Goal: Task Accomplishment & Management: Use online tool/utility

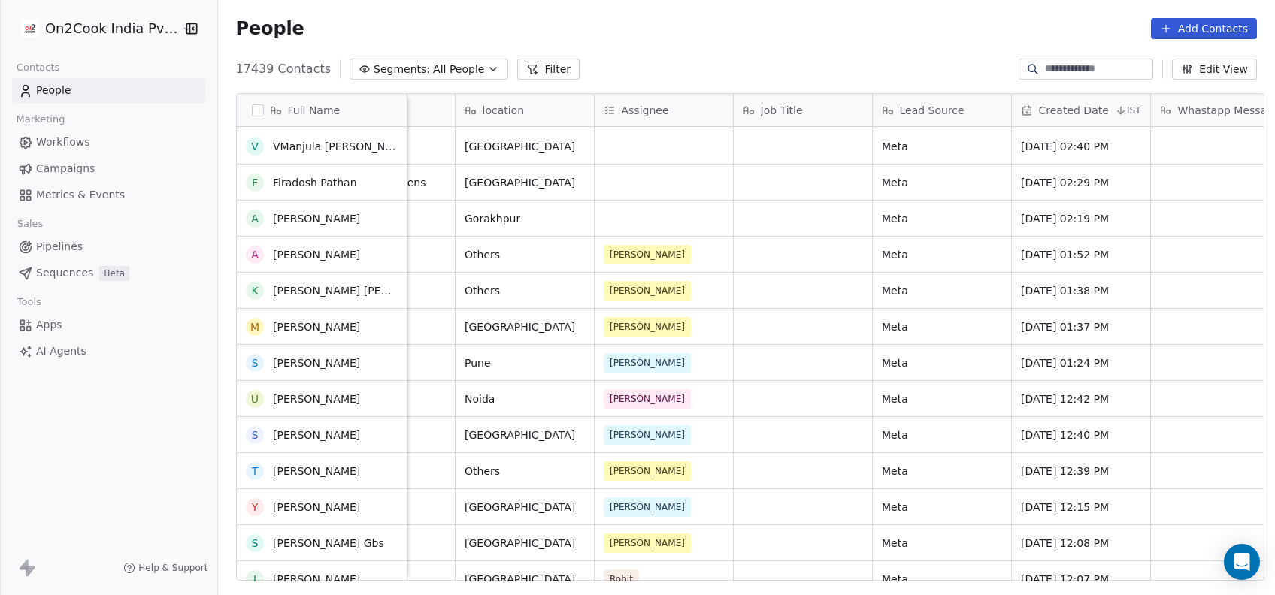
scroll to position [9044, 0]
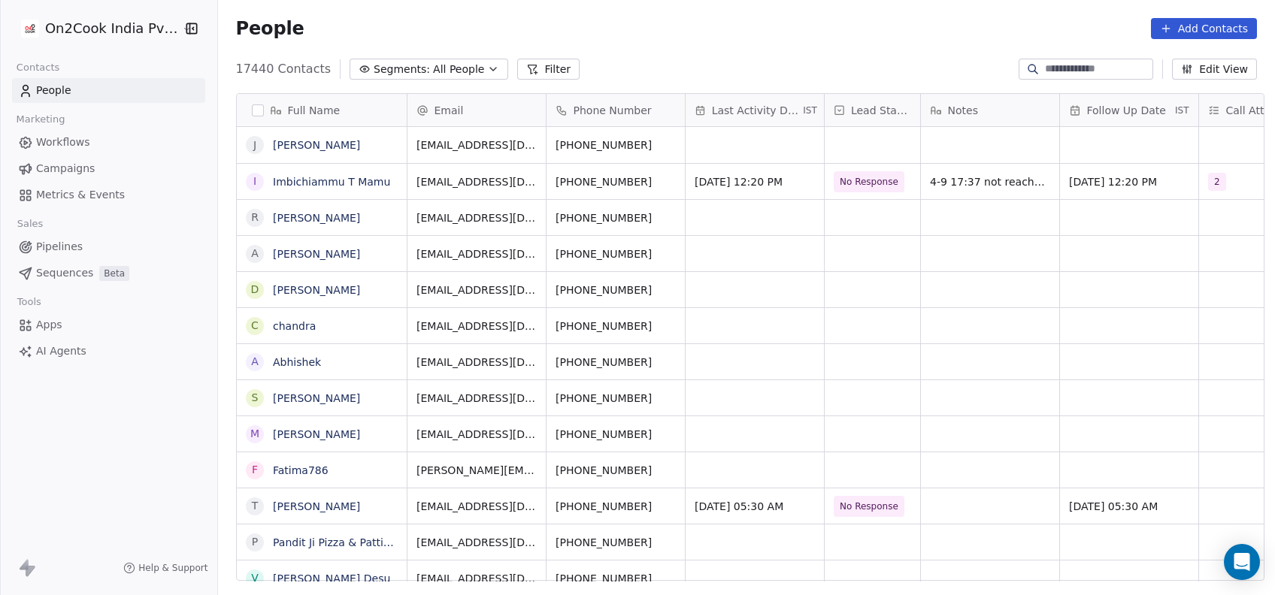
scroll to position [508, 1048]
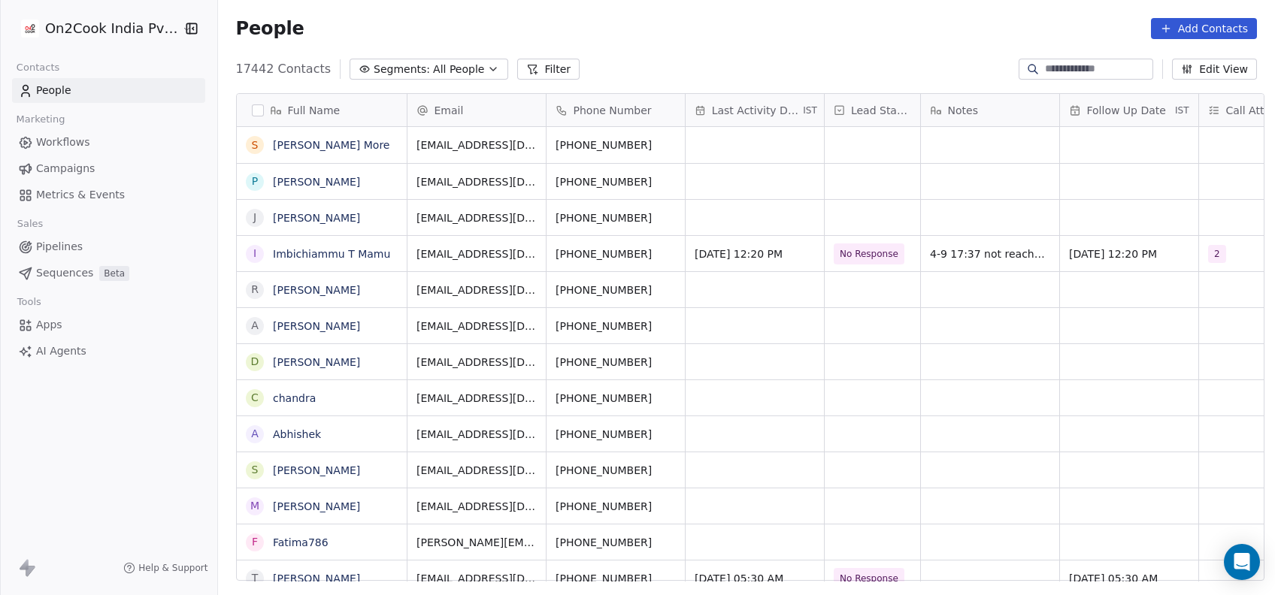
scroll to position [508, 1048]
click at [532, 73] on button "Filter" at bounding box center [548, 69] width 62 height 21
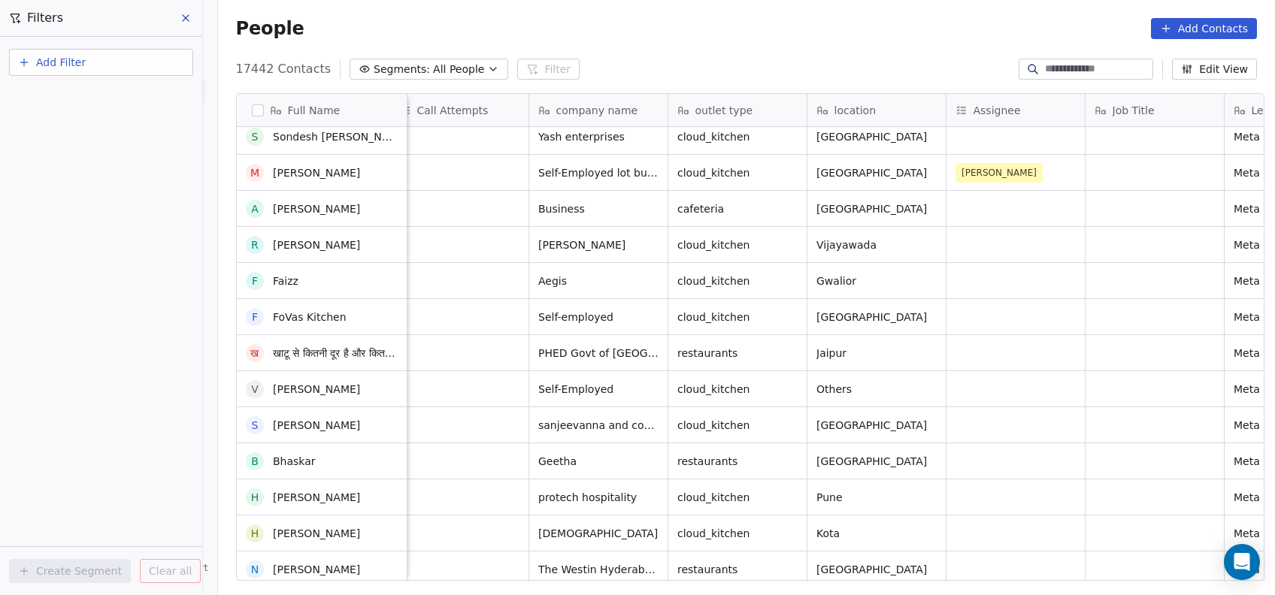
scroll to position [0, 0]
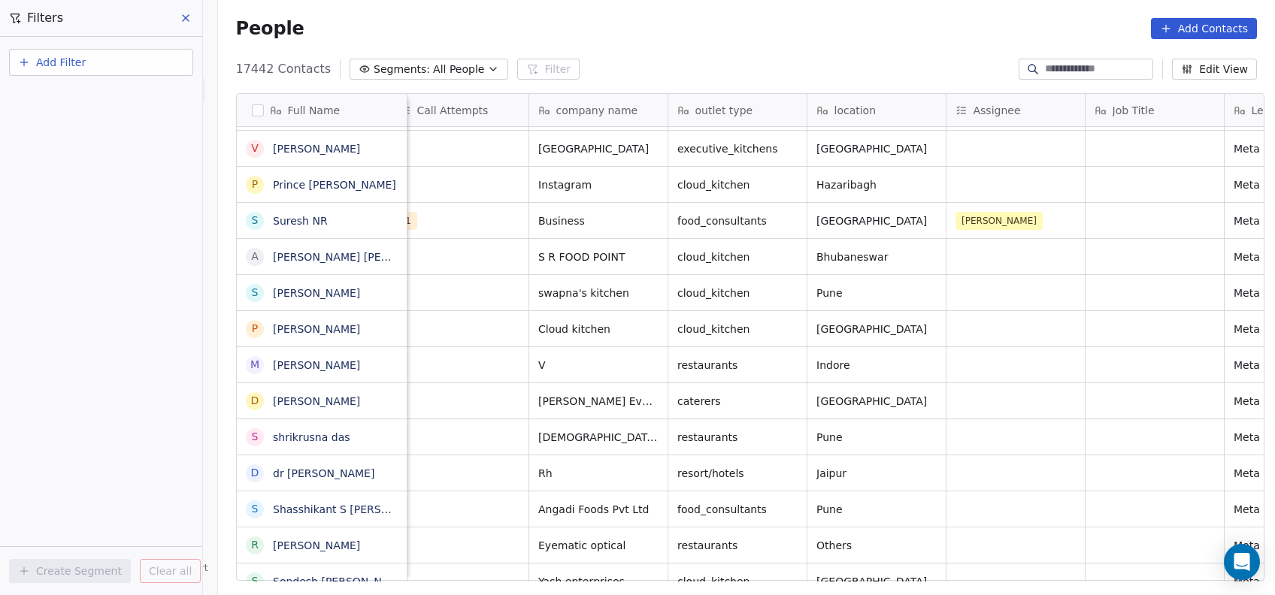
click at [663, 34] on div "People Add Contacts" at bounding box center [746, 28] width 1021 height 21
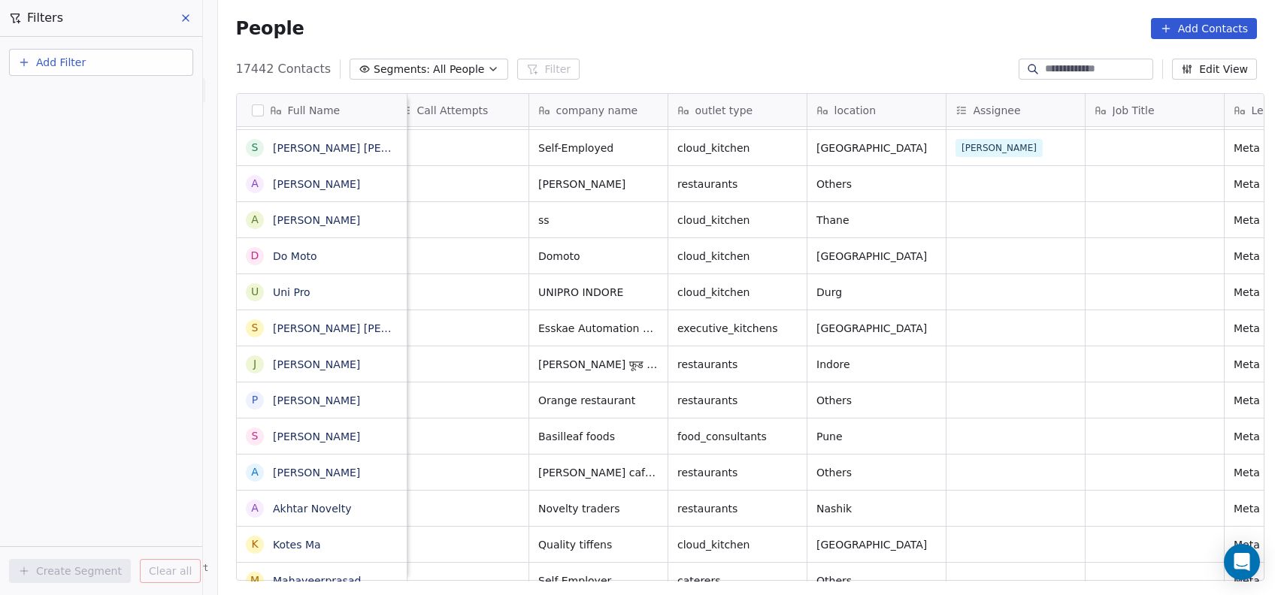
click at [89, 57] on button "Add Filter" at bounding box center [101, 62] width 184 height 27
click at [104, 97] on span "Contact properties" at bounding box center [74, 97] width 98 height 16
type input "***"
click at [59, 158] on span "Assignee" at bounding box center [48, 151] width 47 height 15
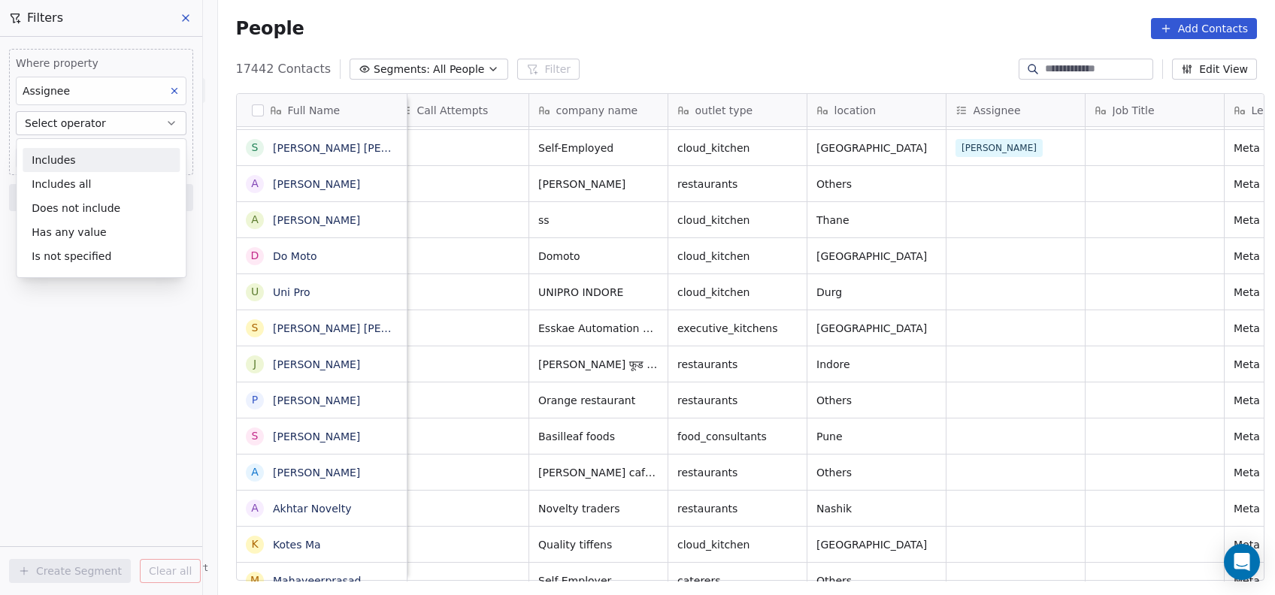
click at [59, 158] on div "Includes" at bounding box center [101, 160] width 157 height 24
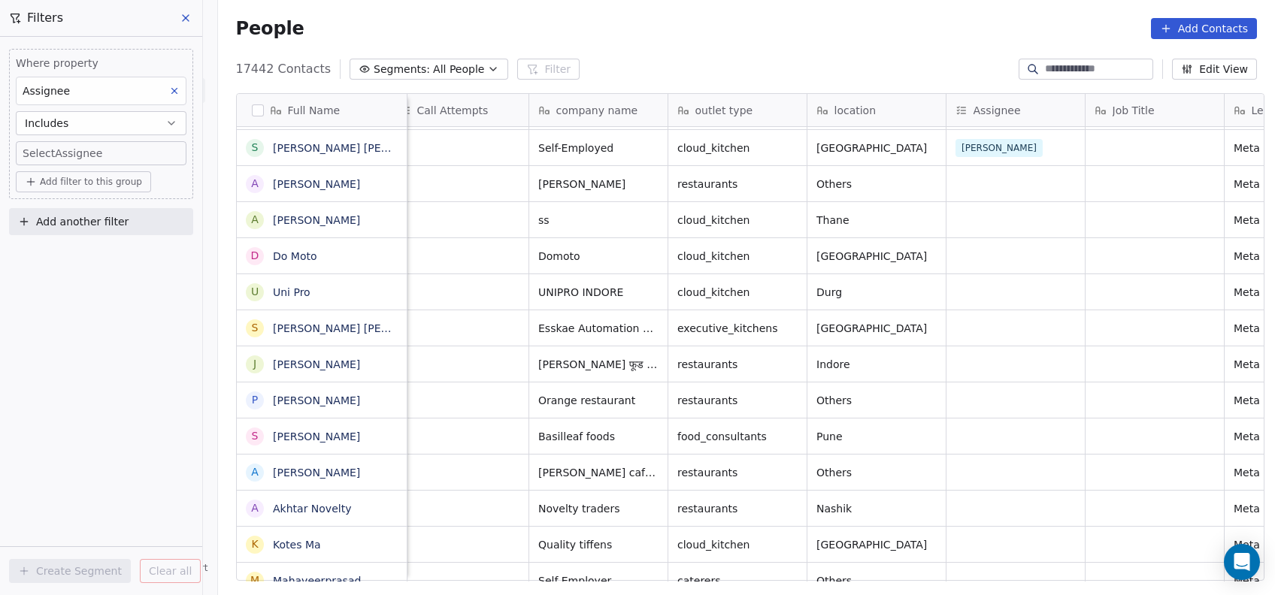
click at [59, 158] on body "On2Cook India Pvt. Ltd. Contacts People Marketing Workflows Campaigns Metrics &…" at bounding box center [637, 297] width 1275 height 595
type input "***"
click at [42, 213] on div "[PERSON_NAME]" at bounding box center [113, 204] width 170 height 24
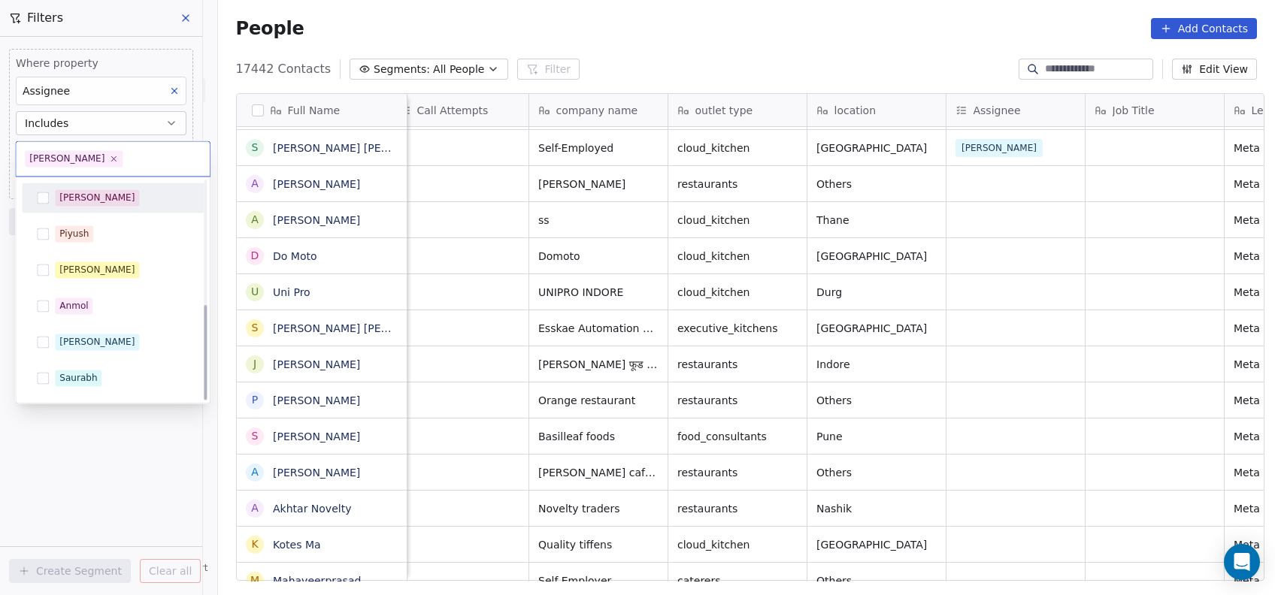
scroll to position [284, 0]
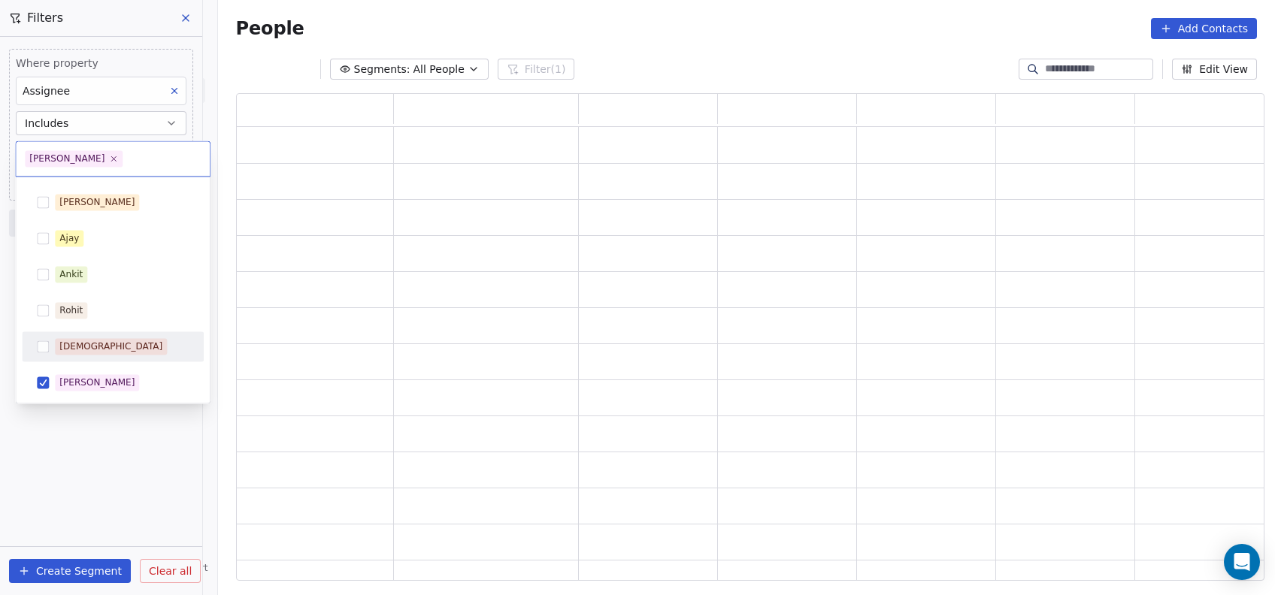
click at [73, 448] on html "On2Cook India Pvt. Ltd. Contacts People Marketing Workflows Campaigns Metrics &…" at bounding box center [637, 297] width 1275 height 595
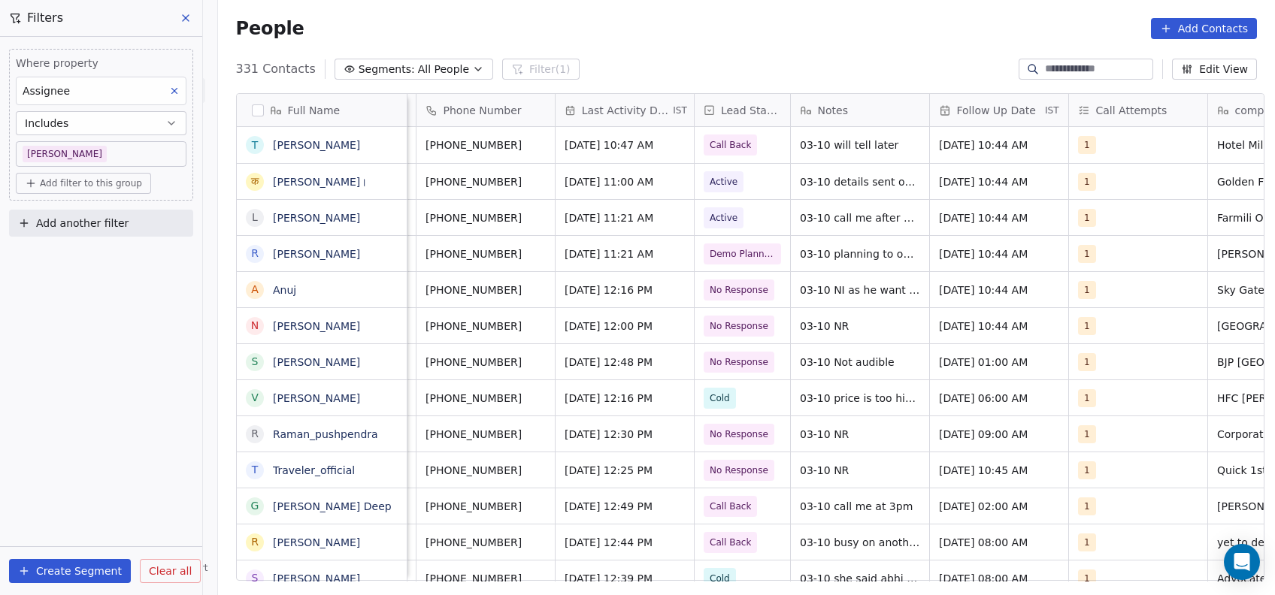
scroll to position [0, 130]
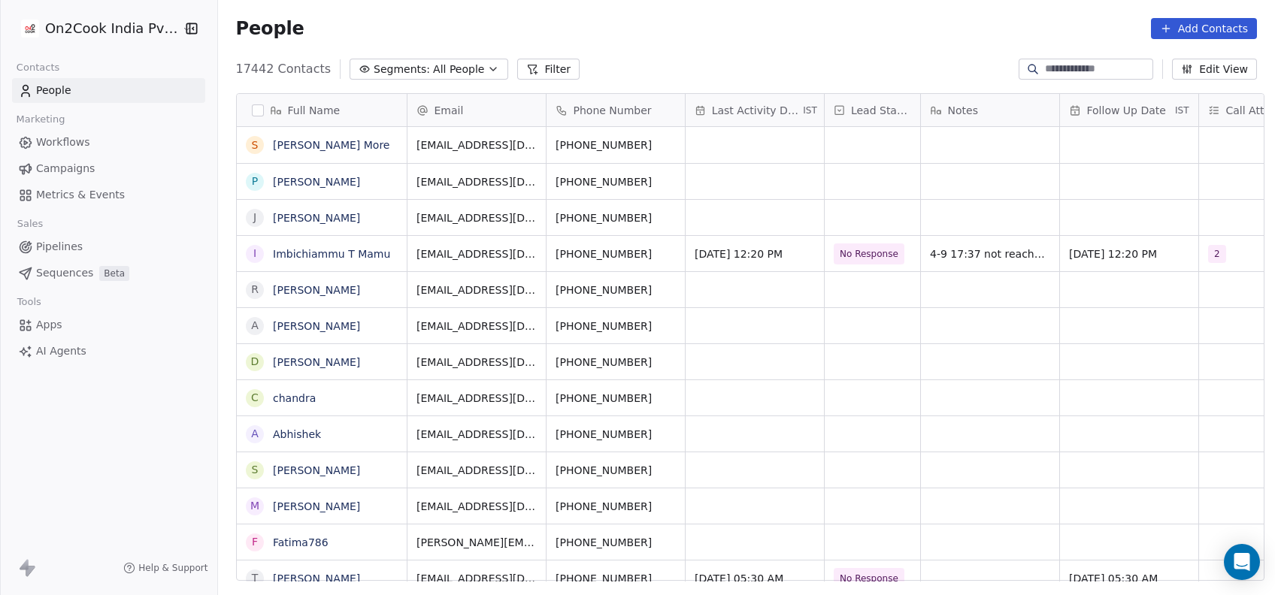
scroll to position [508, 1048]
click at [520, 66] on button "Filter" at bounding box center [548, 69] width 62 height 21
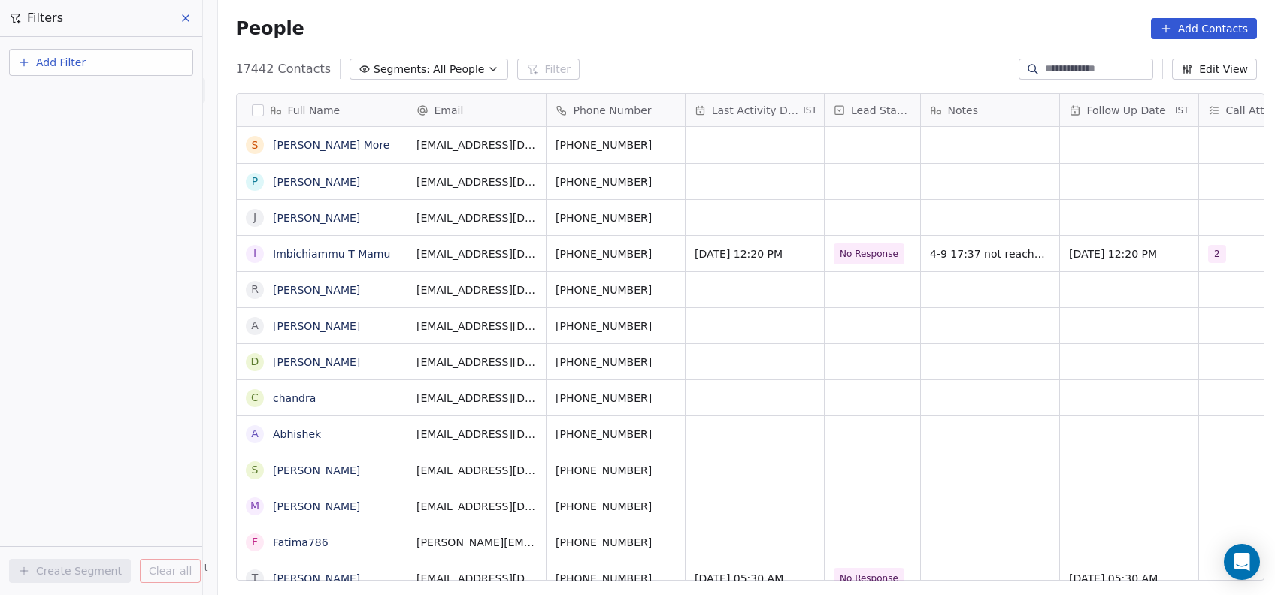
click at [93, 66] on button "Add Filter" at bounding box center [101, 62] width 184 height 27
click at [96, 98] on span "Contact properties" at bounding box center [74, 97] width 98 height 16
type input "***"
click at [78, 153] on div "Assignee" at bounding box center [101, 151] width 153 height 15
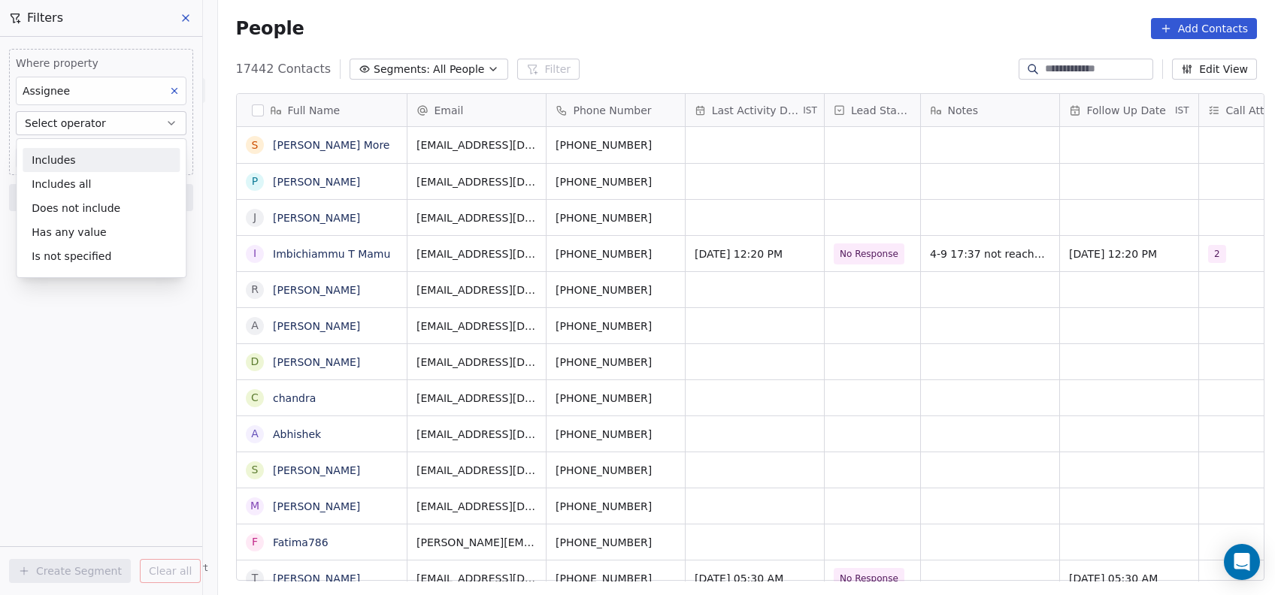
click at [78, 153] on div "Includes" at bounding box center [101, 160] width 157 height 24
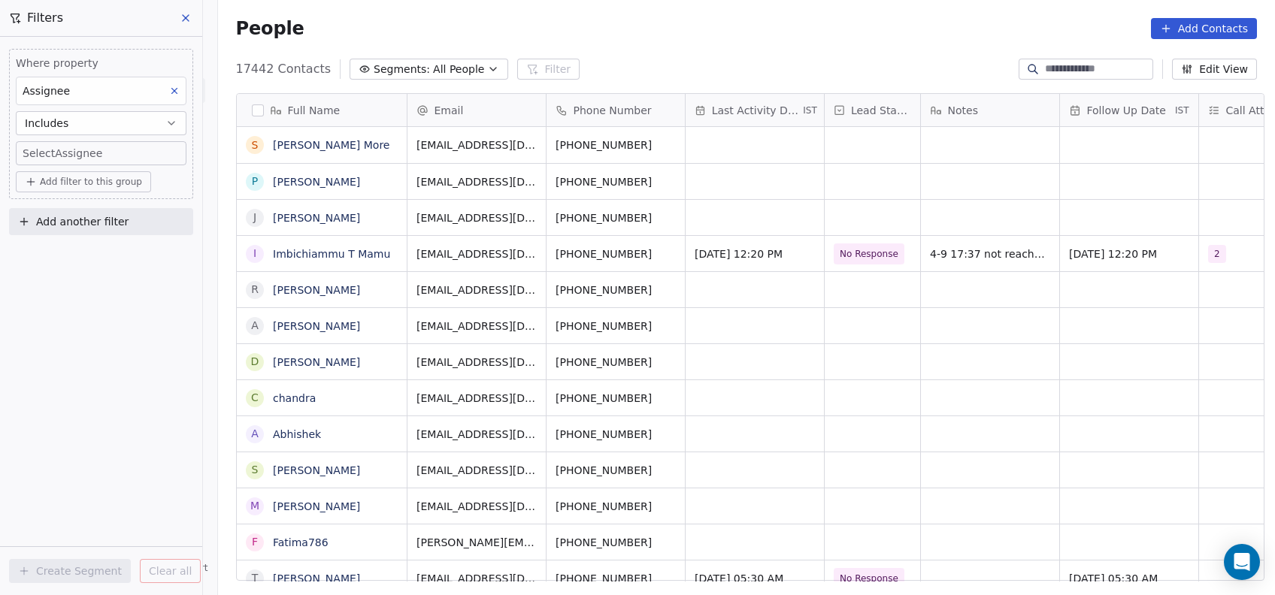
click at [78, 153] on body "On2Cook India Pvt. Ltd. Contacts People Marketing Workflows Campaigns Metrics &…" at bounding box center [637, 297] width 1275 height 595
type input "**"
click at [45, 207] on button "Suggestions" at bounding box center [43, 204] width 12 height 12
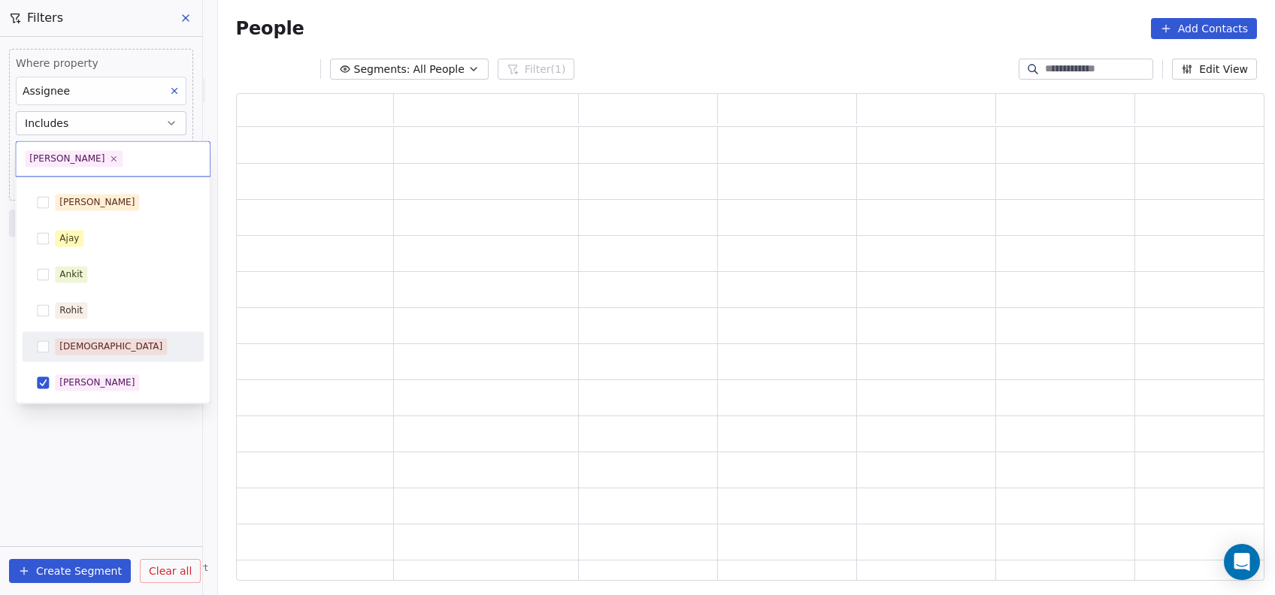
click at [120, 425] on html "On2Cook India Pvt. Ltd. Contacts People Marketing Workflows Campaigns Metrics &…" at bounding box center [637, 297] width 1275 height 595
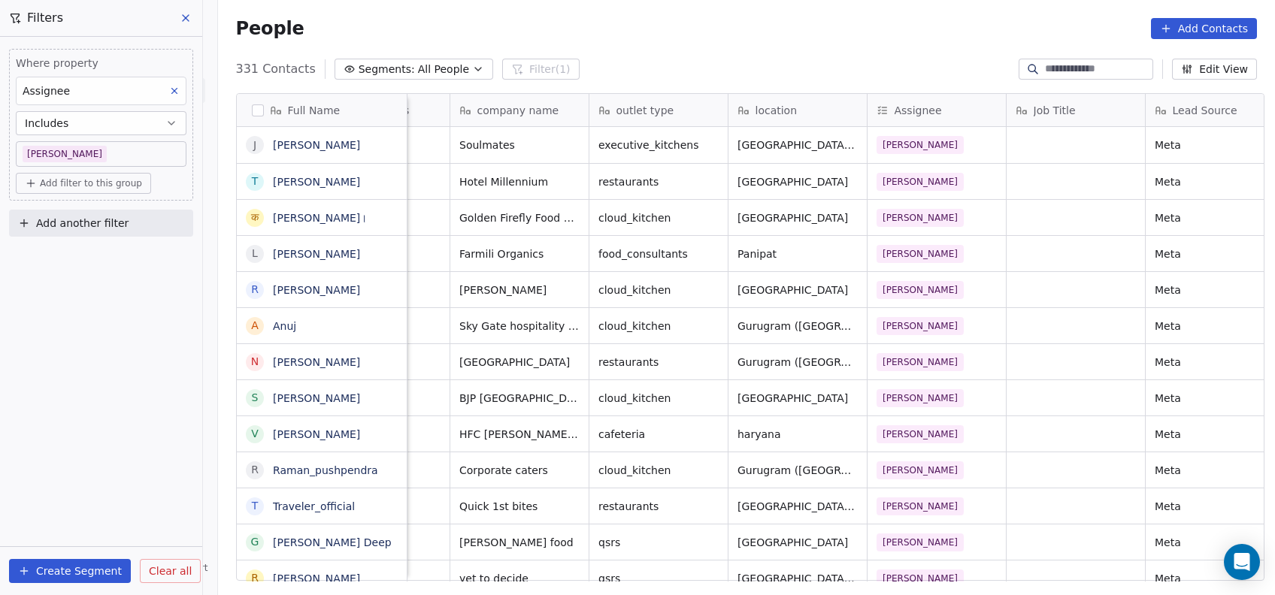
scroll to position [0, 887]
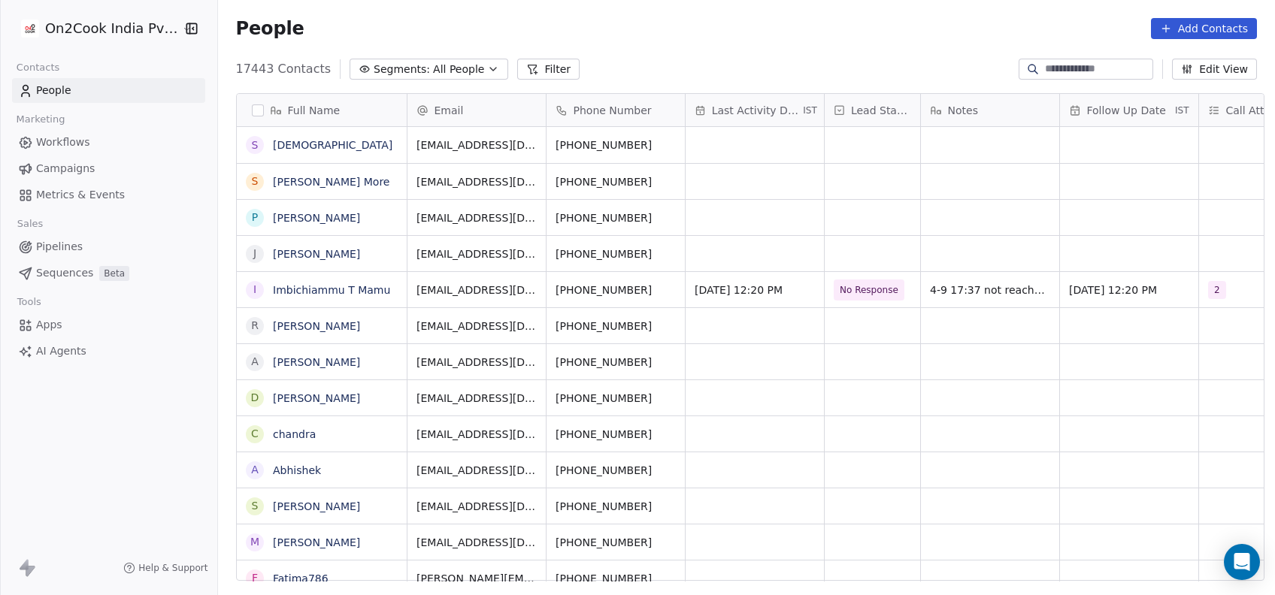
scroll to position [508, 1048]
click at [526, 66] on icon at bounding box center [532, 69] width 12 height 12
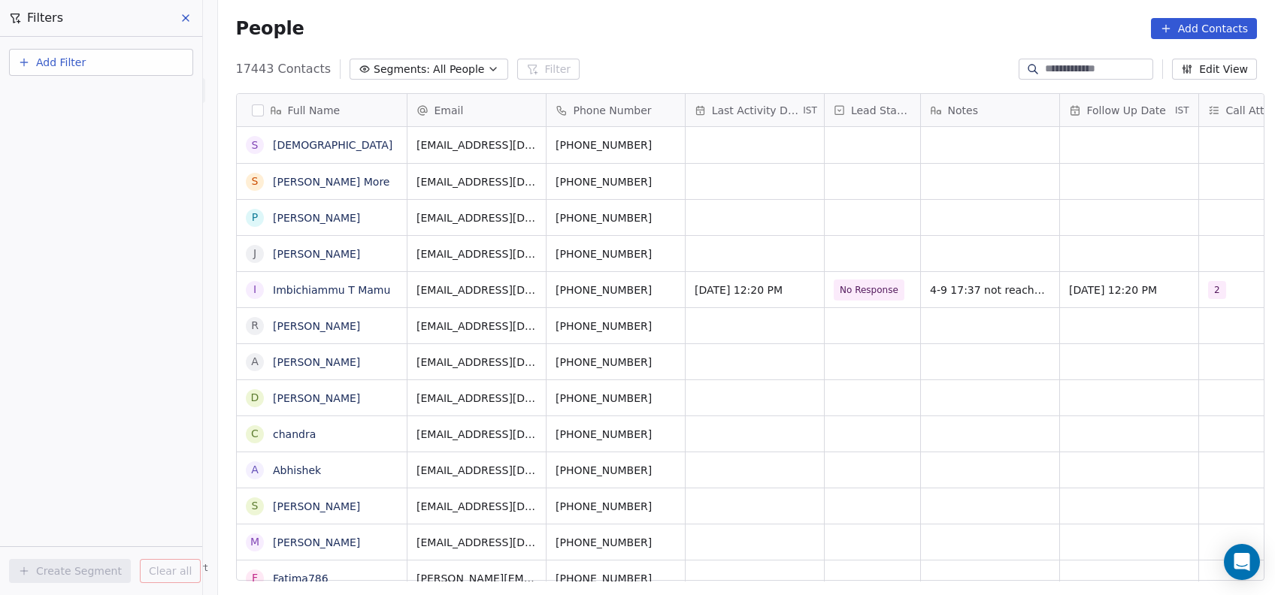
click at [51, 66] on span "Add Filter" at bounding box center [61, 63] width 50 height 16
click at [64, 96] on span "Contact properties" at bounding box center [74, 97] width 98 height 16
type input "***"
click at [62, 150] on span "Assignee" at bounding box center [48, 151] width 47 height 15
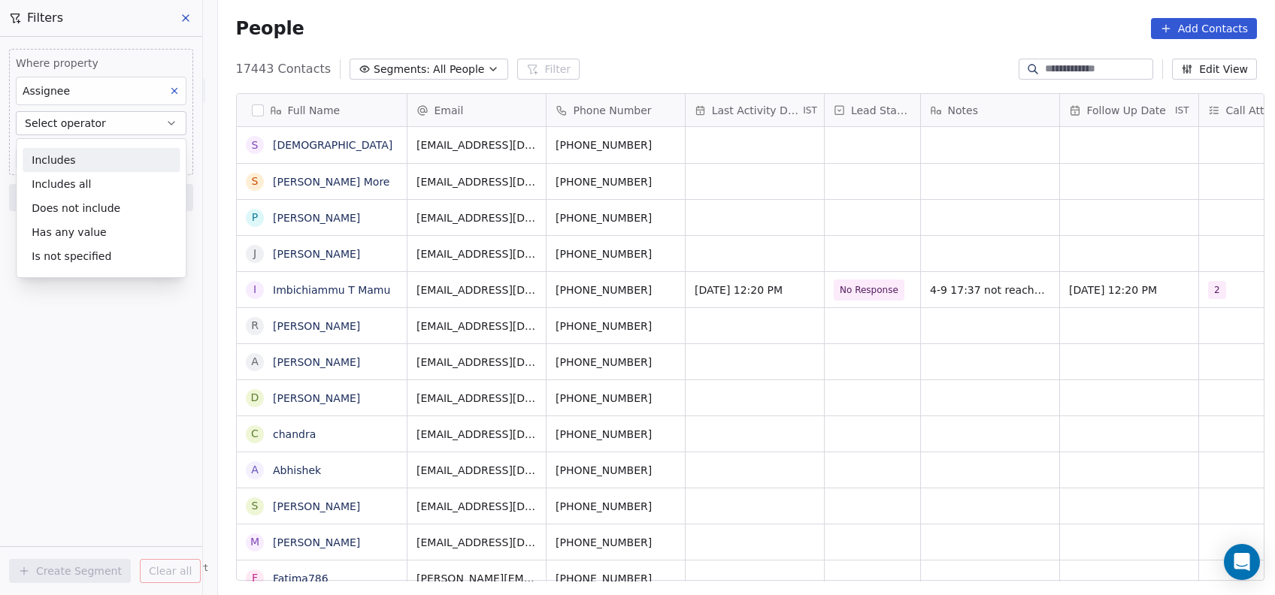
click at [62, 150] on div "Includes" at bounding box center [101, 160] width 157 height 24
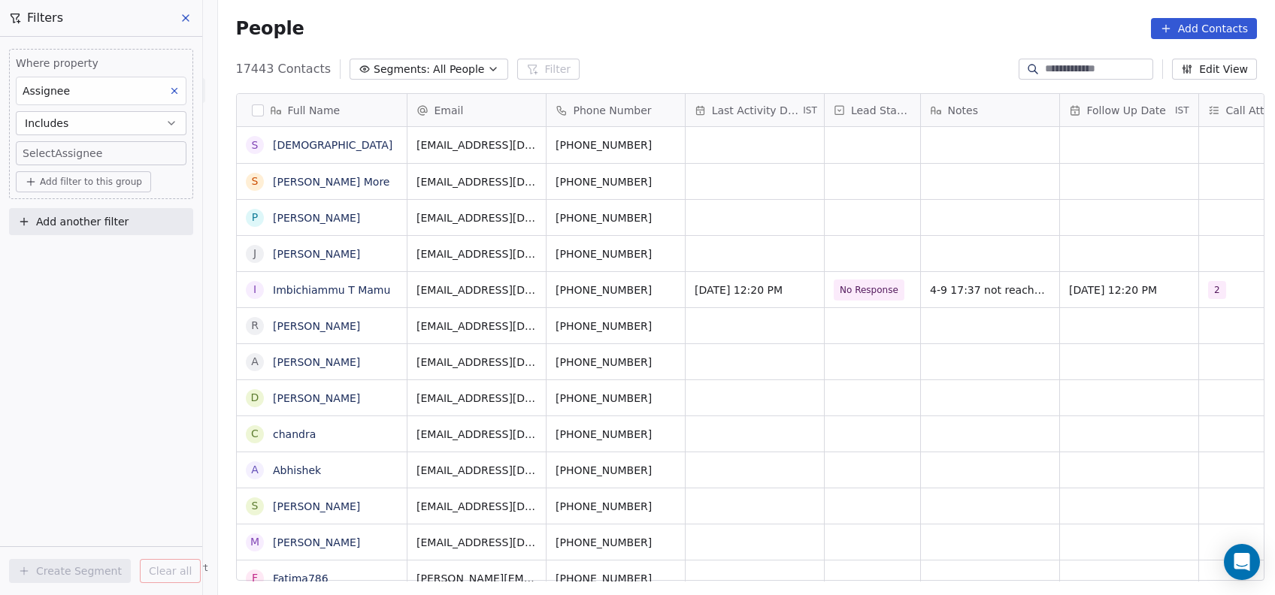
click at [64, 158] on body "On2Cook India Pvt. Ltd. Contacts People Marketing Workflows Campaigns Metrics &…" at bounding box center [637, 297] width 1275 height 595
type input "**"
click at [65, 207] on div "Devashish" at bounding box center [96, 204] width 75 height 14
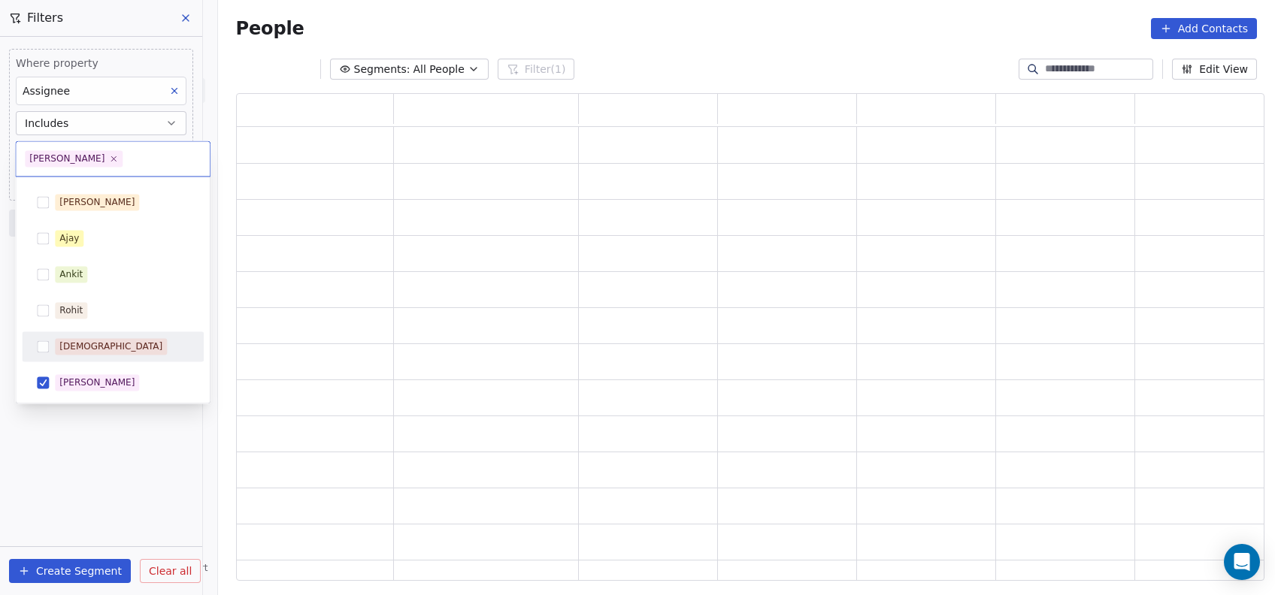
click at [84, 524] on html "On2Cook India Pvt. Ltd. Contacts People Marketing Workflows Campaigns Metrics &…" at bounding box center [637, 297] width 1275 height 595
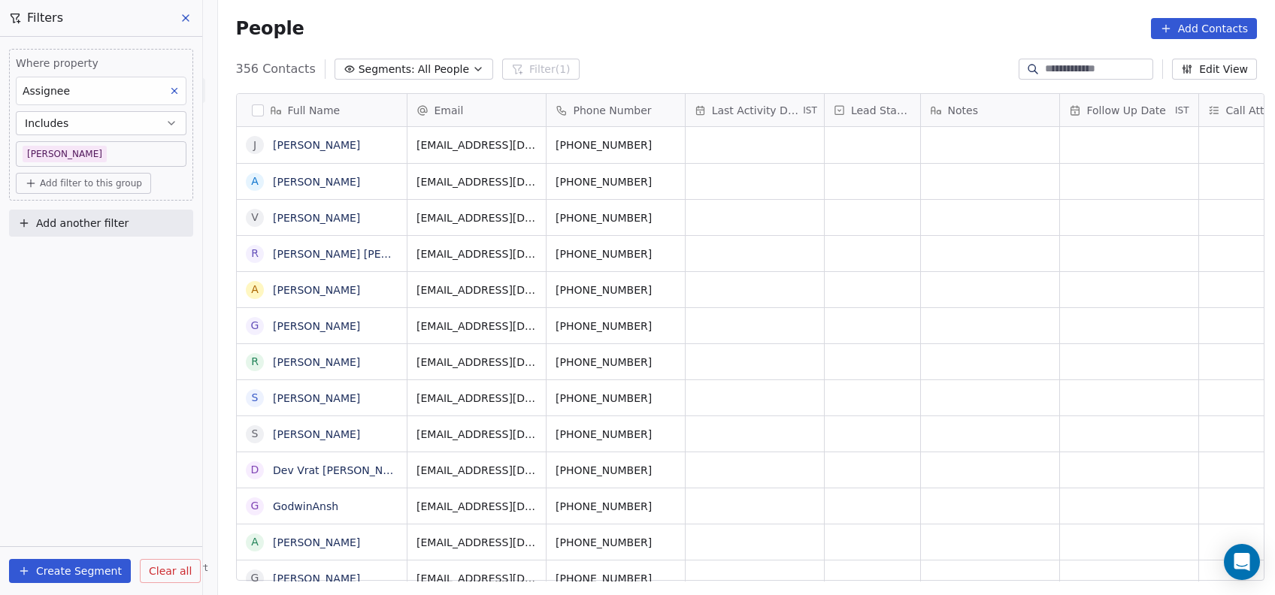
scroll to position [0, 0]
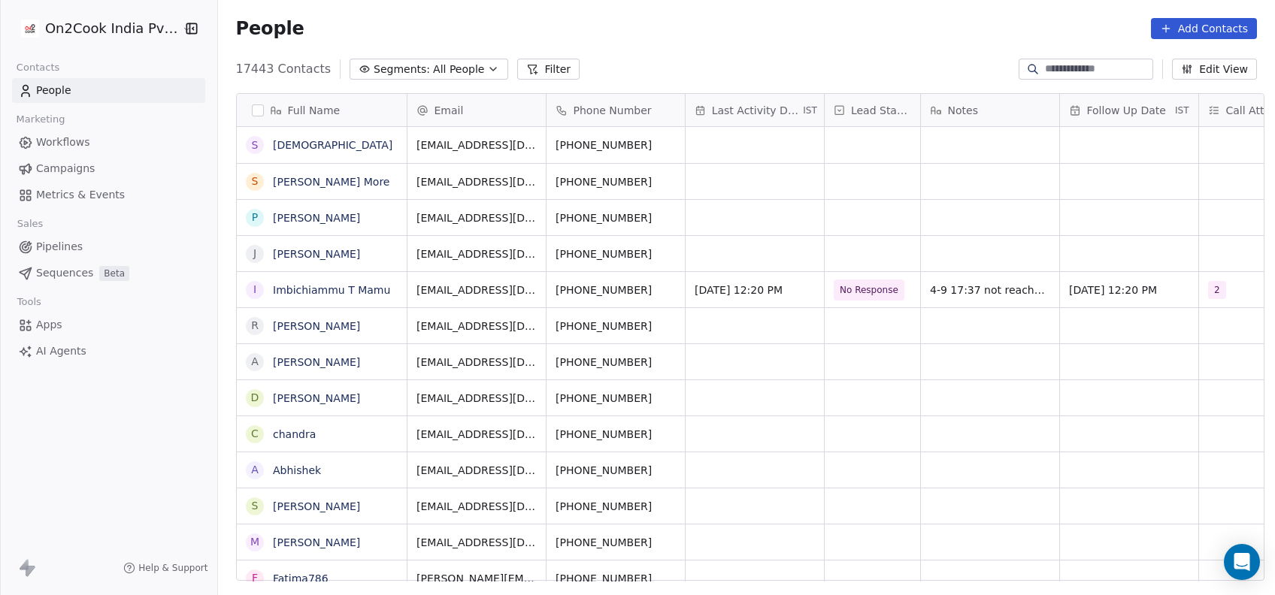
scroll to position [508, 1048]
click at [532, 66] on button "Filter" at bounding box center [548, 69] width 62 height 21
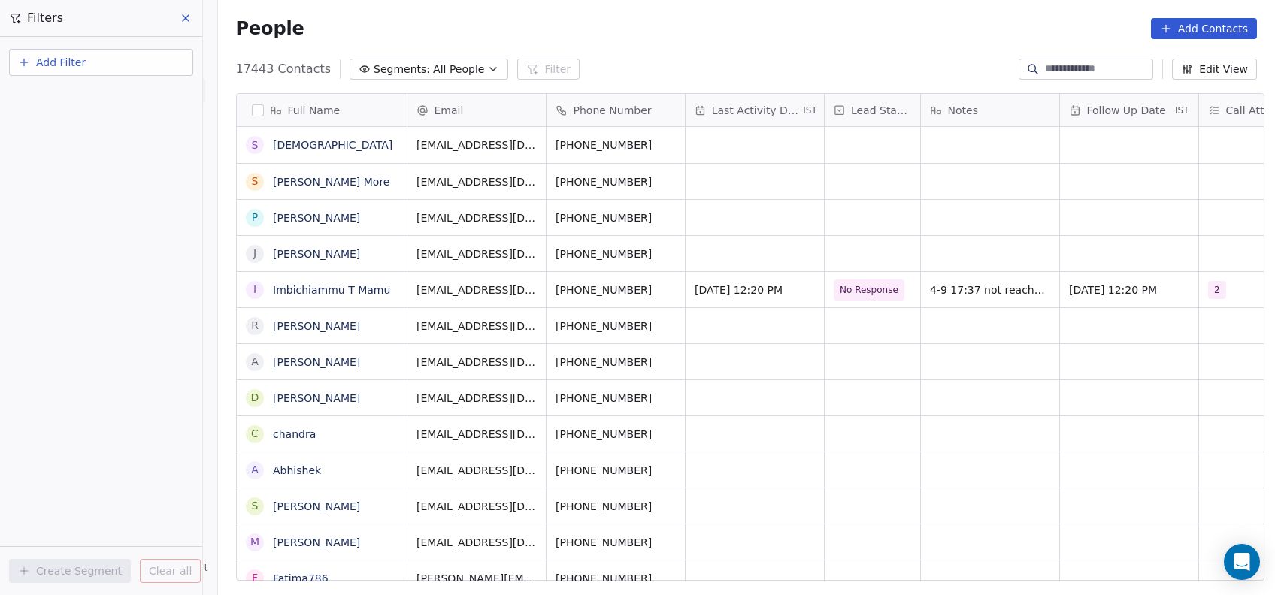
click at [150, 60] on button "Add Filter" at bounding box center [101, 62] width 184 height 27
click at [109, 105] on div "Contact properties" at bounding box center [101, 98] width 171 height 24
type input "***"
click at [65, 154] on span "Assignee" at bounding box center [48, 151] width 47 height 15
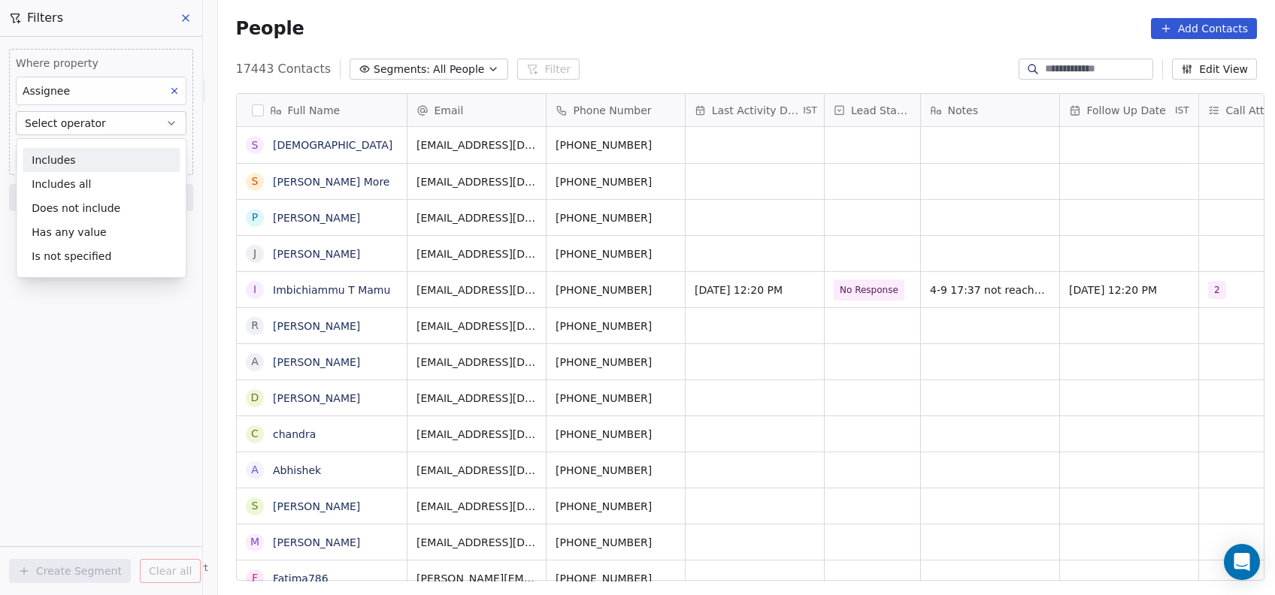
click at [65, 154] on div "Includes" at bounding box center [101, 160] width 157 height 24
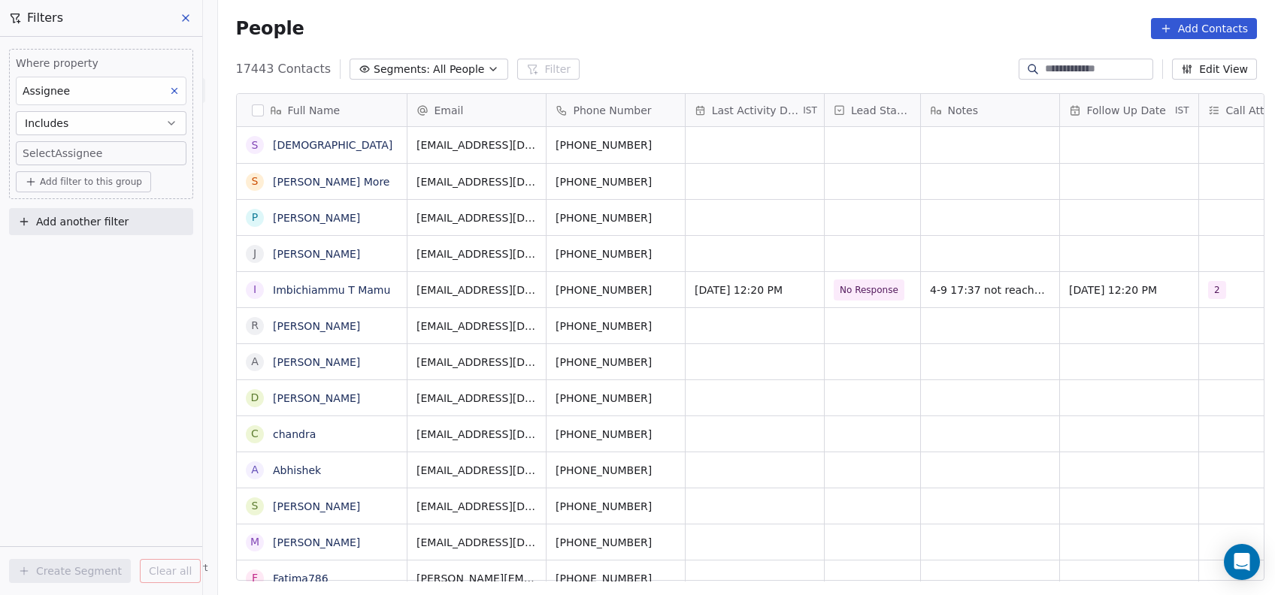
click at [65, 154] on body "On2Cook India Pvt. Ltd. Contacts People Marketing Workflows Campaigns Metrics &…" at bounding box center [637, 297] width 1275 height 595
type input "**"
click at [42, 204] on button "Suggestions" at bounding box center [43, 204] width 12 height 12
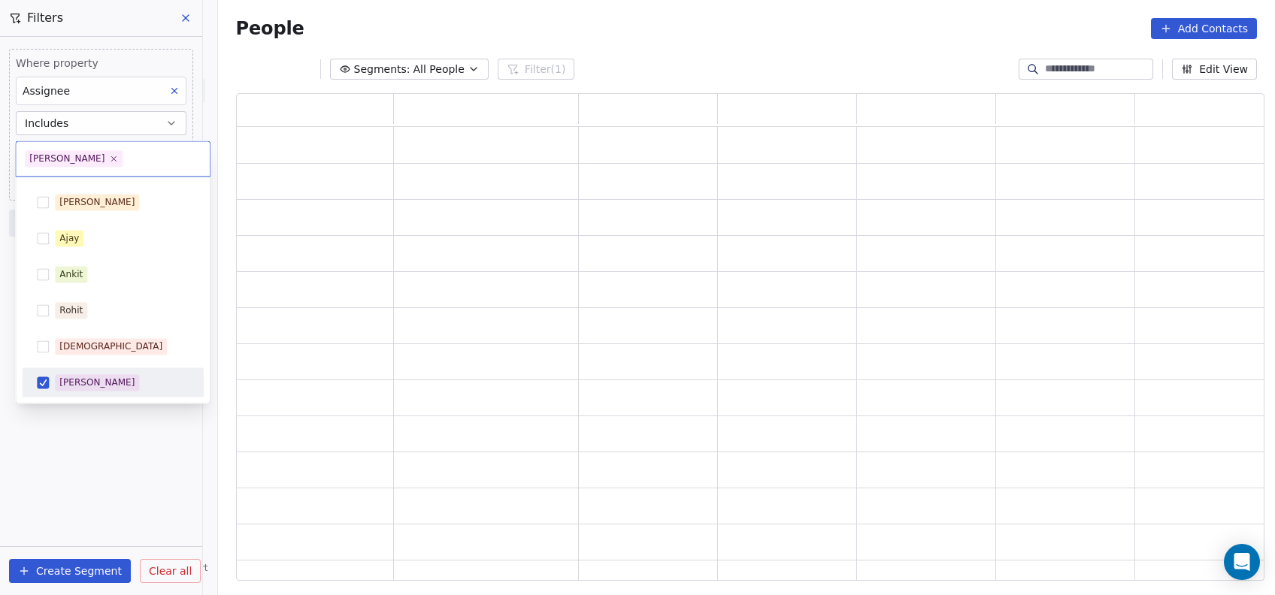
click at [90, 440] on html "On2Cook India Pvt. Ltd. Contacts People Marketing Workflows Campaigns Metrics &…" at bounding box center [637, 297] width 1275 height 595
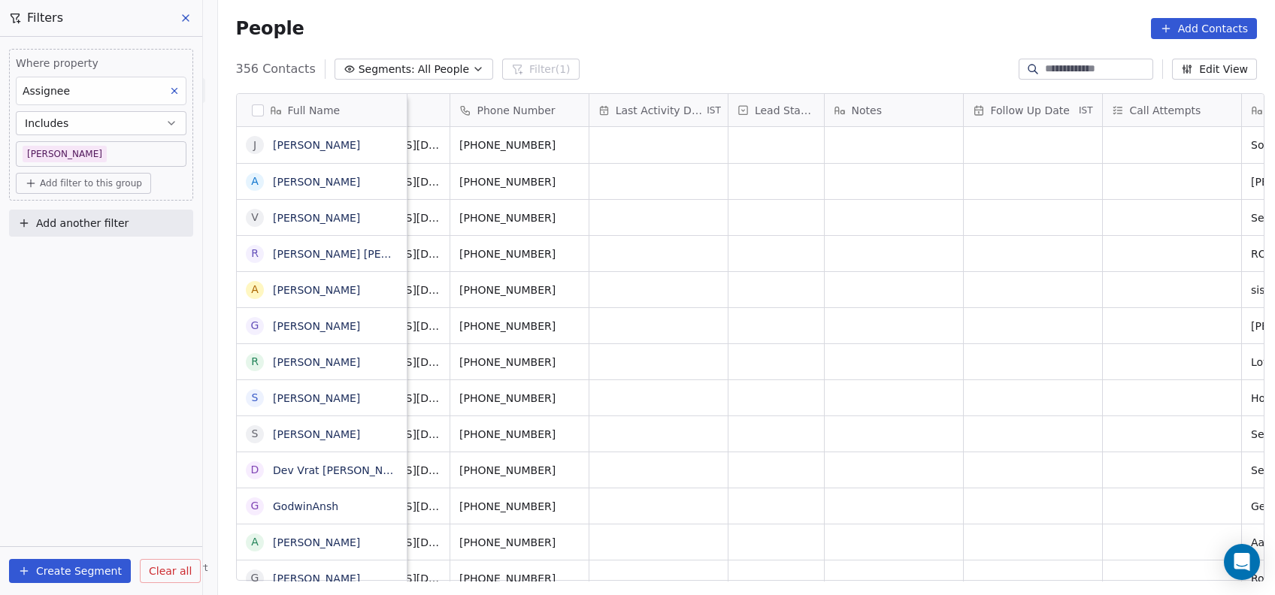
scroll to position [0, 0]
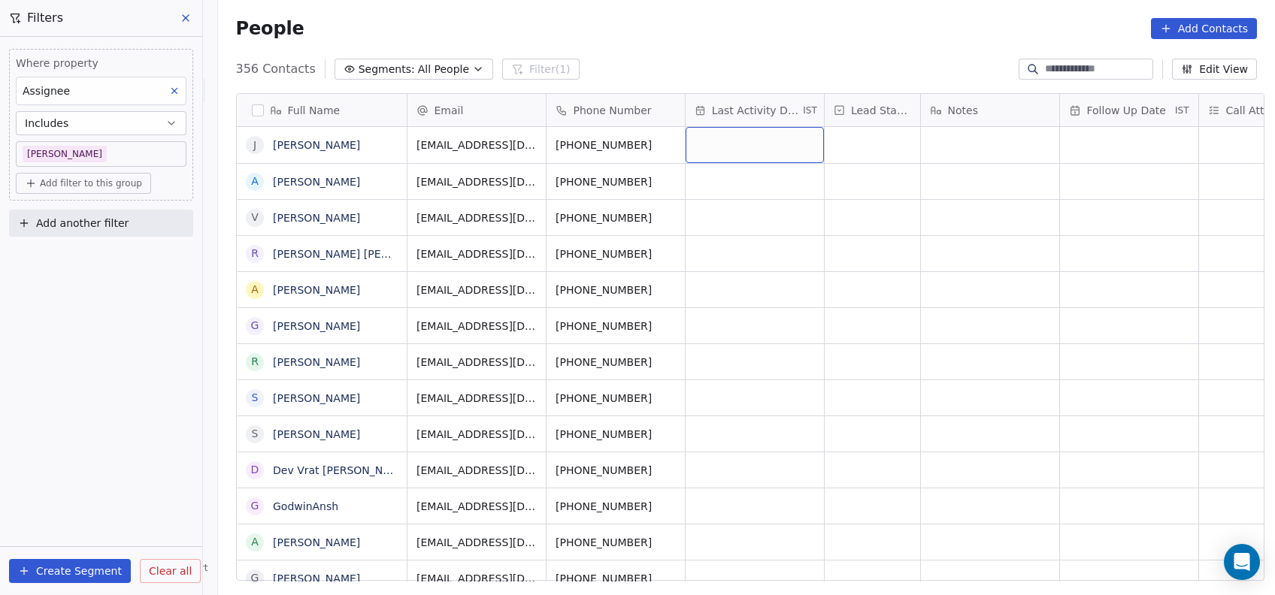
click at [754, 138] on div "grid" at bounding box center [754, 145] width 138 height 36
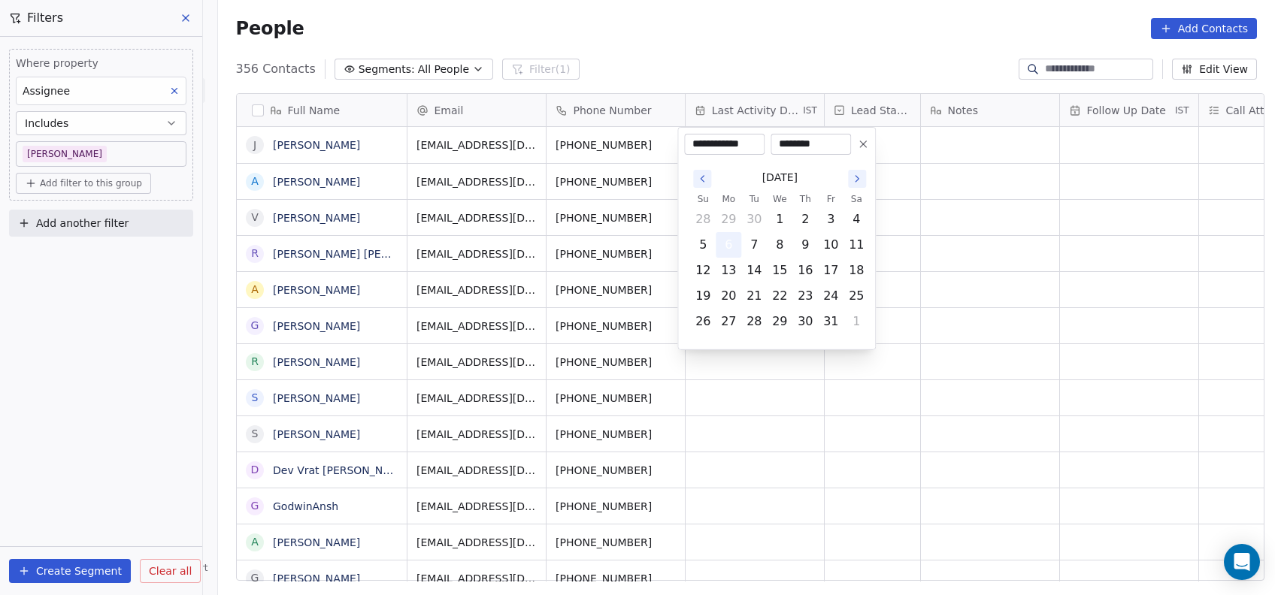
click at [734, 242] on button "6" at bounding box center [728, 245] width 24 height 24
click at [933, 259] on html "On2Cook India Pvt. Ltd. Contacts People Marketing Workflows Campaigns Metrics &…" at bounding box center [637, 297] width 1275 height 595
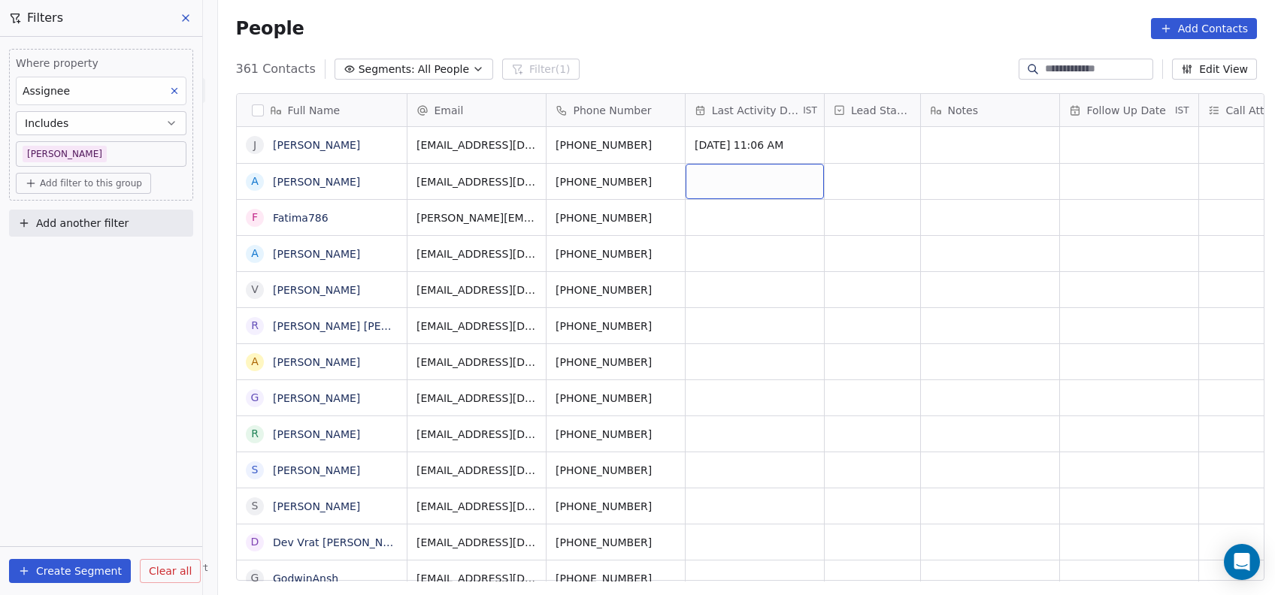
click at [737, 190] on div "grid" at bounding box center [754, 181] width 138 height 35
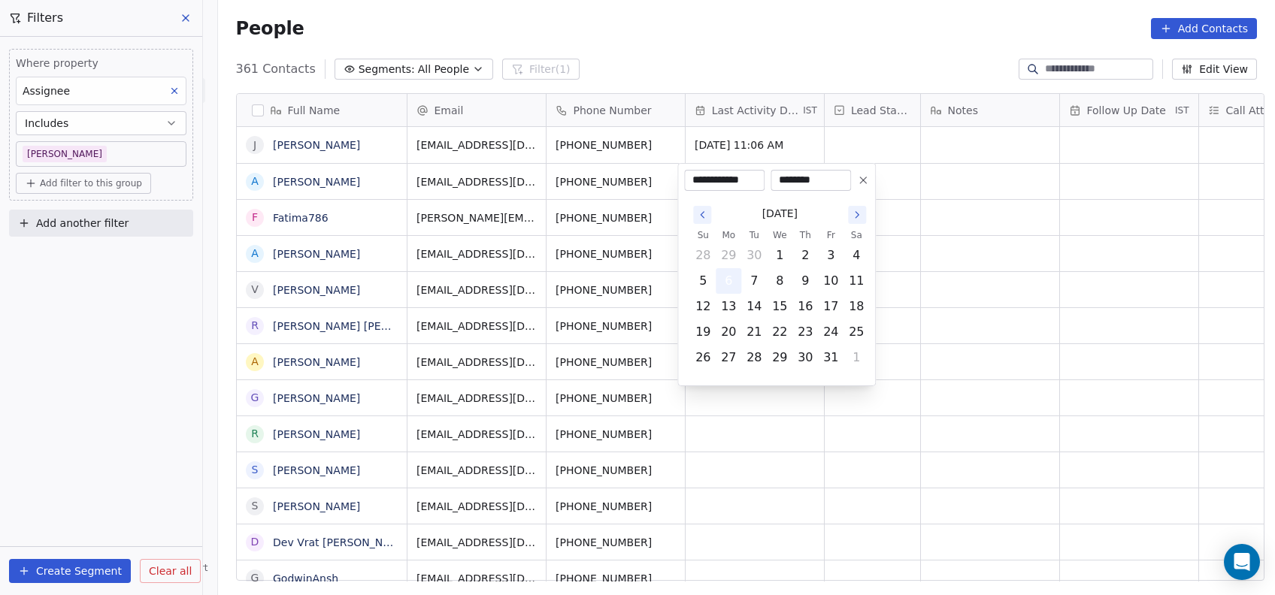
click at [728, 277] on button "6" at bounding box center [728, 281] width 24 height 24
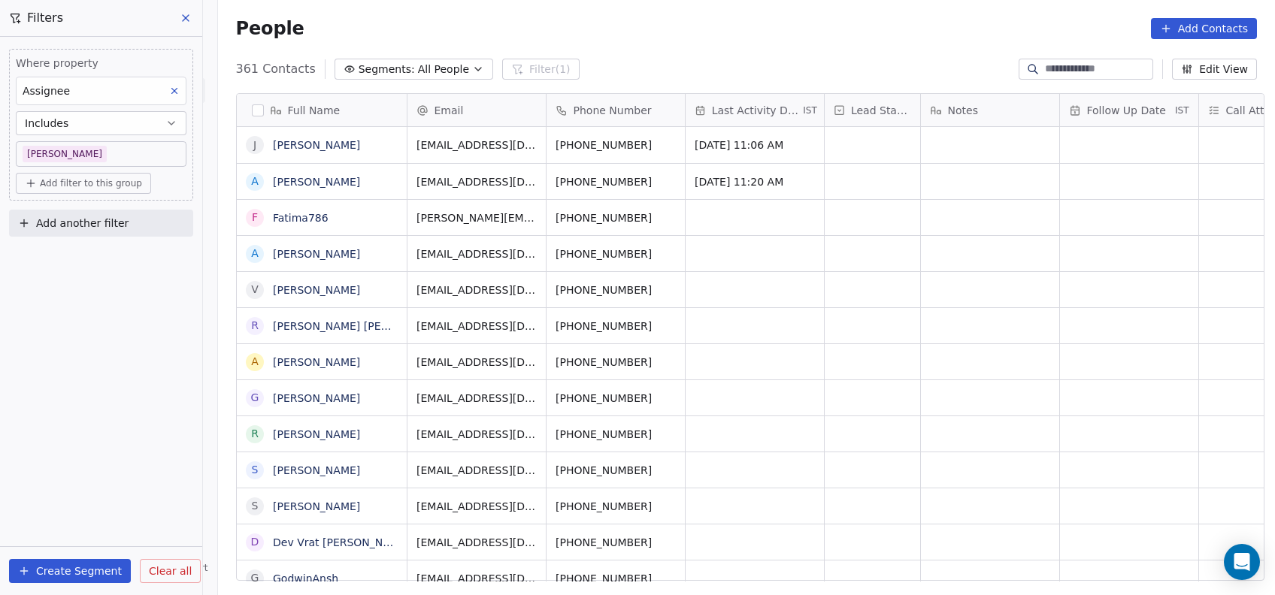
drag, startPoint x: 733, startPoint y: 470, endPoint x: 720, endPoint y: 217, distance: 253.6
click at [720, 217] on html "On2Cook India Pvt. Ltd. Contacts People Marketing Workflows Campaigns Metrics &…" at bounding box center [637, 297] width 1275 height 595
click at [720, 217] on div "grid" at bounding box center [754, 217] width 138 height 35
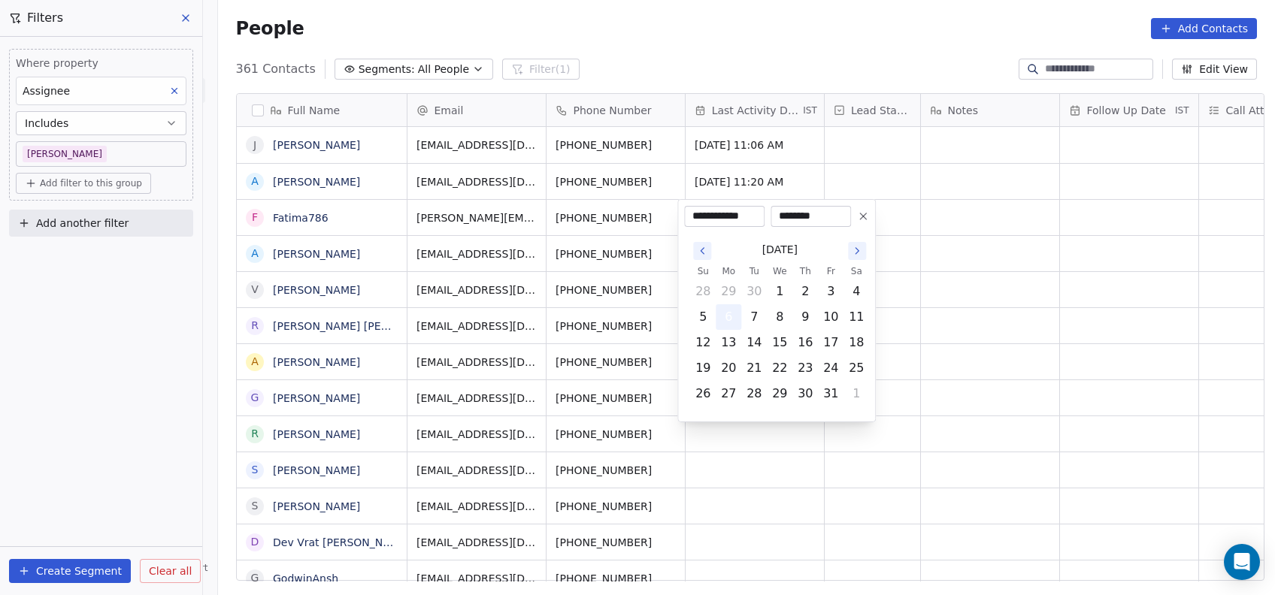
click at [717, 318] on button "6" at bounding box center [728, 317] width 24 height 24
click at [718, 448] on html "On2Cook India Pvt. Ltd. Contacts People Marketing Workflows Campaigns Metrics &…" at bounding box center [637, 297] width 1275 height 595
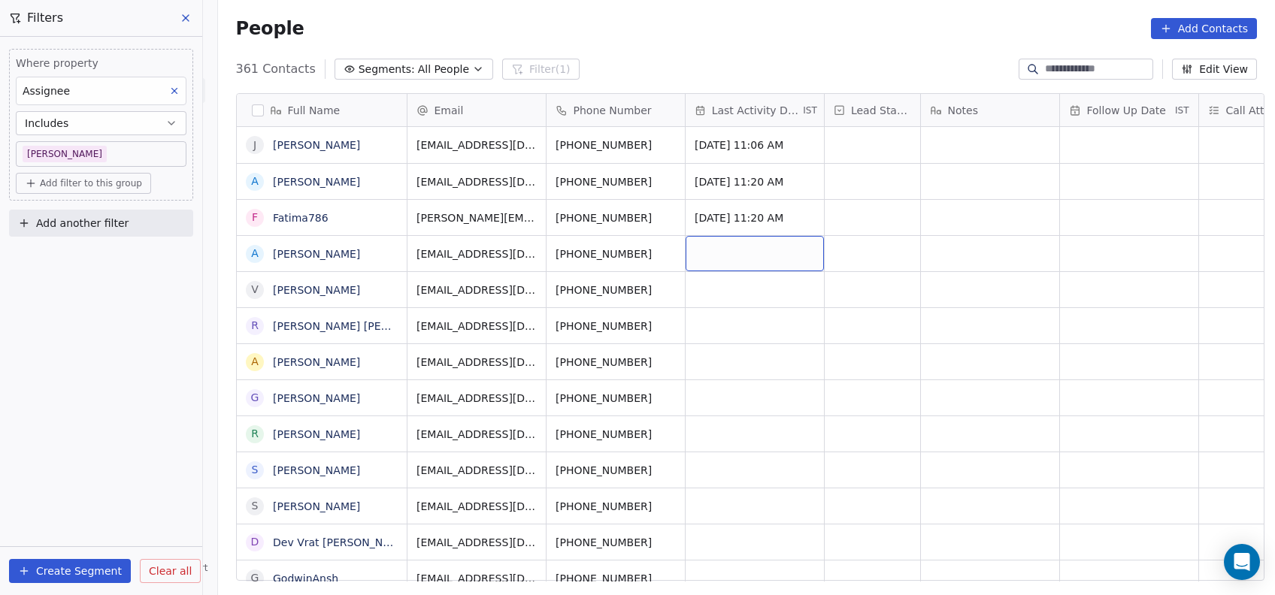
click at [760, 247] on div "grid" at bounding box center [754, 253] width 138 height 35
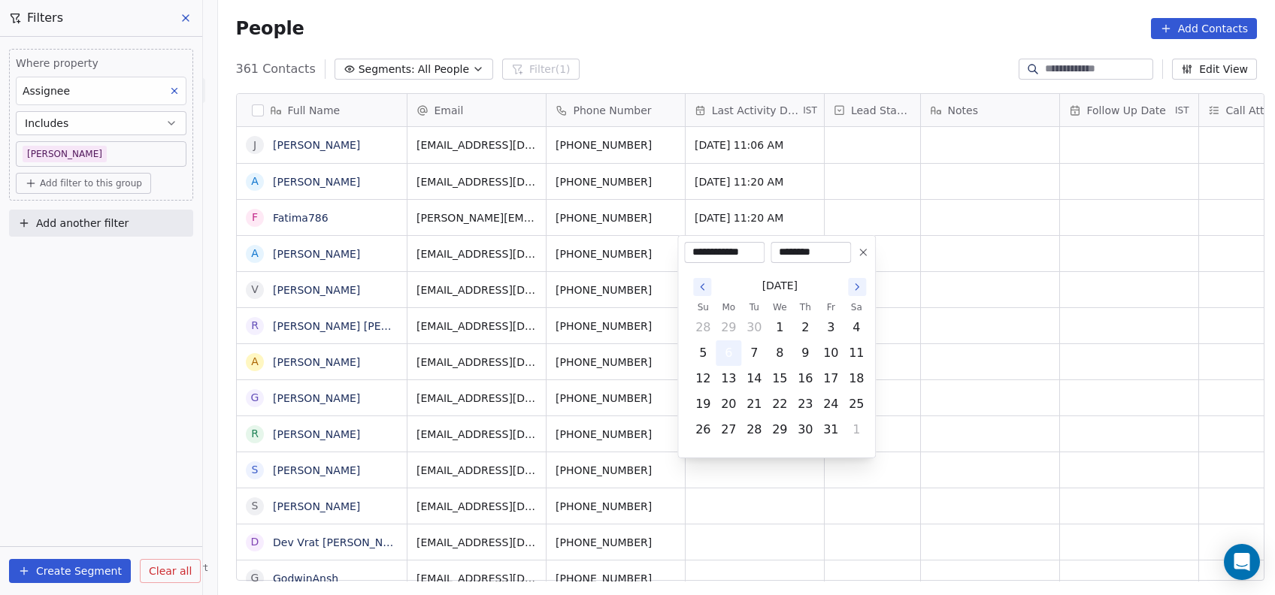
click at [727, 361] on button "6" at bounding box center [728, 353] width 24 height 24
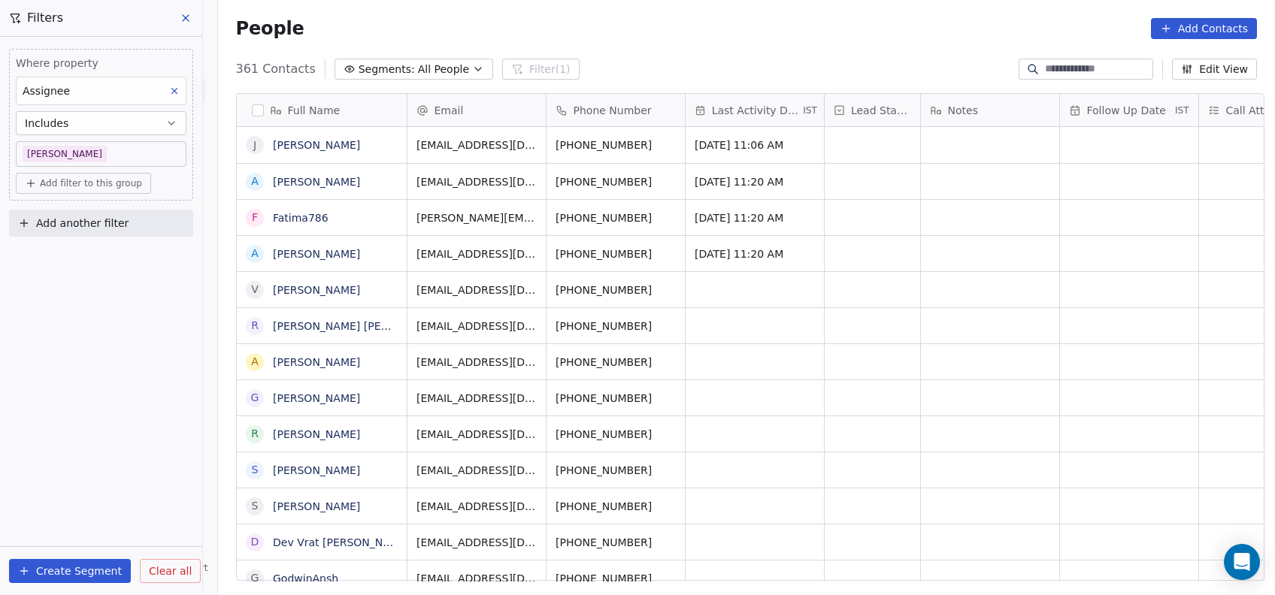
click at [956, 308] on html "On2Cook India Pvt. Ltd. Contacts People Marketing Workflows Campaigns Metrics &…" at bounding box center [637, 297] width 1275 height 595
click at [709, 274] on div "grid" at bounding box center [754, 289] width 138 height 35
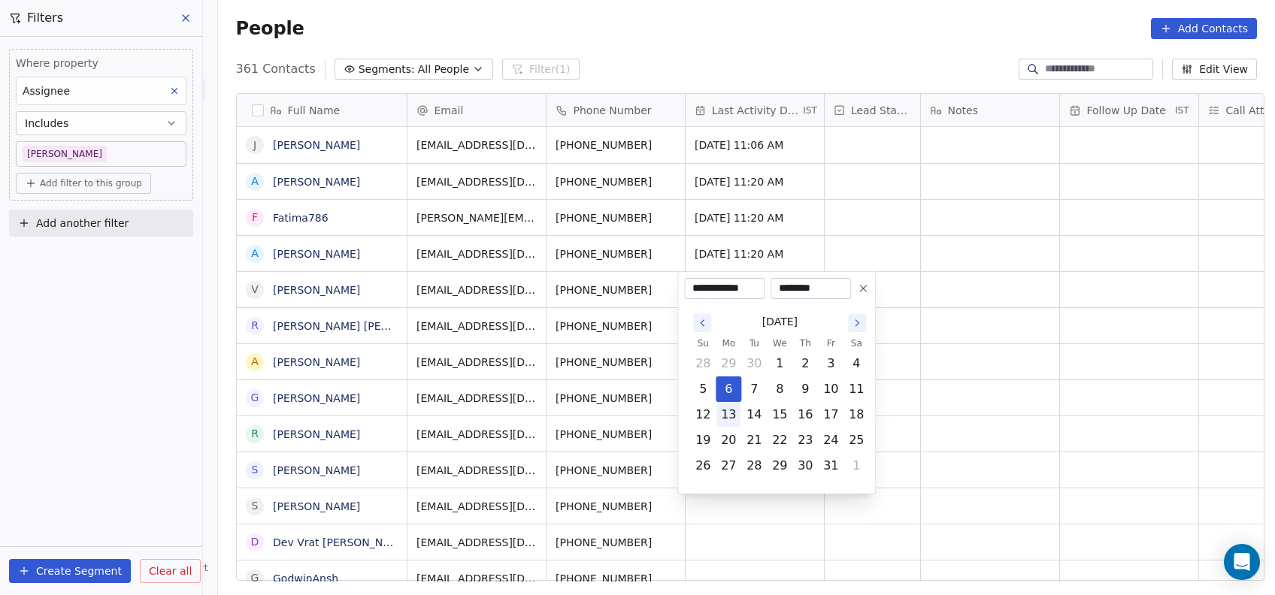
click at [728, 403] on button "13" at bounding box center [728, 415] width 24 height 24
type input "**********"
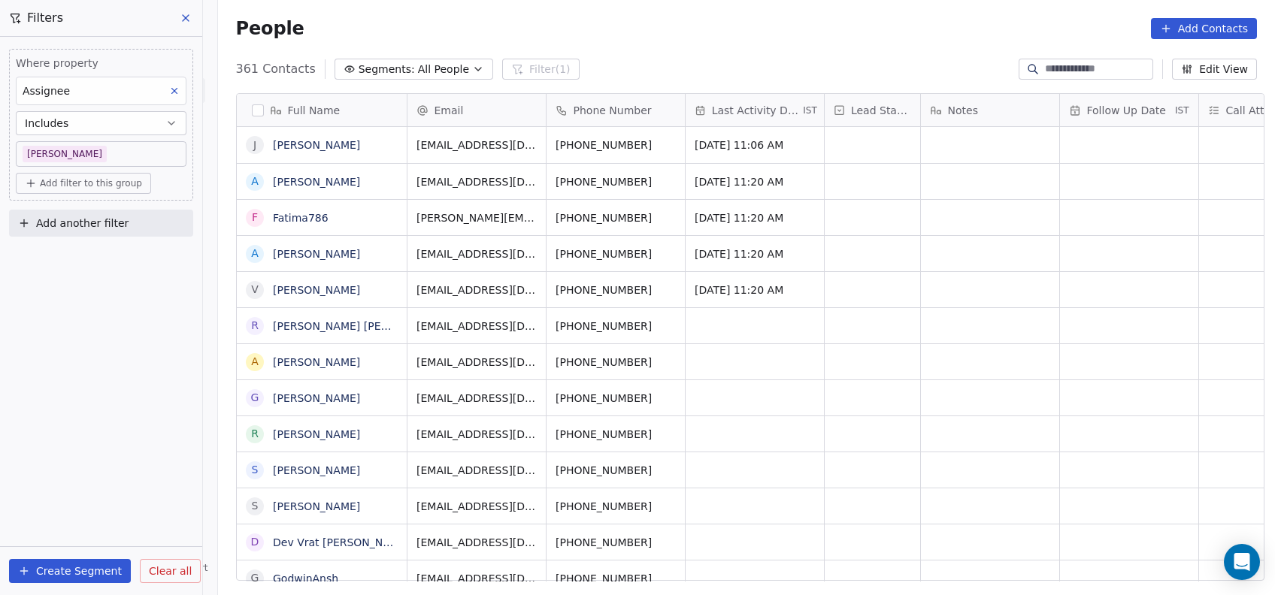
click at [969, 380] on html "On2Cook India Pvt. Ltd. Contacts People Marketing Workflows Campaigns Metrics &…" at bounding box center [637, 297] width 1275 height 595
click at [745, 283] on span "Oct 13, 2025 11:20 AM" at bounding box center [741, 290] width 92 height 15
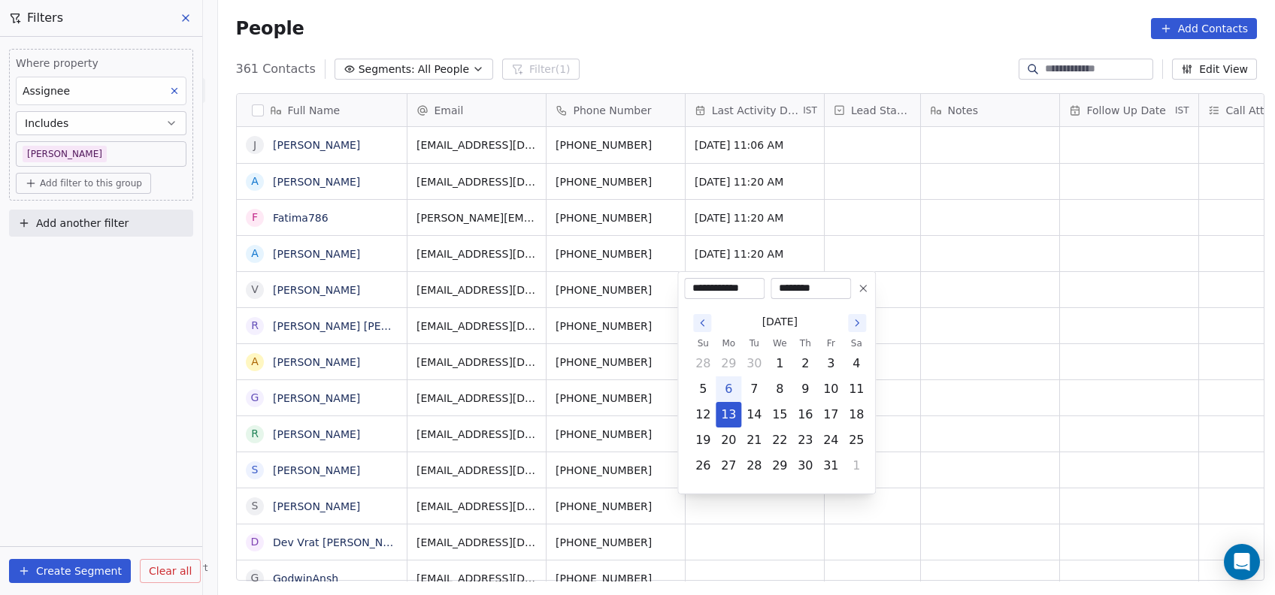
click at [727, 389] on button "6" at bounding box center [728, 389] width 24 height 24
click at [733, 375] on button "29" at bounding box center [728, 364] width 24 height 24
click at [857, 327] on icon "Go to the Next Month" at bounding box center [857, 323] width 12 height 12
click at [735, 395] on button "6" at bounding box center [728, 389] width 24 height 24
type input "**********"
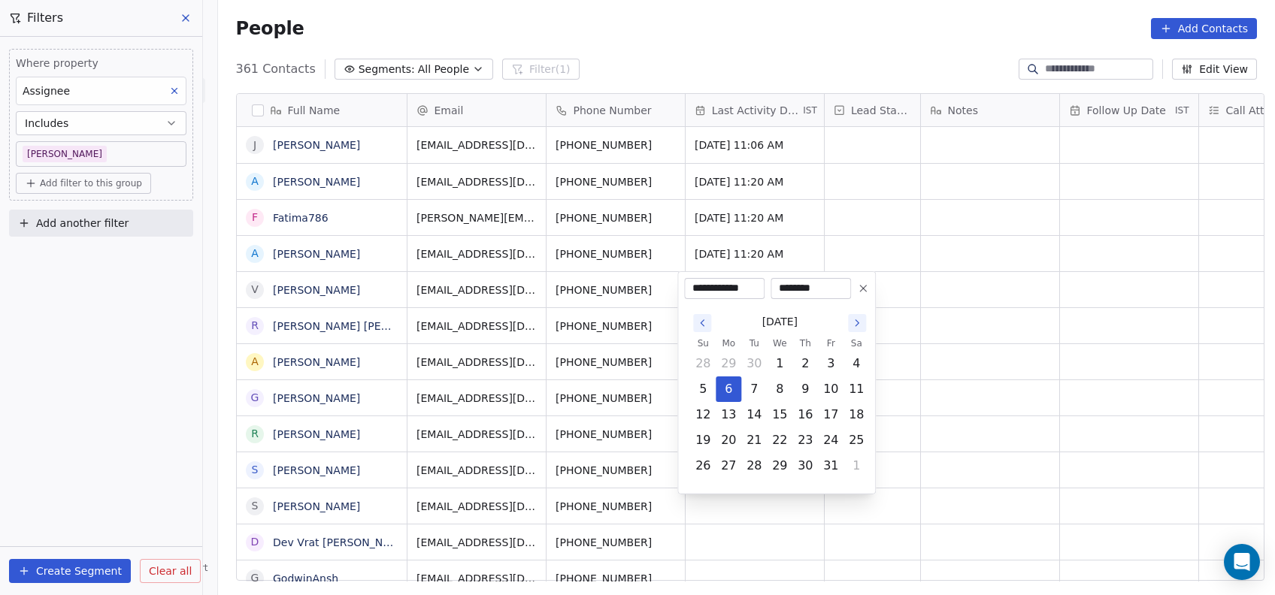
click at [917, 383] on html "On2Cook India Pvt. Ltd. Contacts People Marketing Workflows Campaigns Metrics &…" at bounding box center [637, 297] width 1275 height 595
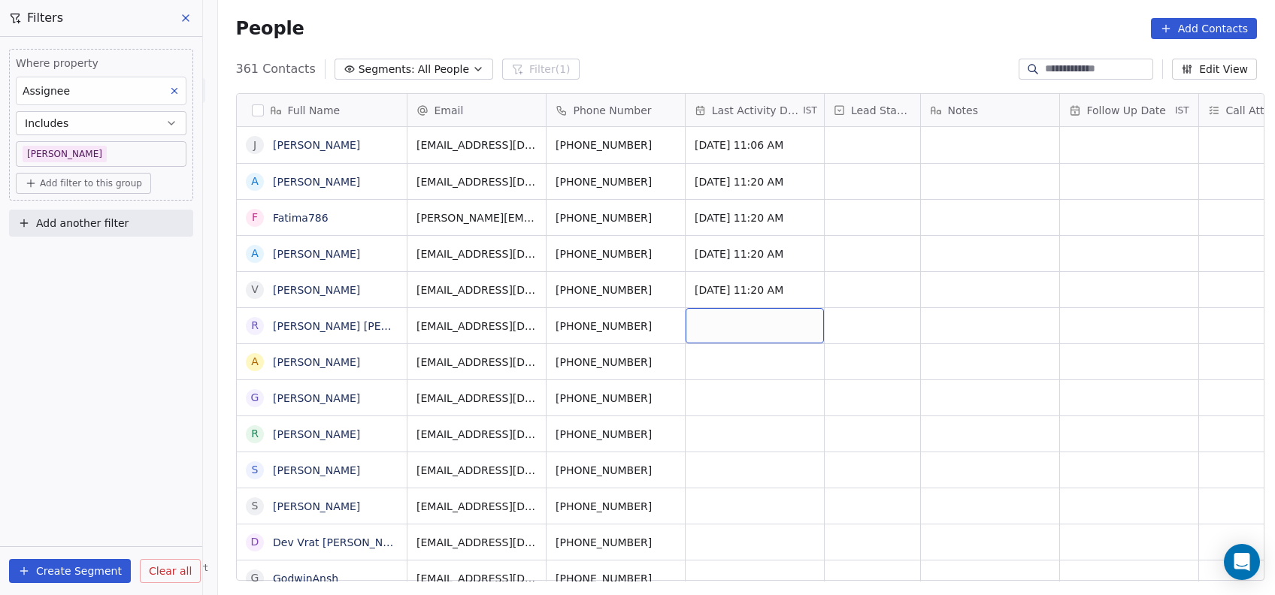
click at [729, 325] on div "grid" at bounding box center [754, 325] width 138 height 35
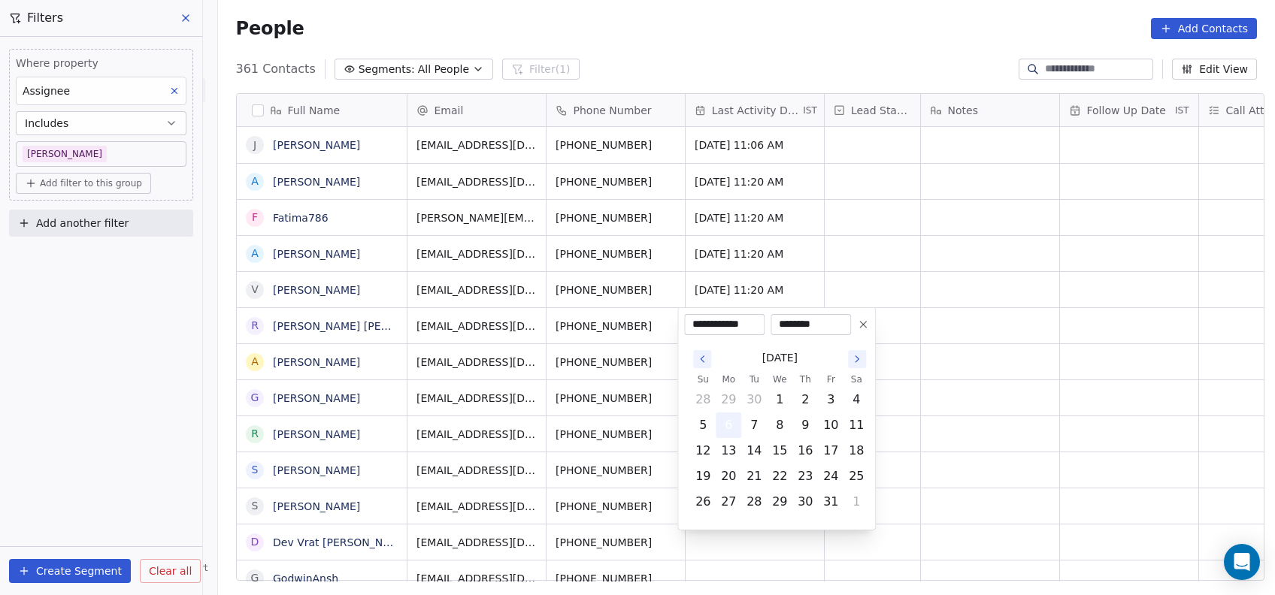
click at [732, 427] on button "6" at bounding box center [728, 425] width 24 height 24
click at [920, 385] on html "On2Cook India Pvt. Ltd. Contacts People Marketing Workflows Campaigns Metrics &…" at bounding box center [637, 297] width 1275 height 595
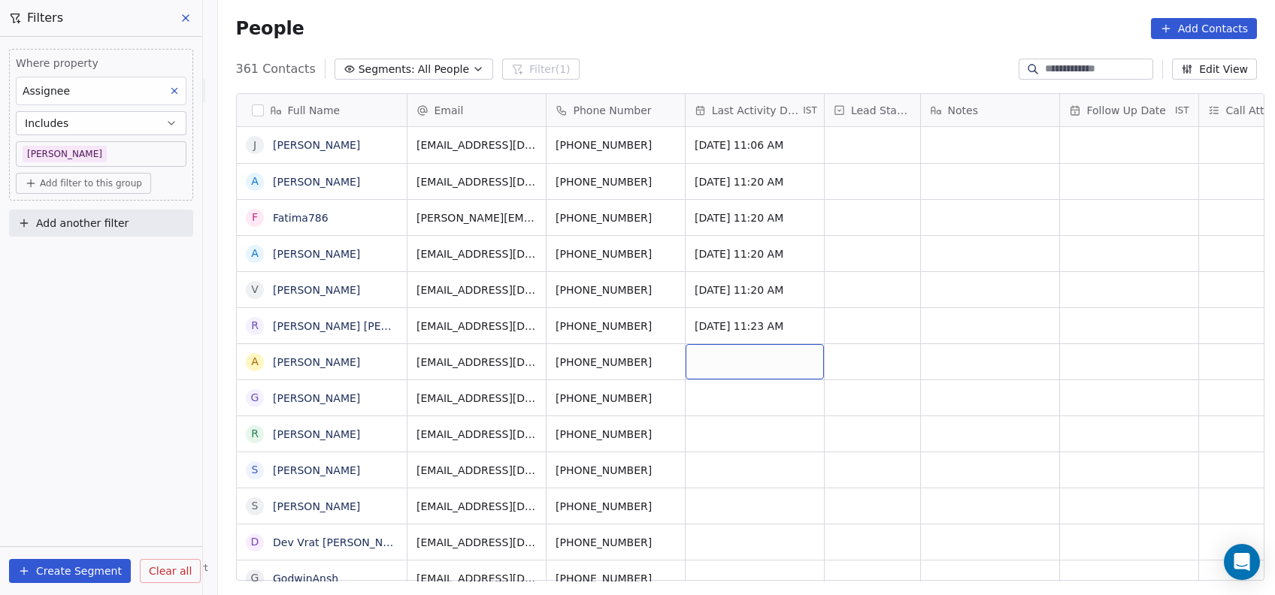
click at [721, 356] on div "grid" at bounding box center [754, 361] width 138 height 35
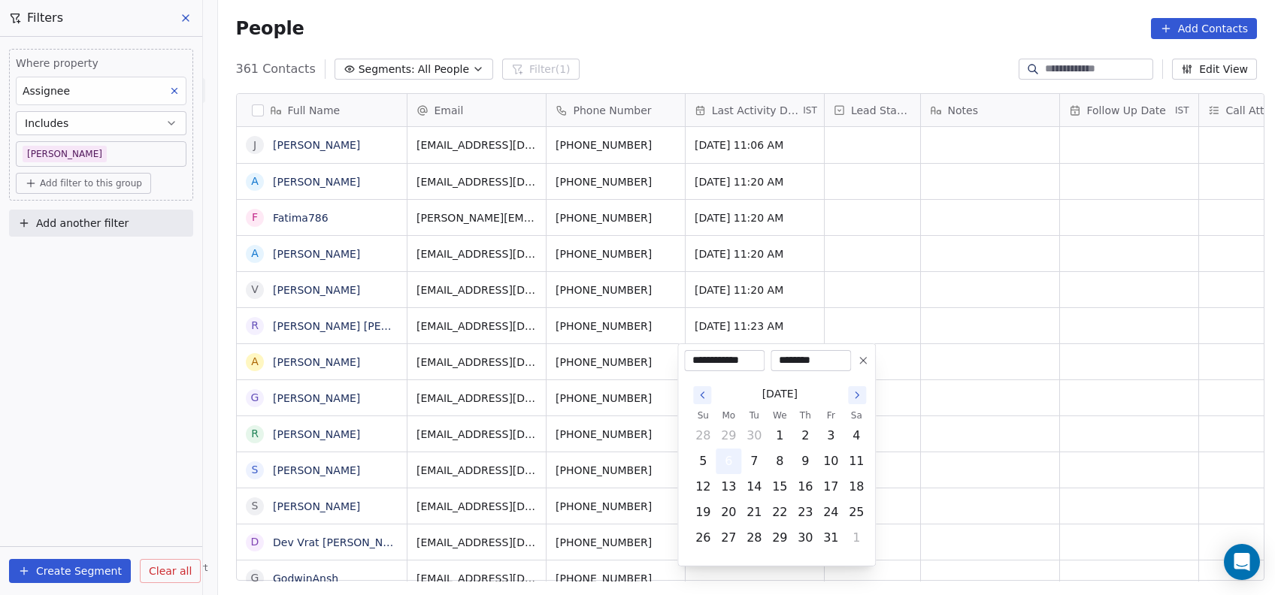
click at [726, 467] on button "6" at bounding box center [728, 461] width 24 height 24
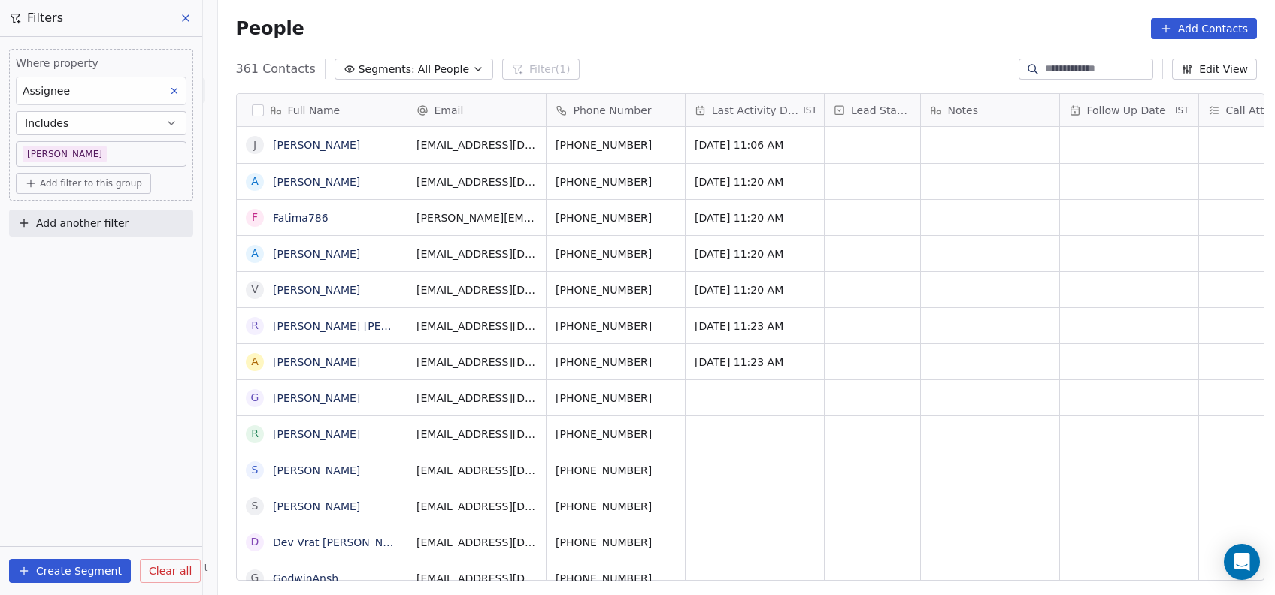
click at [915, 343] on html "On2Cook India Pvt. Ltd. Contacts People Marketing Workflows Campaigns Metrics &…" at bounding box center [637, 297] width 1275 height 595
click at [744, 396] on div "grid" at bounding box center [754, 397] width 138 height 35
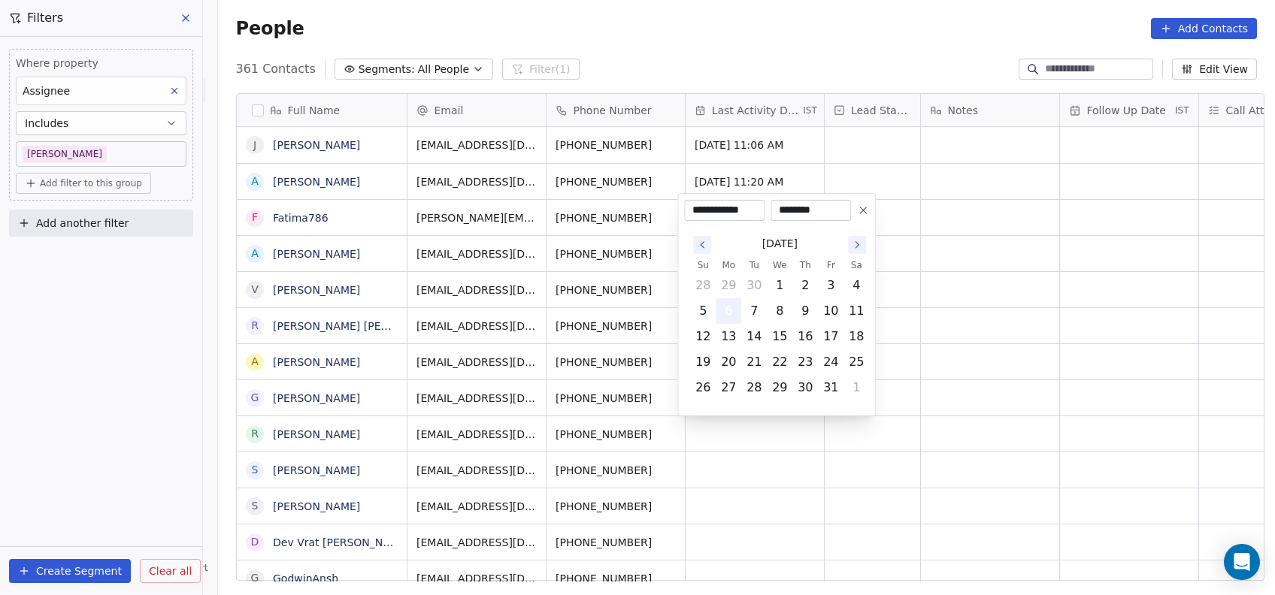
click at [721, 319] on button "6" at bounding box center [728, 311] width 24 height 24
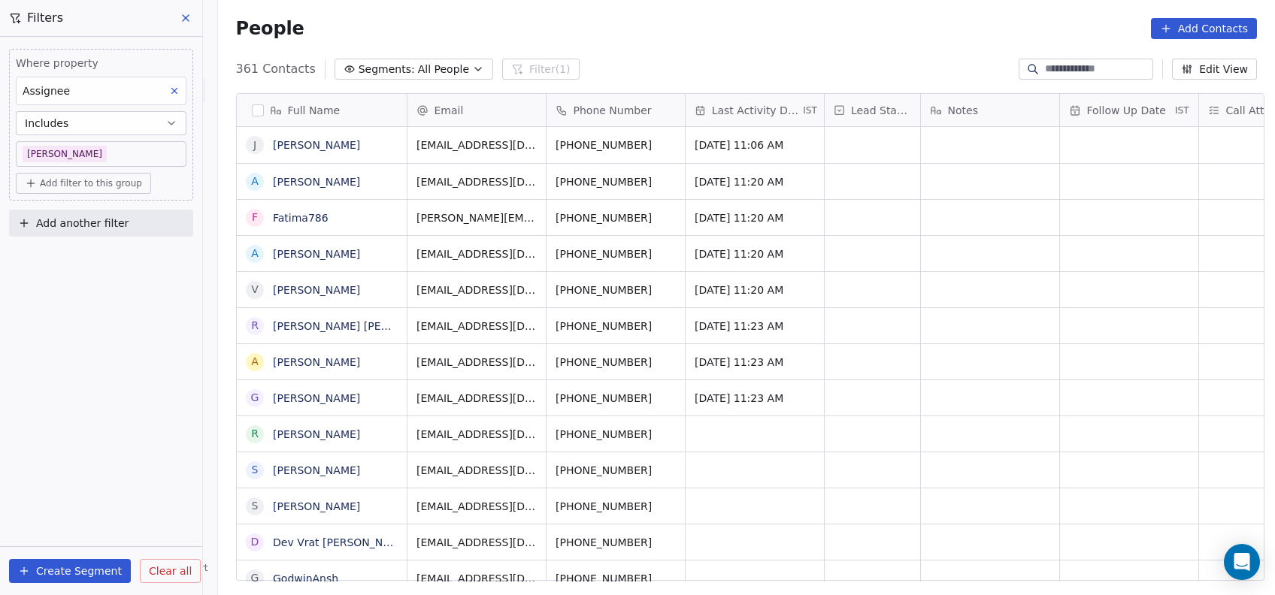
click at [582, 401] on html "On2Cook India Pvt. Ltd. Contacts People Marketing Workflows Campaigns Metrics &…" at bounding box center [637, 297] width 1275 height 595
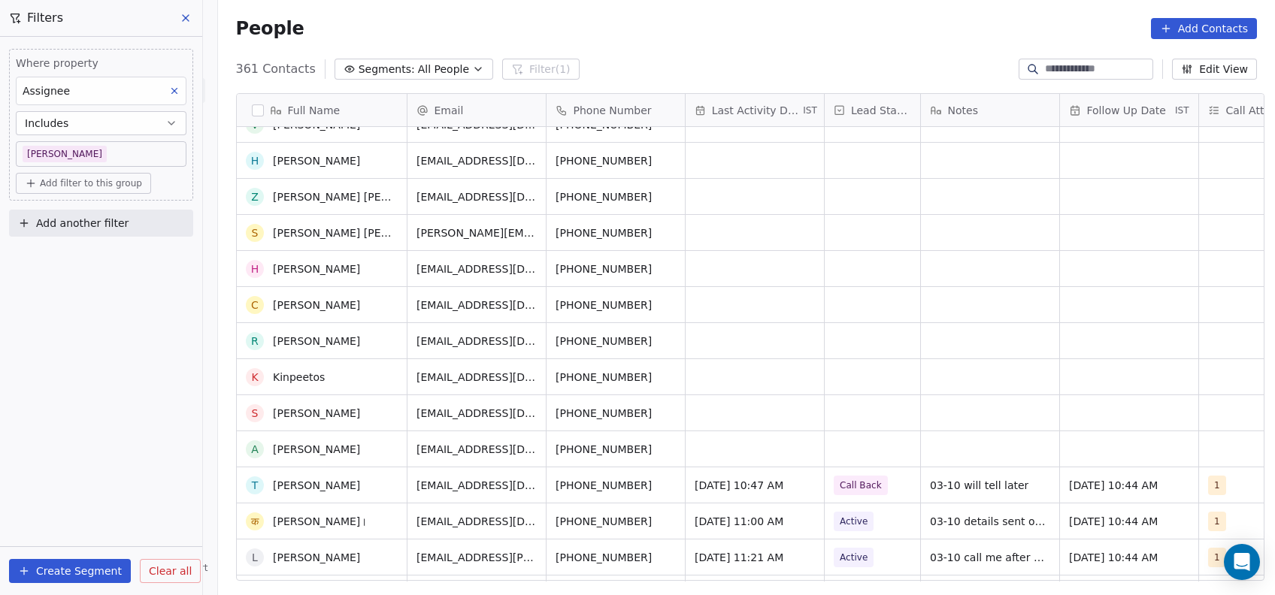
scroll to position [651, 0]
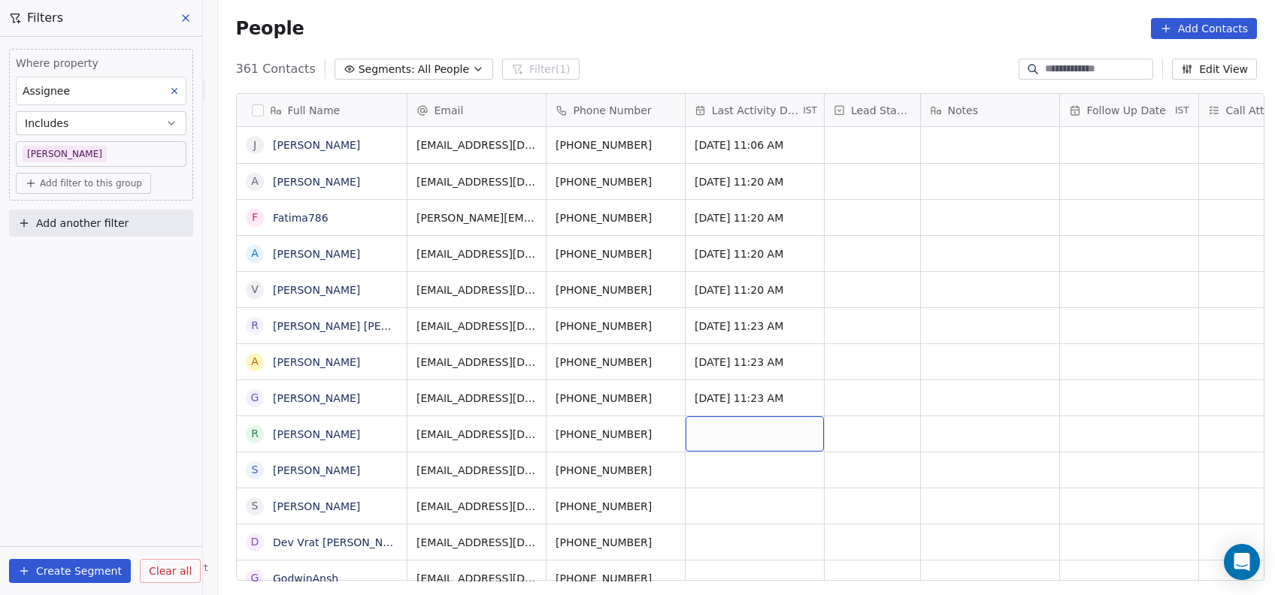
click at [736, 437] on div "grid" at bounding box center [754, 433] width 138 height 35
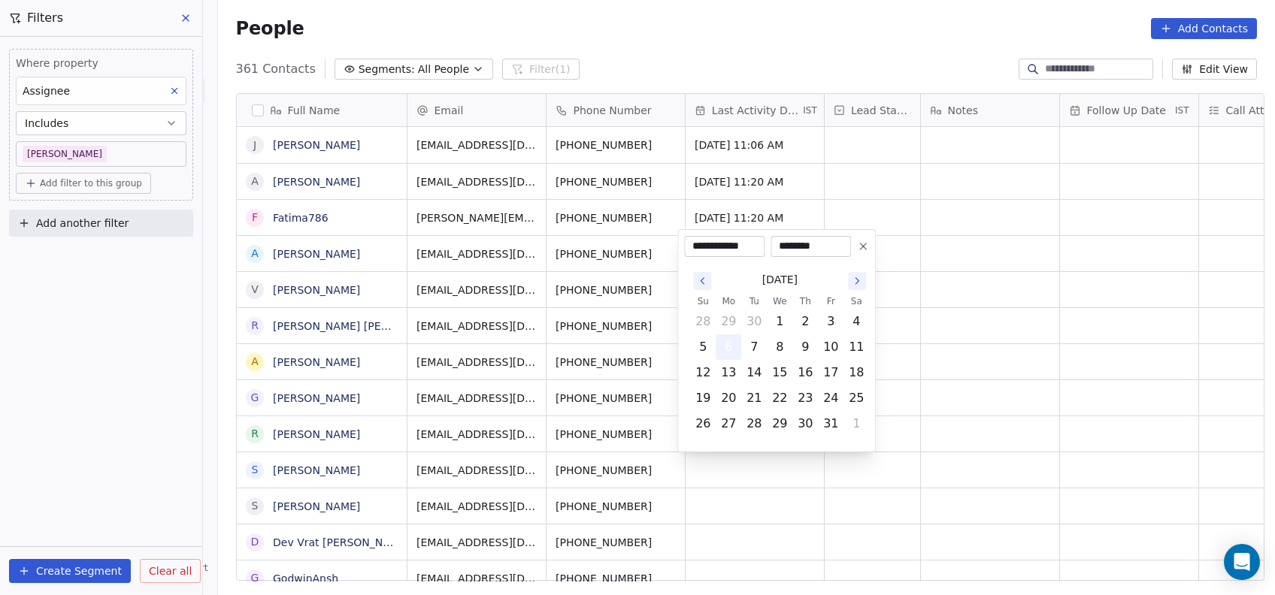
click at [730, 350] on button "6" at bounding box center [728, 347] width 24 height 24
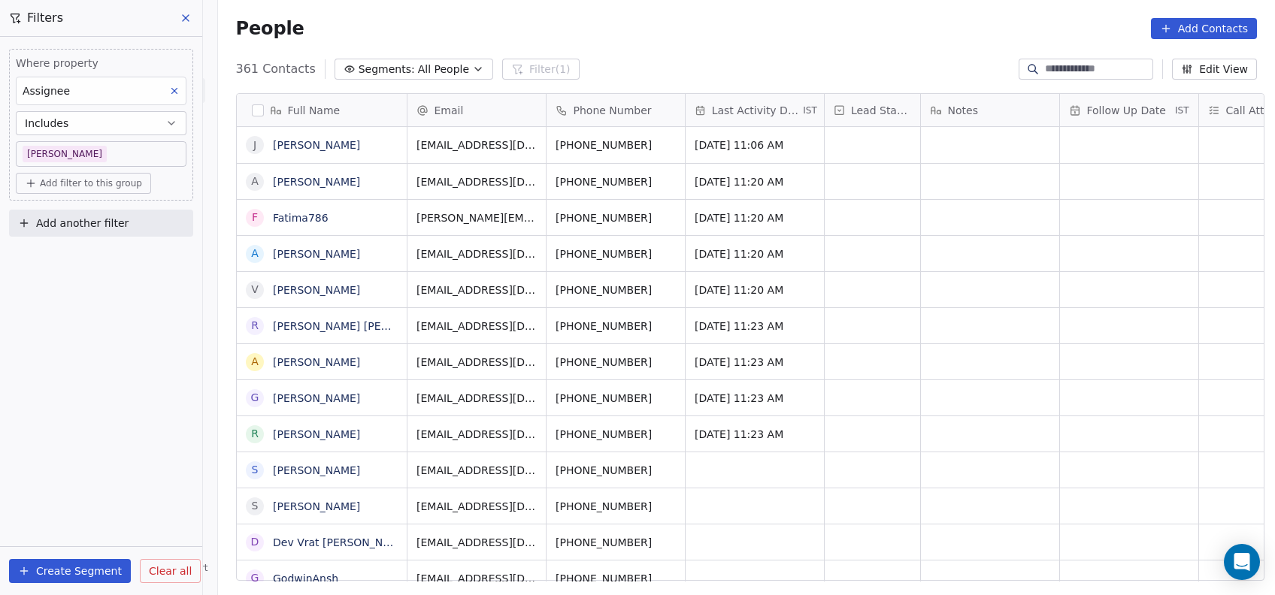
click at [766, 497] on html "On2Cook India Pvt. Ltd. Contacts People Marketing Workflows Campaigns Metrics &…" at bounding box center [637, 297] width 1275 height 595
click at [727, 463] on div "grid" at bounding box center [754, 469] width 138 height 35
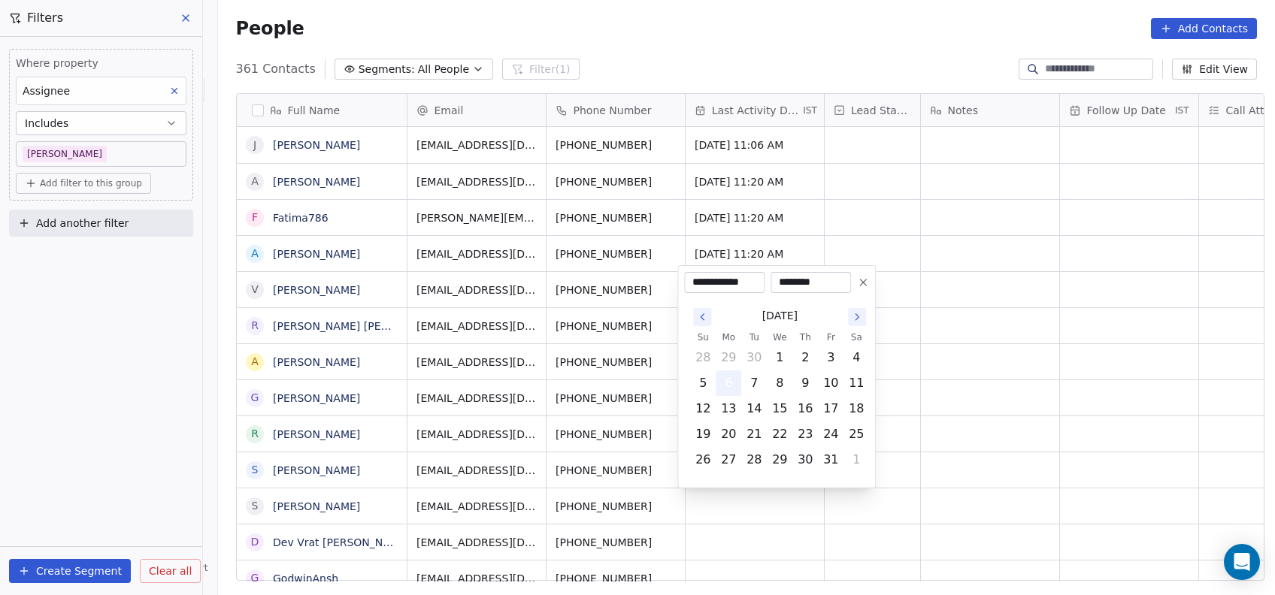
click at [731, 386] on button "6" at bounding box center [728, 383] width 24 height 24
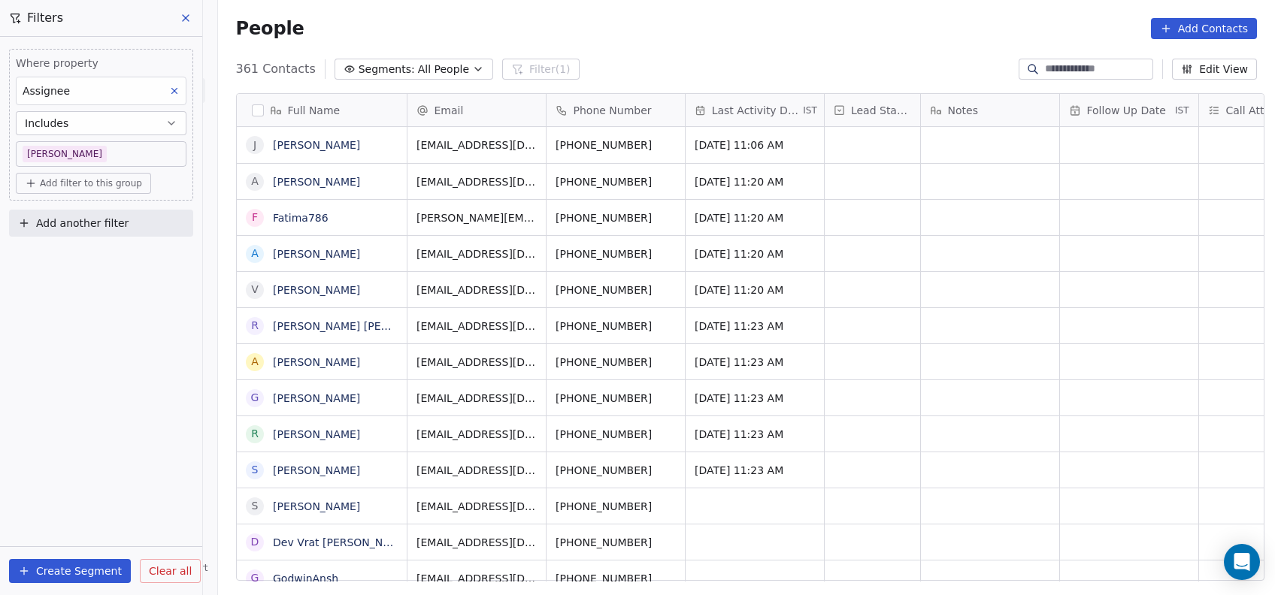
click at [987, 355] on html "On2Cook India Pvt. Ltd. Contacts People Marketing Workflows Campaigns Metrics &…" at bounding box center [637, 297] width 1275 height 595
click at [715, 504] on div "grid" at bounding box center [754, 505] width 138 height 35
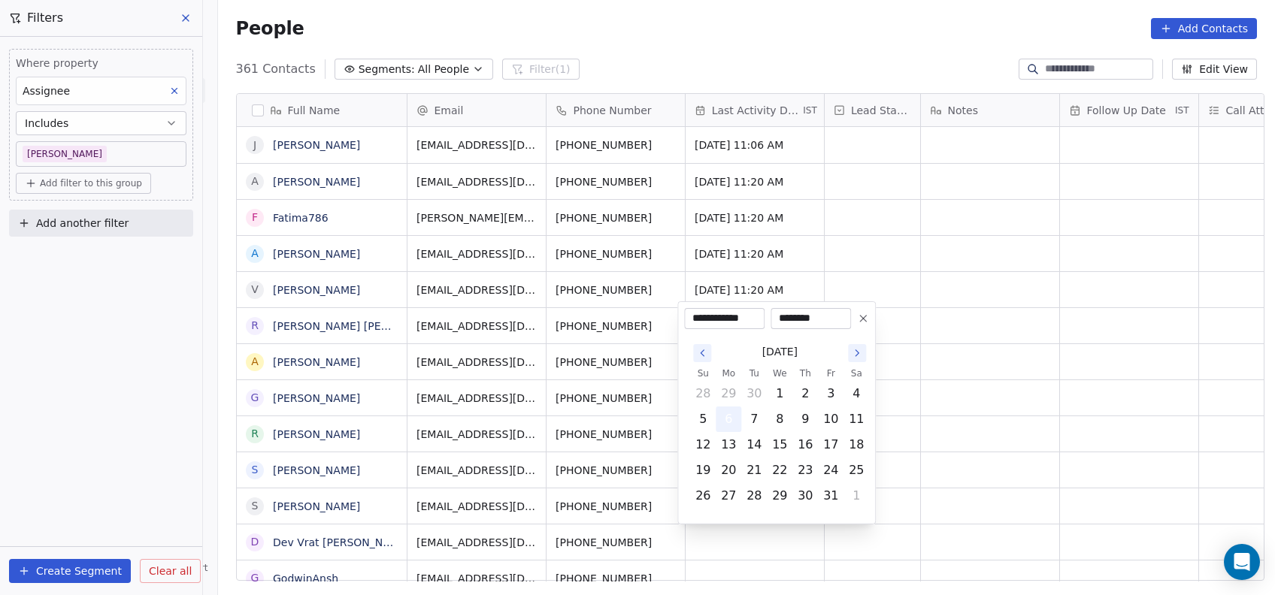
click at [733, 412] on button "6" at bounding box center [728, 419] width 24 height 24
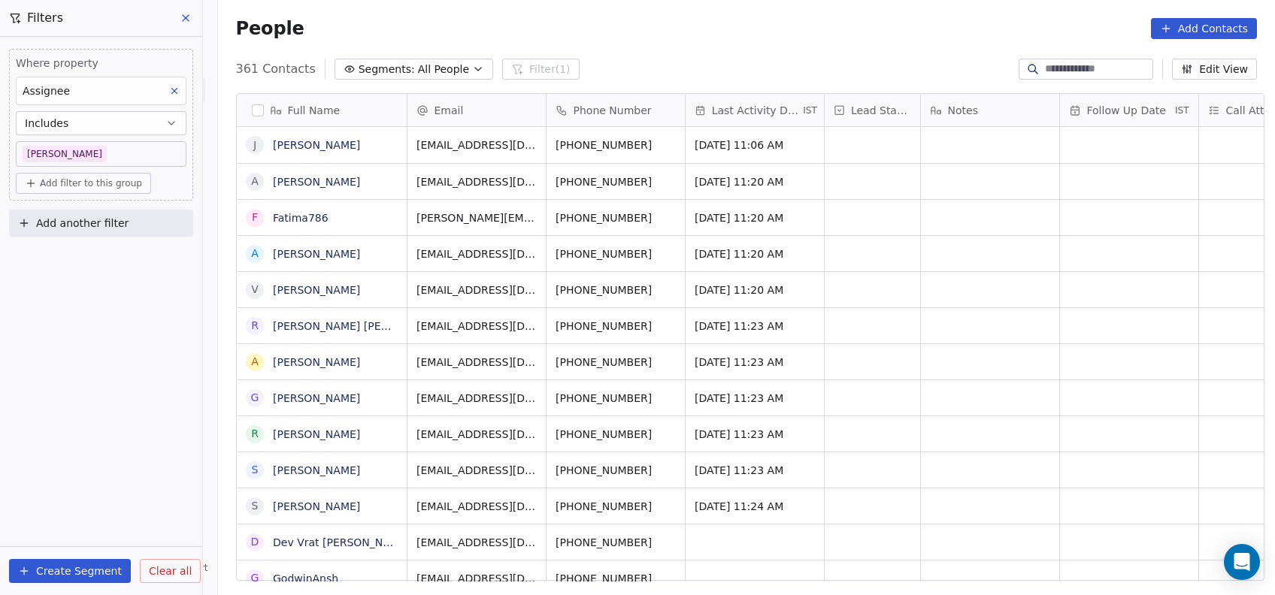
click at [941, 361] on html "On2Cook India Pvt. Ltd. Contacts People Marketing Workflows Campaigns Metrics &…" at bounding box center [637, 297] width 1275 height 595
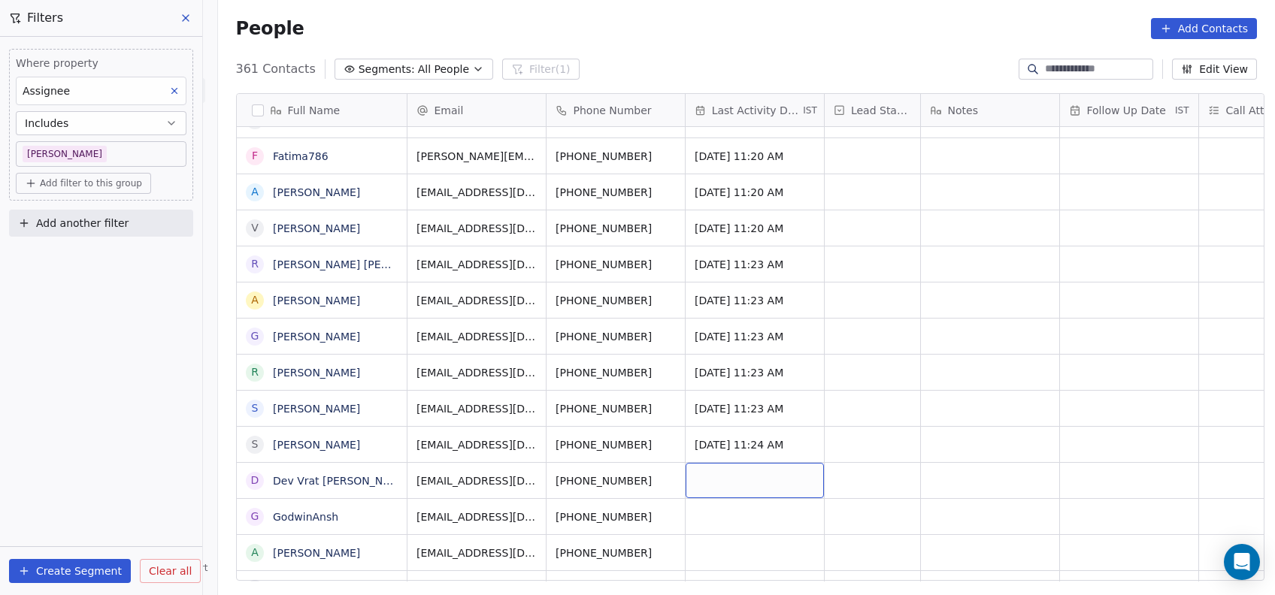
click at [739, 473] on div "grid" at bounding box center [754, 480] width 138 height 35
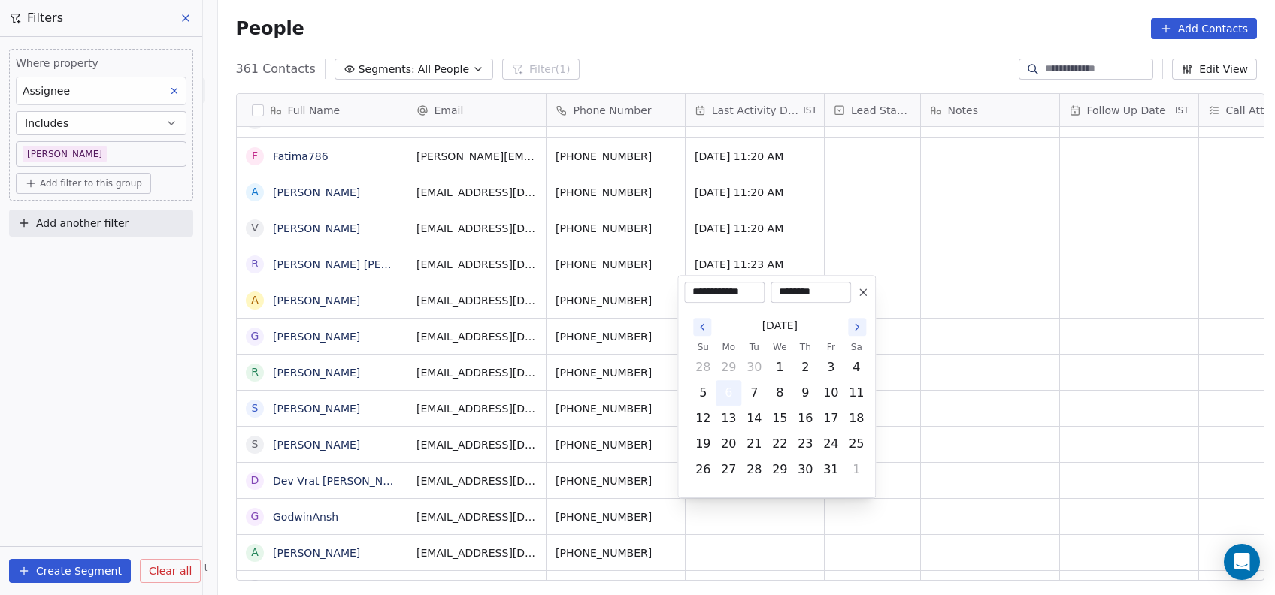
click at [734, 384] on button "6" at bounding box center [728, 393] width 24 height 24
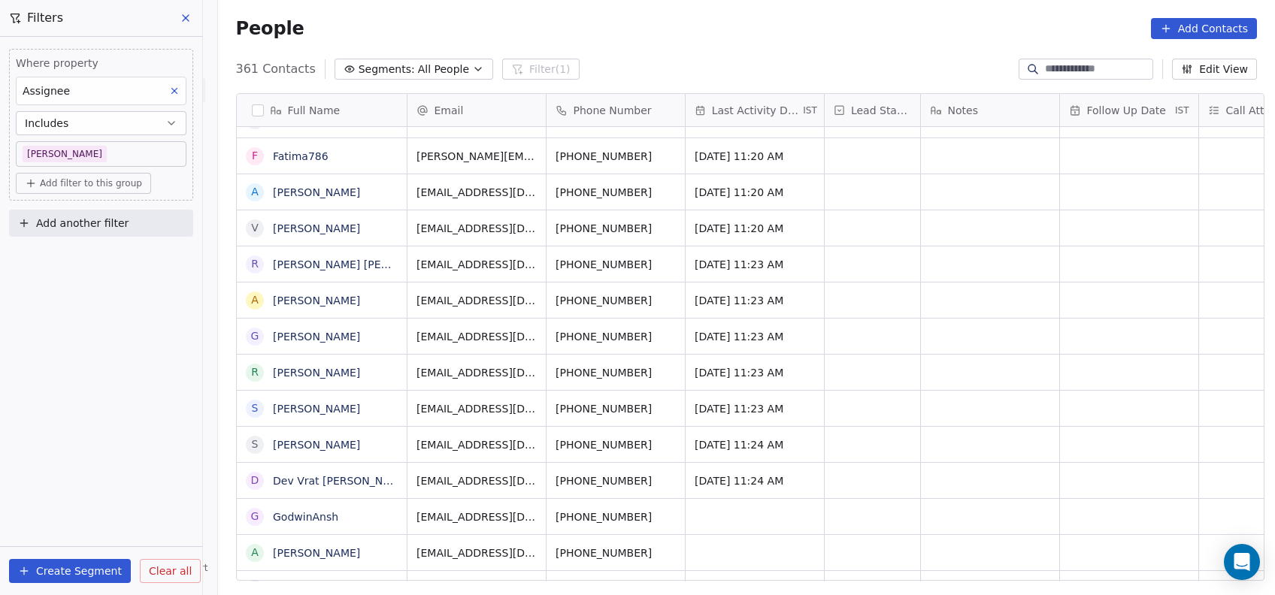
click at [928, 358] on html "On2Cook India Pvt. Ltd. Contacts People Marketing Workflows Campaigns Metrics &…" at bounding box center [637, 297] width 1275 height 595
click at [739, 516] on div "grid" at bounding box center [754, 516] width 138 height 35
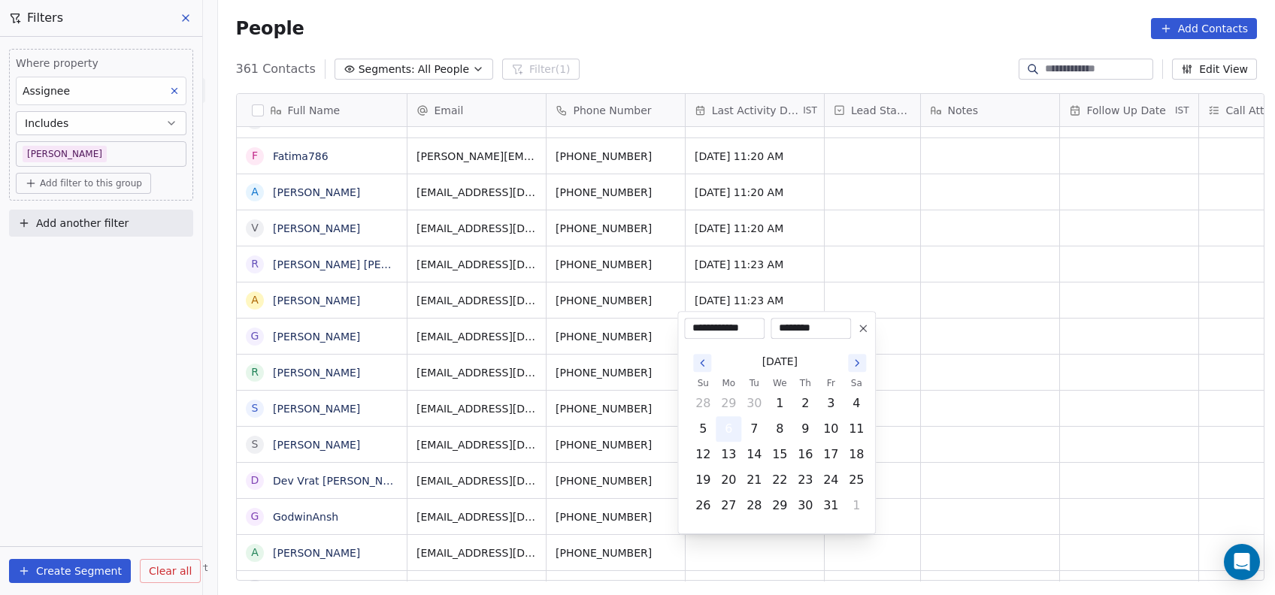
click at [724, 433] on button "6" at bounding box center [728, 429] width 24 height 24
click at [914, 431] on html "On2Cook India Pvt. Ltd. Contacts People Marketing Workflows Campaigns Metrics &…" at bounding box center [637, 297] width 1275 height 595
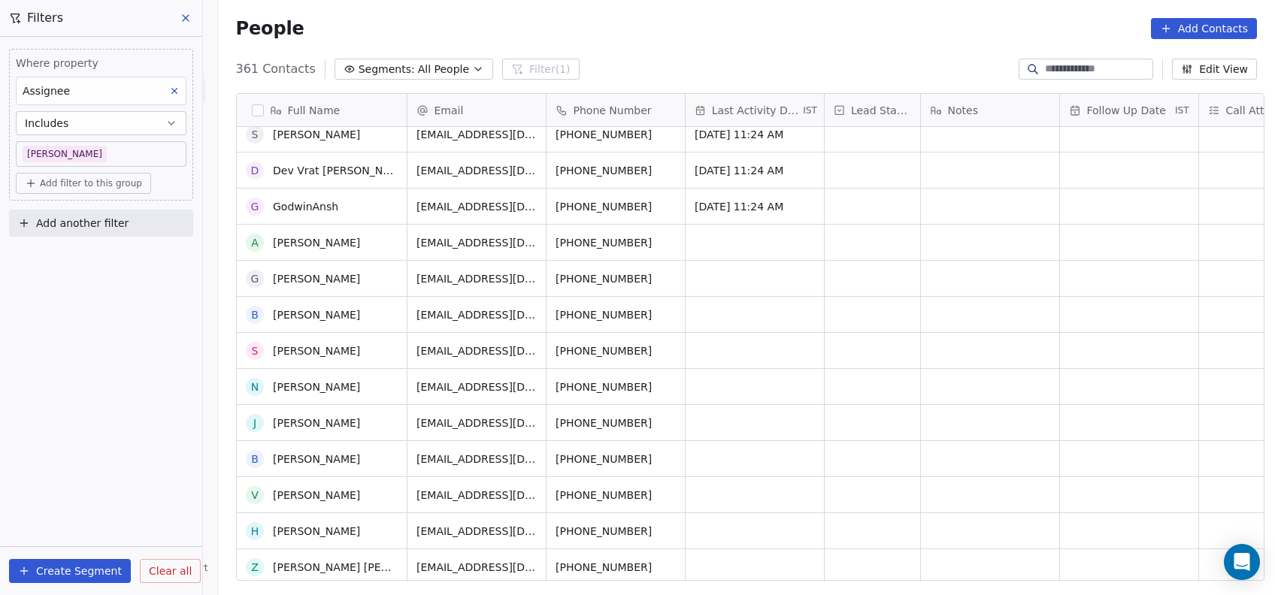
scroll to position [373, 0]
click at [712, 234] on div "grid" at bounding box center [754, 241] width 138 height 35
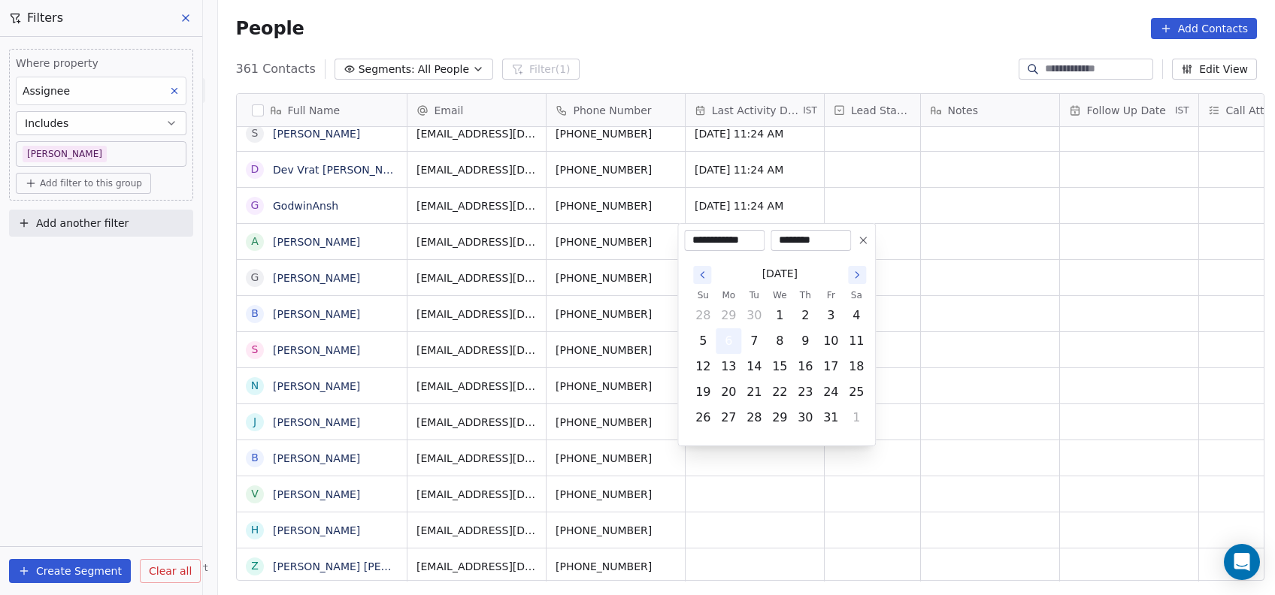
click at [732, 338] on button "6" at bounding box center [728, 341] width 24 height 24
click at [948, 264] on html "On2Cook India Pvt. Ltd. Contacts People Marketing Workflows Campaigns Metrics &…" at bounding box center [637, 297] width 1275 height 595
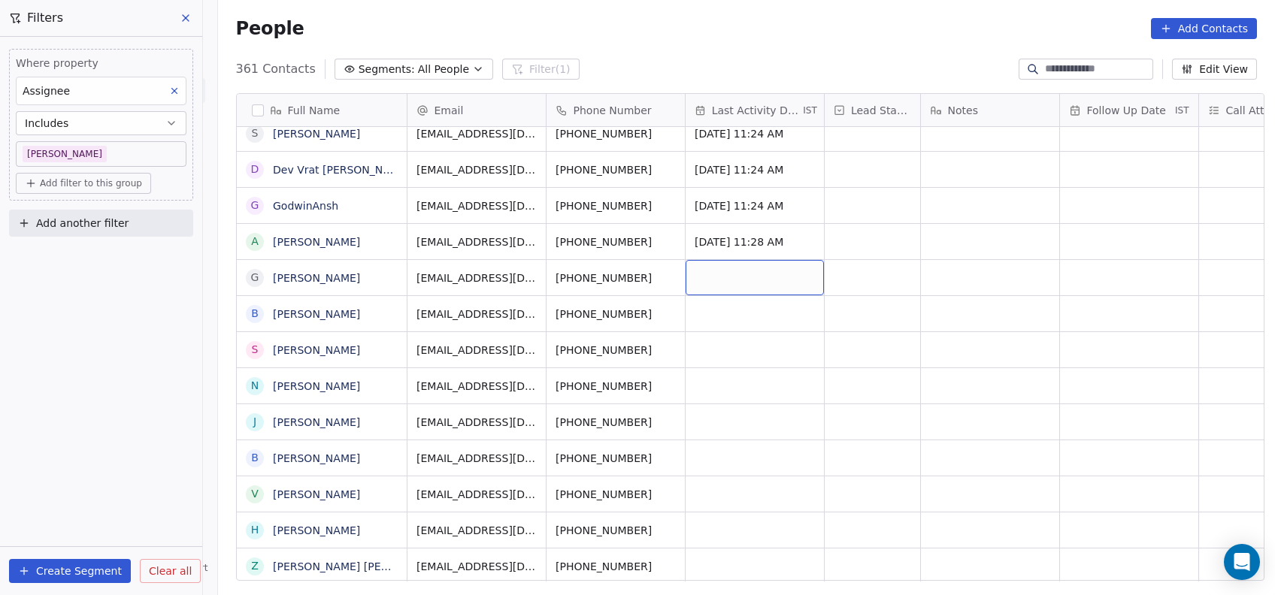
click at [727, 272] on div "grid" at bounding box center [754, 277] width 138 height 35
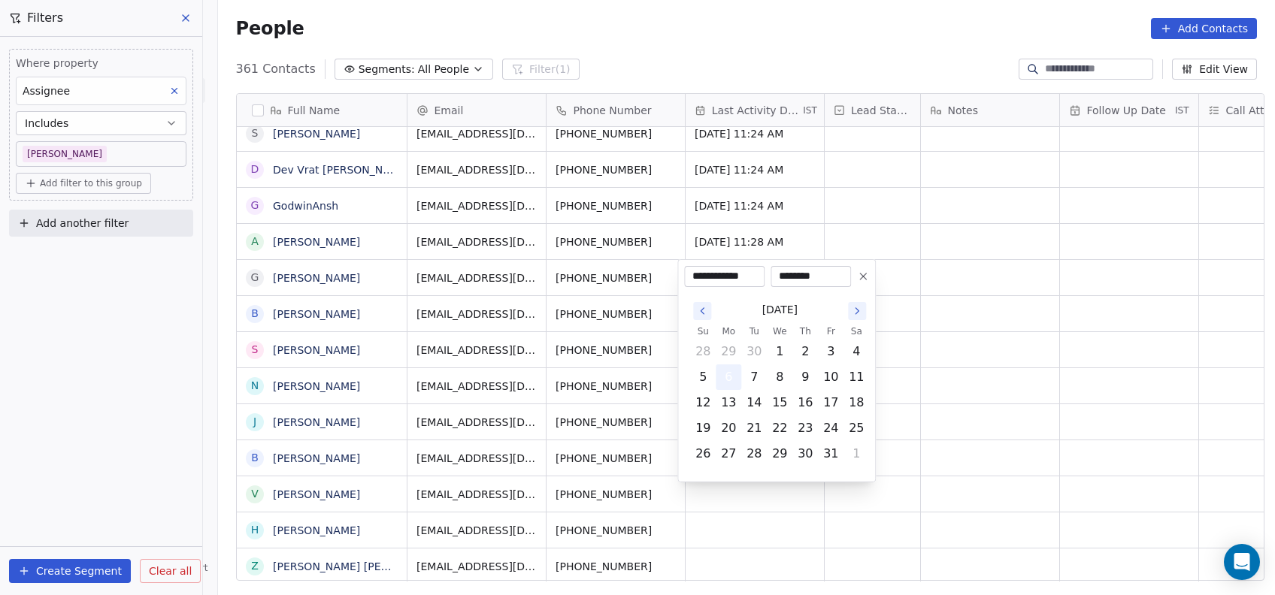
click at [725, 380] on button "6" at bounding box center [728, 377] width 24 height 24
click at [897, 346] on html "On2Cook India Pvt. Ltd. Contacts People Marketing Workflows Campaigns Metrics &…" at bounding box center [637, 297] width 1275 height 595
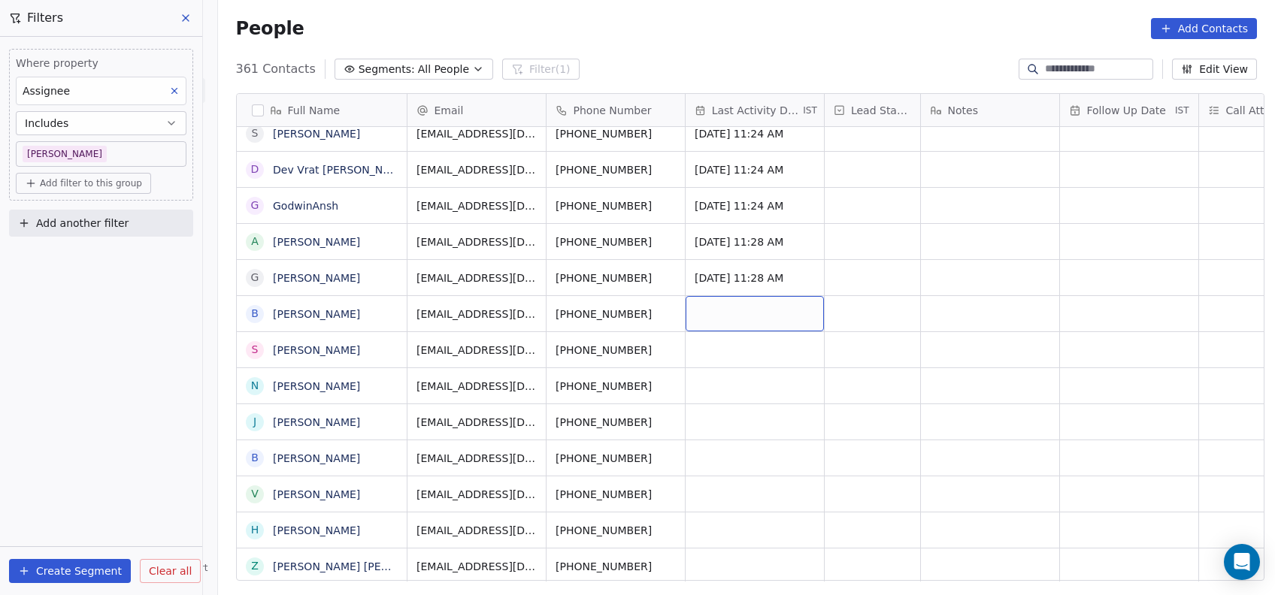
click at [715, 322] on div "grid" at bounding box center [754, 313] width 138 height 35
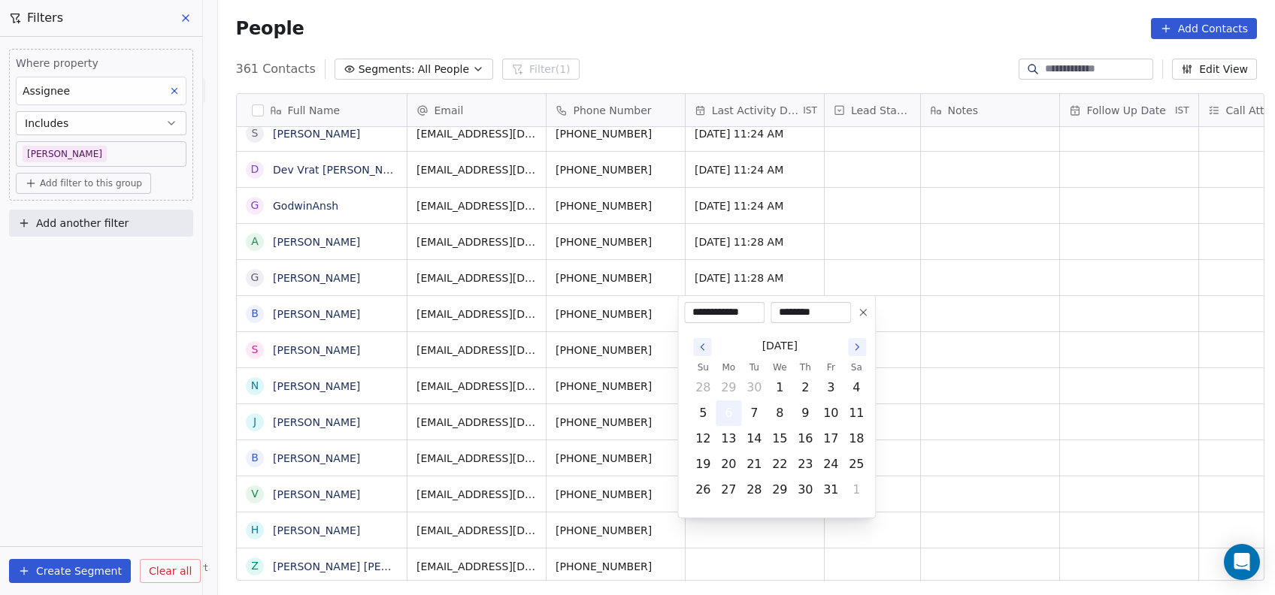
click at [724, 417] on button "6" at bounding box center [728, 413] width 24 height 24
click at [961, 360] on html "On2Cook India Pvt. Ltd. Contacts People Marketing Workflows Campaigns Metrics &…" at bounding box center [637, 297] width 1275 height 595
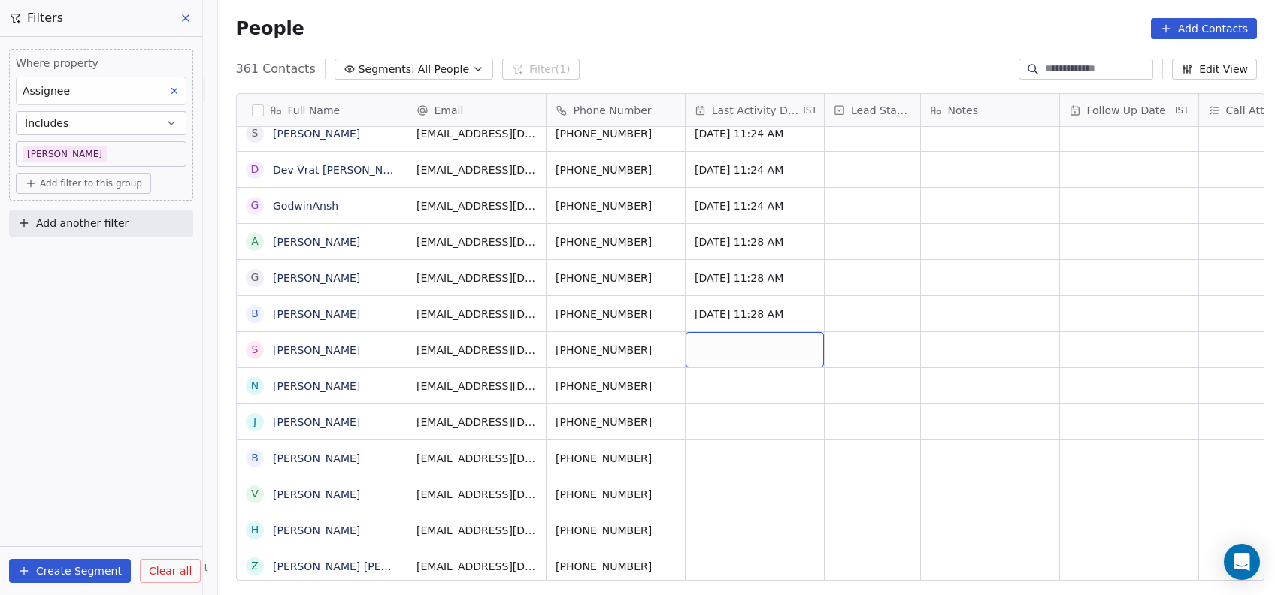
click at [703, 352] on div "grid" at bounding box center [754, 349] width 138 height 35
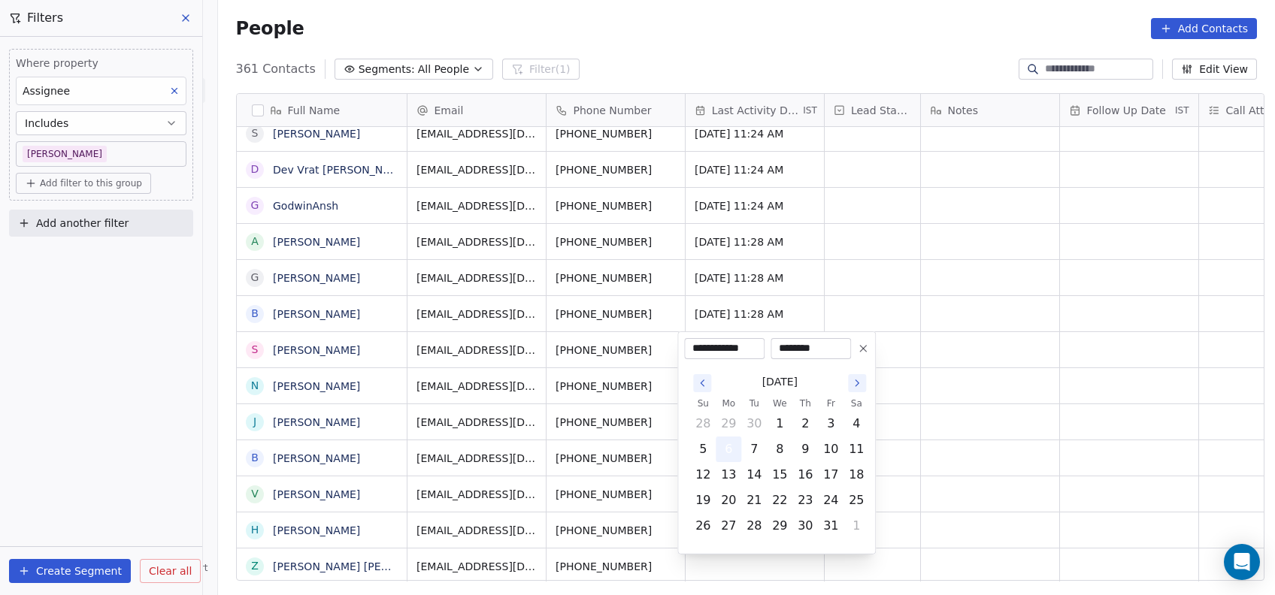
click at [732, 444] on button "6" at bounding box center [728, 449] width 24 height 24
click at [914, 394] on html "On2Cook India Pvt. Ltd. Contacts People Marketing Workflows Campaigns Metrics &…" at bounding box center [637, 297] width 1275 height 595
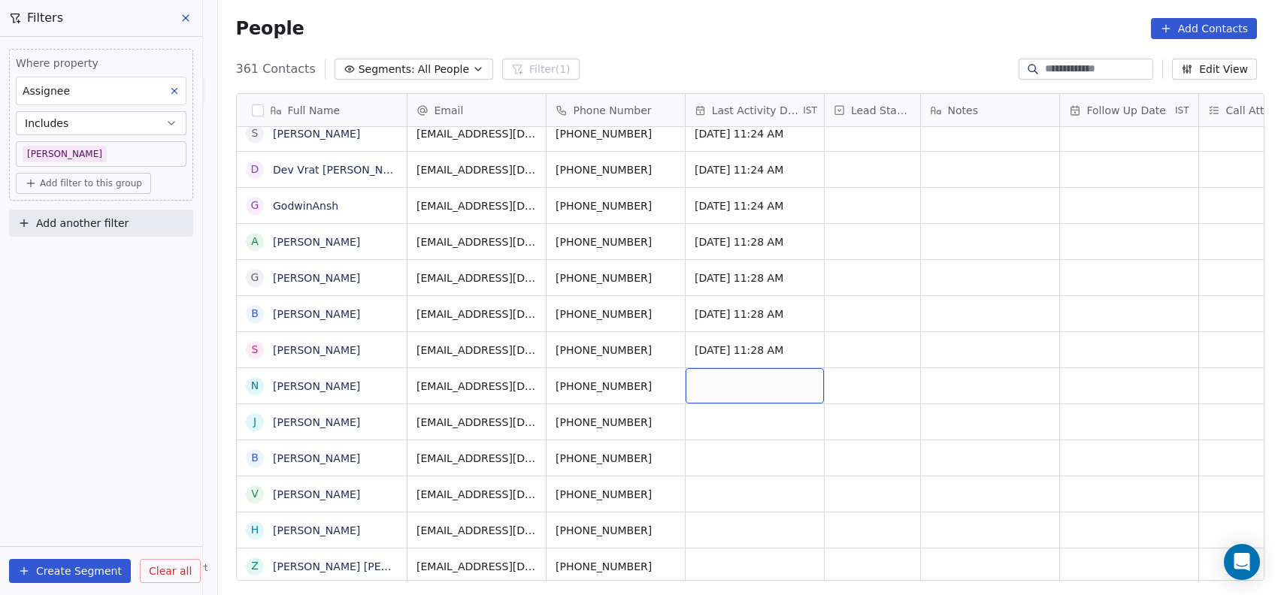
click at [700, 381] on div "grid" at bounding box center [754, 385] width 138 height 35
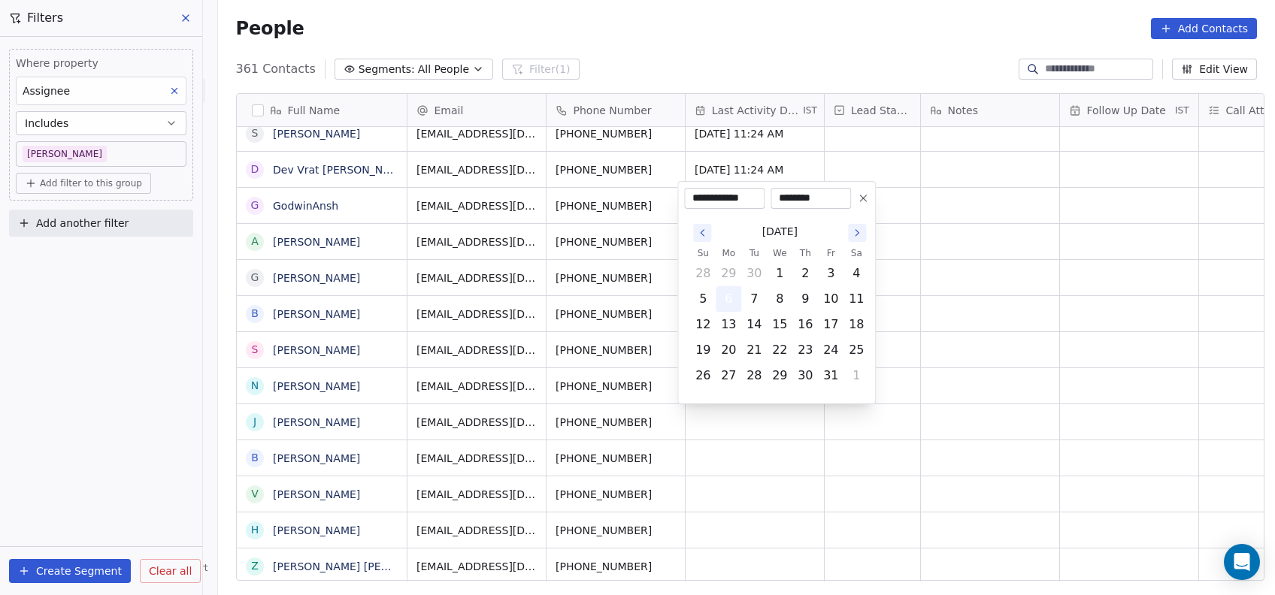
click at [729, 294] on button "6" at bounding box center [728, 299] width 24 height 24
click at [903, 283] on html "On2Cook India Pvt. Ltd. Contacts People Marketing Workflows Campaigns Metrics &…" at bounding box center [637, 297] width 1275 height 595
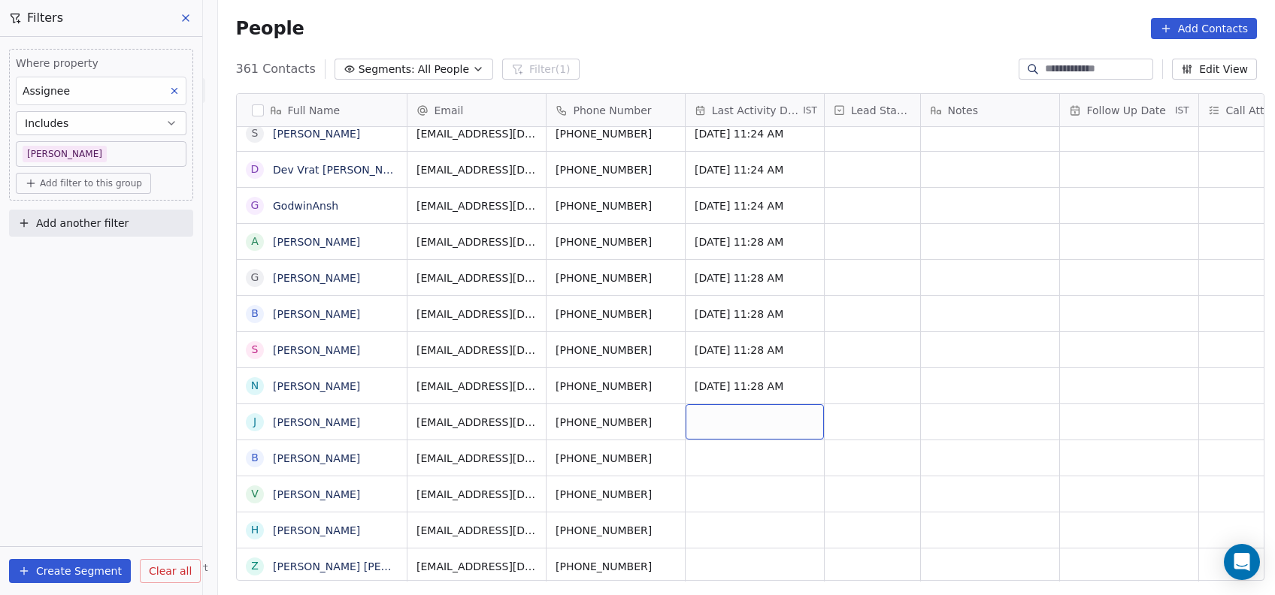
click at [700, 421] on div "grid" at bounding box center [754, 421] width 138 height 35
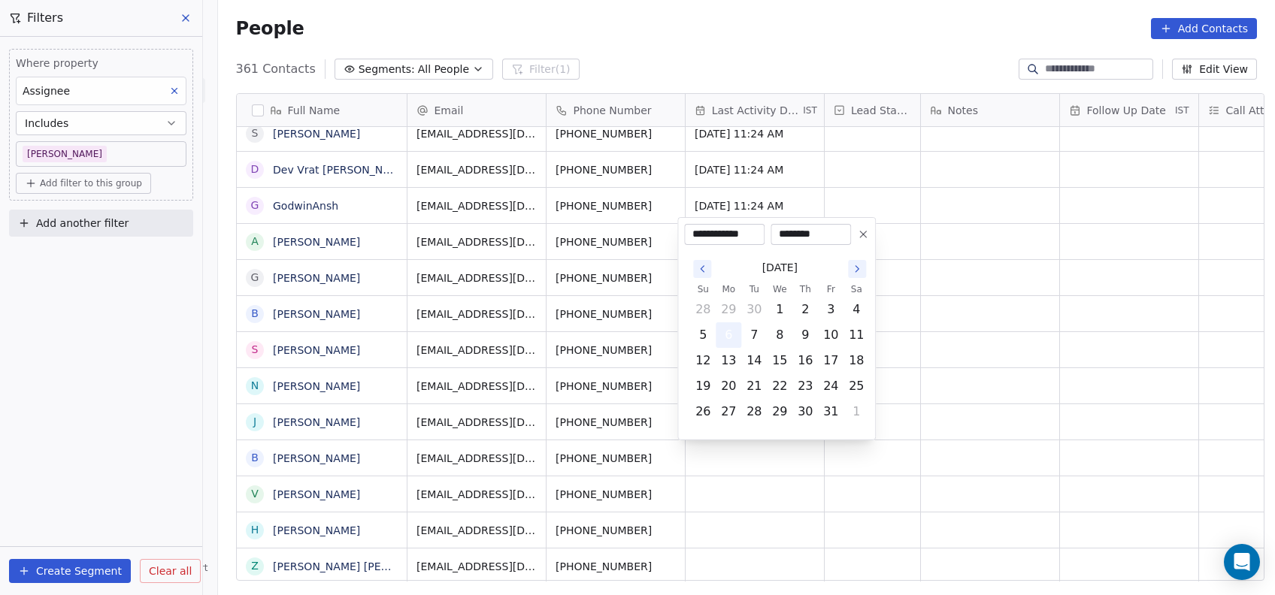
click at [733, 346] on button "6" at bounding box center [728, 335] width 24 height 24
click at [906, 346] on html "On2Cook India Pvt. Ltd. Contacts People Marketing Workflows Campaigns Metrics &…" at bounding box center [637, 297] width 1275 height 595
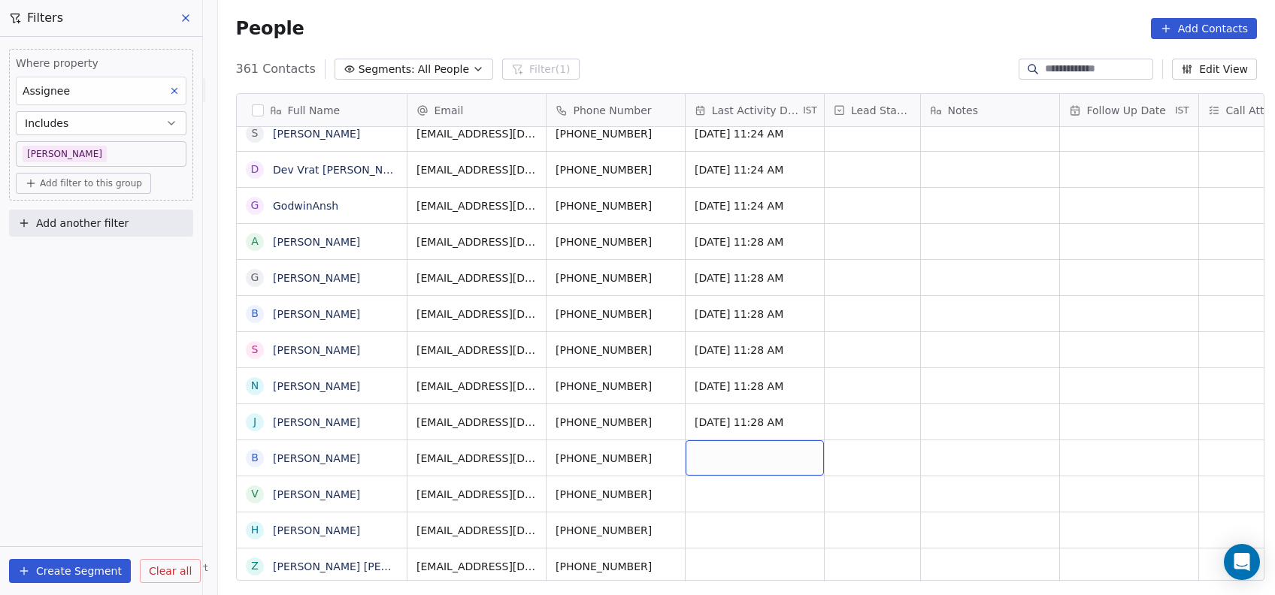
click at [712, 469] on div "grid" at bounding box center [754, 457] width 138 height 35
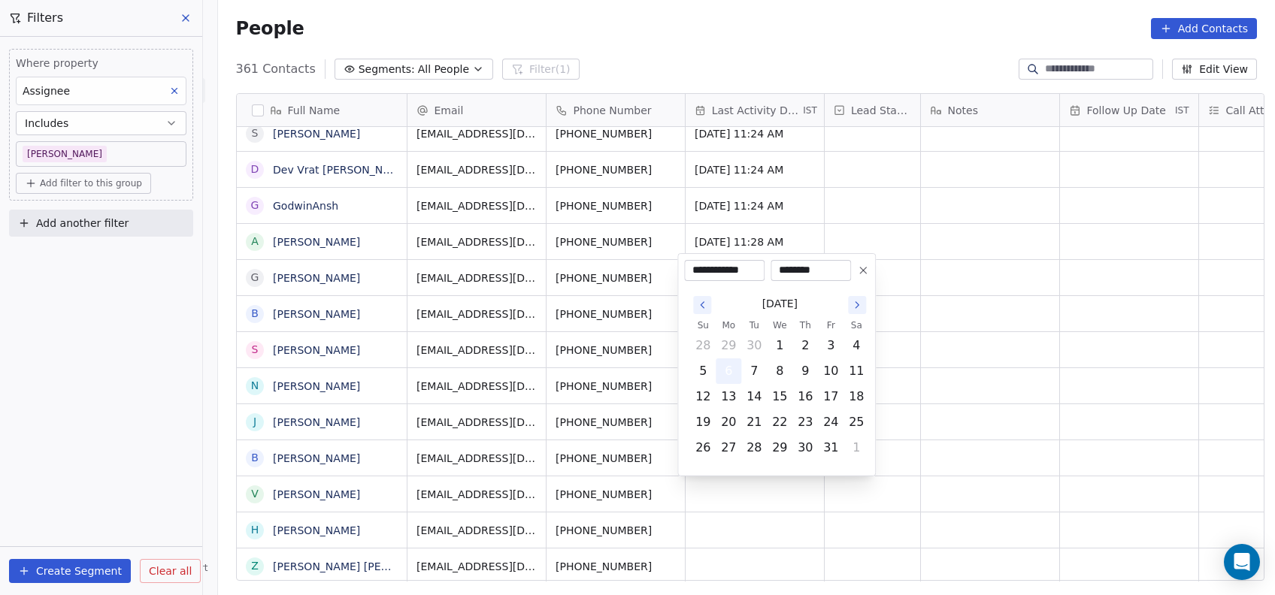
click at [727, 373] on button "6" at bounding box center [728, 371] width 24 height 24
click at [1002, 308] on html "On2Cook India Pvt. Ltd. Contacts People Marketing Workflows Campaigns Metrics &…" at bounding box center [637, 297] width 1275 height 595
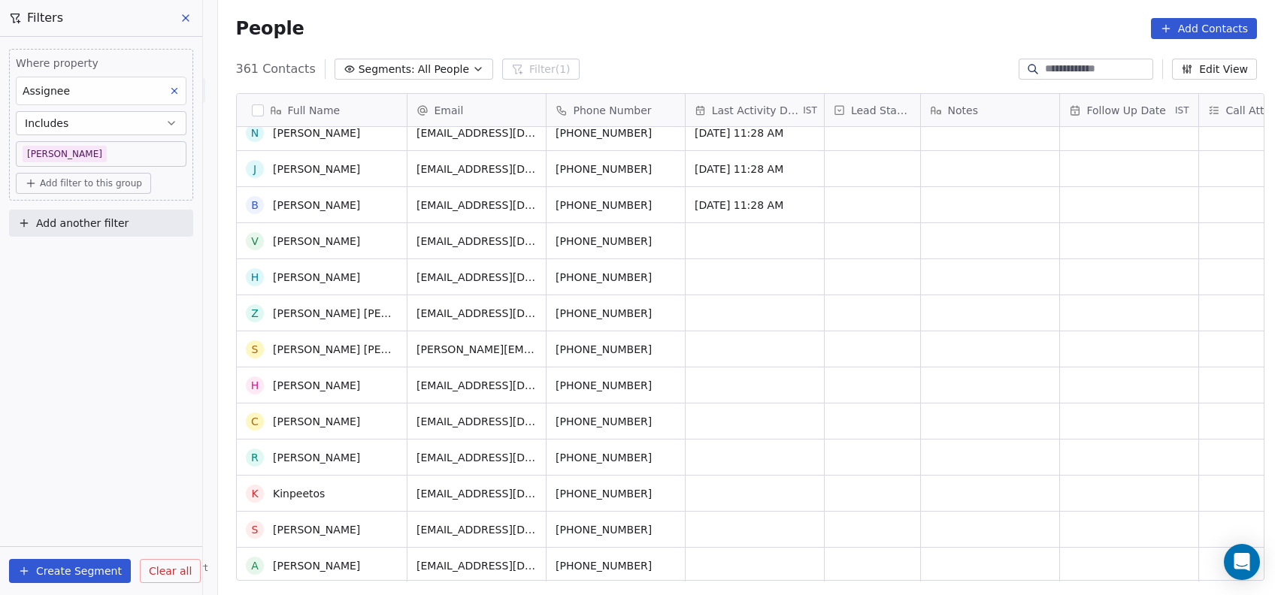
scroll to position [625, 0]
click at [715, 248] on div "grid" at bounding box center [754, 241] width 138 height 35
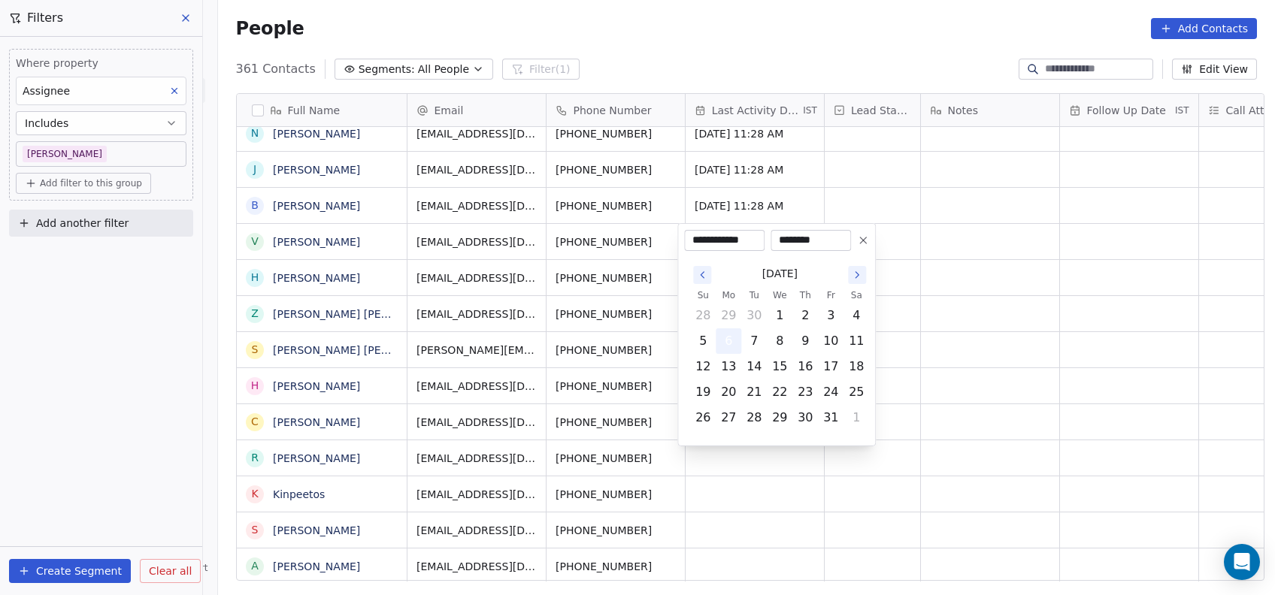
click at [728, 342] on button "6" at bounding box center [728, 341] width 24 height 24
click at [945, 277] on html "On2Cook India Pvt. Ltd. Contacts People Marketing Workflows Campaigns Metrics &…" at bounding box center [637, 297] width 1275 height 595
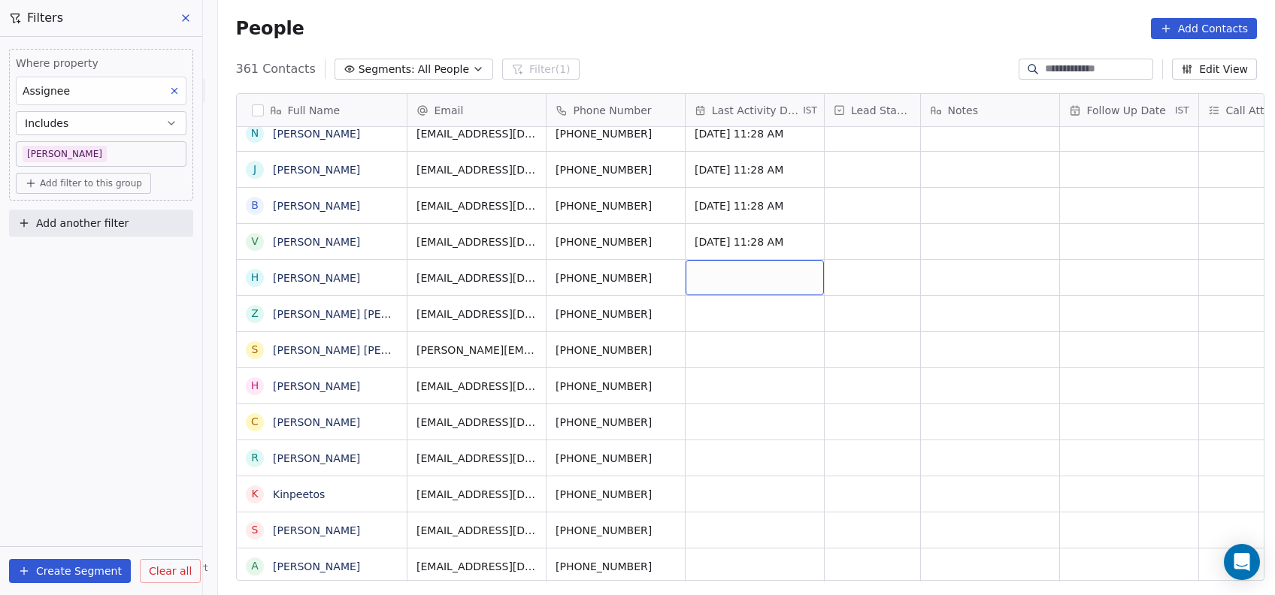
click at [735, 279] on div "grid" at bounding box center [754, 277] width 138 height 35
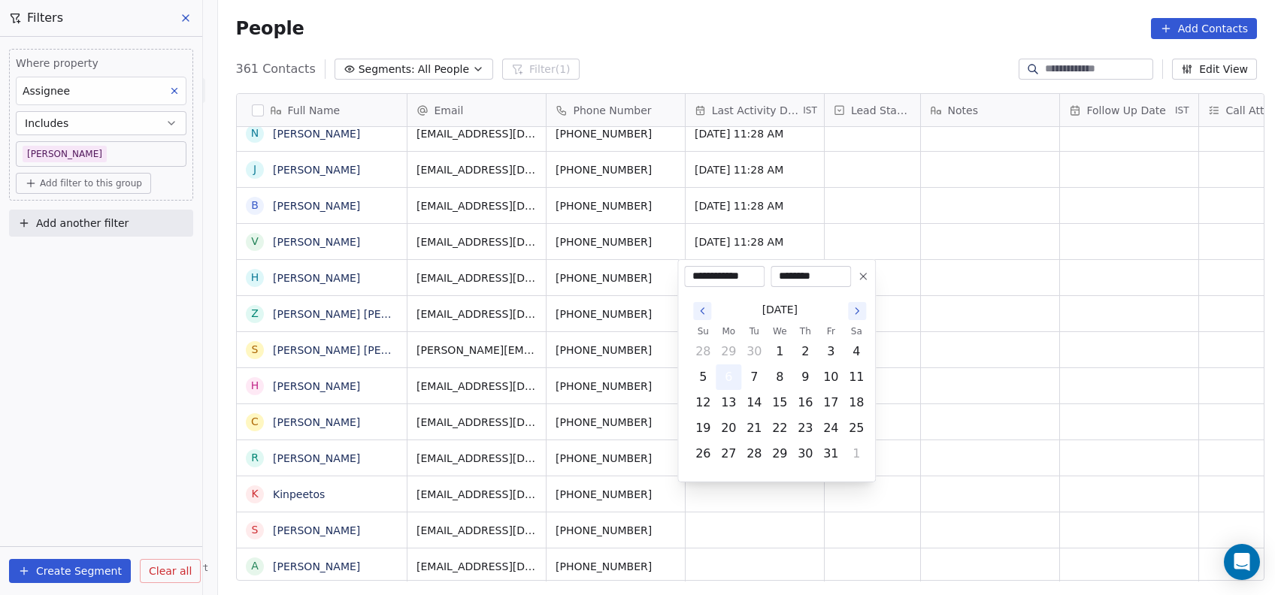
click at [731, 384] on button "6" at bounding box center [728, 377] width 24 height 24
click at [976, 327] on html "On2Cook India Pvt. Ltd. Contacts People Marketing Workflows Campaigns Metrics &…" at bounding box center [637, 297] width 1275 height 595
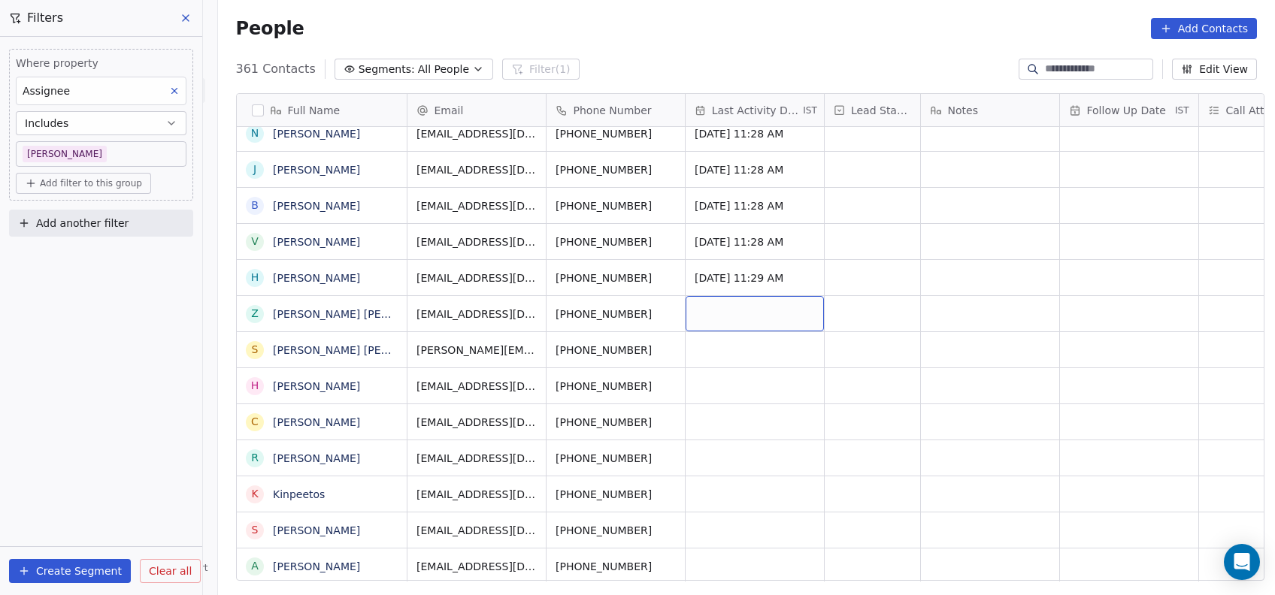
click at [724, 319] on div "grid" at bounding box center [754, 313] width 138 height 35
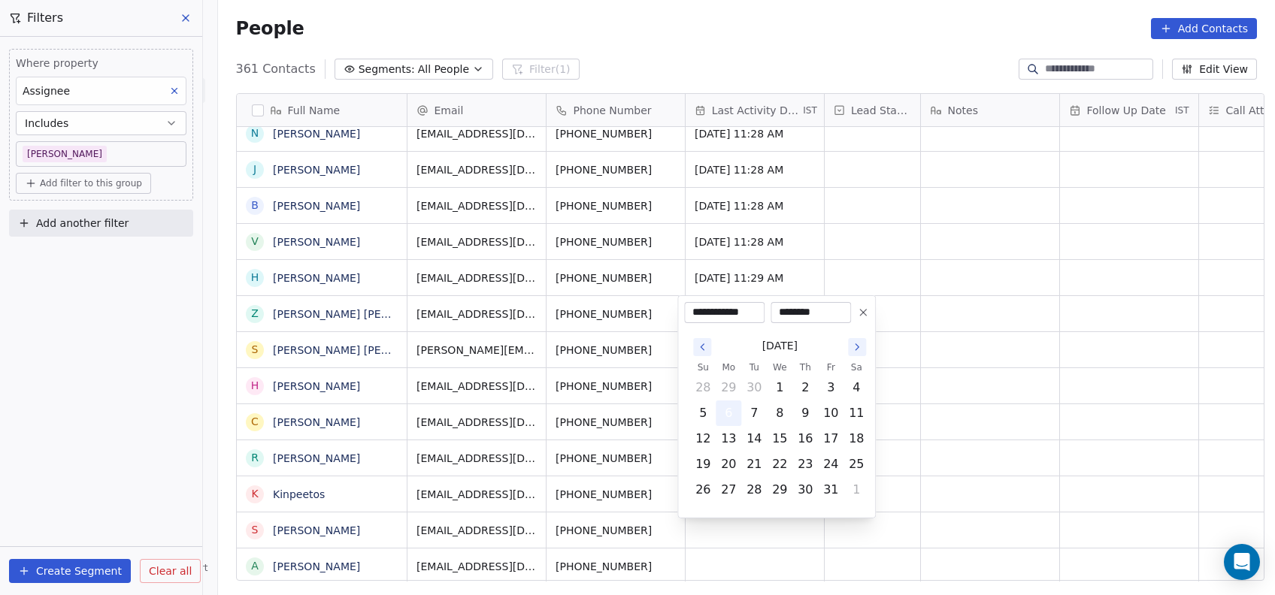
click at [727, 419] on button "6" at bounding box center [728, 413] width 24 height 24
click at [928, 369] on html "On2Cook India Pvt. Ltd. Contacts People Marketing Workflows Campaigns Metrics &…" at bounding box center [637, 297] width 1275 height 595
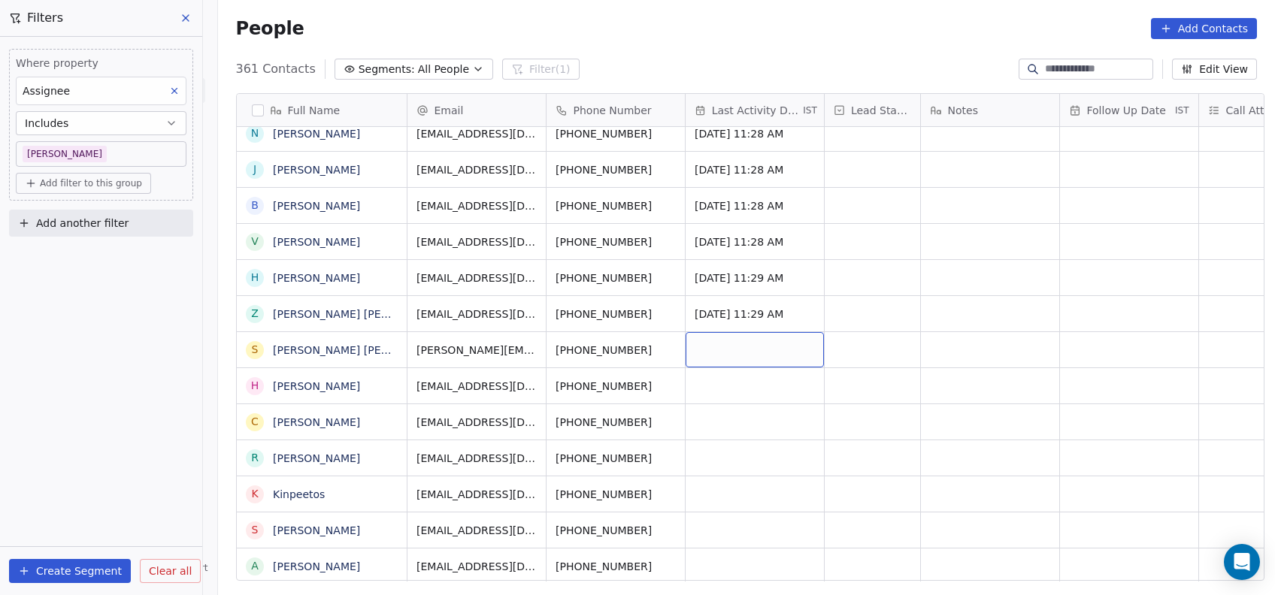
click at [758, 352] on div "grid" at bounding box center [754, 349] width 138 height 35
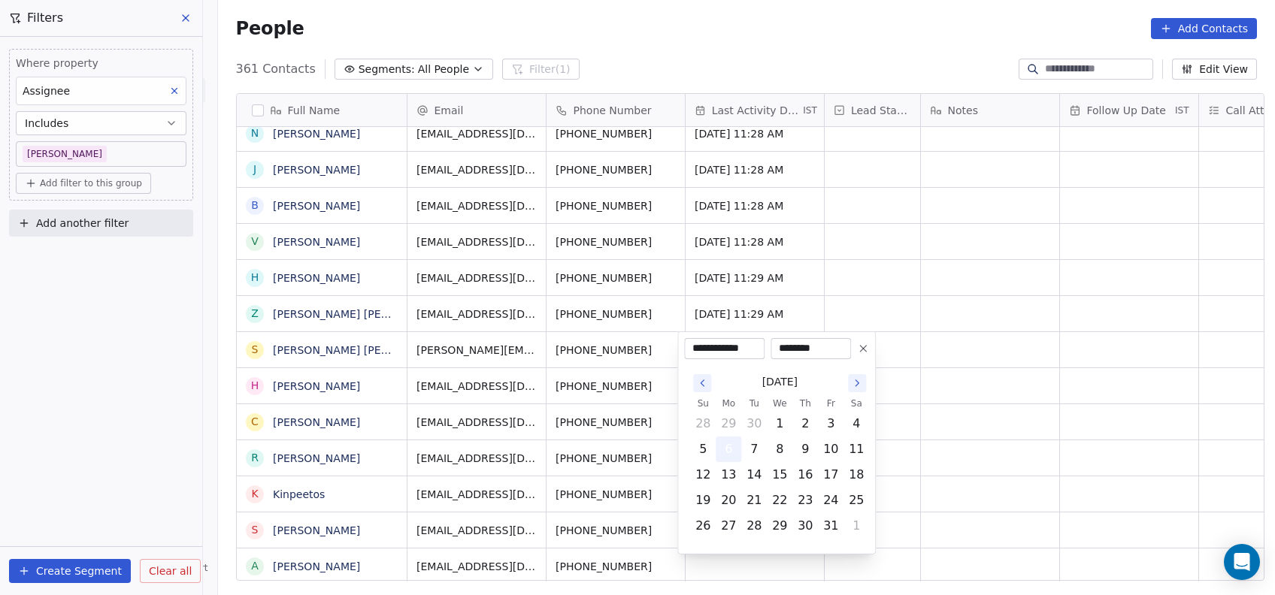
click at [725, 456] on button "6" at bounding box center [728, 449] width 24 height 24
click at [996, 361] on html "On2Cook India Pvt. Ltd. Contacts People Marketing Workflows Campaigns Metrics &…" at bounding box center [637, 297] width 1275 height 595
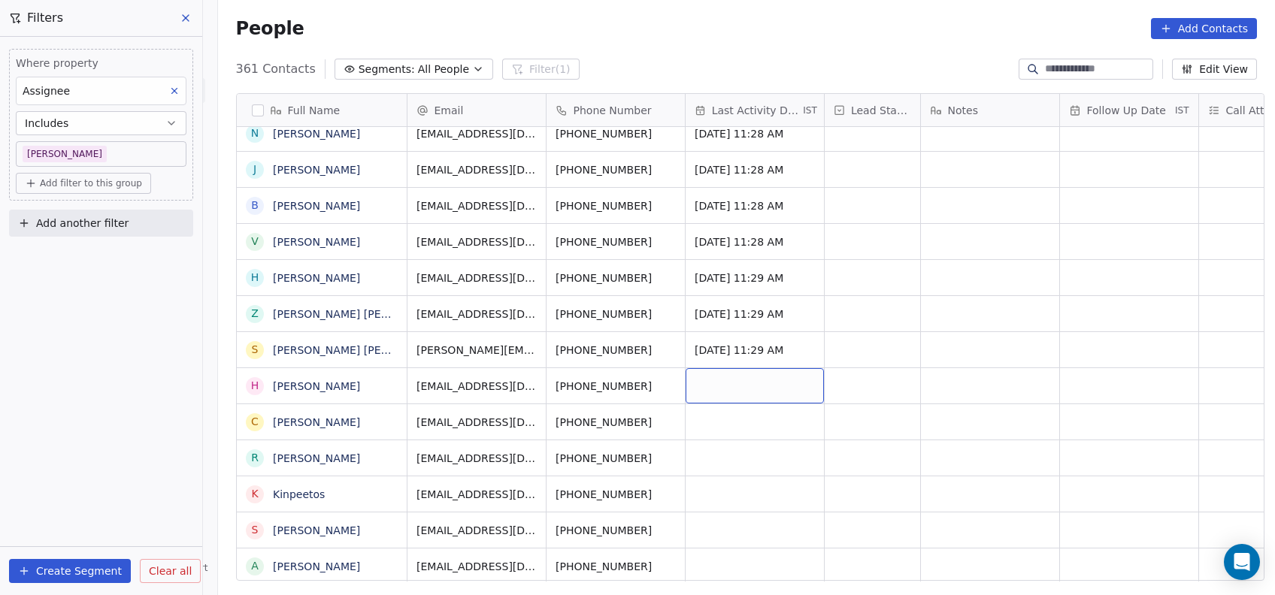
click at [758, 384] on div "grid" at bounding box center [754, 385] width 138 height 35
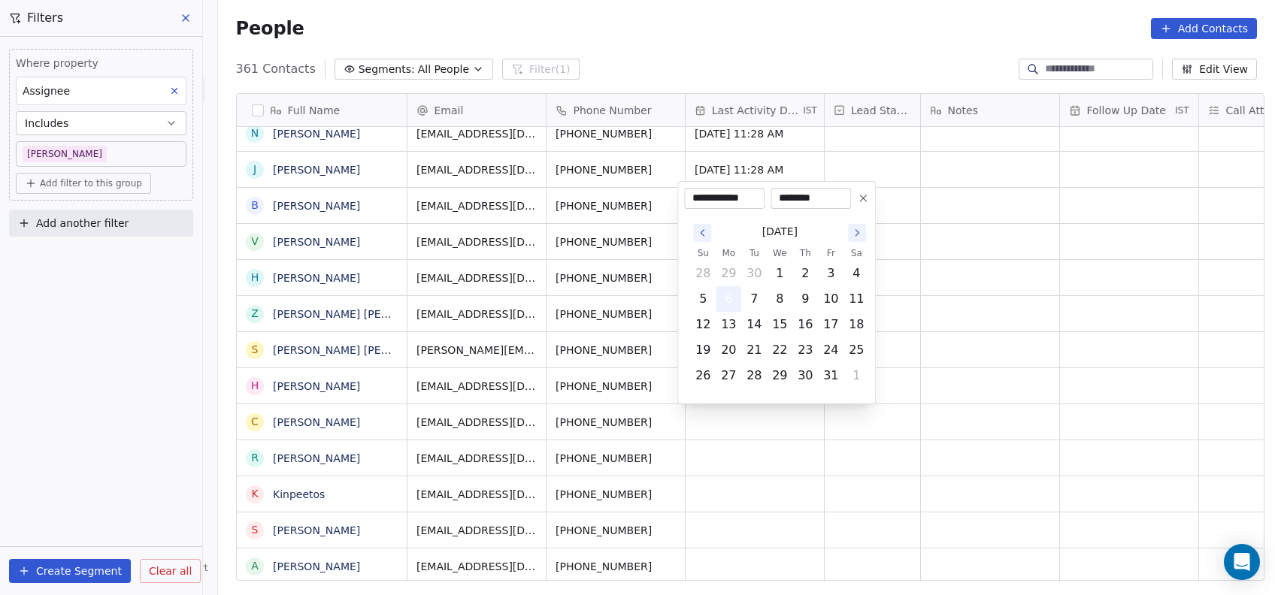
click at [727, 295] on button "6" at bounding box center [728, 299] width 24 height 24
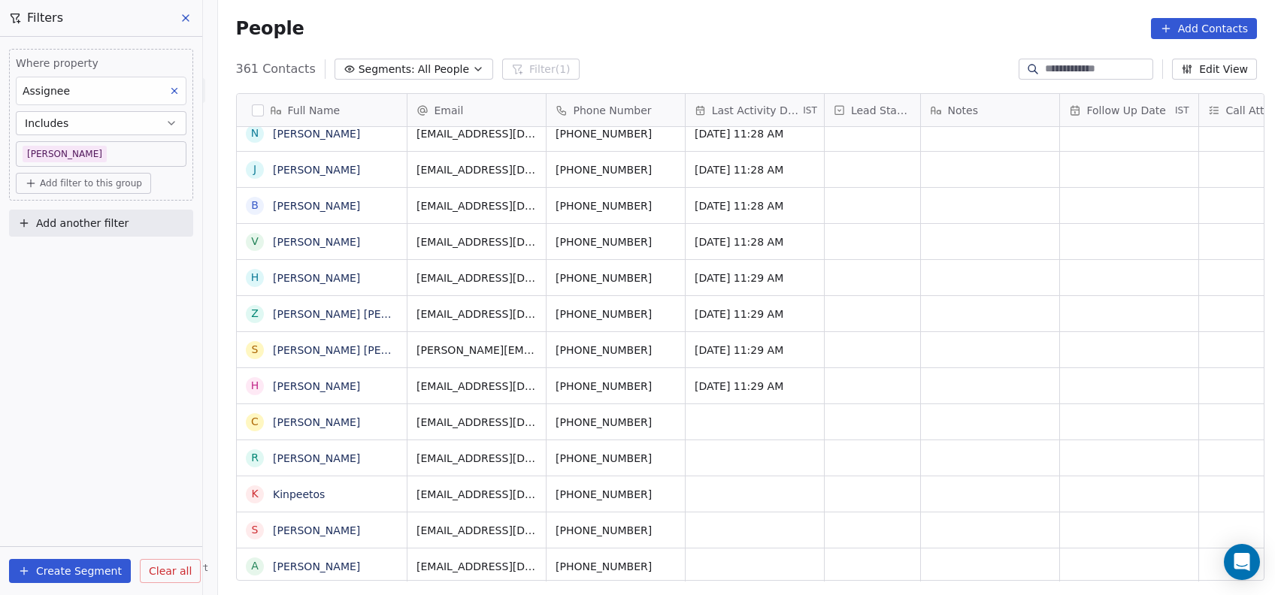
drag, startPoint x: 939, startPoint y: 325, endPoint x: 711, endPoint y: 421, distance: 247.6
click at [711, 421] on html "On2Cook India Pvt. Ltd. Contacts People Marketing Workflows Campaigns Metrics &…" at bounding box center [637, 297] width 1275 height 595
click at [711, 421] on div "grid" at bounding box center [754, 421] width 138 height 35
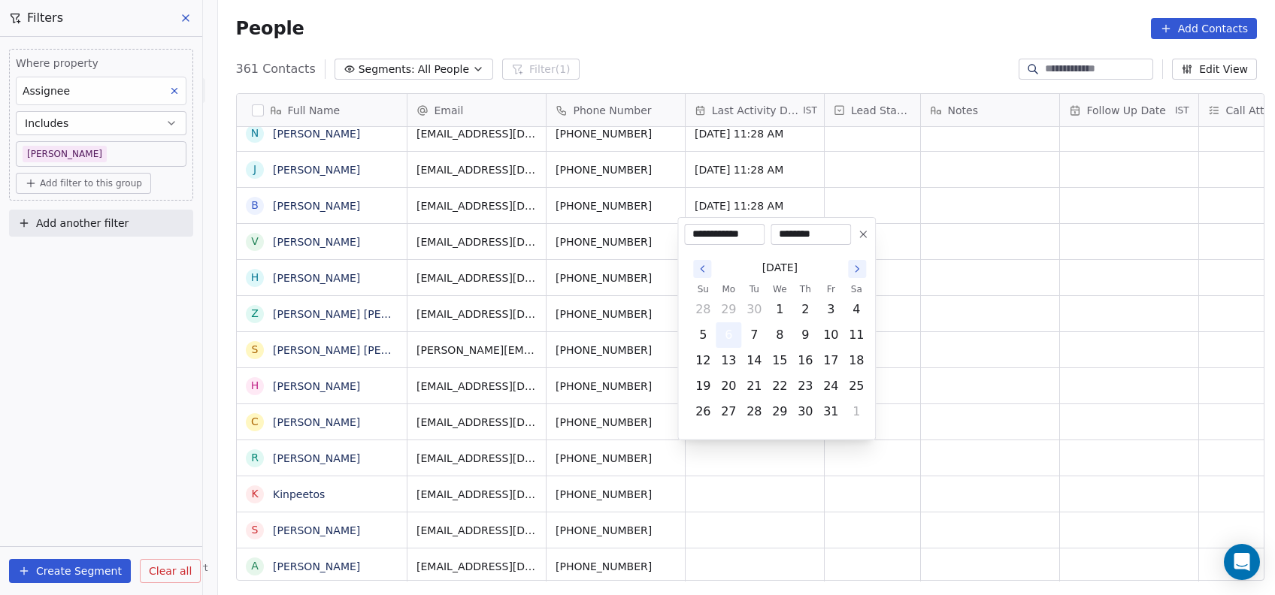
click at [733, 328] on button "6" at bounding box center [728, 335] width 24 height 24
click at [975, 289] on html "On2Cook India Pvt. Ltd. Contacts People Marketing Workflows Campaigns Metrics &…" at bounding box center [637, 297] width 1275 height 595
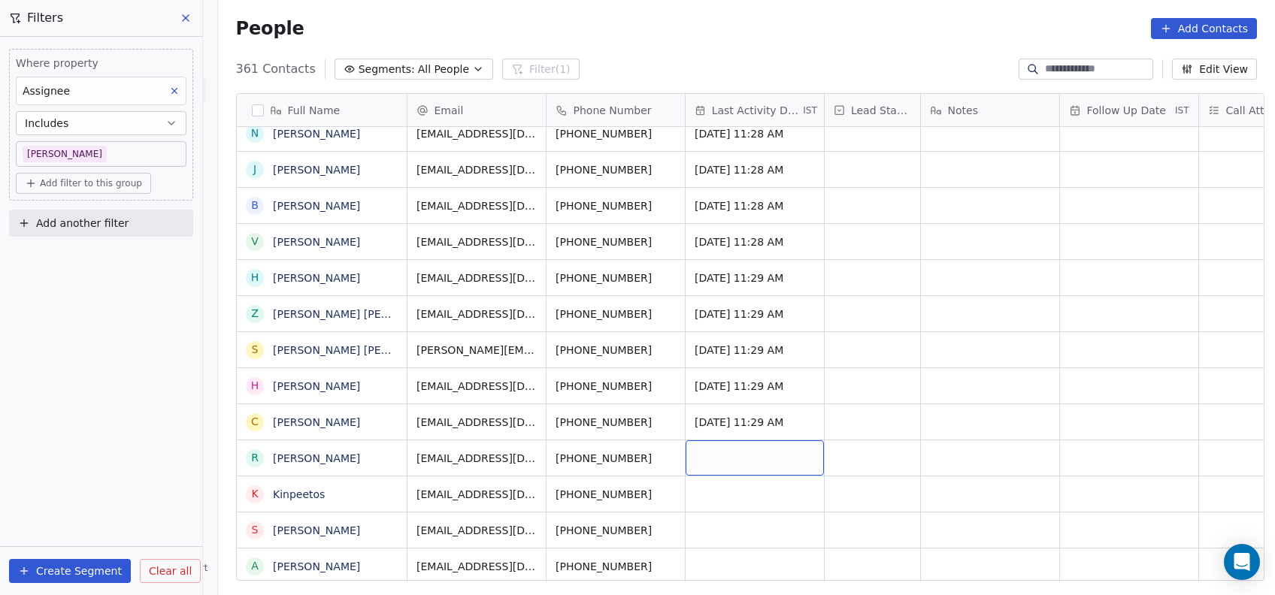
click at [718, 467] on div "grid" at bounding box center [754, 457] width 138 height 35
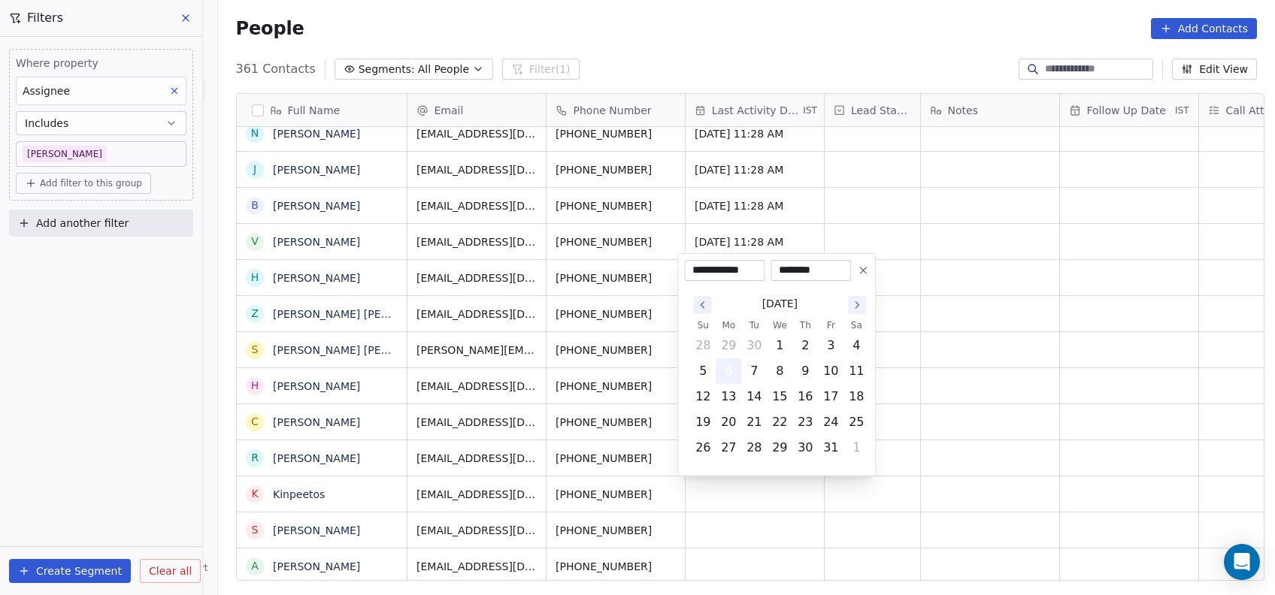
click at [730, 377] on button "6" at bounding box center [728, 371] width 24 height 24
click at [868, 350] on td "4" at bounding box center [856, 346] width 26 height 26
click at [932, 367] on html "On2Cook India Pvt. Ltd. Contacts People Marketing Workflows Campaigns Metrics &…" at bounding box center [637, 297] width 1275 height 595
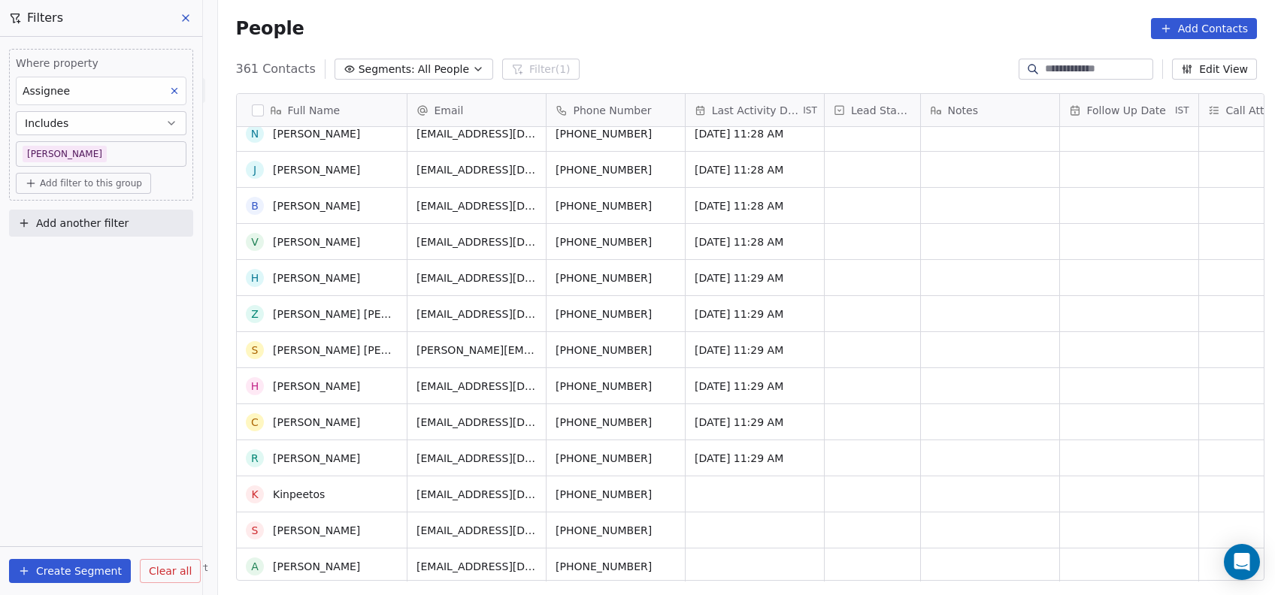
scroll to position [800, 0]
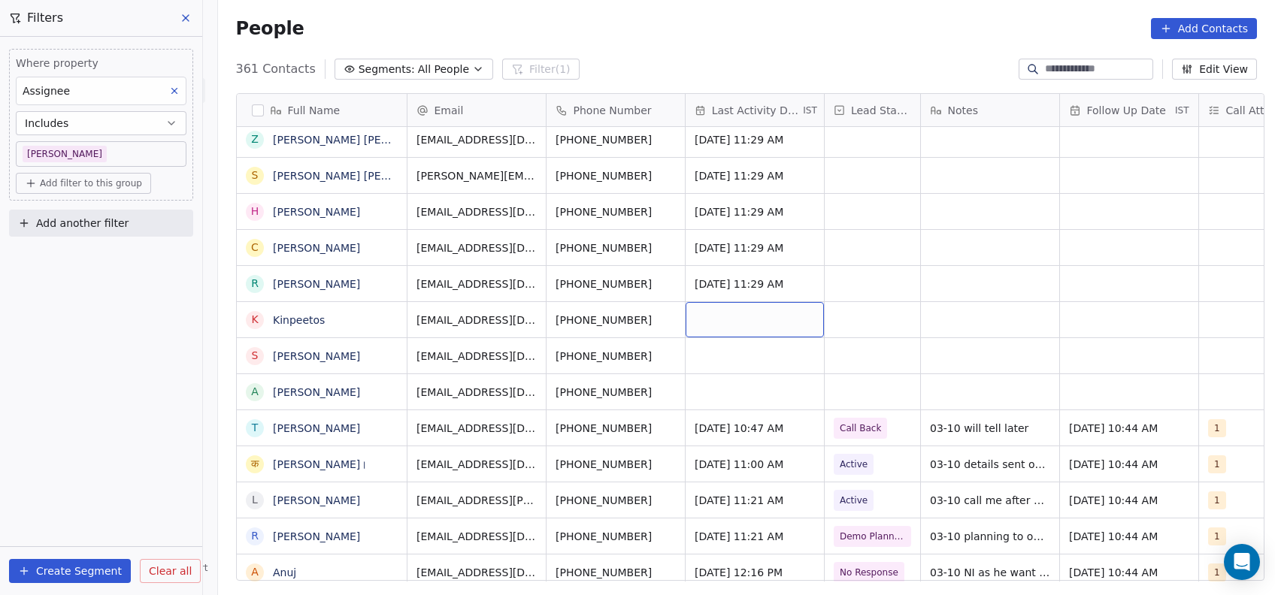
click at [722, 315] on div "grid" at bounding box center [754, 319] width 138 height 35
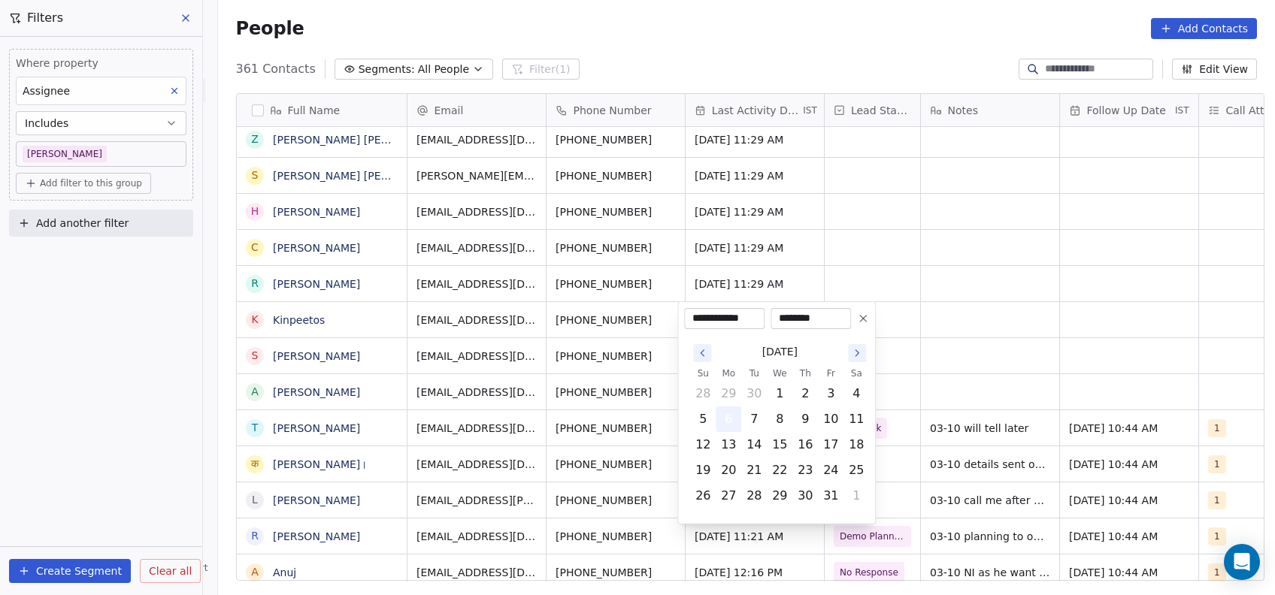
click at [727, 426] on button "6" at bounding box center [728, 419] width 24 height 24
click at [974, 281] on html "On2Cook India Pvt. Ltd. Contacts People Marketing Workflows Campaigns Metrics &…" at bounding box center [637, 297] width 1275 height 595
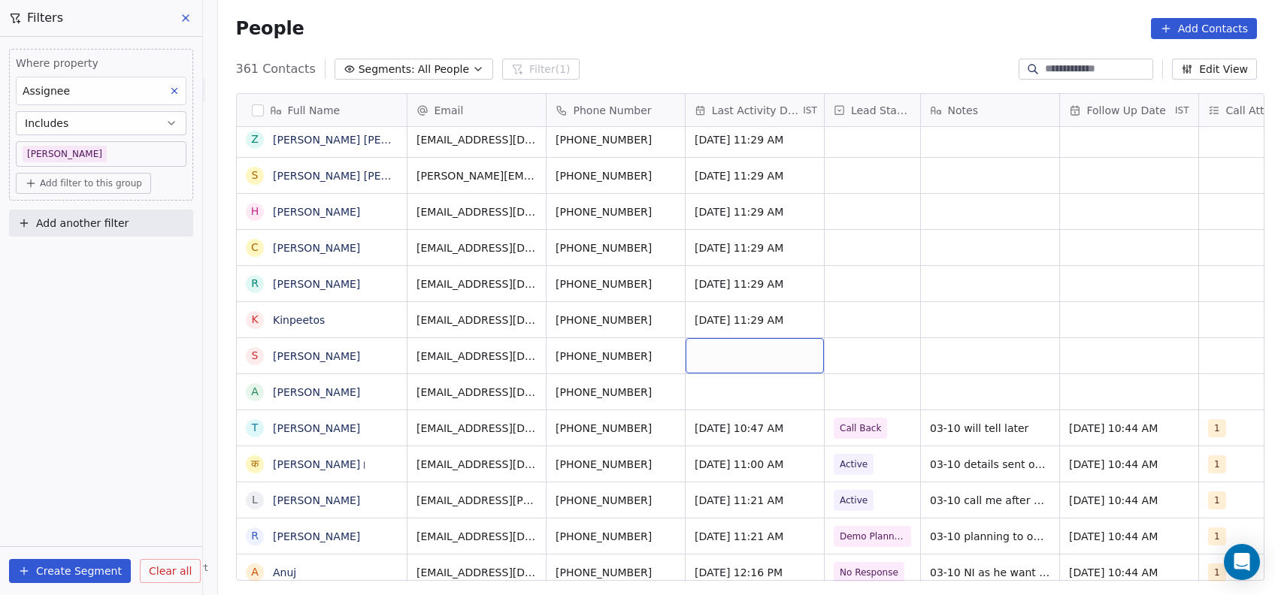
click at [744, 351] on div "grid" at bounding box center [754, 355] width 138 height 35
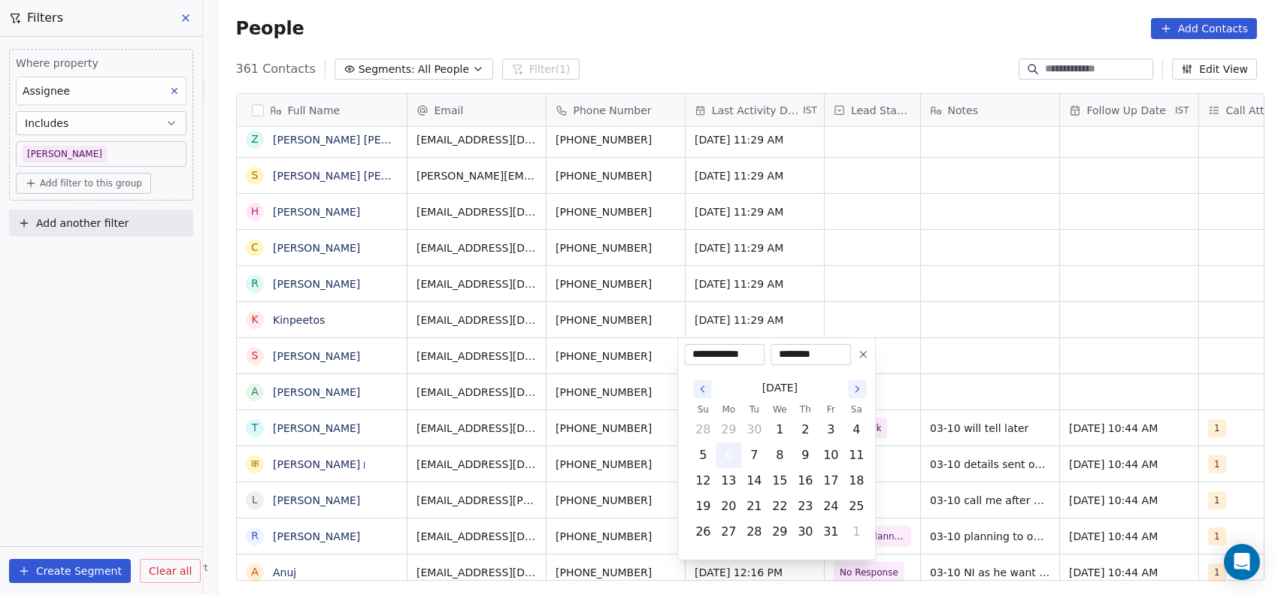
click at [727, 445] on button "6" at bounding box center [728, 455] width 24 height 24
click at [909, 339] on html "On2Cook India Pvt. Ltd. Contacts People Marketing Workflows Campaigns Metrics &…" at bounding box center [637, 297] width 1275 height 595
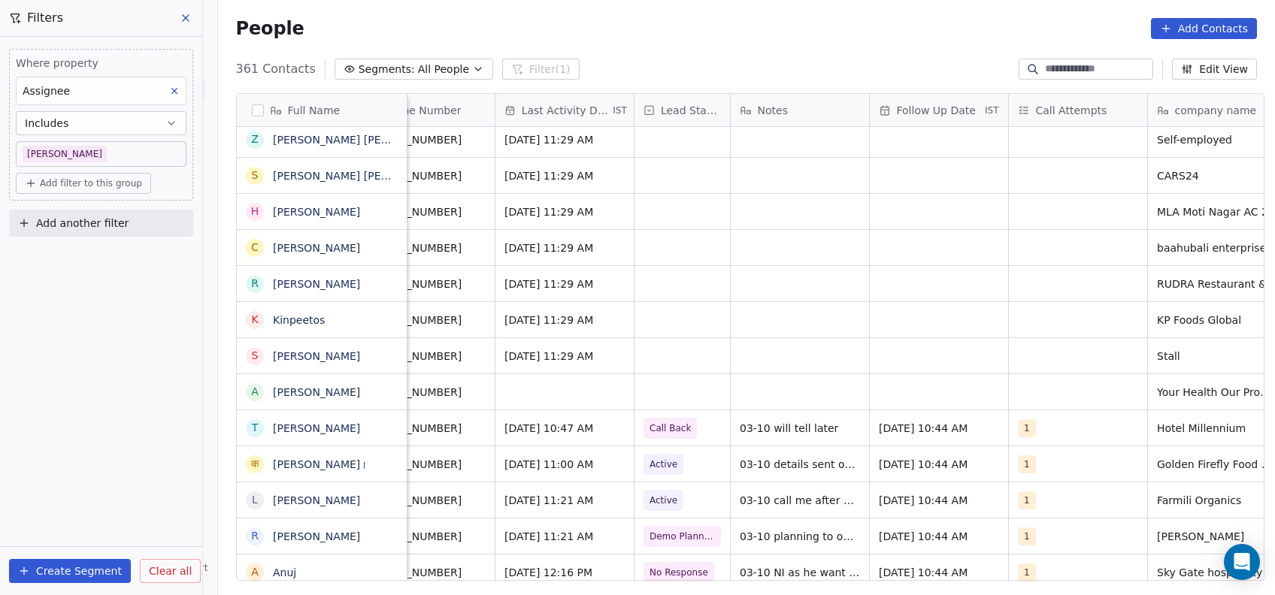
scroll to position [0, 189]
click at [547, 393] on div "grid" at bounding box center [565, 391] width 138 height 35
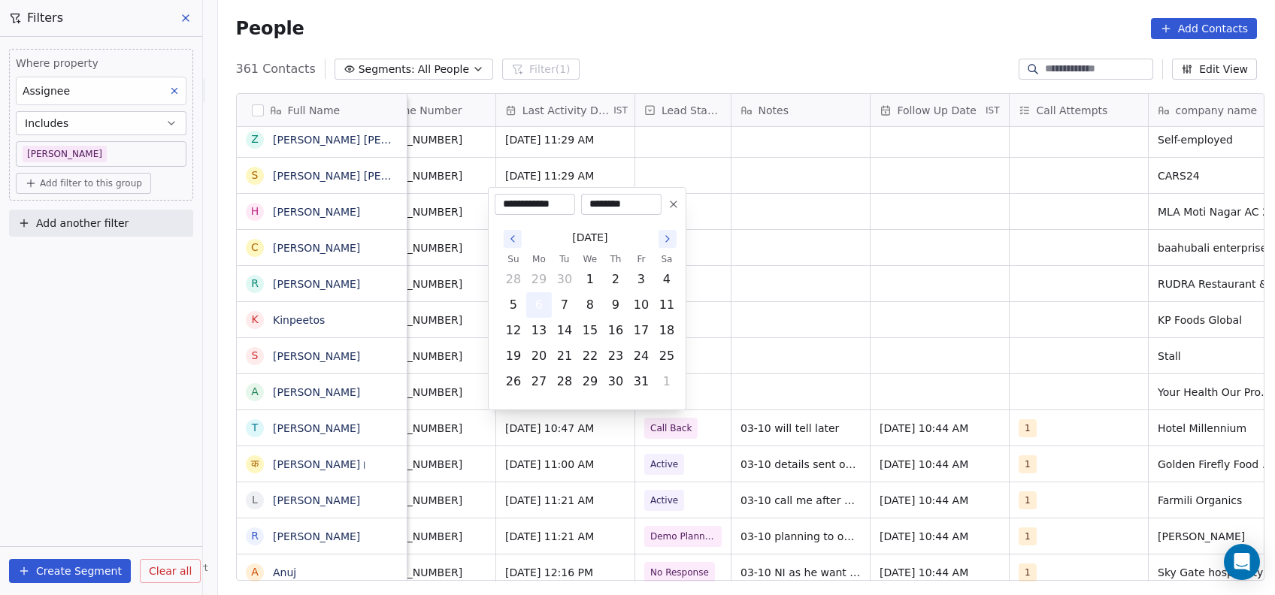
click at [542, 300] on button "6" at bounding box center [539, 305] width 24 height 24
click at [766, 275] on html "On2Cook India Pvt. Ltd. Contacts People Marketing Workflows Campaigns Metrics &…" at bounding box center [637, 297] width 1275 height 595
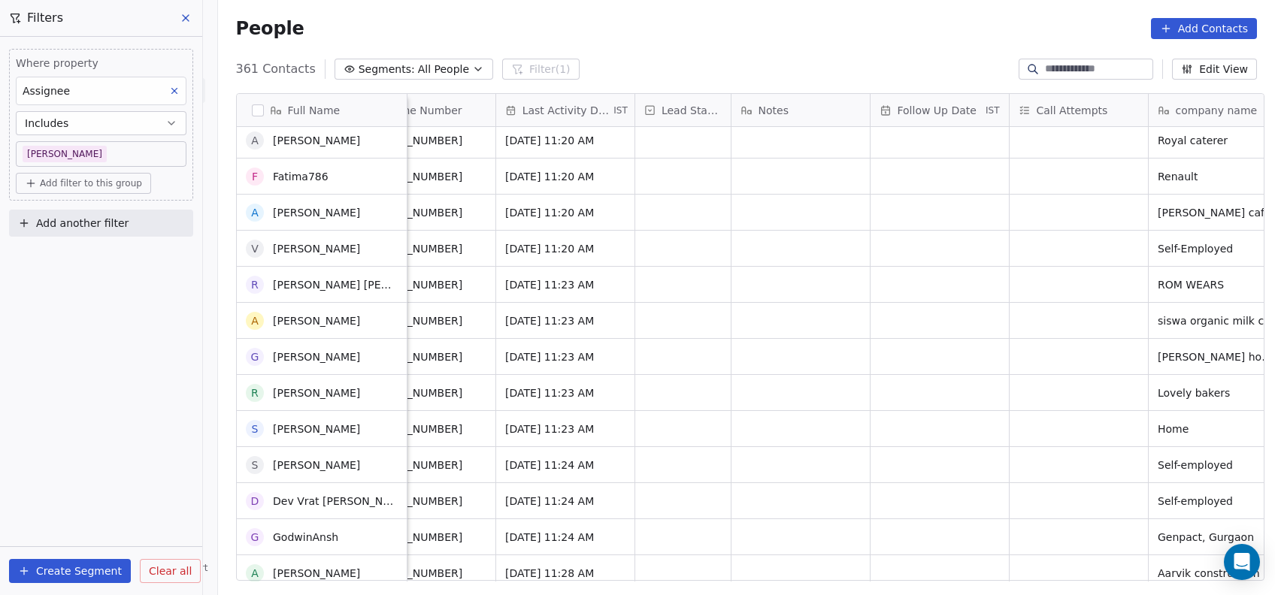
scroll to position [0, 0]
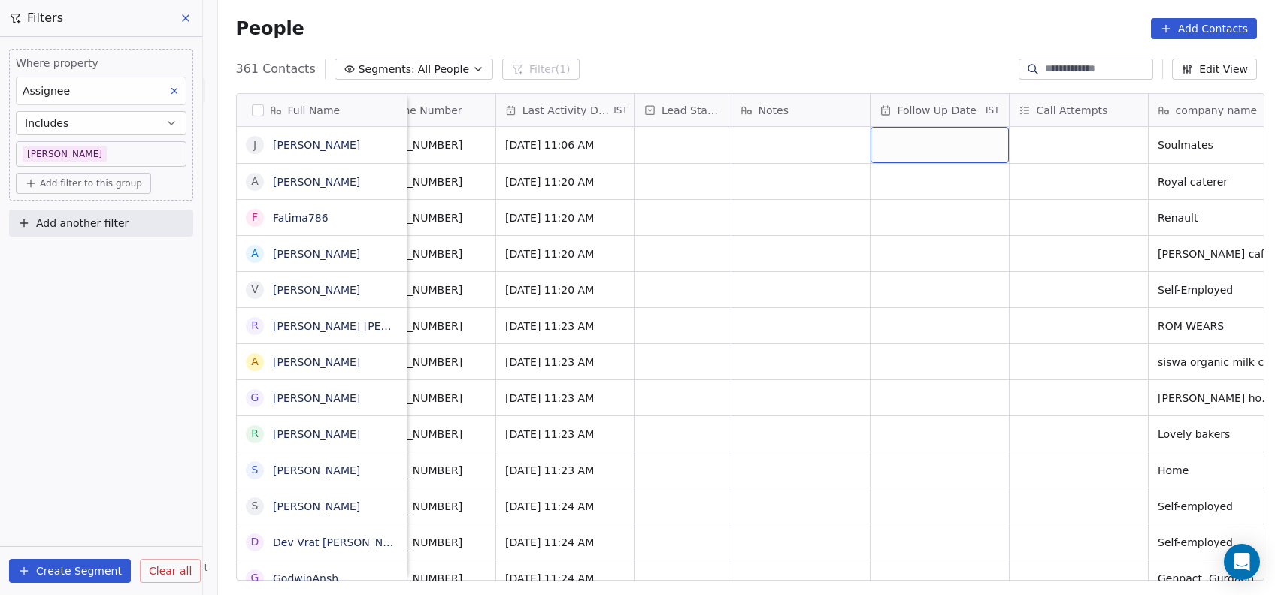
click at [942, 127] on div "grid" at bounding box center [939, 145] width 138 height 36
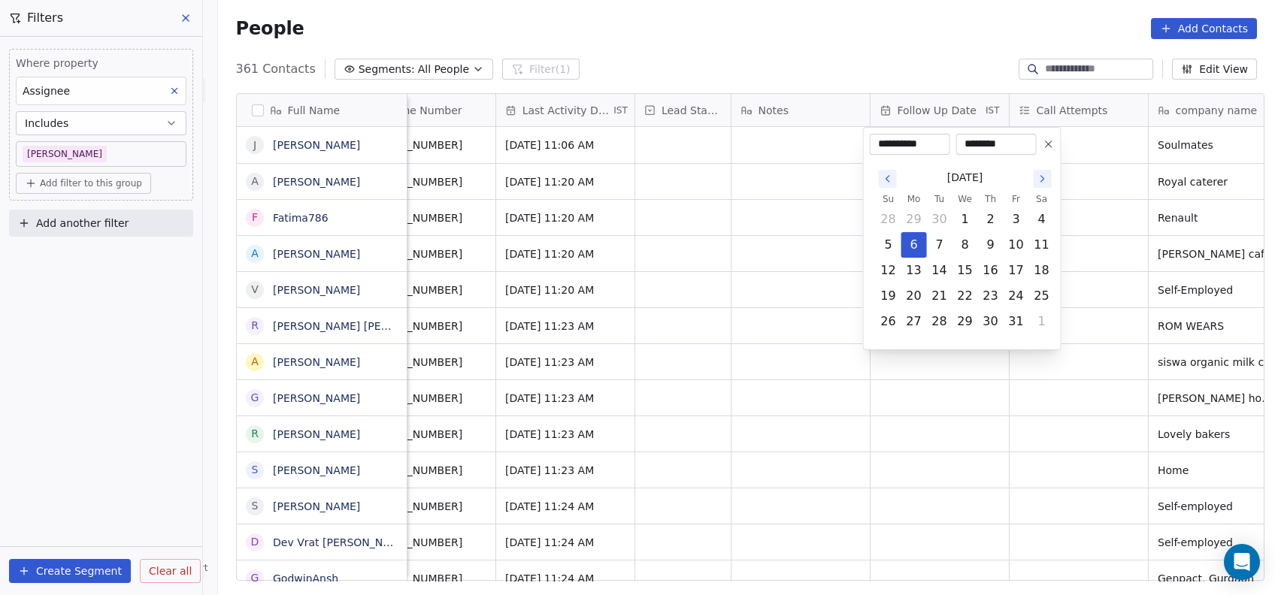
click at [1040, 177] on icon "Go to the Next Month" at bounding box center [1042, 179] width 12 height 12
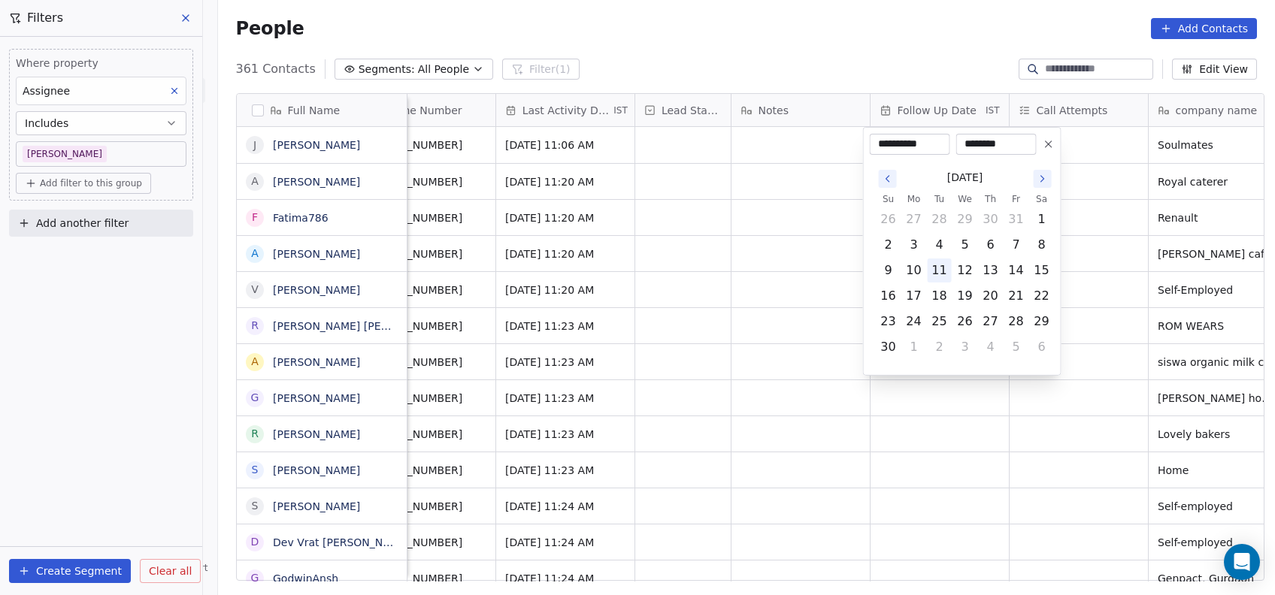
click at [946, 277] on button "11" at bounding box center [939, 271] width 24 height 24
type input "**********"
click at [1150, 214] on html "On2Cook India Pvt. Ltd. Contacts People Marketing Workflows Campaigns Metrics &…" at bounding box center [637, 297] width 1275 height 595
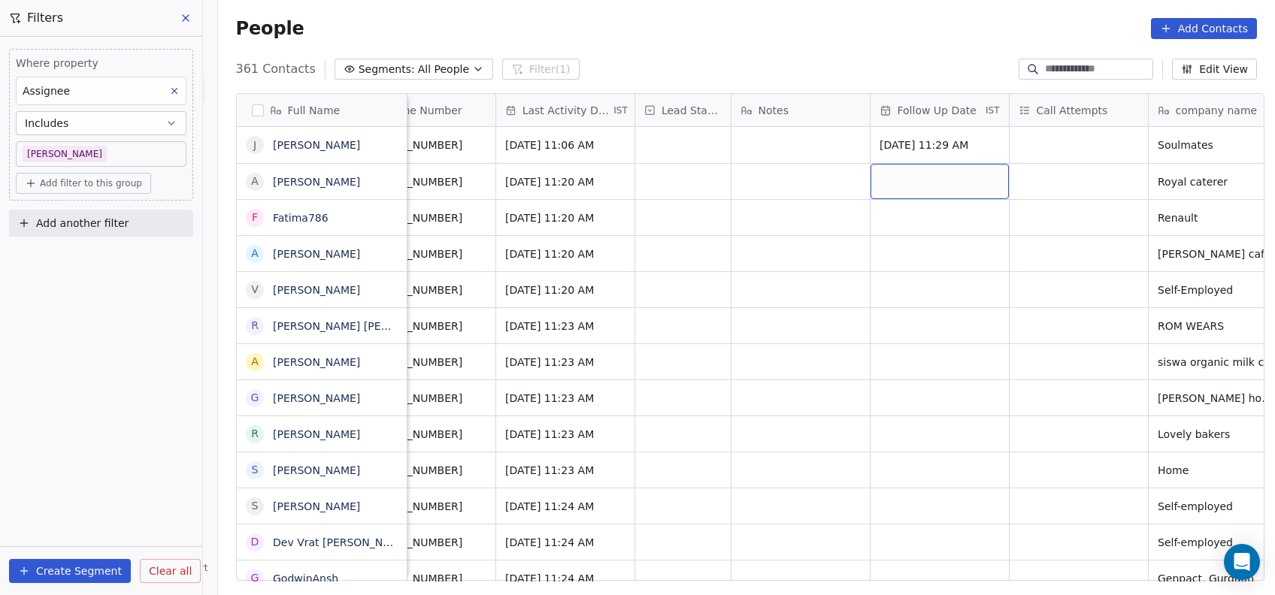
click at [887, 185] on div "grid" at bounding box center [939, 181] width 138 height 35
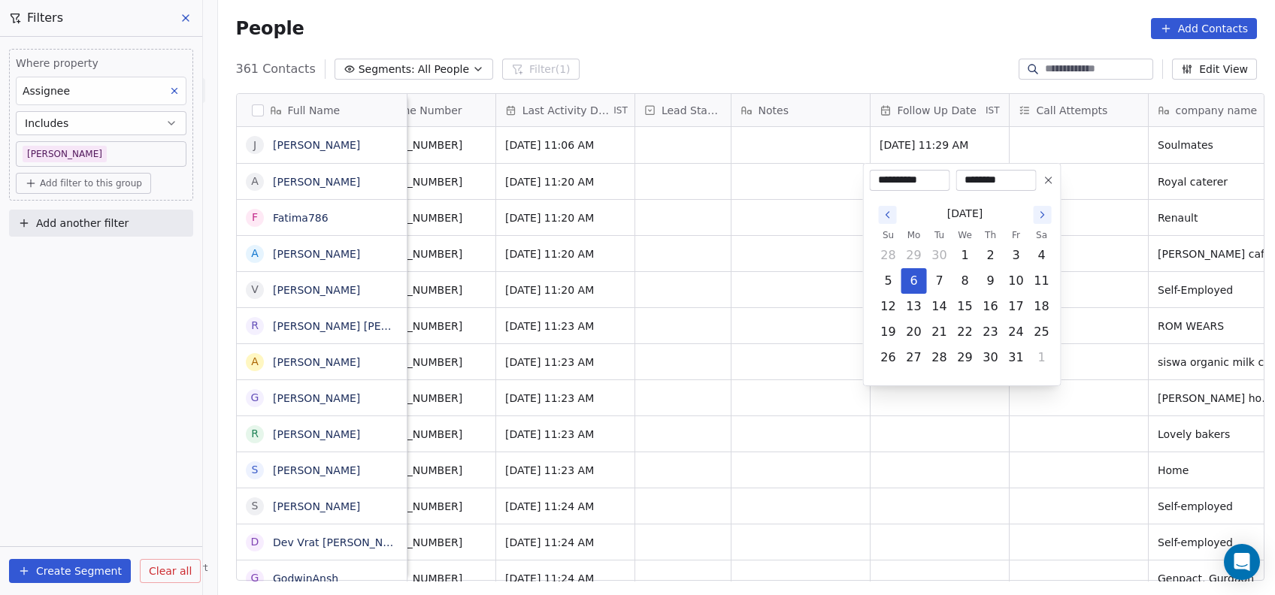
click at [1033, 212] on button "Go to the Next Month" at bounding box center [1042, 215] width 18 height 18
click at [933, 337] on button "18" at bounding box center [939, 332] width 24 height 24
type input "**********"
click at [1067, 289] on html "On2Cook India Pvt. Ltd. Contacts People Marketing Workflows Campaigns Metrics &…" at bounding box center [637, 297] width 1275 height 595
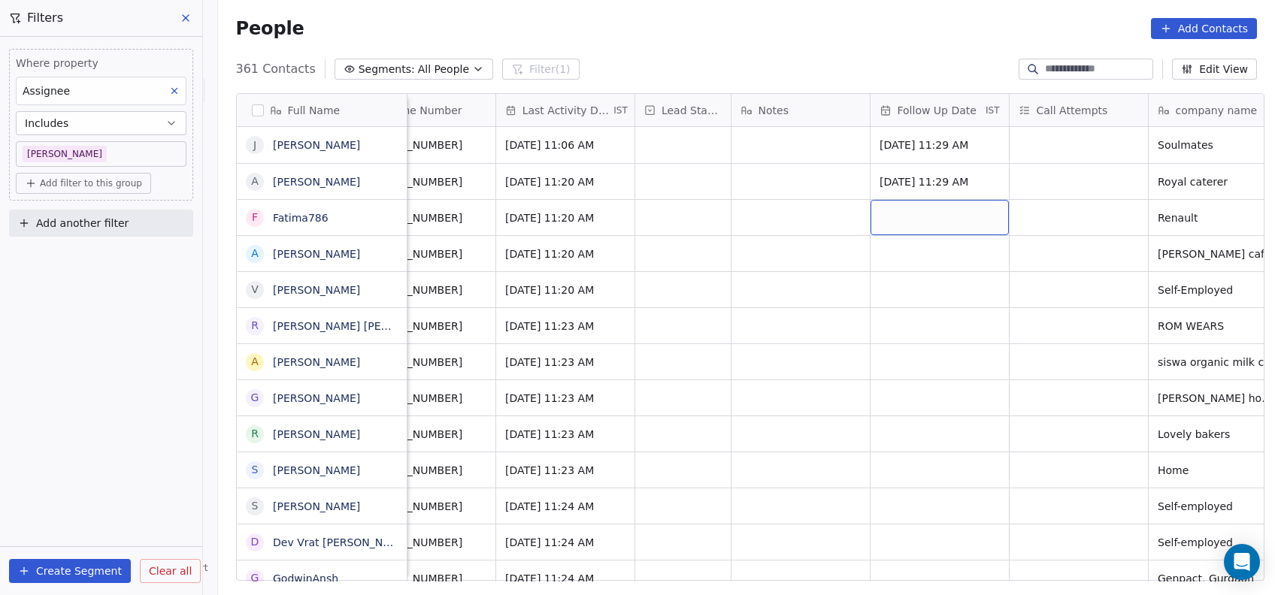
click at [927, 210] on div "grid" at bounding box center [939, 217] width 138 height 35
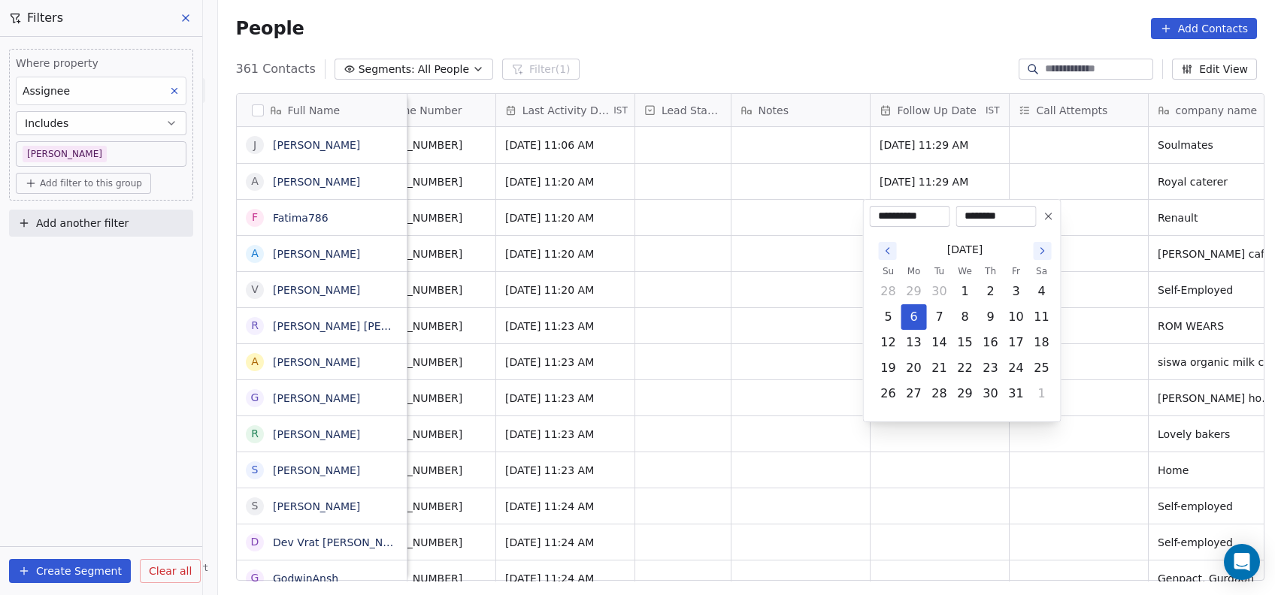
click at [1039, 257] on button "Go to the Next Month" at bounding box center [1042, 251] width 18 height 18
click at [981, 370] on button "20" at bounding box center [990, 368] width 24 height 24
type input "**********"
click at [1090, 337] on html "On2Cook India Pvt. Ltd. Contacts People Marketing Workflows Campaigns Metrics &…" at bounding box center [637, 297] width 1275 height 595
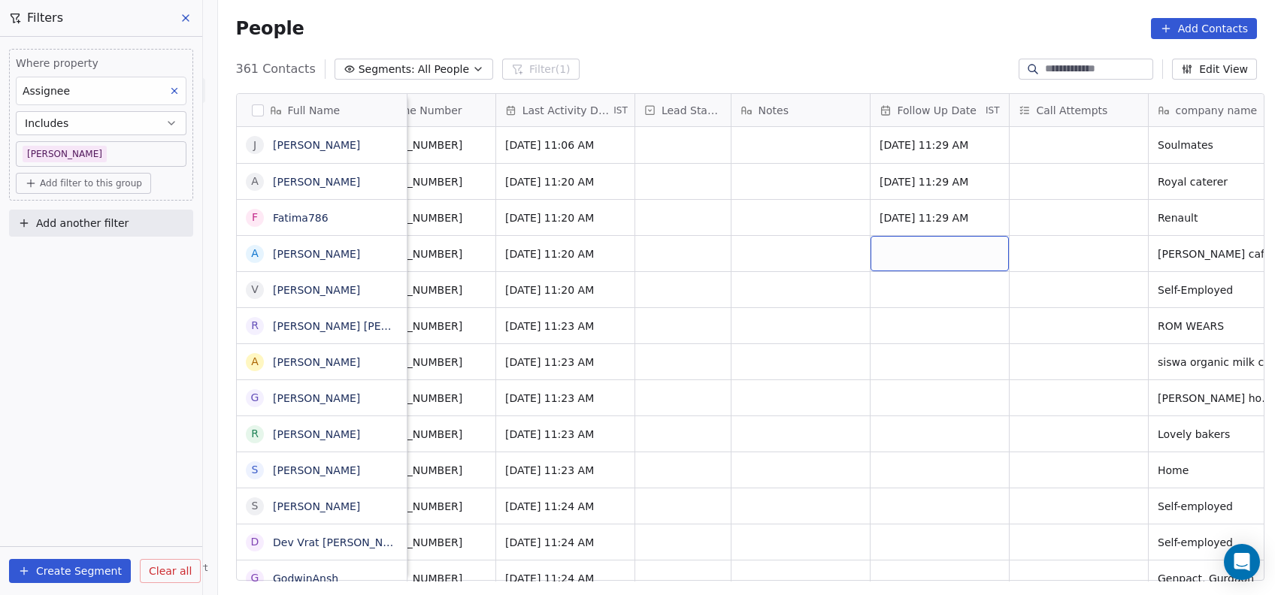
click at [945, 257] on div "grid" at bounding box center [939, 253] width 138 height 35
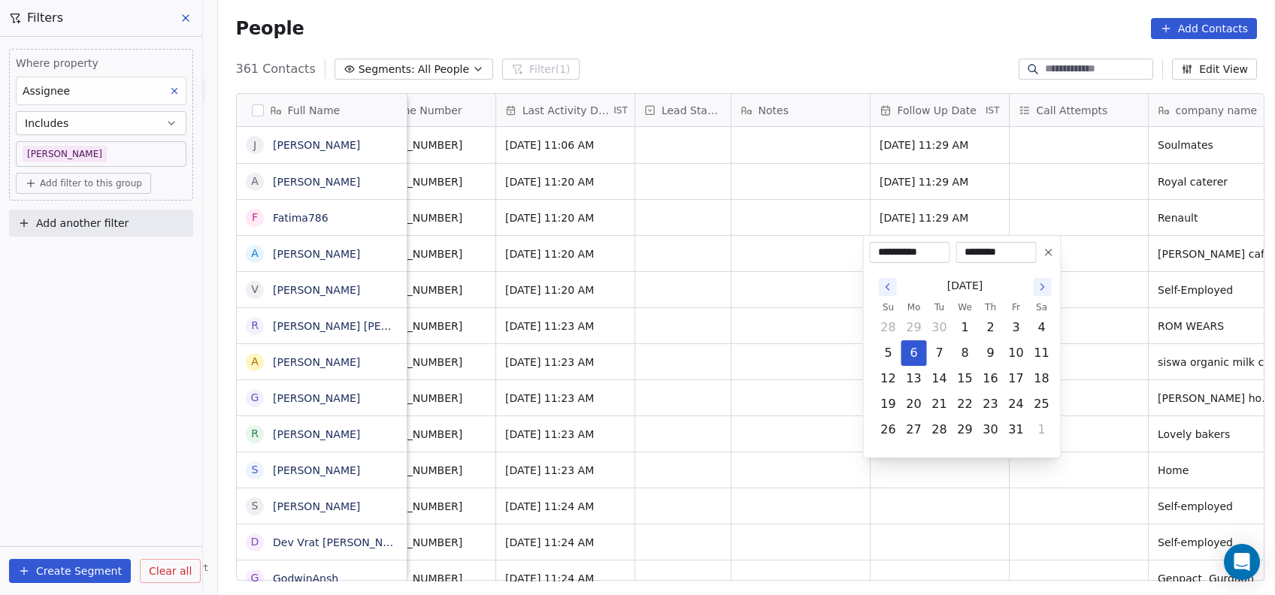
click at [1040, 292] on icon "Go to the Next Month" at bounding box center [1042, 287] width 12 height 12
click at [1009, 361] on button "7" at bounding box center [1016, 353] width 24 height 24
type input "**********"
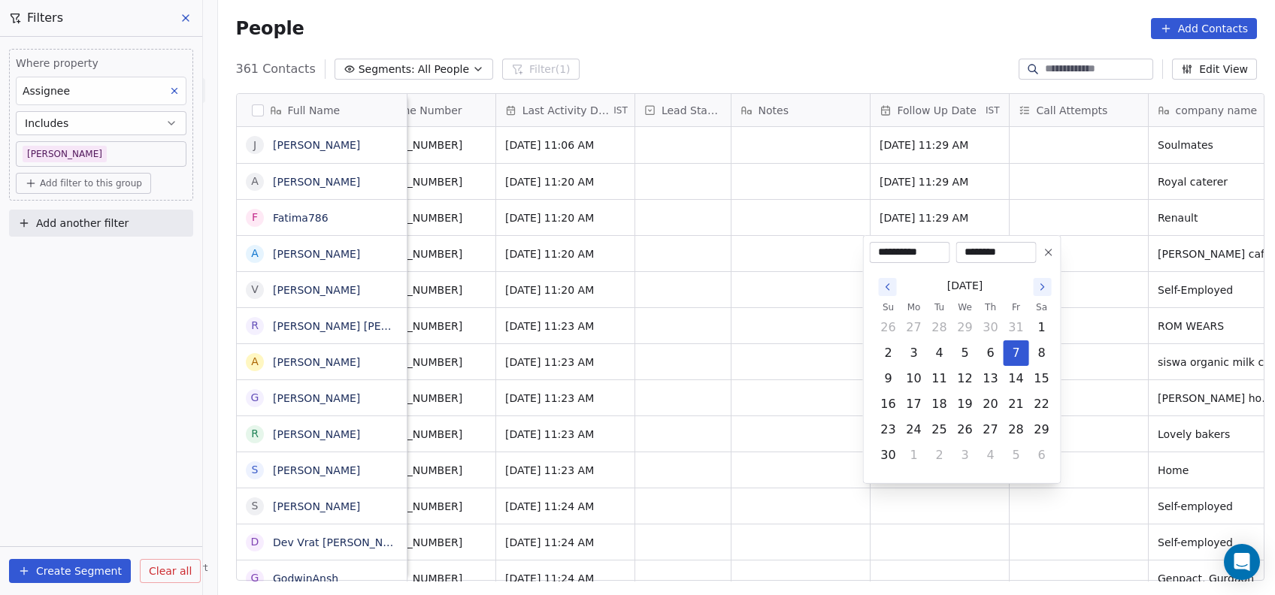
click at [1102, 343] on html "On2Cook India Pvt. Ltd. Contacts People Marketing Workflows Campaigns Metrics &…" at bounding box center [637, 297] width 1275 height 595
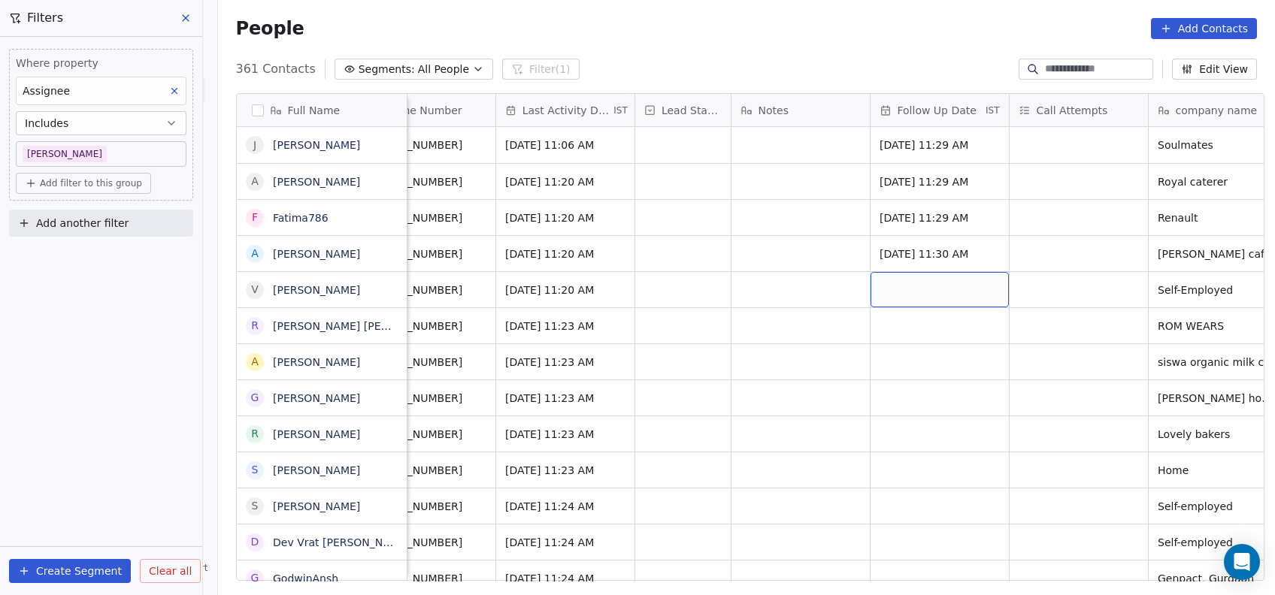
click at [920, 291] on div "grid" at bounding box center [939, 289] width 138 height 35
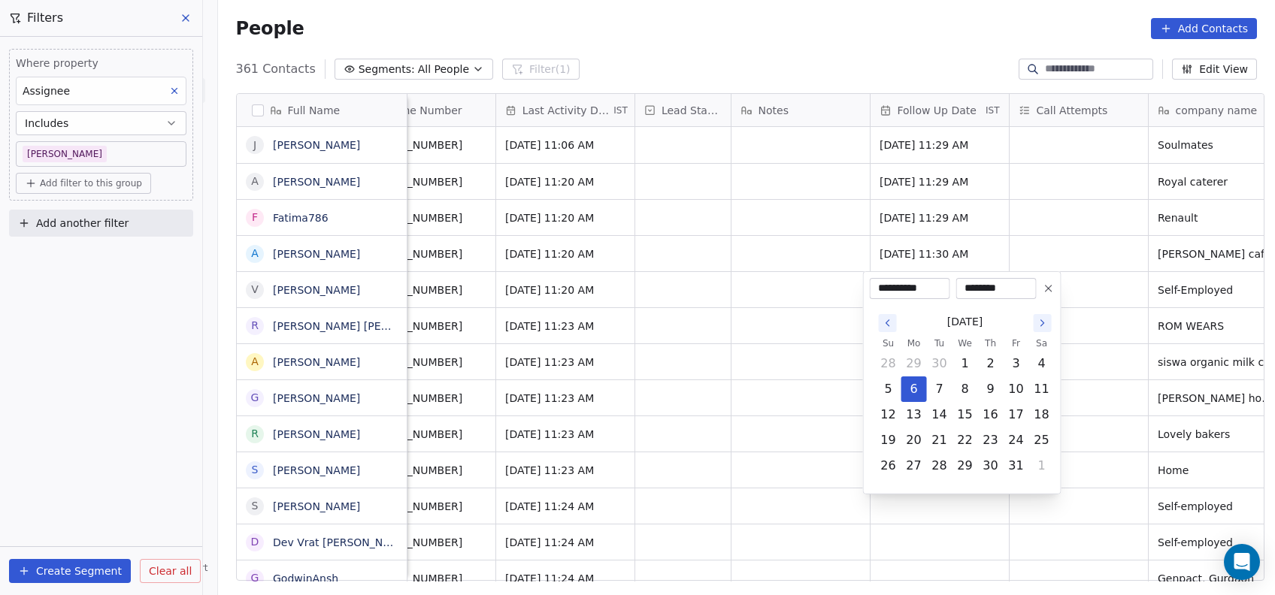
click at [1042, 320] on icon "Go to the Next Month" at bounding box center [1042, 323] width 12 height 12
click at [1034, 431] on button "22" at bounding box center [1042, 440] width 24 height 24
type input "**********"
click at [1100, 403] on html "On2Cook India Pvt. Ltd. Contacts People Marketing Workflows Campaigns Metrics &…" at bounding box center [637, 297] width 1275 height 595
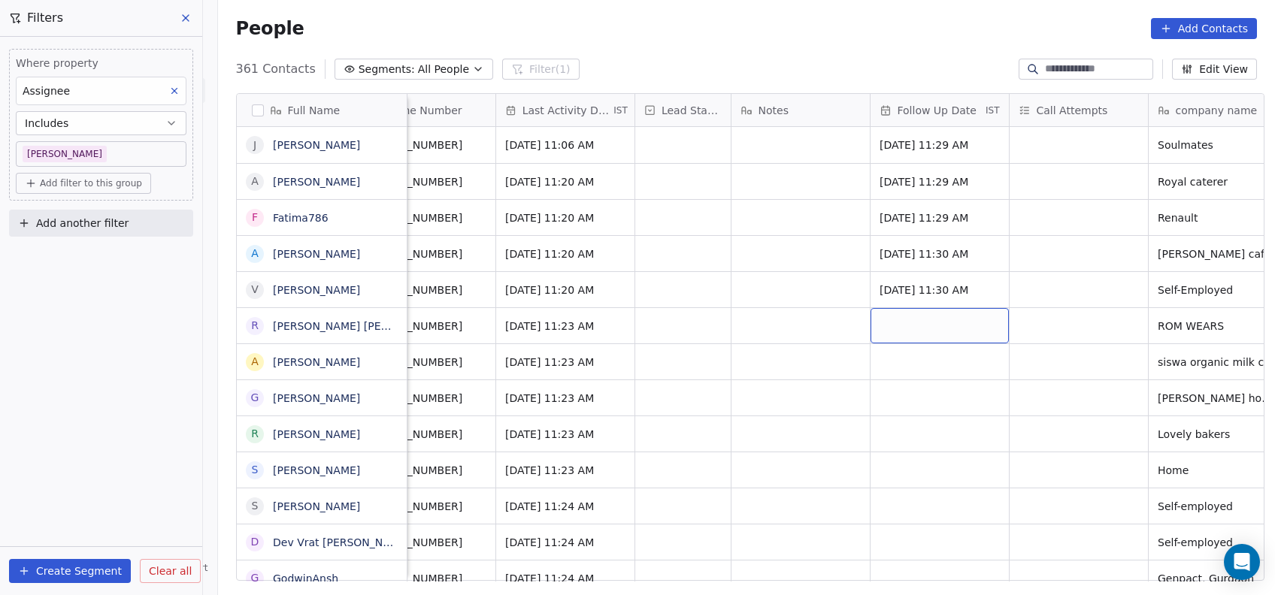
click at [954, 321] on div "grid" at bounding box center [939, 325] width 138 height 35
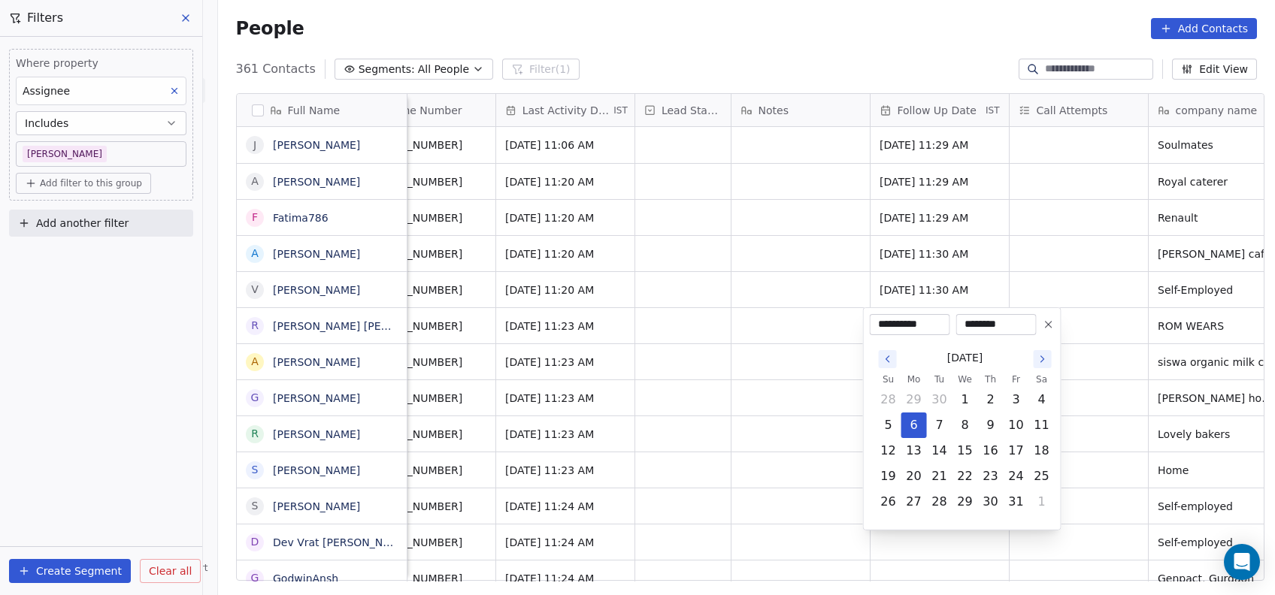
click at [1040, 358] on icon "Go to the Next Month" at bounding box center [1042, 359] width 12 height 12
click at [985, 470] on button "20" at bounding box center [990, 476] width 24 height 24
type input "**********"
click at [1116, 370] on html "On2Cook India Pvt. Ltd. Contacts People Marketing Workflows Campaigns Metrics &…" at bounding box center [637, 297] width 1275 height 595
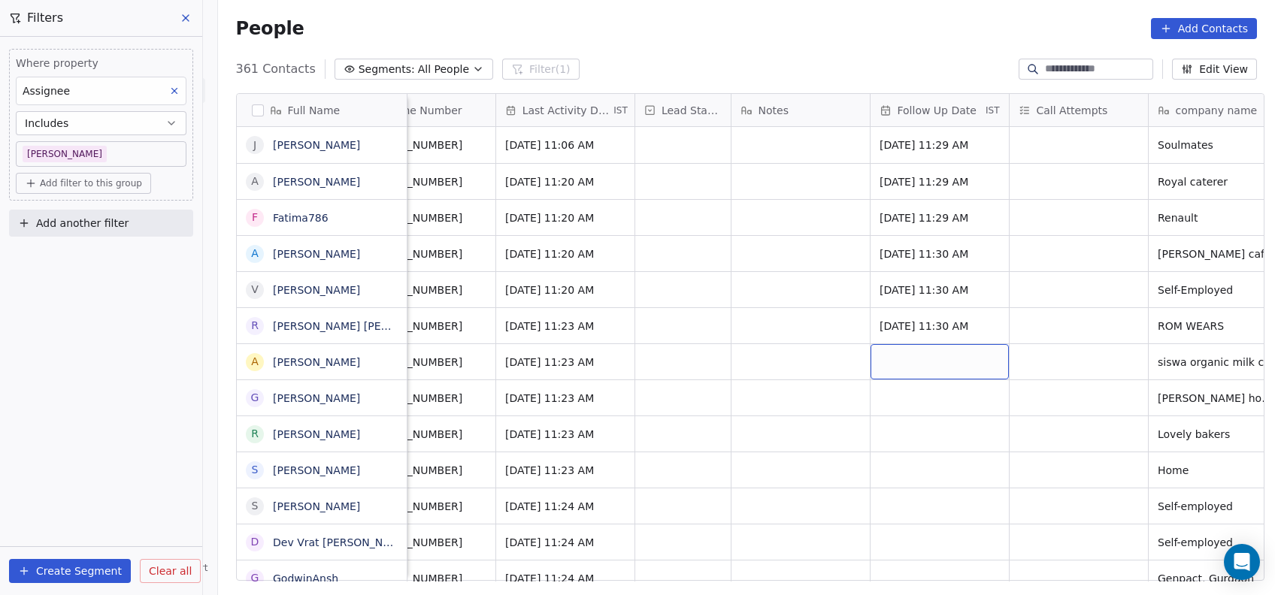
click at [891, 354] on div "grid" at bounding box center [939, 361] width 138 height 35
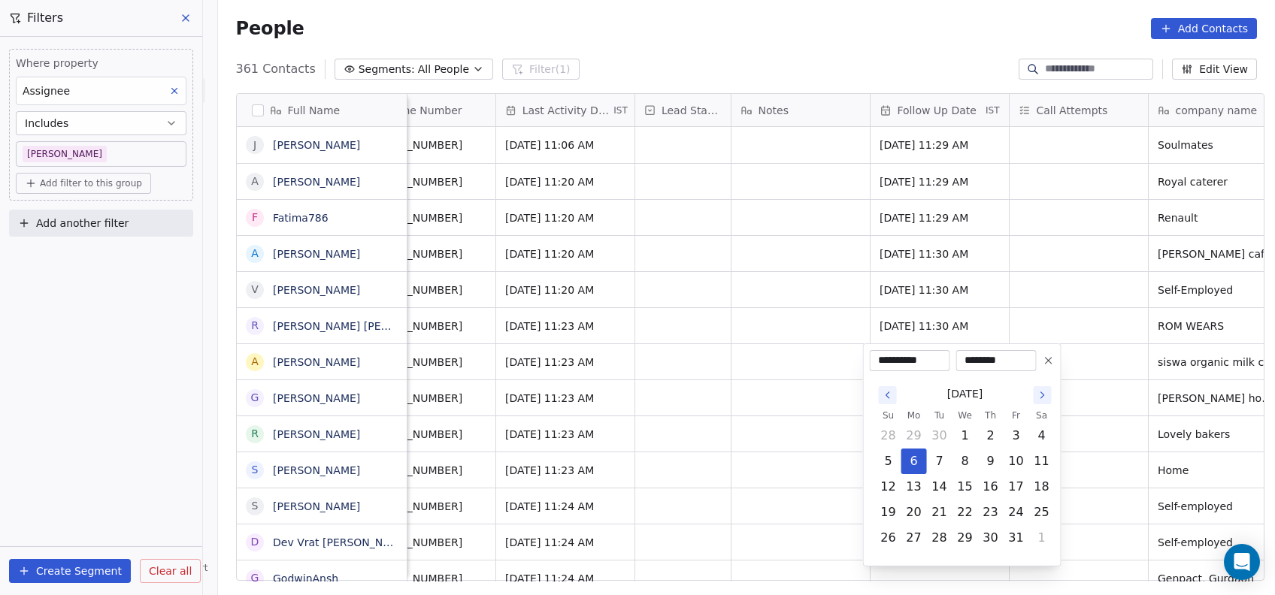
click at [1038, 394] on icon "Go to the Next Month" at bounding box center [1042, 395] width 12 height 12
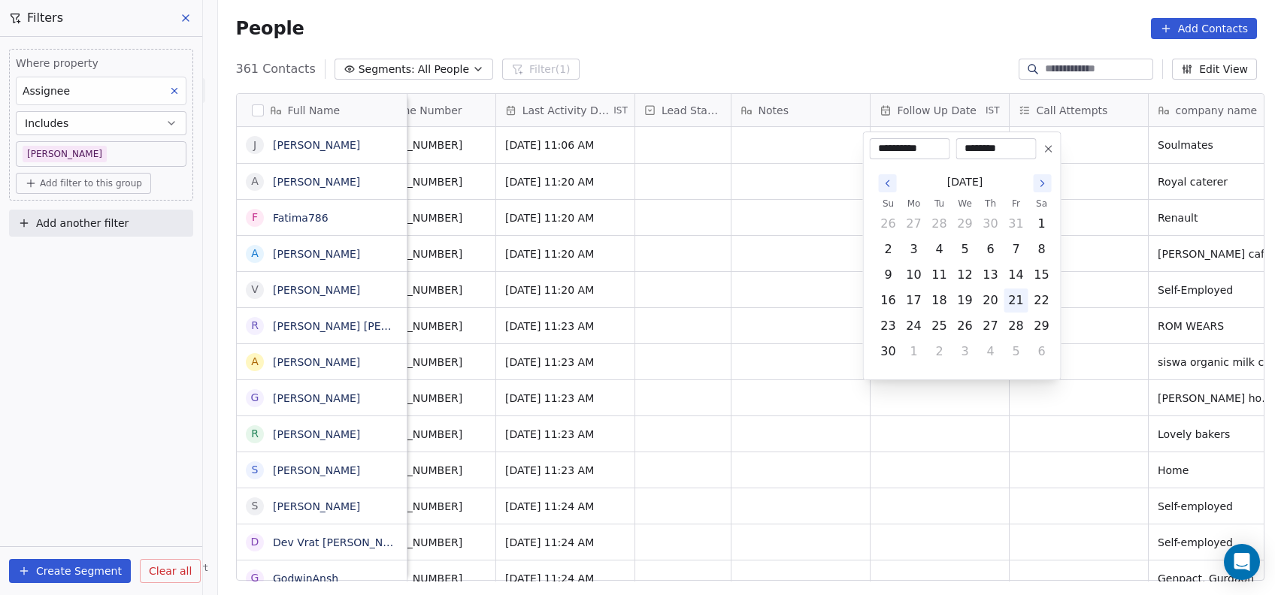
click at [1019, 310] on button "21" at bounding box center [1016, 301] width 24 height 24
type input "**********"
click at [1102, 289] on html "On2Cook India Pvt. Ltd. Contacts People Marketing Workflows Campaigns Metrics &…" at bounding box center [637, 297] width 1275 height 595
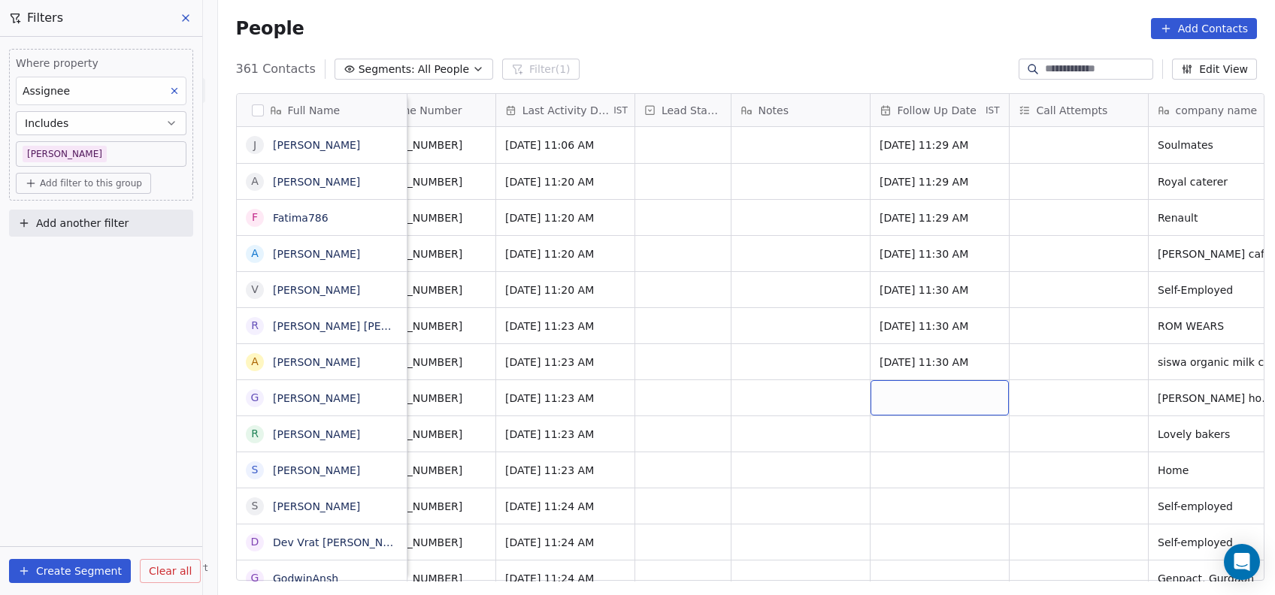
click at [937, 404] on div "grid" at bounding box center [939, 397] width 138 height 35
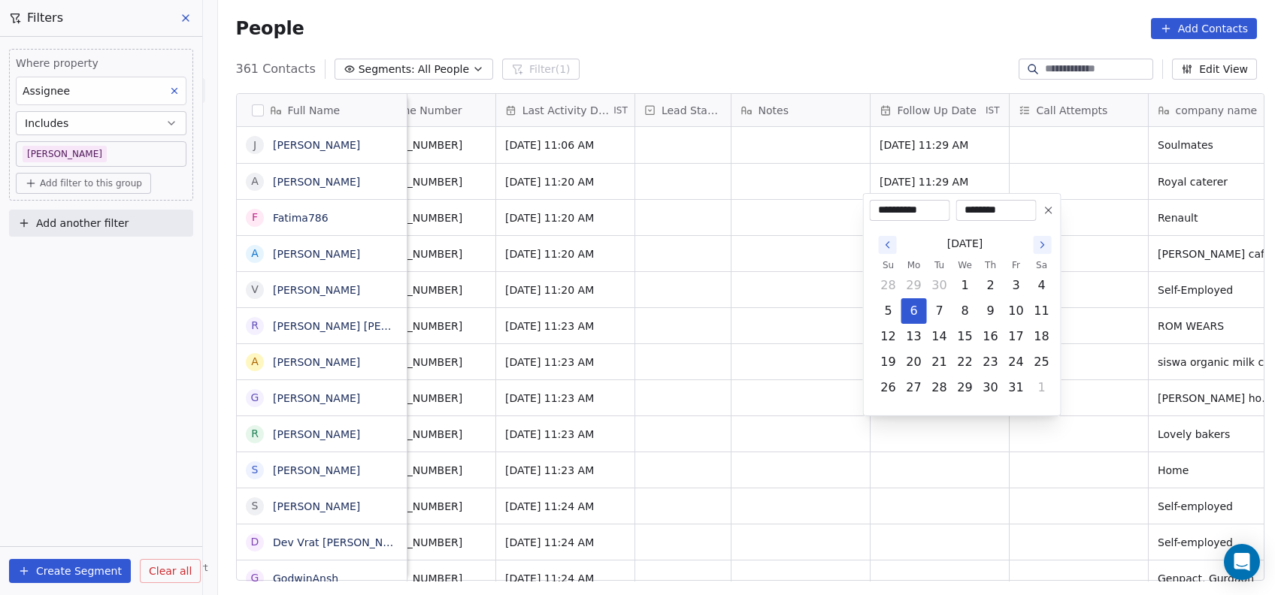
click at [1044, 245] on icon "Go to the Next Month" at bounding box center [1042, 245] width 12 height 12
click at [974, 364] on button "26" at bounding box center [965, 362] width 24 height 24
type input "**********"
click at [1096, 316] on html "On2Cook India Pvt. Ltd. Contacts People Marketing Workflows Campaigns Metrics &…" at bounding box center [637, 297] width 1275 height 595
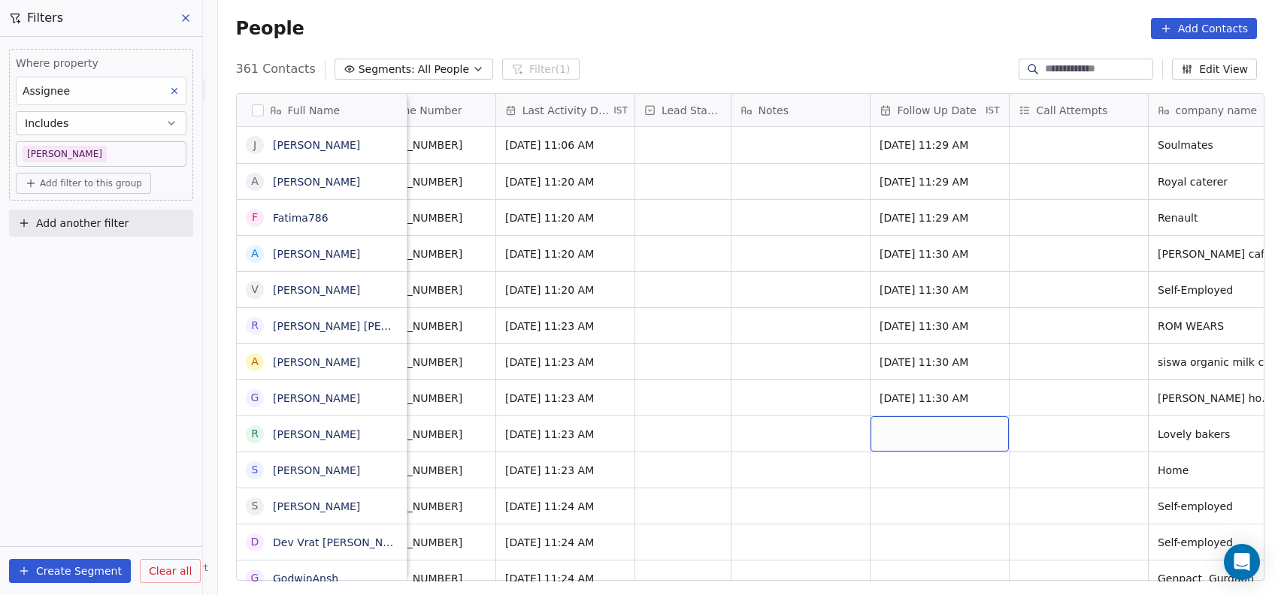
click at [889, 439] on div "grid" at bounding box center [939, 433] width 138 height 35
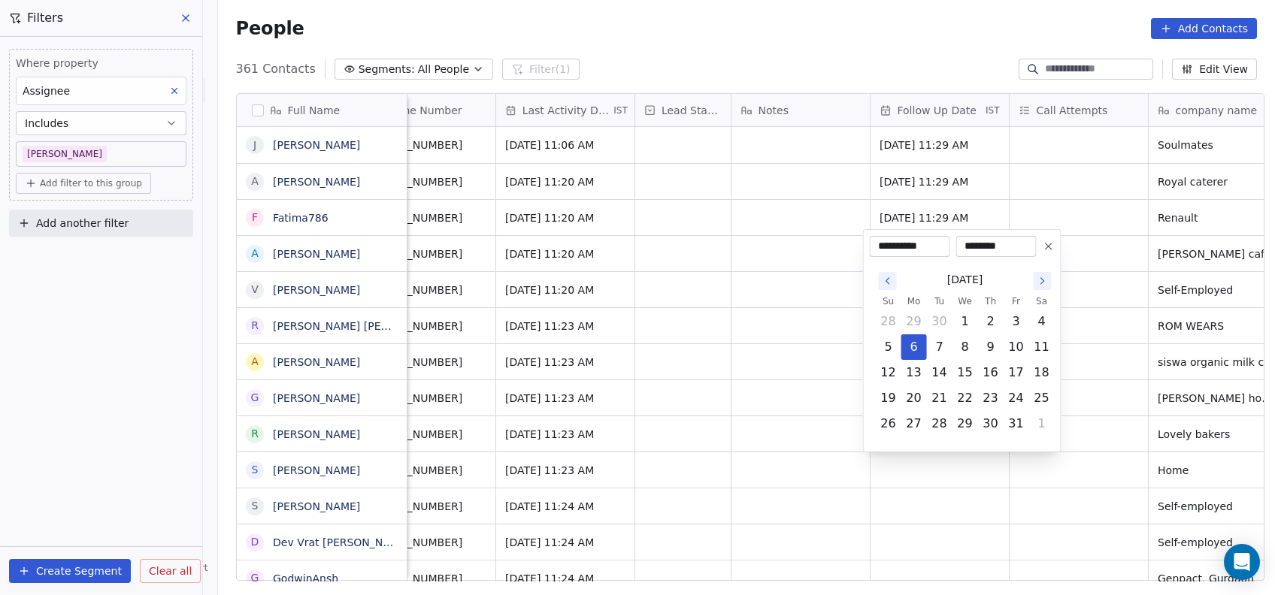
click at [1045, 280] on icon "Go to the Next Month" at bounding box center [1042, 281] width 12 height 12
click at [993, 360] on td "20" at bounding box center [991, 373] width 26 height 26
click at [1037, 340] on button "15" at bounding box center [1042, 347] width 24 height 24
type input "**********"
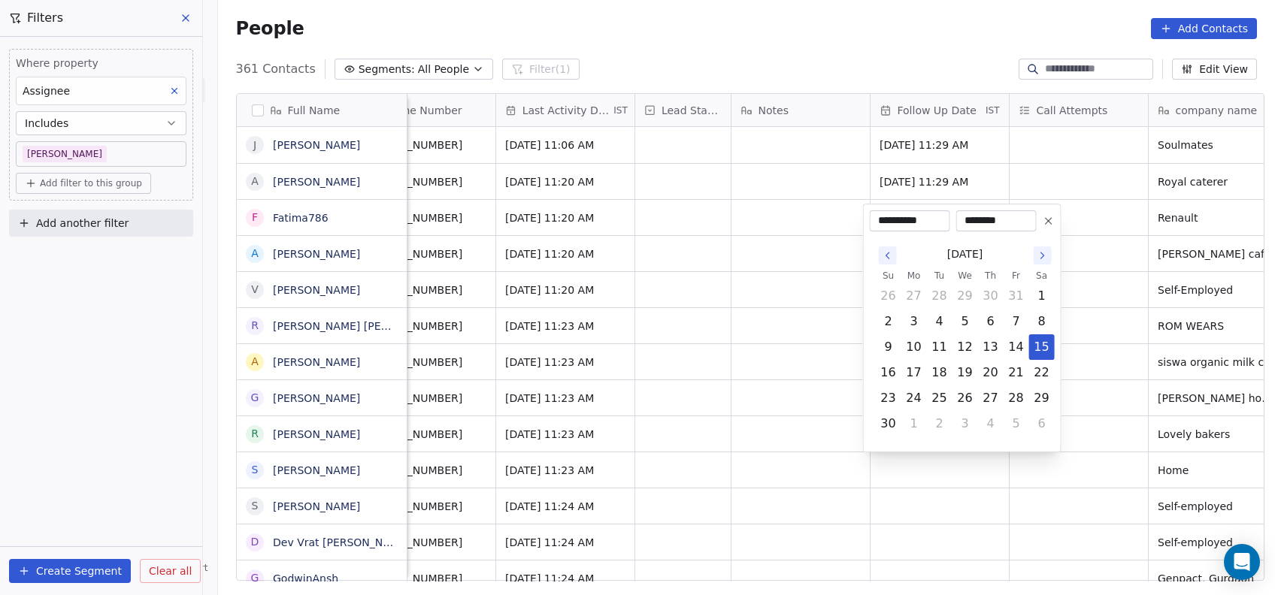
click at [1089, 326] on html "On2Cook India Pvt. Ltd. Contacts People Marketing Workflows Campaigns Metrics &…" at bounding box center [637, 297] width 1275 height 595
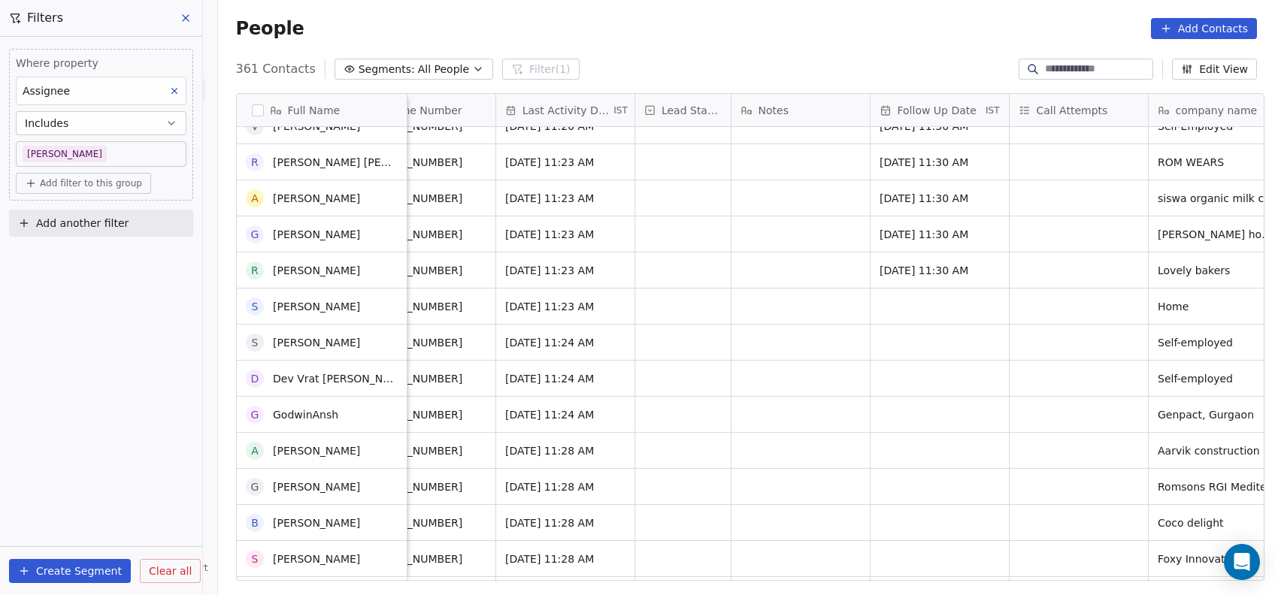
scroll to position [235, 0]
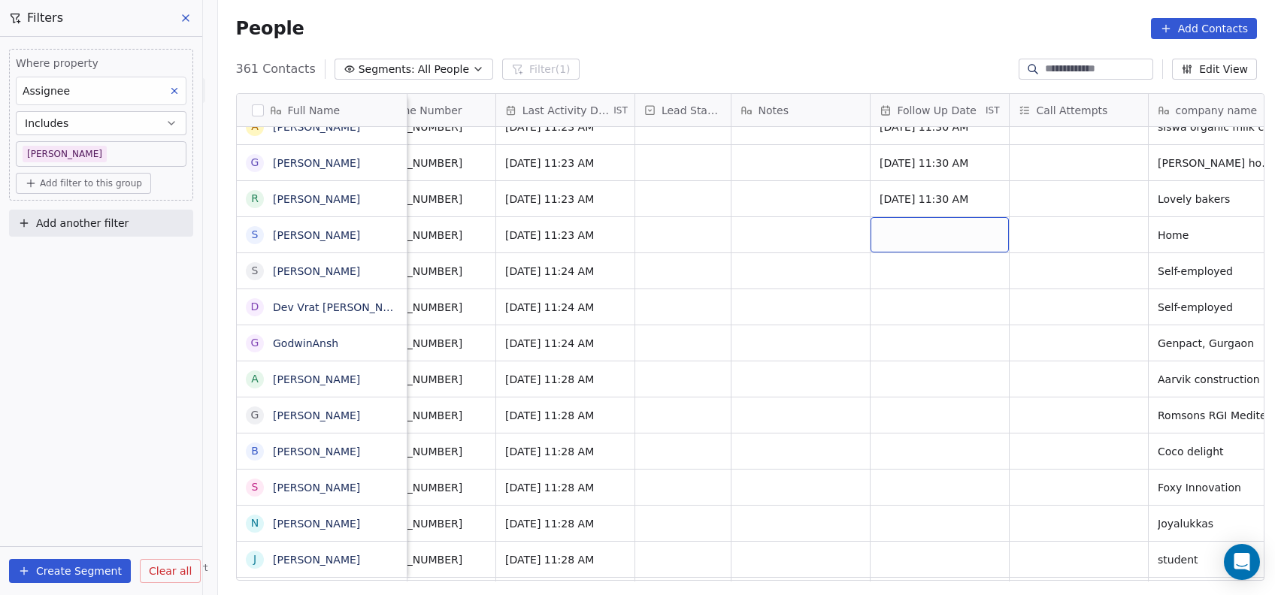
click at [900, 228] on div "grid" at bounding box center [939, 234] width 138 height 35
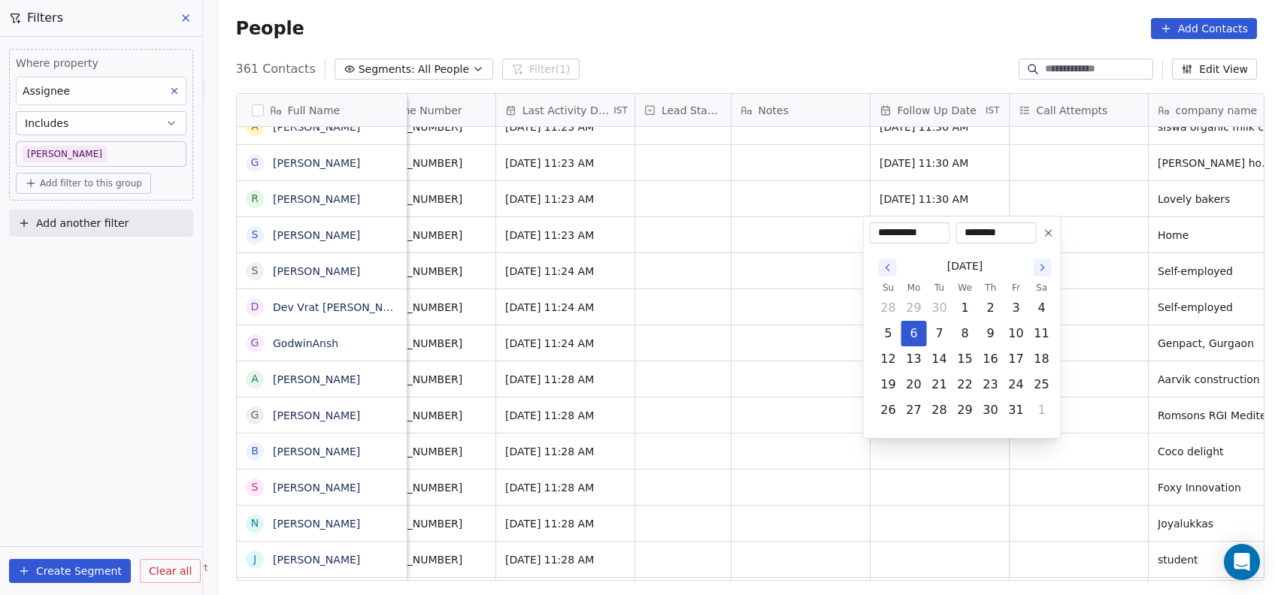
click at [1037, 269] on icon "Go to the Next Month" at bounding box center [1042, 268] width 12 height 12
click at [1023, 301] on button "5" at bounding box center [1016, 308] width 24 height 24
type input "**********"
click at [1087, 313] on html "On2Cook India Pvt. Ltd. Contacts People Marketing Workflows Campaigns Metrics &…" at bounding box center [637, 297] width 1275 height 595
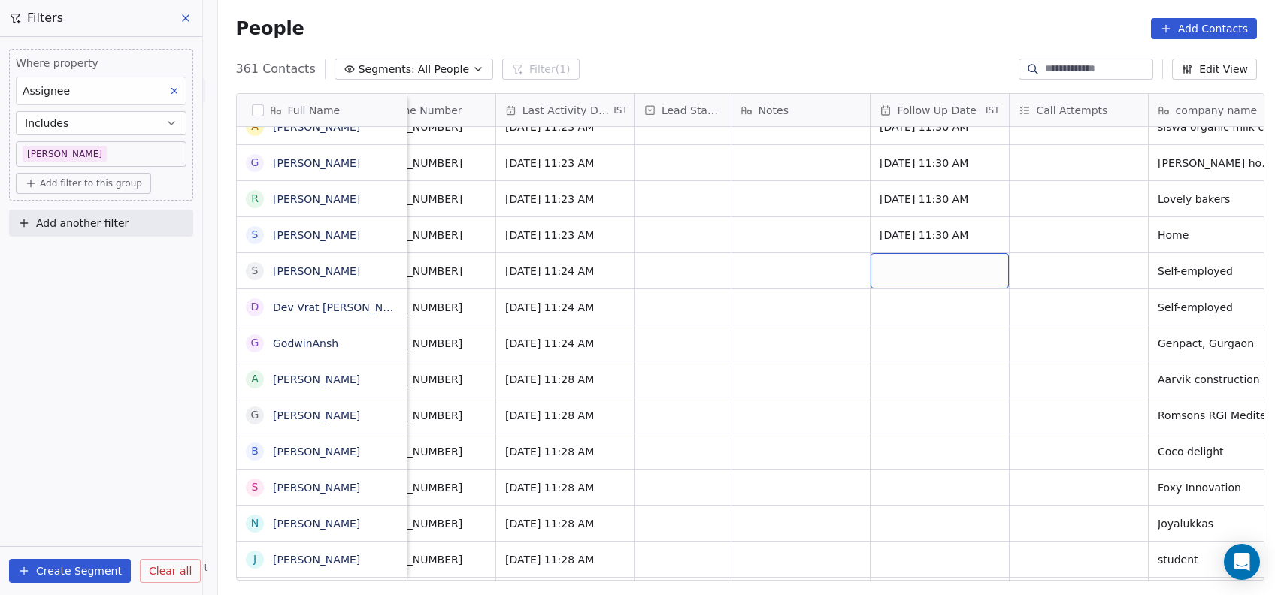
click at [896, 267] on div "grid" at bounding box center [939, 270] width 138 height 35
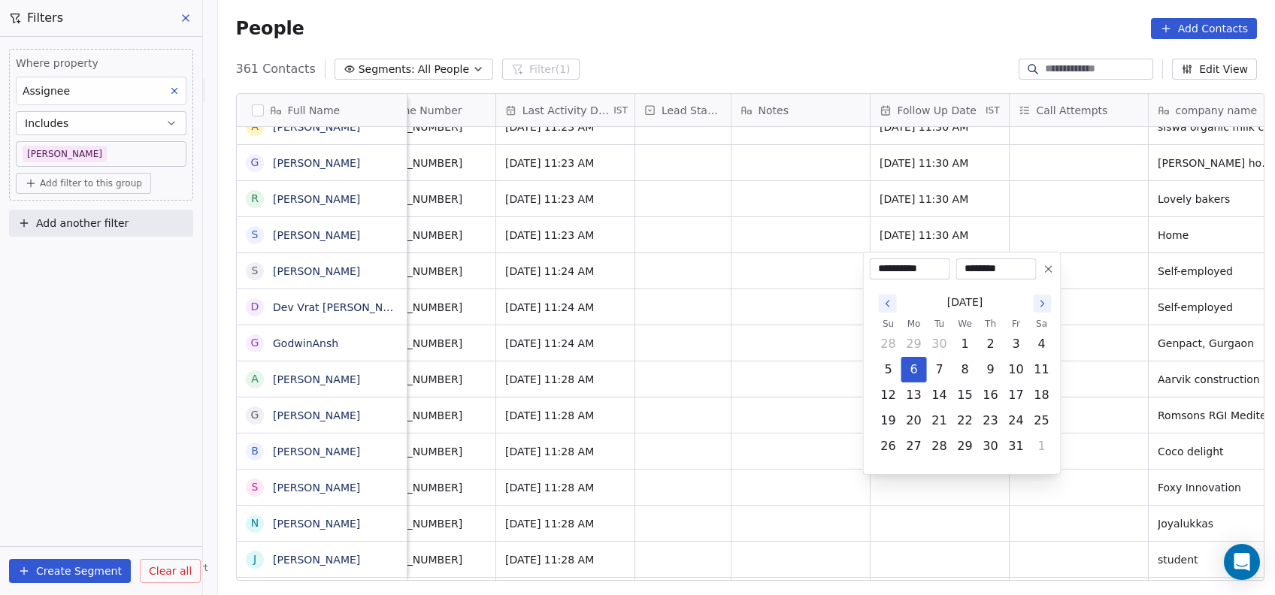
click at [1039, 307] on icon "Go to the Next Month" at bounding box center [1042, 304] width 12 height 12
click at [1021, 373] on button "12" at bounding box center [1016, 370] width 24 height 24
type input "**********"
click at [1079, 361] on html "On2Cook India Pvt. Ltd. Contacts People Marketing Workflows Campaigns Metrics &…" at bounding box center [637, 297] width 1275 height 595
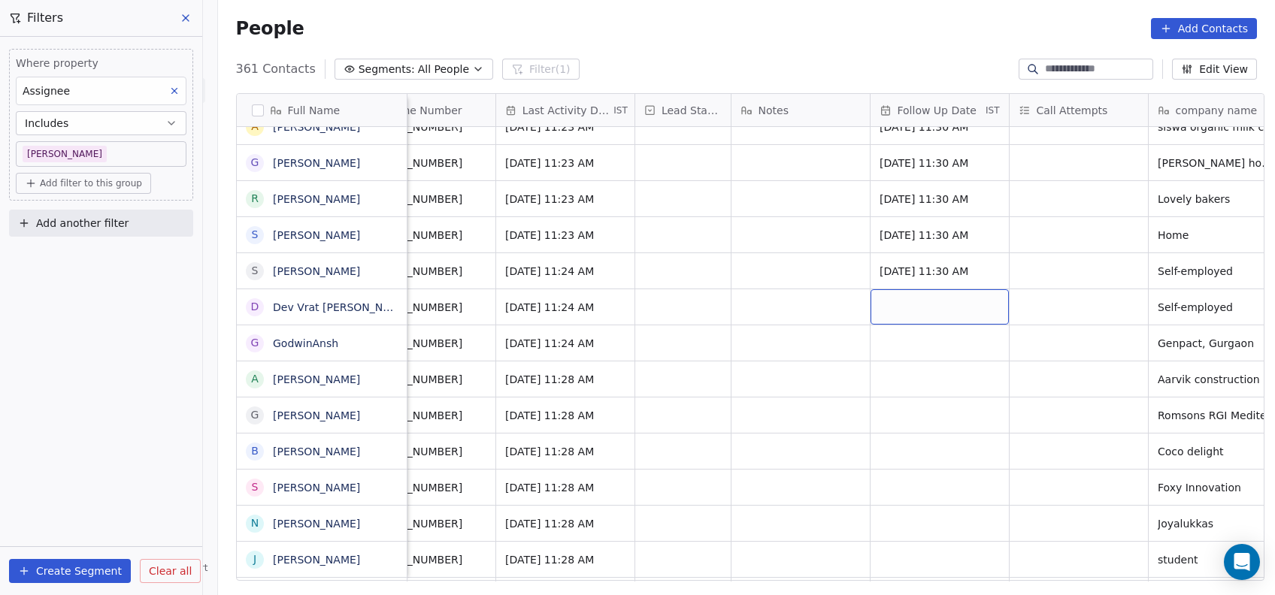
click at [906, 310] on div "grid" at bounding box center [939, 306] width 138 height 35
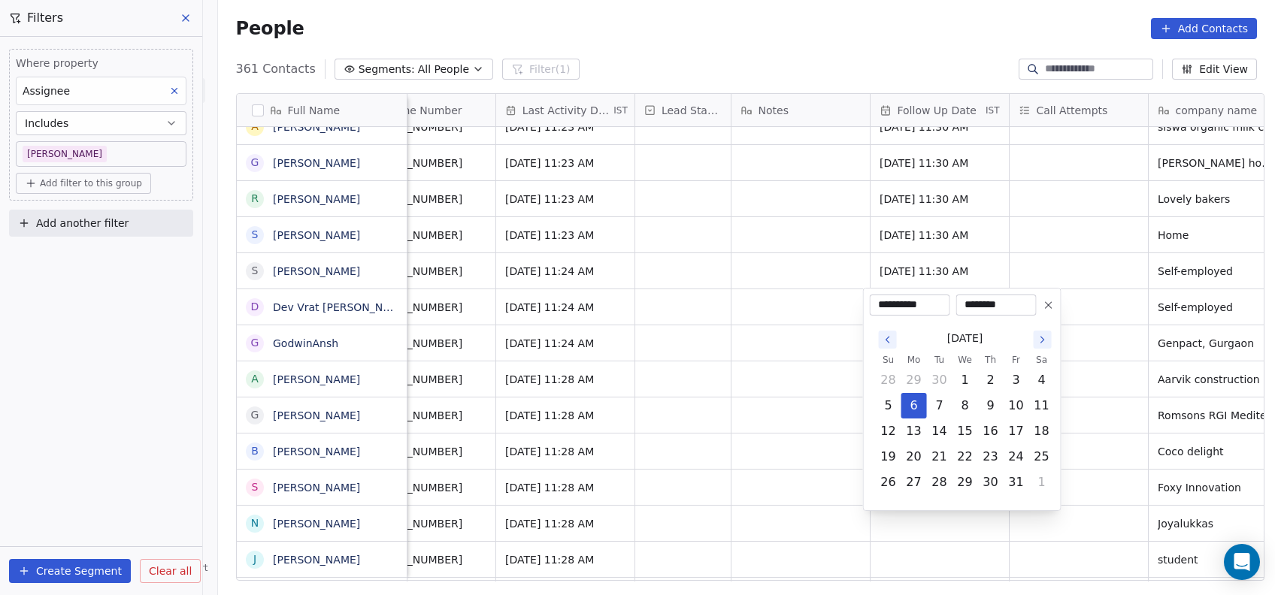
click at [1037, 343] on icon "Go to the Next Month" at bounding box center [1042, 340] width 12 height 12
click at [1012, 435] on button "19" at bounding box center [1016, 431] width 24 height 24
type input "**********"
click at [1088, 416] on html "On2Cook India Pvt. Ltd. Contacts People Marketing Workflows Campaigns Metrics &…" at bounding box center [637, 297] width 1275 height 595
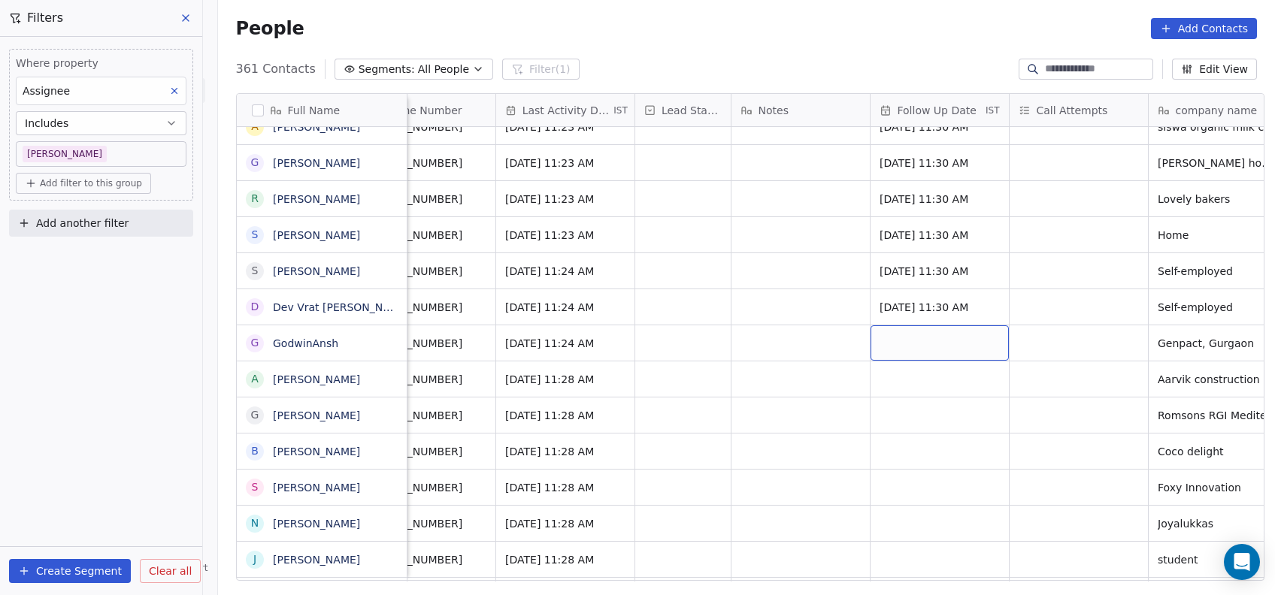
click at [873, 343] on div "grid" at bounding box center [939, 342] width 138 height 35
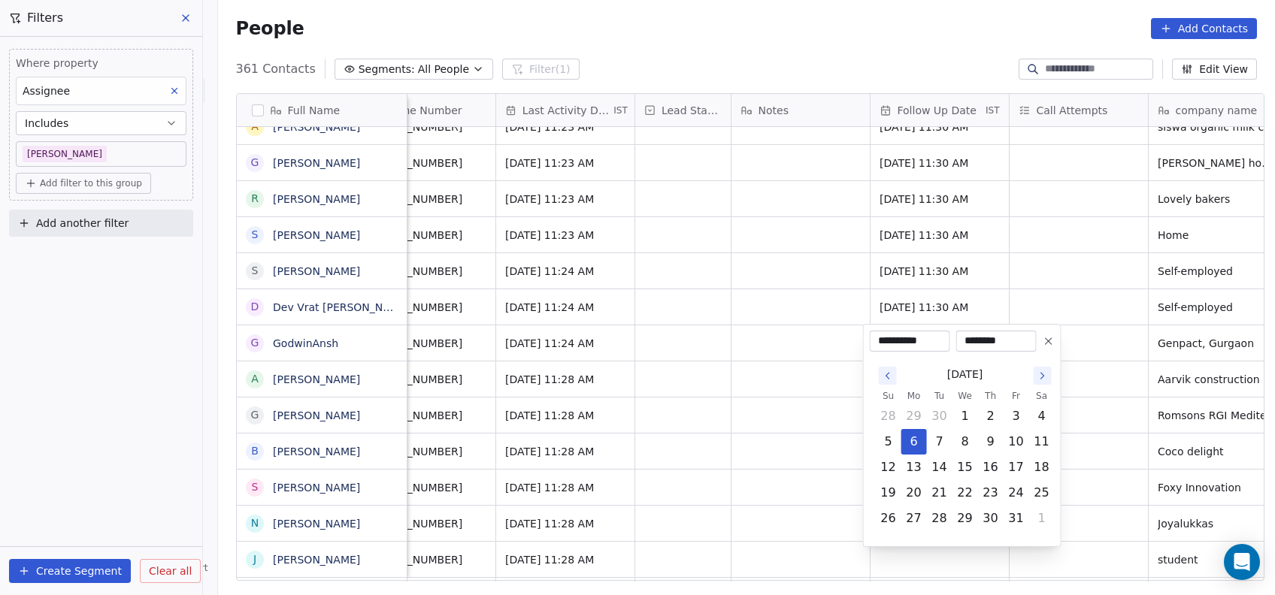
click at [1045, 377] on icon "Go to the Next Month" at bounding box center [1042, 376] width 12 height 12
click at [967, 497] on button "19" at bounding box center [965, 493] width 24 height 24
type input "**********"
click at [1082, 444] on html "On2Cook India Pvt. Ltd. Contacts People Marketing Workflows Campaigns Metrics &…" at bounding box center [637, 297] width 1275 height 595
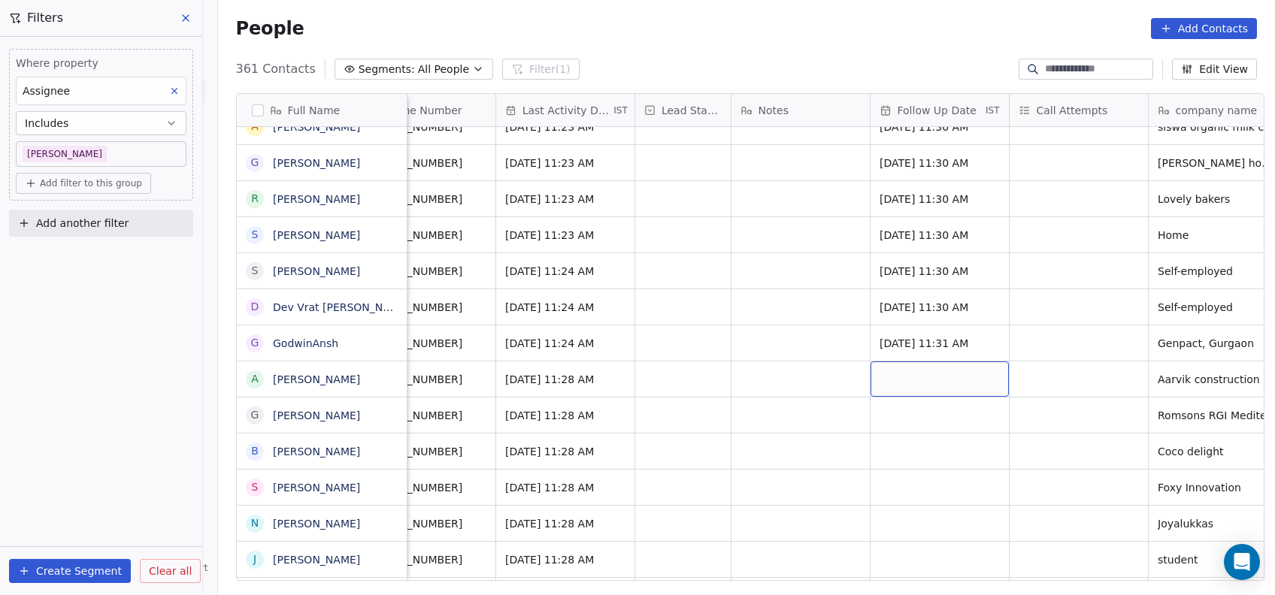
click at [937, 380] on div "grid" at bounding box center [939, 378] width 138 height 35
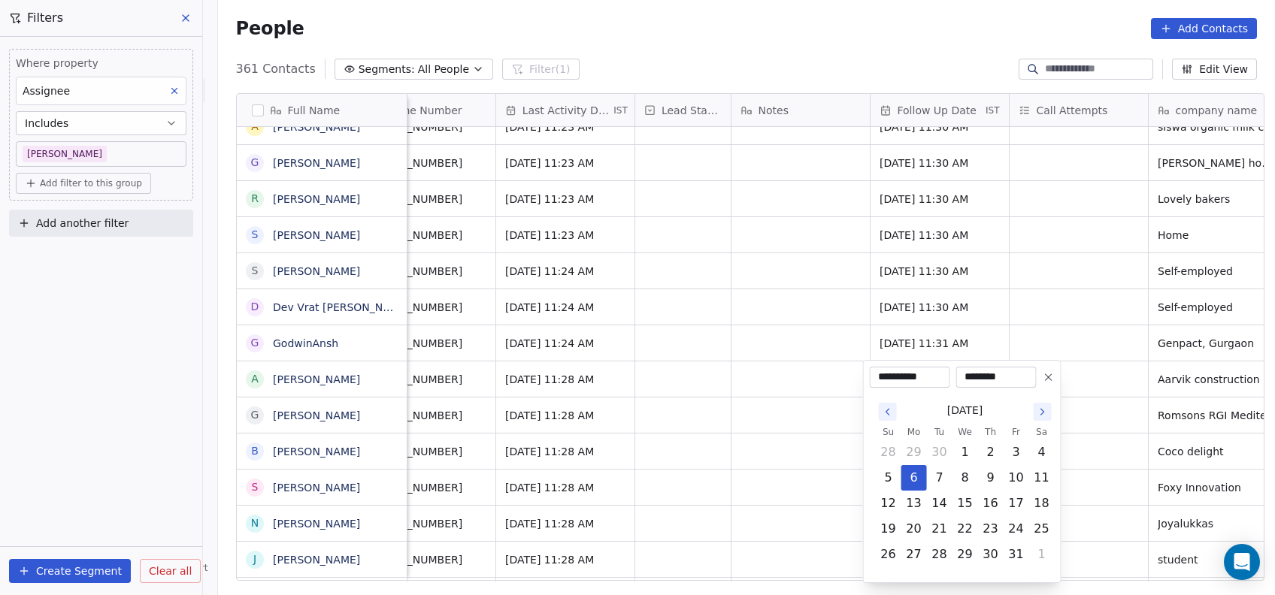
click at [1045, 412] on icon "Go to the Next Month" at bounding box center [1042, 412] width 12 height 12
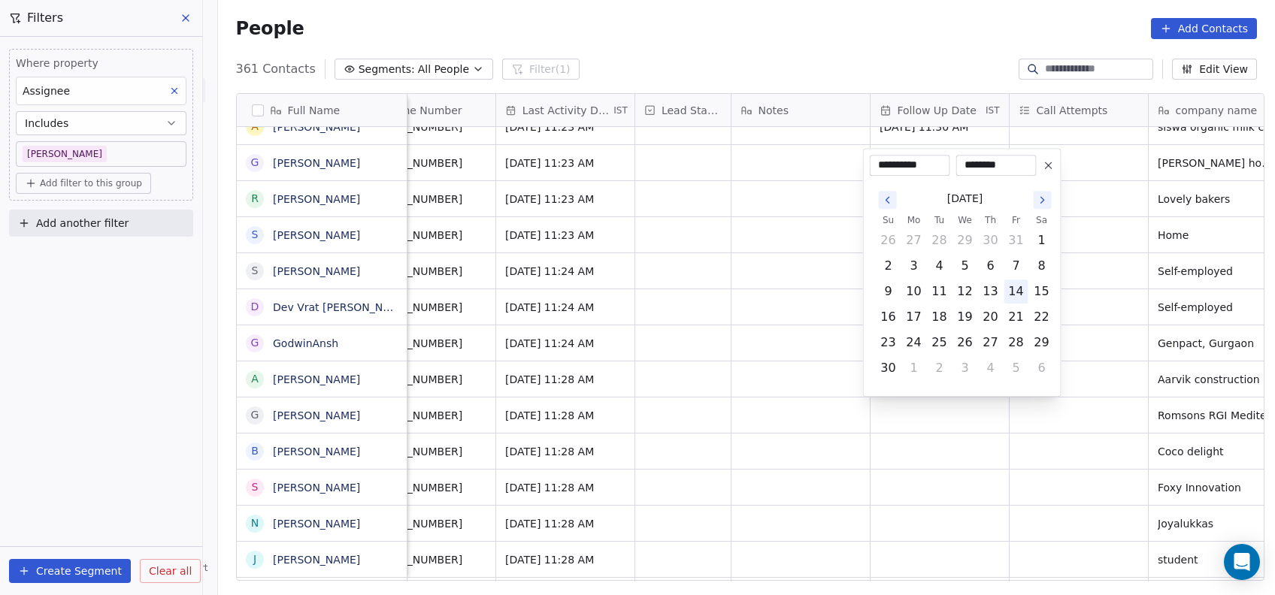
click at [1024, 296] on button "14" at bounding box center [1016, 292] width 24 height 24
type input "**********"
click at [1069, 386] on html "On2Cook India Pvt. Ltd. Contacts People Marketing Workflows Campaigns Metrics &…" at bounding box center [637, 297] width 1275 height 595
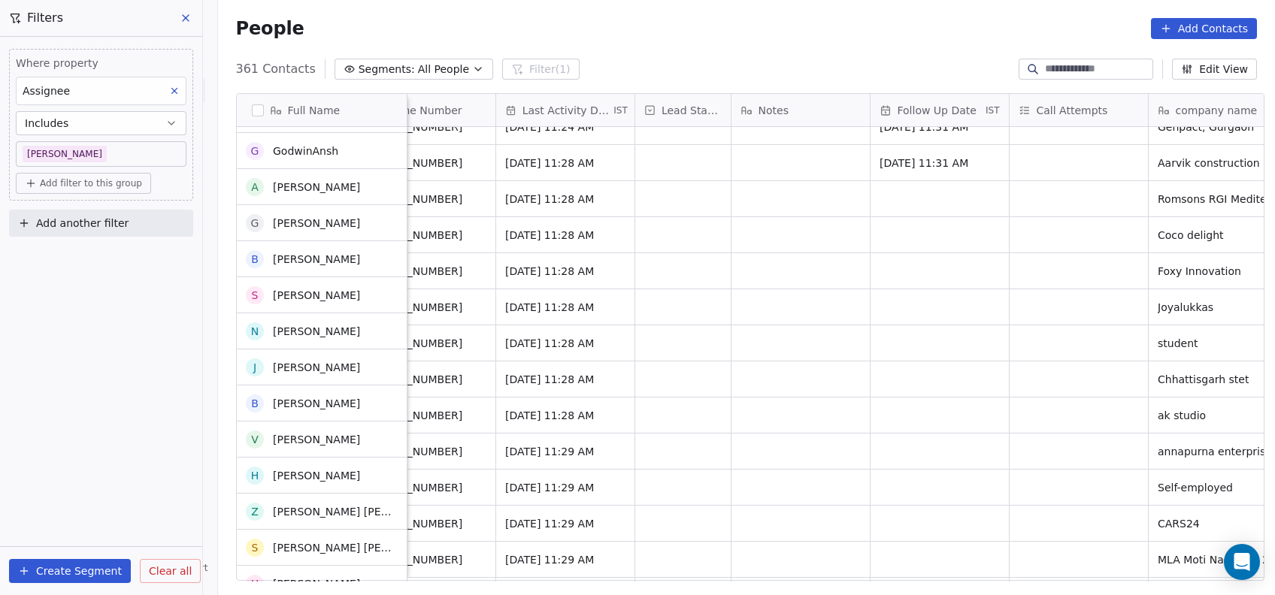
scroll to position [452, 0]
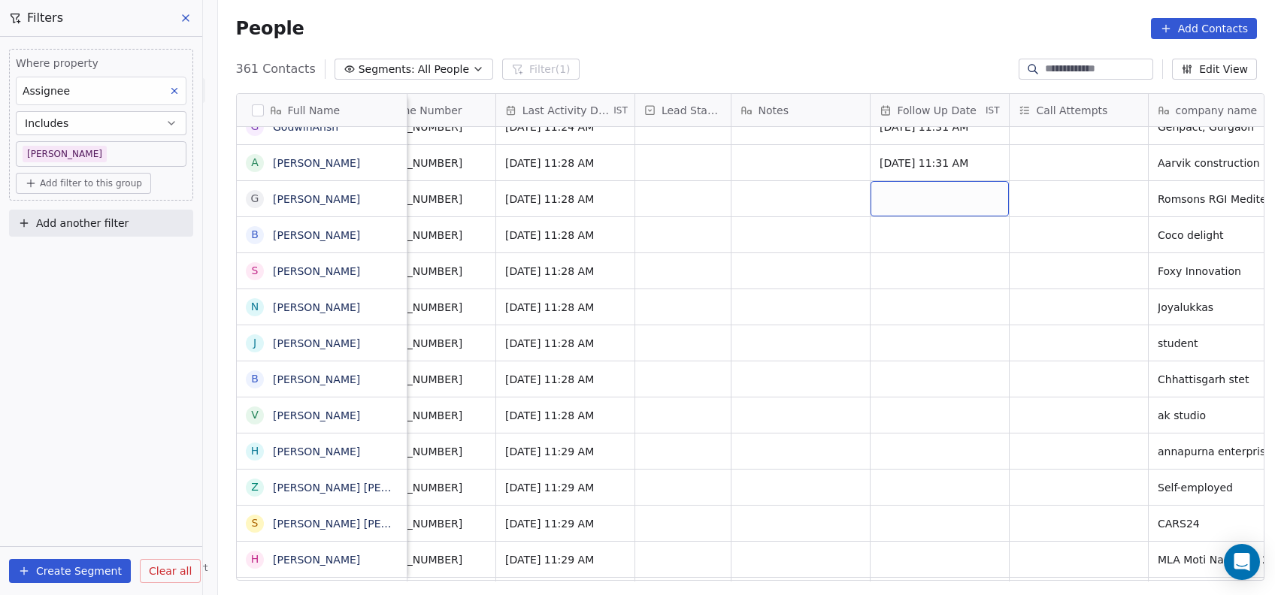
click at [936, 195] on div "grid" at bounding box center [939, 198] width 138 height 35
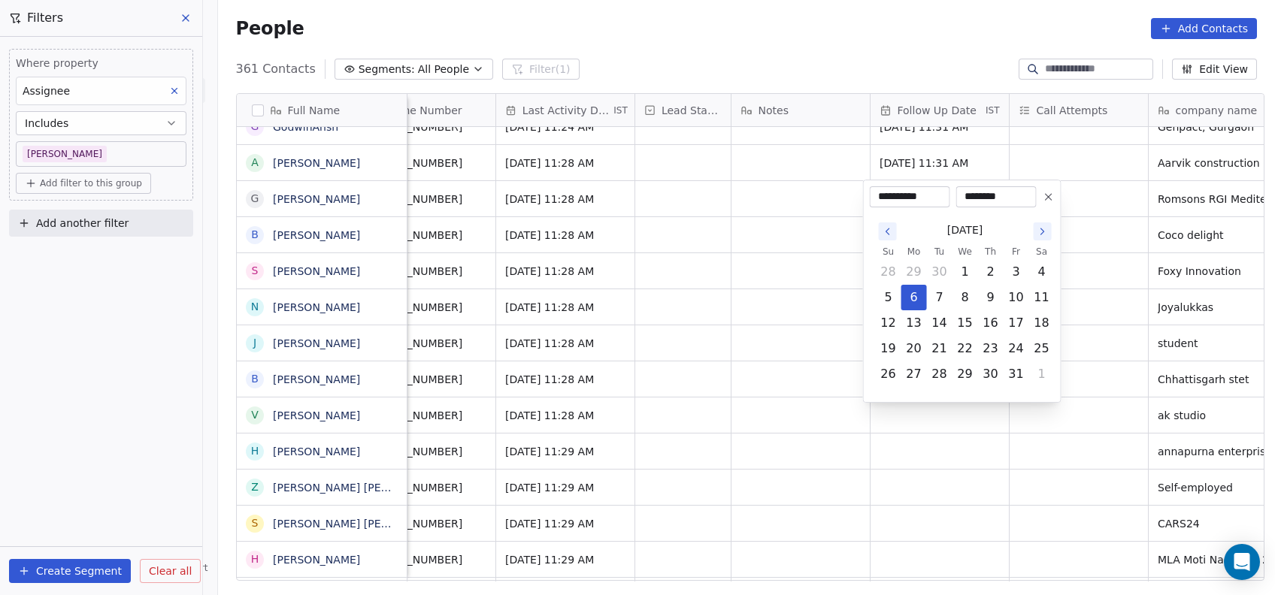
click at [1042, 228] on icon "Go to the Next Month" at bounding box center [1042, 231] width 12 height 12
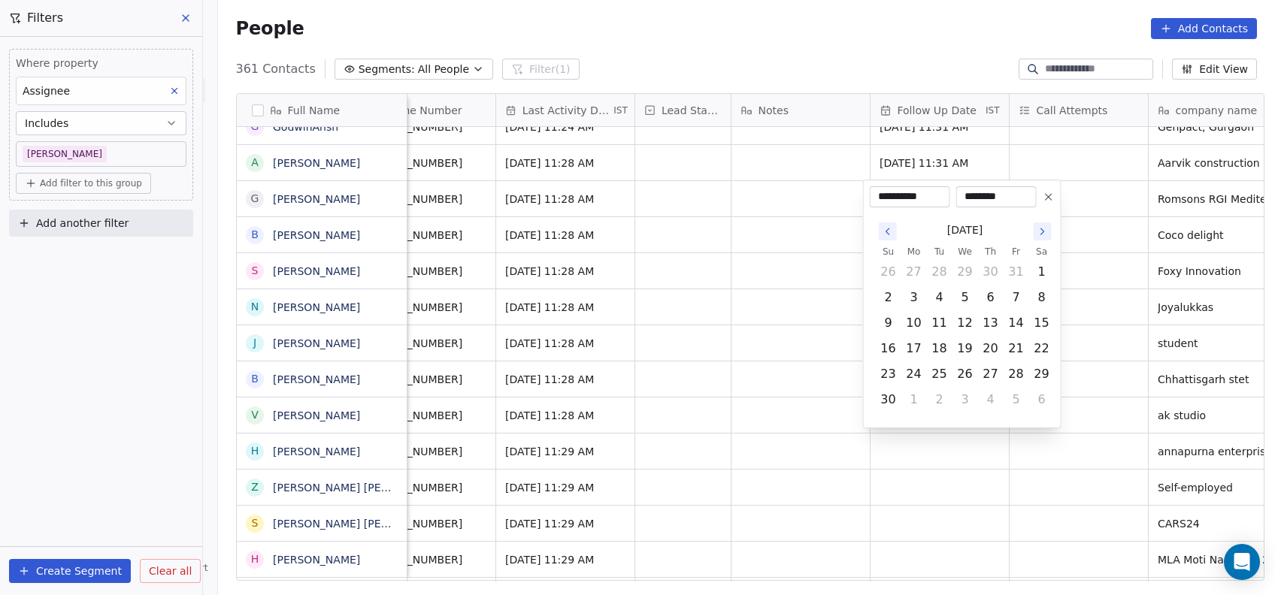
click at [1042, 228] on icon "Go to the Next Month" at bounding box center [1042, 231] width 12 height 12
click at [1016, 298] on button "12" at bounding box center [1016, 298] width 24 height 24
type input "**********"
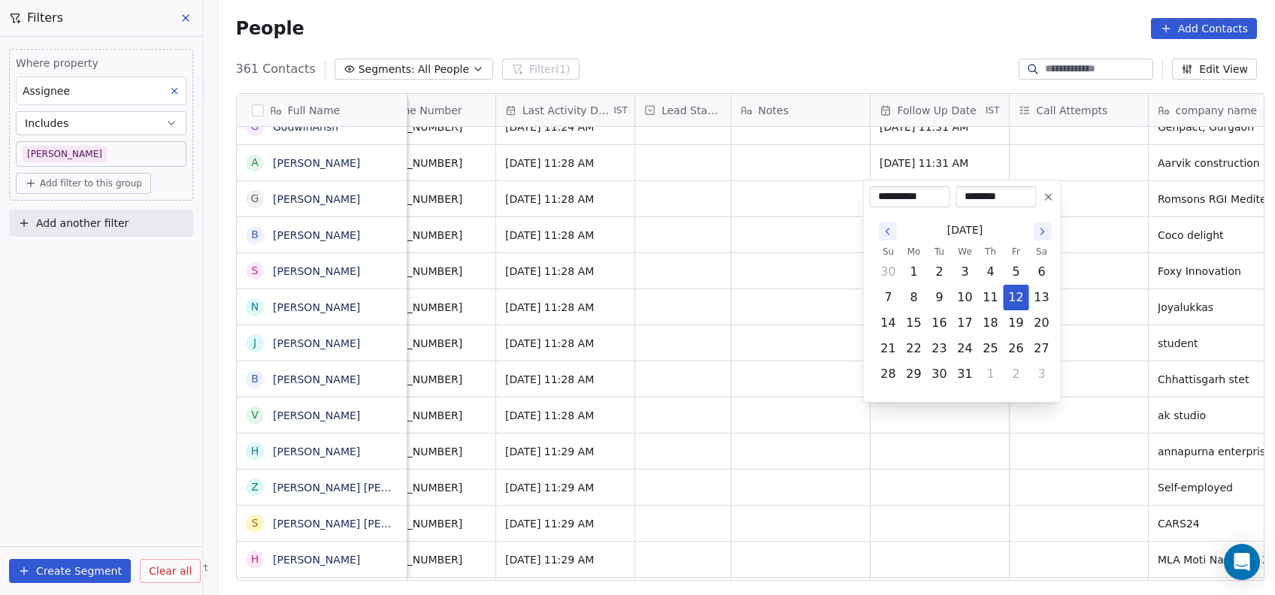
click at [1146, 267] on html "On2Cook India Pvt. Ltd. Contacts People Marketing Workflows Campaigns Metrics &…" at bounding box center [637, 297] width 1275 height 595
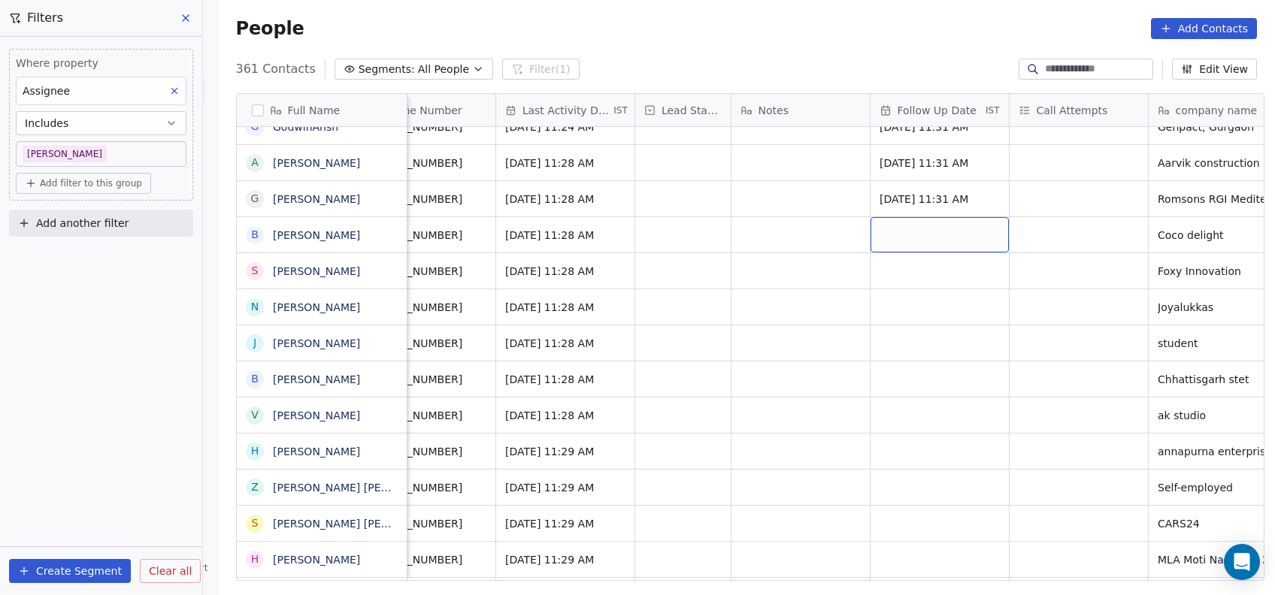
click at [932, 246] on div "grid" at bounding box center [939, 234] width 138 height 35
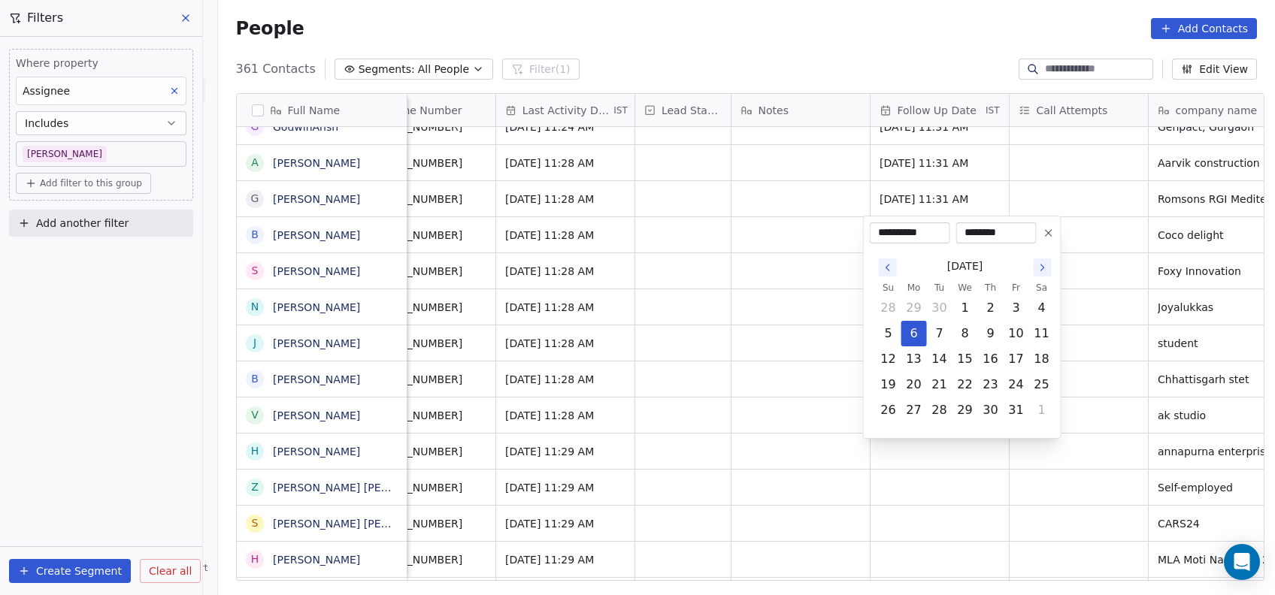
click at [1047, 274] on button "Go to the Next Month" at bounding box center [1042, 268] width 18 height 18
click at [1013, 366] on button "14" at bounding box center [1016, 359] width 24 height 24
type input "**********"
click at [1107, 342] on html "On2Cook India Pvt. Ltd. Contacts People Marketing Workflows Campaigns Metrics &…" at bounding box center [637, 297] width 1275 height 595
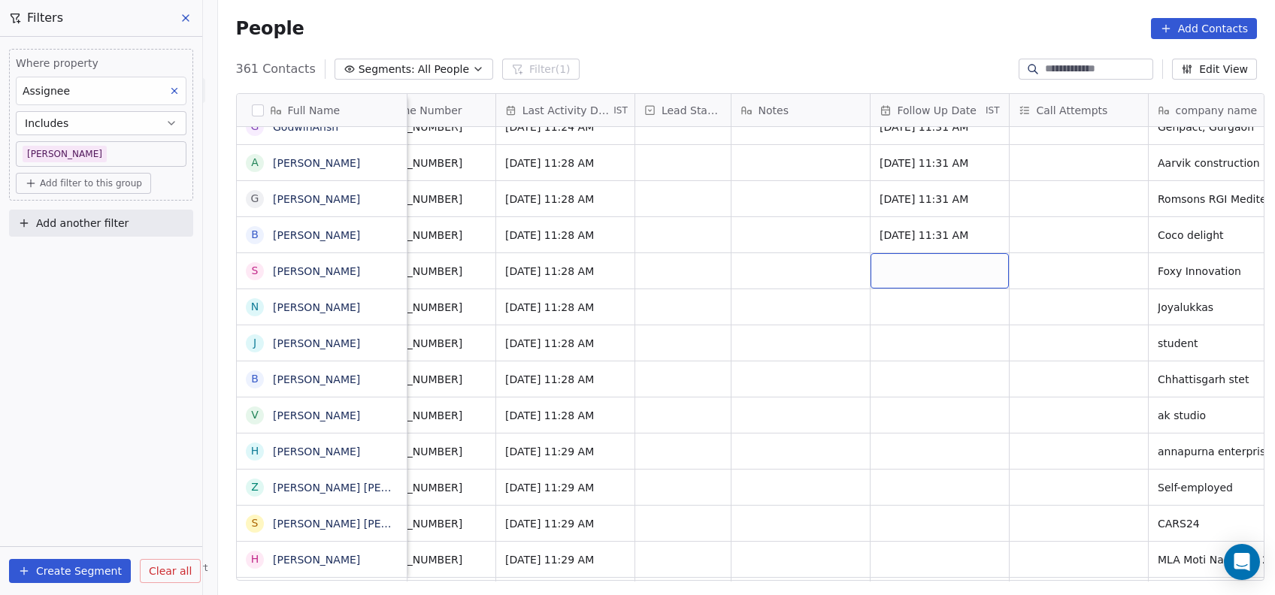
click at [902, 269] on div "grid" at bounding box center [939, 270] width 138 height 35
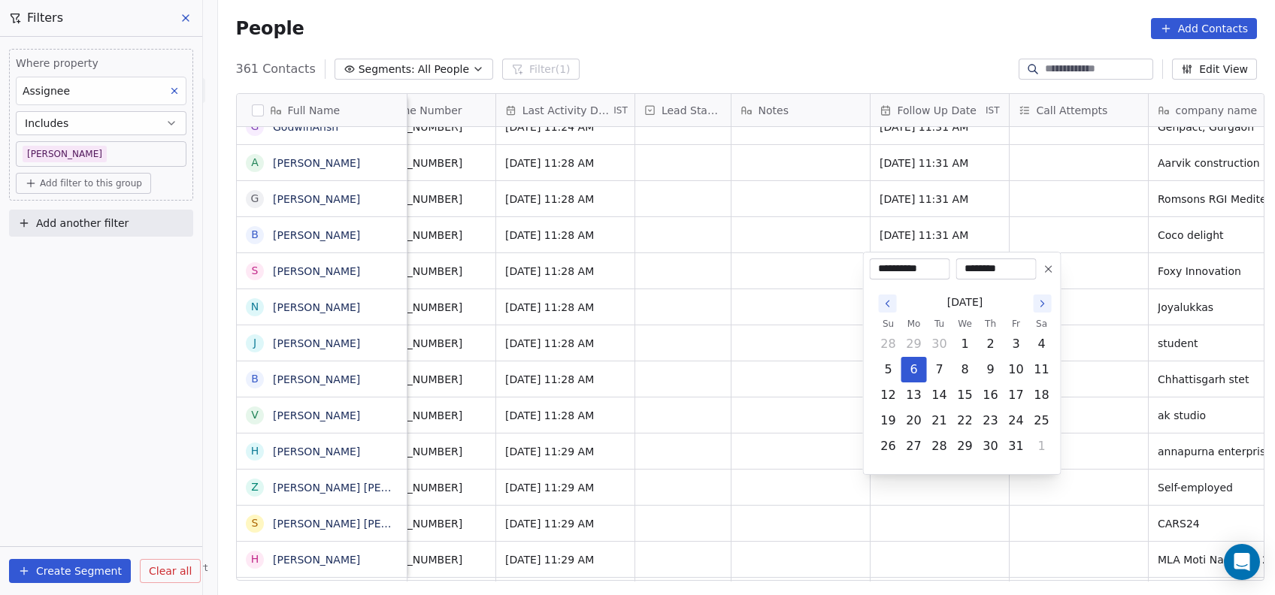
click at [1036, 307] on icon "Go to the Next Month" at bounding box center [1042, 304] width 12 height 12
click at [999, 417] on button "25" at bounding box center [990, 421] width 24 height 24
type input "**********"
click at [1136, 369] on html "On2Cook India Pvt. Ltd. Contacts People Marketing Workflows Campaigns Metrics &…" at bounding box center [637, 297] width 1275 height 595
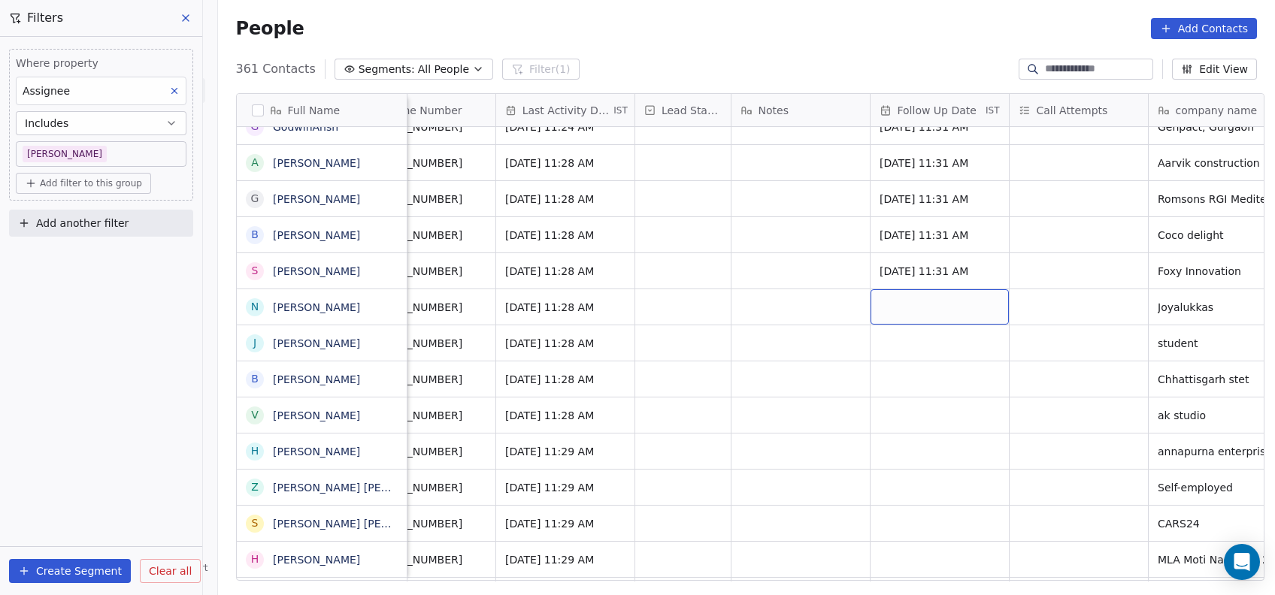
click at [902, 301] on div "grid" at bounding box center [939, 306] width 138 height 35
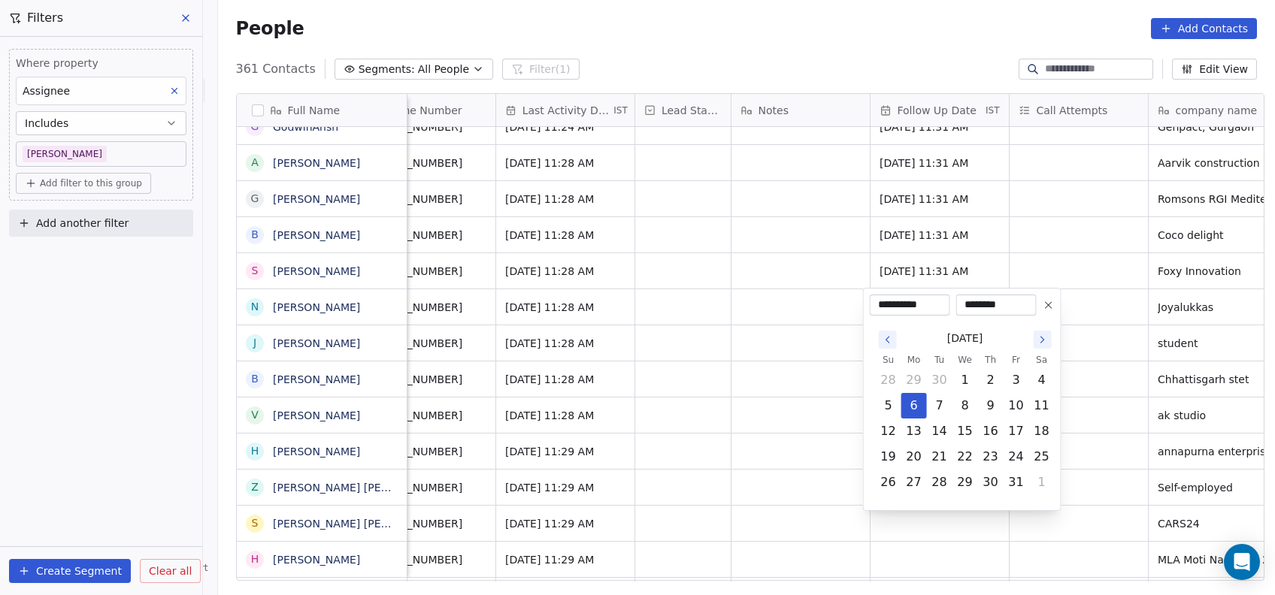
click at [1036, 339] on icon "Go to the Next Month" at bounding box center [1042, 340] width 12 height 12
click at [1017, 415] on button "12" at bounding box center [1016, 406] width 24 height 24
type input "**********"
click at [1093, 391] on html "On2Cook India Pvt. Ltd. Contacts People Marketing Workflows Campaigns Metrics &…" at bounding box center [637, 297] width 1275 height 595
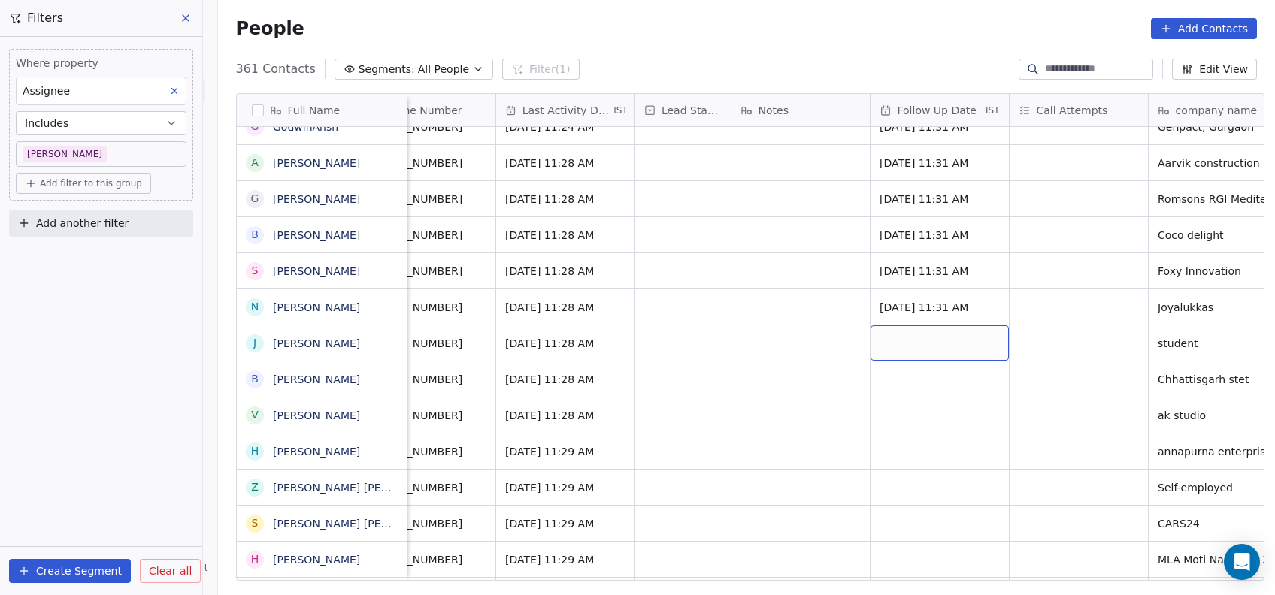
click at [875, 343] on div "grid" at bounding box center [939, 342] width 138 height 35
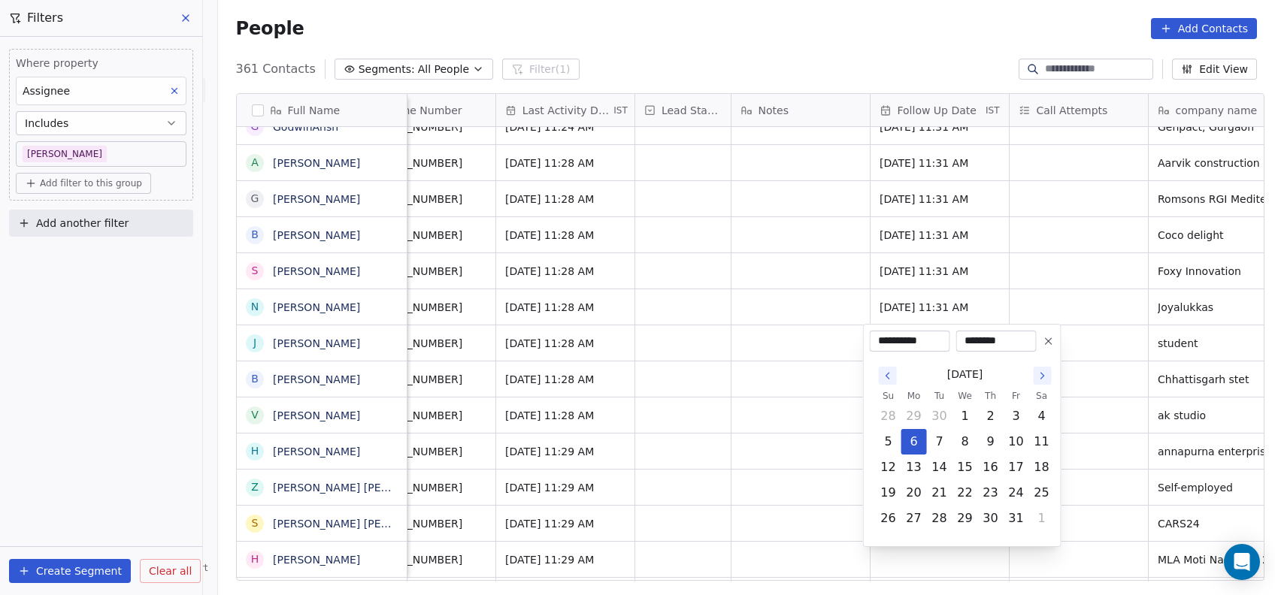
click at [1041, 376] on icon "Go to the Next Month" at bounding box center [1042, 376] width 12 height 12
click at [1036, 383] on button "Go to the Next Month" at bounding box center [1042, 376] width 18 height 18
click at [1009, 437] on button "12" at bounding box center [1016, 442] width 24 height 24
type input "**********"
click at [1102, 423] on html "On2Cook India Pvt. Ltd. Contacts People Marketing Workflows Campaigns Metrics &…" at bounding box center [637, 297] width 1275 height 595
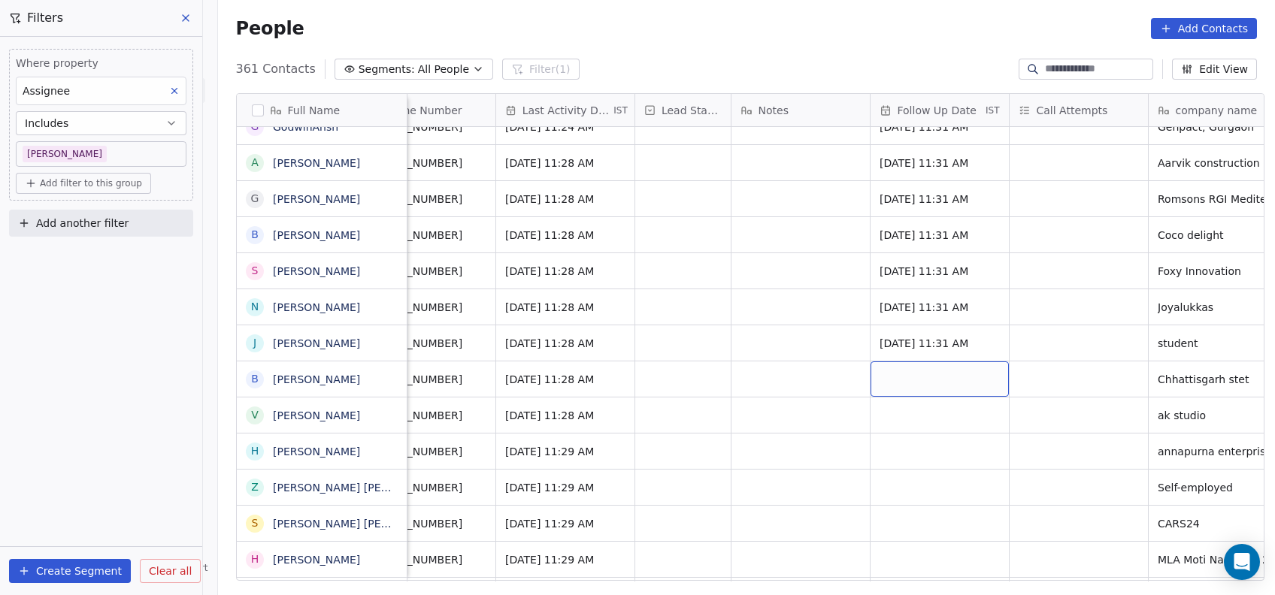
click at [890, 365] on div "grid" at bounding box center [939, 378] width 138 height 35
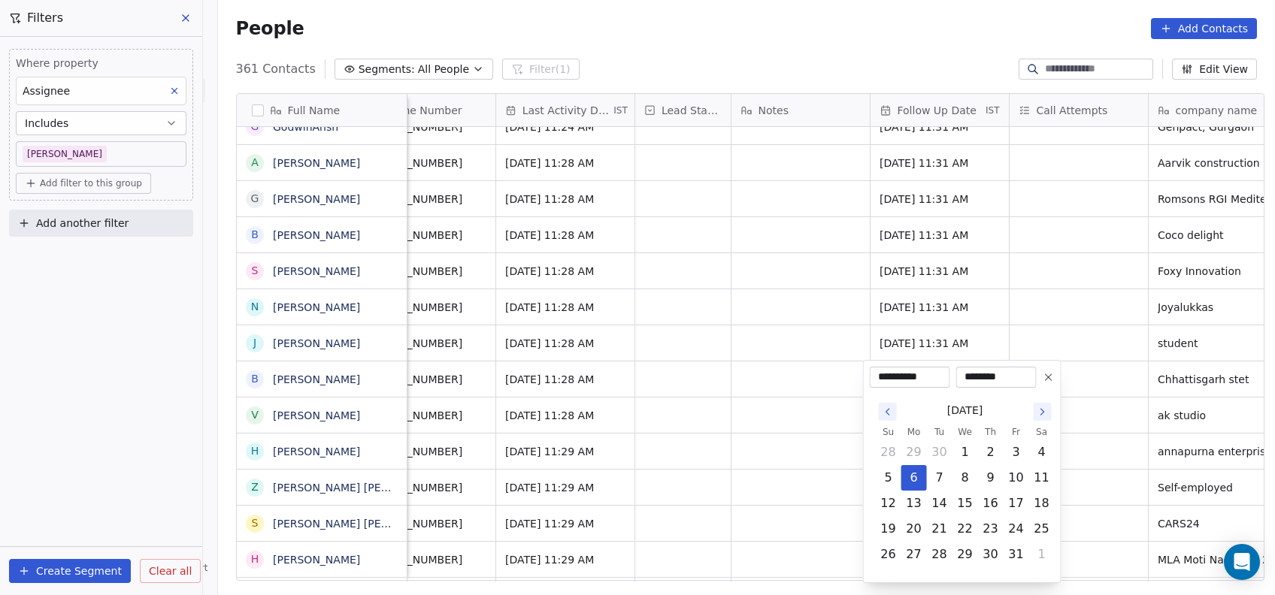
click at [1042, 419] on button "Go to the Next Month" at bounding box center [1042, 412] width 18 height 18
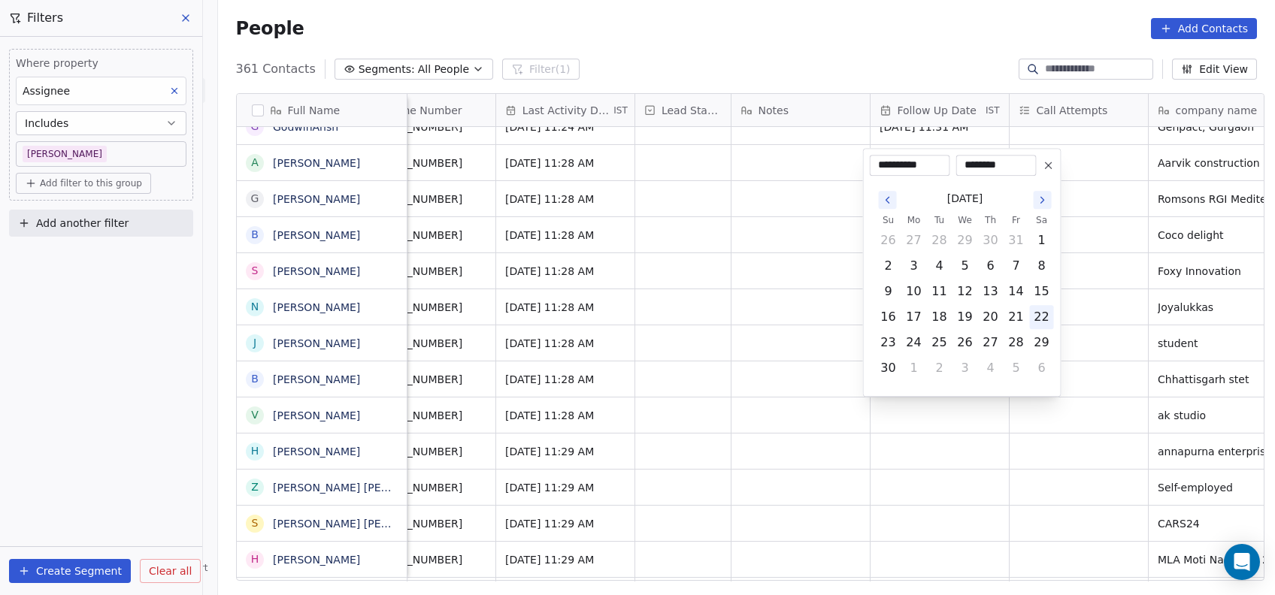
click at [1037, 312] on button "22" at bounding box center [1042, 317] width 24 height 24
type input "**********"
click at [1108, 396] on html "On2Cook India Pvt. Ltd. Contacts People Marketing Workflows Campaigns Metrics &…" at bounding box center [637, 297] width 1275 height 595
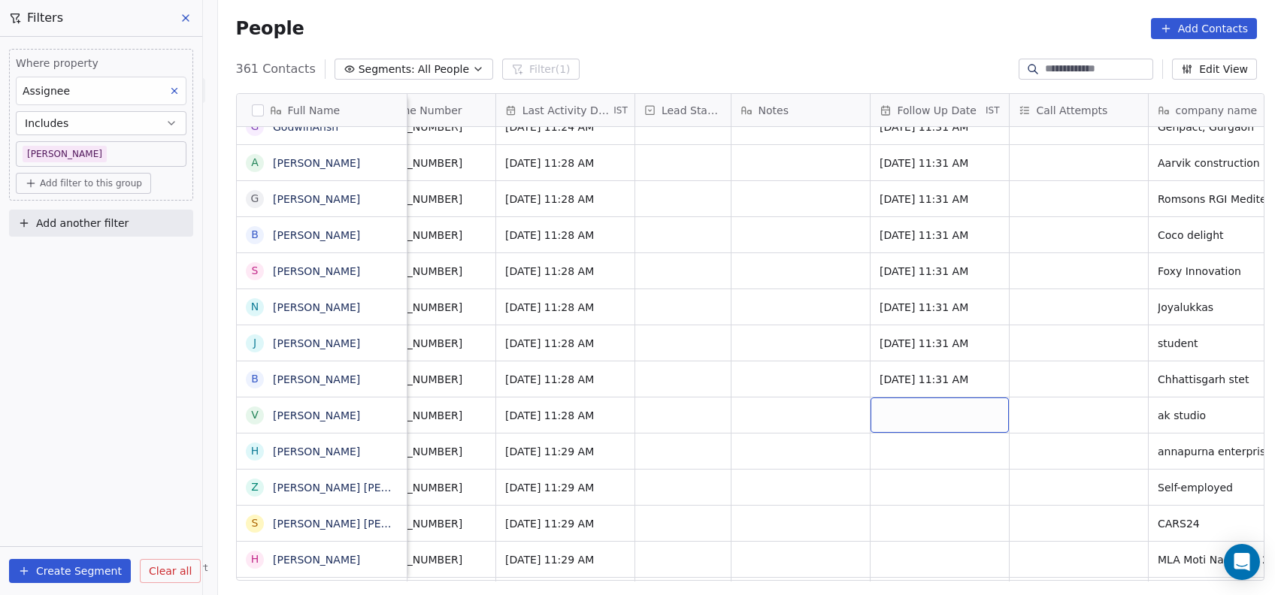
click at [913, 411] on div "grid" at bounding box center [939, 415] width 138 height 35
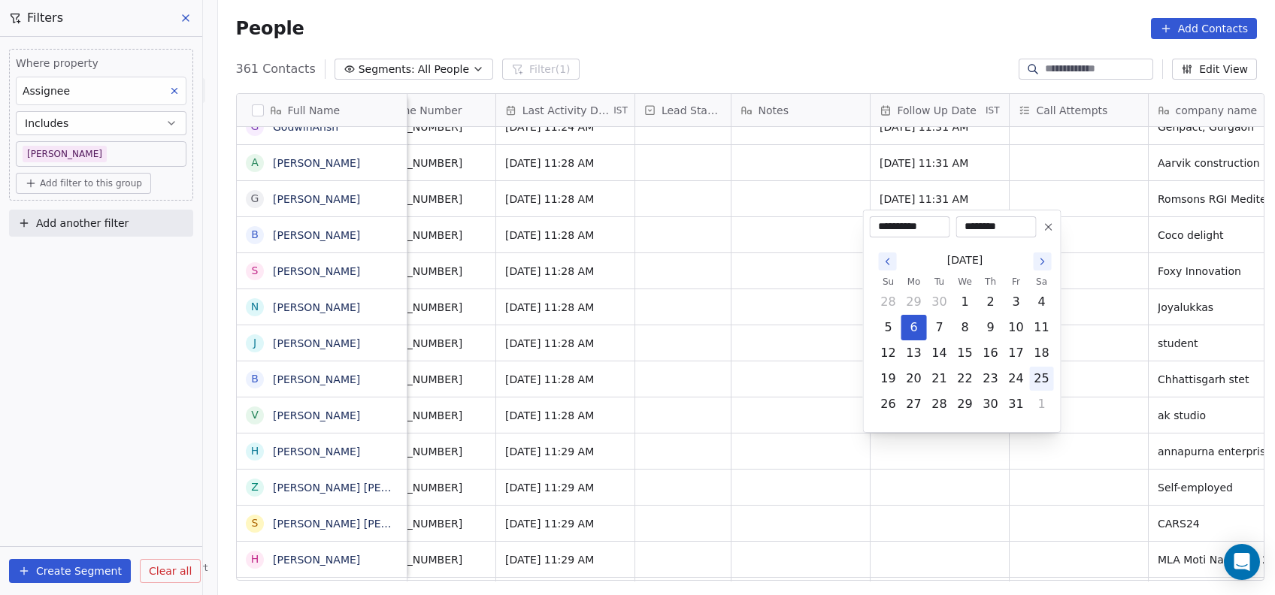
click at [1034, 372] on button "25" at bounding box center [1042, 379] width 24 height 24
type input "**********"
click at [1093, 376] on html "On2Cook India Pvt. Ltd. Contacts People Marketing Workflows Campaigns Metrics &…" at bounding box center [637, 297] width 1275 height 595
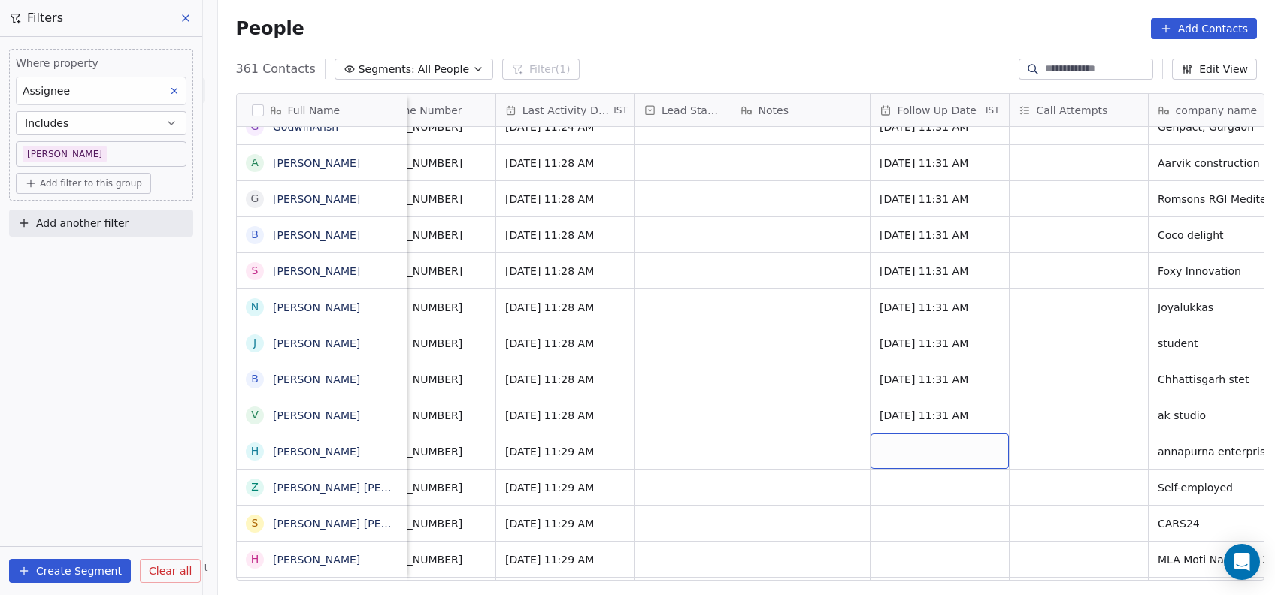
click at [927, 442] on div "grid" at bounding box center [939, 451] width 138 height 35
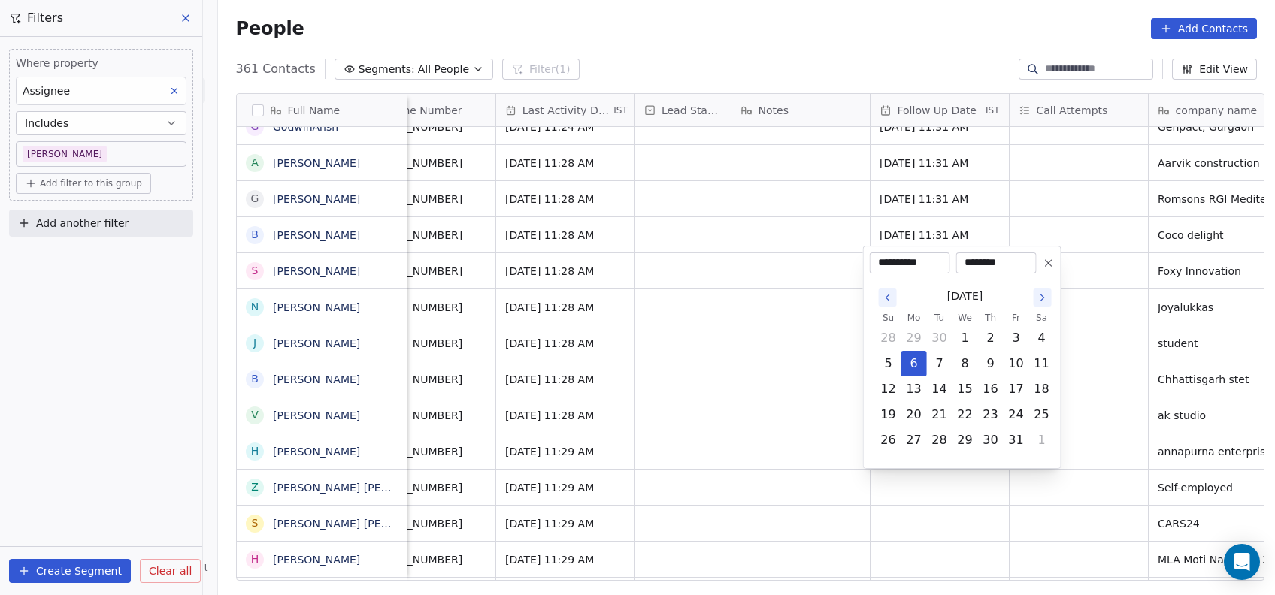
click at [1041, 299] on icon "Go to the Next Month" at bounding box center [1042, 298] width 3 height 6
click at [1005, 357] on button "14" at bounding box center [1016, 364] width 24 height 24
type input "**********"
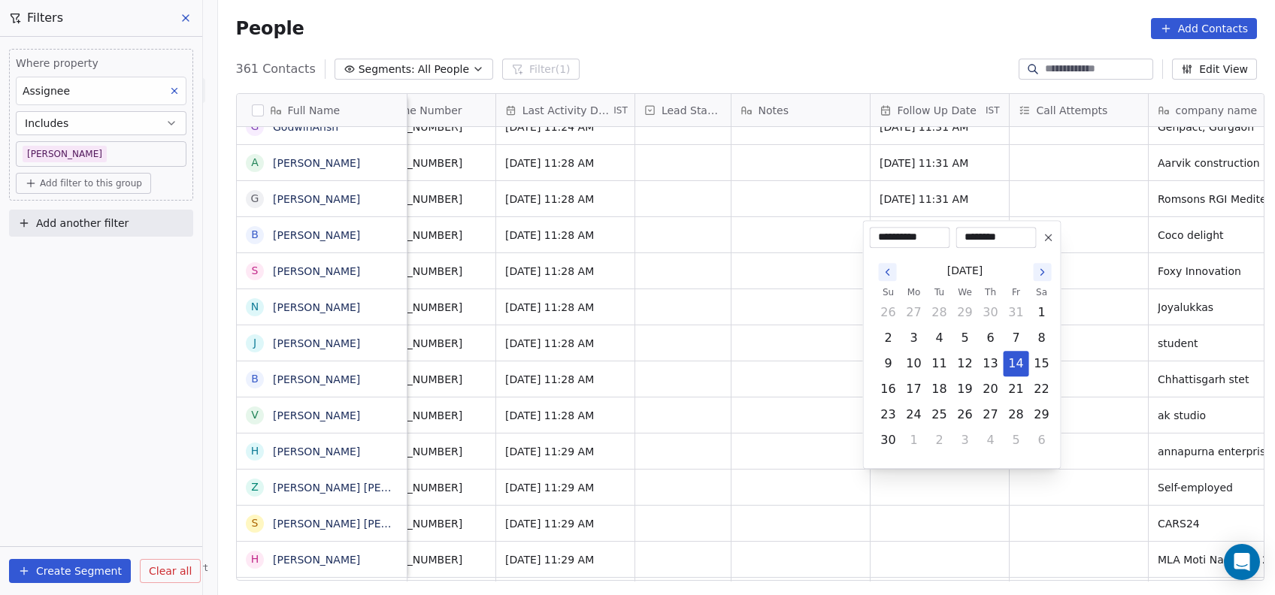
click at [1086, 360] on html "On2Cook India Pvt. Ltd. Contacts People Marketing Workflows Campaigns Metrics &…" at bounding box center [637, 297] width 1275 height 595
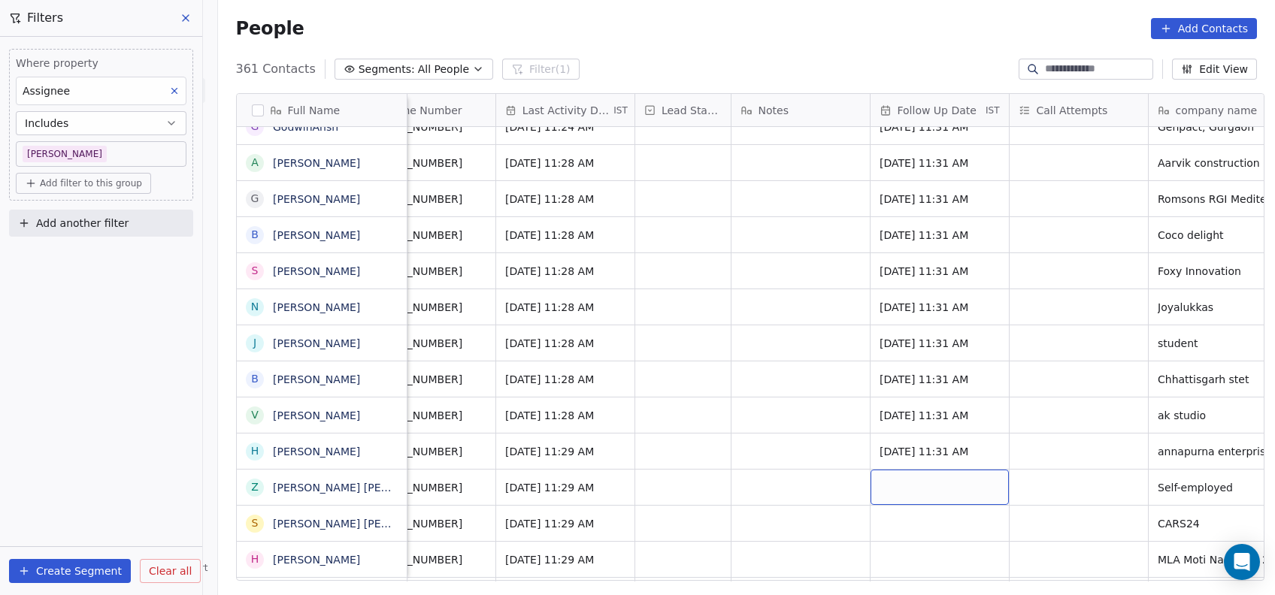
click at [890, 485] on div "grid" at bounding box center [939, 487] width 138 height 35
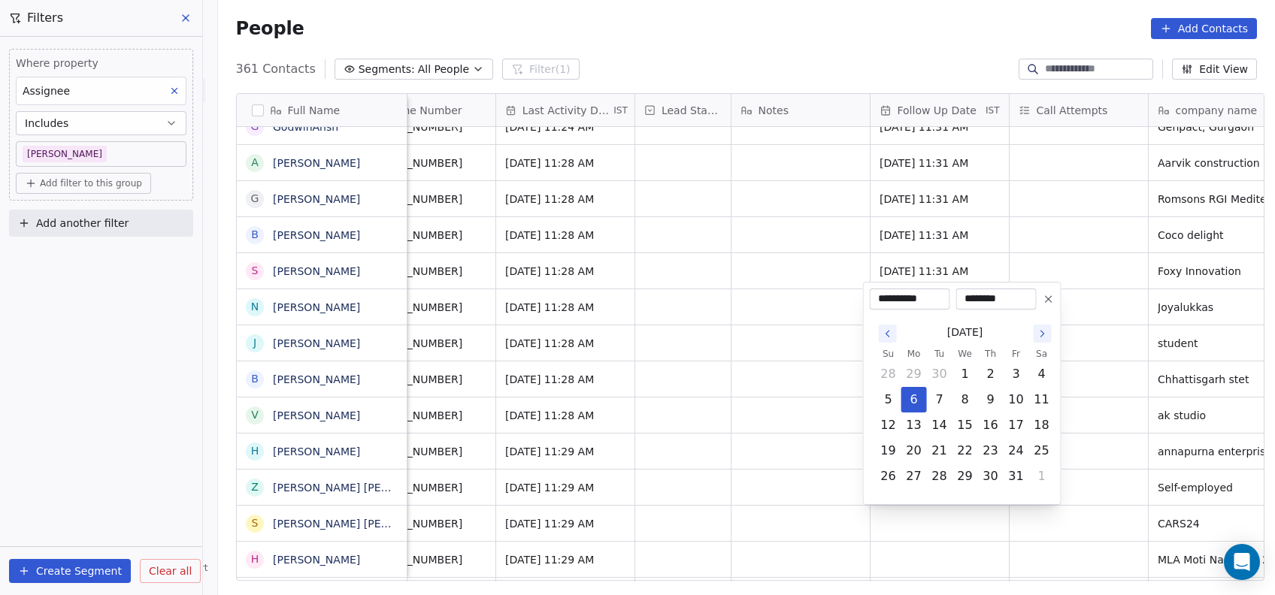
click at [1040, 333] on icon "Go to the Next Month" at bounding box center [1042, 334] width 12 height 12
click at [1006, 385] on button "7" at bounding box center [1016, 374] width 24 height 24
type input "**********"
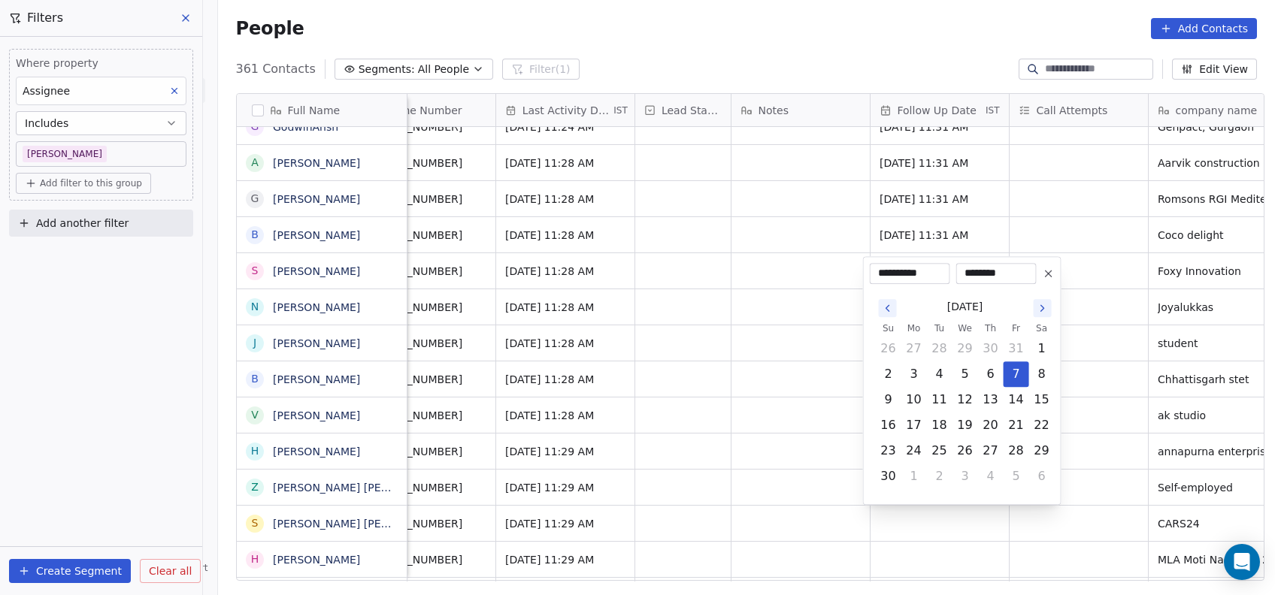
click at [1114, 376] on html "On2Cook India Pvt. Ltd. Contacts People Marketing Workflows Campaigns Metrics &…" at bounding box center [637, 297] width 1275 height 595
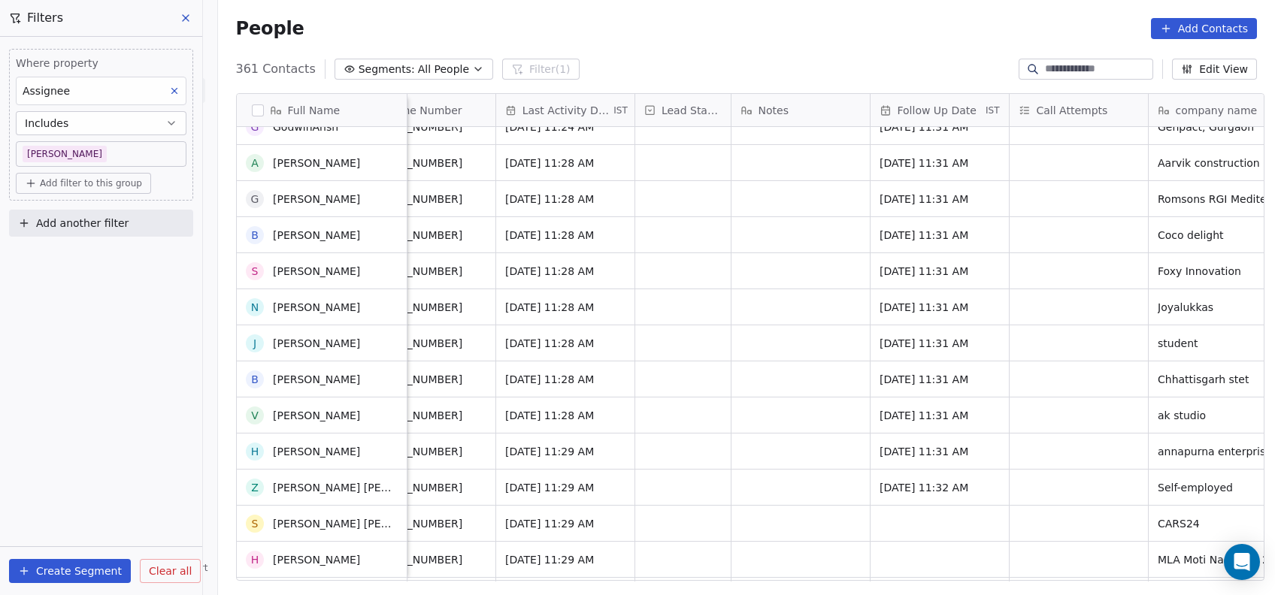
scroll to position [716, 0]
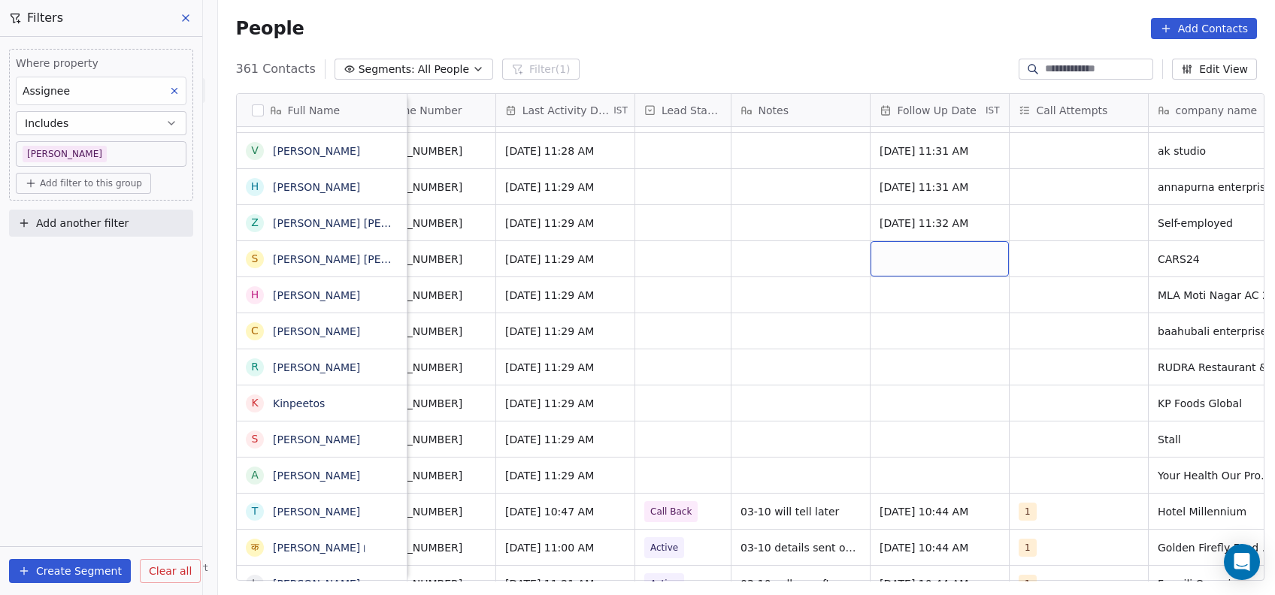
click at [905, 261] on div "grid" at bounding box center [939, 258] width 138 height 35
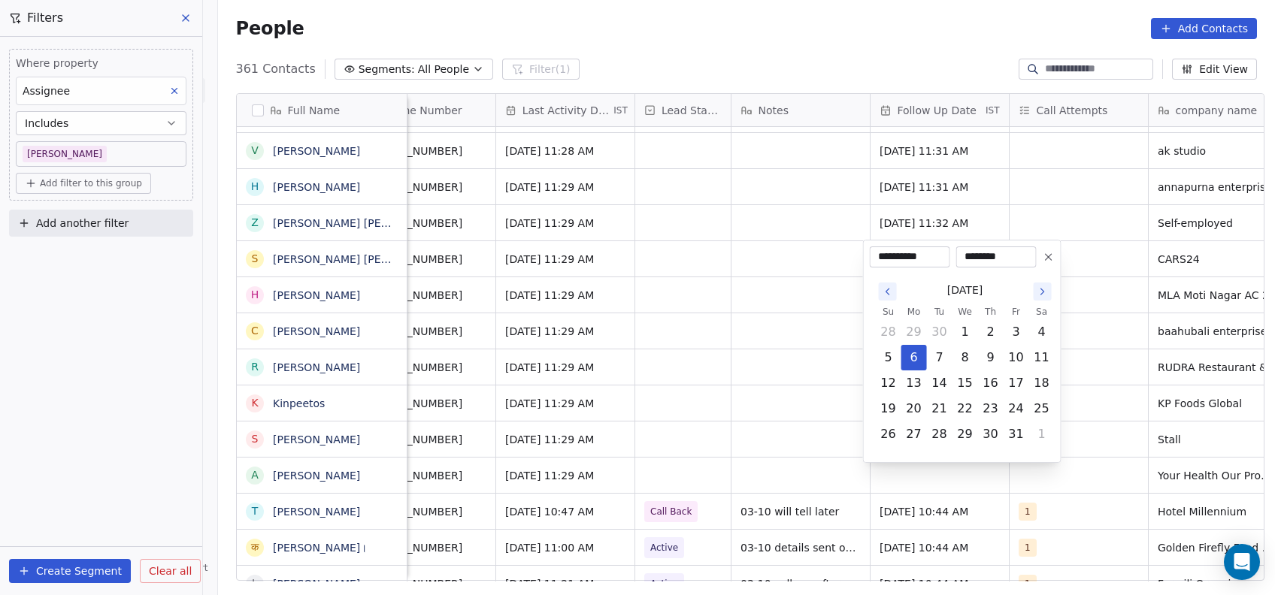
click at [1046, 297] on icon "Go to the Next Month" at bounding box center [1042, 292] width 12 height 12
click at [990, 374] on button "18" at bounding box center [990, 383] width 24 height 24
type input "**********"
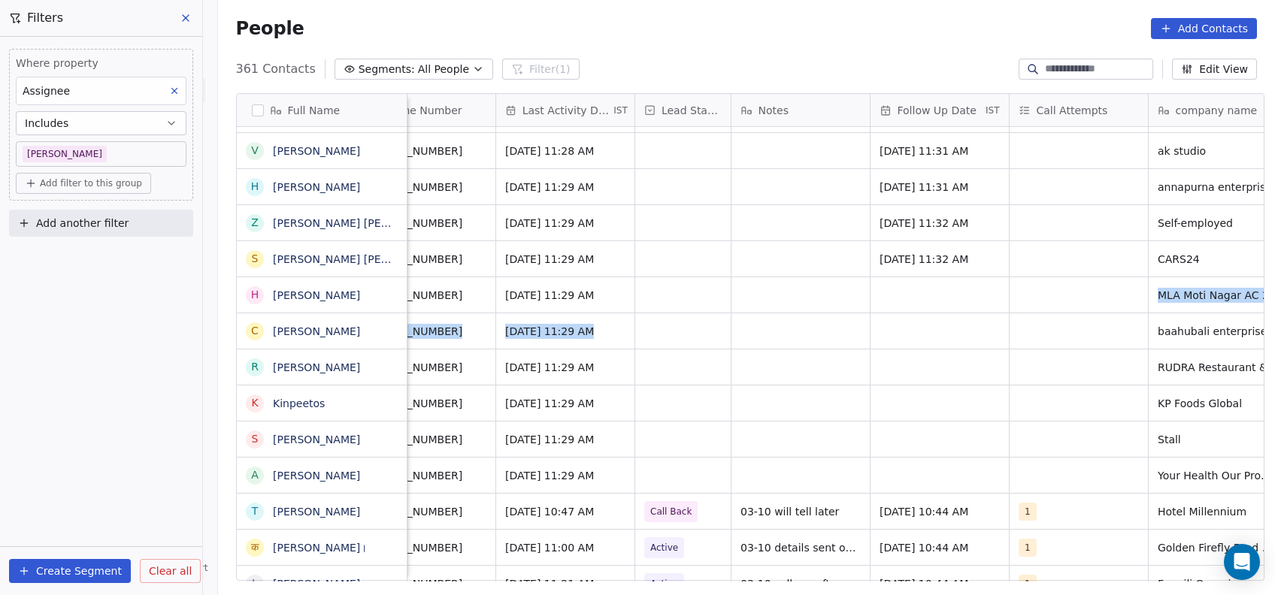
drag, startPoint x: 1100, startPoint y: 331, endPoint x: 919, endPoint y: 295, distance: 184.5
click at [919, 295] on html "On2Cook India Pvt. Ltd. Contacts People Marketing Workflows Campaigns Metrics &…" at bounding box center [637, 297] width 1275 height 595
click at [919, 295] on div "grid" at bounding box center [939, 294] width 138 height 35
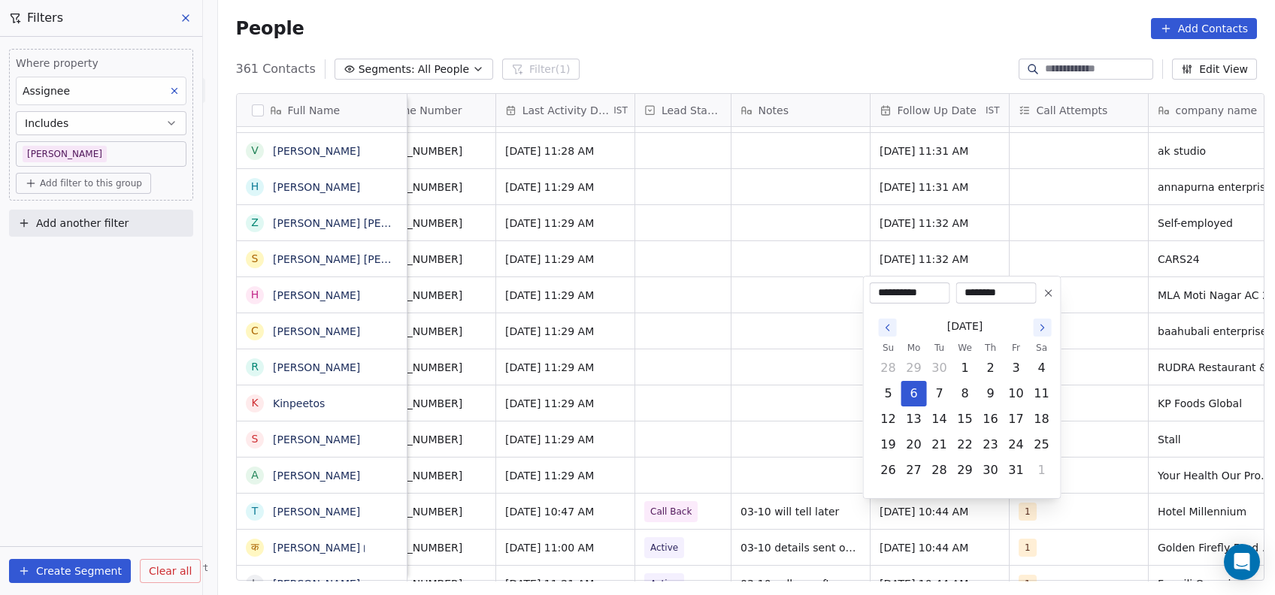
click at [1039, 335] on button "Go to the Next Month" at bounding box center [1042, 328] width 18 height 18
click at [1005, 393] on button "12" at bounding box center [1016, 394] width 24 height 24
type input "**********"
click at [1075, 387] on html "On2Cook India Pvt. Ltd. Contacts People Marketing Workflows Campaigns Metrics &…" at bounding box center [637, 297] width 1275 height 595
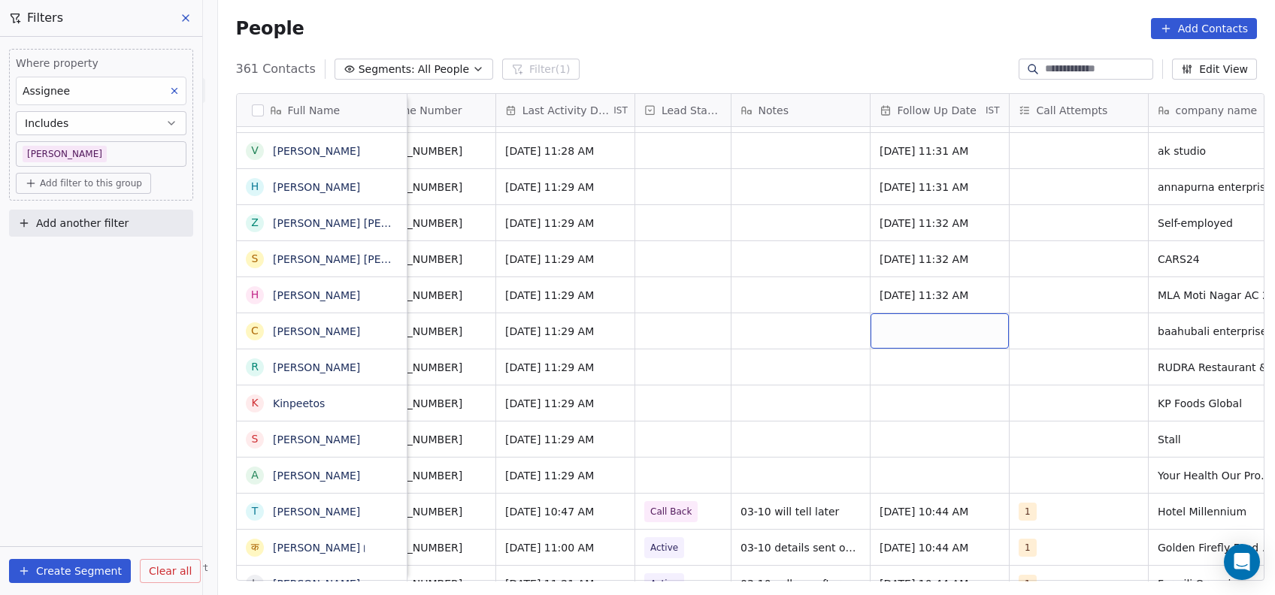
click at [958, 343] on div "grid" at bounding box center [939, 330] width 138 height 35
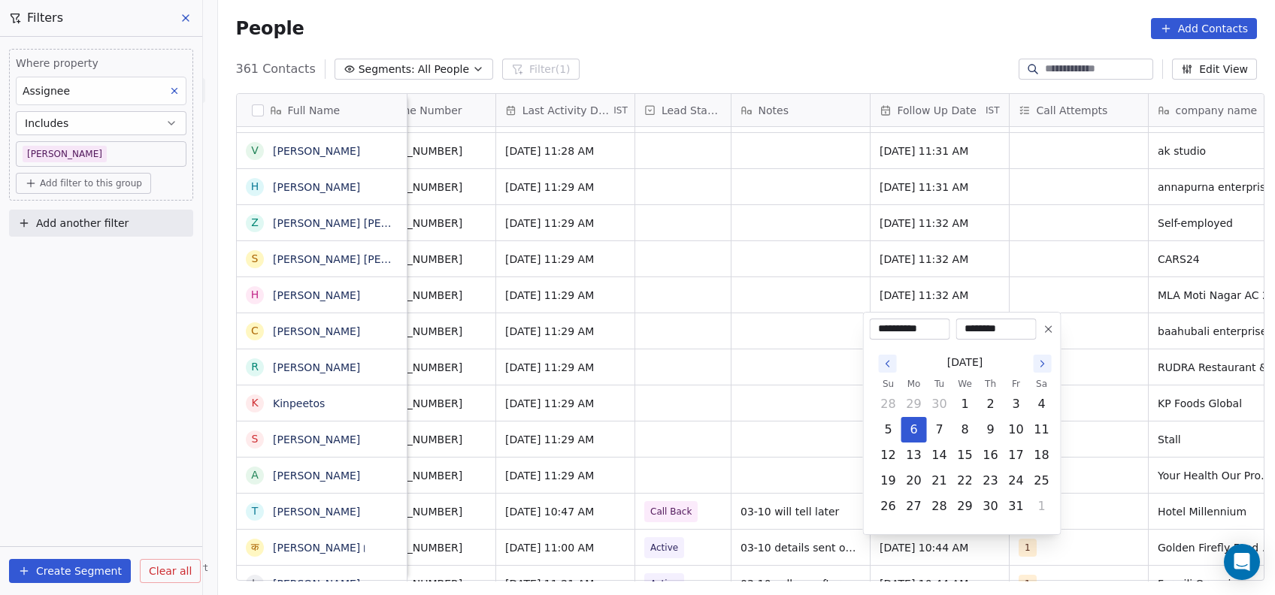
click at [1045, 361] on icon "Go to the Next Month" at bounding box center [1042, 364] width 12 height 12
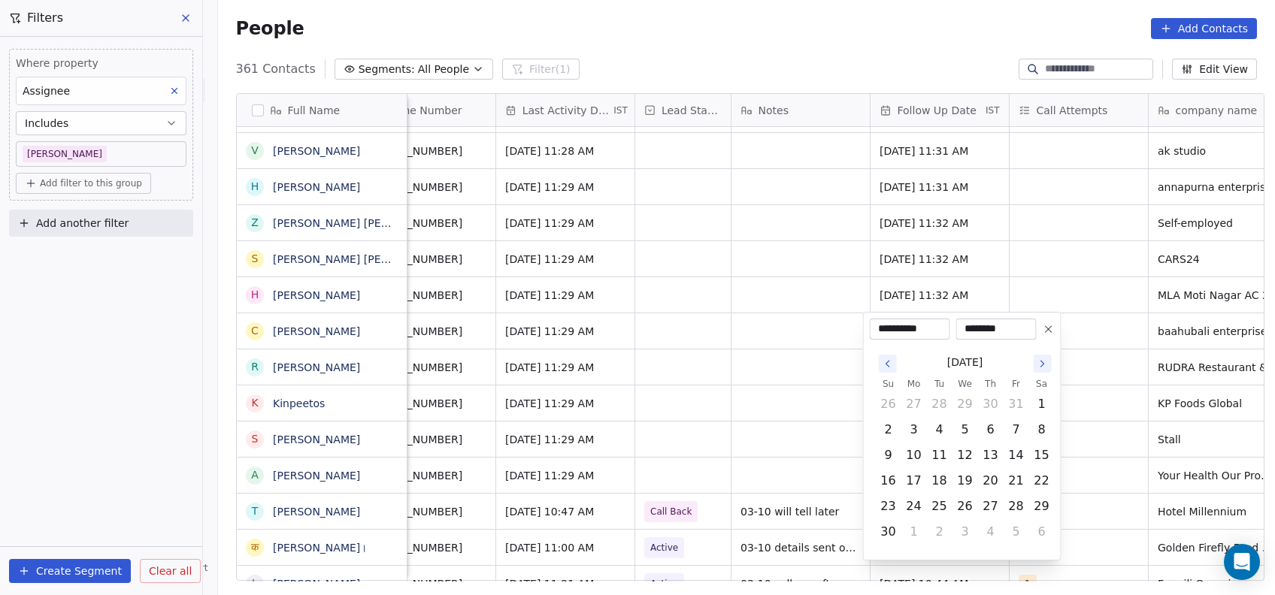
click at [1045, 361] on icon "Go to the Next Month" at bounding box center [1042, 364] width 12 height 12
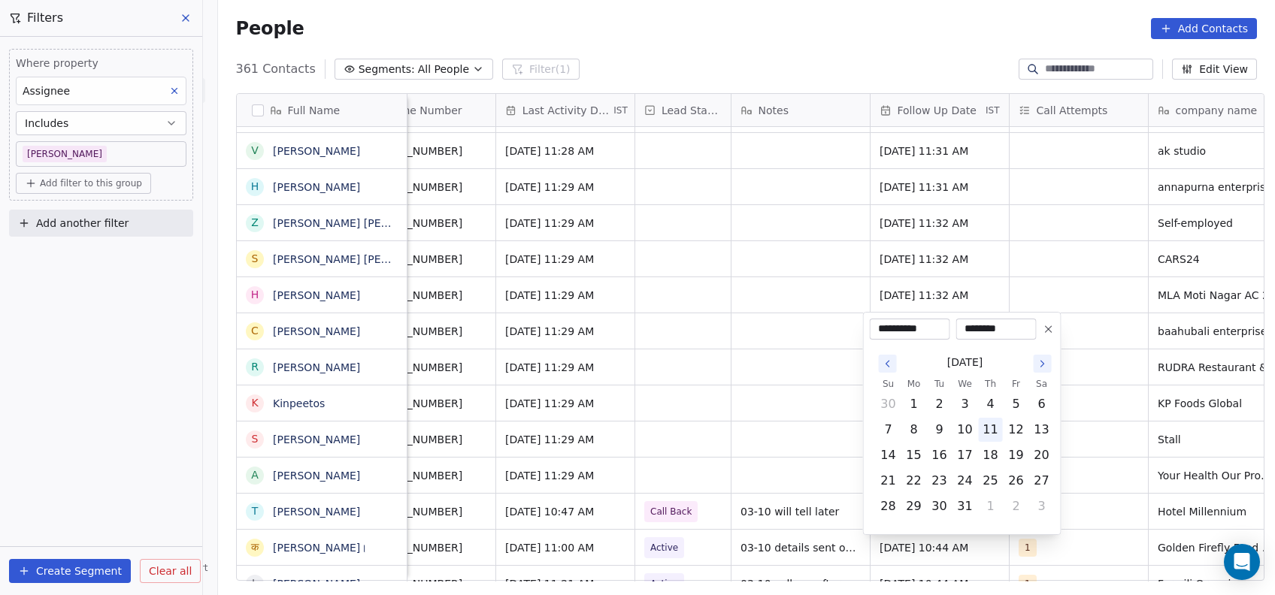
click at [986, 435] on button "11" at bounding box center [990, 430] width 24 height 24
type input "**********"
click at [1086, 422] on html "On2Cook India Pvt. Ltd. Contacts People Marketing Workflows Campaigns Metrics &…" at bounding box center [637, 297] width 1275 height 595
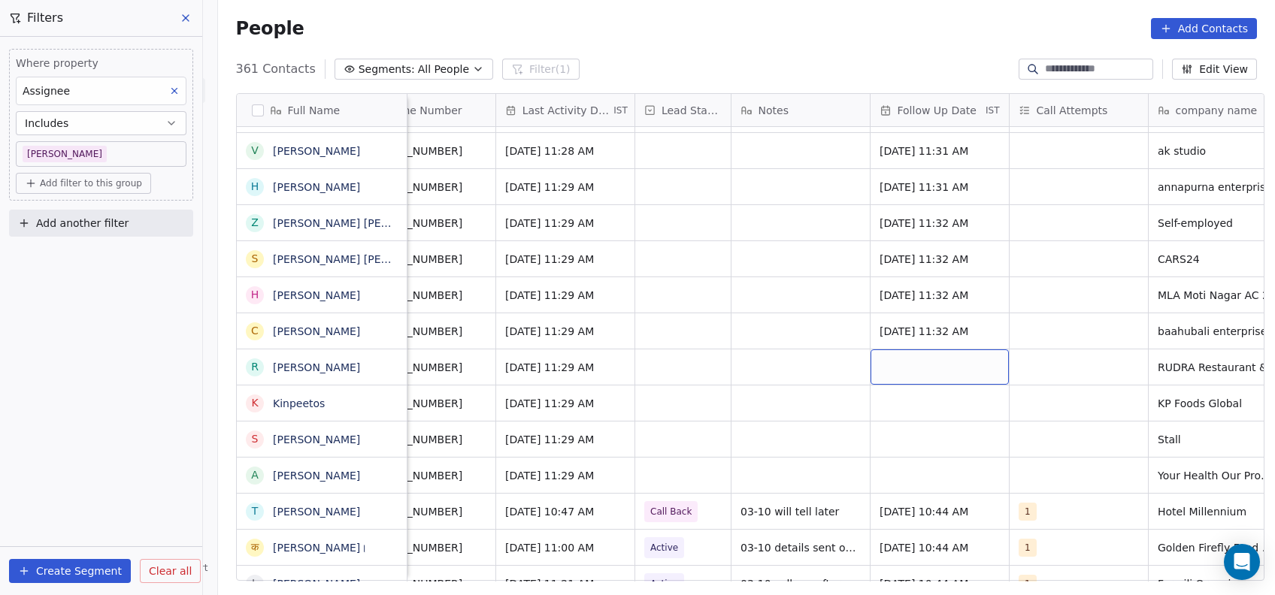
click at [926, 359] on div "grid" at bounding box center [939, 366] width 138 height 35
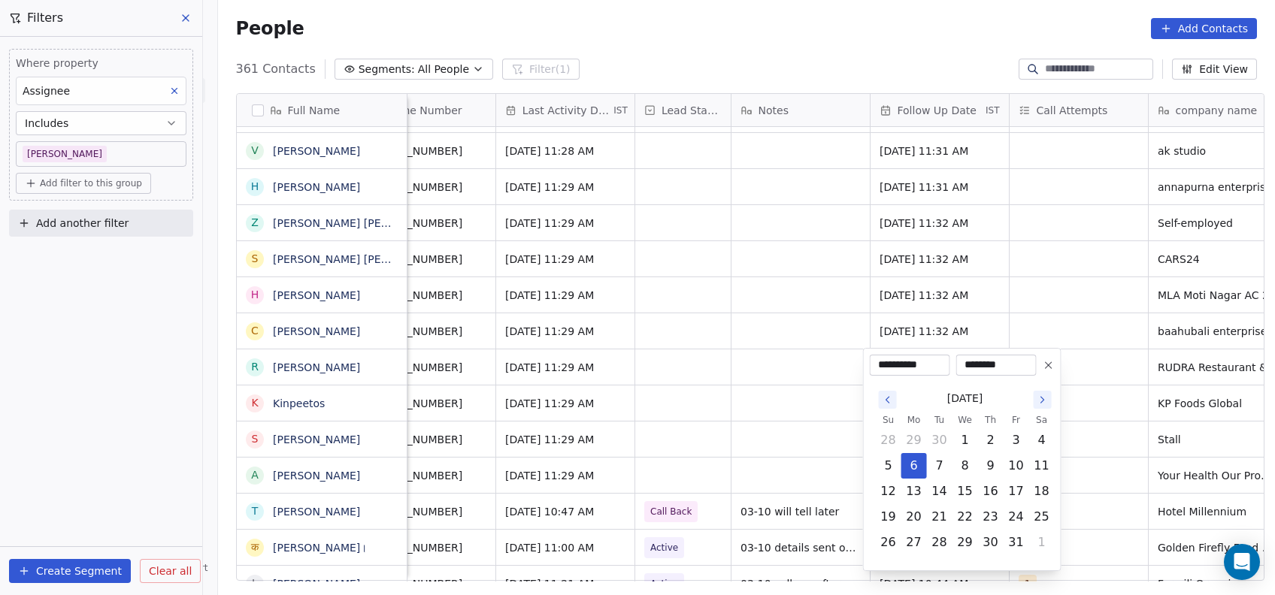
click at [1048, 402] on button "Go to the Next Month" at bounding box center [1042, 400] width 18 height 18
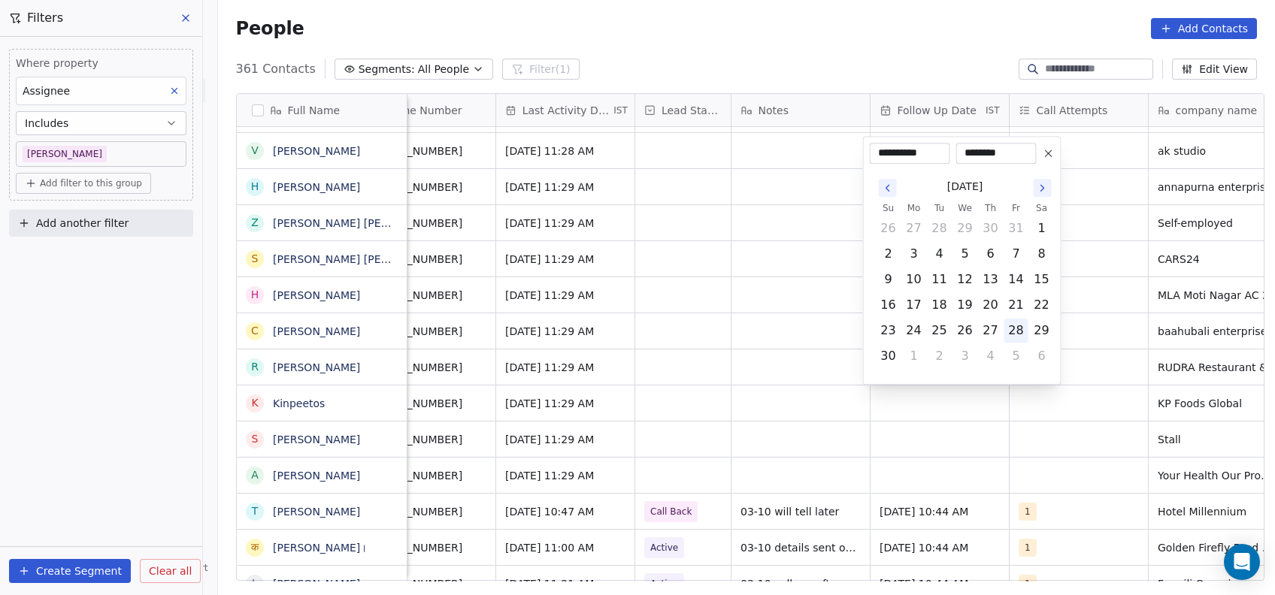
click at [1022, 332] on button "28" at bounding box center [1016, 331] width 24 height 24
type input "**********"
click at [1098, 340] on html "On2Cook India Pvt. Ltd. Contacts People Marketing Workflows Campaigns Metrics &…" at bounding box center [637, 297] width 1275 height 595
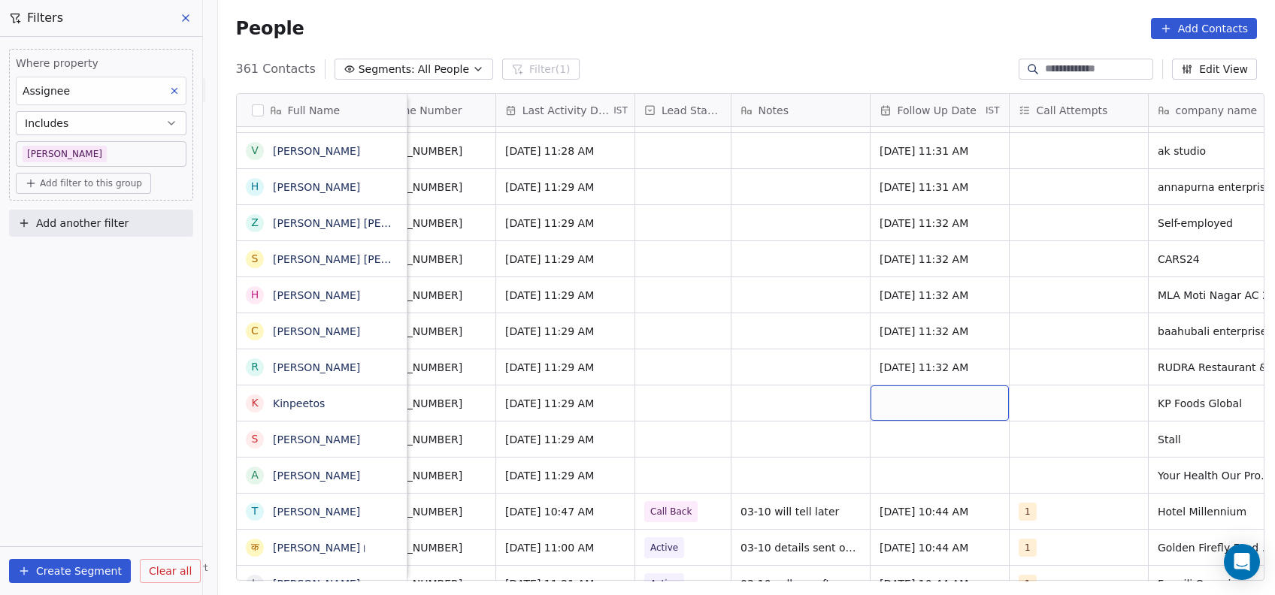
click at [897, 409] on div "grid" at bounding box center [939, 403] width 138 height 35
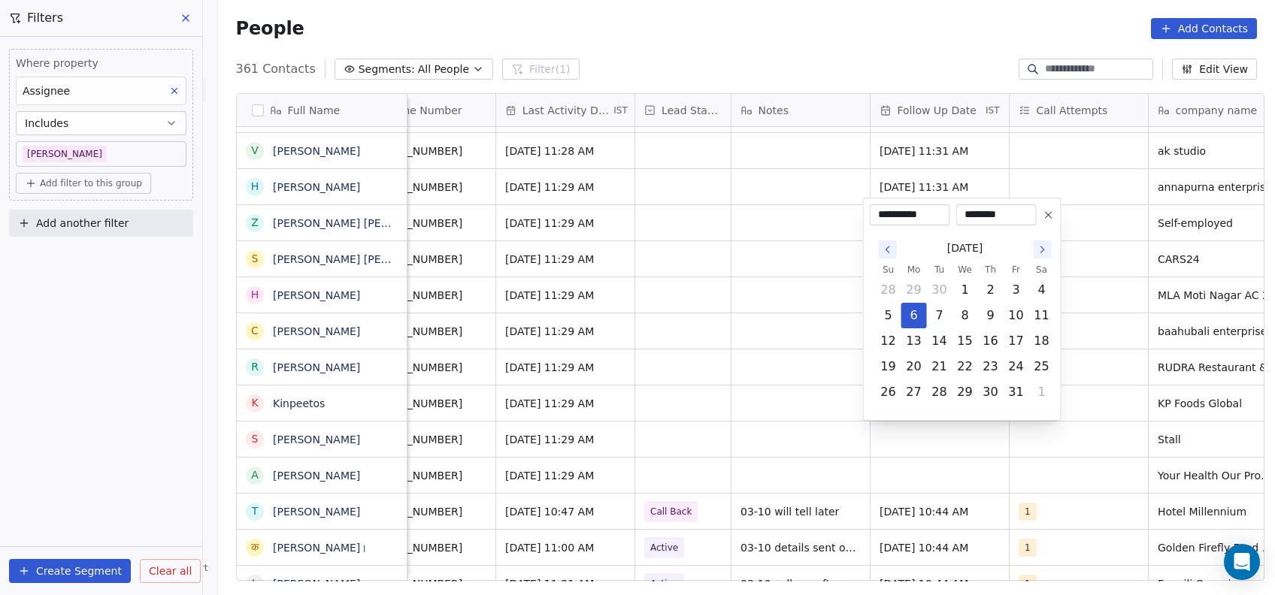
click at [1046, 247] on icon "Go to the Next Month" at bounding box center [1042, 249] width 12 height 12
click at [1043, 227] on icon "Go to the Next Month" at bounding box center [1042, 224] width 12 height 12
click at [995, 359] on button "25" at bounding box center [990, 367] width 24 height 24
type input "**********"
click at [1072, 331] on html "On2Cook India Pvt. Ltd. Contacts People Marketing Workflows Campaigns Metrics &…" at bounding box center [637, 297] width 1275 height 595
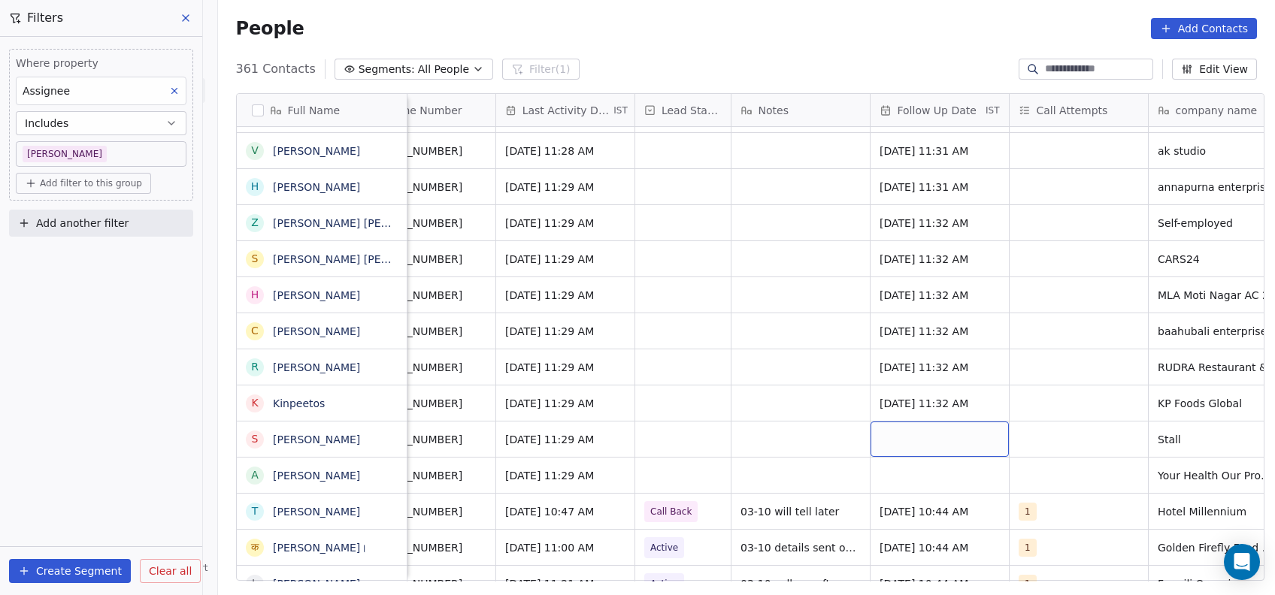
click at [882, 432] on div "grid" at bounding box center [939, 439] width 138 height 35
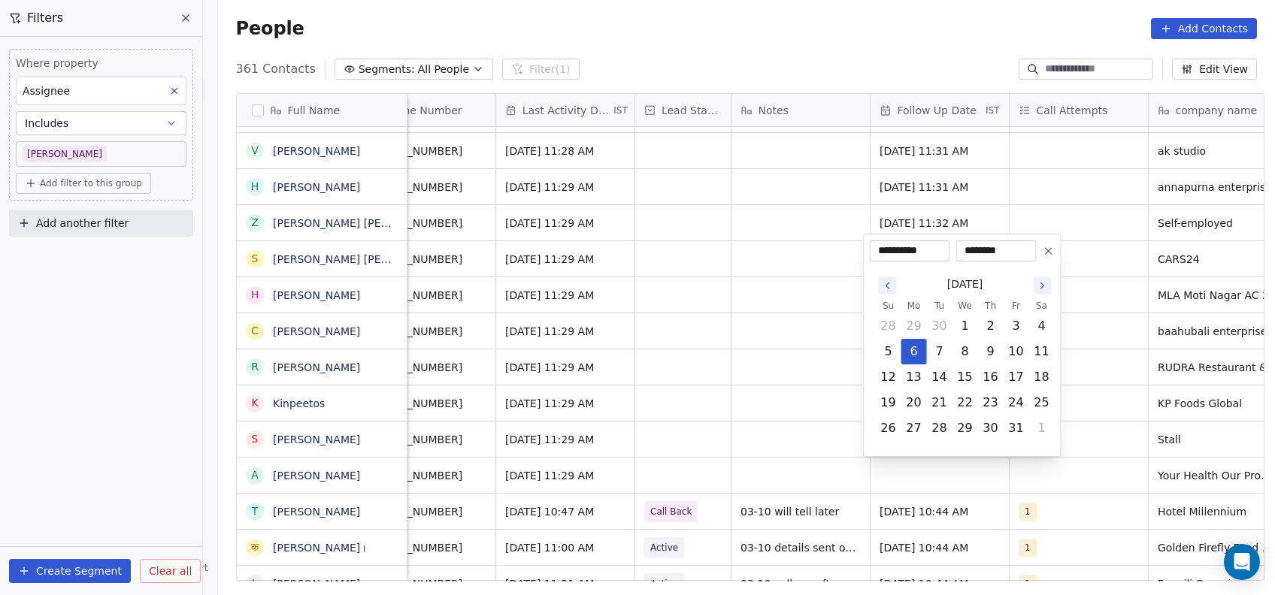
click at [1038, 287] on icon "Go to the Next Month" at bounding box center [1042, 286] width 12 height 12
click at [996, 407] on button "27" at bounding box center [990, 403] width 24 height 24
type input "**********"
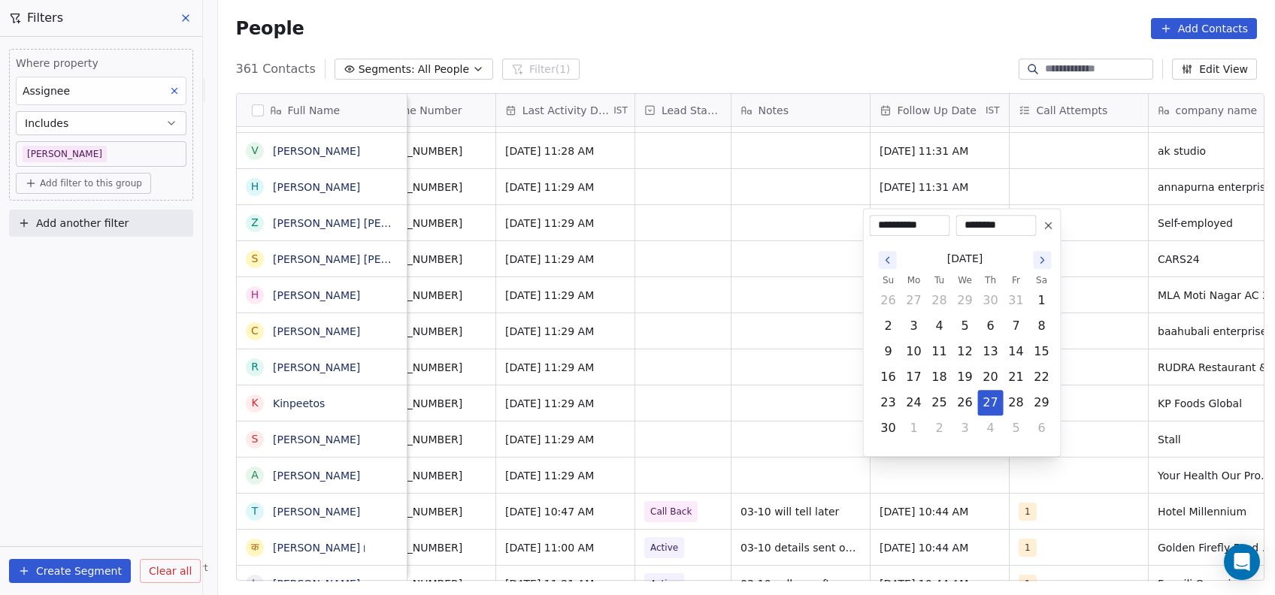
click at [1055, 388] on div "**********" at bounding box center [962, 332] width 198 height 249
click at [1073, 385] on html "On2Cook India Pvt. Ltd. Contacts People Marketing Workflows Campaigns Metrics &…" at bounding box center [637, 297] width 1275 height 595
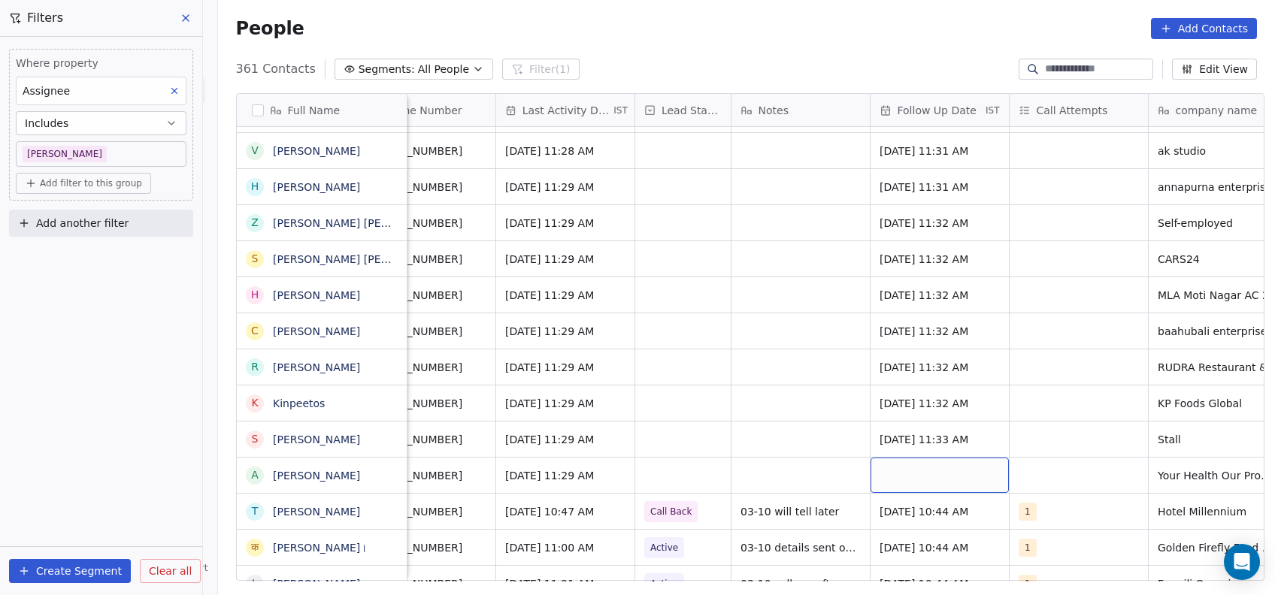
click at [919, 464] on div "grid" at bounding box center [939, 475] width 138 height 35
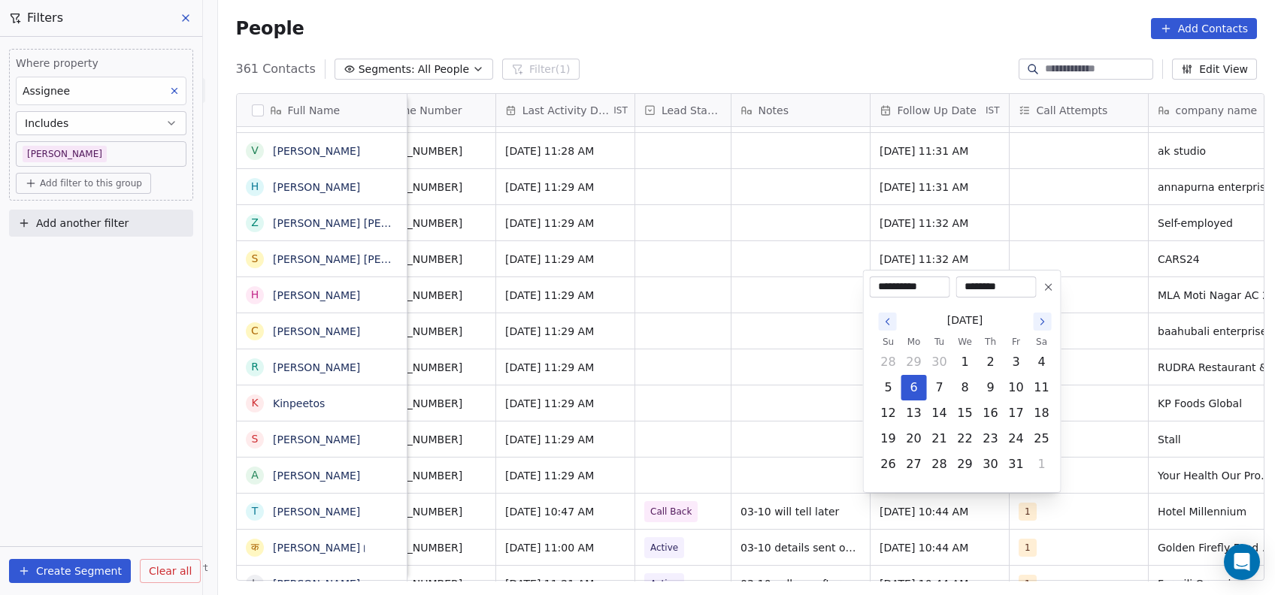
click at [1039, 328] on button "Go to the Next Month" at bounding box center [1042, 322] width 18 height 18
click at [990, 408] on button "20" at bounding box center [990, 413] width 24 height 24
type input "**********"
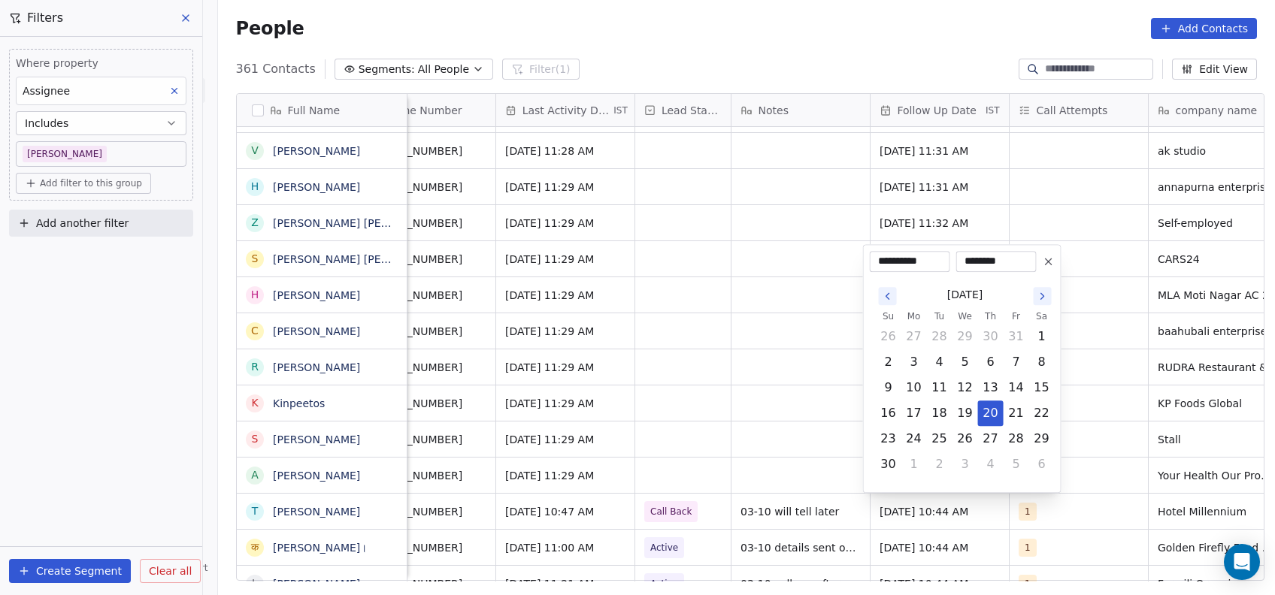
click at [1088, 340] on html "On2Cook India Pvt. Ltd. Contacts People Marketing Workflows Campaigns Metrics &…" at bounding box center [637, 297] width 1275 height 595
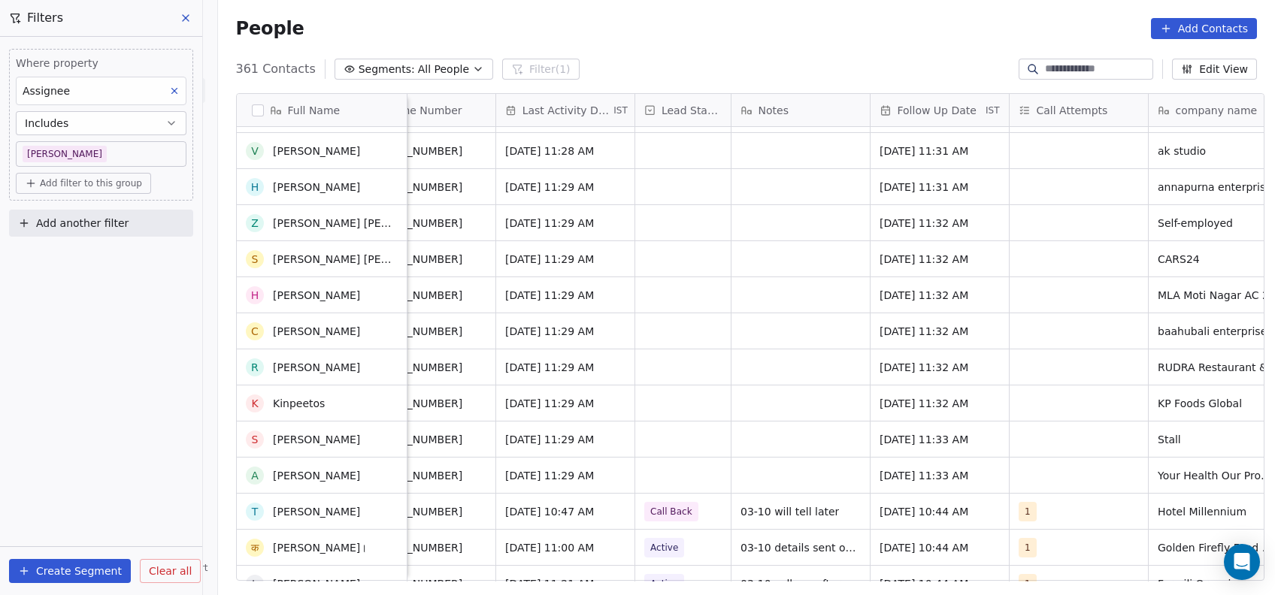
scroll to position [655, 0]
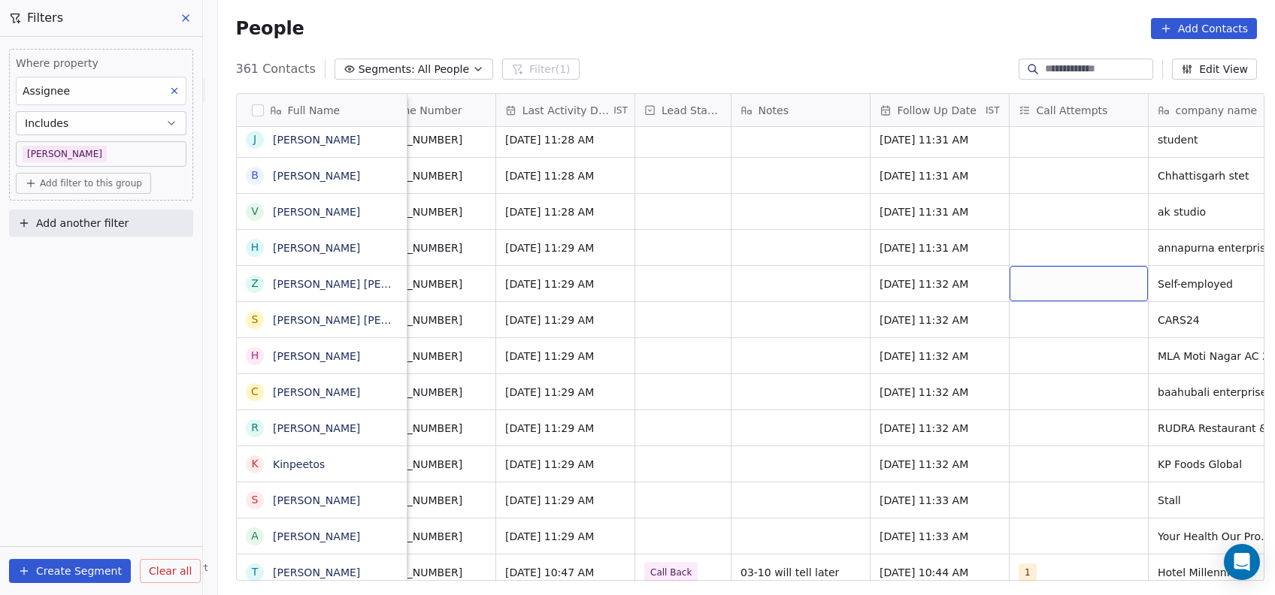
click at [1027, 274] on div "grid" at bounding box center [1078, 283] width 138 height 35
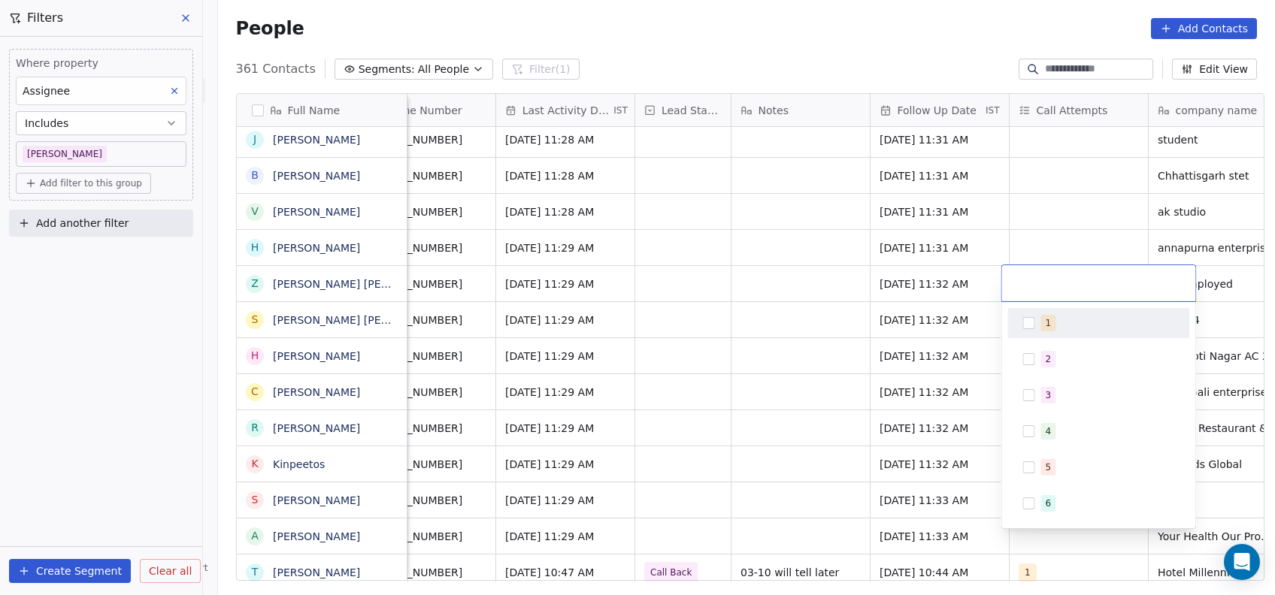
click at [1028, 319] on button "Suggestions" at bounding box center [1028, 323] width 12 height 12
click at [1041, 207] on html "On2Cook India Pvt. Ltd. Contacts People Marketing Workflows Campaigns Metrics &…" at bounding box center [637, 297] width 1275 height 595
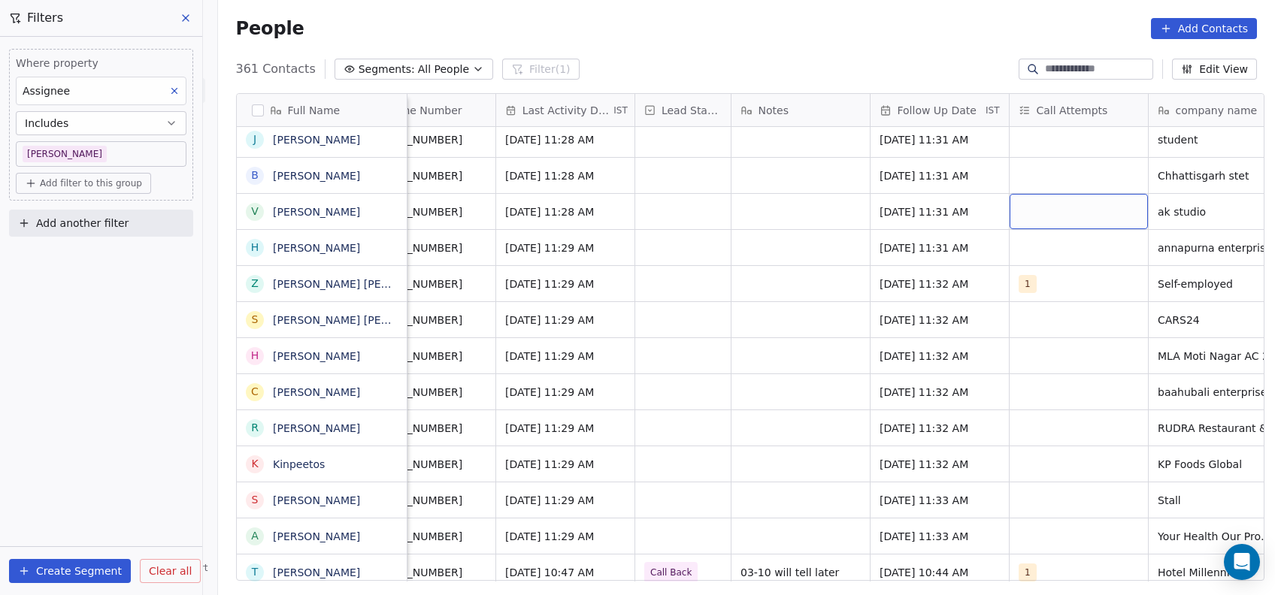
click at [1041, 207] on div "grid" at bounding box center [1078, 211] width 138 height 35
click at [1018, 221] on div "grid" at bounding box center [1078, 211] width 138 height 35
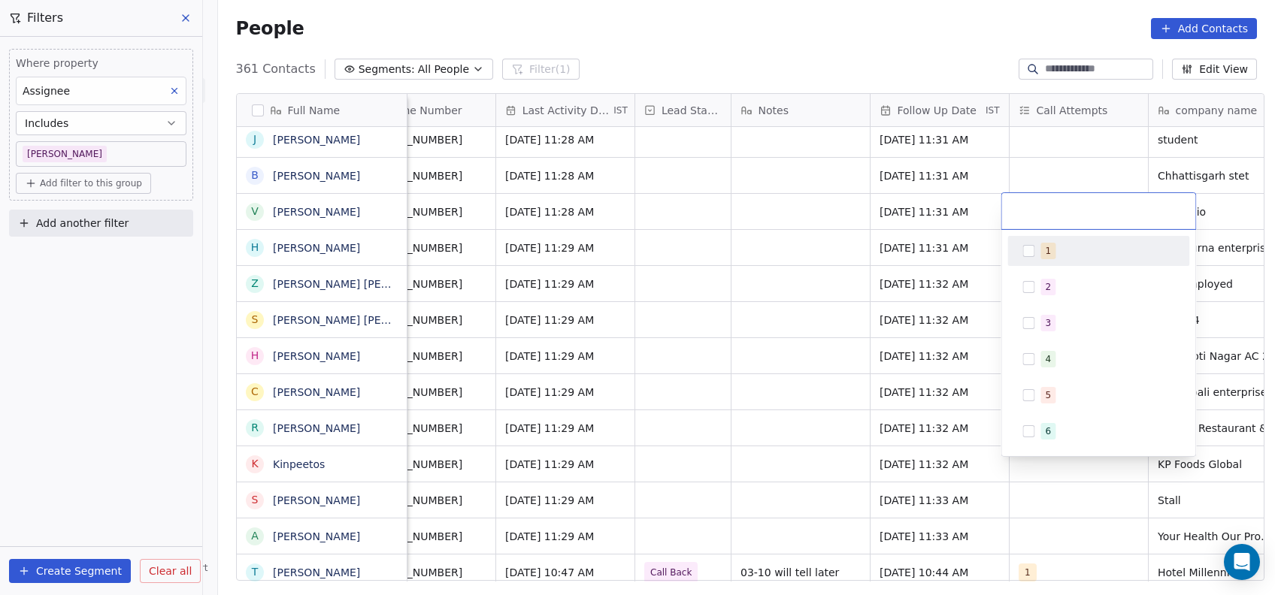
click at [1028, 240] on div "1" at bounding box center [1098, 251] width 170 height 24
click at [1060, 151] on html "On2Cook India Pvt. Ltd. Contacts People Marketing Workflows Campaigns Metrics &…" at bounding box center [637, 297] width 1275 height 595
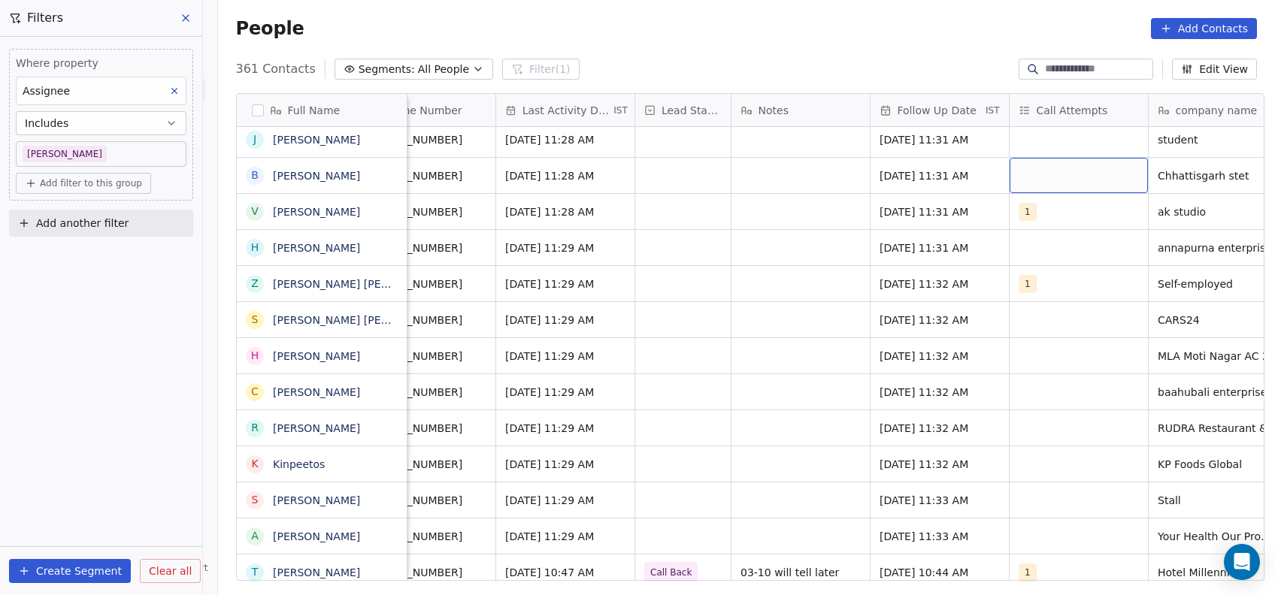
click at [1011, 168] on div "grid" at bounding box center [1078, 175] width 138 height 35
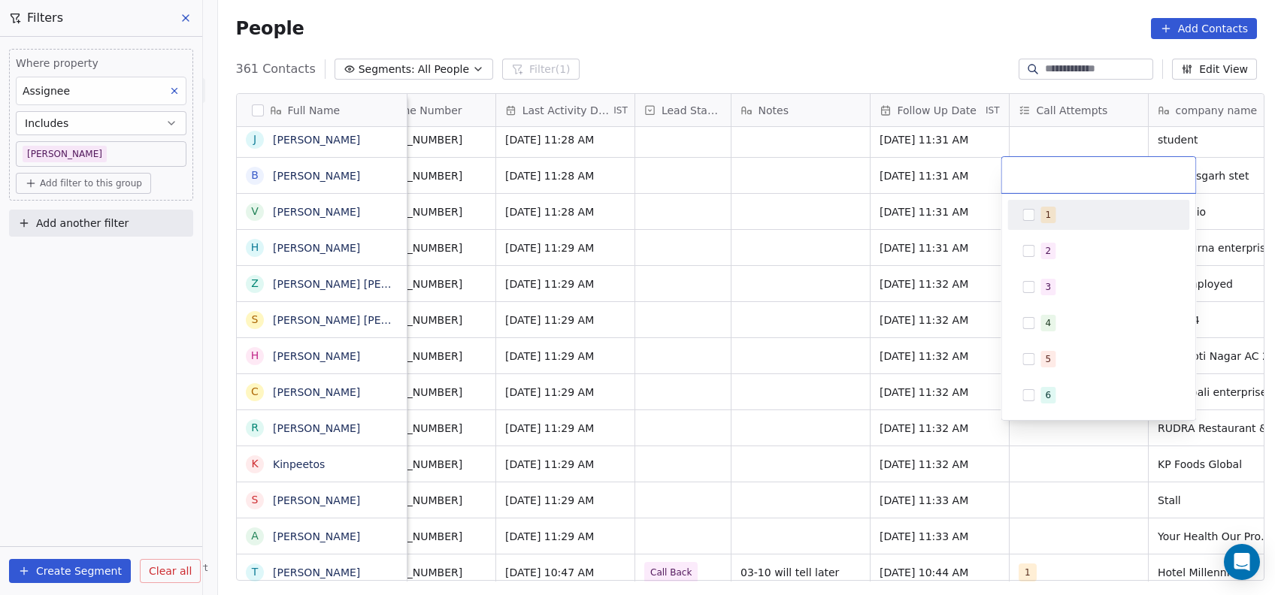
click at [1021, 210] on div "1" at bounding box center [1098, 215] width 170 height 24
click at [797, 337] on html "On2Cook India Pvt. Ltd. Contacts People Marketing Workflows Campaigns Metrics &…" at bounding box center [637, 297] width 1275 height 595
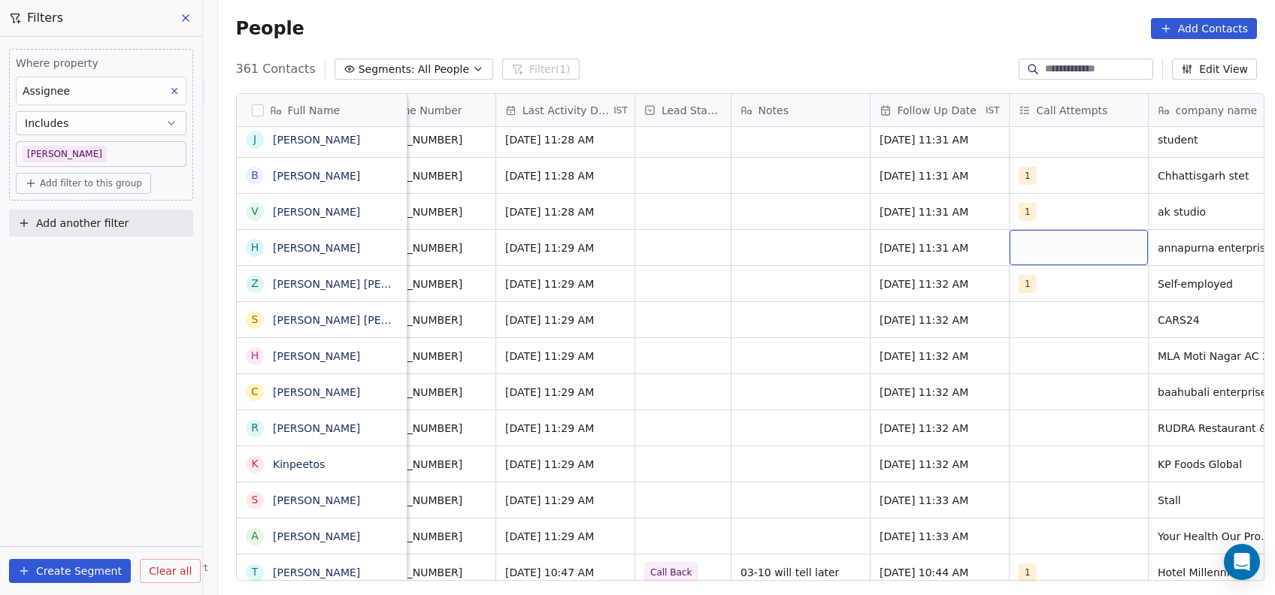
click at [1034, 234] on div "grid" at bounding box center [1078, 247] width 138 height 35
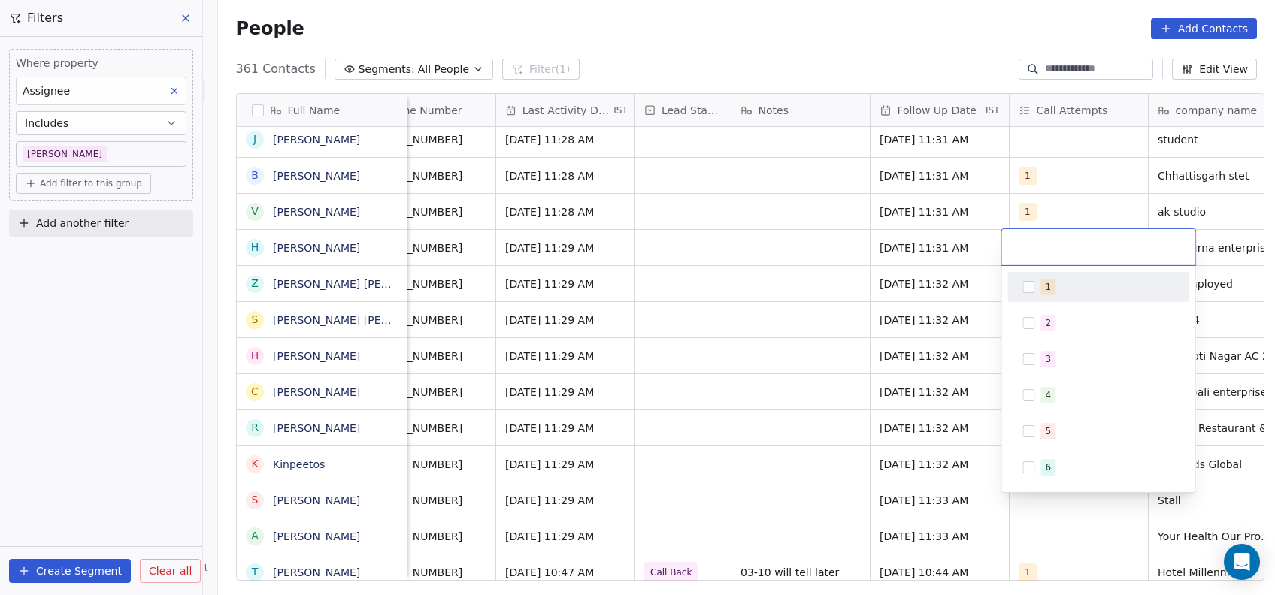
click at [1030, 281] on button "Suggestions" at bounding box center [1028, 287] width 12 height 12
click at [758, 343] on html "On2Cook India Pvt. Ltd. Contacts People Marketing Workflows Campaigns Metrics &…" at bounding box center [637, 297] width 1275 height 595
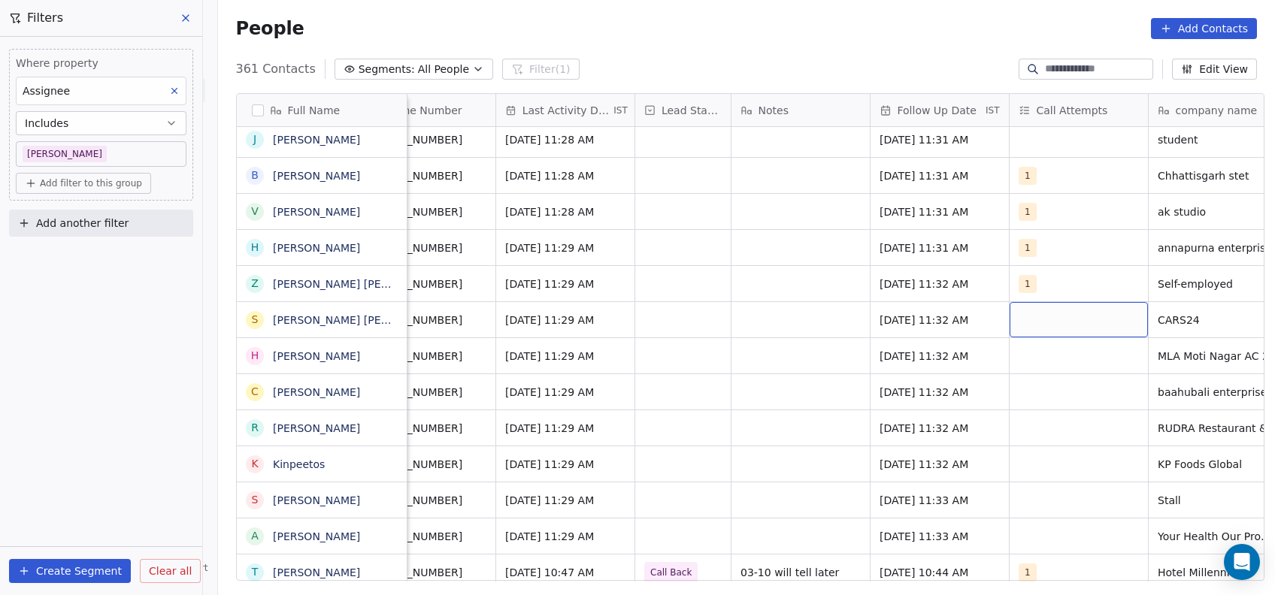
click at [1042, 320] on div "grid" at bounding box center [1078, 319] width 138 height 35
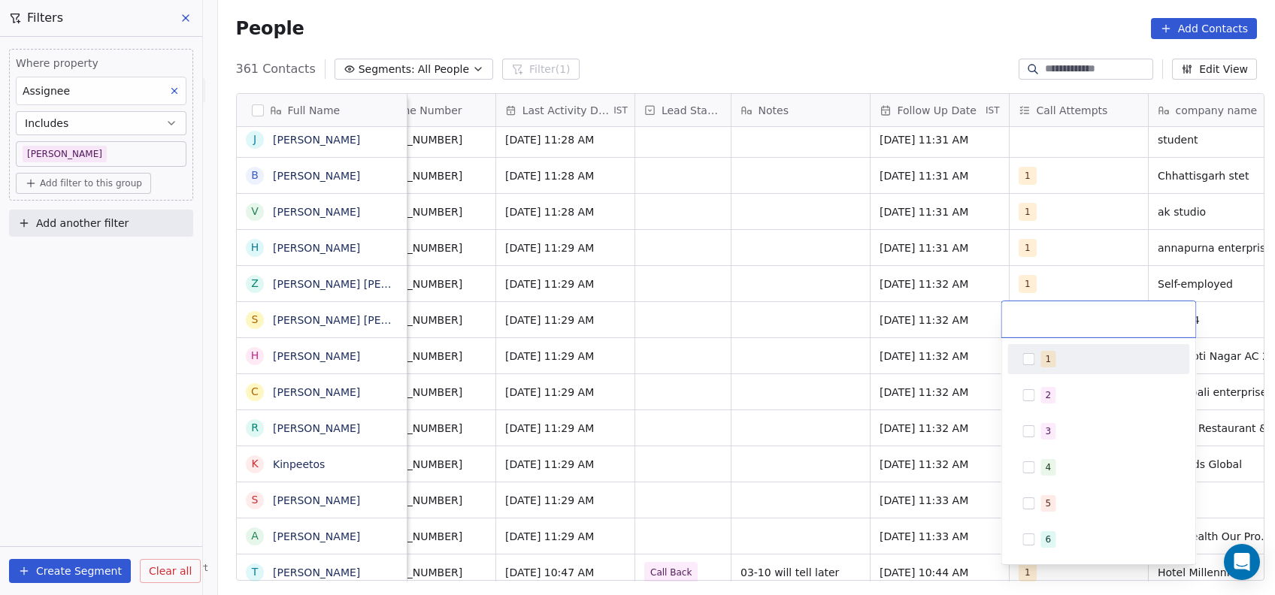
click at [1019, 368] on div "1" at bounding box center [1098, 359] width 170 height 24
click at [833, 410] on html "On2Cook India Pvt. Ltd. Contacts People Marketing Workflows Campaigns Metrics &…" at bounding box center [637, 297] width 1275 height 595
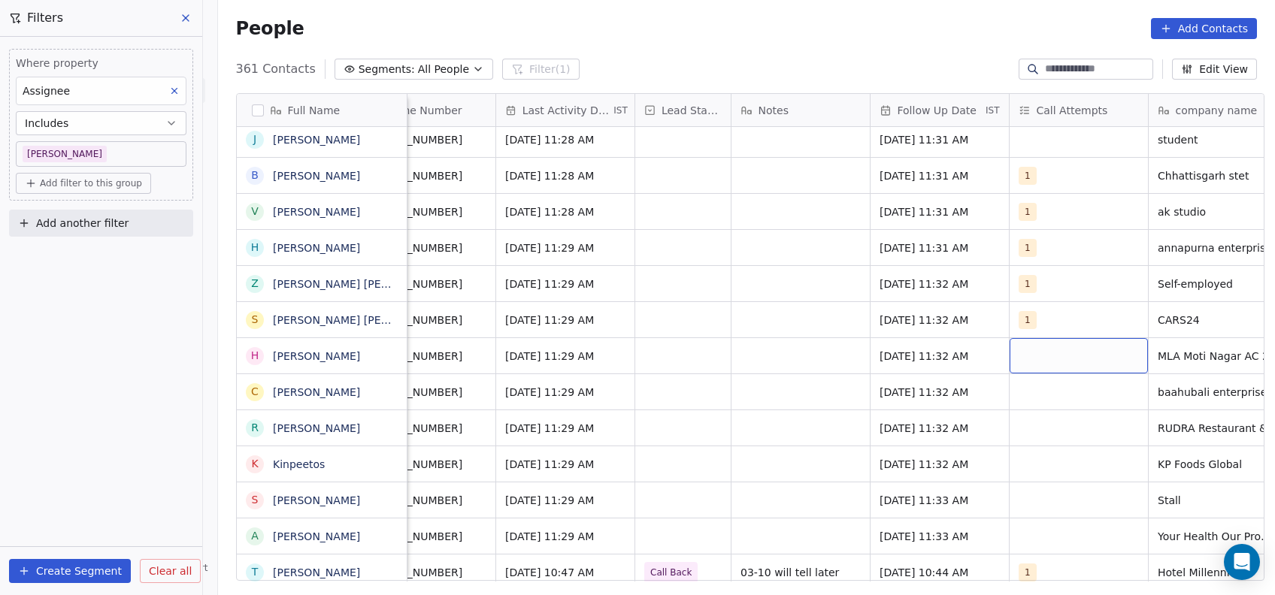
click at [1040, 354] on div "grid" at bounding box center [1078, 355] width 138 height 35
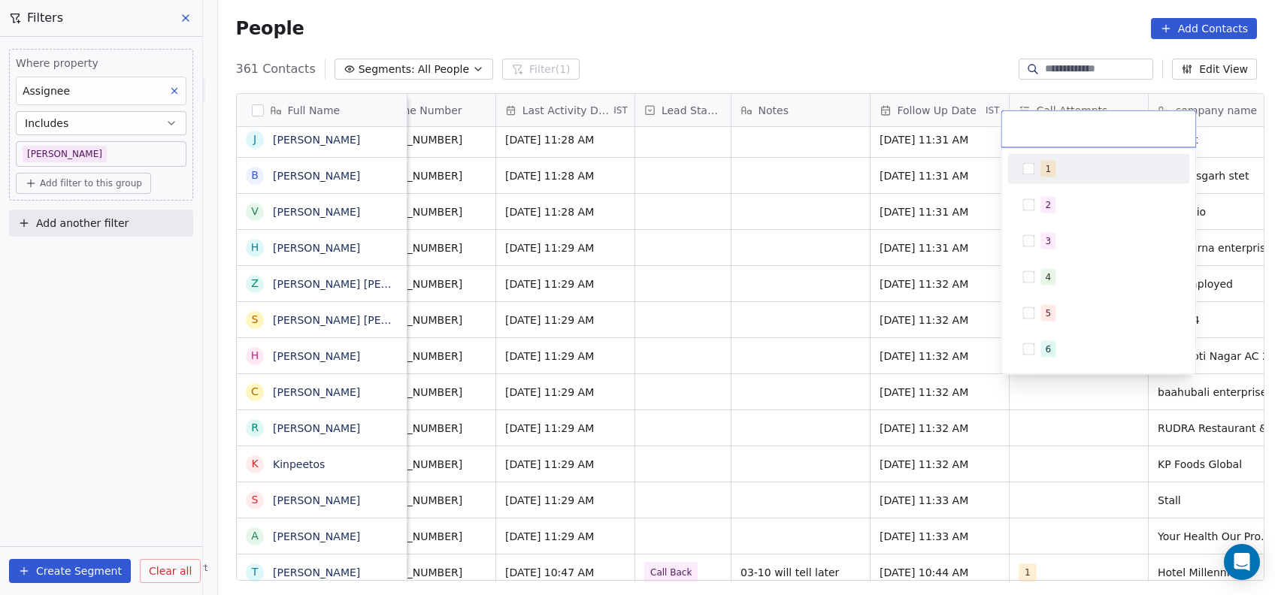
click at [1051, 155] on div "1" at bounding box center [1098, 169] width 182 height 30
click at [771, 319] on html "On2Cook India Pvt. Ltd. Contacts People Marketing Workflows Campaigns Metrics &…" at bounding box center [637, 297] width 1275 height 595
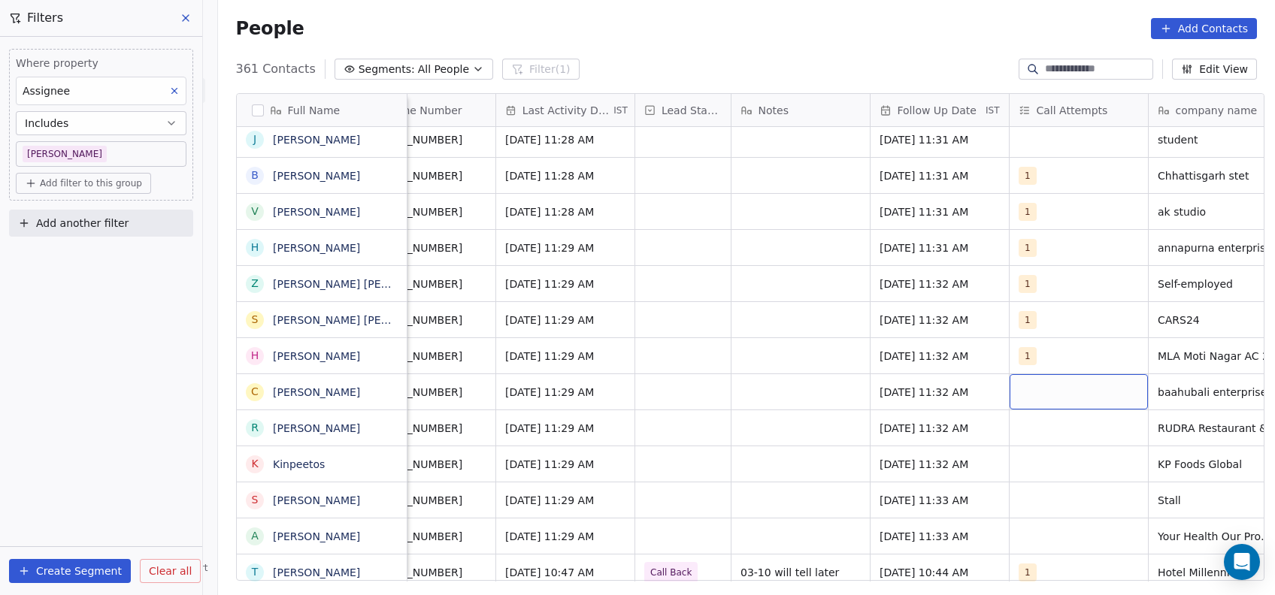
click at [1033, 396] on div "grid" at bounding box center [1078, 391] width 138 height 35
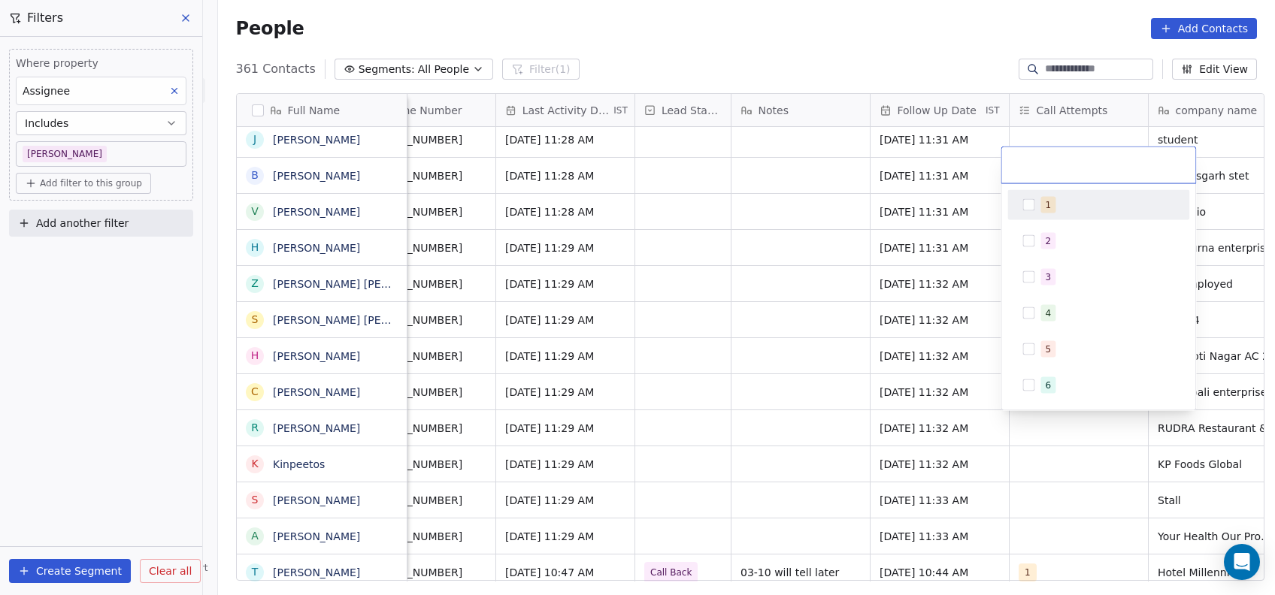
click at [1040, 201] on span "1" at bounding box center [1047, 205] width 15 height 17
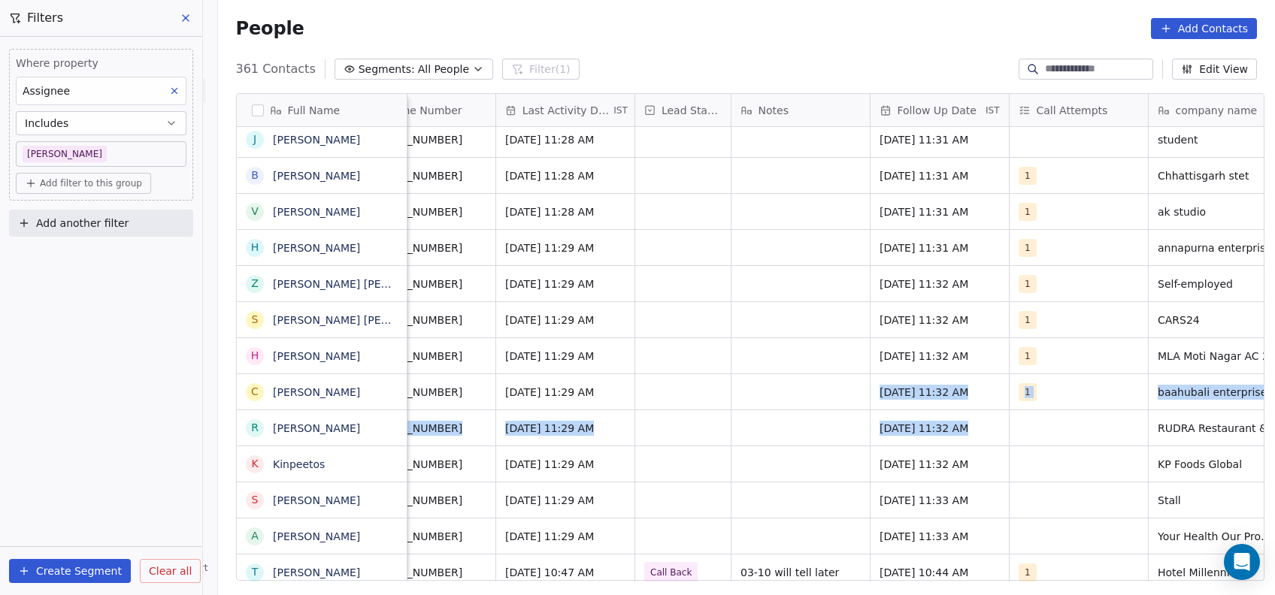
drag, startPoint x: 764, startPoint y: 391, endPoint x: 1059, endPoint y: 428, distance: 297.0
click at [1059, 428] on html "On2Cook India Pvt. Ltd. Contacts People Marketing Workflows Campaigns Metrics &…" at bounding box center [637, 297] width 1275 height 595
click at [1059, 428] on div "grid" at bounding box center [1078, 427] width 138 height 35
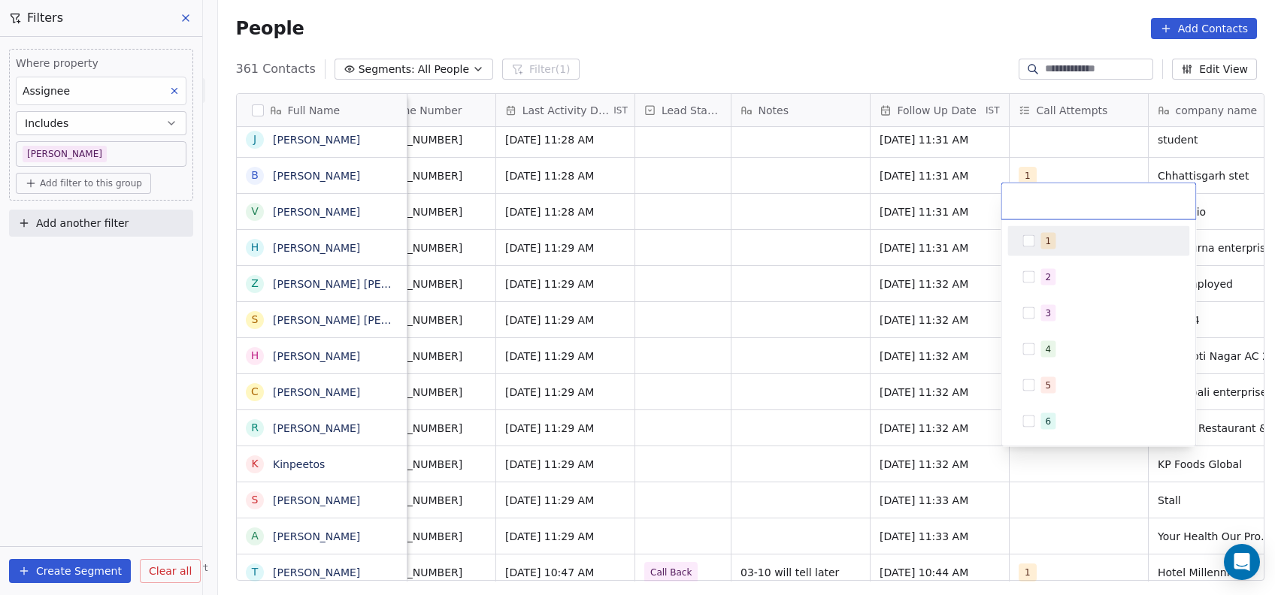
click at [1028, 240] on button "Suggestions" at bounding box center [1028, 241] width 12 height 12
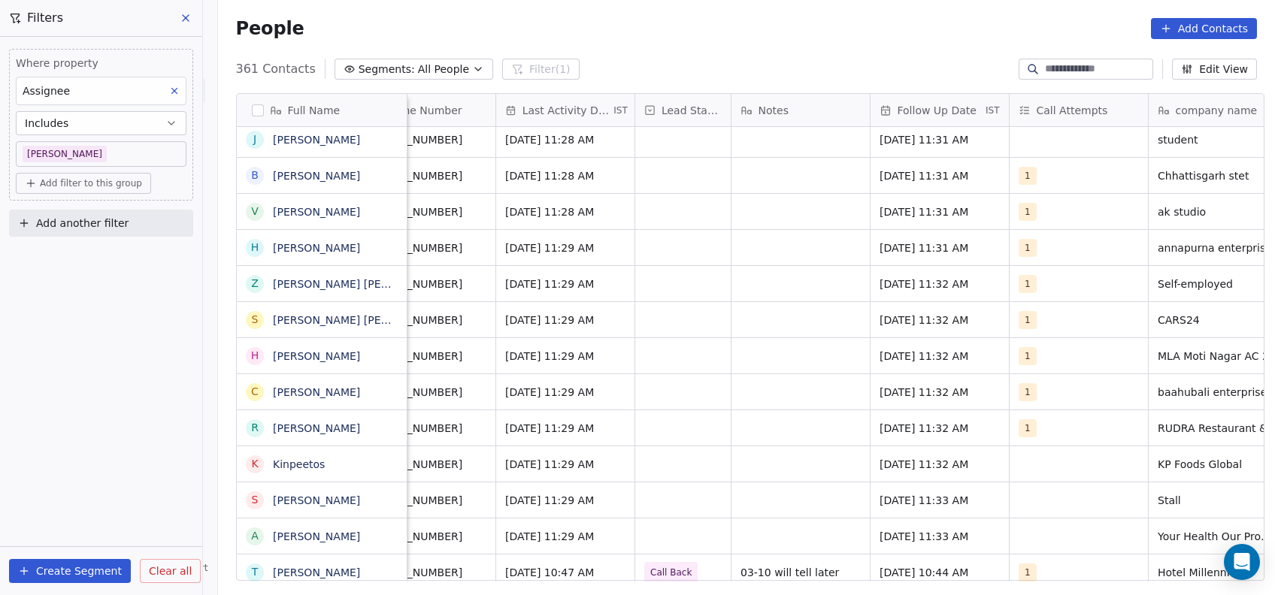
drag, startPoint x: 797, startPoint y: 322, endPoint x: 1012, endPoint y: 460, distance: 254.5
click at [1012, 460] on html "On2Cook India Pvt. Ltd. Contacts People Marketing Workflows Campaigns Metrics &…" at bounding box center [637, 297] width 1275 height 595
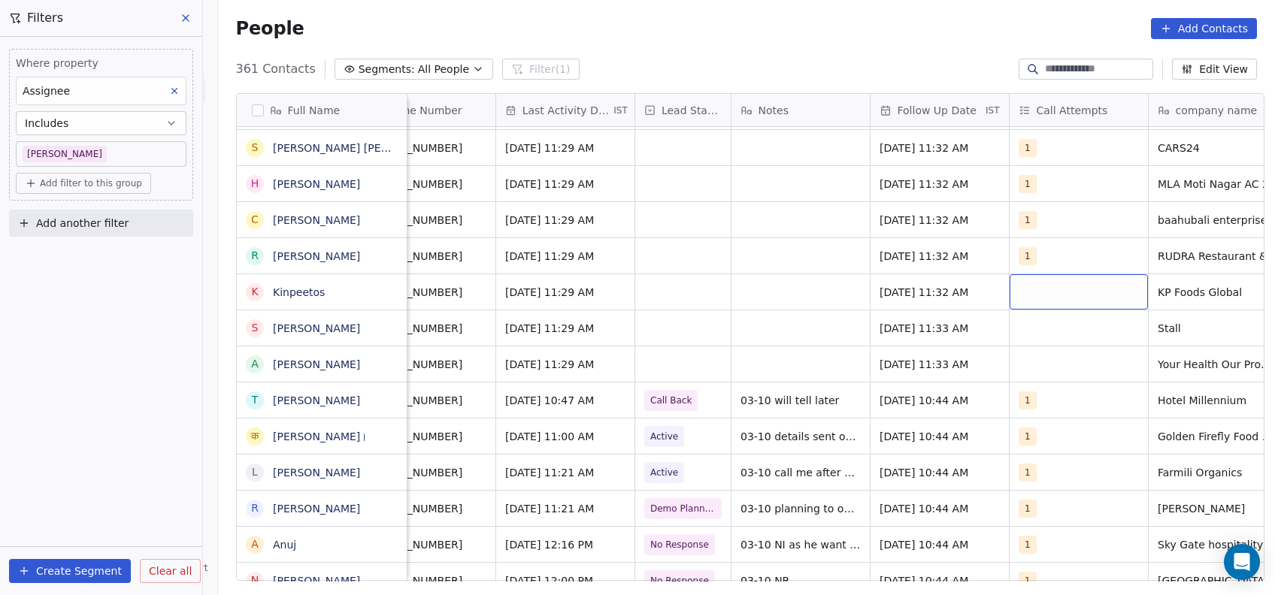
click at [1019, 292] on div "grid" at bounding box center [1078, 291] width 138 height 35
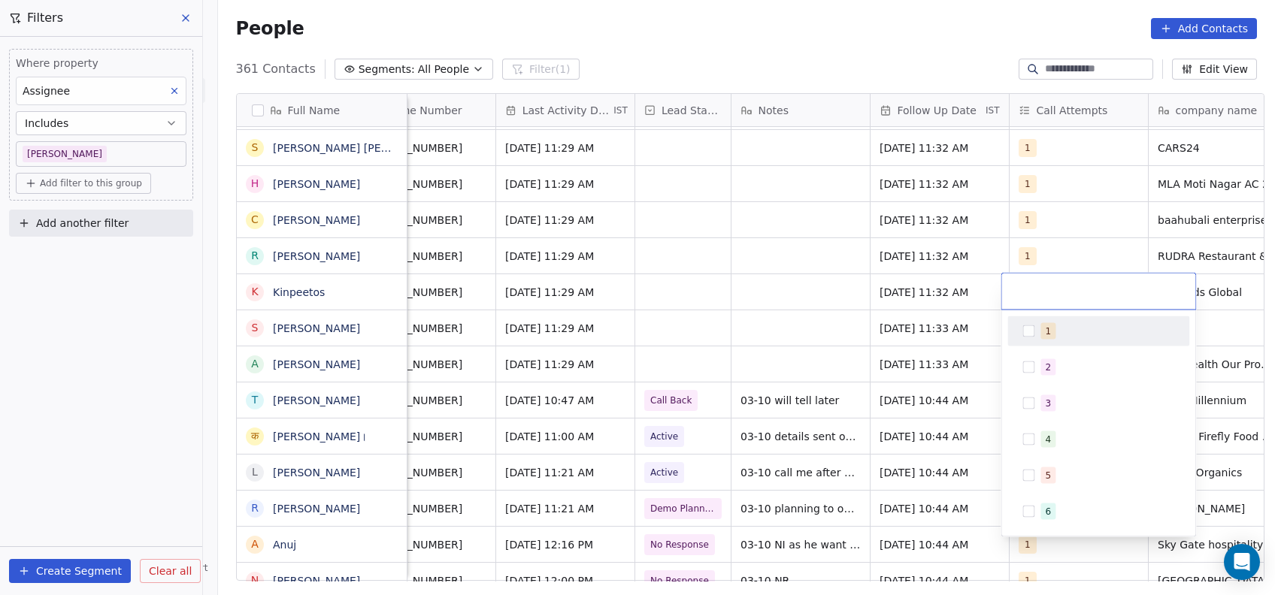
click at [1032, 331] on button "Suggestions" at bounding box center [1028, 331] width 12 height 12
click at [809, 323] on html "On2Cook India Pvt. Ltd. Contacts People Marketing Workflows Campaigns Metrics &…" at bounding box center [637, 297] width 1275 height 595
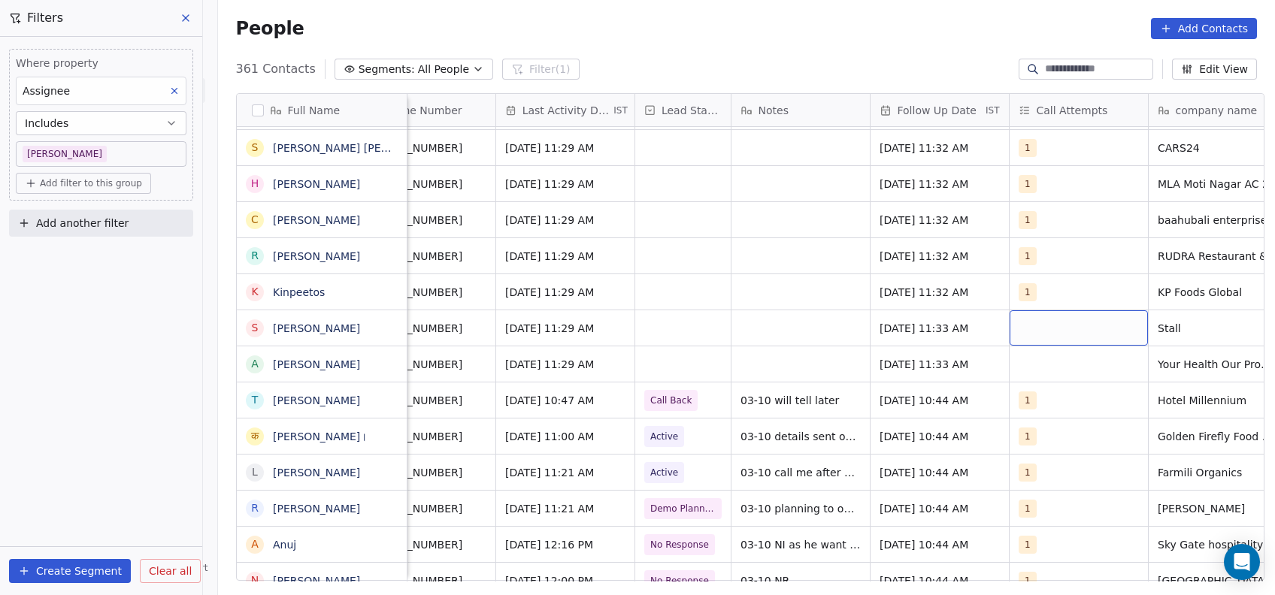
click at [1060, 325] on div "grid" at bounding box center [1078, 327] width 138 height 35
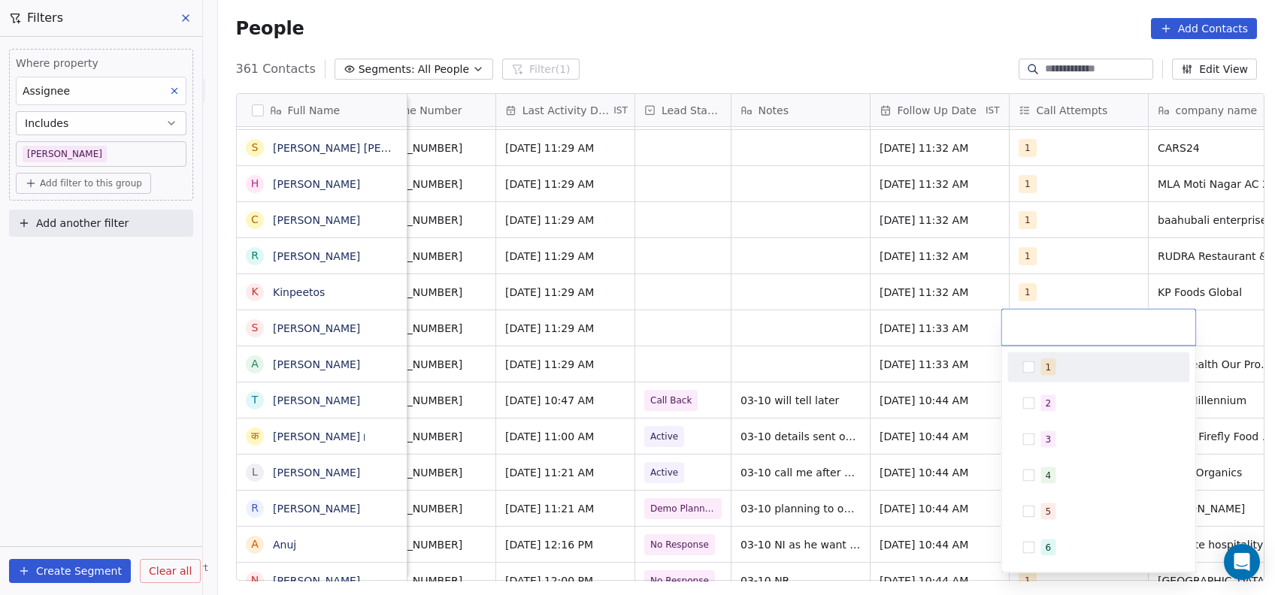
click at [1033, 365] on button "Suggestions" at bounding box center [1028, 367] width 12 height 12
click at [806, 316] on html "On2Cook India Pvt. Ltd. Contacts People Marketing Workflows Campaigns Metrics &…" at bounding box center [637, 297] width 1275 height 595
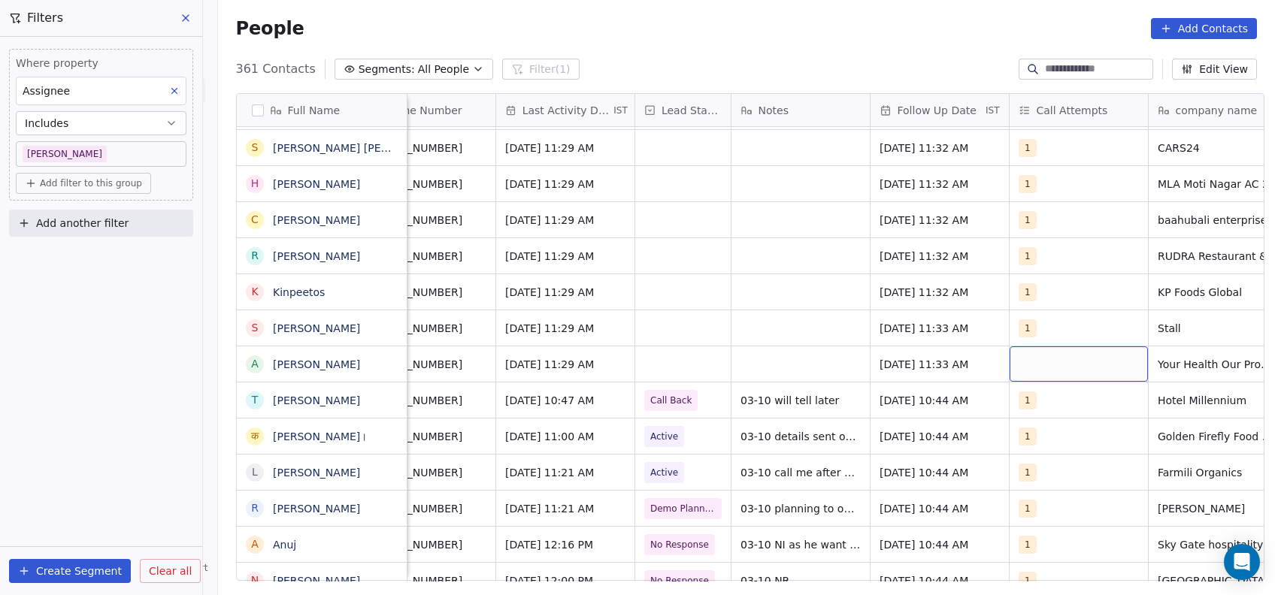
click at [1042, 370] on div "grid" at bounding box center [1078, 363] width 138 height 35
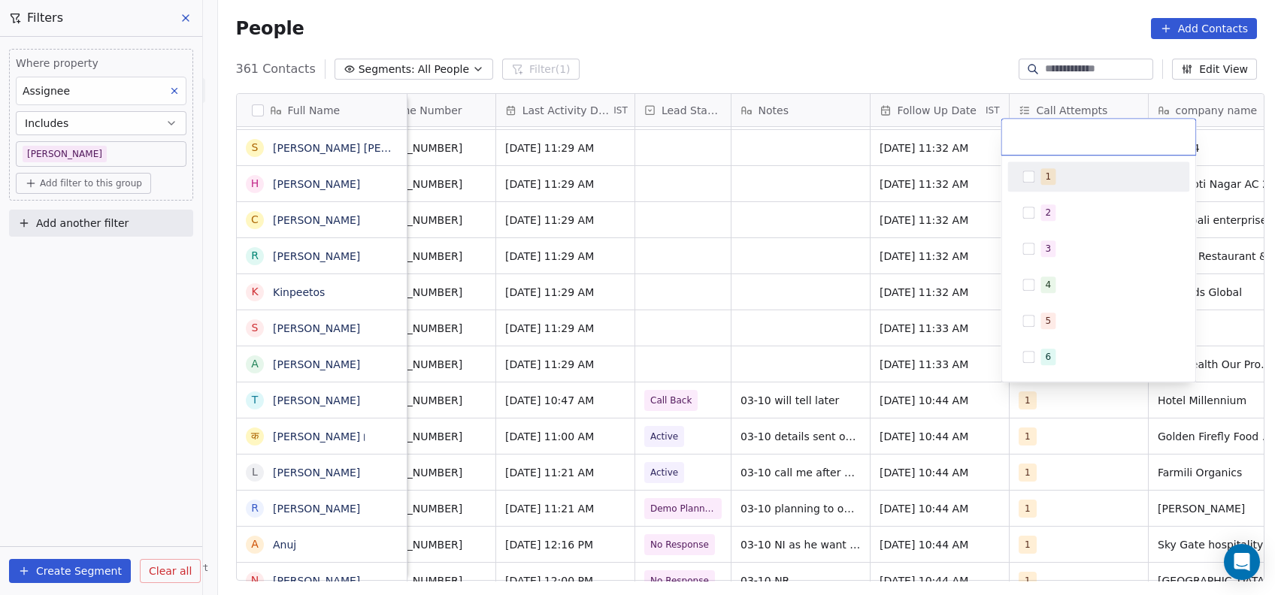
click at [1030, 162] on div "1" at bounding box center [1098, 177] width 182 height 30
click at [824, 271] on html "On2Cook India Pvt. Ltd. Contacts People Marketing Workflows Campaigns Metrics &…" at bounding box center [637, 297] width 1275 height 595
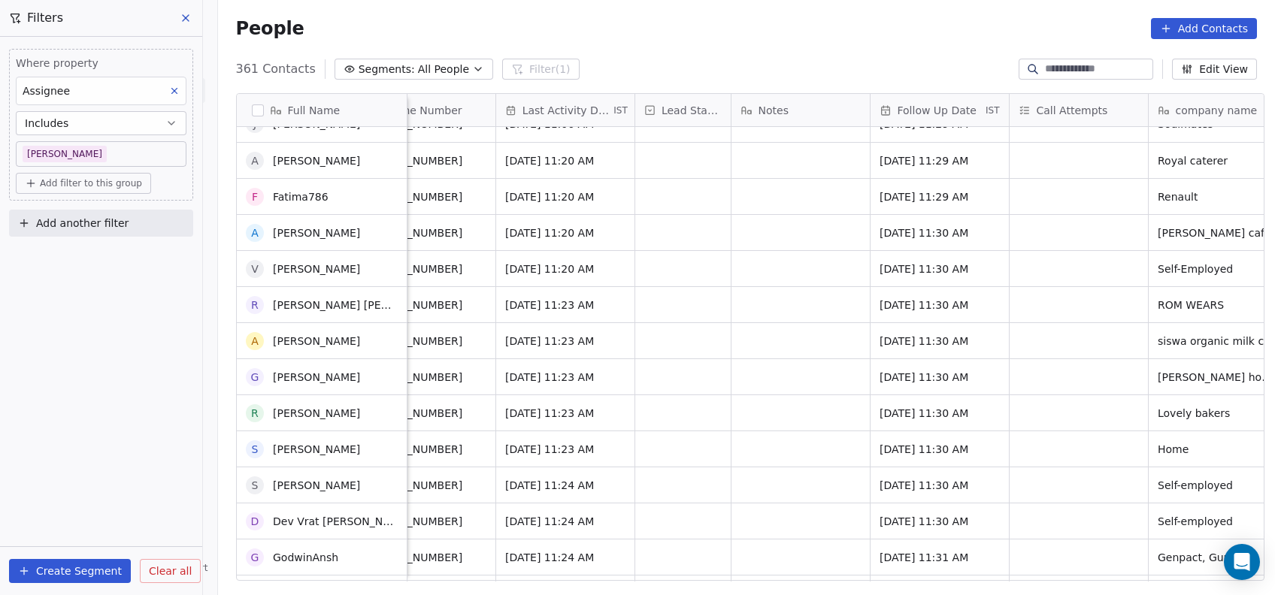
scroll to position [0, 0]
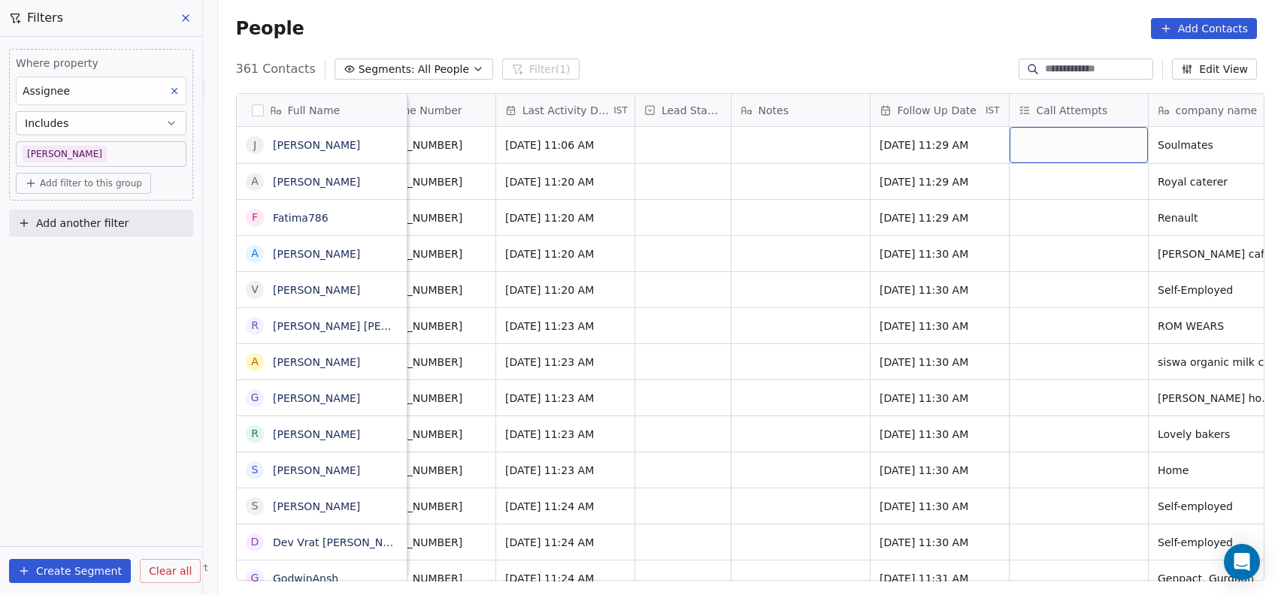
click at [1060, 154] on div "grid" at bounding box center [1078, 145] width 138 height 36
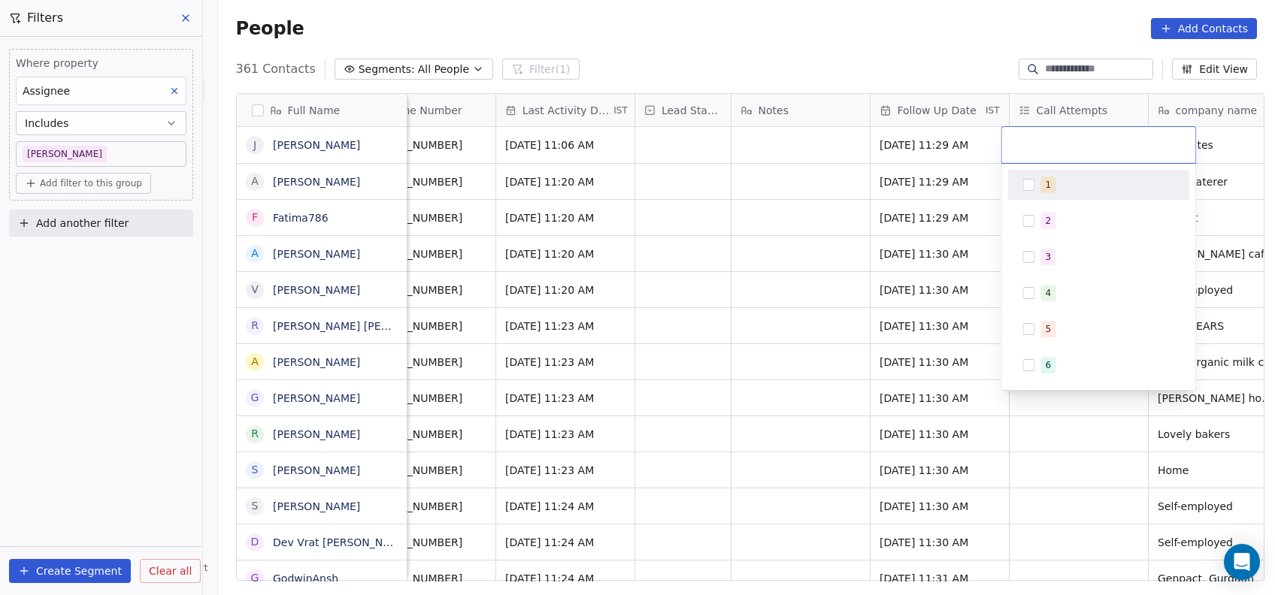
click at [1029, 192] on div "1" at bounding box center [1098, 185] width 170 height 24
click at [814, 272] on html "On2Cook India Pvt. Ltd. Contacts People Marketing Workflows Campaigns Metrics &…" at bounding box center [637, 297] width 1275 height 595
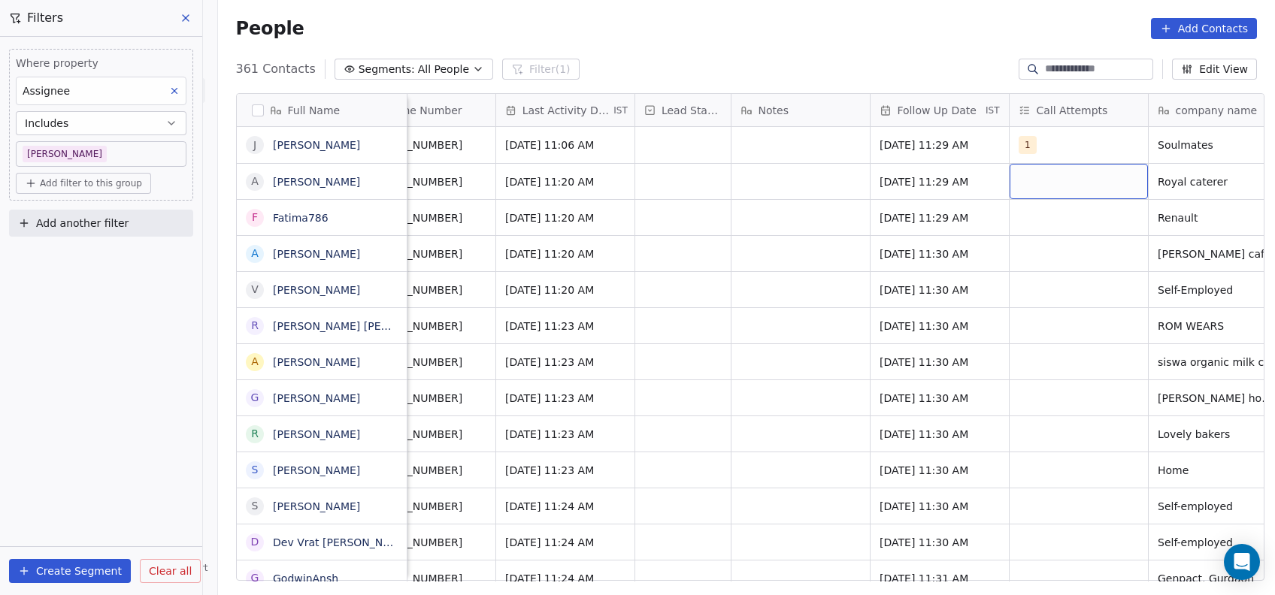
click at [1046, 172] on div "grid" at bounding box center [1078, 181] width 138 height 35
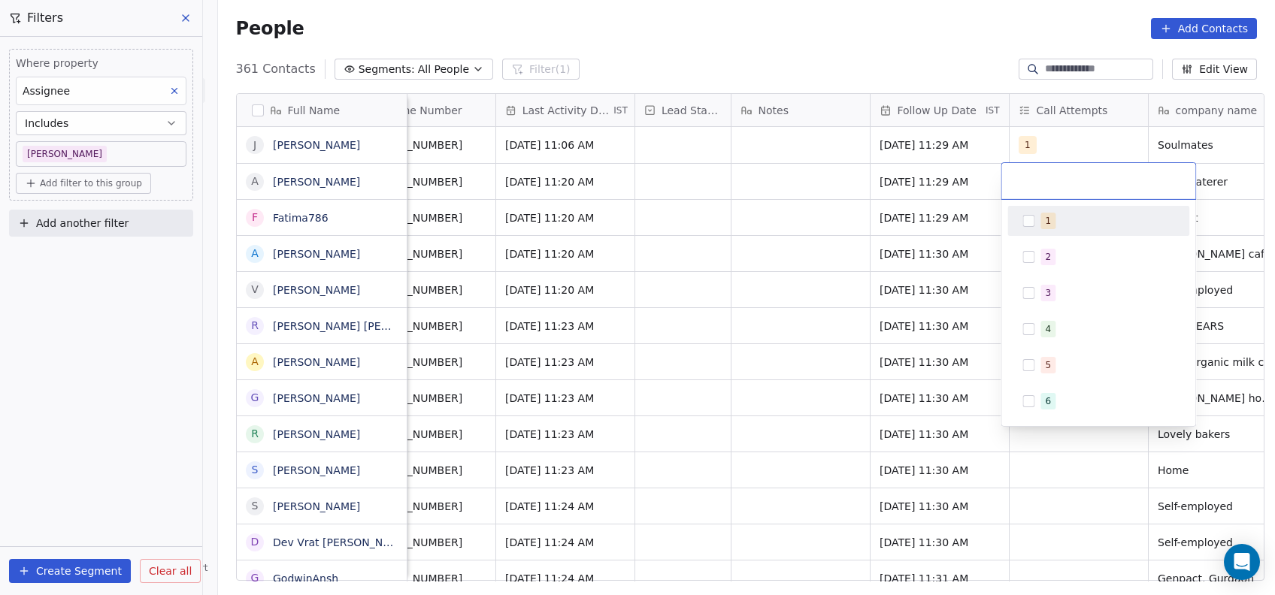
click at [1034, 225] on button "Suggestions" at bounding box center [1028, 221] width 12 height 12
click at [831, 286] on html "On2Cook India Pvt. Ltd. Contacts People Marketing Workflows Campaigns Metrics &…" at bounding box center [637, 297] width 1275 height 595
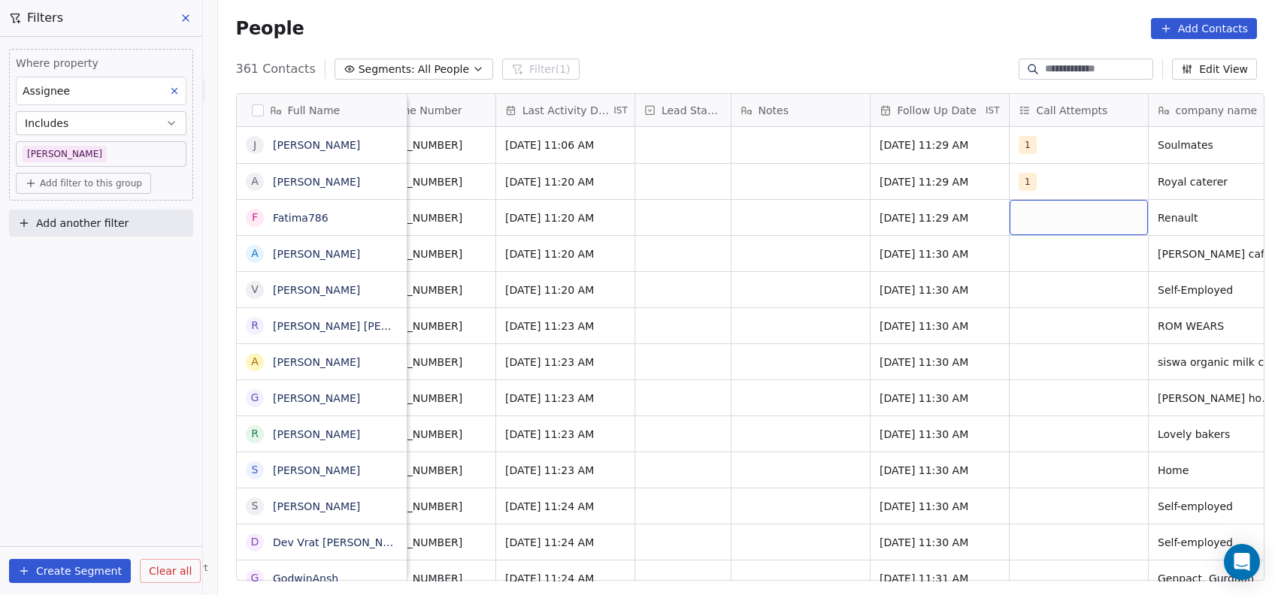
click at [1063, 220] on div "grid" at bounding box center [1078, 217] width 138 height 35
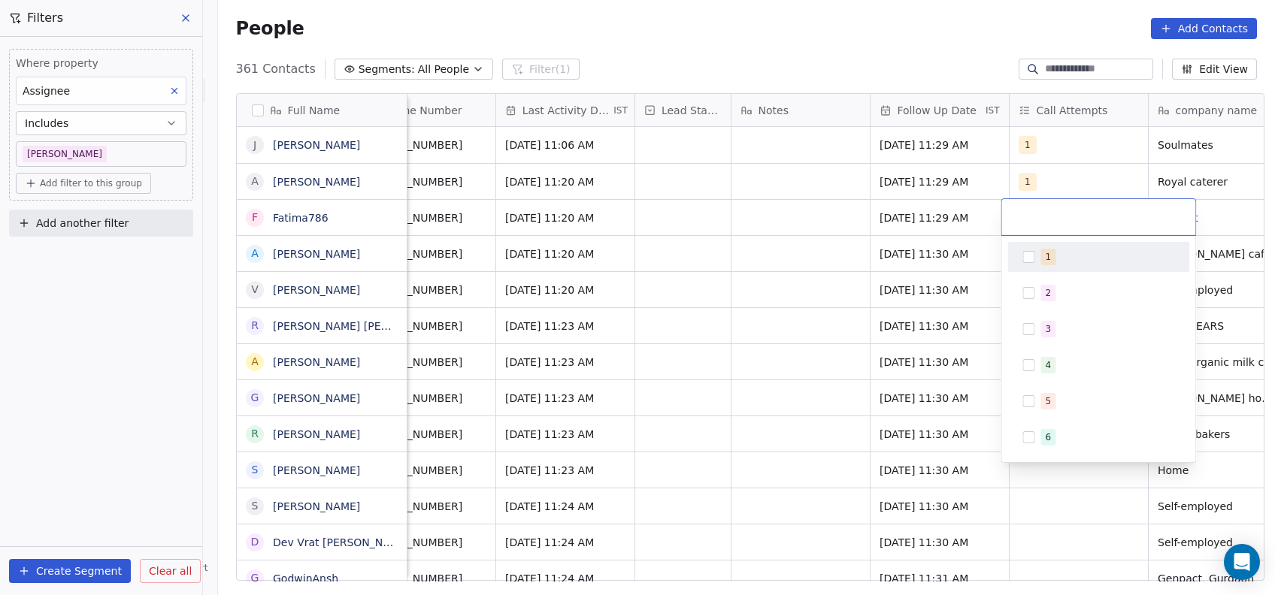
click at [1021, 265] on div "1" at bounding box center [1098, 257] width 170 height 24
click at [863, 295] on html "On2Cook India Pvt. Ltd. Contacts People Marketing Workflows Campaigns Metrics &…" at bounding box center [637, 297] width 1275 height 595
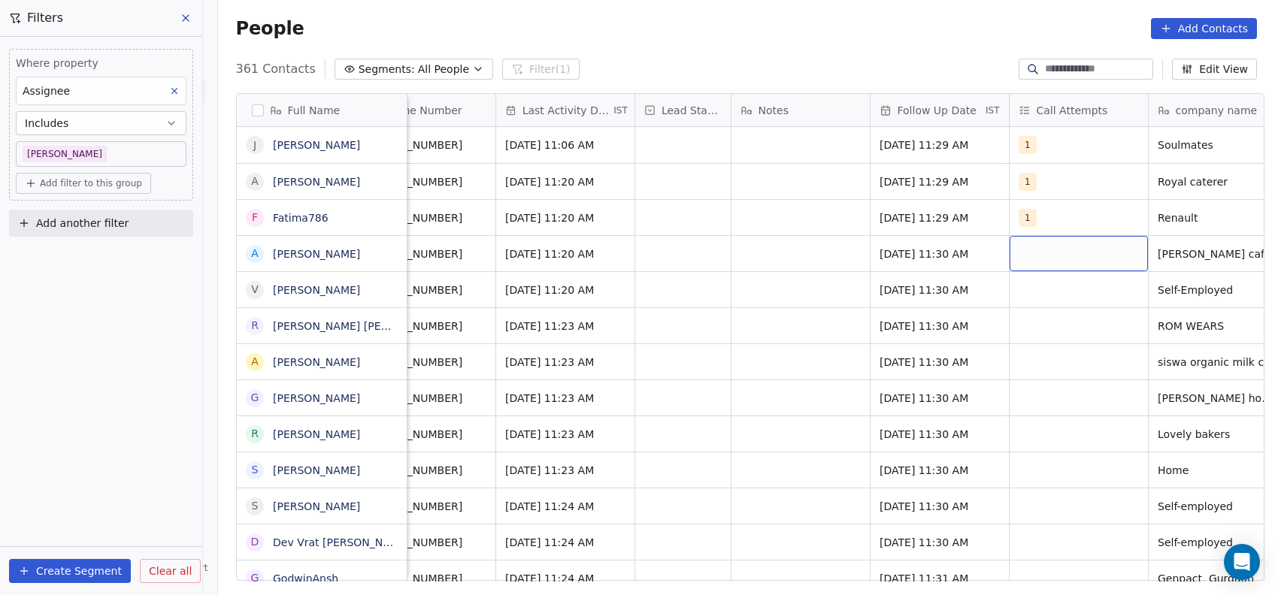
click at [1063, 248] on div "grid" at bounding box center [1078, 253] width 138 height 35
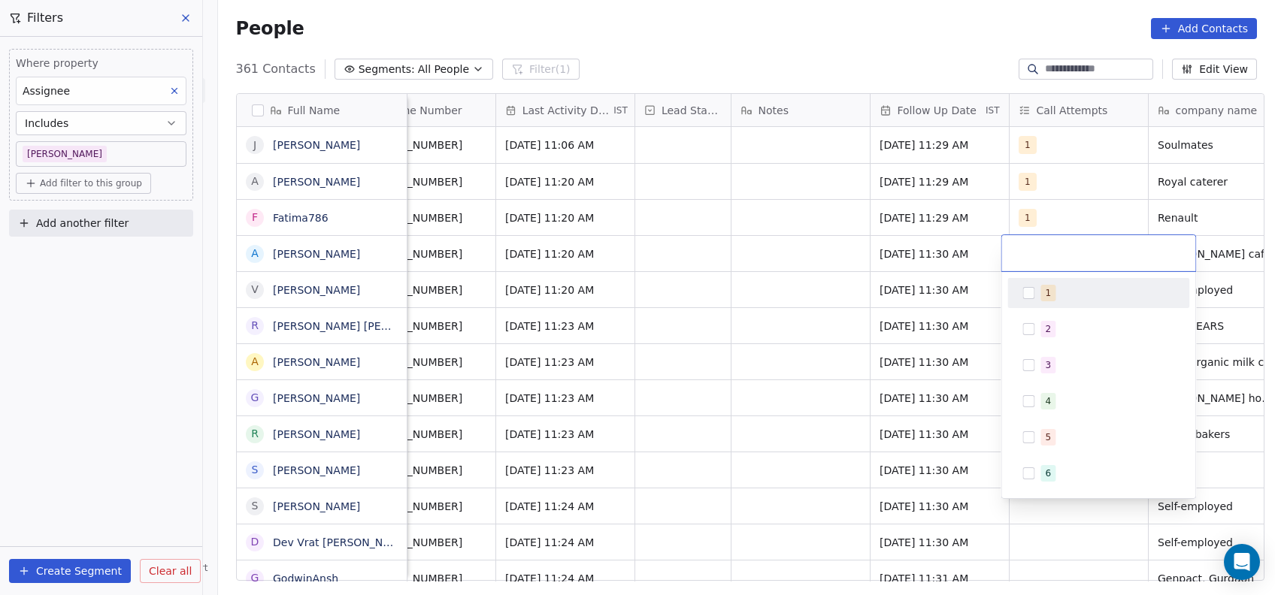
click at [1038, 301] on div "1" at bounding box center [1098, 293] width 170 height 24
click at [800, 370] on html "On2Cook India Pvt. Ltd. Contacts People Marketing Workflows Campaigns Metrics &…" at bounding box center [637, 297] width 1275 height 595
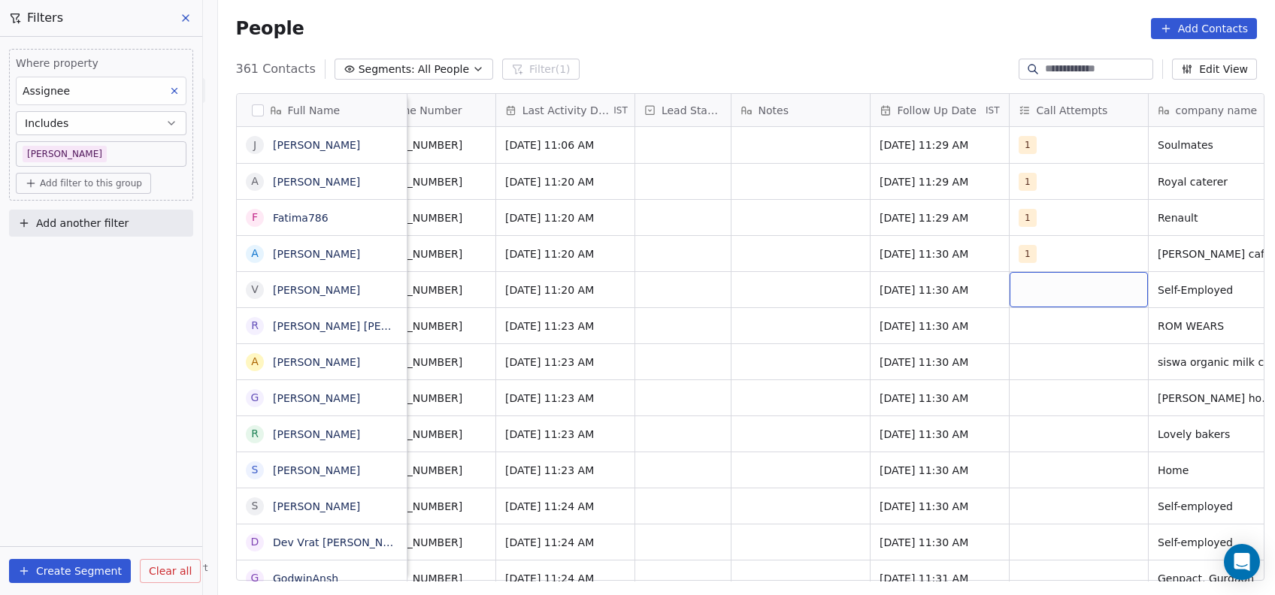
click at [1084, 283] on div "grid" at bounding box center [1078, 289] width 138 height 35
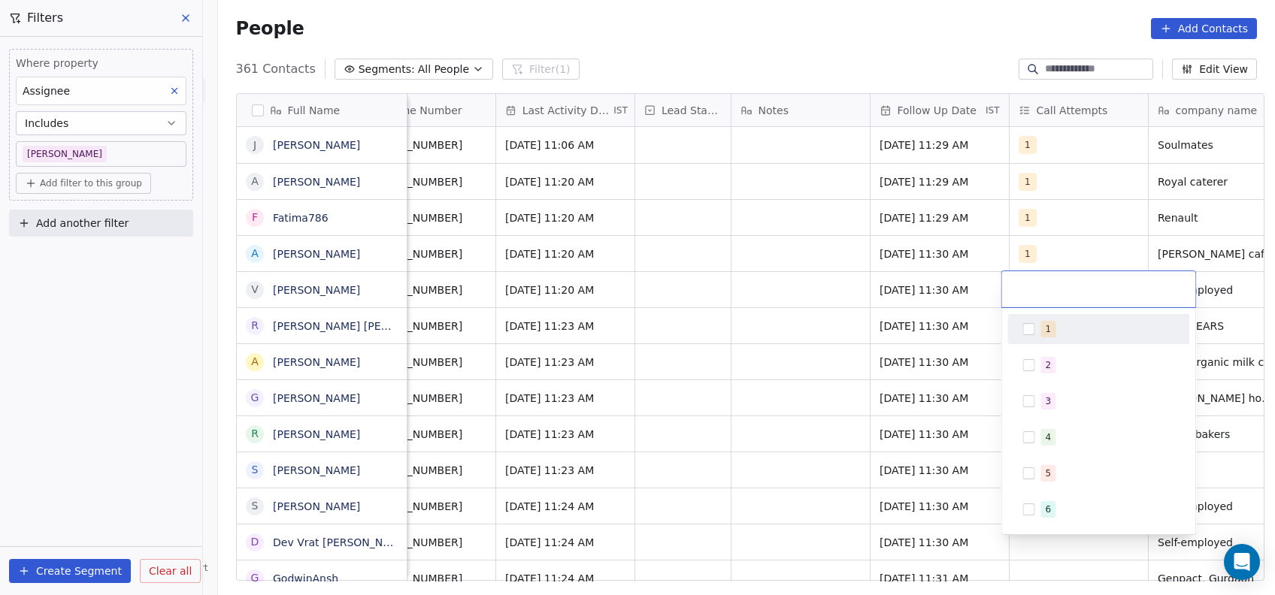
click at [1026, 340] on div "1" at bounding box center [1098, 329] width 170 height 24
click at [799, 392] on html "On2Cook India Pvt. Ltd. Contacts People Marketing Workflows Campaigns Metrics &…" at bounding box center [637, 297] width 1275 height 595
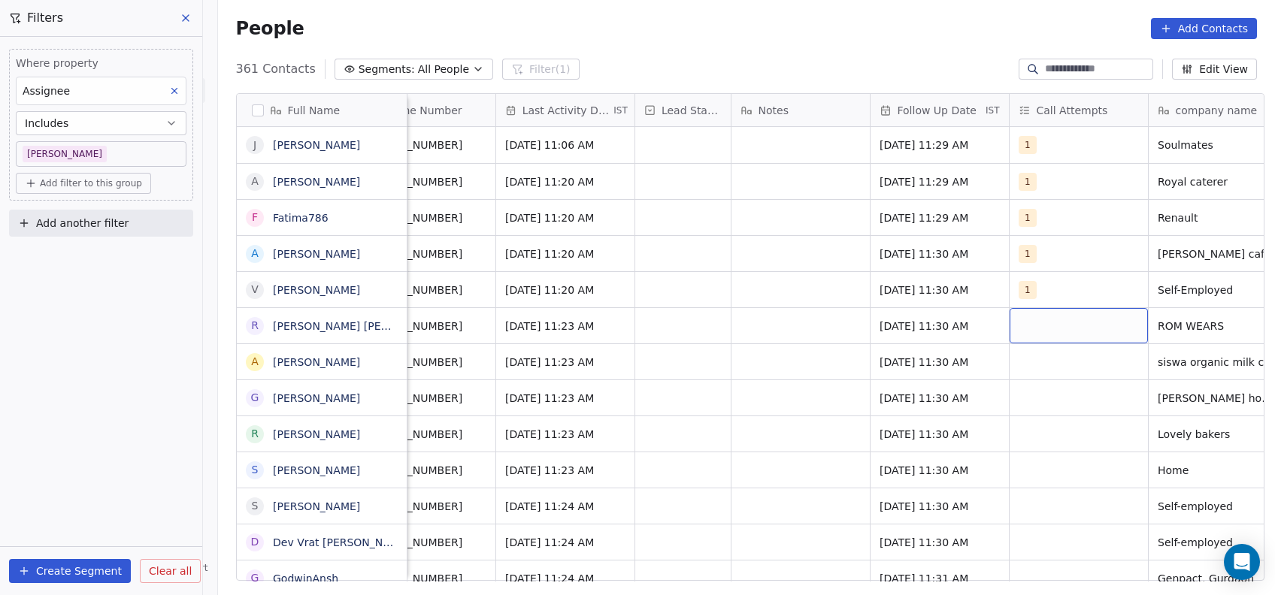
click at [1033, 318] on div "grid" at bounding box center [1078, 325] width 138 height 35
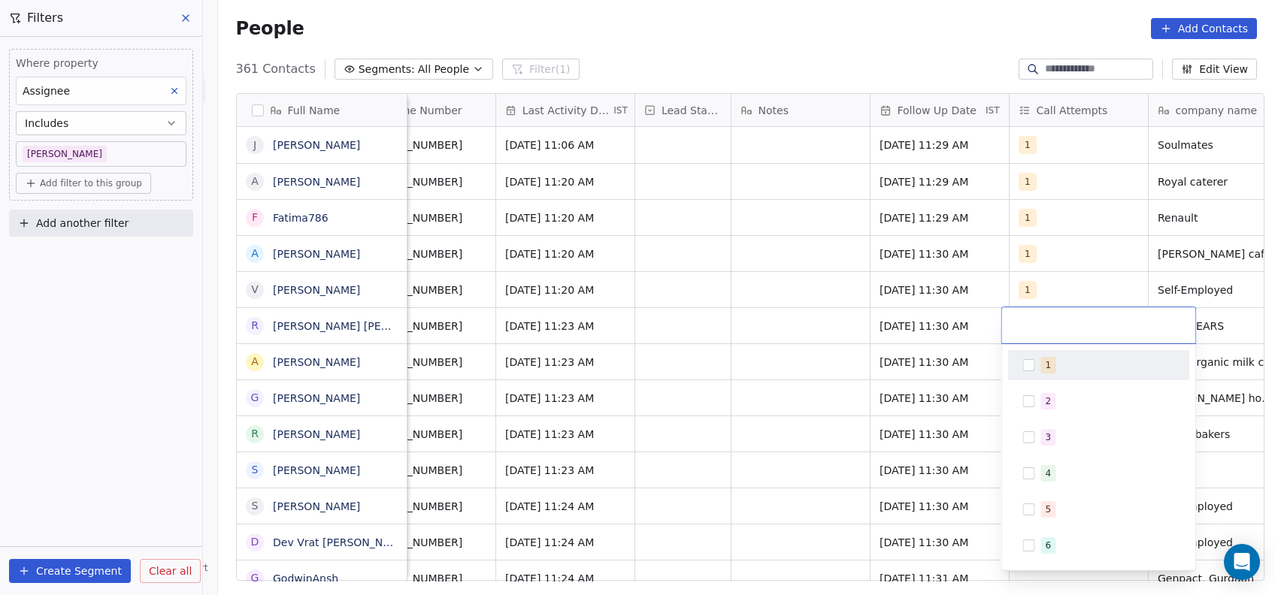
click at [1030, 367] on button "Suggestions" at bounding box center [1028, 365] width 12 height 12
click at [833, 422] on html "On2Cook India Pvt. Ltd. Contacts People Marketing Workflows Campaigns Metrics &…" at bounding box center [637, 297] width 1275 height 595
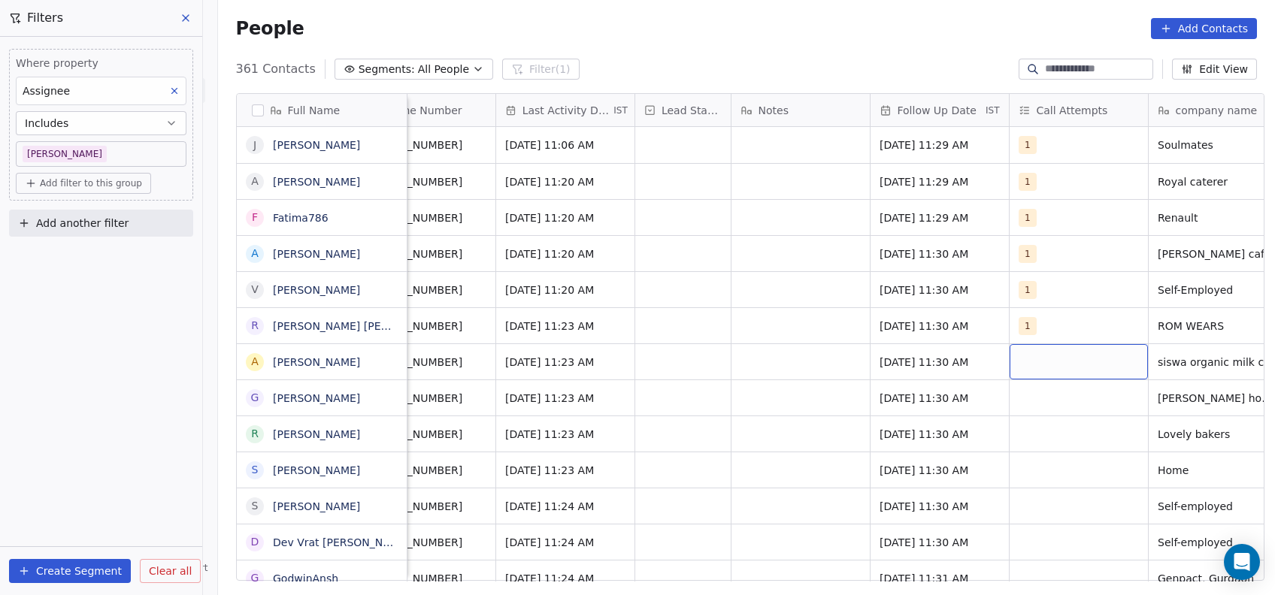
click at [1028, 362] on div "grid" at bounding box center [1078, 361] width 138 height 35
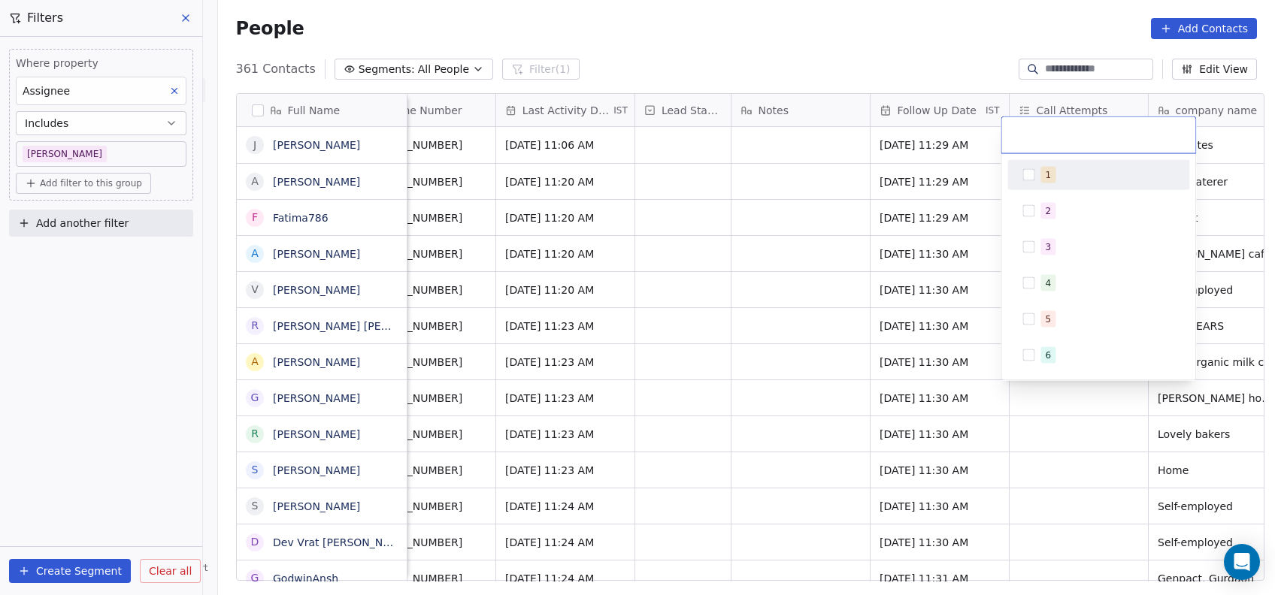
click at [1042, 177] on span "1" at bounding box center [1047, 175] width 15 height 17
click at [795, 327] on html "On2Cook India Pvt. Ltd. Contacts People Marketing Workflows Campaigns Metrics &…" at bounding box center [637, 297] width 1275 height 595
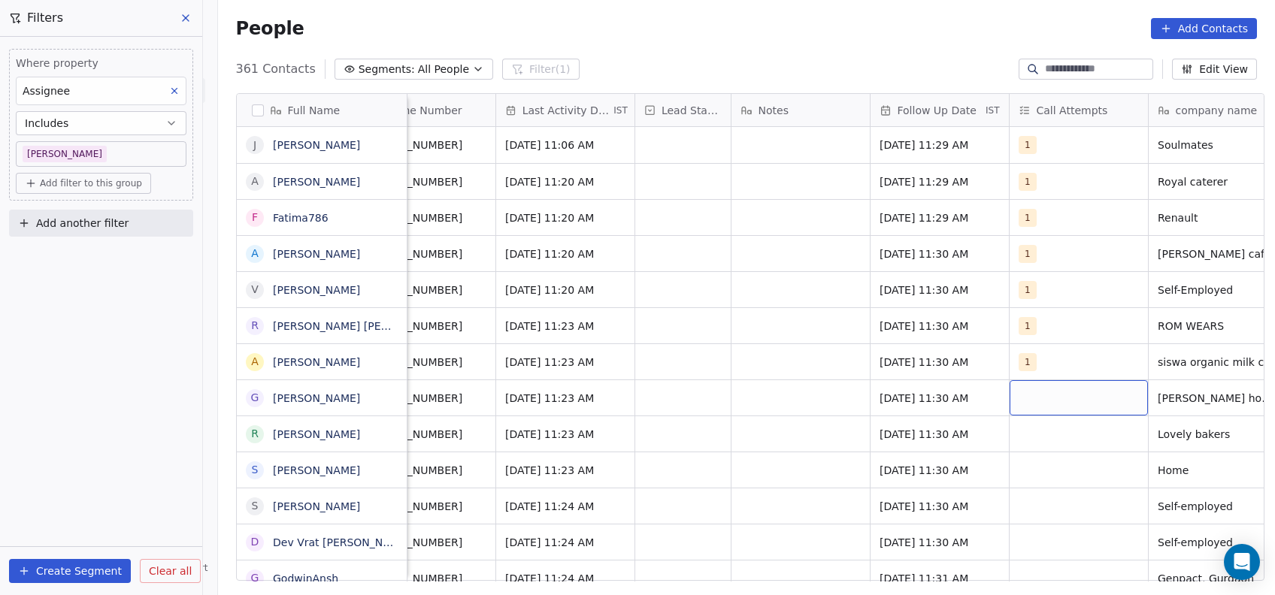
click at [1046, 407] on div "grid" at bounding box center [1078, 397] width 138 height 35
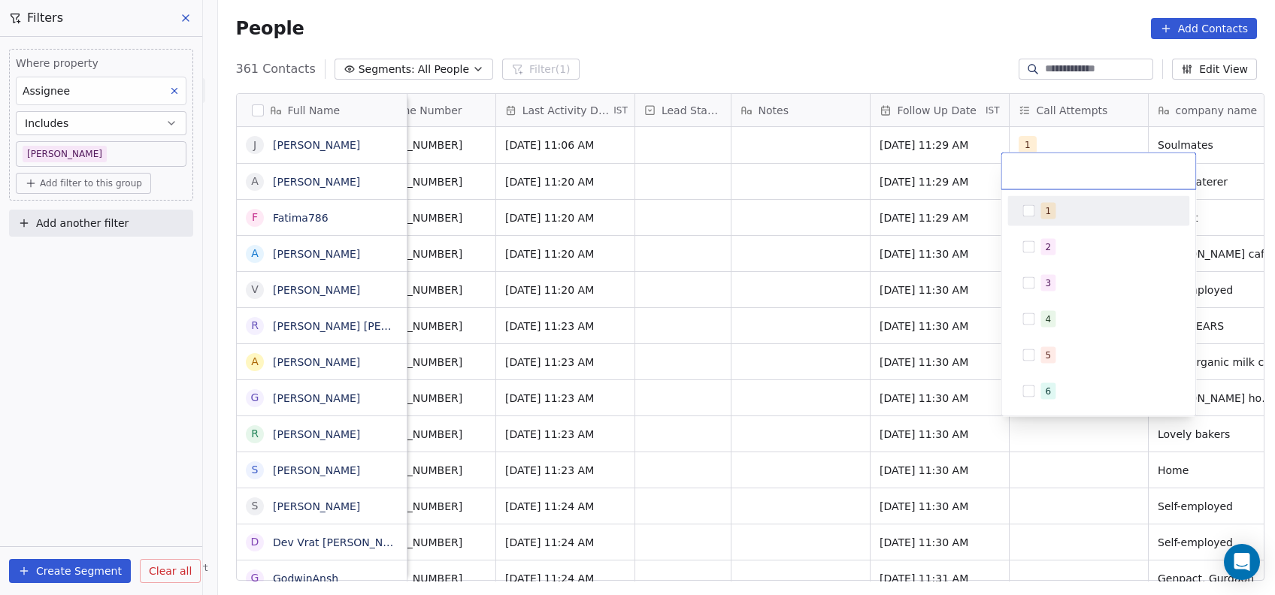
click at [1031, 217] on div "1" at bounding box center [1098, 211] width 170 height 24
click at [800, 348] on html "On2Cook India Pvt. Ltd. Contacts People Marketing Workflows Campaigns Metrics &…" at bounding box center [637, 297] width 1275 height 595
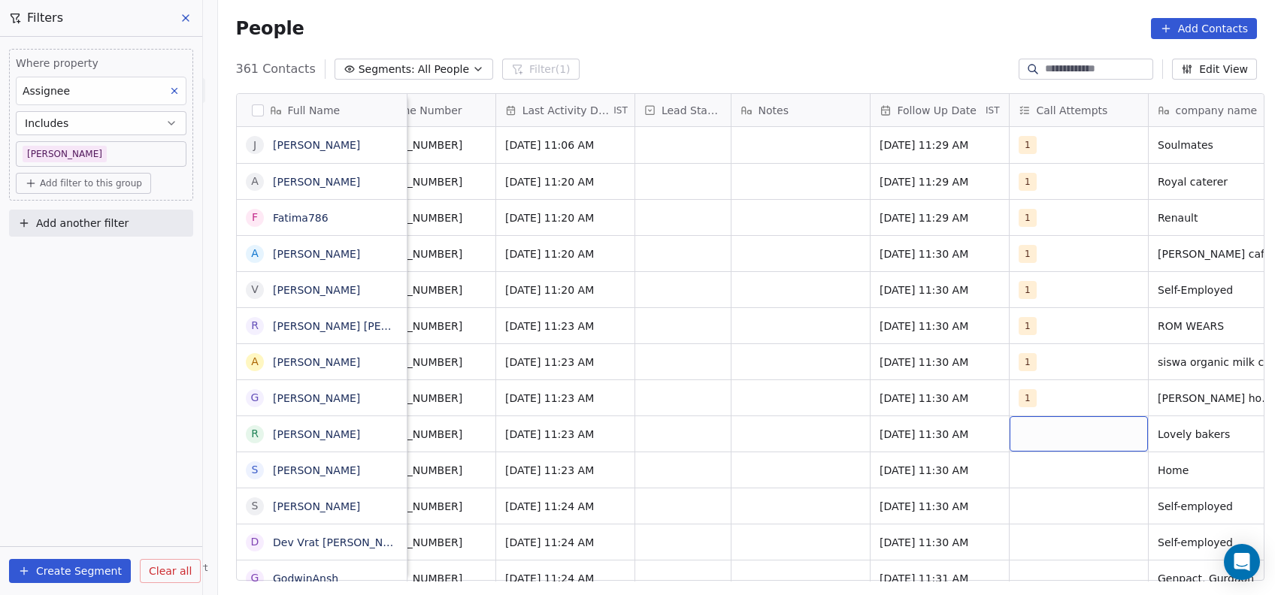
click at [1028, 445] on div "grid" at bounding box center [1078, 433] width 138 height 35
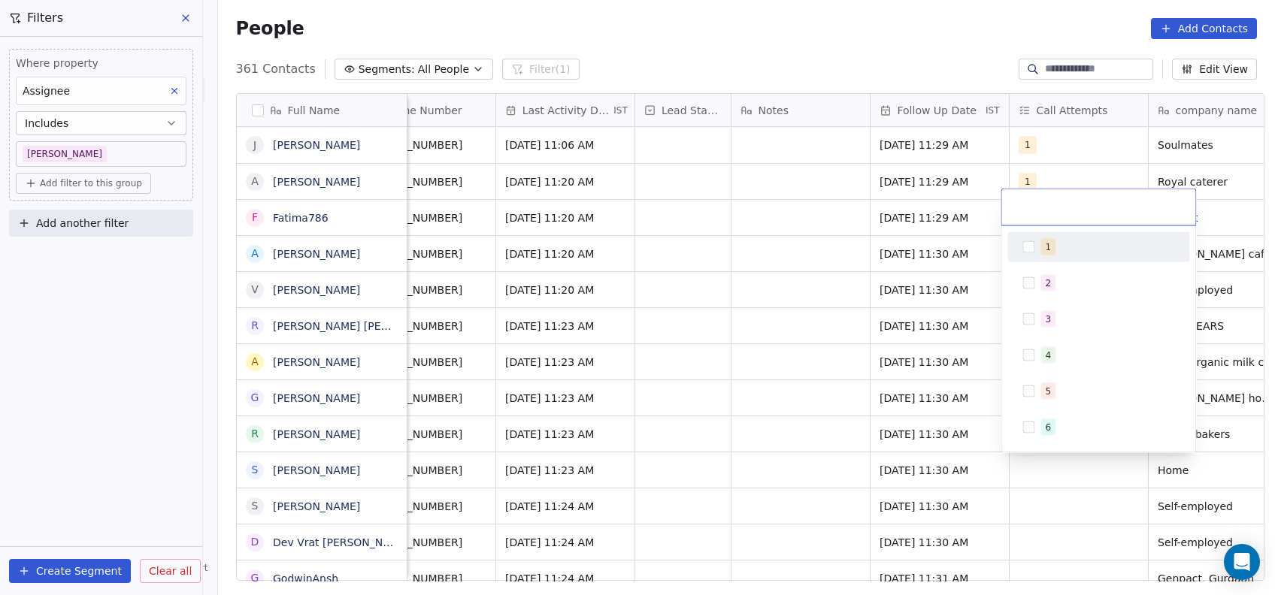
click at [1025, 253] on div "1" at bounding box center [1098, 247] width 170 height 24
click at [840, 371] on html "On2Cook India Pvt. Ltd. Contacts People Marketing Workflows Campaigns Metrics &…" at bounding box center [637, 297] width 1275 height 595
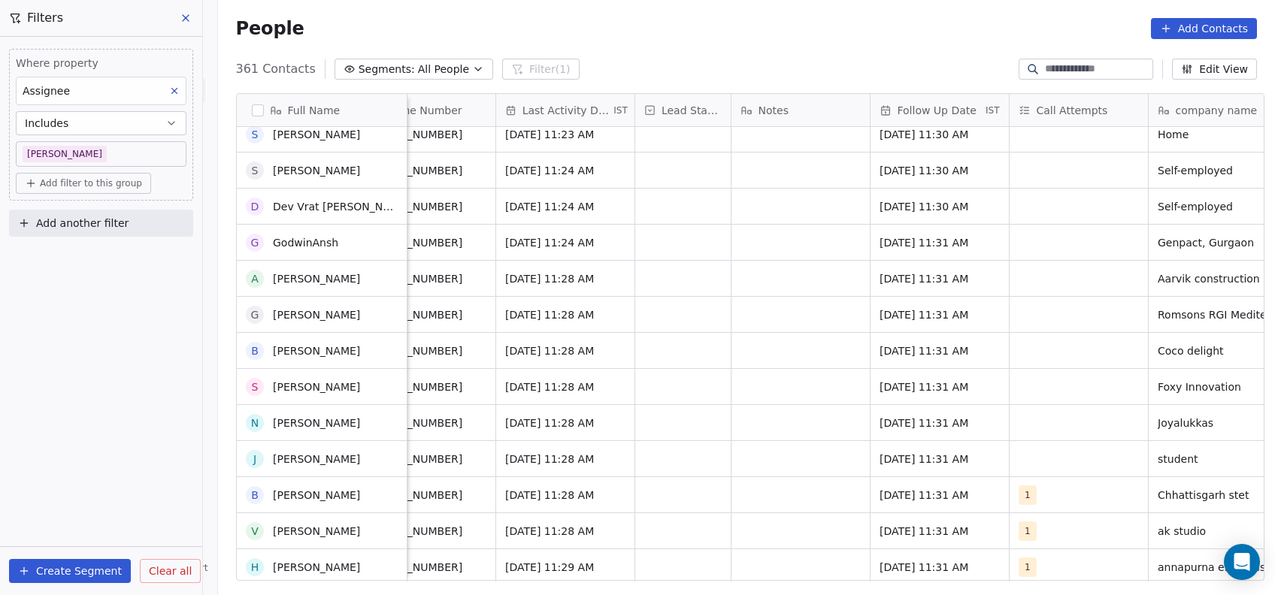
scroll to position [295, 0]
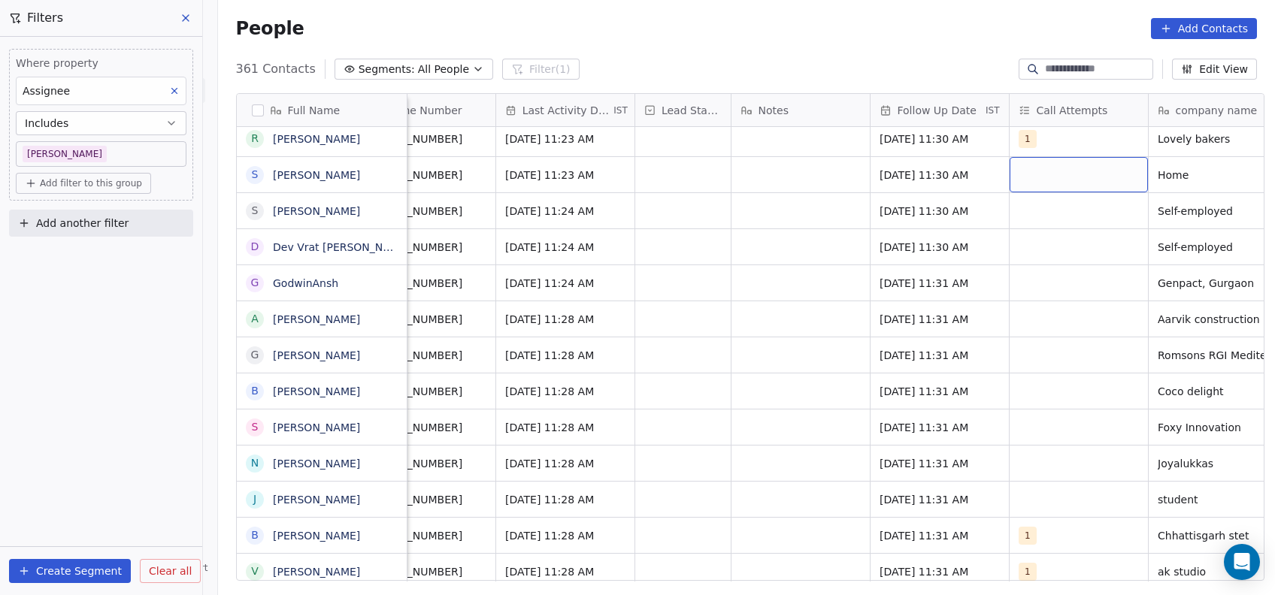
click at [1045, 179] on div "grid" at bounding box center [1078, 174] width 138 height 35
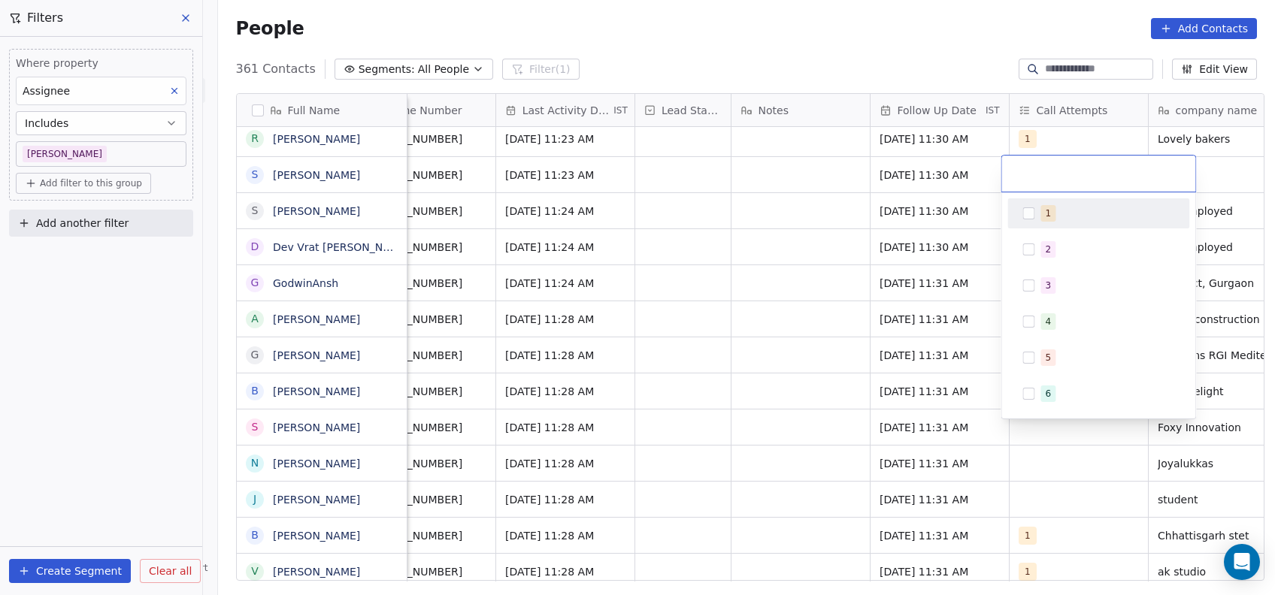
click at [1037, 204] on div "1" at bounding box center [1098, 213] width 170 height 24
click at [761, 311] on html "On2Cook India Pvt. Ltd. Contacts People Marketing Workflows Campaigns Metrics &…" at bounding box center [637, 297] width 1275 height 595
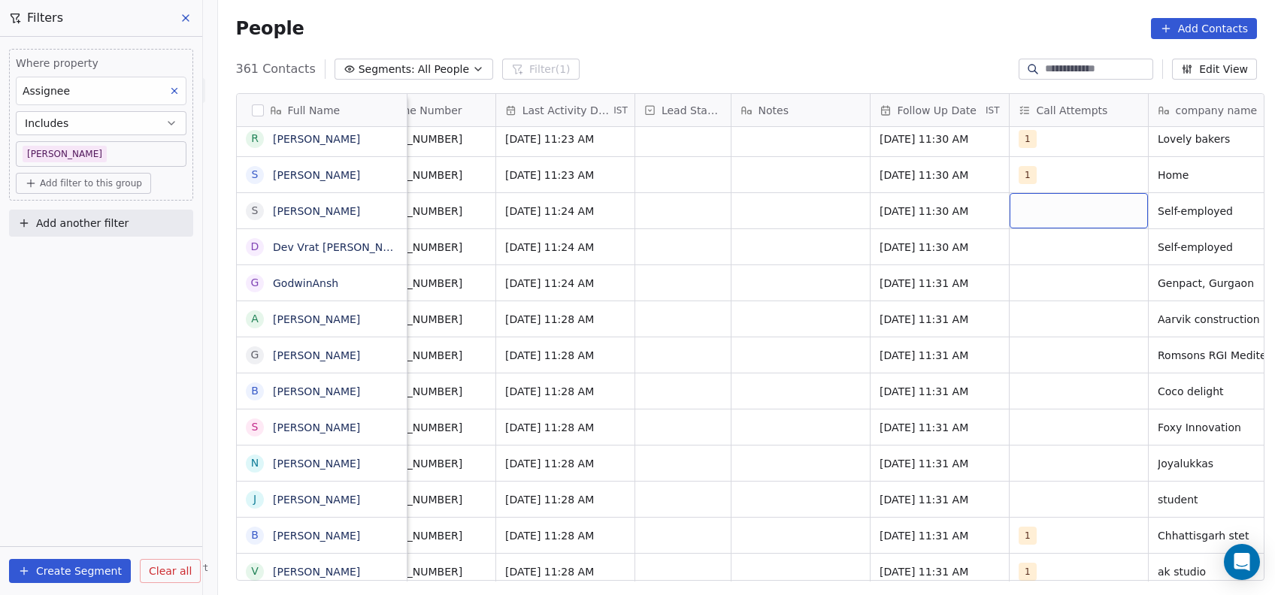
click at [1036, 212] on div "grid" at bounding box center [1078, 210] width 138 height 35
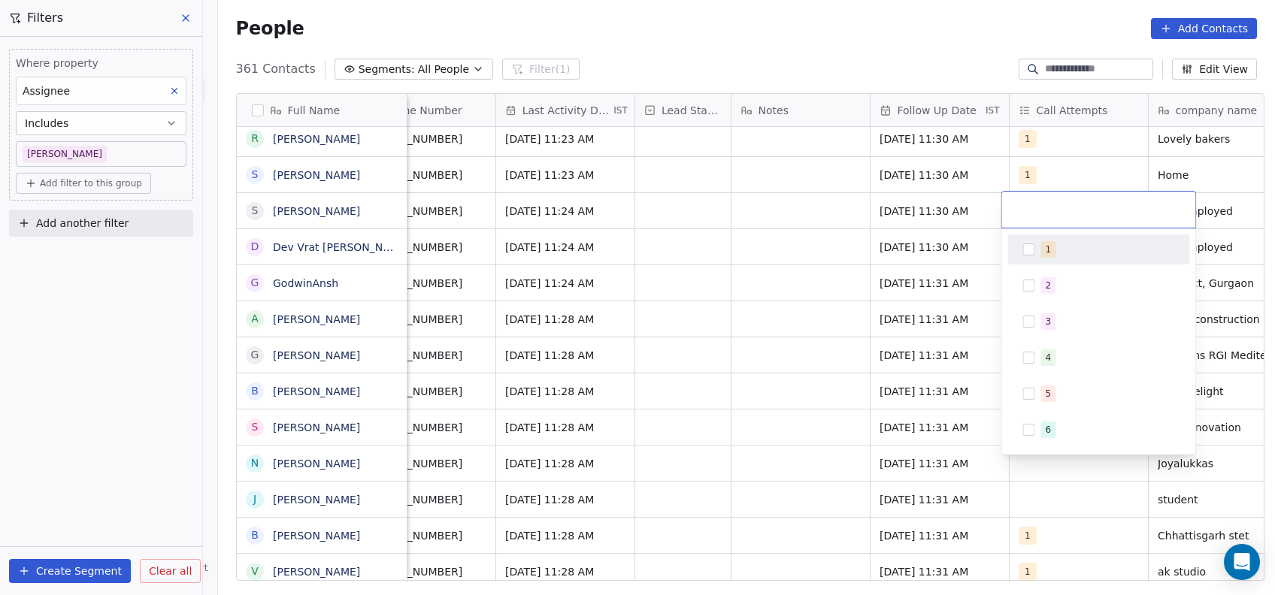
click at [1026, 254] on button "Suggestions" at bounding box center [1028, 249] width 12 height 12
click at [815, 339] on html "On2Cook India Pvt. Ltd. Contacts People Marketing Workflows Campaigns Metrics &…" at bounding box center [637, 297] width 1275 height 595
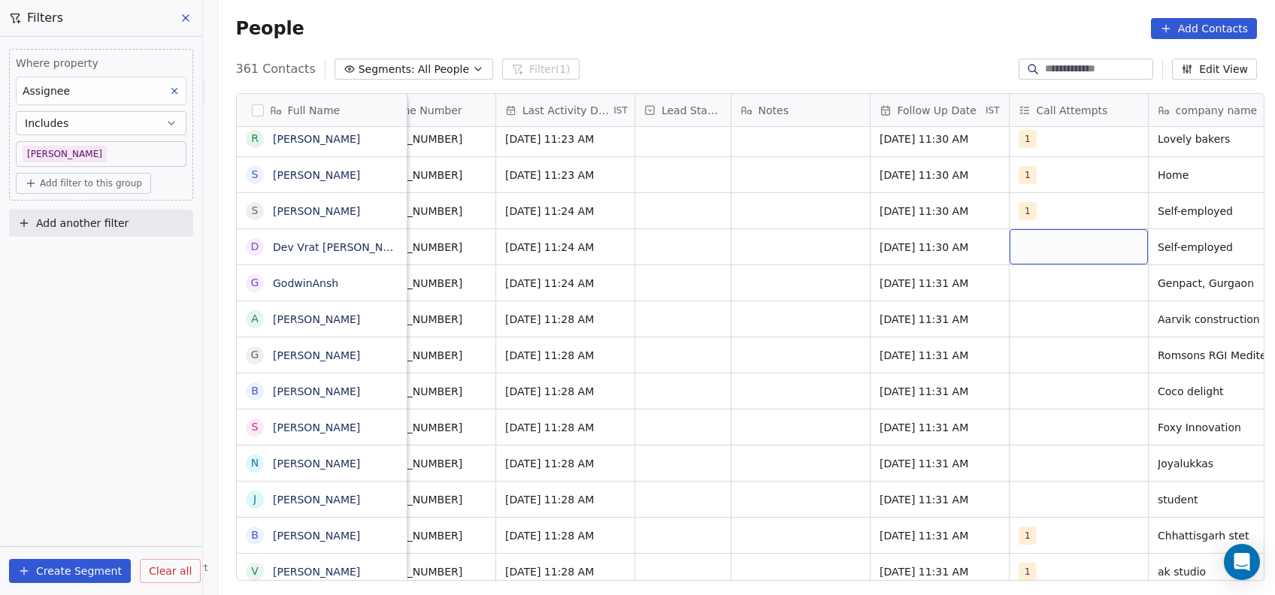
click at [1040, 258] on div "grid" at bounding box center [1078, 246] width 138 height 35
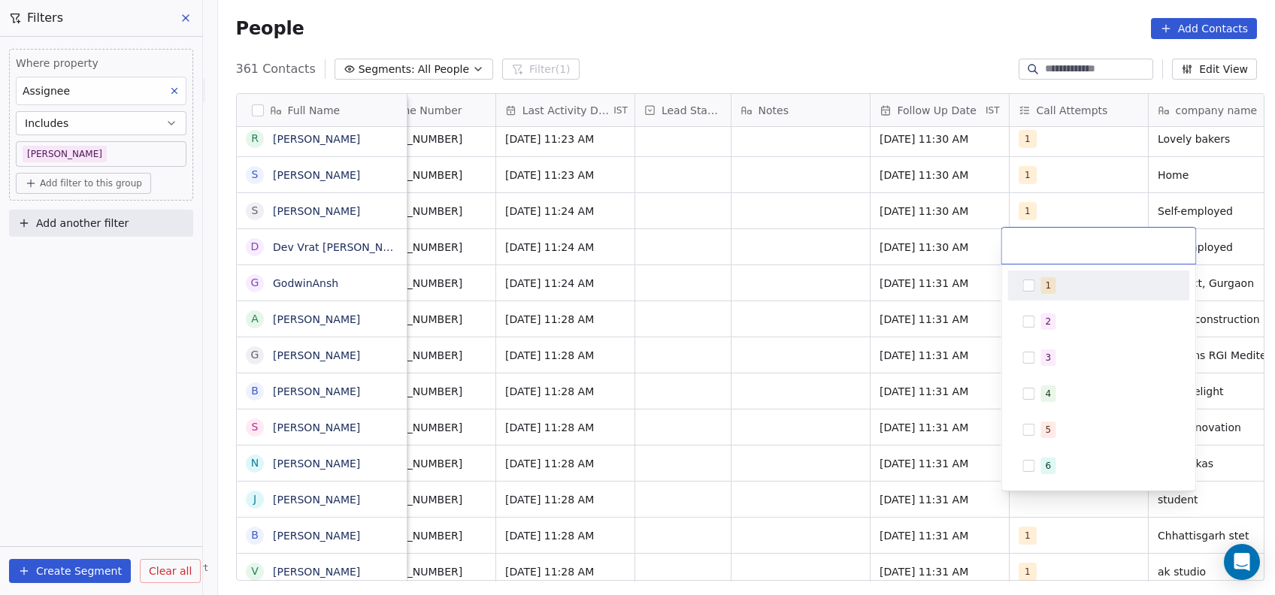
click at [1030, 292] on div "1" at bounding box center [1098, 286] width 170 height 24
click at [773, 401] on html "On2Cook India Pvt. Ltd. Contacts People Marketing Workflows Campaigns Metrics &…" at bounding box center [637, 297] width 1275 height 595
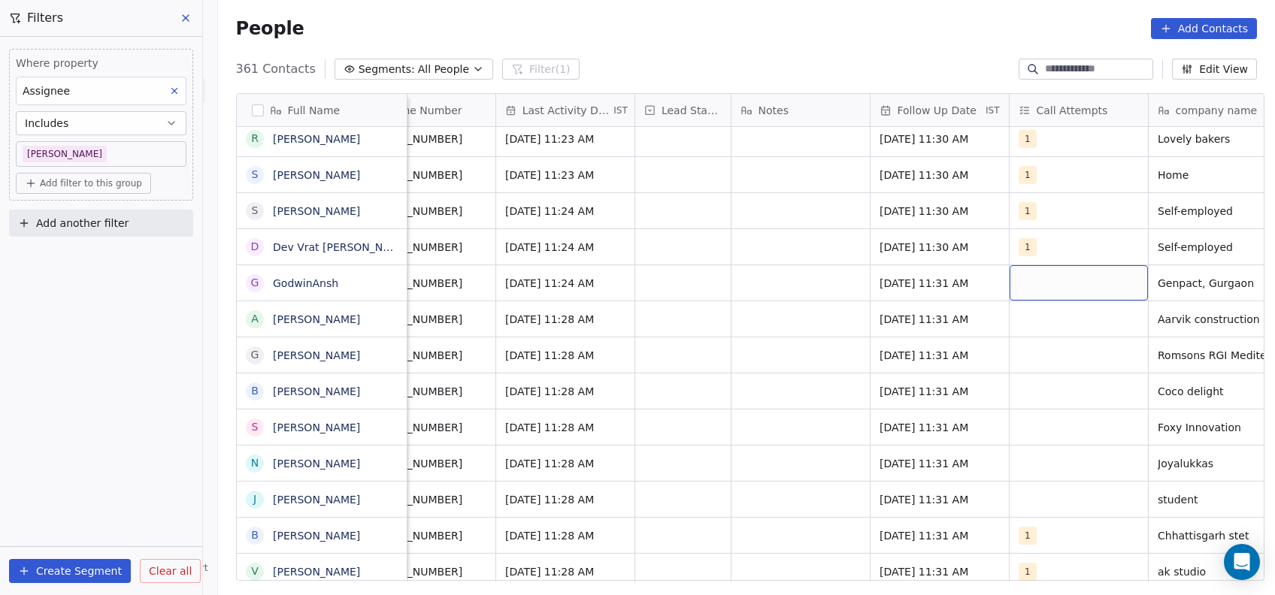
click at [1042, 277] on div "grid" at bounding box center [1078, 282] width 138 height 35
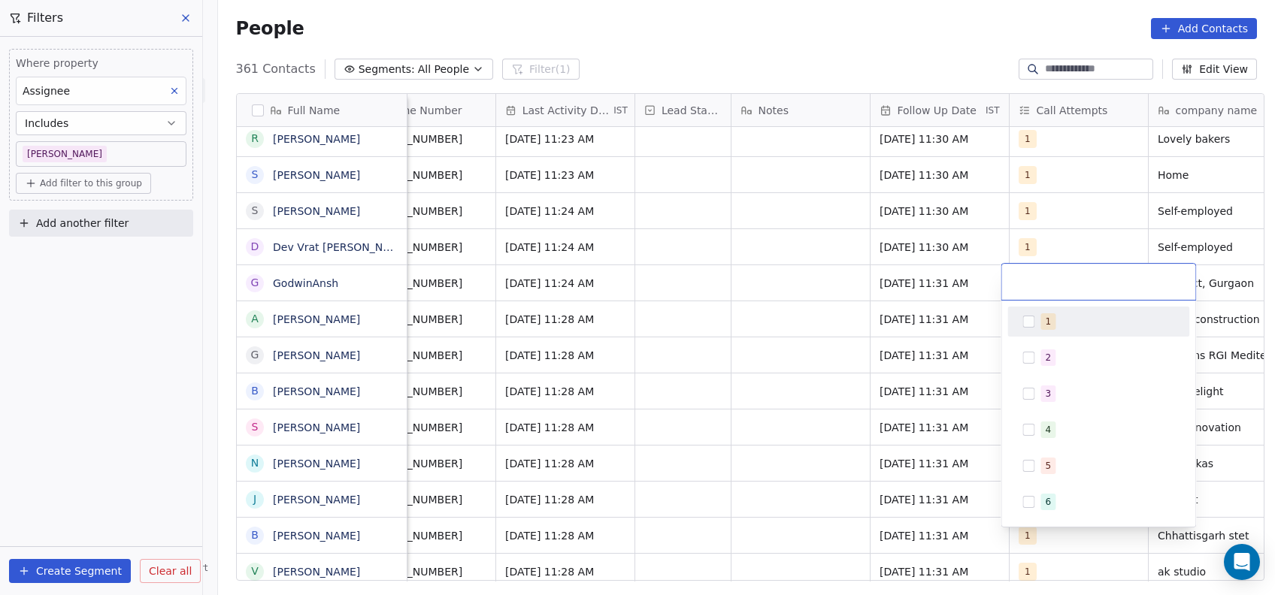
click at [1026, 317] on button "Suggestions" at bounding box center [1028, 322] width 12 height 12
click at [842, 392] on html "On2Cook India Pvt. Ltd. Contacts People Marketing Workflows Campaigns Metrics &…" at bounding box center [637, 297] width 1275 height 595
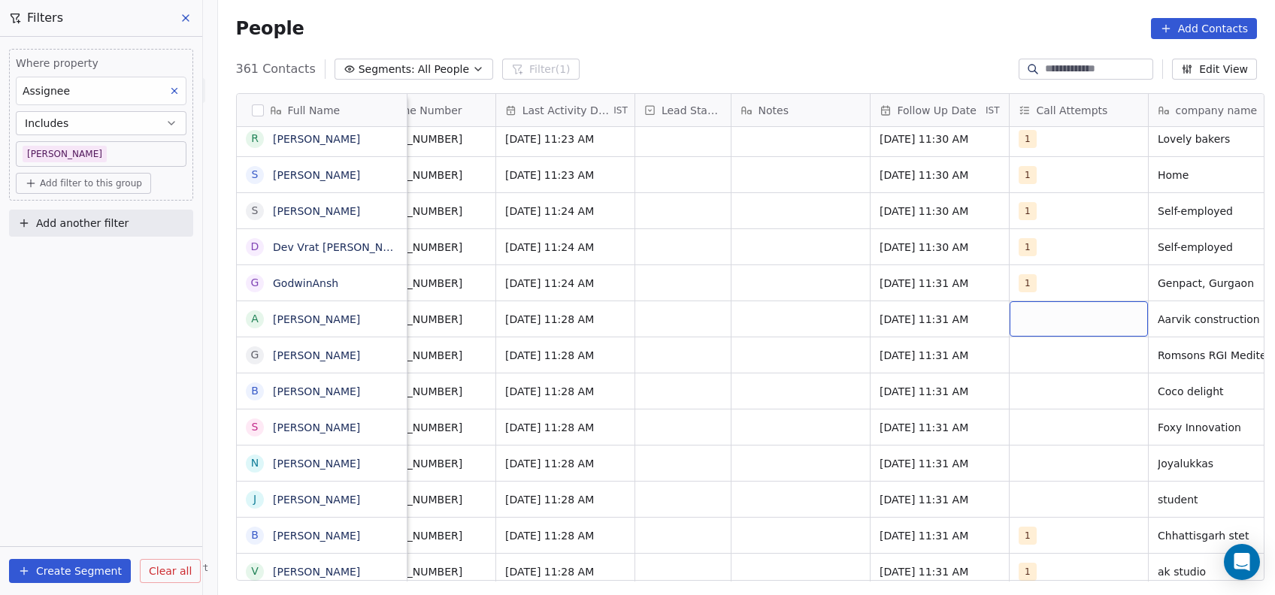
click at [1044, 320] on div "grid" at bounding box center [1078, 318] width 138 height 35
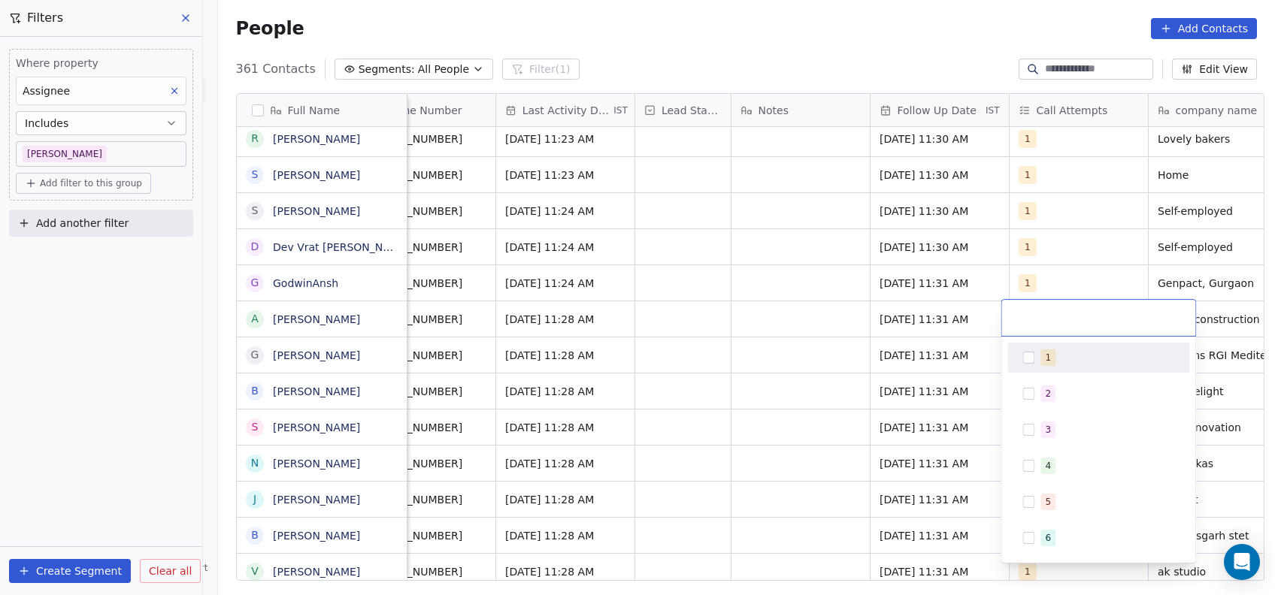
click at [1027, 355] on button "Suggestions" at bounding box center [1028, 358] width 12 height 12
click at [820, 421] on html "On2Cook India Pvt. Ltd. Contacts People Marketing Workflows Campaigns Metrics &…" at bounding box center [637, 297] width 1275 height 595
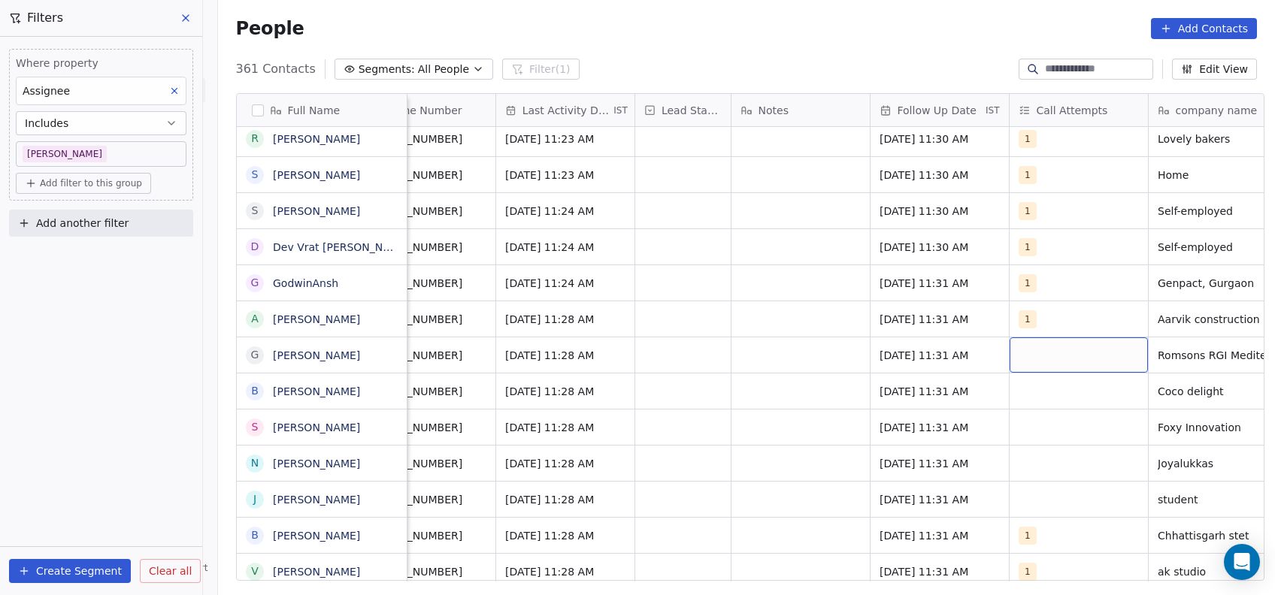
click at [1009, 367] on div "grid" at bounding box center [1078, 354] width 138 height 35
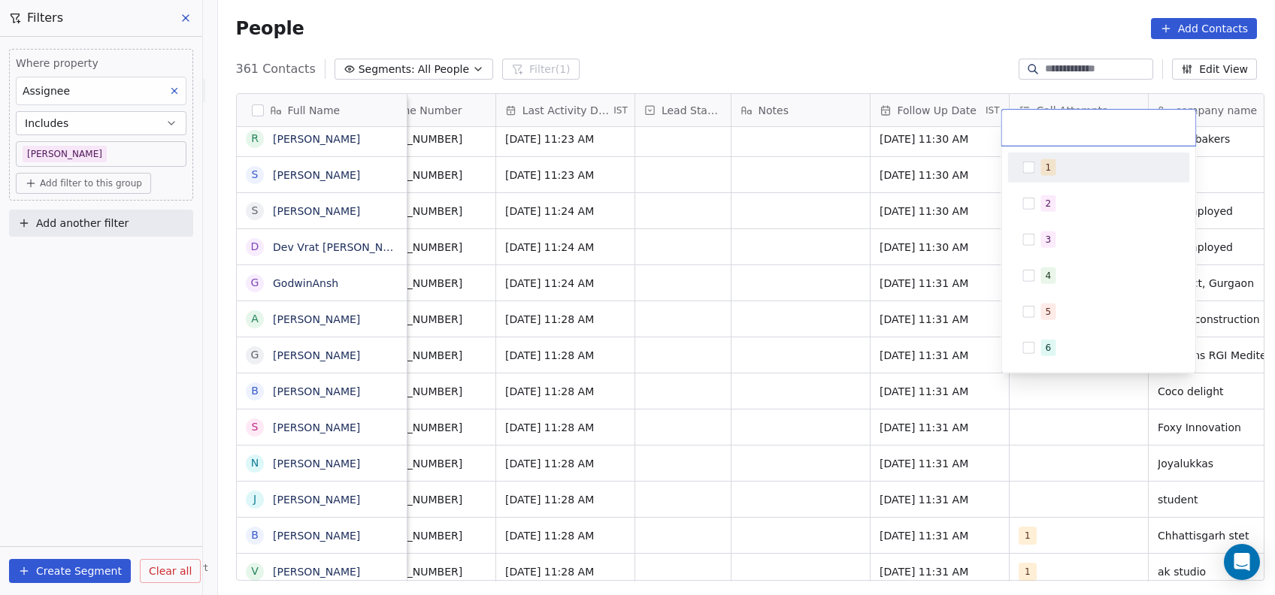
click at [1024, 162] on button "Suggestions" at bounding box center [1028, 168] width 12 height 12
click at [831, 356] on html "On2Cook India Pvt. Ltd. Contacts People Marketing Workflows Campaigns Metrics &…" at bounding box center [637, 297] width 1275 height 595
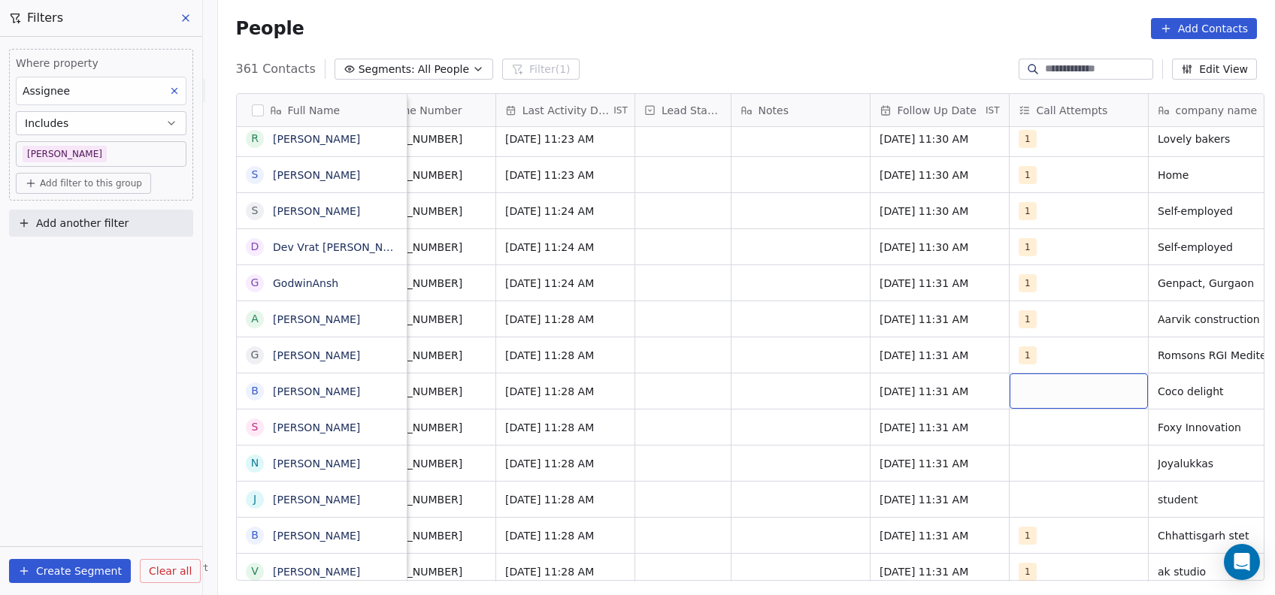
click at [1053, 398] on div "grid" at bounding box center [1078, 390] width 138 height 35
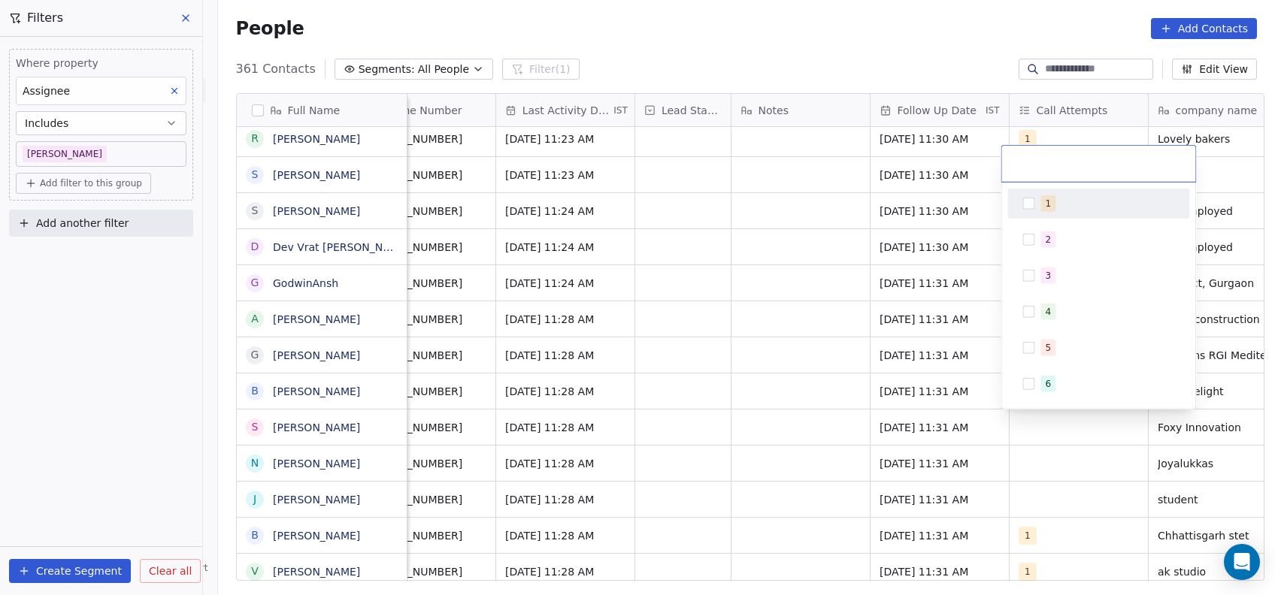
click at [1030, 204] on button "Suggestions" at bounding box center [1028, 204] width 12 height 12
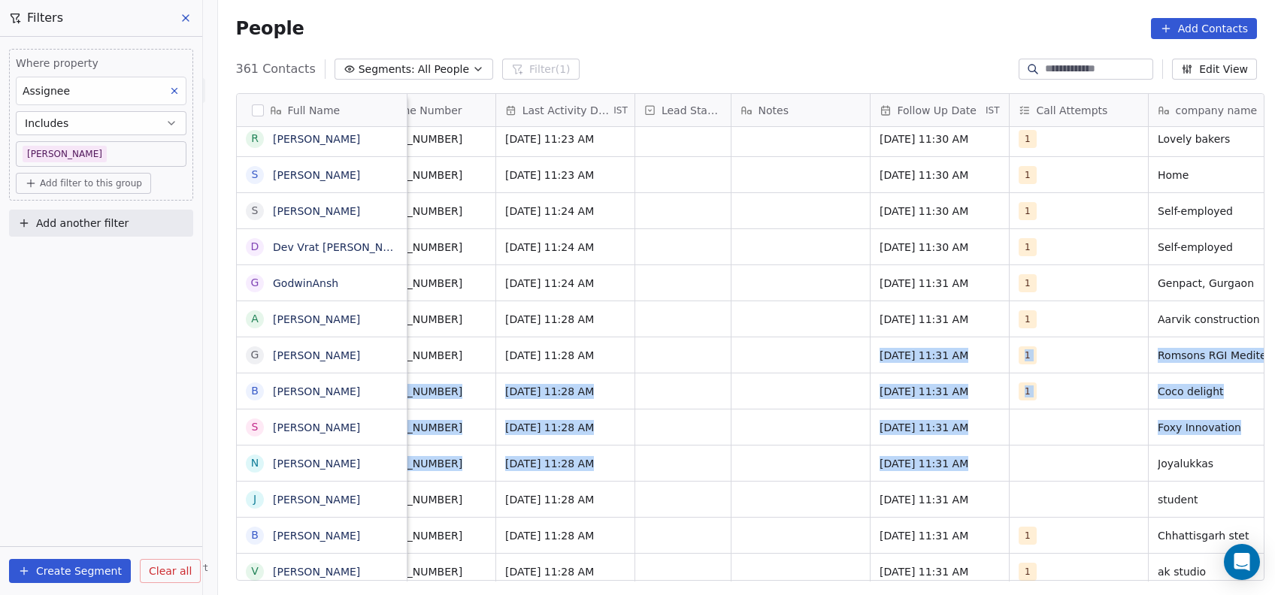
drag, startPoint x: 821, startPoint y: 348, endPoint x: 1057, endPoint y: 469, distance: 264.5
click at [1057, 469] on html "On2Cook India Pvt. Ltd. Contacts People Marketing Workflows Campaigns Metrics &…" at bounding box center [637, 297] width 1275 height 595
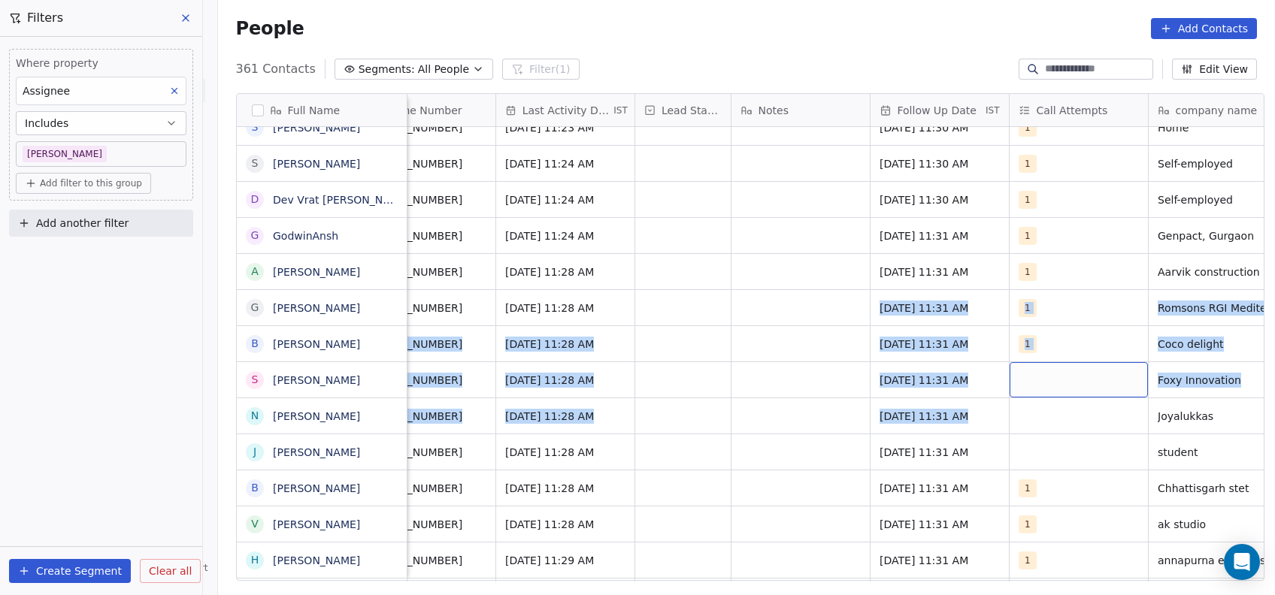
click at [1049, 380] on div "grid" at bounding box center [1078, 379] width 138 height 35
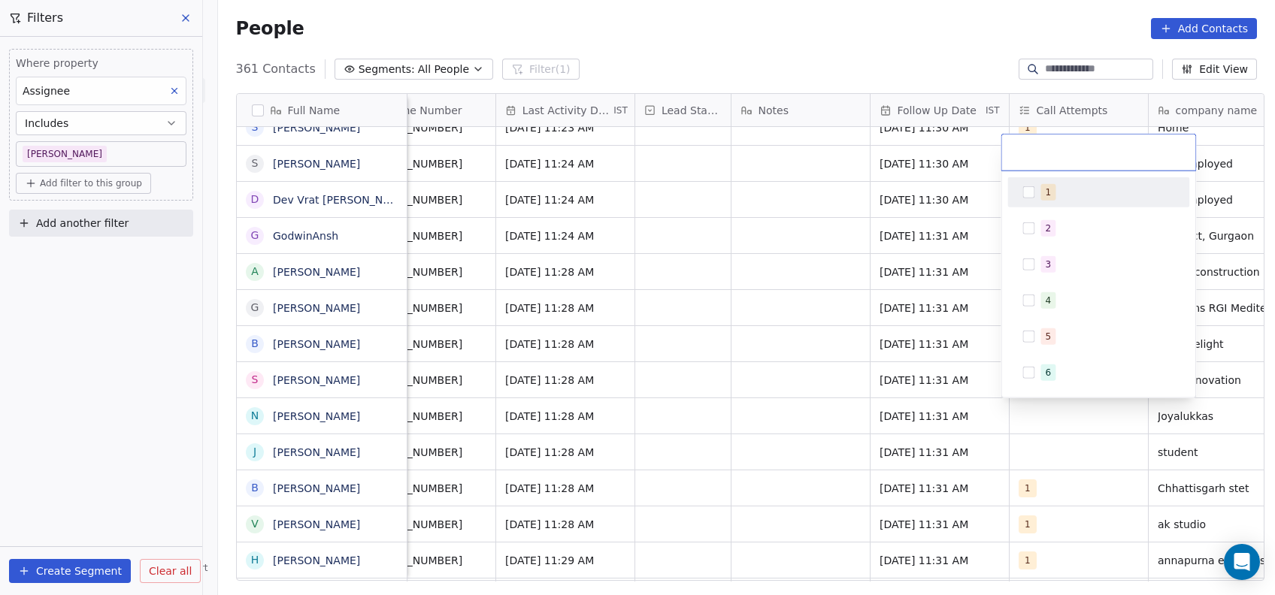
click at [1027, 192] on button "Suggestions" at bounding box center [1028, 192] width 12 height 12
click at [721, 431] on html "On2Cook India Pvt. Ltd. Contacts People Marketing Workflows Campaigns Metrics &…" at bounding box center [637, 297] width 1275 height 595
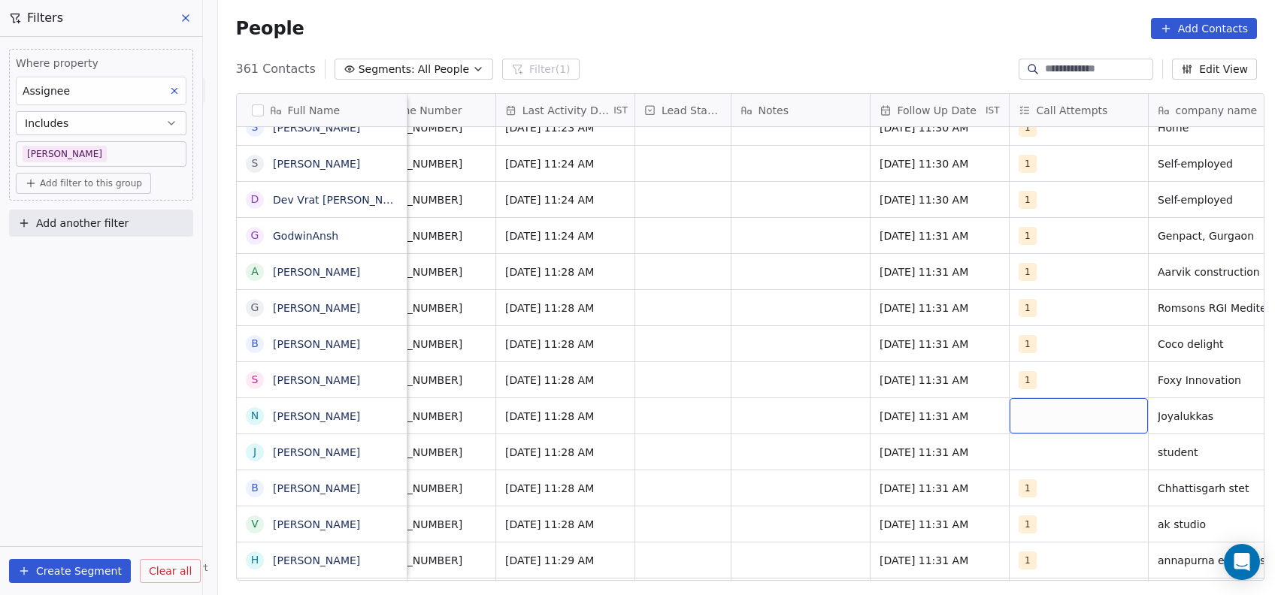
click at [1030, 417] on div "grid" at bounding box center [1078, 415] width 138 height 35
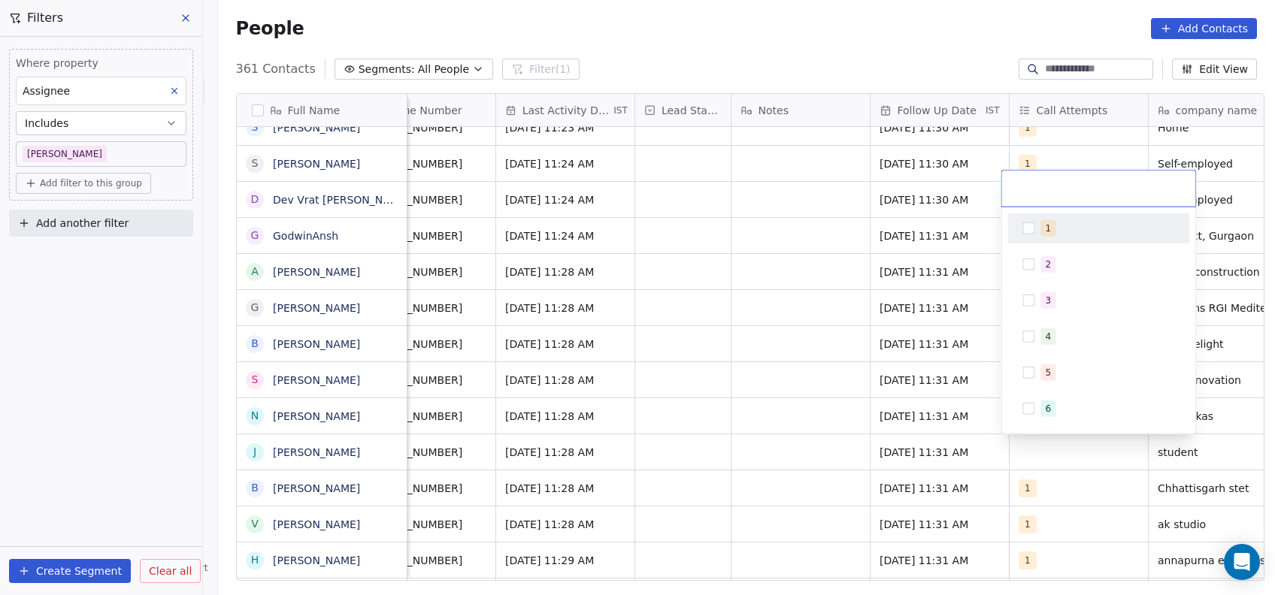
click at [1030, 223] on button "Suggestions" at bounding box center [1028, 228] width 12 height 12
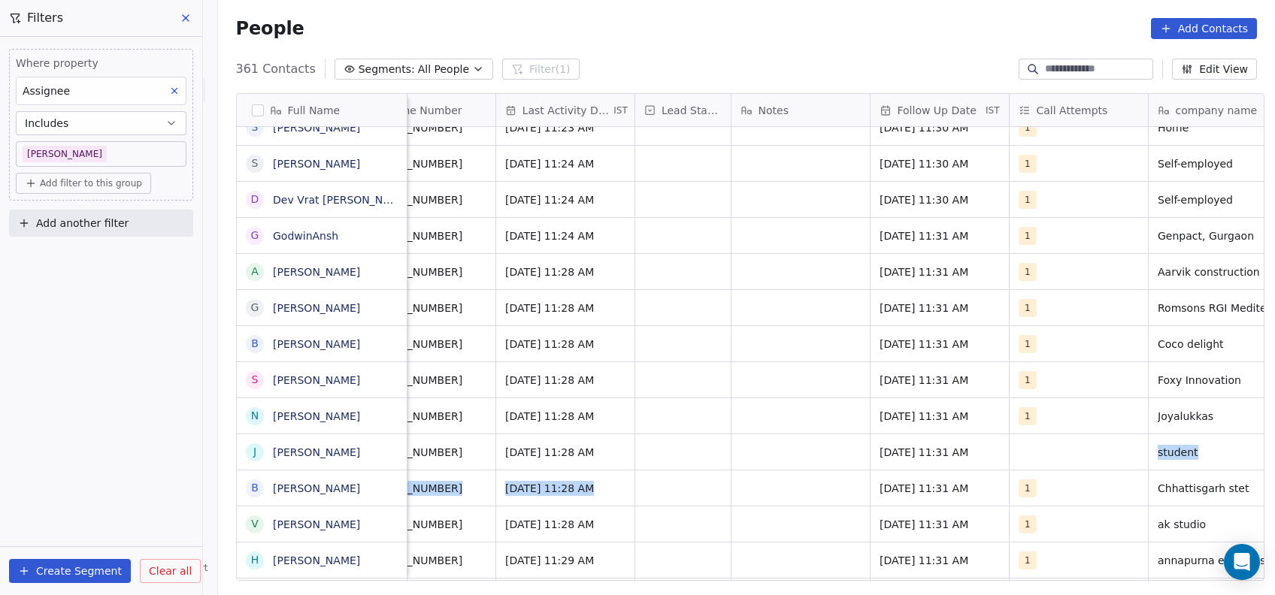
drag, startPoint x: 725, startPoint y: 478, endPoint x: 1067, endPoint y: 440, distance: 344.0
click at [1067, 440] on html "On2Cook India Pvt. Ltd. Contacts People Marketing Workflows Campaigns Metrics &…" at bounding box center [637, 297] width 1275 height 595
click at [1067, 440] on div "grid" at bounding box center [1078, 451] width 138 height 35
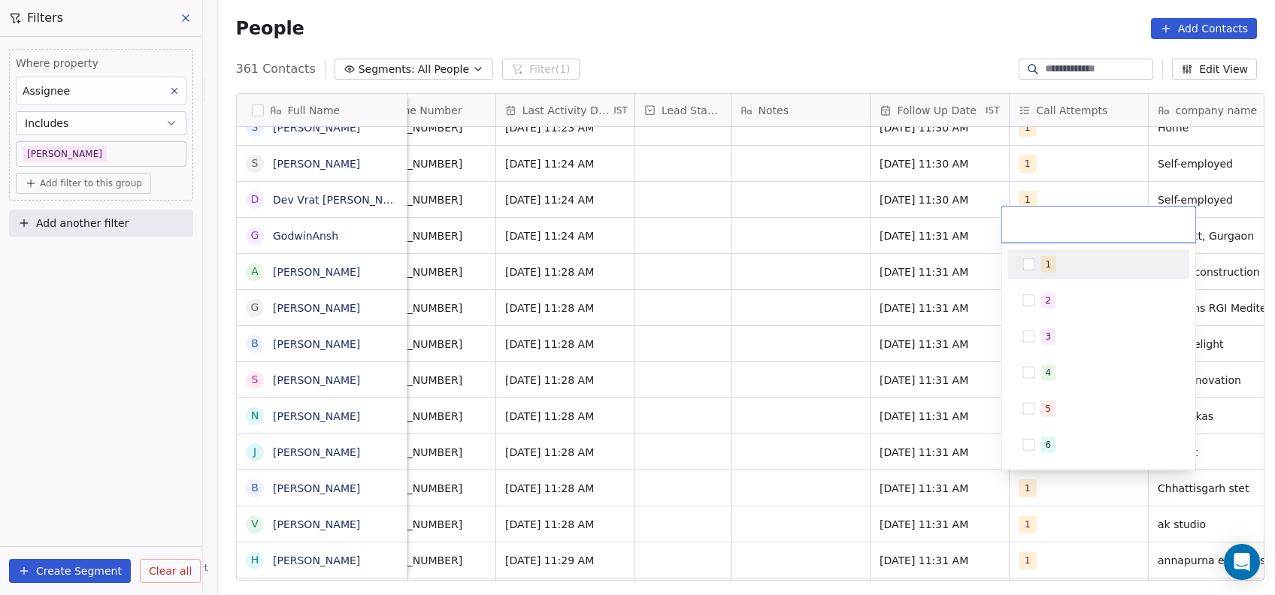
click at [1024, 274] on div "1" at bounding box center [1098, 265] width 170 height 24
click at [774, 351] on html "On2Cook India Pvt. Ltd. Contacts People Marketing Workflows Campaigns Metrics &…" at bounding box center [637, 297] width 1275 height 595
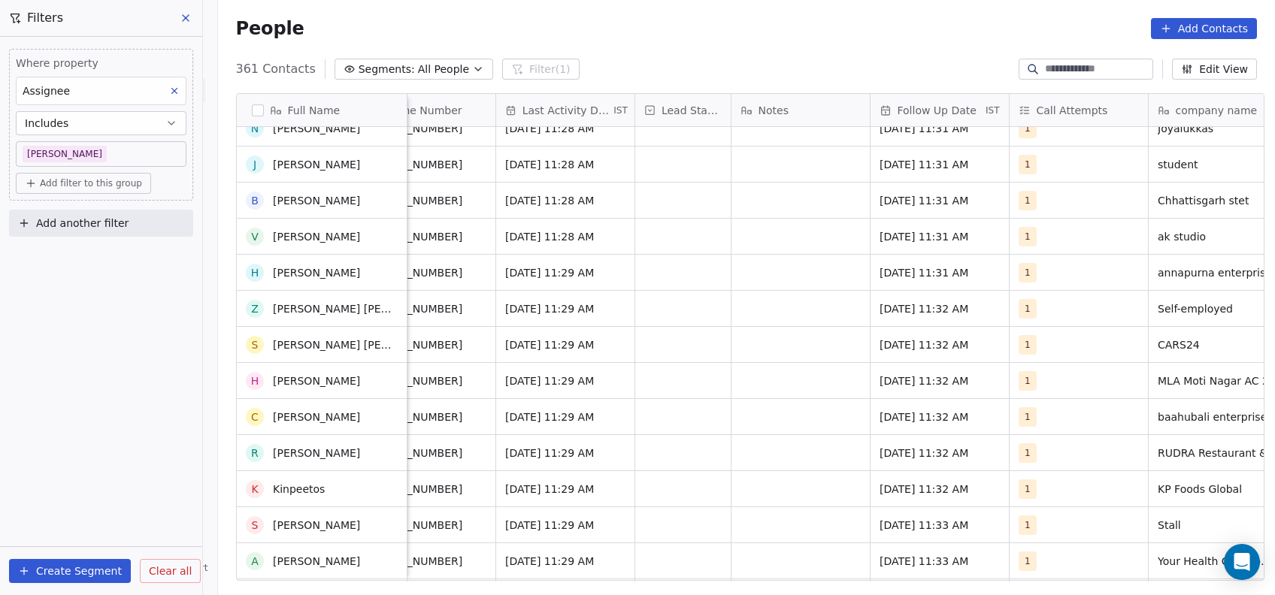
scroll to position [385, 0]
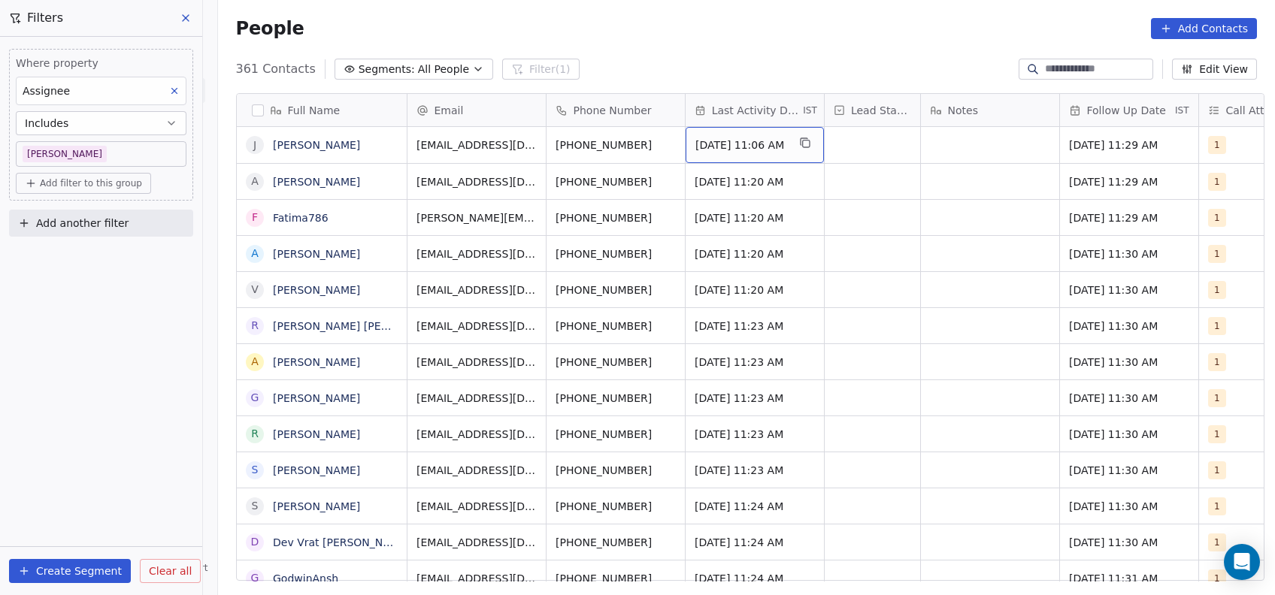
click at [744, 149] on span "[DATE] 11:06 AM" at bounding box center [741, 145] width 92 height 15
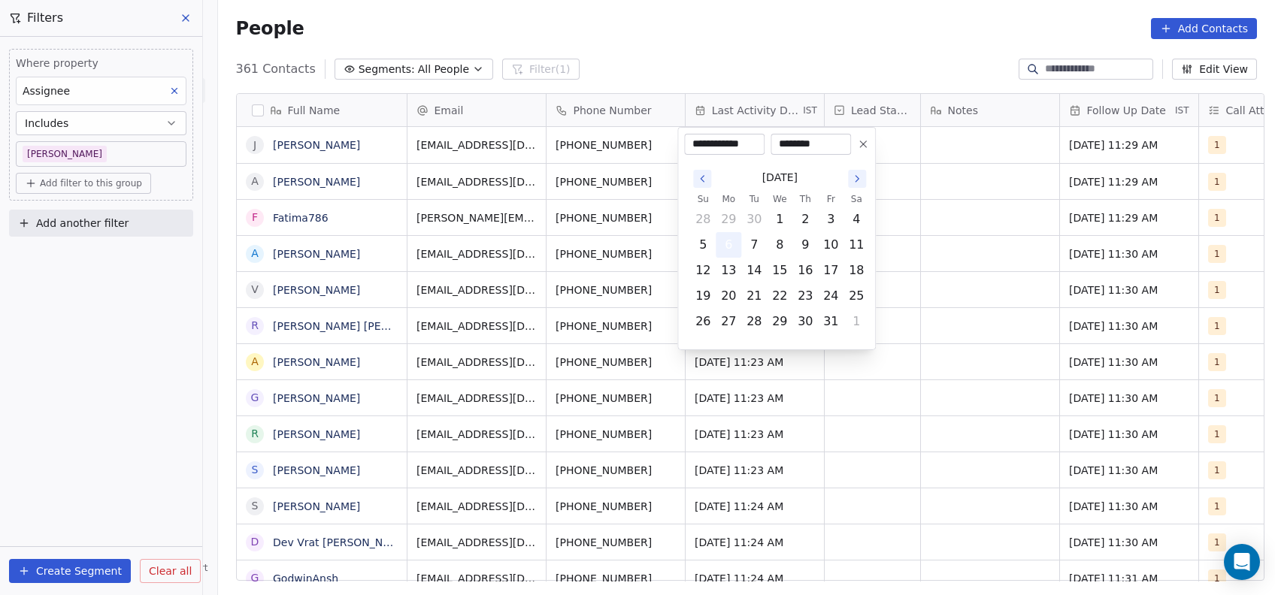
click at [727, 252] on button "6" at bounding box center [728, 245] width 24 height 24
click at [938, 219] on html "On2Cook India Pvt. Ltd. Contacts People Marketing Workflows Campaigns Metrics &…" at bounding box center [637, 297] width 1275 height 595
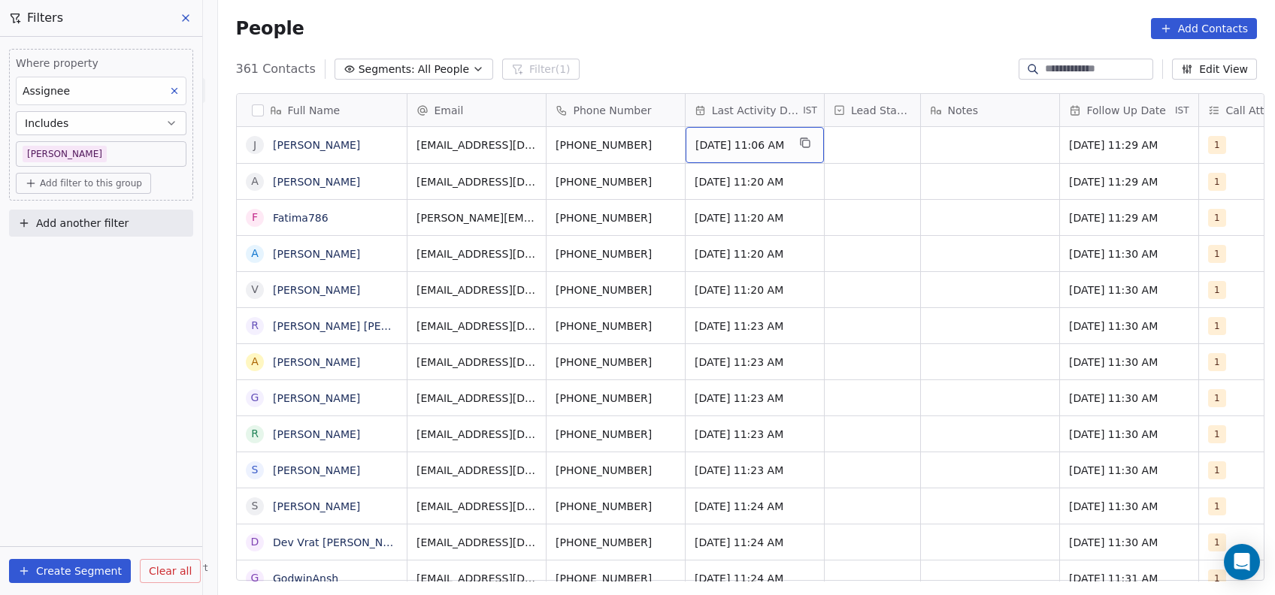
click at [773, 140] on span "[DATE] 11:06 AM" at bounding box center [741, 145] width 92 height 15
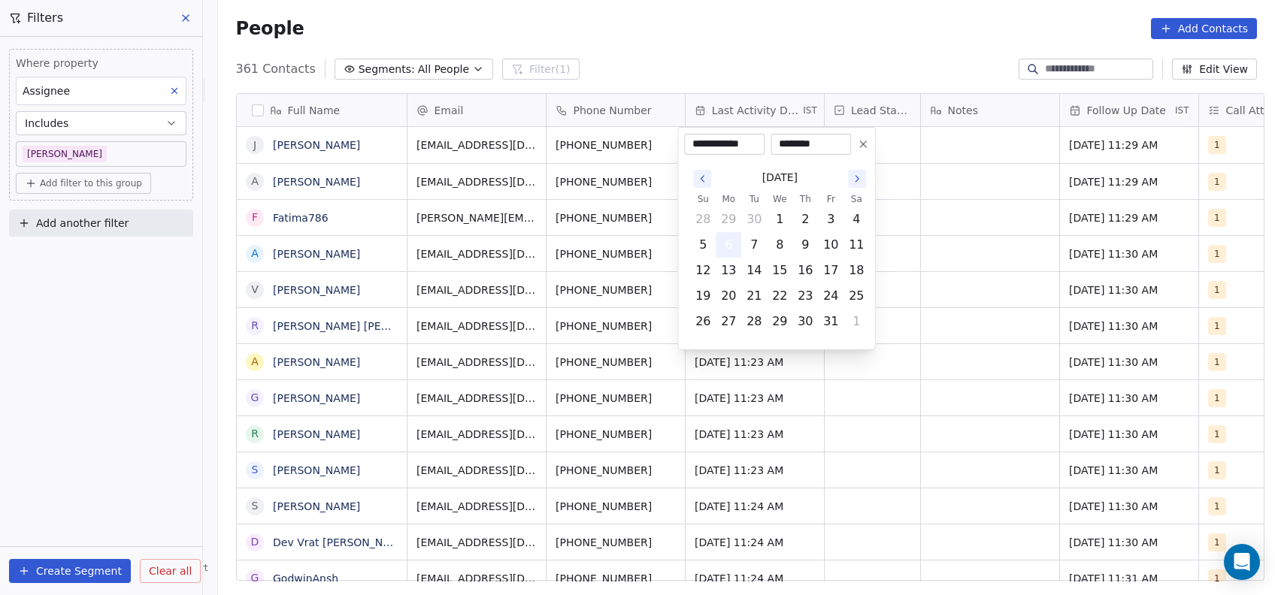
click at [720, 243] on button "6" at bounding box center [728, 245] width 24 height 24
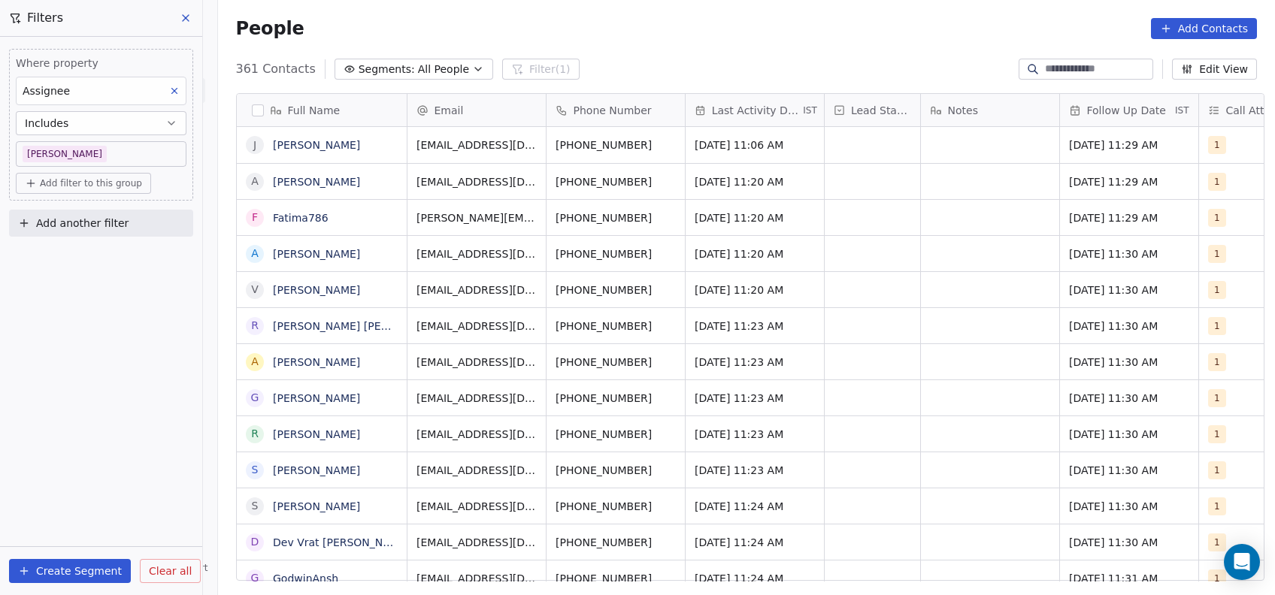
click at [921, 247] on html "On2Cook India Pvt. Ltd. Contacts People Marketing Workflows Campaigns Metrics &…" at bounding box center [637, 297] width 1275 height 595
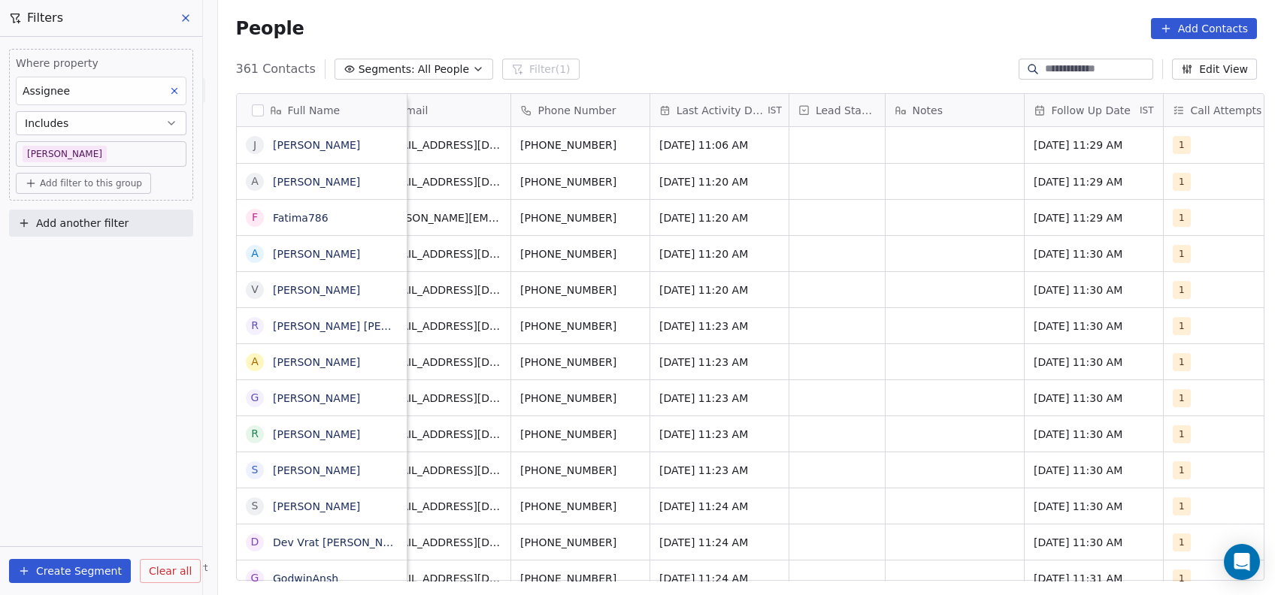
scroll to position [0, 0]
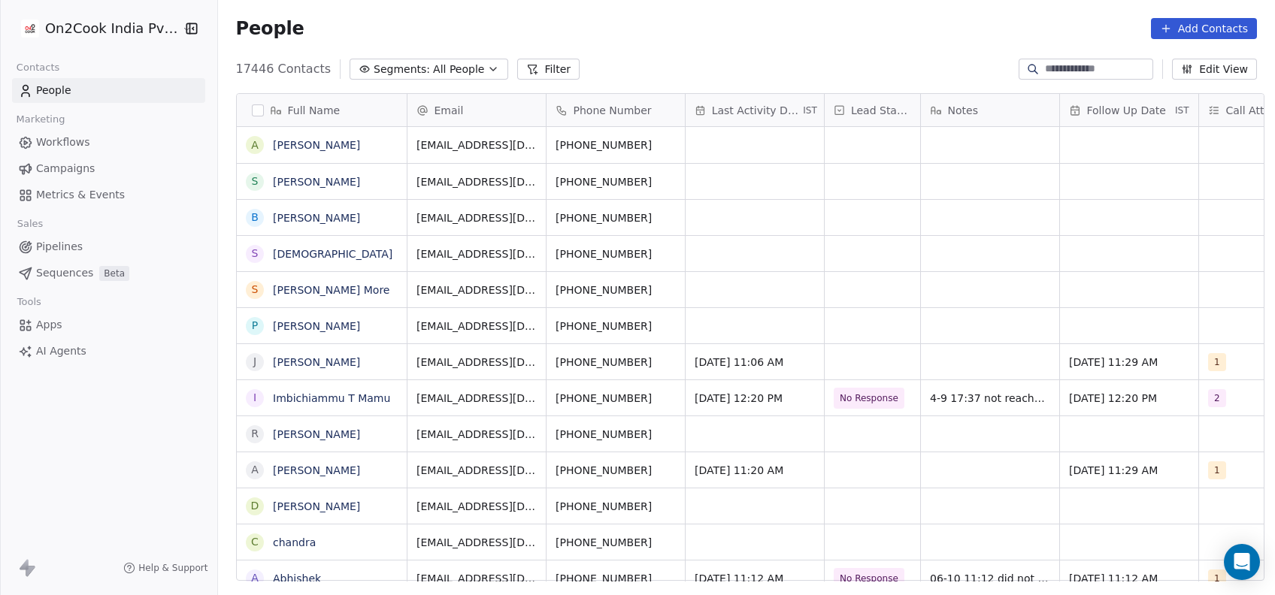
scroll to position [508, 1048]
click at [525, 59] on button "Filter" at bounding box center [548, 69] width 62 height 21
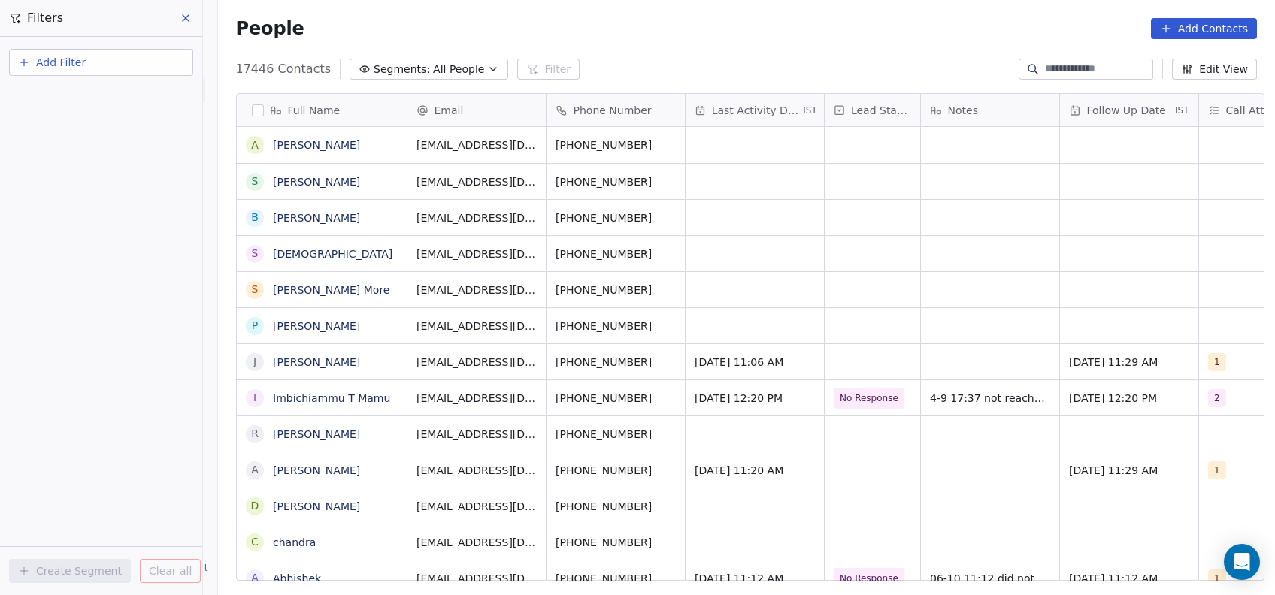
click at [138, 68] on button "Add Filter" at bounding box center [101, 62] width 184 height 27
click at [119, 100] on div "Contact properties" at bounding box center [101, 97] width 153 height 16
type input "***"
click at [71, 157] on div "Assignee" at bounding box center [101, 151] width 153 height 15
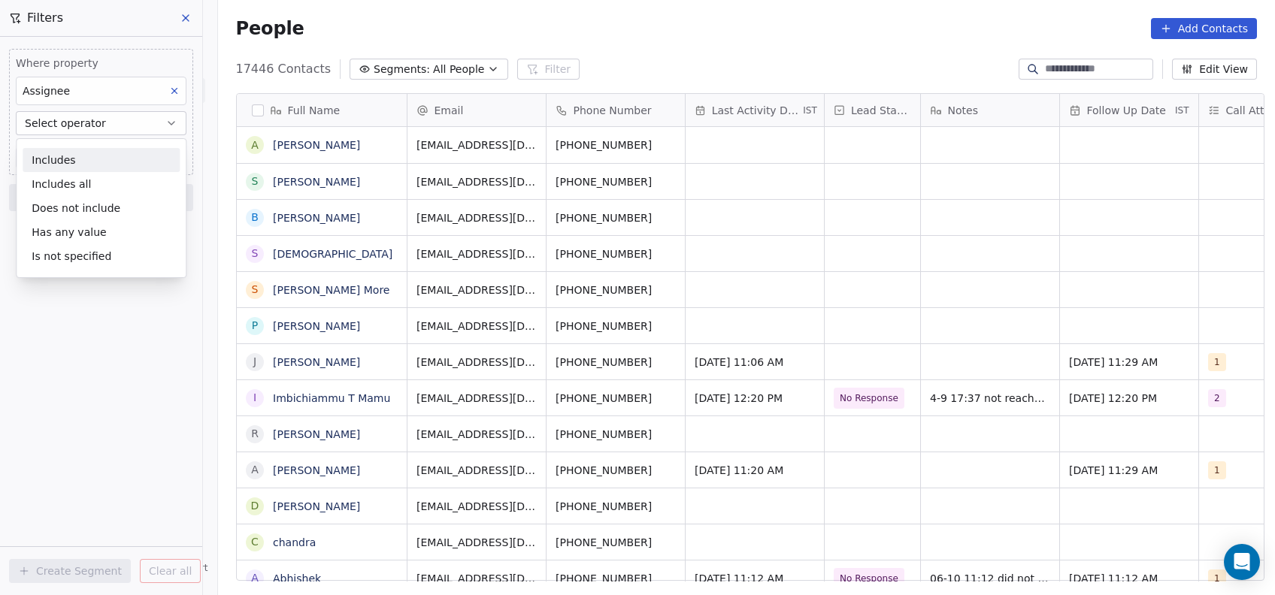
click at [71, 157] on div "Includes" at bounding box center [101, 160] width 157 height 24
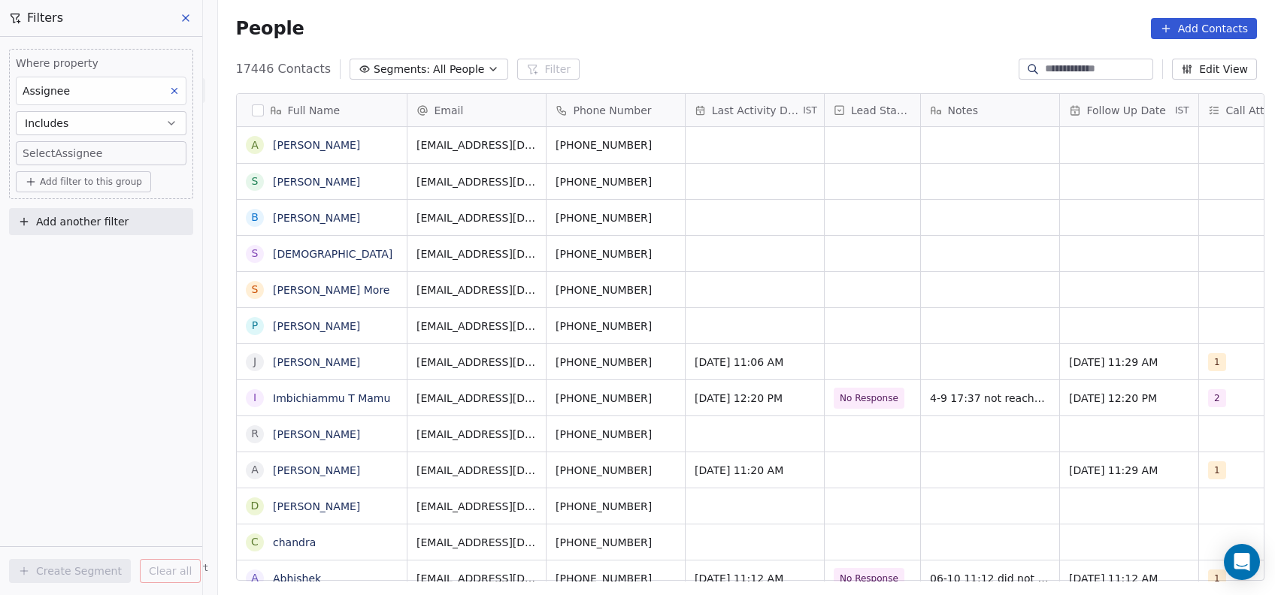
click at [71, 157] on body "On2Cook India Pvt. Ltd. Contacts People Marketing Workflows Campaigns Metrics &…" at bounding box center [637, 297] width 1275 height 595
type input "**"
click at [47, 206] on button "Suggestions" at bounding box center [43, 204] width 12 height 12
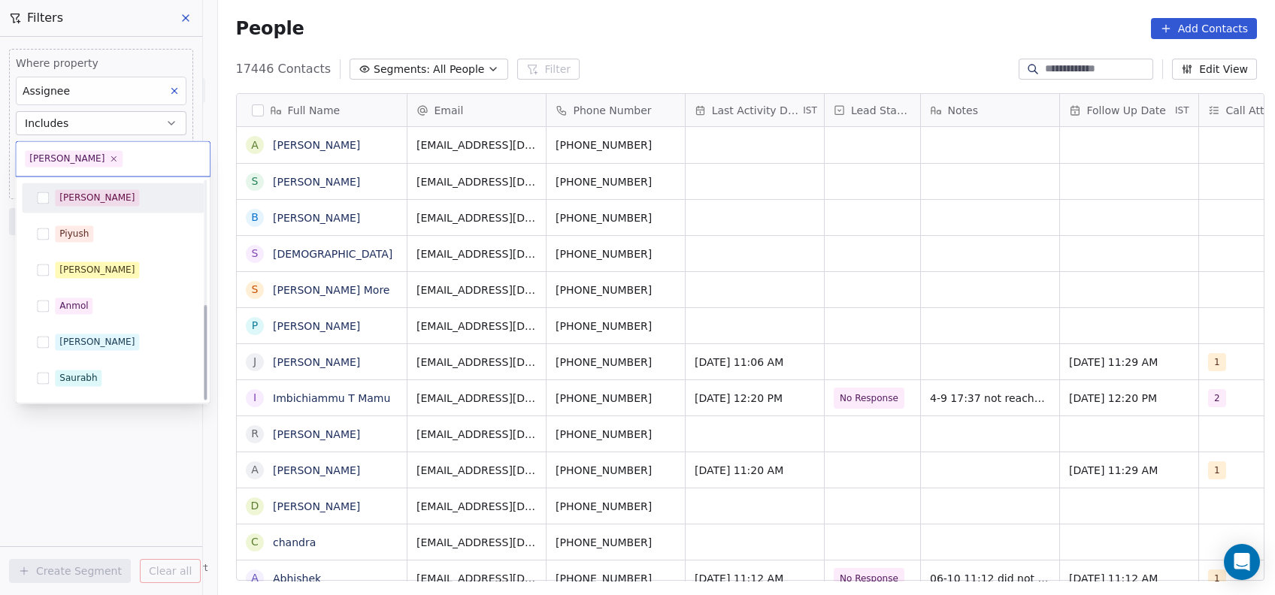
scroll to position [284, 0]
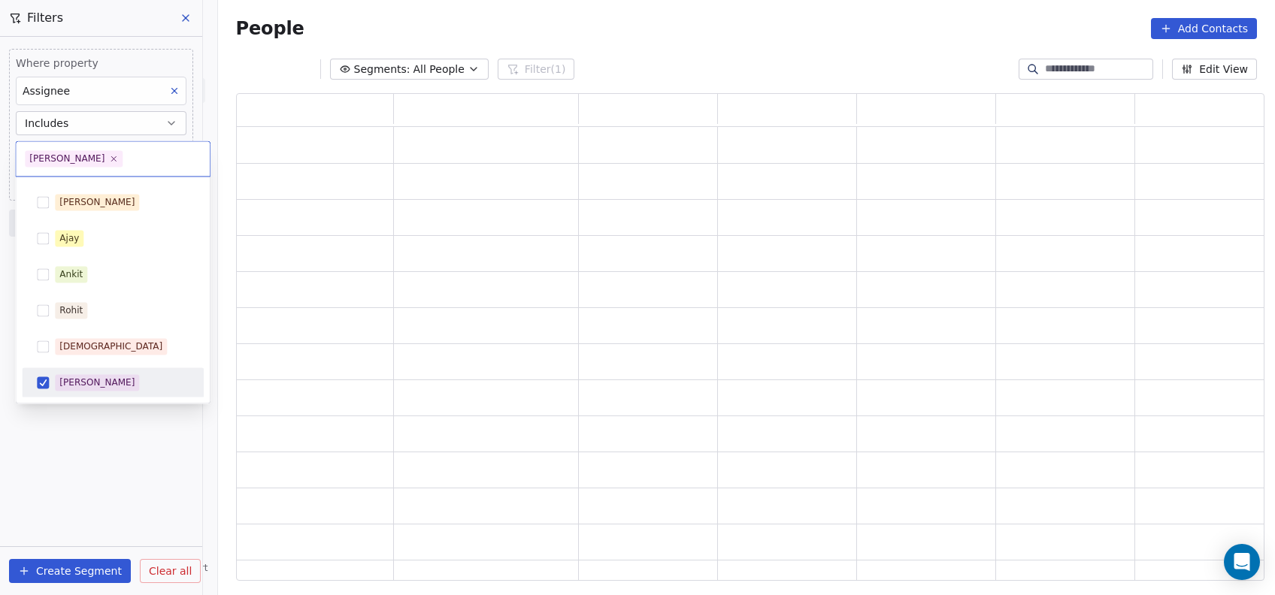
click at [73, 463] on html "On2Cook India Pvt. Ltd. Contacts People Marketing Workflows Campaigns Metrics &…" at bounding box center [637, 297] width 1275 height 595
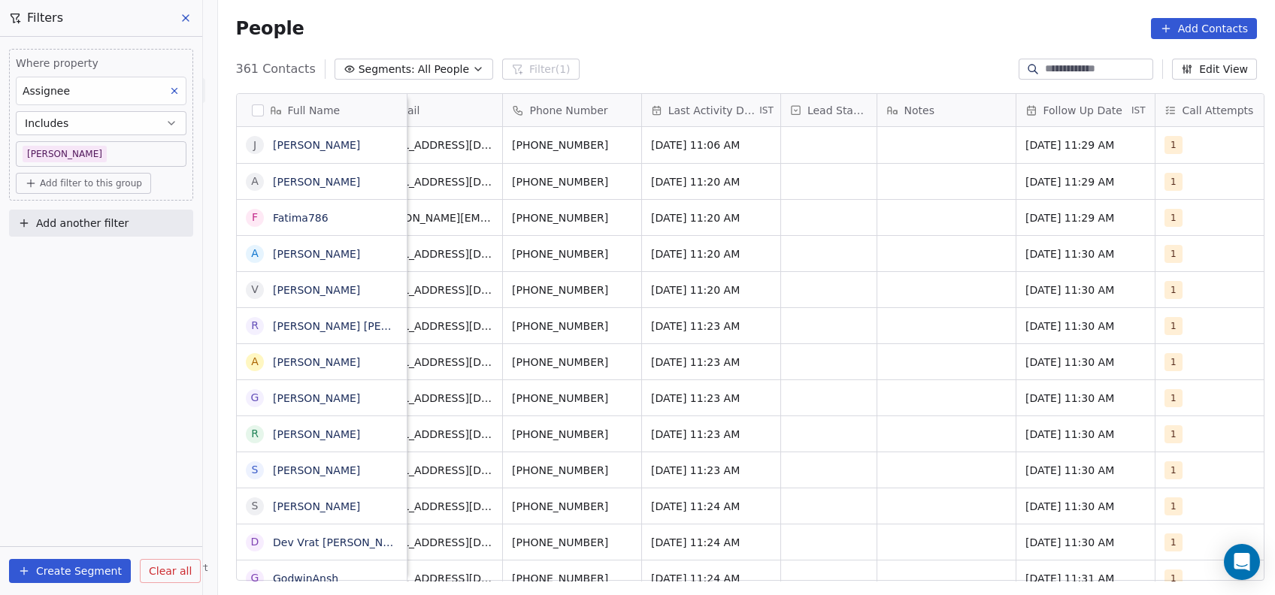
scroll to position [0, 0]
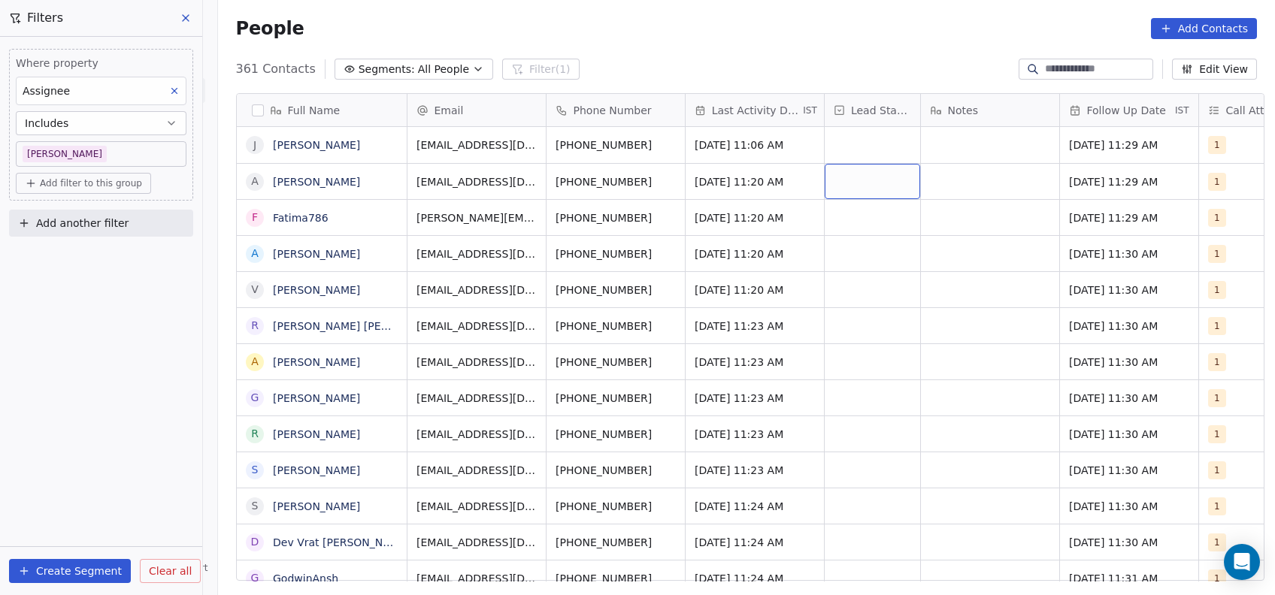
click at [894, 177] on div "grid" at bounding box center [871, 181] width 95 height 35
click at [878, 180] on div "grid" at bounding box center [871, 181] width 95 height 35
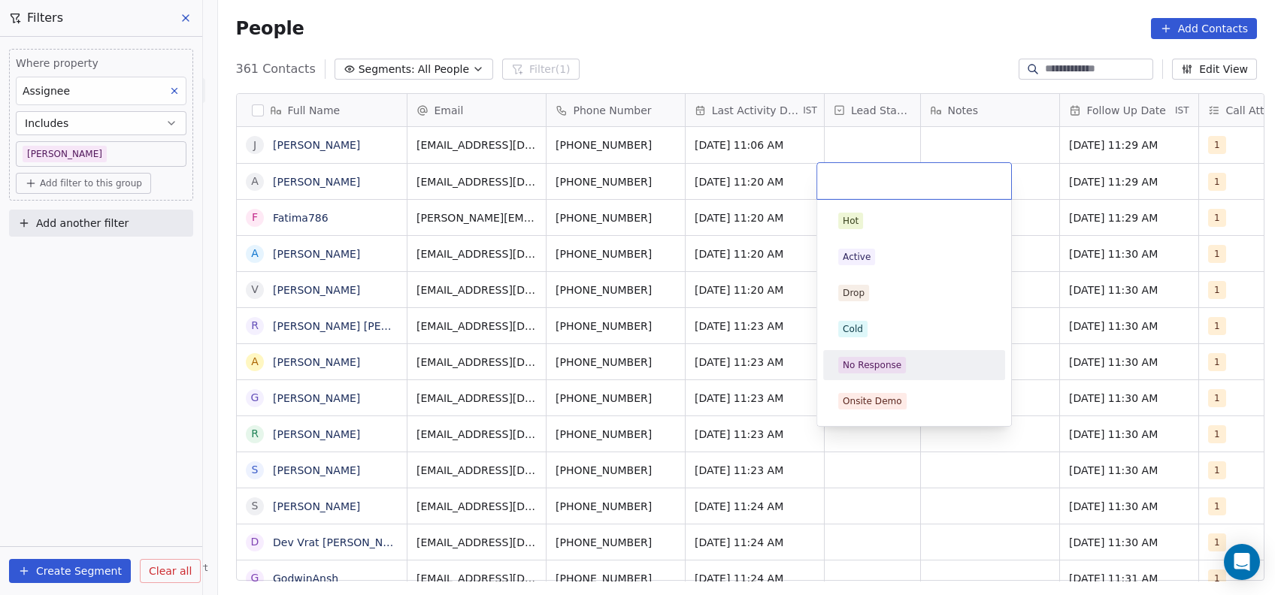
click at [854, 367] on div "No Response" at bounding box center [871, 365] width 59 height 14
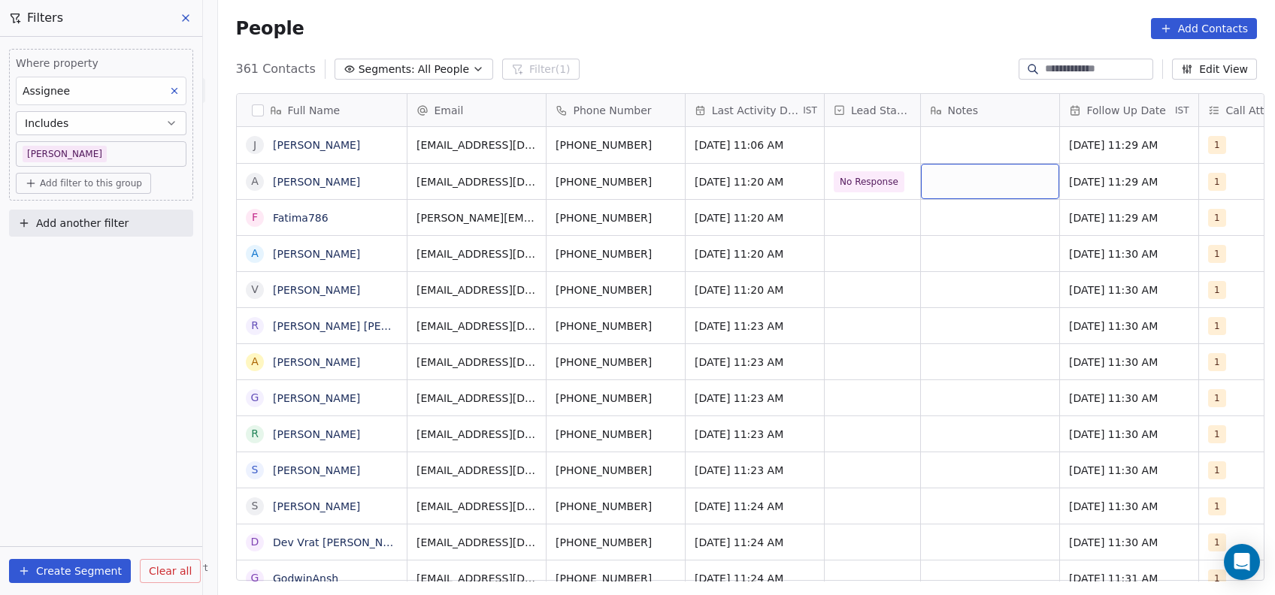
click at [949, 175] on div "grid" at bounding box center [990, 181] width 138 height 35
type textarea "********"
click at [838, 228] on html "On2Cook India Pvt. Ltd. Contacts People Marketing Workflows Campaigns Metrics &…" at bounding box center [637, 297] width 1275 height 595
click at [839, 228] on div "grid" at bounding box center [871, 217] width 95 height 35
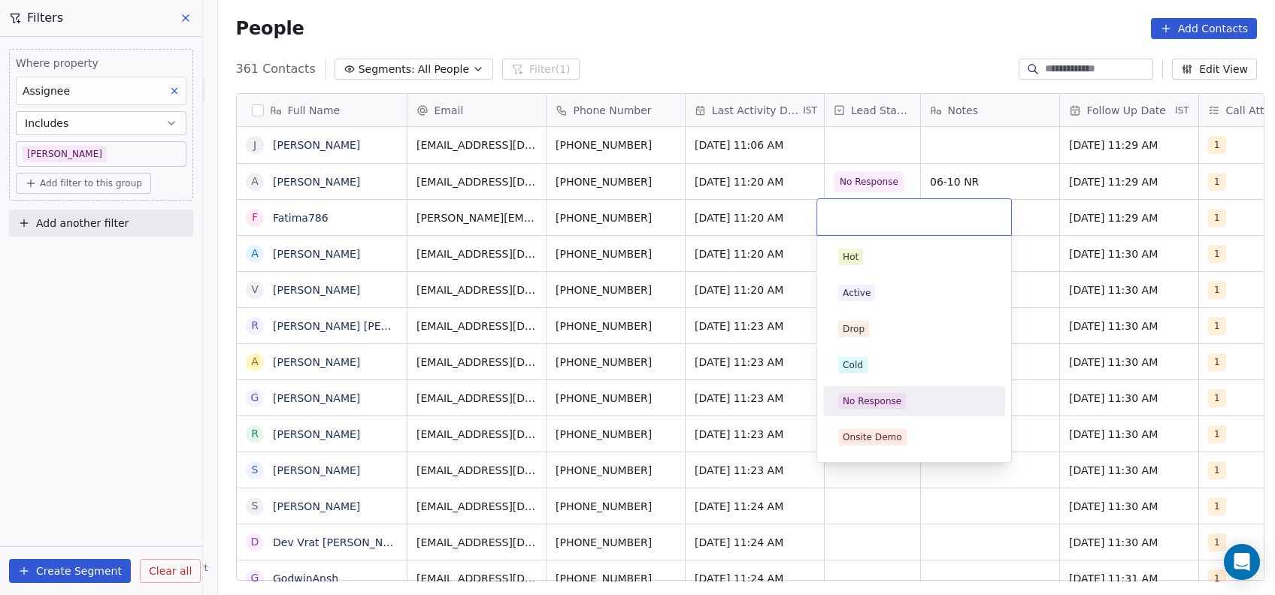
click at [877, 401] on div "No Response" at bounding box center [871, 402] width 59 height 14
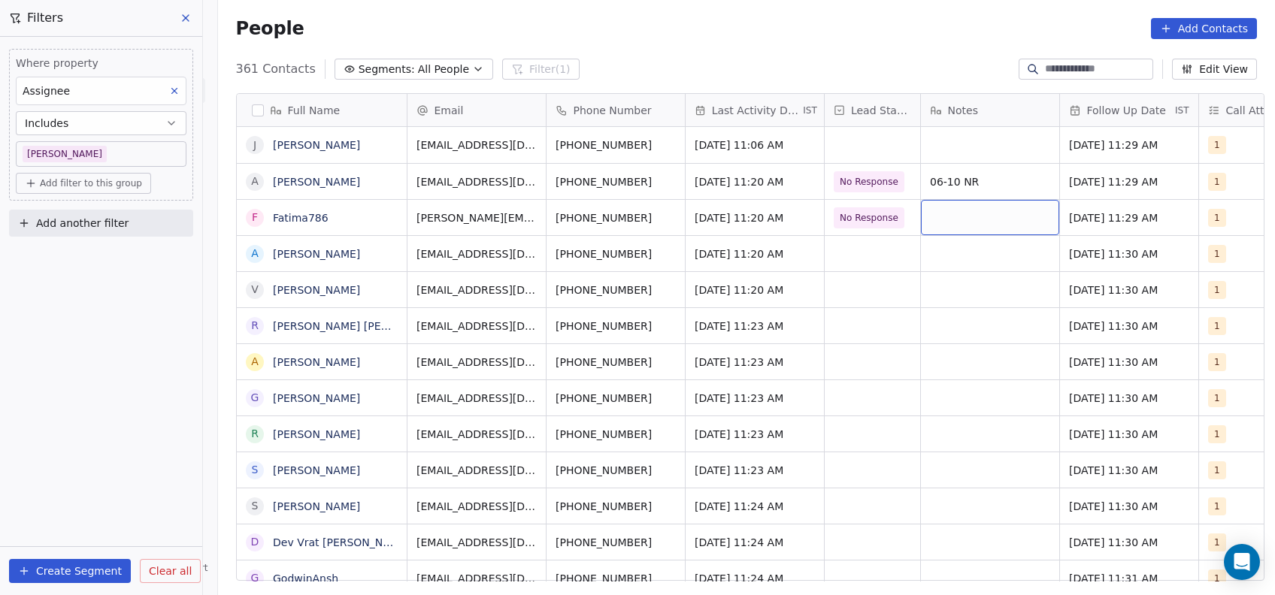
click at [952, 225] on div "grid" at bounding box center [990, 217] width 138 height 35
type textarea "********"
click at [854, 253] on html "On2Cook India Pvt. Ltd. Contacts People Marketing Workflows Campaigns Metrics &…" at bounding box center [637, 297] width 1275 height 595
click at [878, 247] on div "grid" at bounding box center [871, 253] width 95 height 35
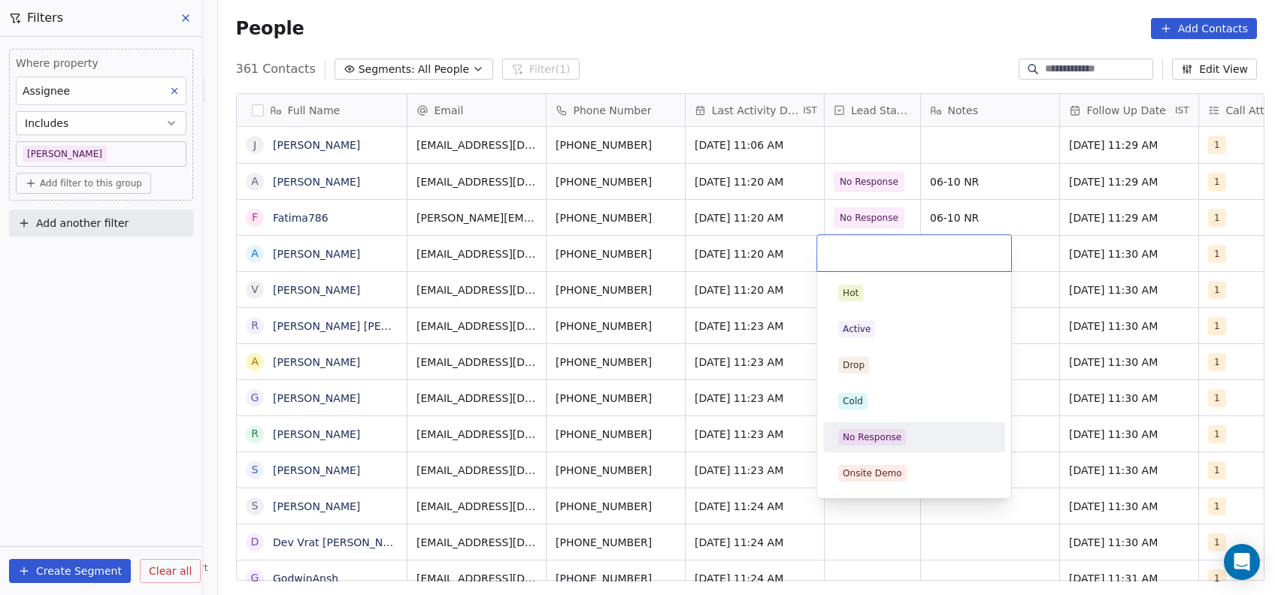
click at [856, 443] on div "No Response" at bounding box center [871, 438] width 59 height 14
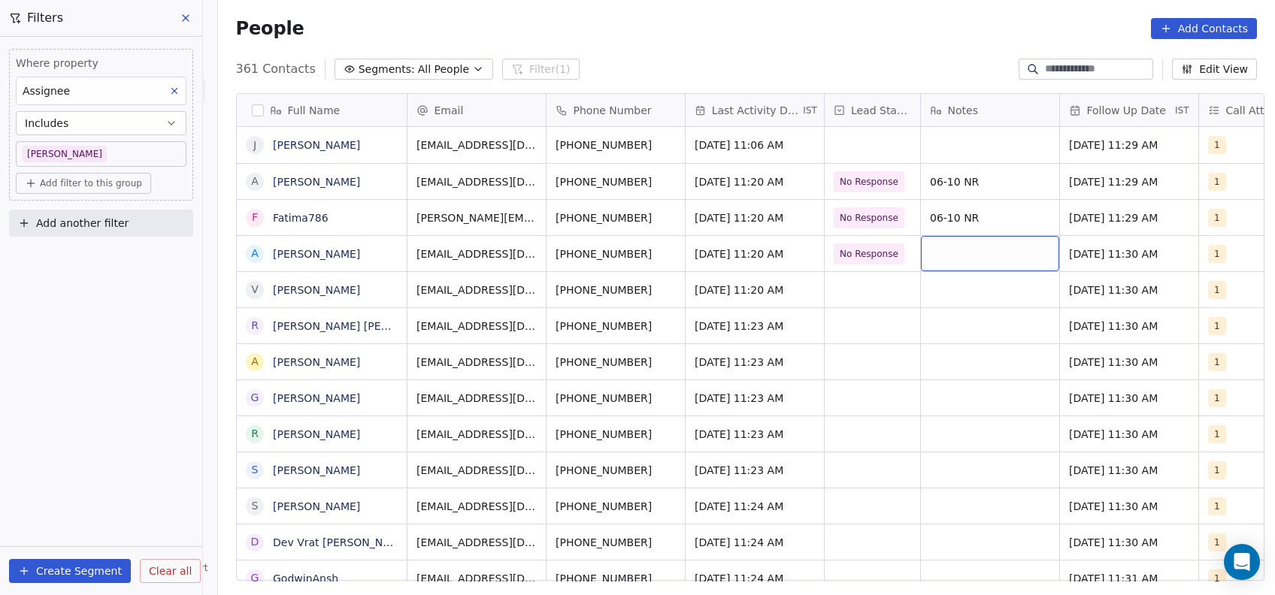
click at [962, 246] on div "grid" at bounding box center [990, 253] width 138 height 35
type textarea "********"
click at [854, 289] on html "On2Cook India Pvt. Ltd. Contacts People Marketing Workflows Campaigns Metrics &…" at bounding box center [637, 297] width 1275 height 595
click at [854, 289] on div "grid" at bounding box center [871, 289] width 95 height 35
click at [754, 301] on div "[DATE] 11:20 AM" at bounding box center [754, 289] width 138 height 35
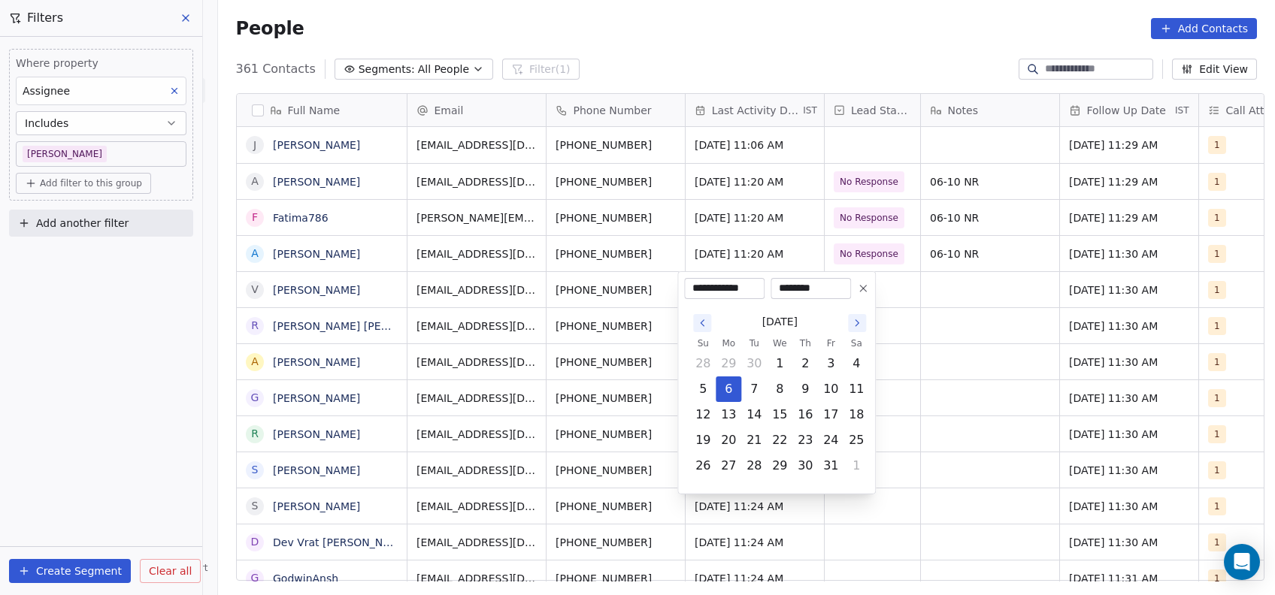
click at [916, 352] on html "On2Cook India Pvt. Ltd. Contacts People Marketing Workflows Campaigns Metrics &…" at bounding box center [637, 297] width 1275 height 595
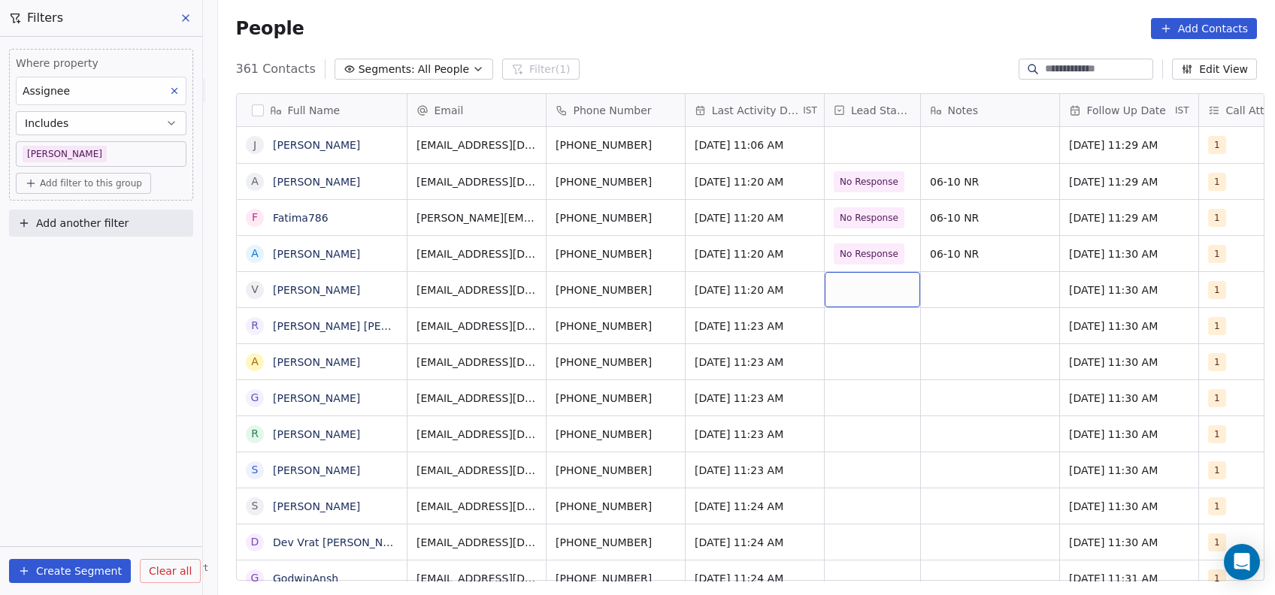
click at [848, 273] on div "grid" at bounding box center [871, 289] width 95 height 35
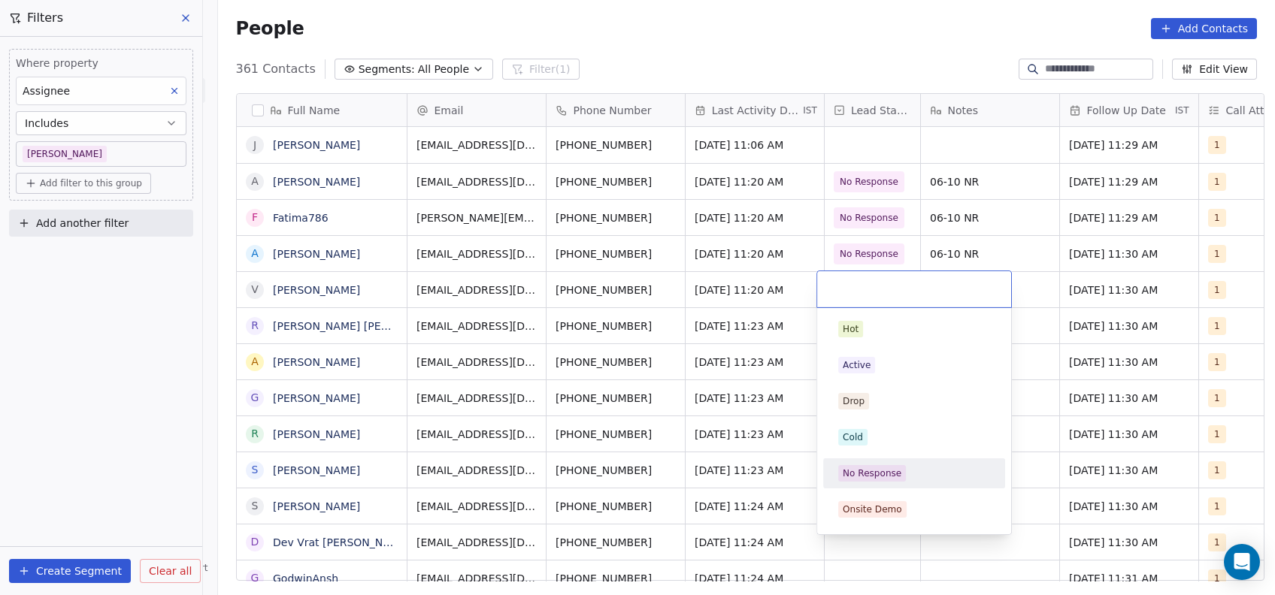
click at [863, 474] on div "No Response" at bounding box center [871, 474] width 59 height 14
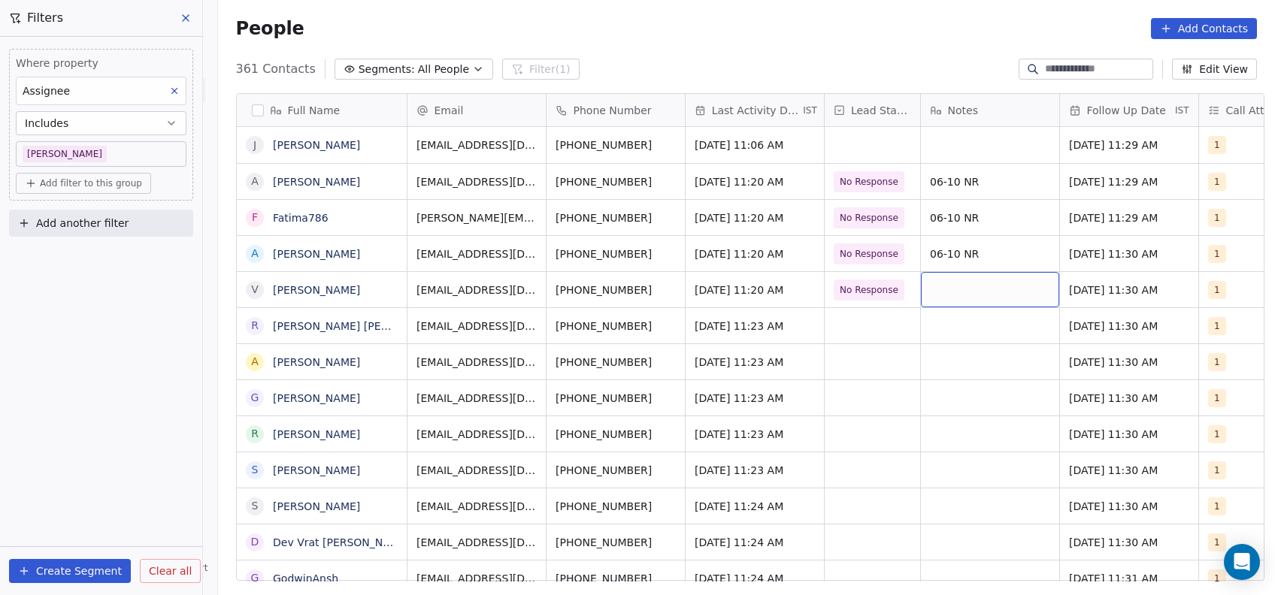
click at [952, 293] on div "grid" at bounding box center [990, 289] width 138 height 35
type textarea "*****"
click at [950, 346] on html "On2Cook India Pvt. Ltd. Contacts People Marketing Workflows Campaigns Metrics &…" at bounding box center [637, 297] width 1275 height 595
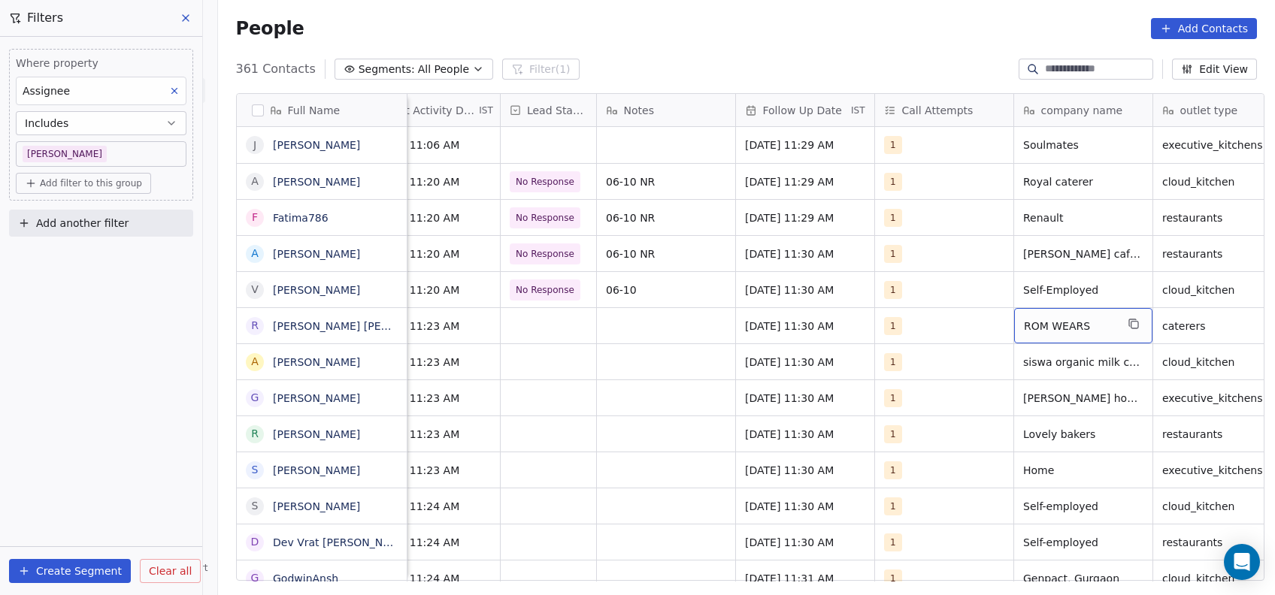
scroll to position [0, 367]
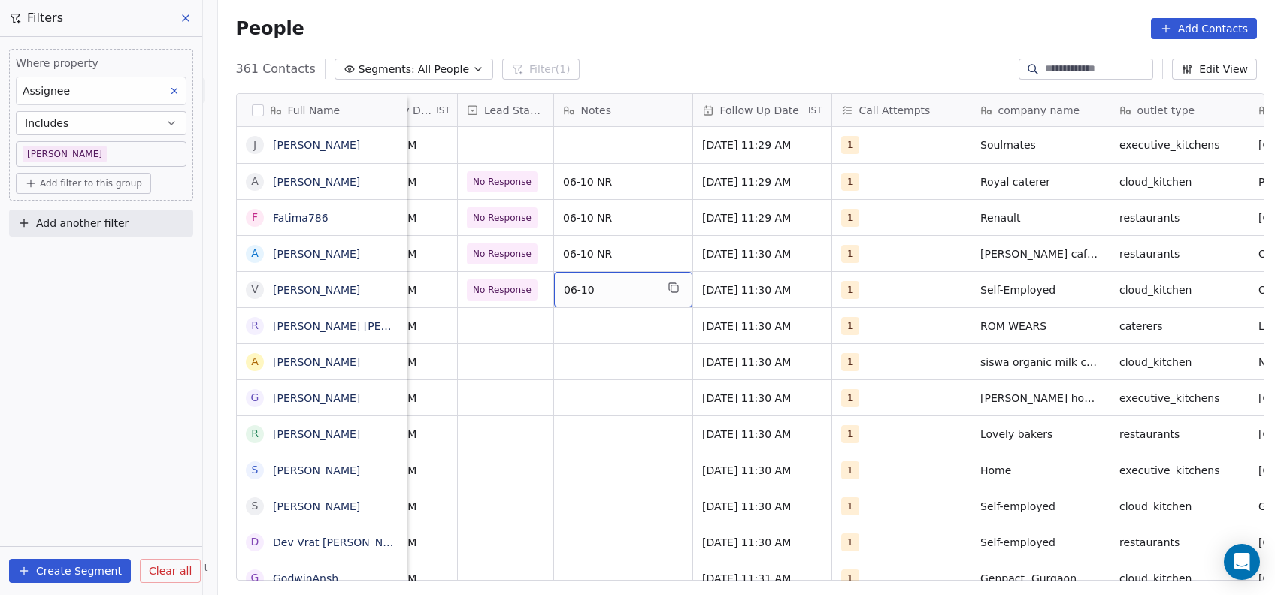
click at [633, 287] on span "06-10" at bounding box center [610, 290] width 92 height 15
type textarea "*****"
click at [510, 282] on html "On2Cook India Pvt. Ltd. Contacts People Marketing Workflows Campaigns Metrics &…" at bounding box center [637, 297] width 1275 height 595
click at [512, 291] on span "No Response" at bounding box center [502, 290] width 59 height 15
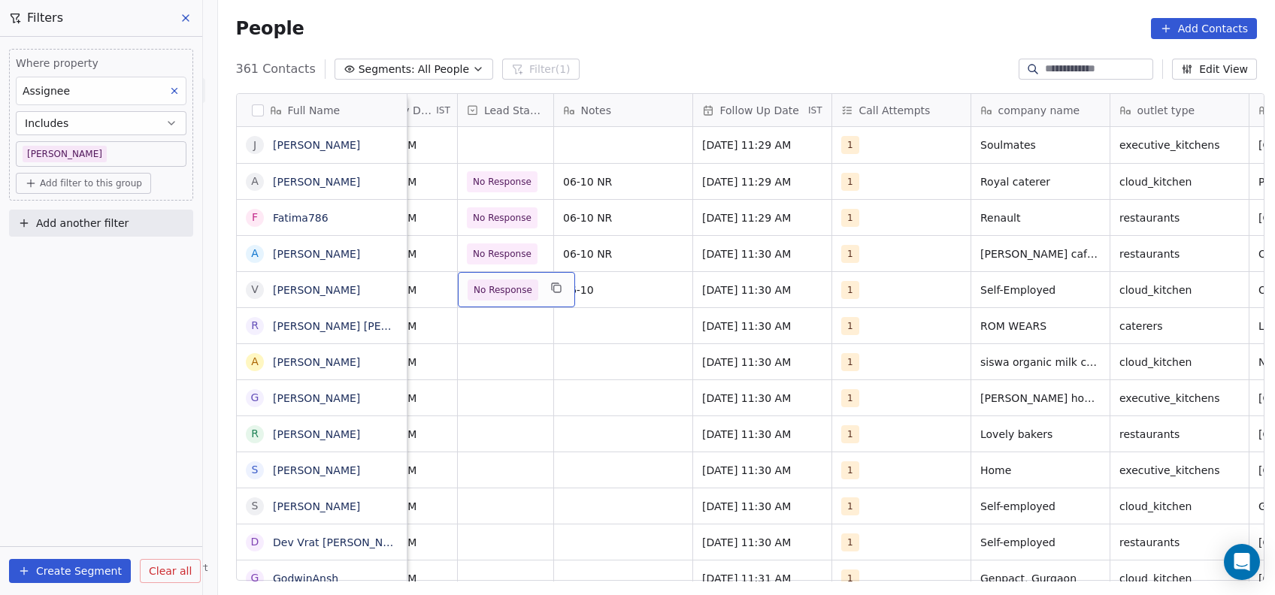
click at [512, 291] on span "No Response" at bounding box center [502, 290] width 59 height 15
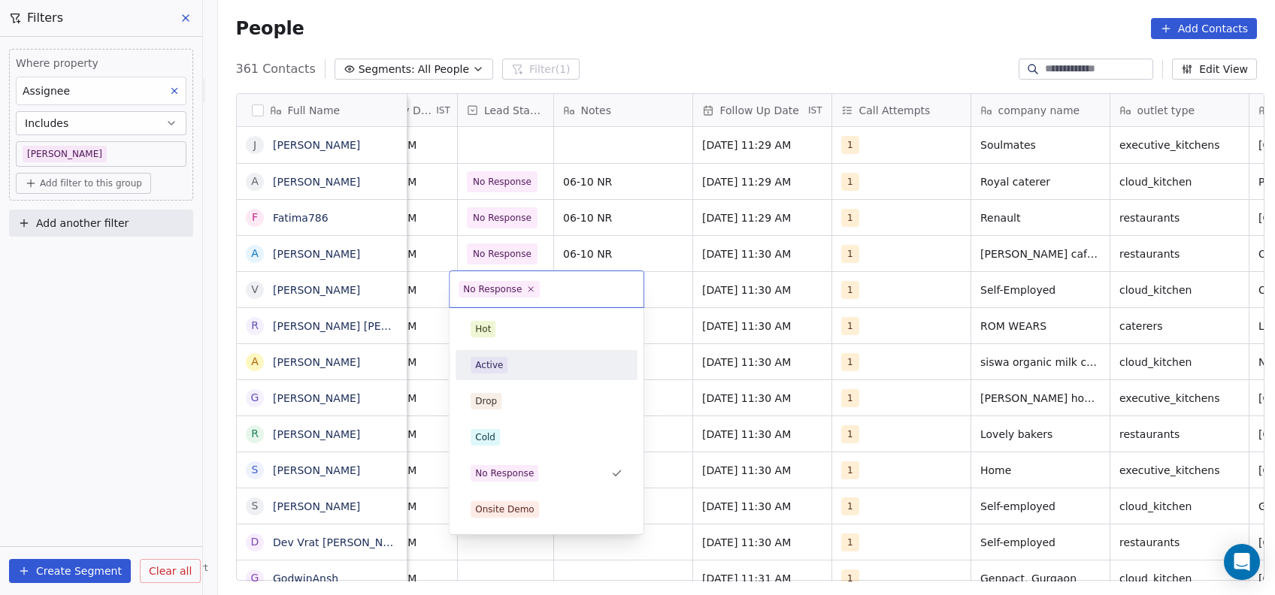
click at [491, 373] on div "Active" at bounding box center [546, 365] width 170 height 24
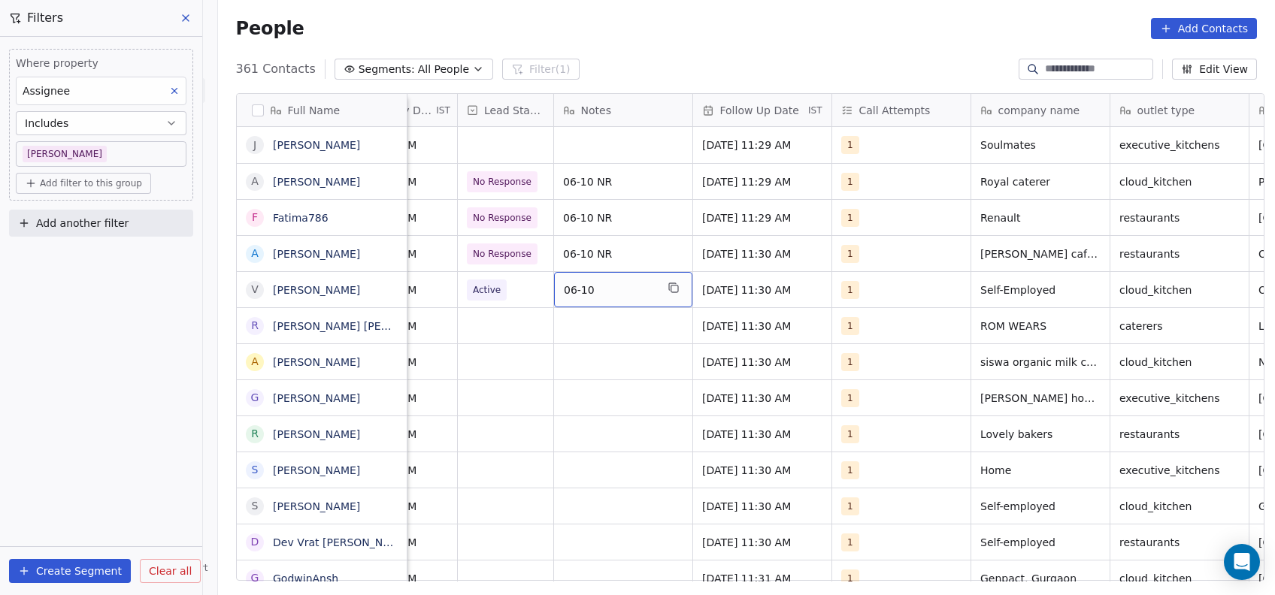
click at [603, 286] on span "06-10" at bounding box center [610, 290] width 92 height 15
type textarea "**********"
click at [643, 395] on html "On2Cook India Pvt. Ltd. Contacts People Marketing Workflows Campaigns Metrics &…" at bounding box center [637, 297] width 1275 height 595
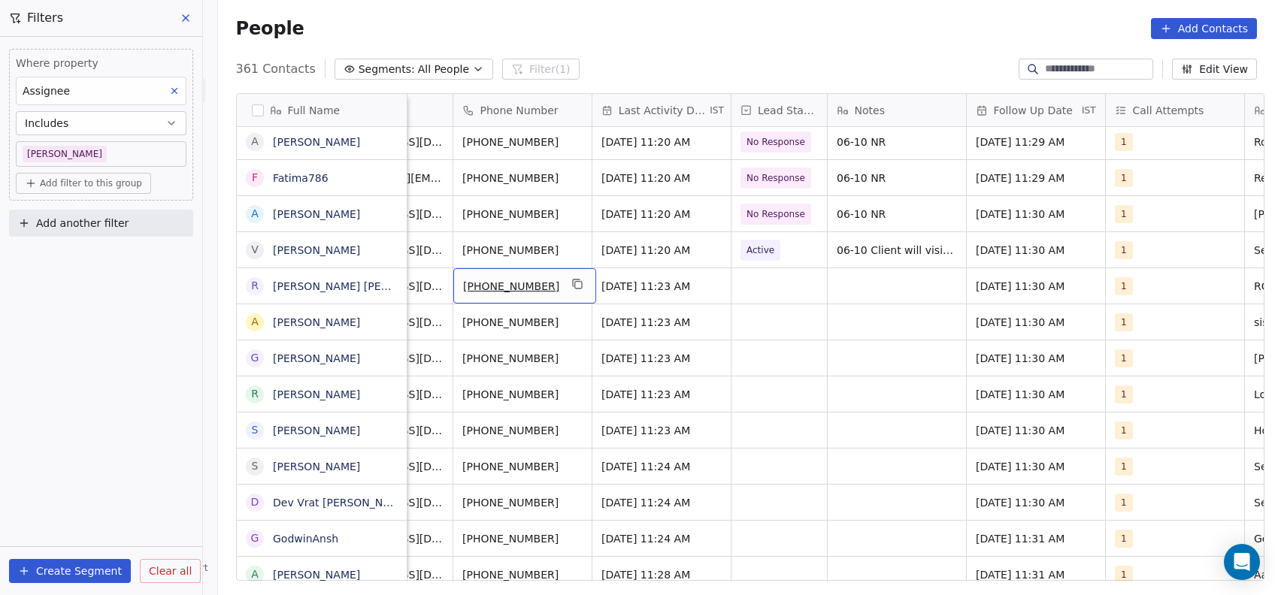
scroll to position [0, 98]
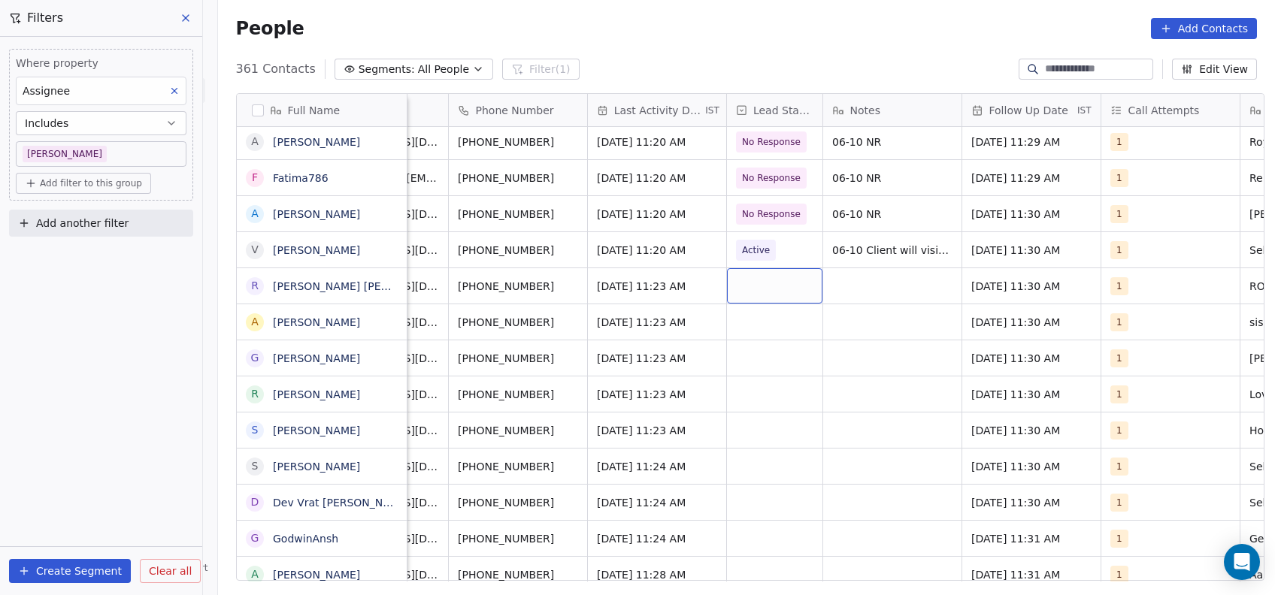
click at [769, 284] on div "grid" at bounding box center [774, 285] width 95 height 35
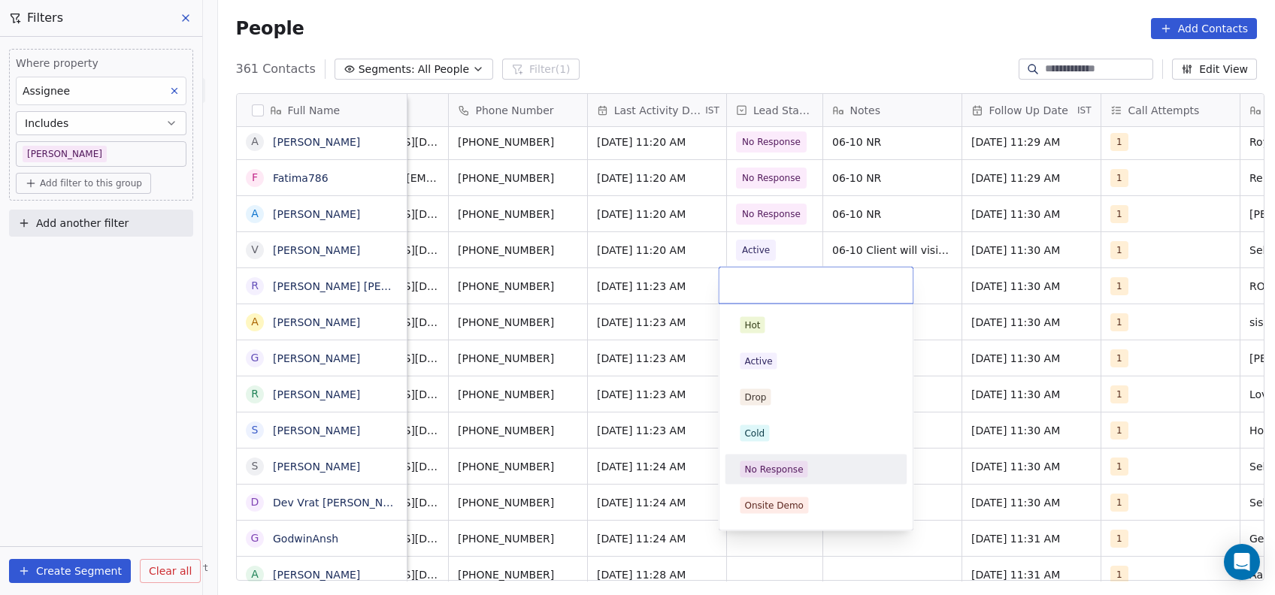
click at [771, 461] on span "No Response" at bounding box center [773, 469] width 68 height 17
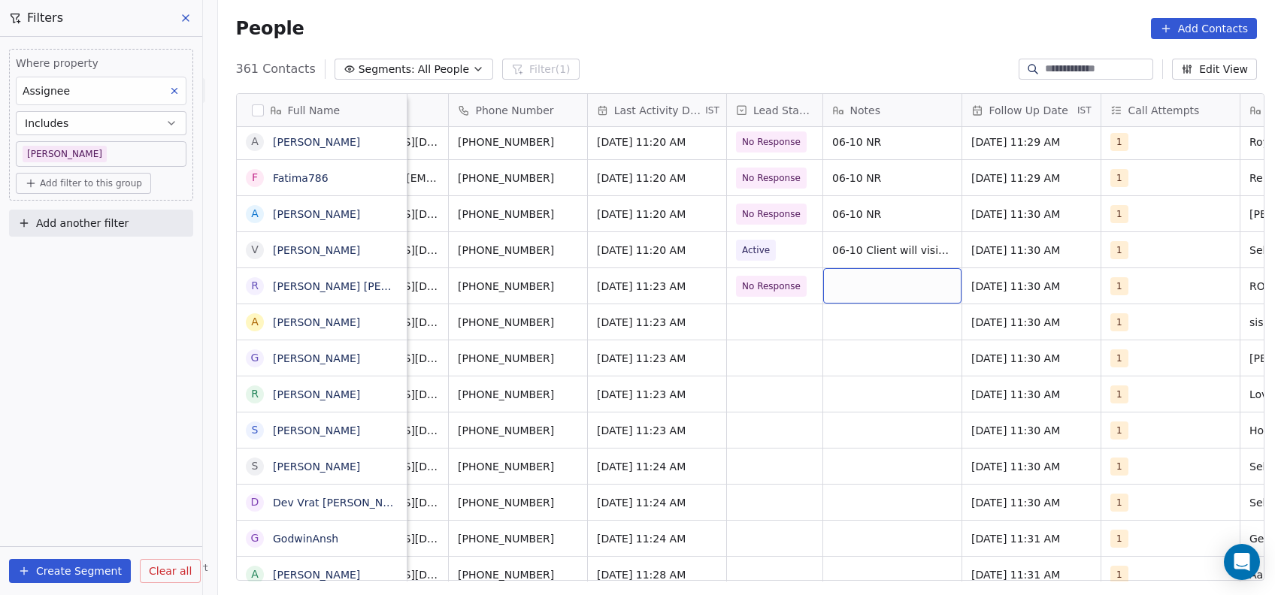
click at [845, 289] on div "grid" at bounding box center [892, 285] width 138 height 35
type textarea "********"
click at [770, 334] on html "On2Cook India Pvt. Ltd. Contacts People Marketing Workflows Campaigns Metrics &…" at bounding box center [637, 297] width 1275 height 595
click at [775, 311] on div "grid" at bounding box center [774, 321] width 95 height 35
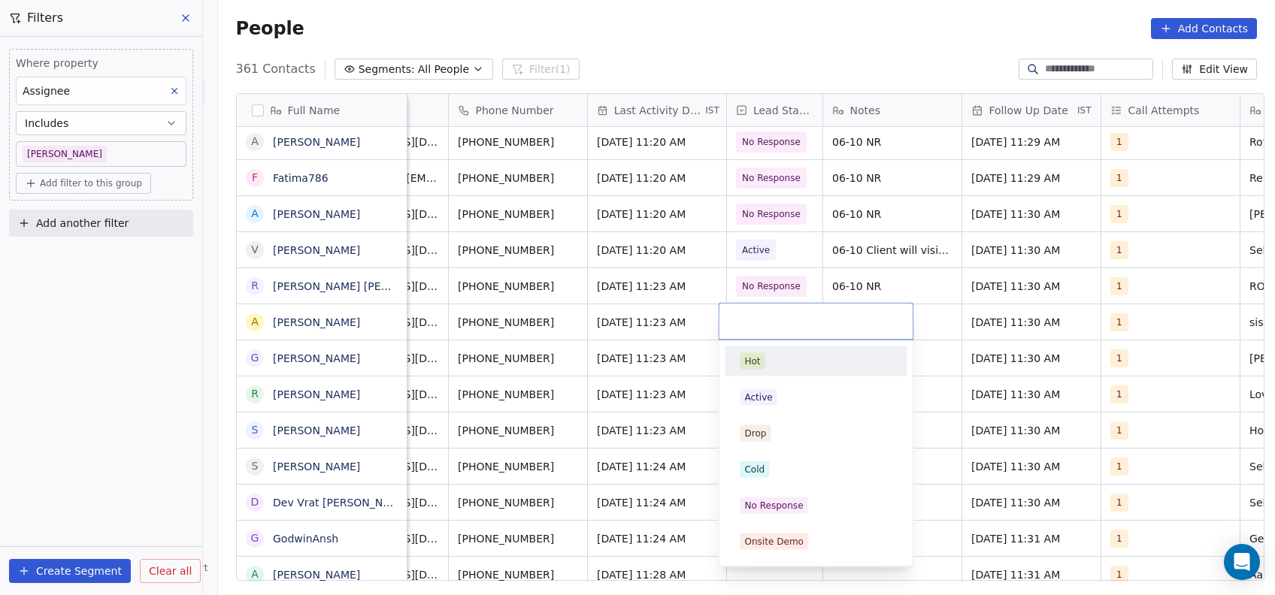
click at [951, 271] on html "On2Cook India Pvt. Ltd. Contacts People Marketing Workflows Campaigns Metrics &…" at bounding box center [637, 297] width 1275 height 595
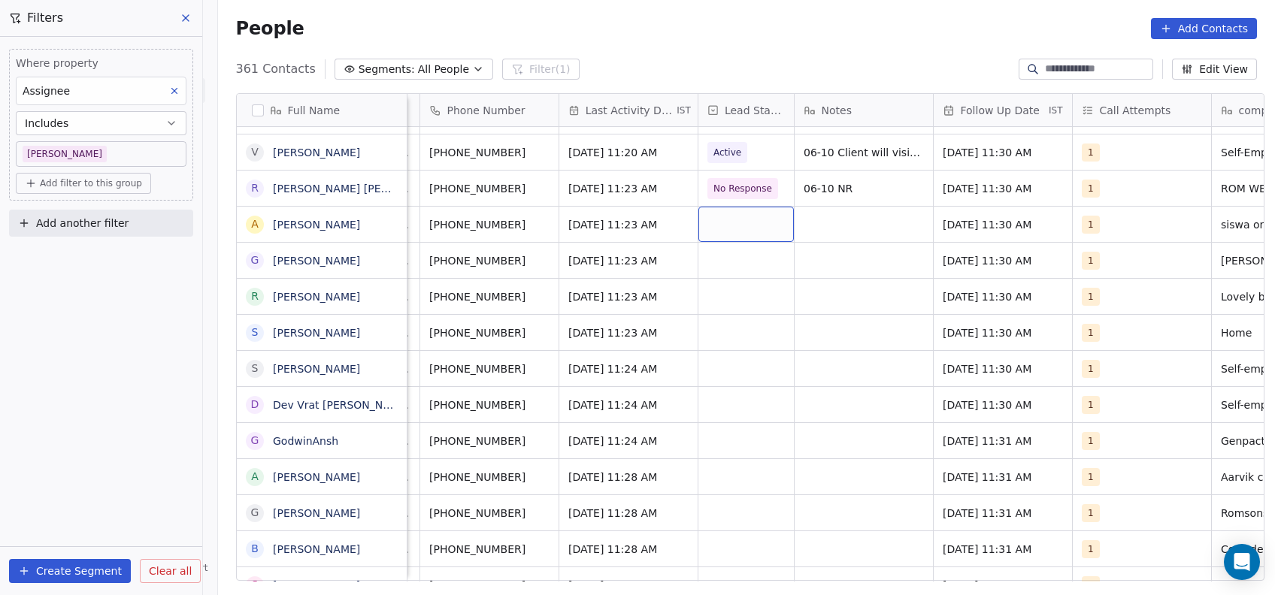
scroll to position [0, 125]
click at [767, 232] on div "grid" at bounding box center [746, 224] width 95 height 35
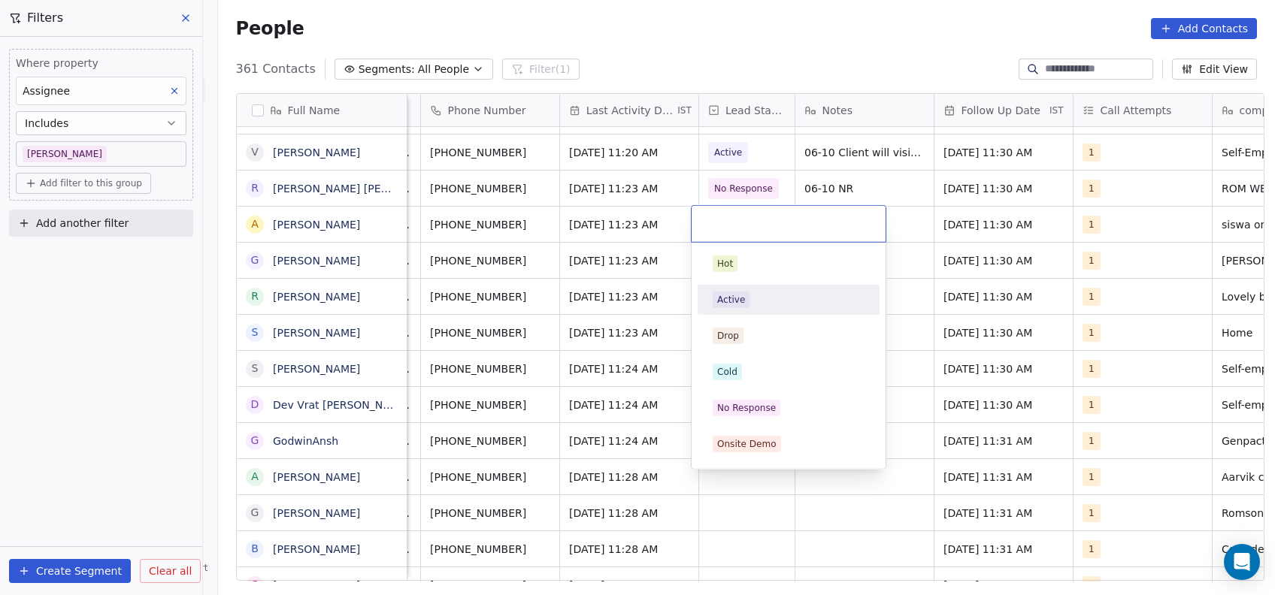
click at [910, 277] on html "On2Cook India Pvt. Ltd. Contacts People Marketing Workflows Campaigns Metrics &…" at bounding box center [637, 297] width 1275 height 595
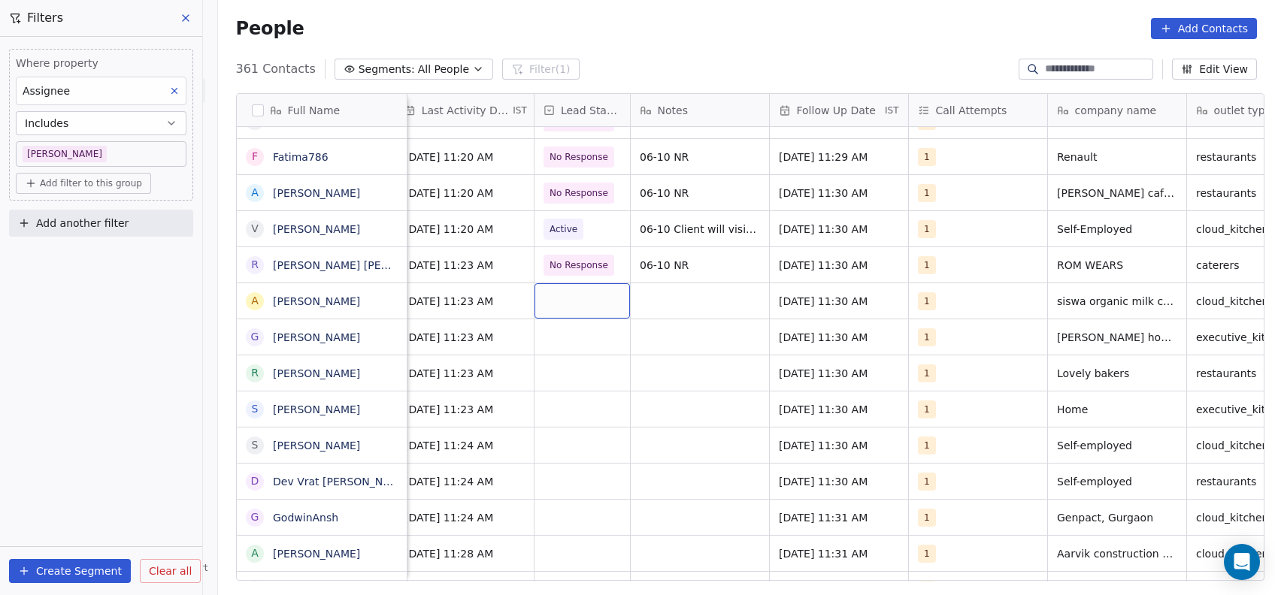
scroll to position [0, 284]
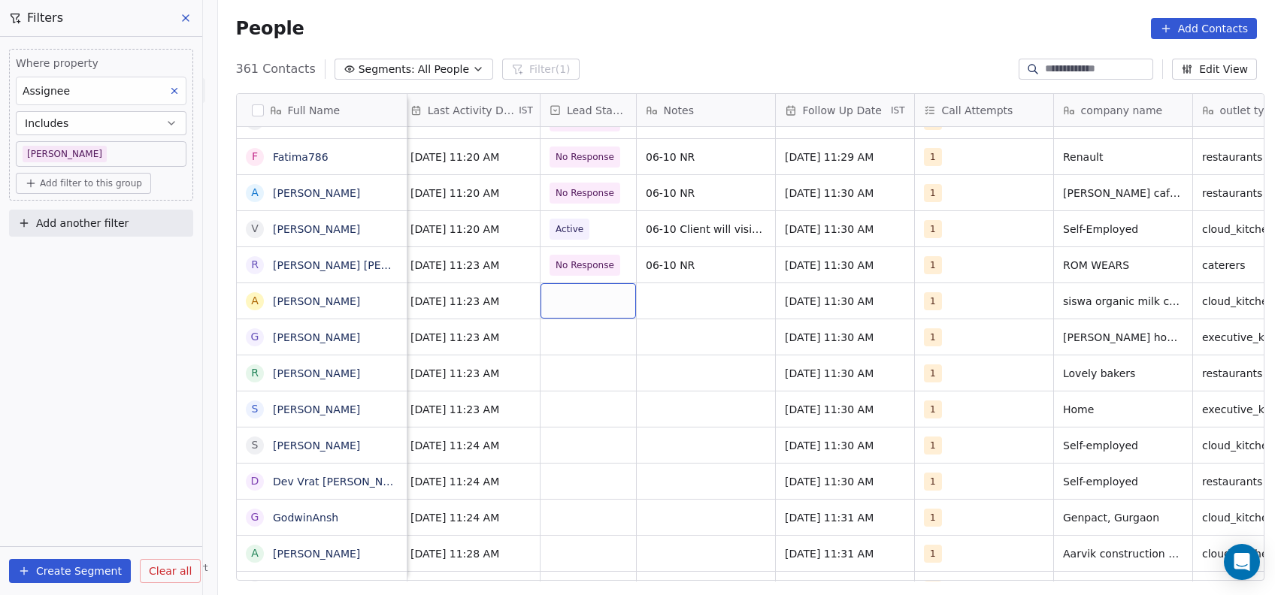
click at [576, 298] on div "grid" at bounding box center [587, 300] width 95 height 35
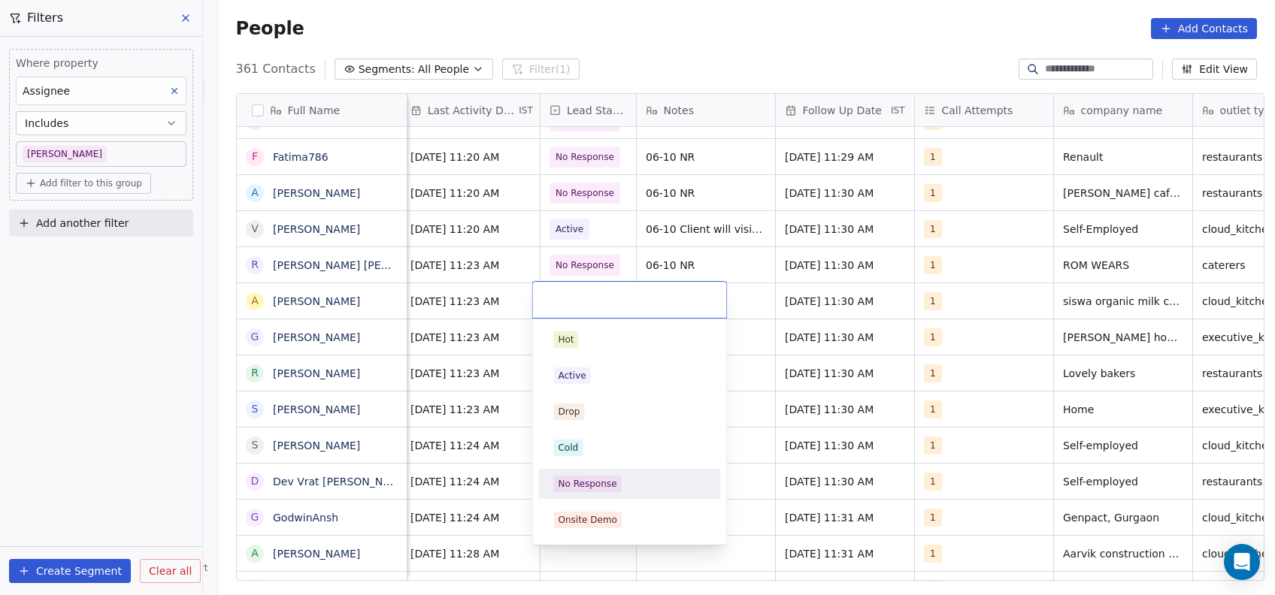
click at [571, 484] on div "No Response" at bounding box center [587, 484] width 59 height 14
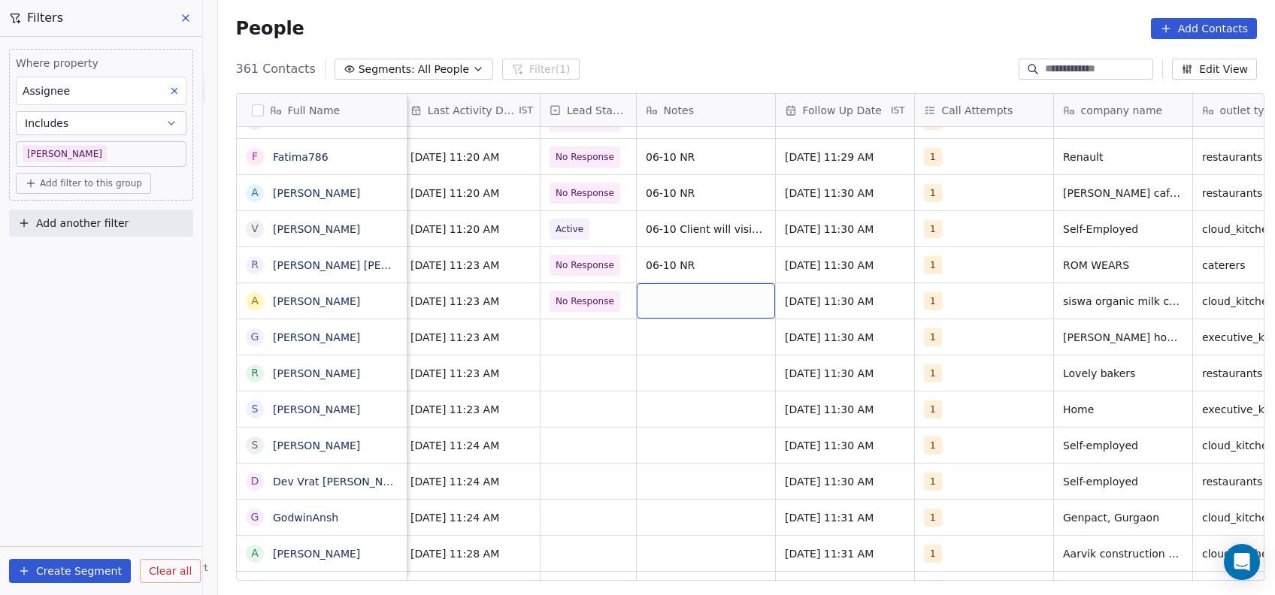
click at [652, 312] on div "grid" at bounding box center [706, 300] width 138 height 35
type textarea "********"
click at [627, 387] on html "On2Cook India Pvt. Ltd. Contacts People Marketing Workflows Campaigns Metrics &…" at bounding box center [637, 297] width 1275 height 595
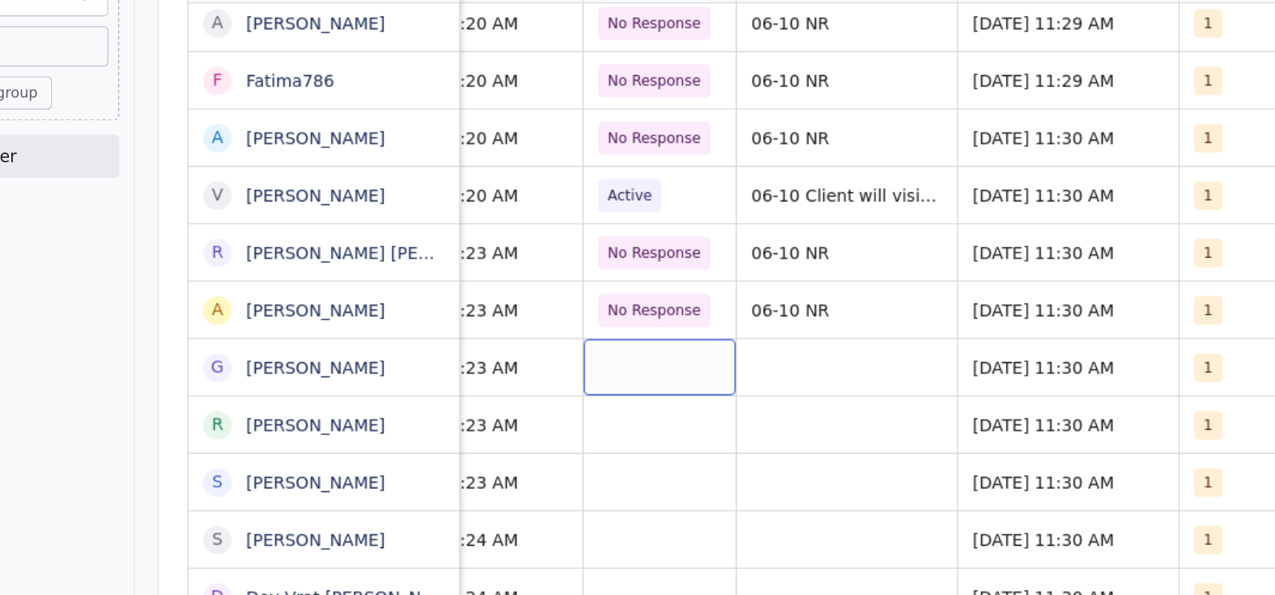
scroll to position [0, 339]
click at [516, 358] on div "grid" at bounding box center [532, 355] width 95 height 35
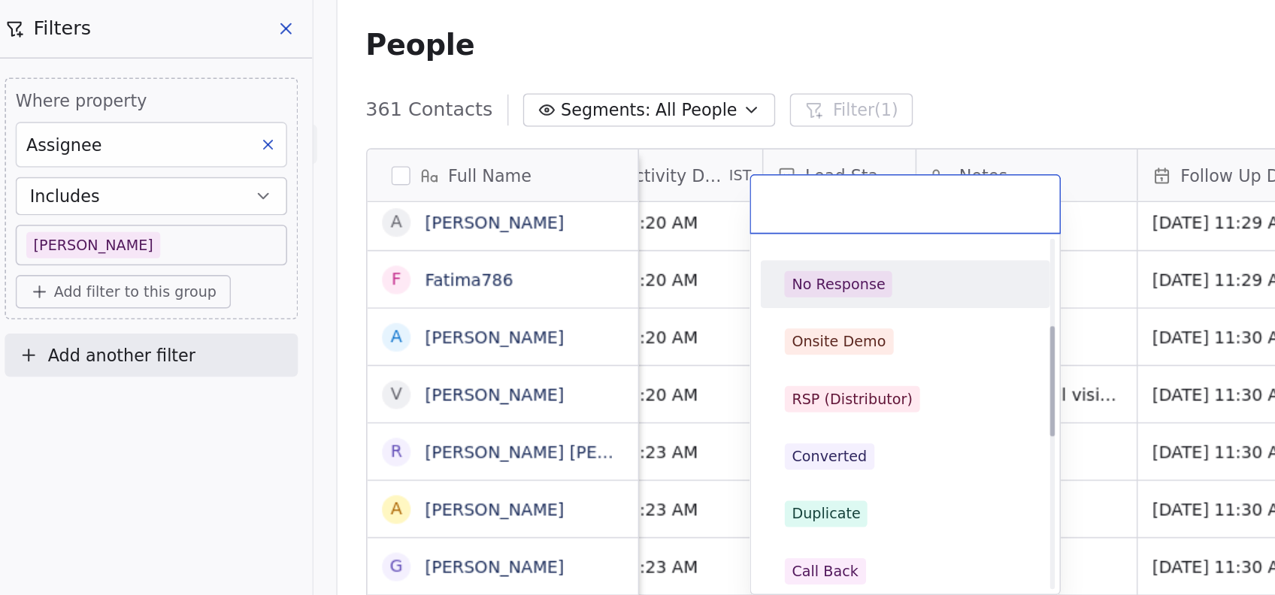
scroll to position [176, 0]
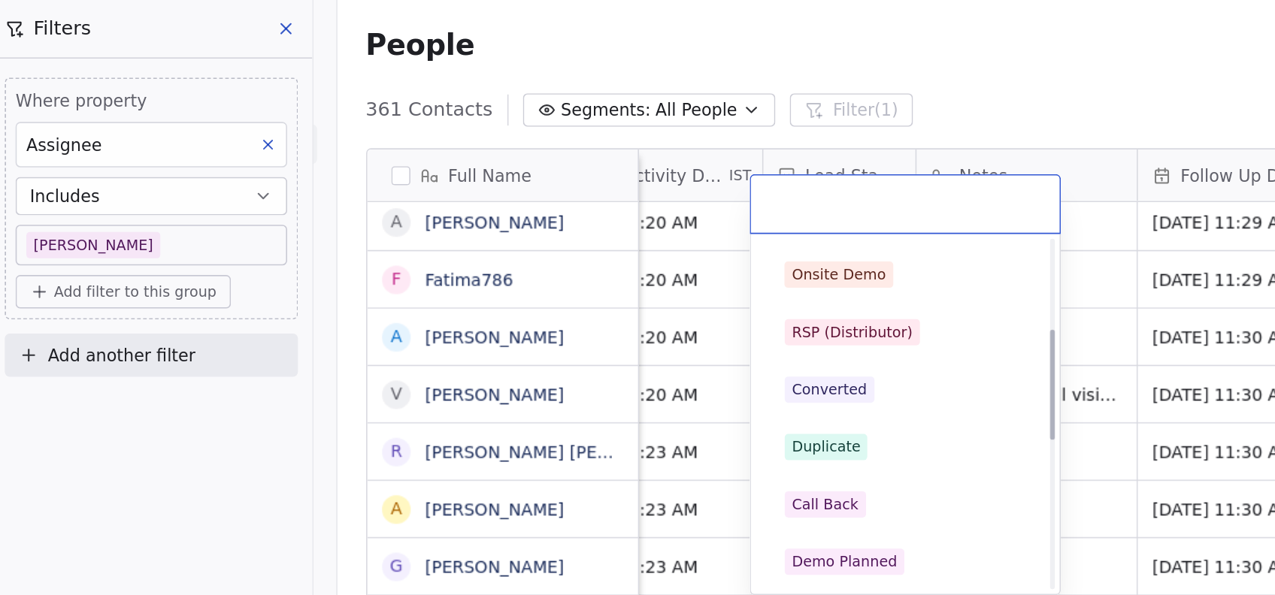
click at [530, 317] on div "Call Back" at bounding box center [524, 317] width 42 height 14
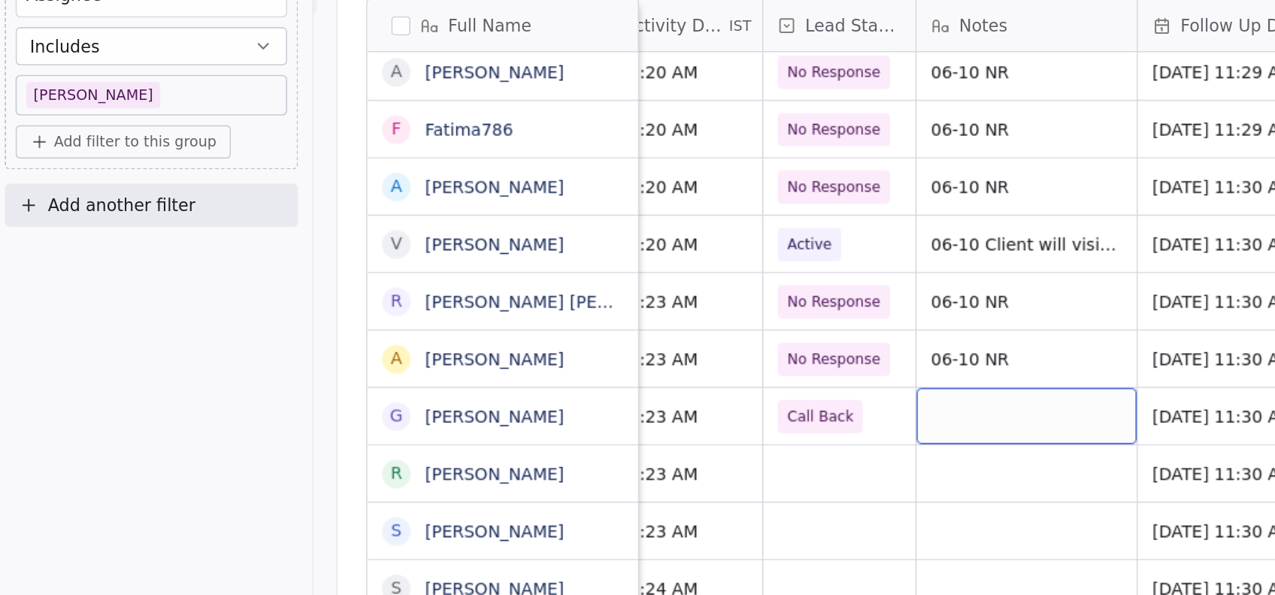
click at [614, 355] on div "grid" at bounding box center [651, 355] width 138 height 35
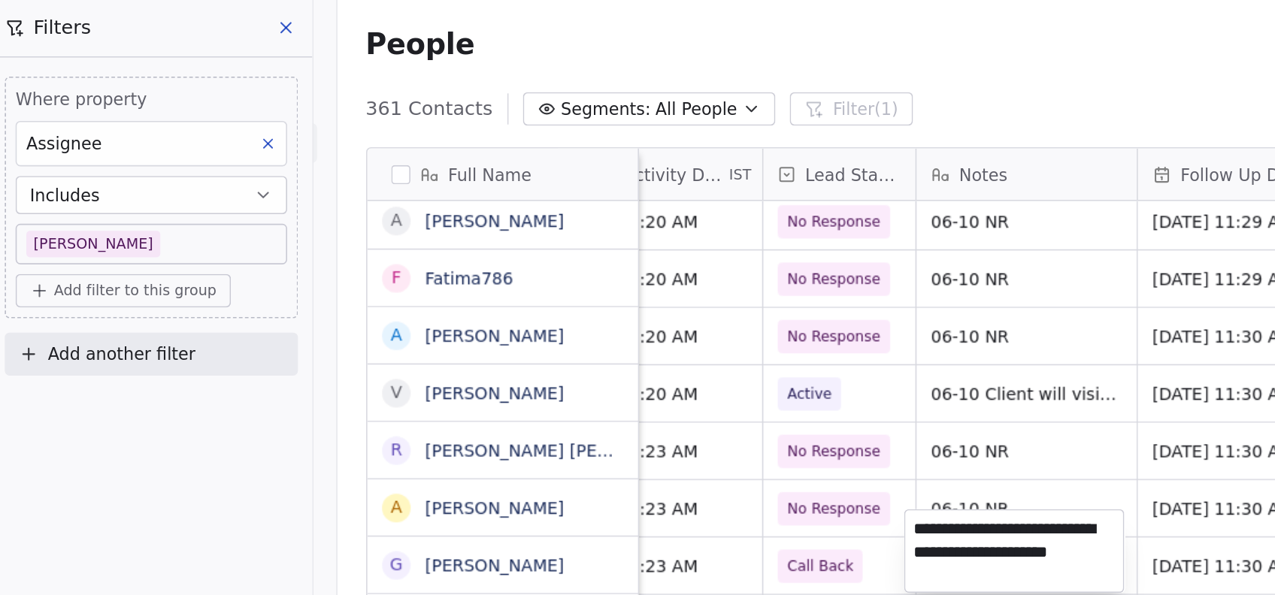
type textarea "**********"
drag, startPoint x: 614, startPoint y: 355, endPoint x: 539, endPoint y: 165, distance: 205.1
click at [539, 165] on html "On2Cook India Pvt. Ltd. Contacts People Marketing Workflows Campaigns Metrics &…" at bounding box center [637, 297] width 1275 height 595
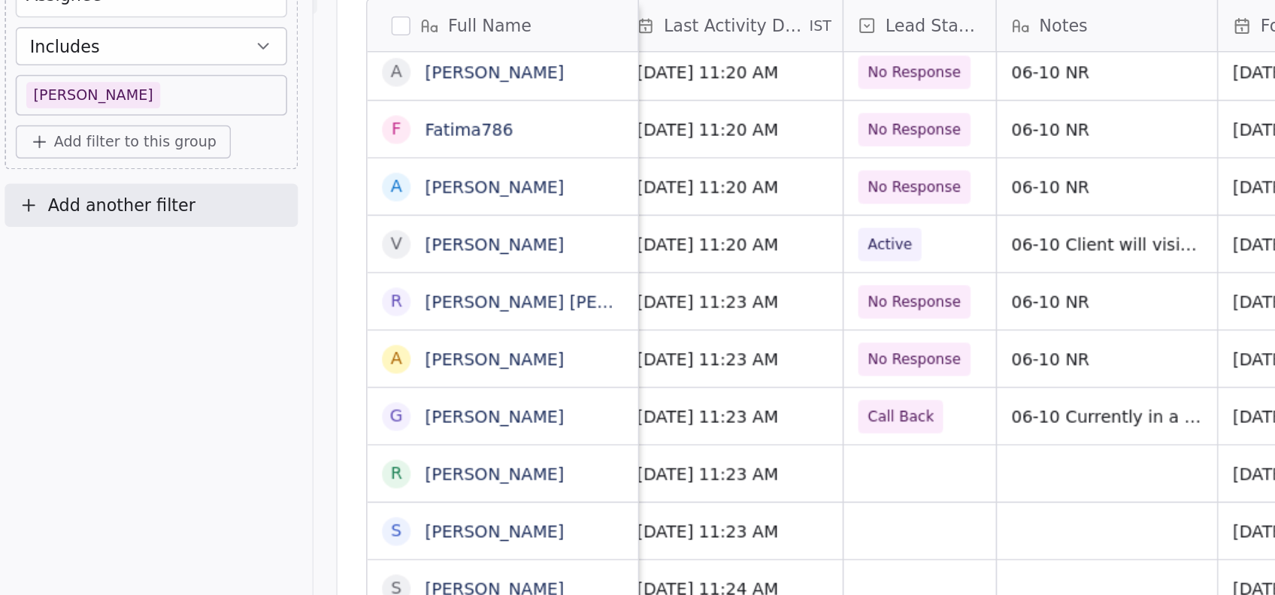
scroll to position [0, 286]
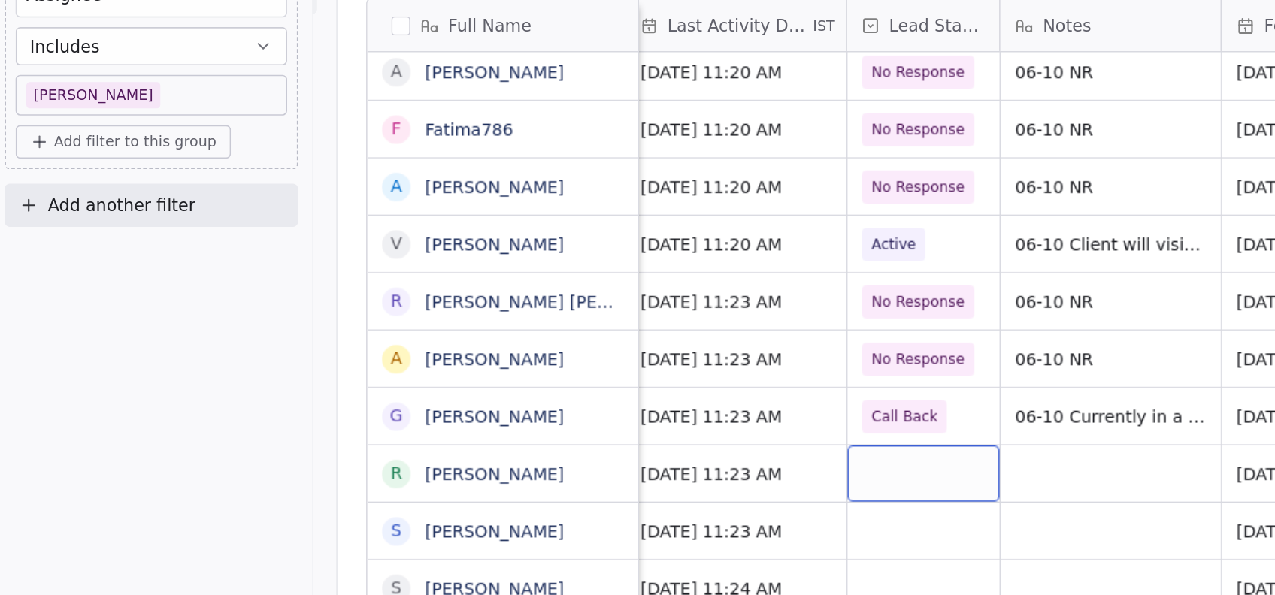
click at [558, 385] on div "grid" at bounding box center [585, 391] width 95 height 35
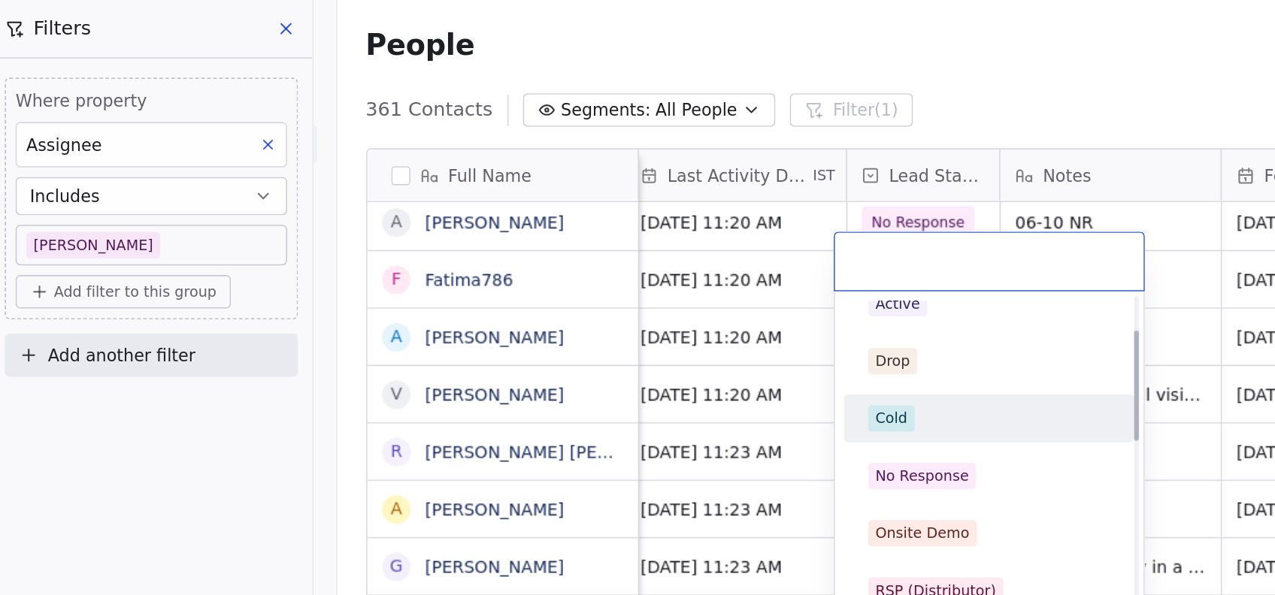
scroll to position [71, 0]
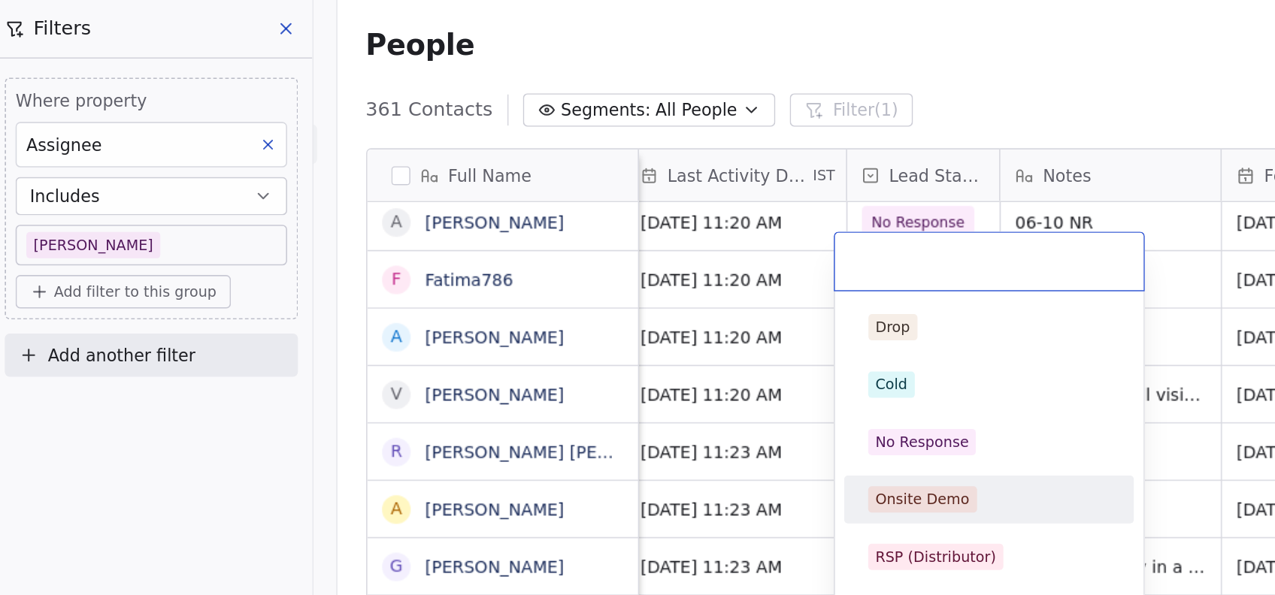
click at [449, 356] on html "On2Cook India Pvt. Ltd. Contacts People Marketing Workflows Campaigns Metrics &…" at bounding box center [637, 297] width 1275 height 595
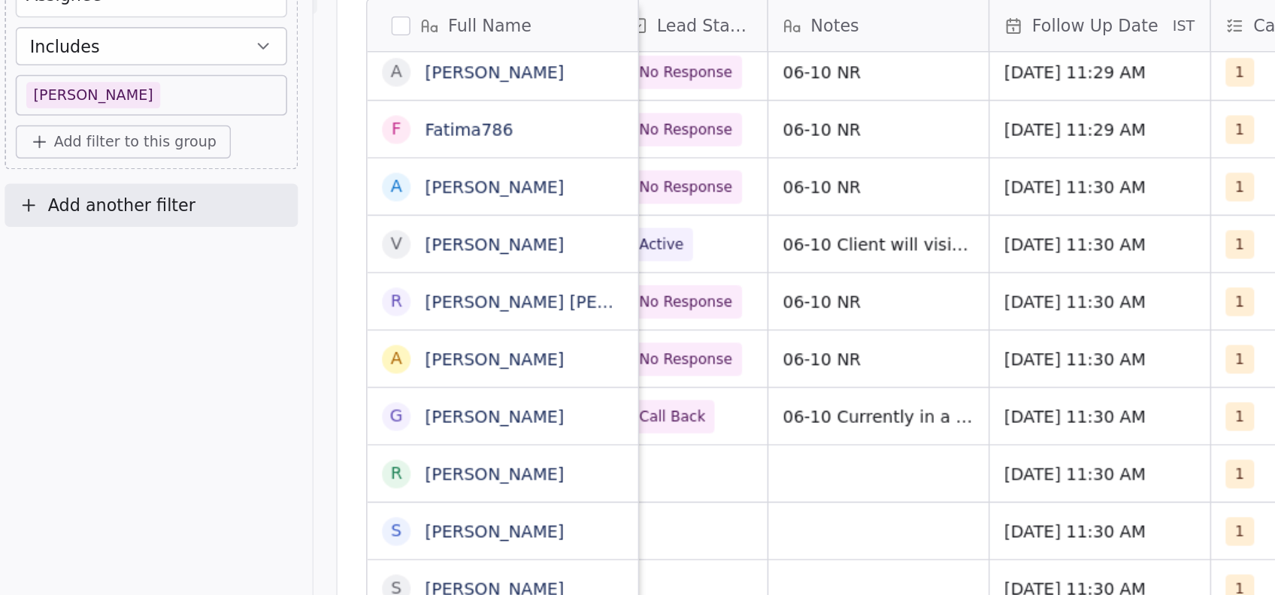
scroll to position [0, 416]
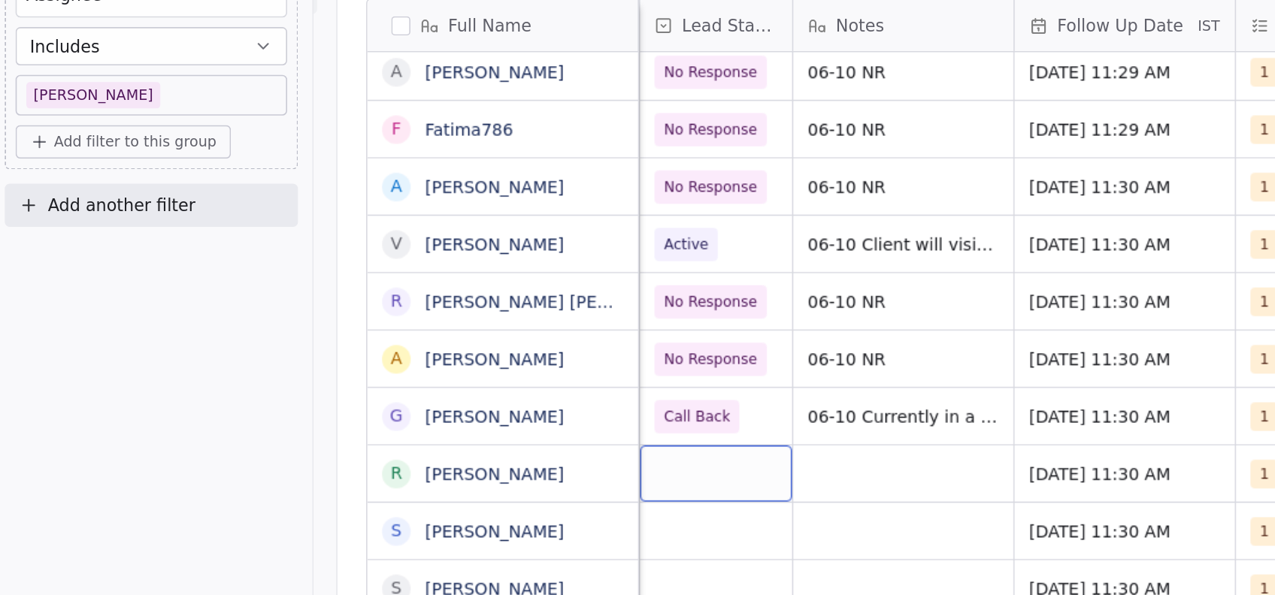
click at [439, 386] on div "grid" at bounding box center [455, 391] width 95 height 35
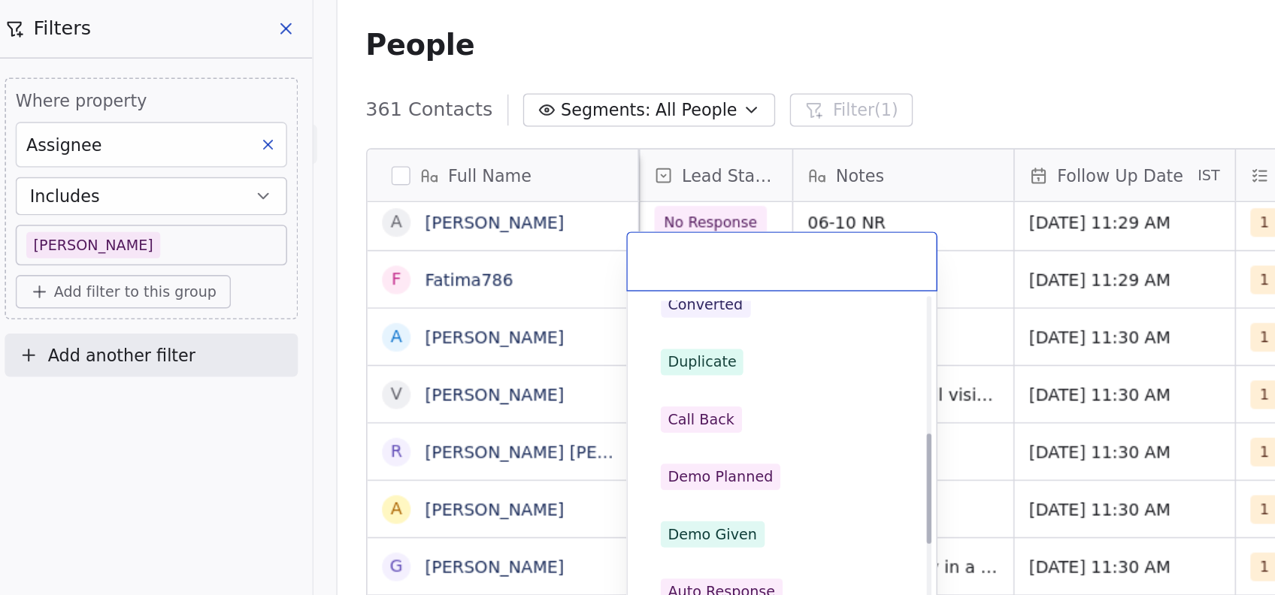
scroll to position [266, 0]
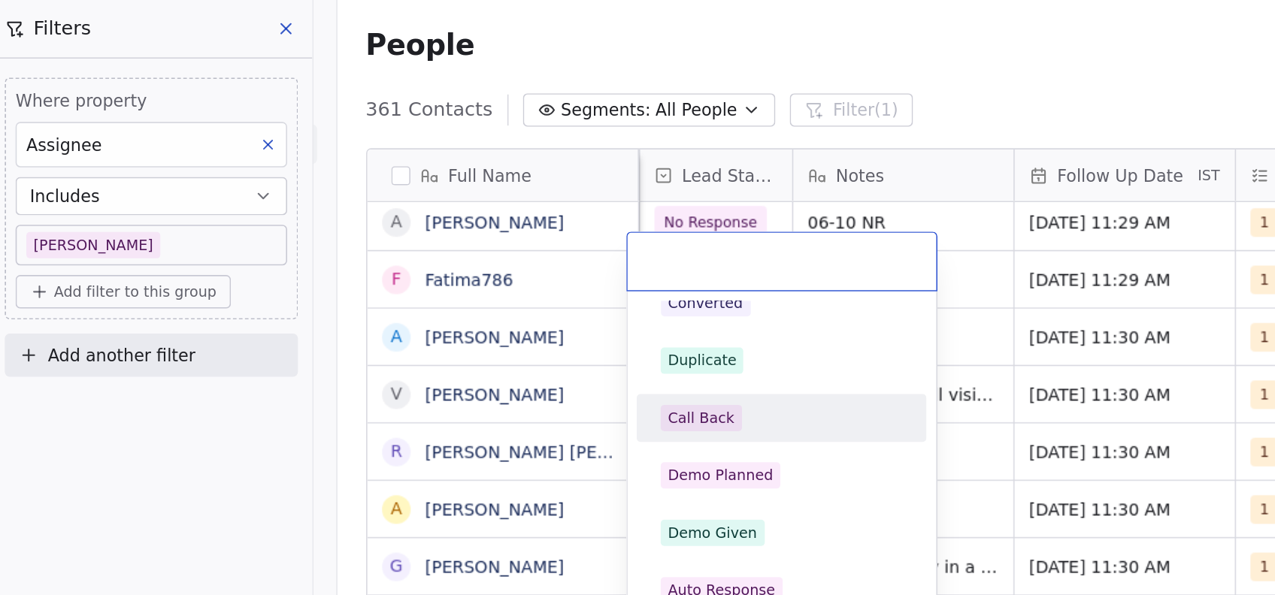
click at [440, 271] on div "Call Back" at bounding box center [497, 263] width 170 height 24
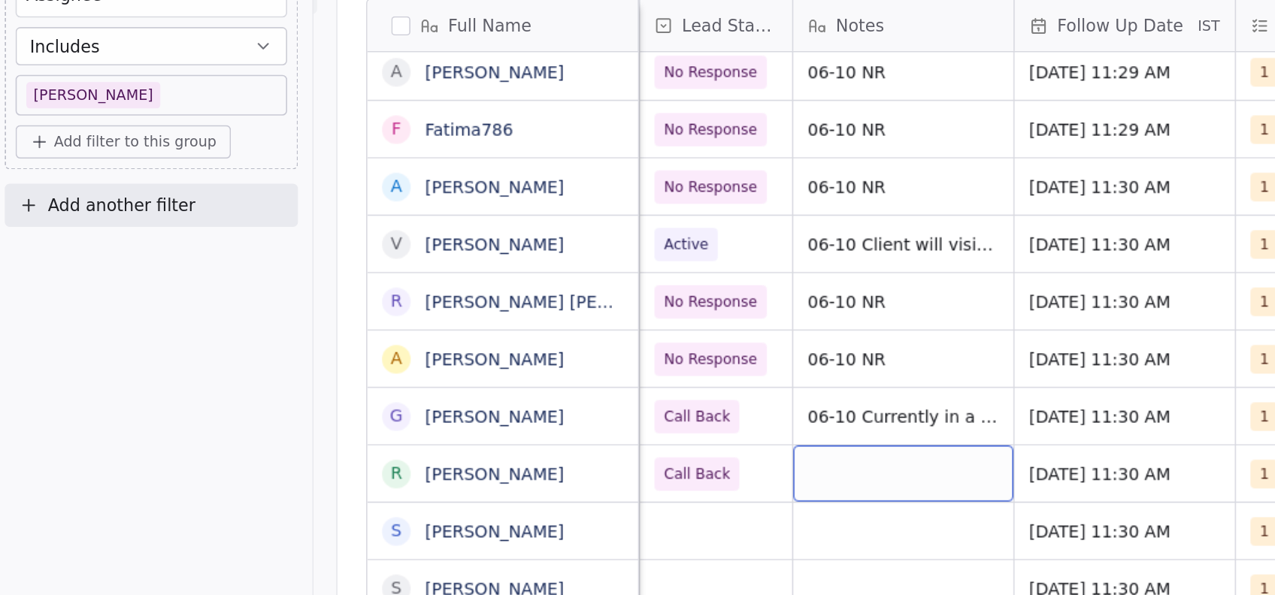
click at [529, 400] on div "grid" at bounding box center [573, 391] width 138 height 35
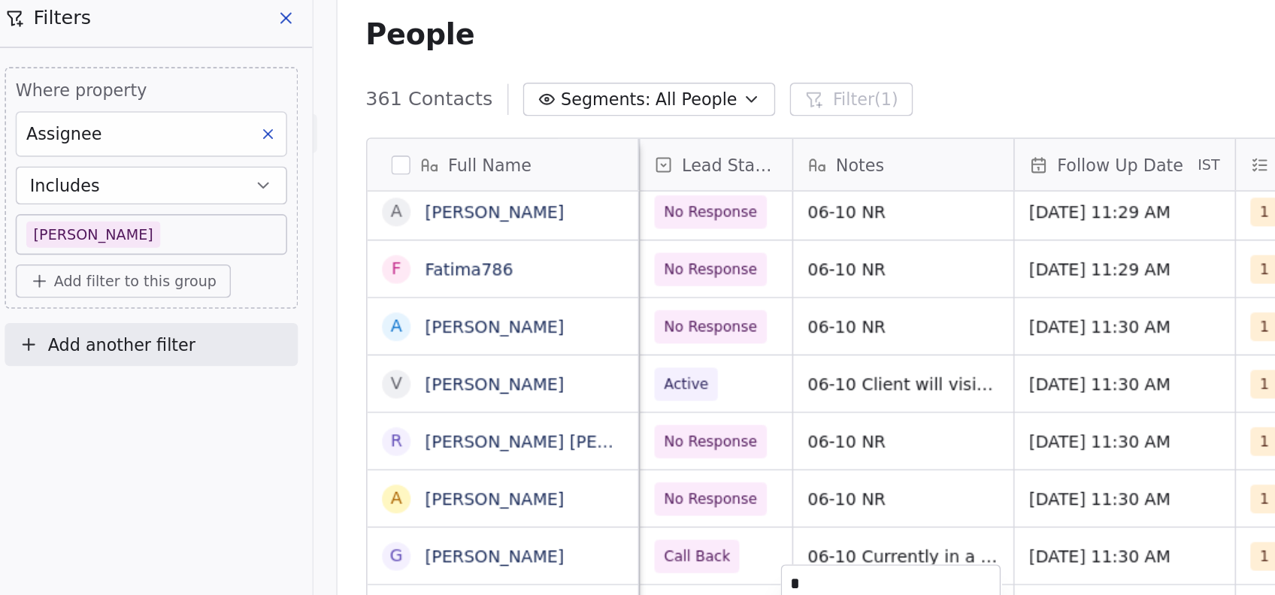
type textarea "**"
click at [531, 346] on html "On2Cook India Pvt. Ltd. Contacts People Marketing Workflows Campaigns Metrics &…" at bounding box center [637, 297] width 1275 height 595
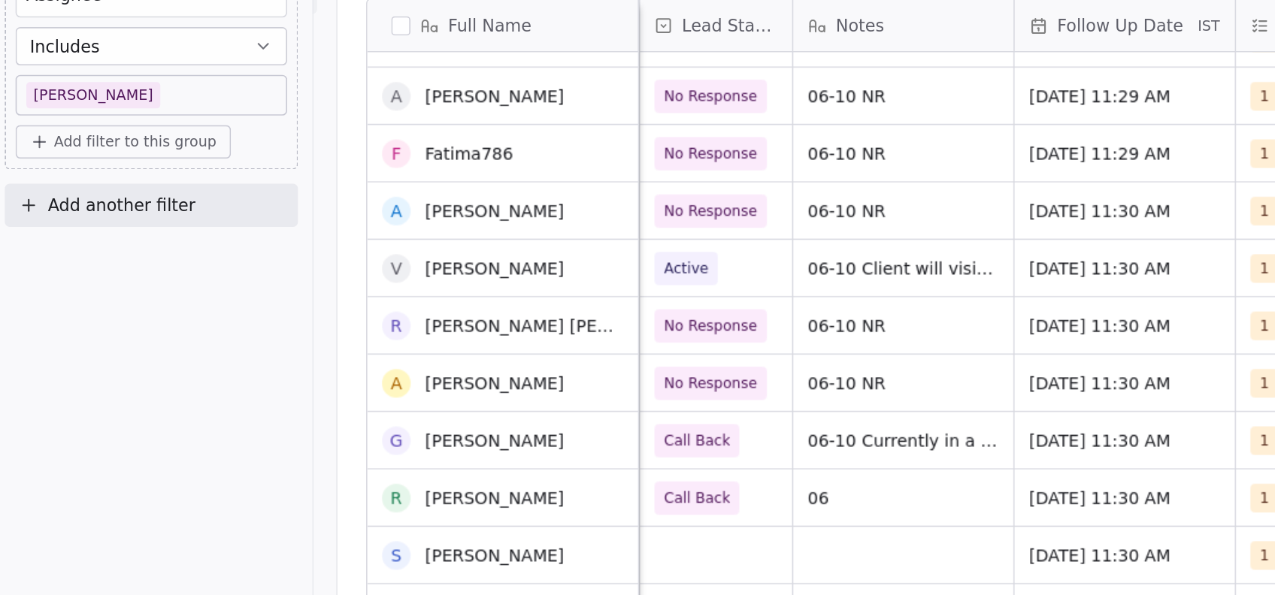
scroll to position [26, 0]
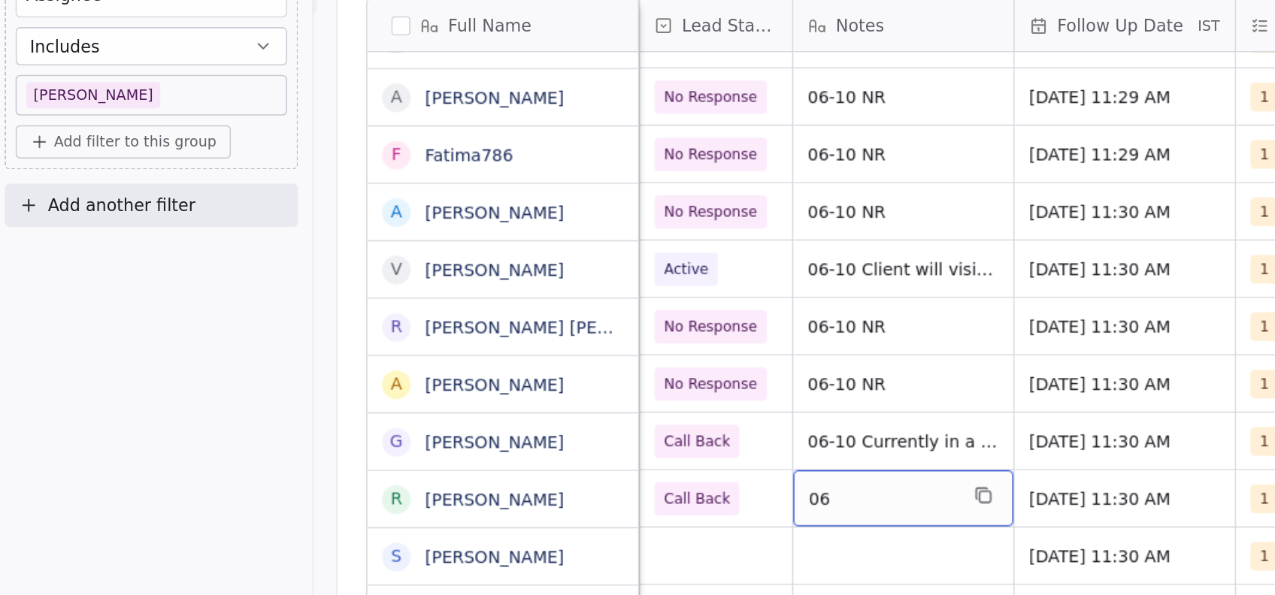
click at [542, 408] on span "06" at bounding box center [560, 408] width 92 height 15
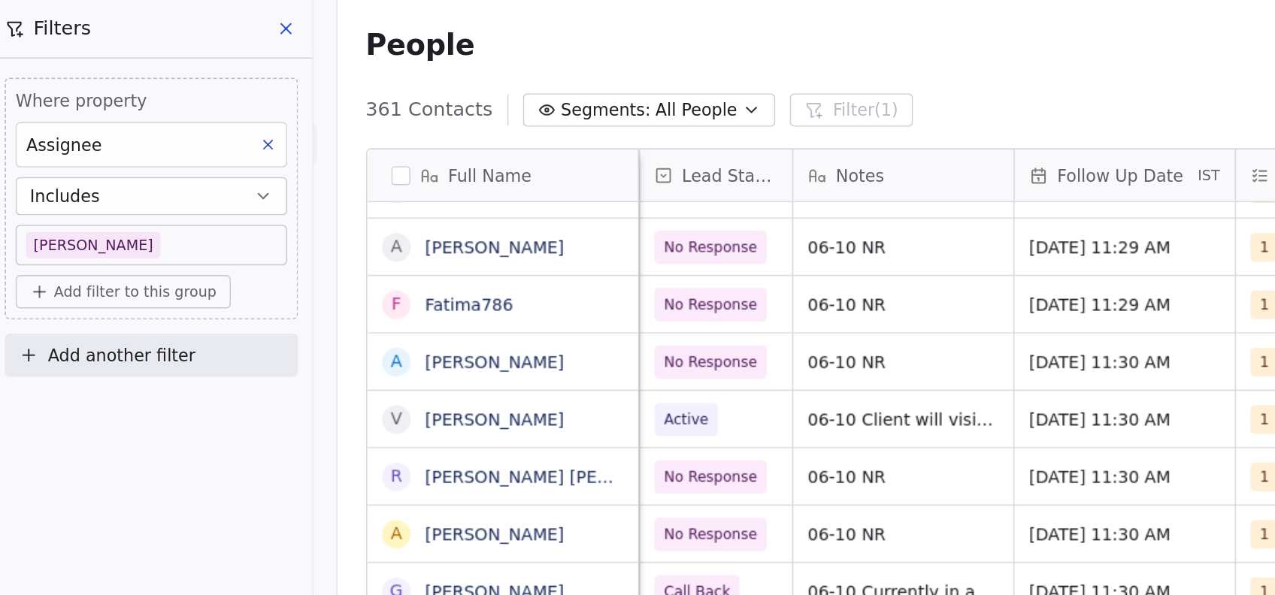
click at [542, 408] on html "On2Cook India Pvt. Ltd. Contacts People Marketing Workflows Campaigns Metrics &…" at bounding box center [637, 297] width 1275 height 595
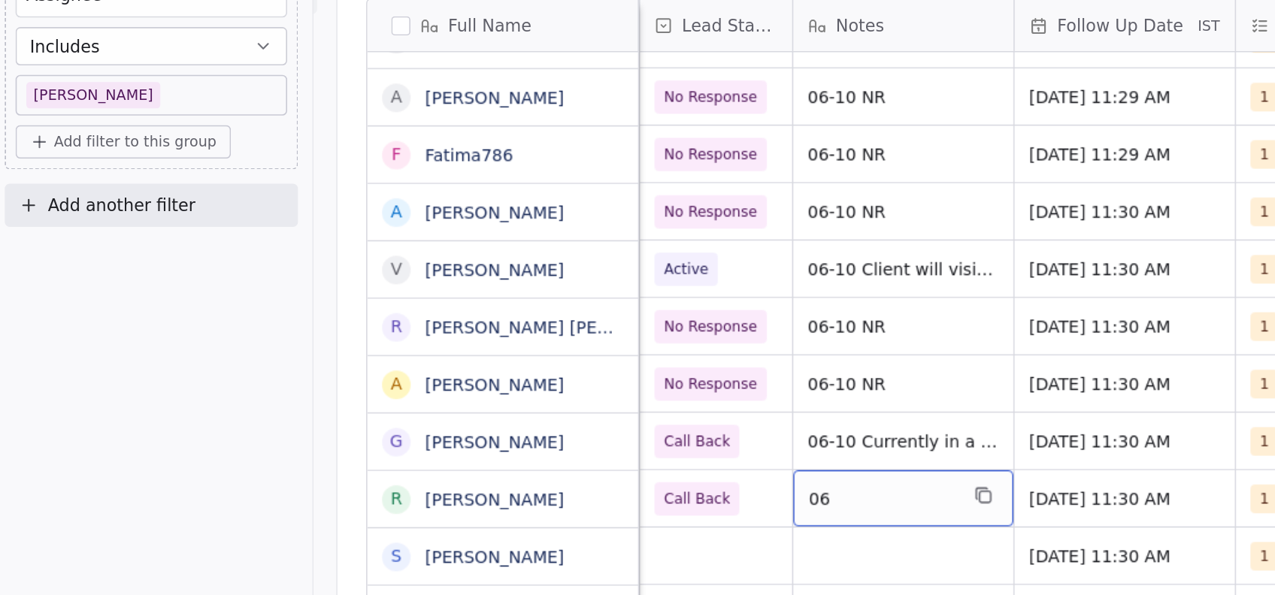
click at [538, 407] on span "06" at bounding box center [560, 408] width 92 height 15
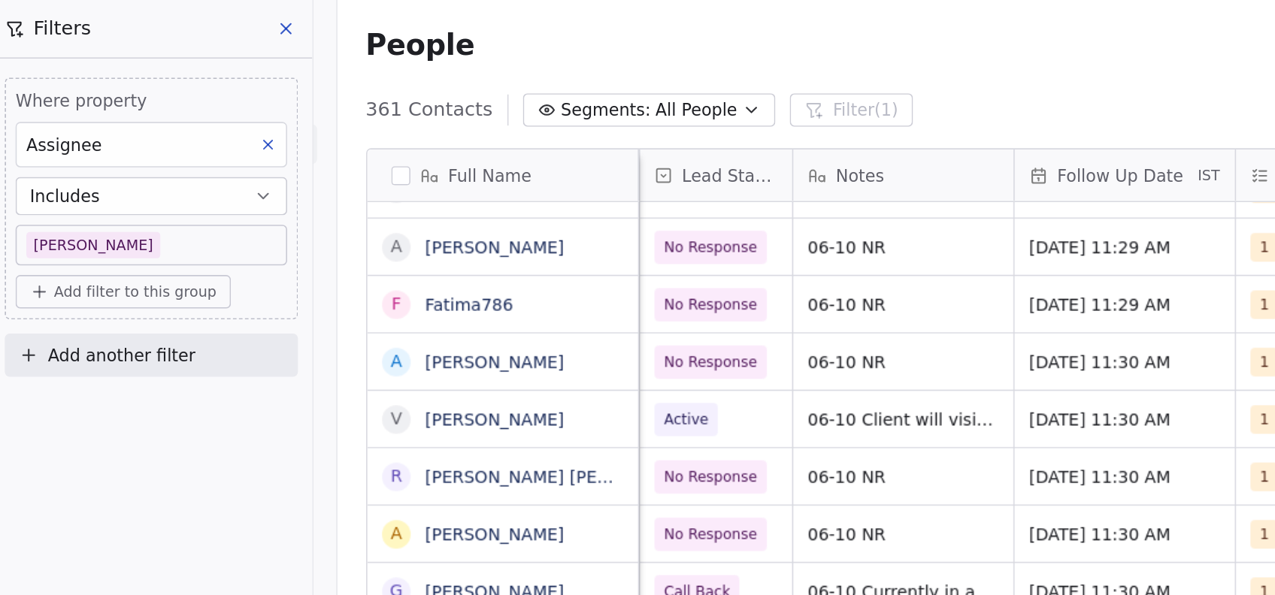
click at [588, 262] on html "On2Cook India Pvt. Ltd. Contacts People Marketing Workflows Campaigns Metrics &…" at bounding box center [637, 297] width 1275 height 595
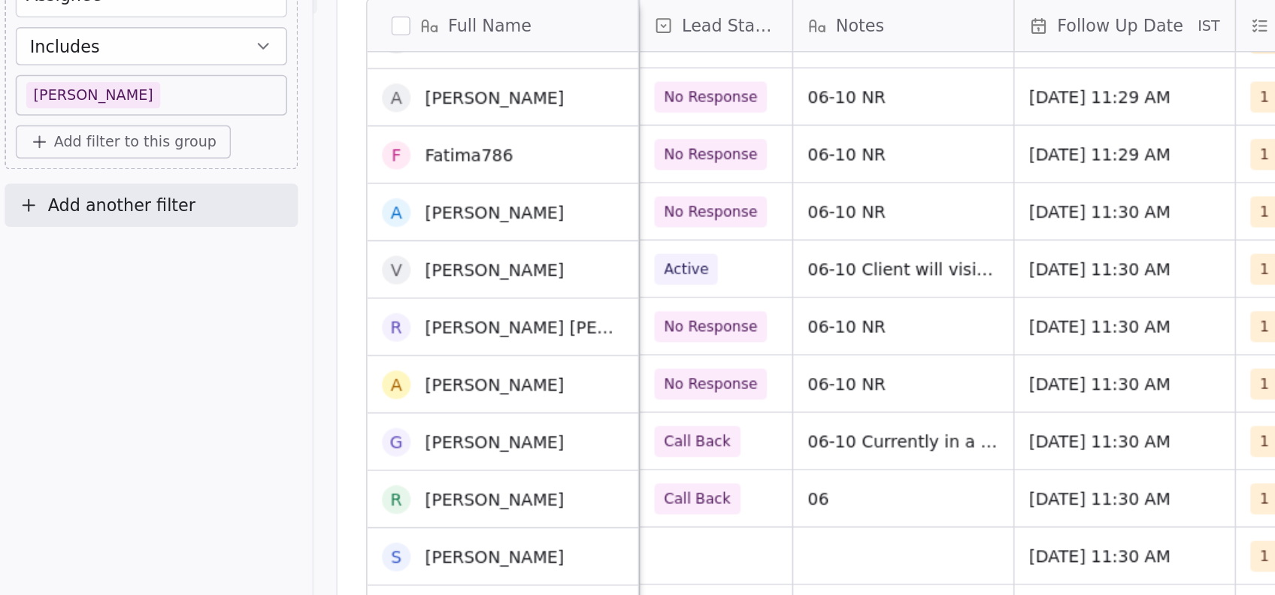
scroll to position [201, 0]
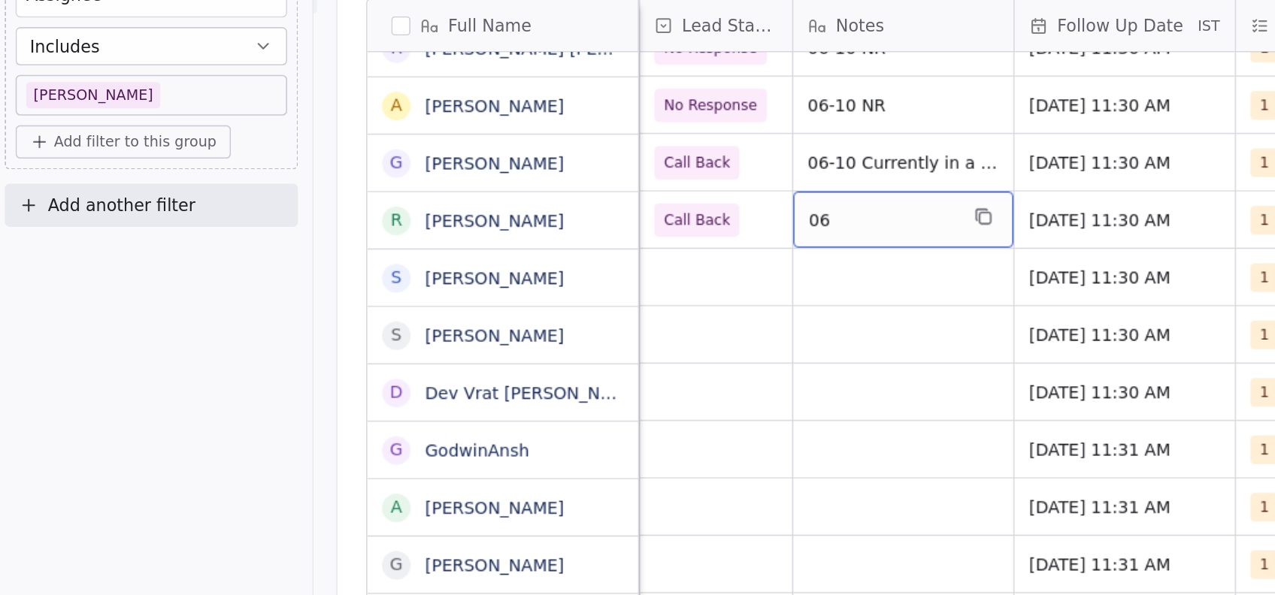
click at [549, 234] on span "06" at bounding box center [560, 232] width 92 height 15
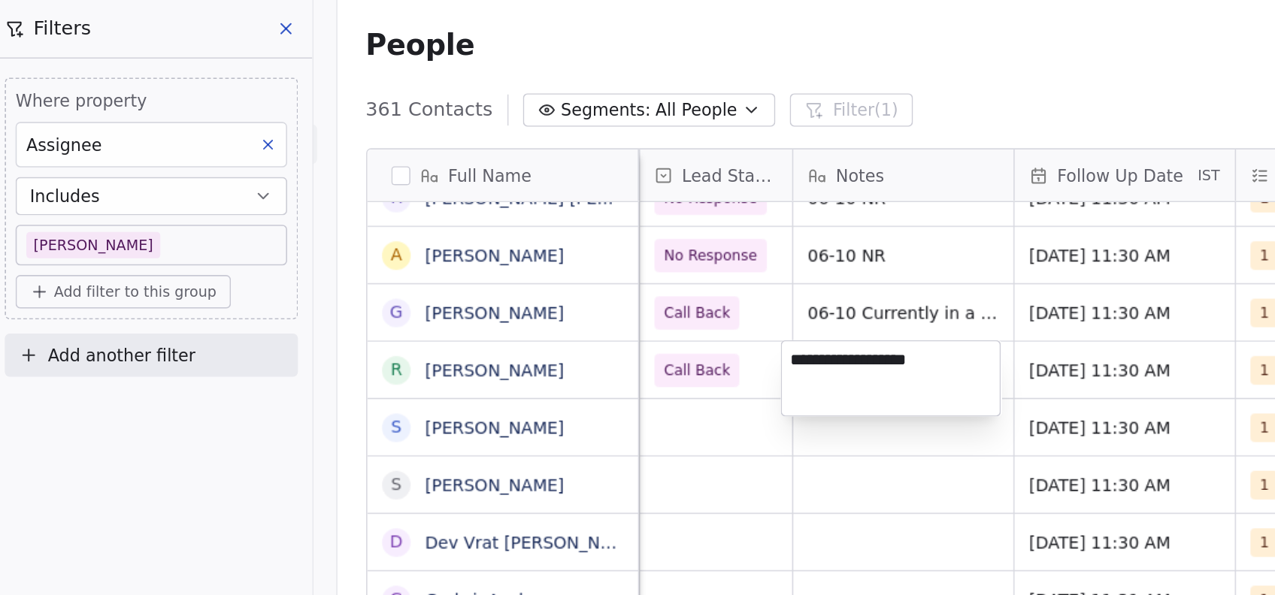
type textarea "**********"
click at [559, 386] on html "On2Cook India Pvt. Ltd. Contacts People Marketing Workflows Campaigns Metrics &…" at bounding box center [637, 297] width 1275 height 595
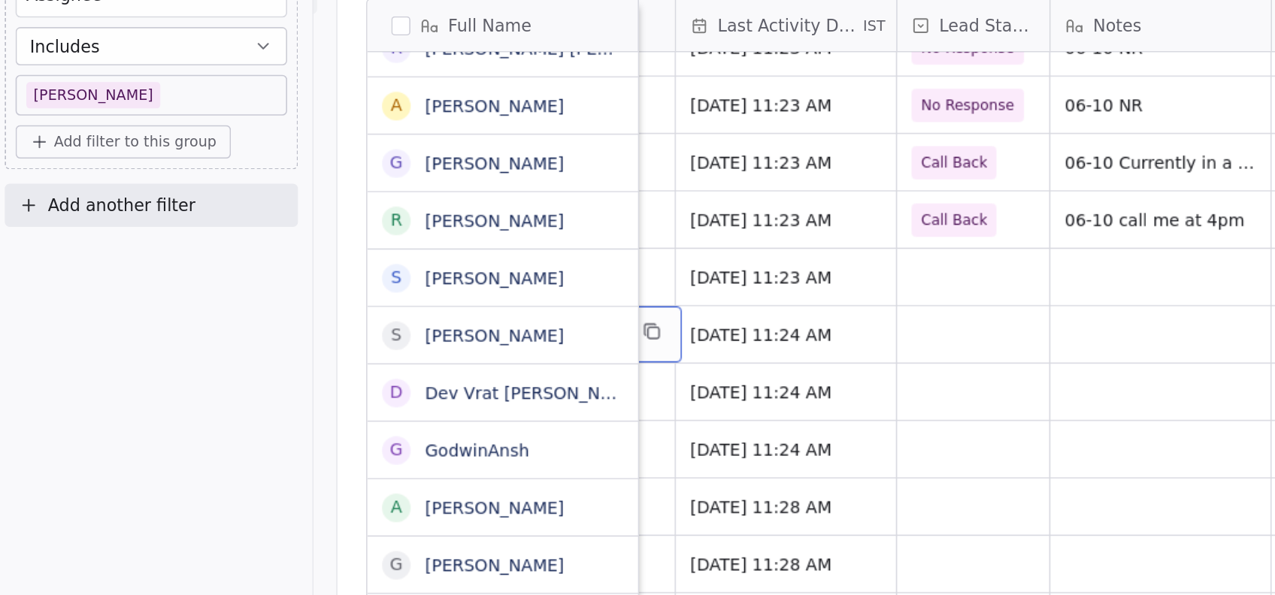
scroll to position [0, 304]
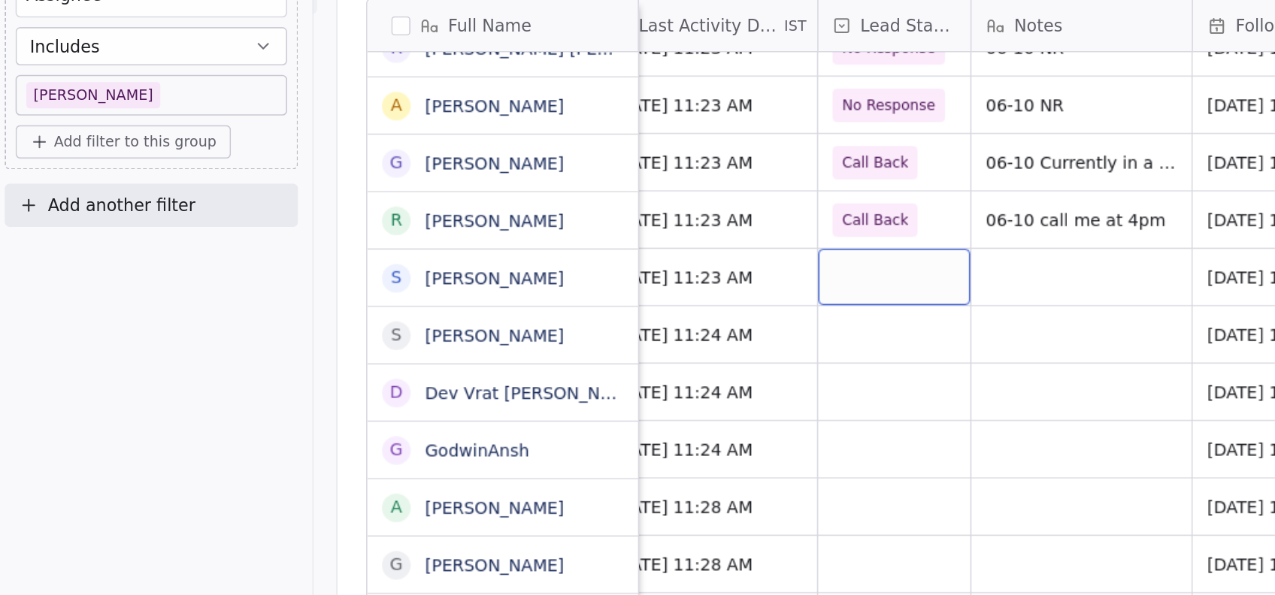
click at [533, 266] on div "grid" at bounding box center [567, 268] width 95 height 35
click at [537, 267] on span "Drop" at bounding box center [547, 269] width 22 height 15
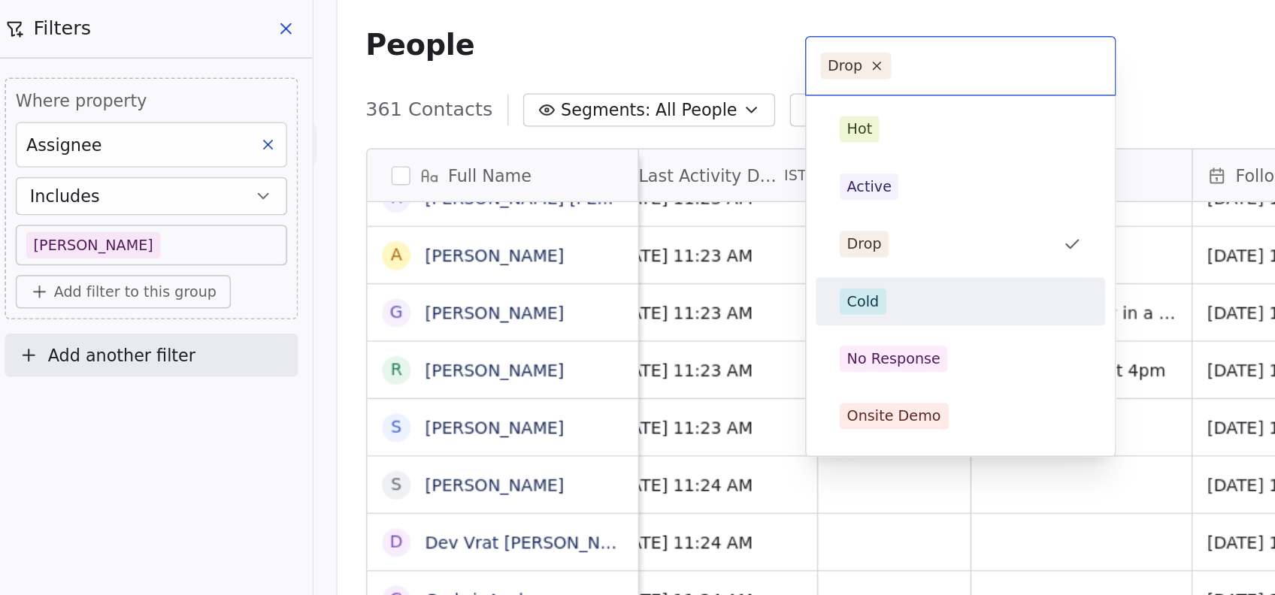
click at [563, 183] on div "Cold" at bounding box center [610, 189] width 152 height 17
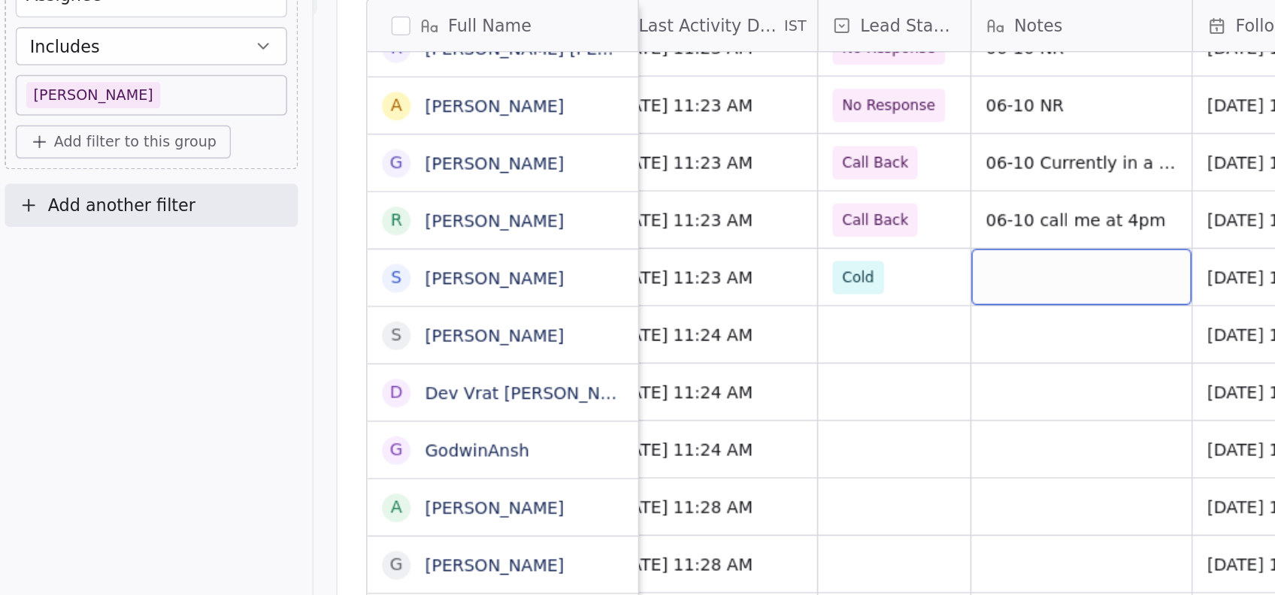
click at [631, 260] on div "grid" at bounding box center [685, 268] width 138 height 35
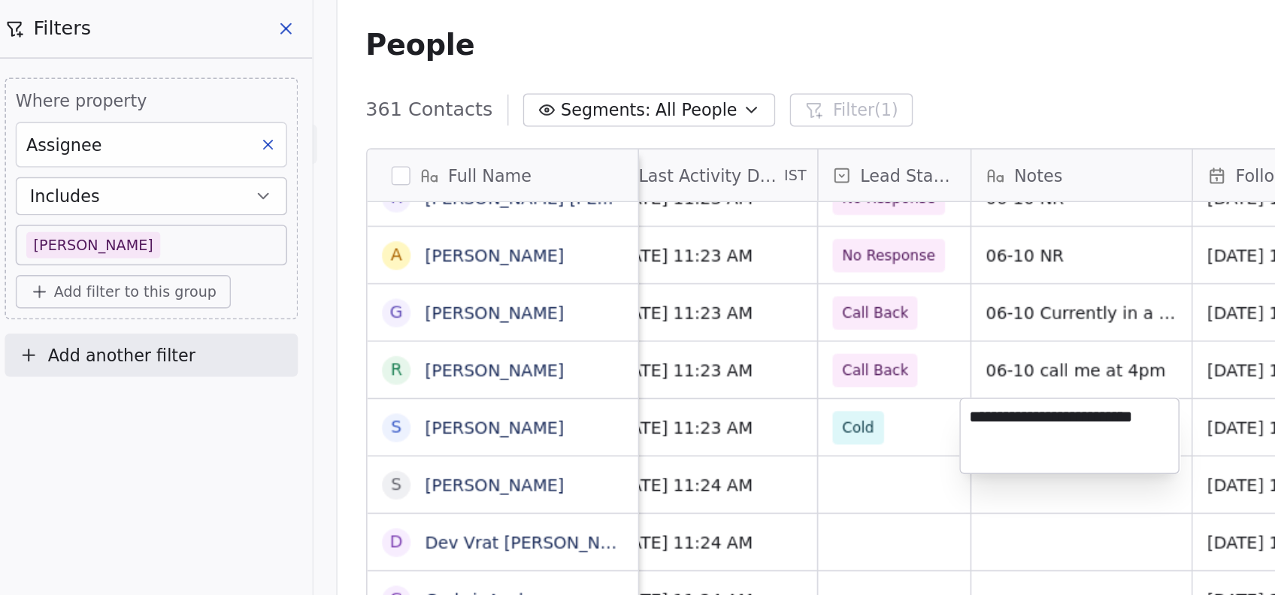
click at [709, 257] on textarea "**********" at bounding box center [677, 273] width 137 height 47
type textarea "**********"
click at [571, 398] on html "On2Cook India Pvt. Ltd. Contacts People Marketing Workflows Campaigns Metrics &…" at bounding box center [637, 297] width 1275 height 595
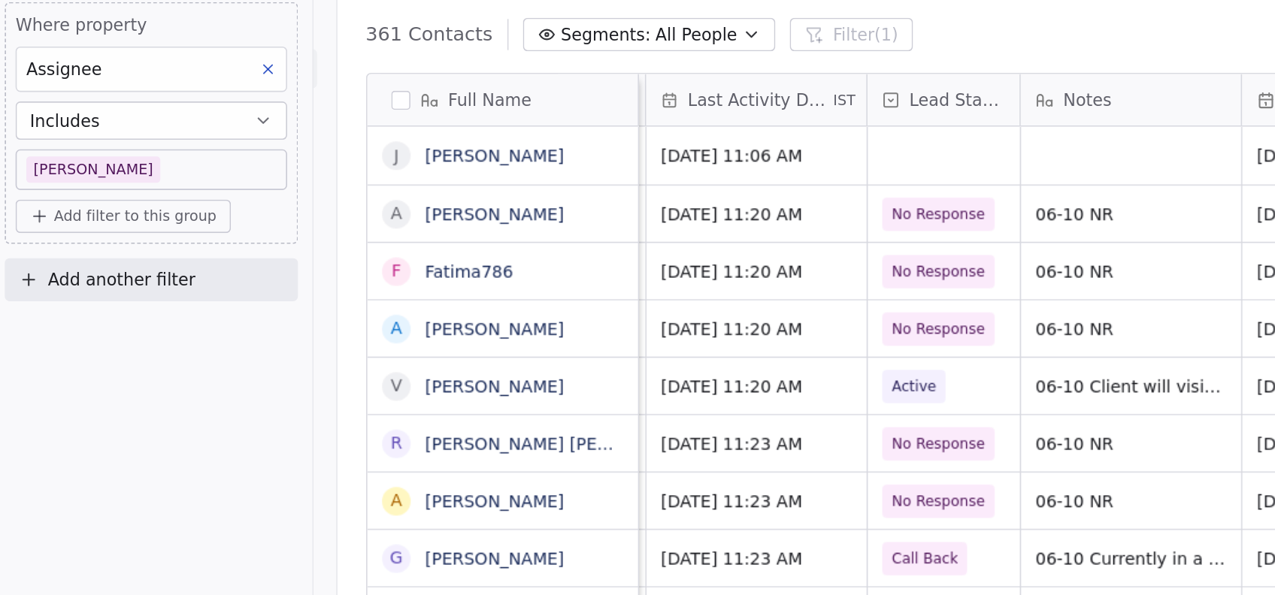
scroll to position [0, 271]
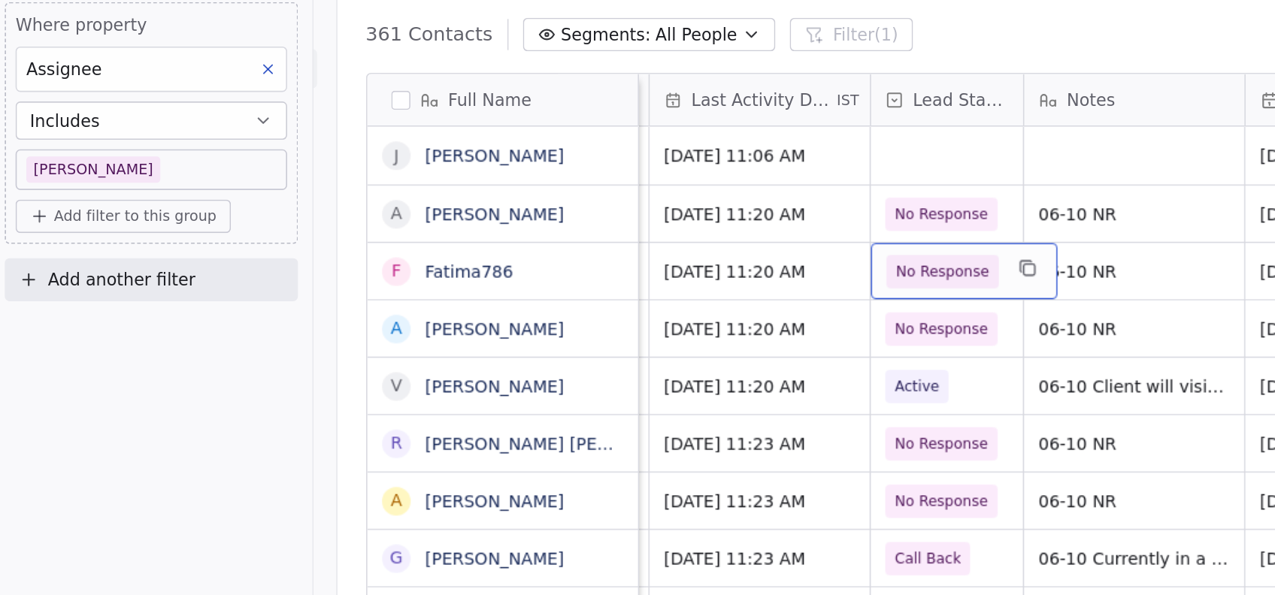
click at [590, 218] on span "No Response" at bounding box center [598, 217] width 59 height 15
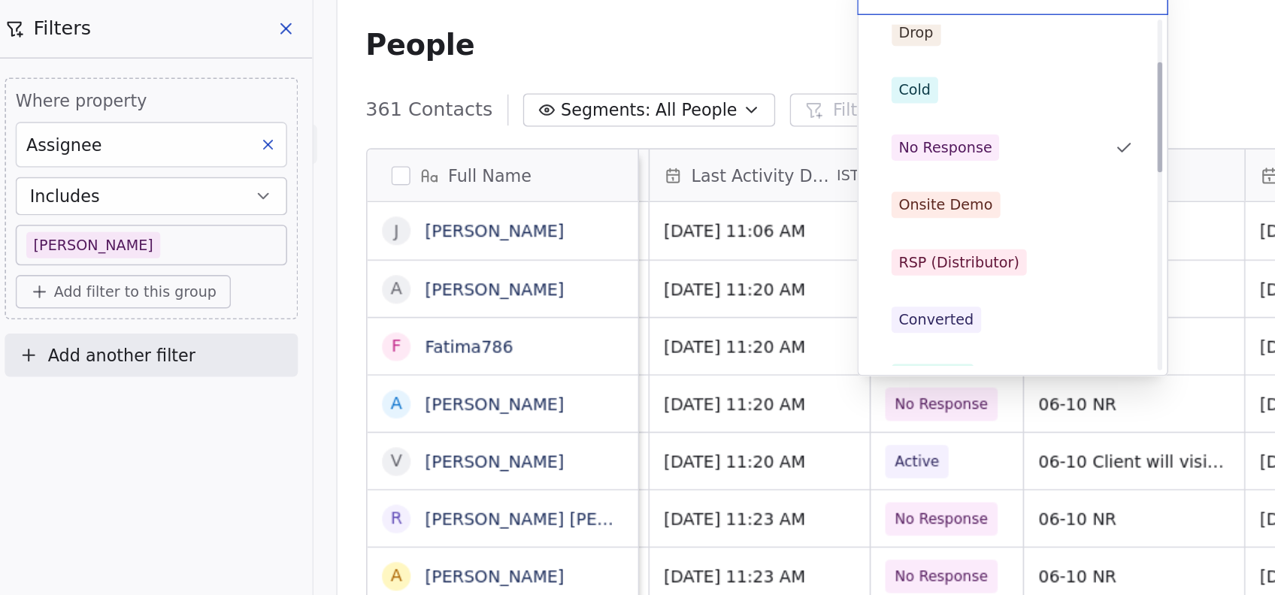
scroll to position [0, 0]
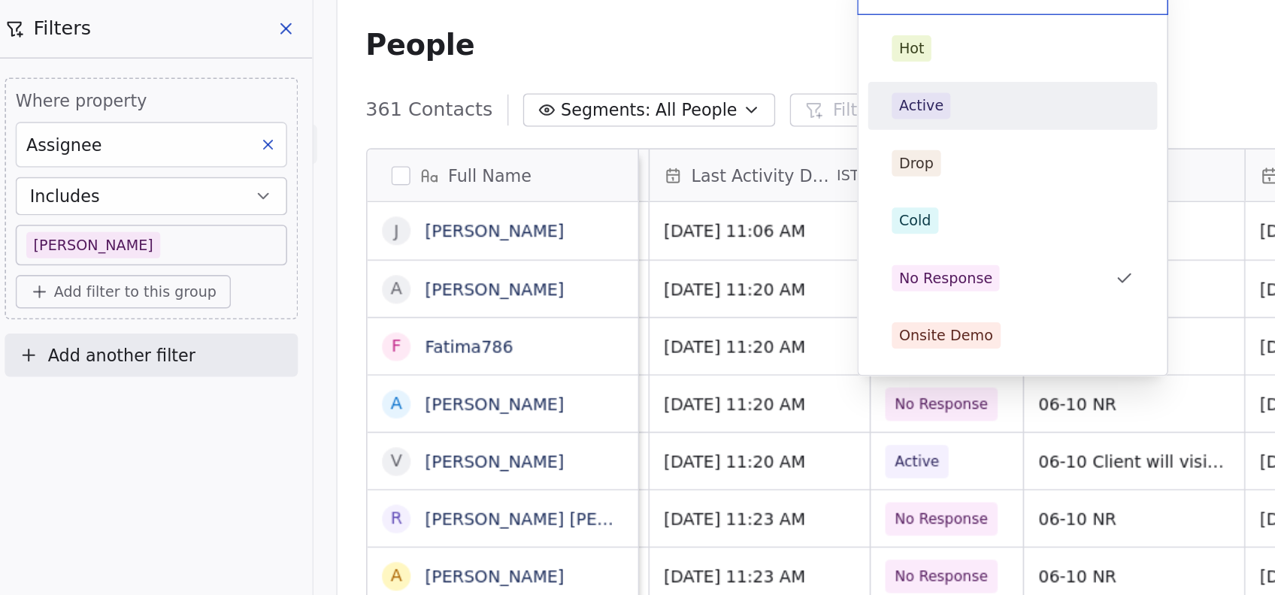
click at [588, 60] on div "Active" at bounding box center [584, 67] width 28 height 14
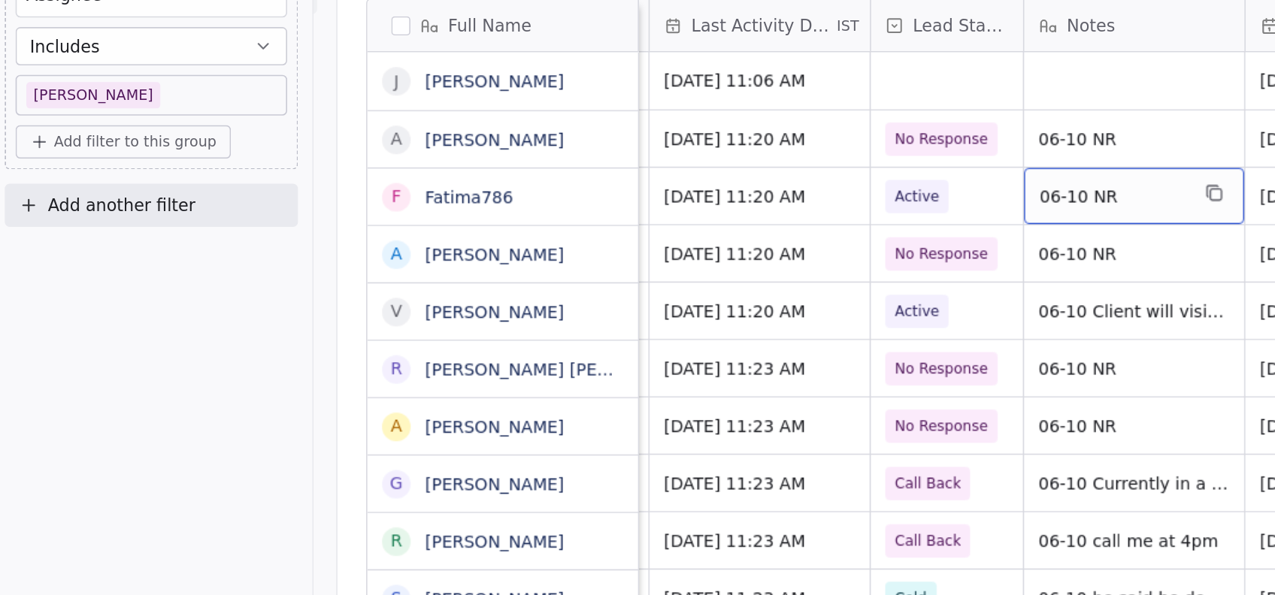
click at [708, 219] on span "06-10 NR" at bounding box center [705, 217] width 92 height 15
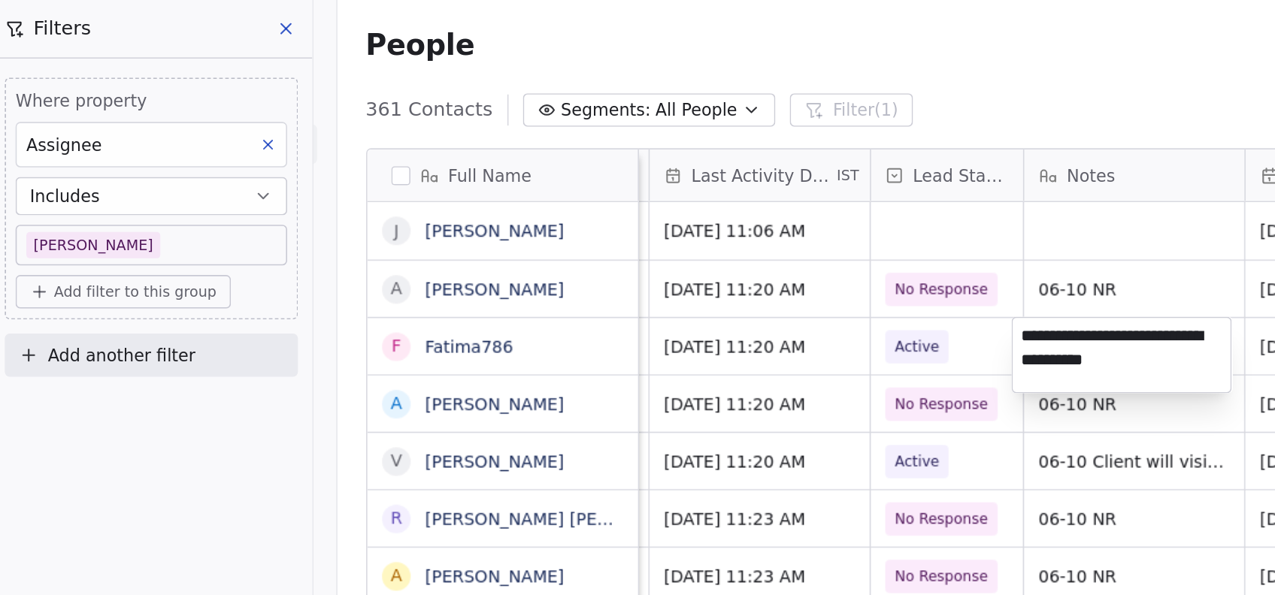
type textarea "**********"
click at [701, 368] on html "On2Cook India Pvt. Ltd. Contacts People Marketing Workflows Campaigns Metrics &…" at bounding box center [637, 297] width 1275 height 595
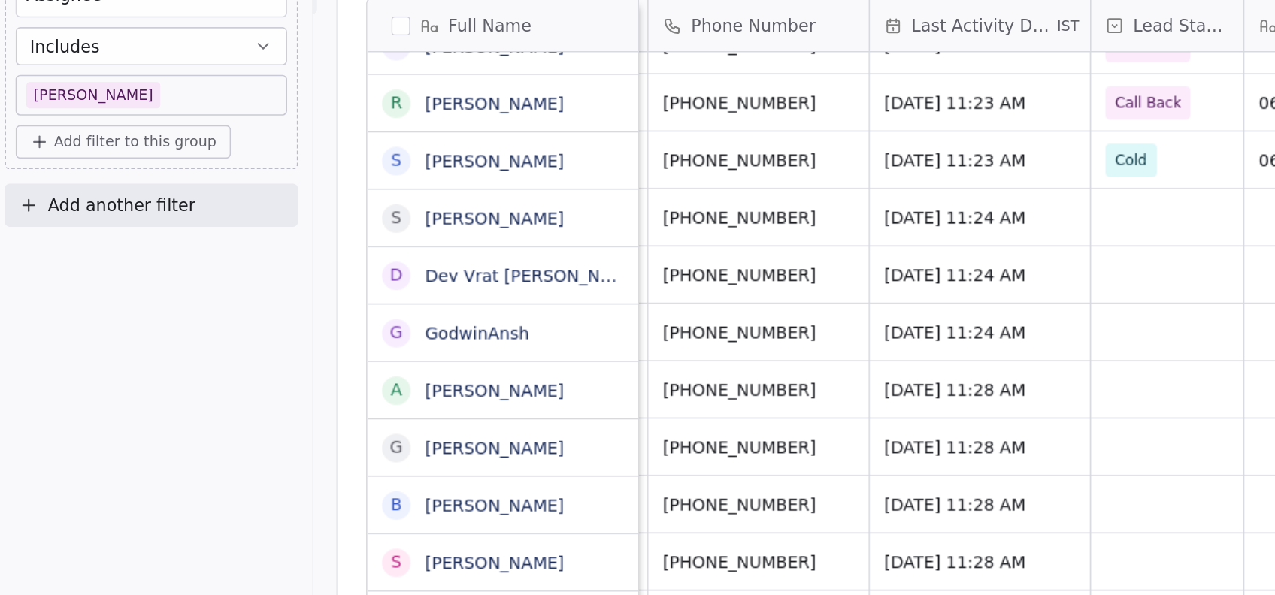
scroll to position [0, 143]
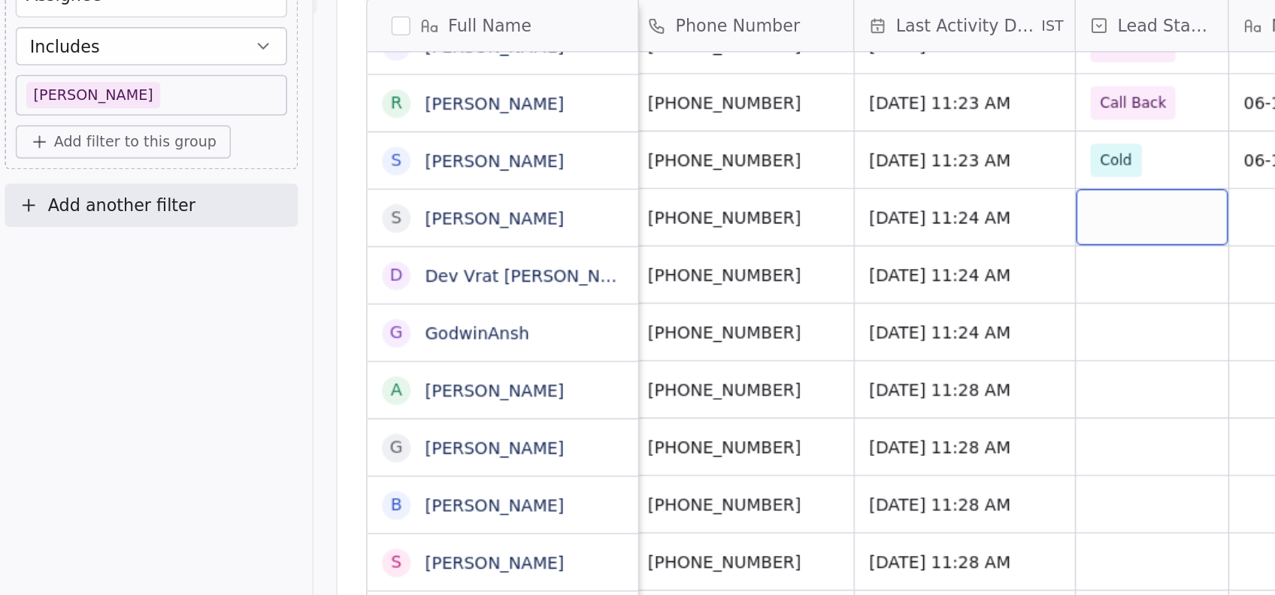
click at [718, 240] on div "grid" at bounding box center [729, 230] width 95 height 35
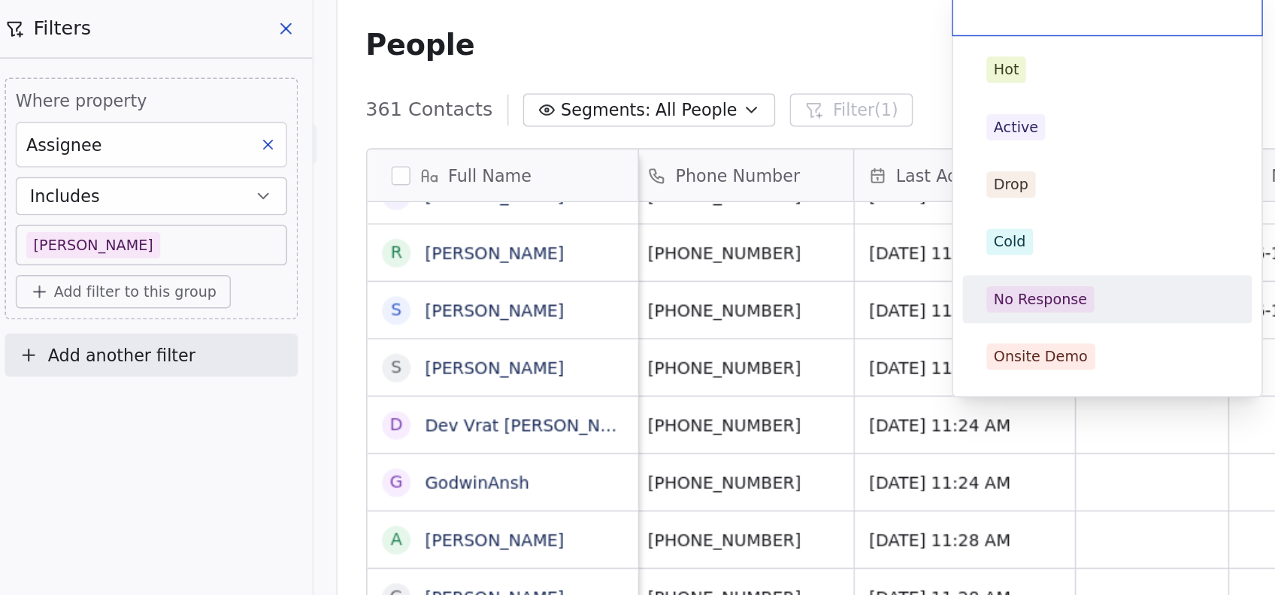
click at [677, 182] on div "No Response" at bounding box center [659, 188] width 59 height 14
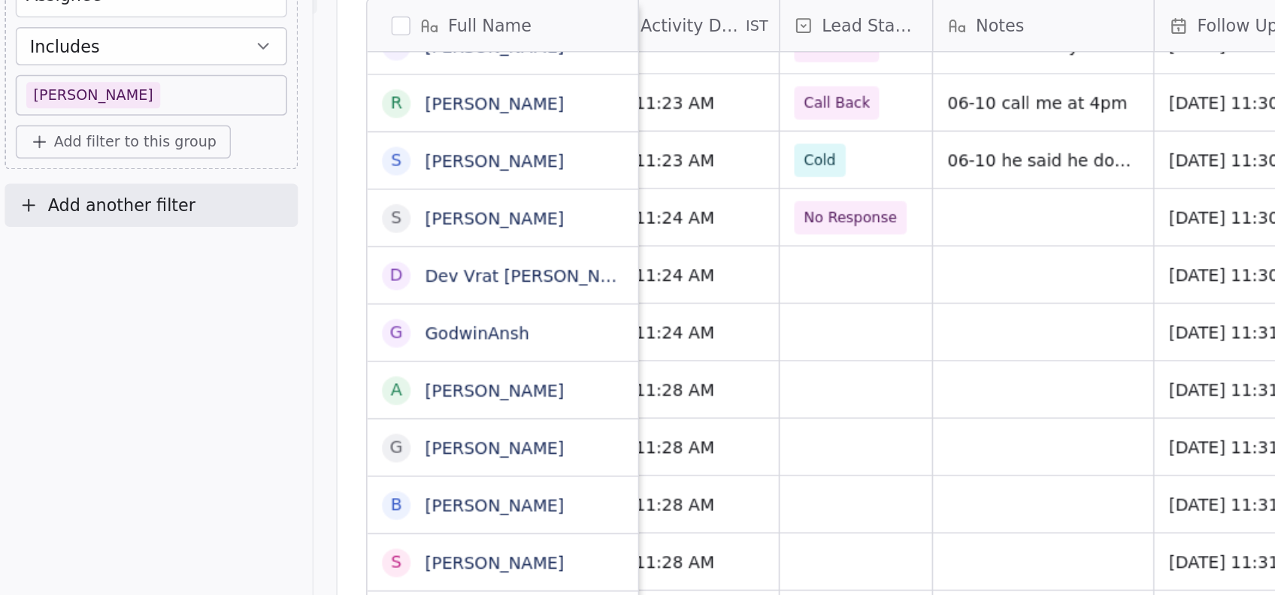
scroll to position [0, 329]
click at [646, 236] on div "grid" at bounding box center [660, 230] width 138 height 35
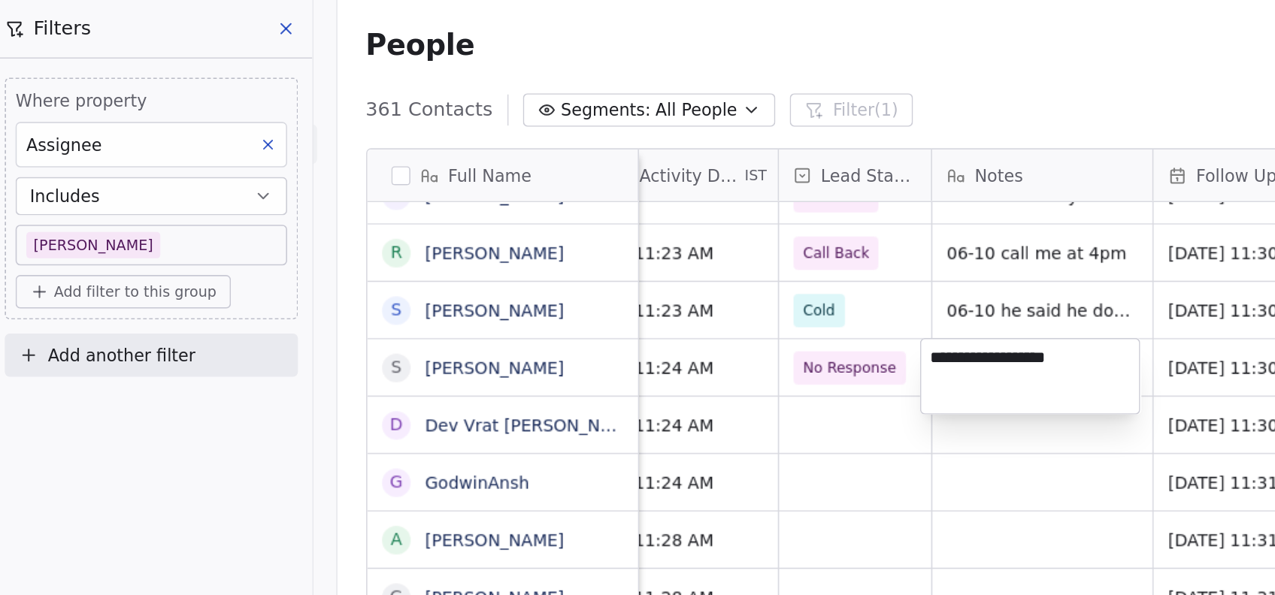
type textarea "**********"
click at [525, 364] on html "On2Cook India Pvt. Ltd. Contacts People Marketing Workflows Campaigns Metrics &…" at bounding box center [637, 297] width 1275 height 595
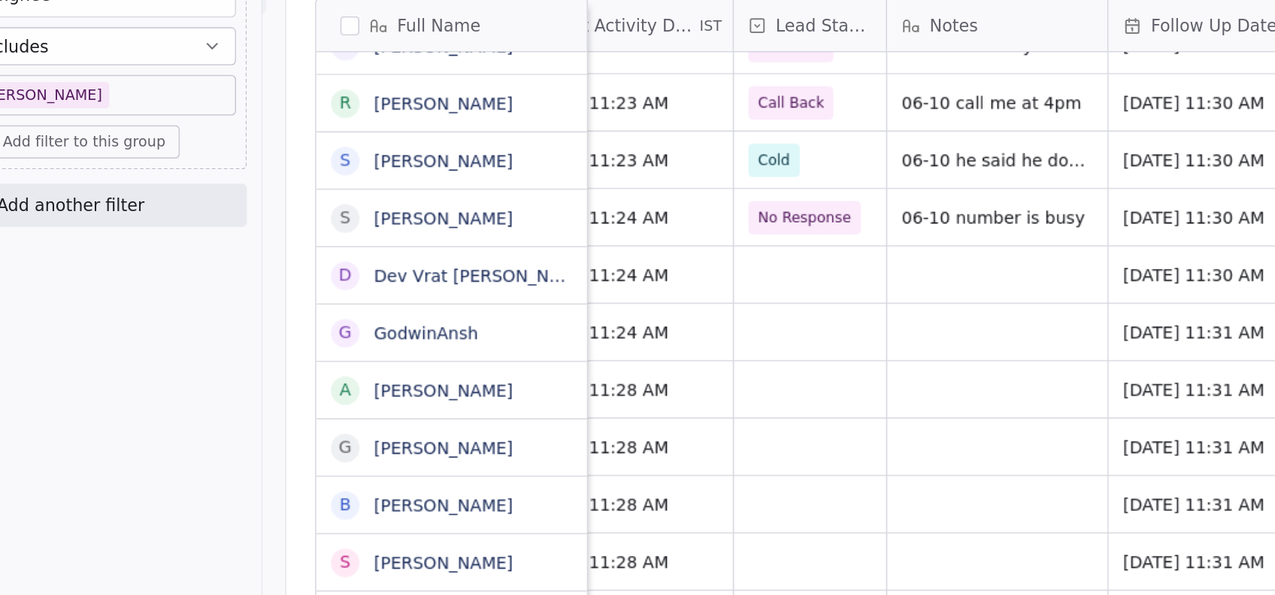
scroll to position [0, 316]
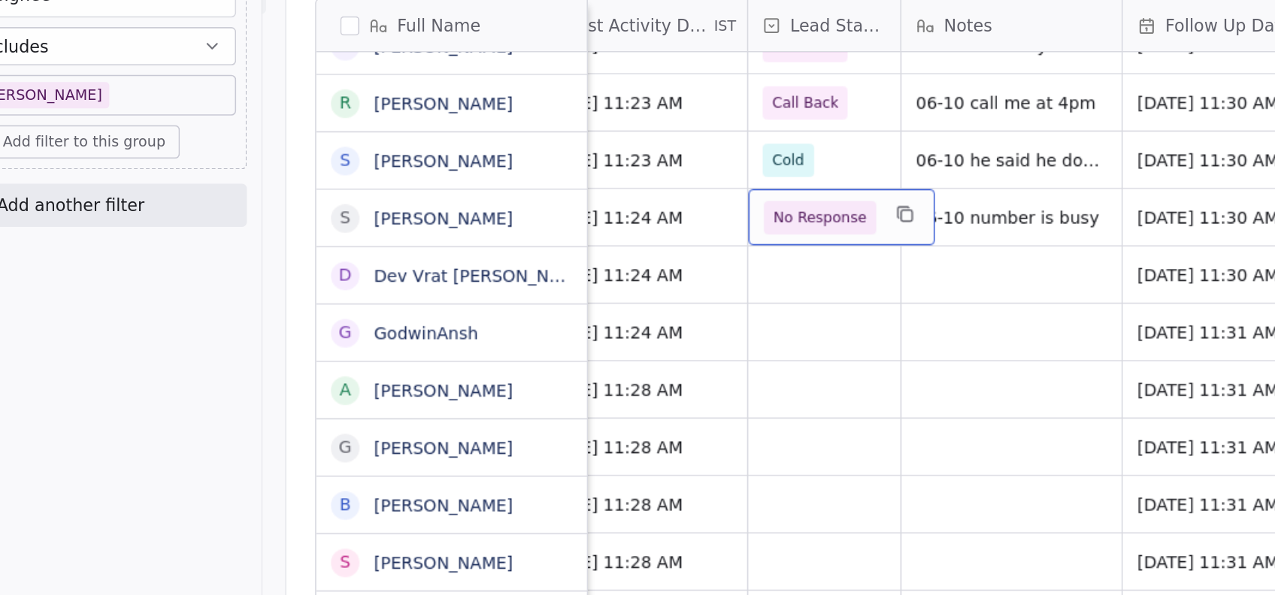
click at [558, 232] on span "No Response" at bounding box center [553, 231] width 59 height 15
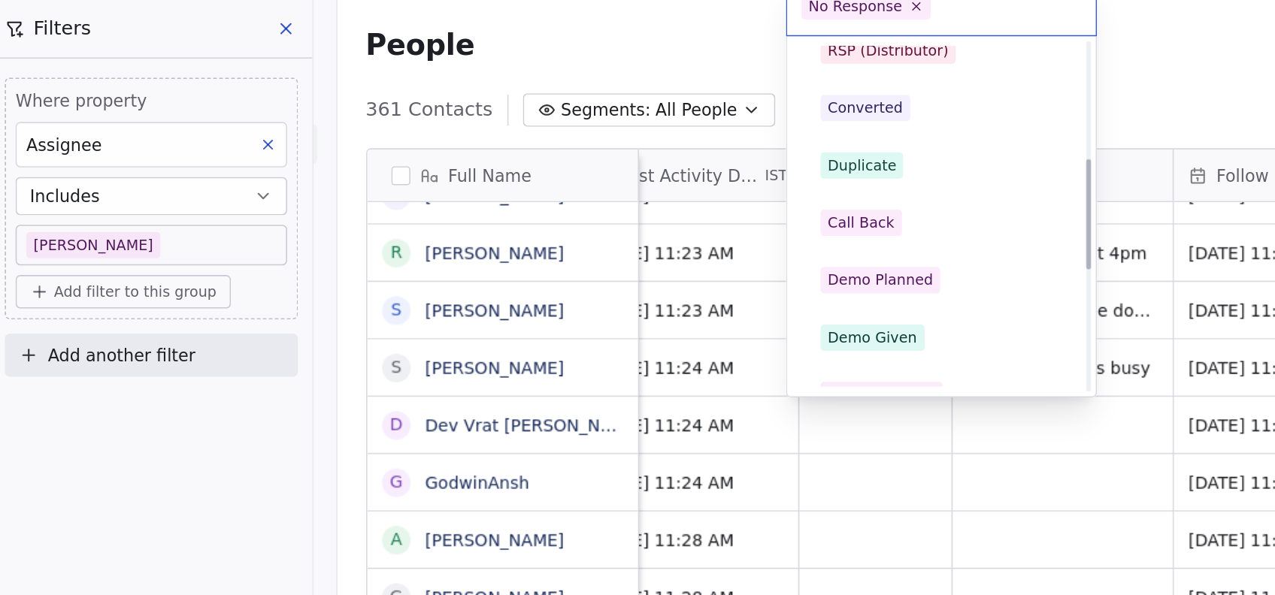
scroll to position [229, 0]
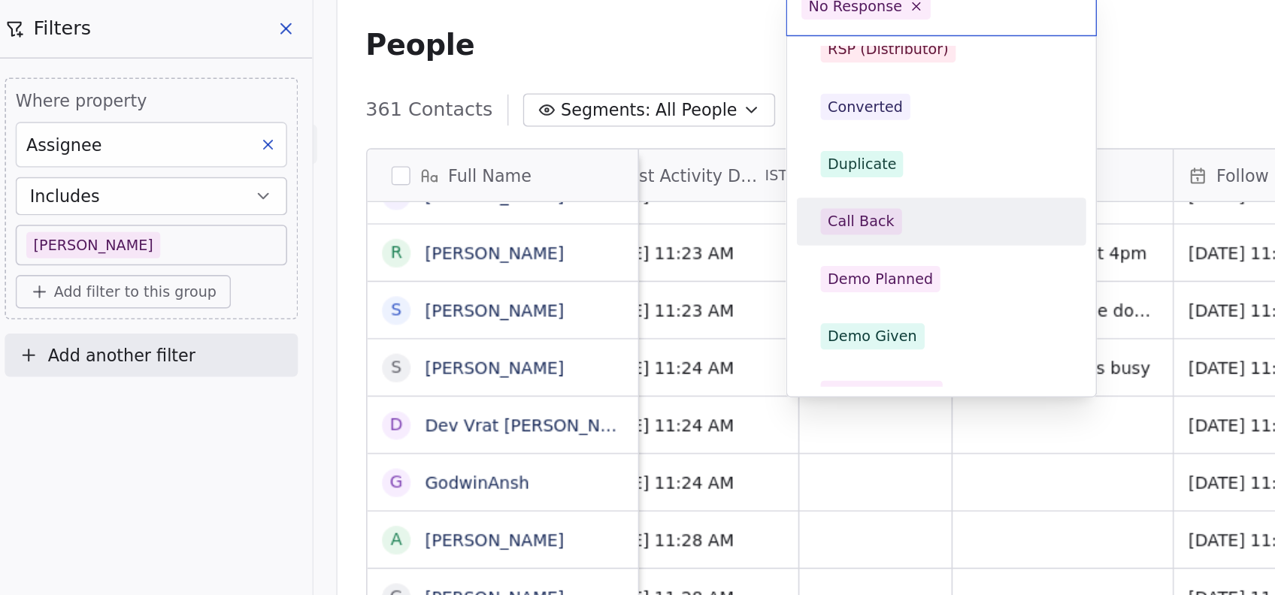
click at [554, 141] on div "Call Back" at bounding box center [547, 139] width 42 height 14
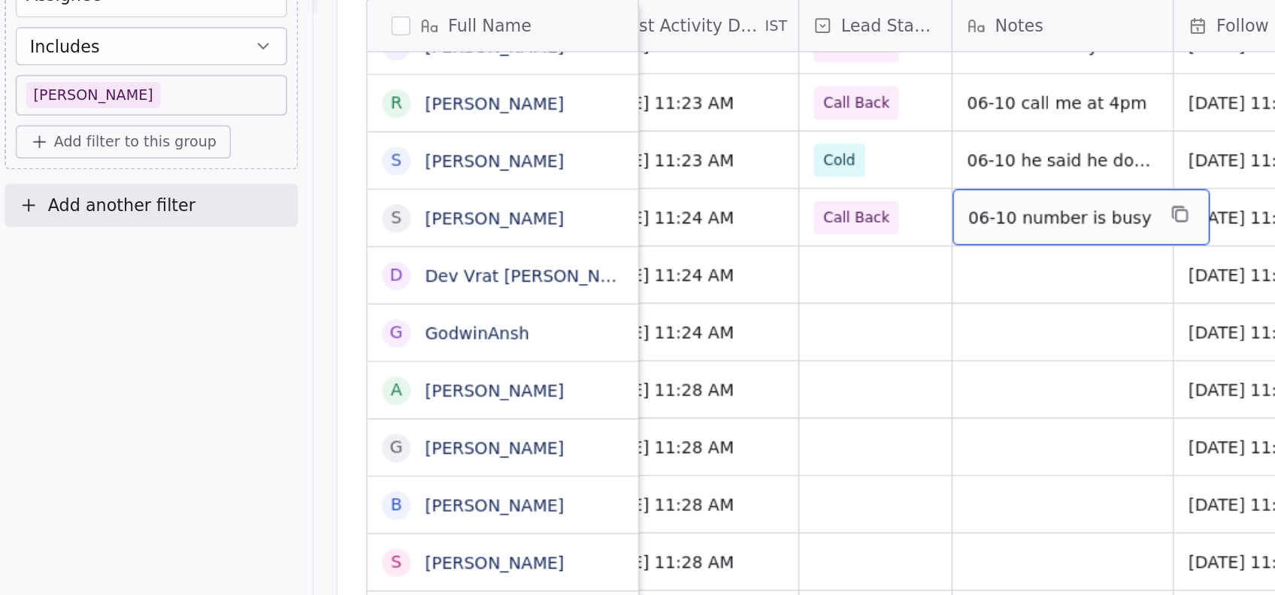
click at [709, 231] on div "06-10 number is busy" at bounding box center [685, 230] width 162 height 35
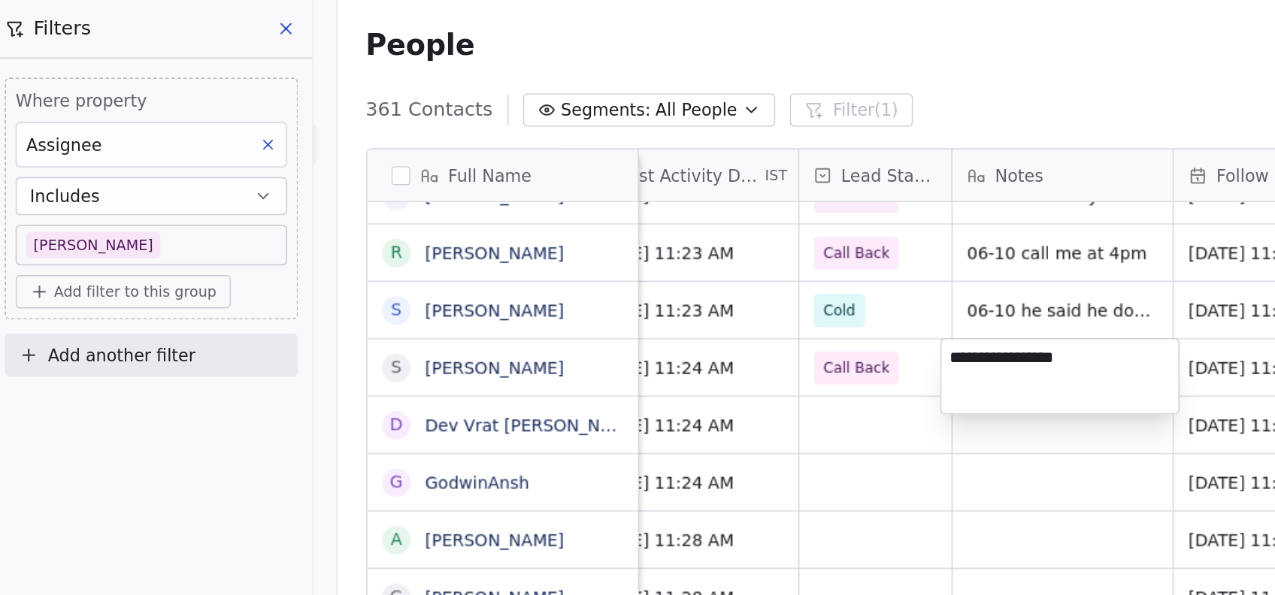
type textarea "**********"
click at [573, 355] on html "On2Cook India Pvt. Ltd. Contacts People Marketing Workflows Campaigns Metrics &…" at bounding box center [637, 297] width 1275 height 595
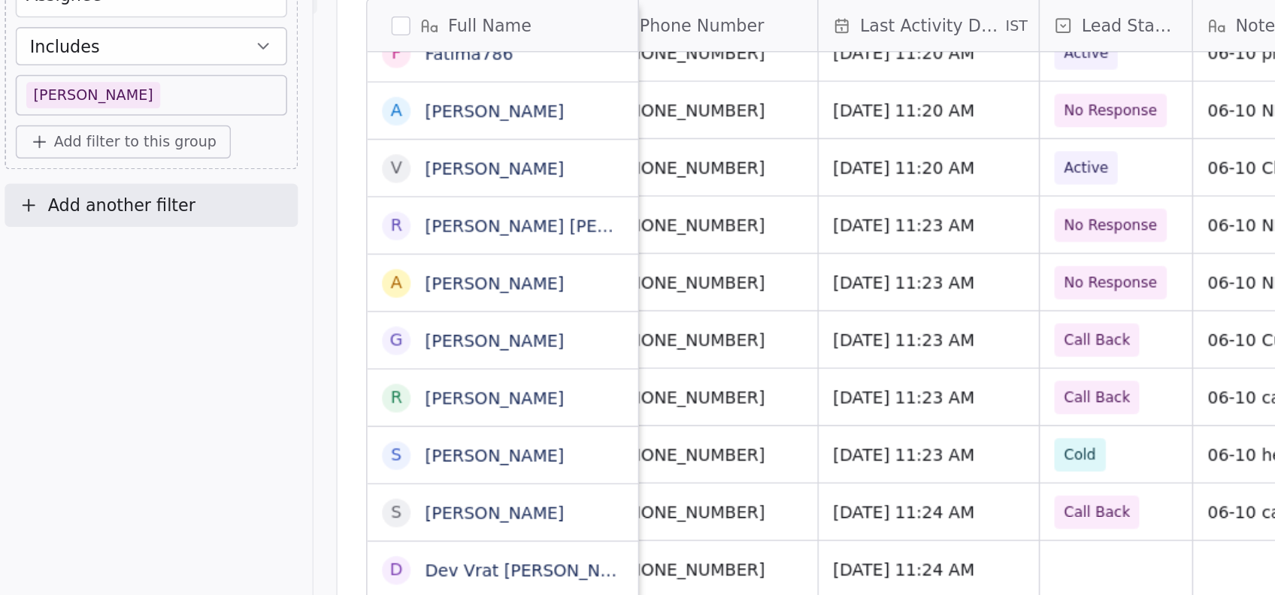
scroll to position [0, 162]
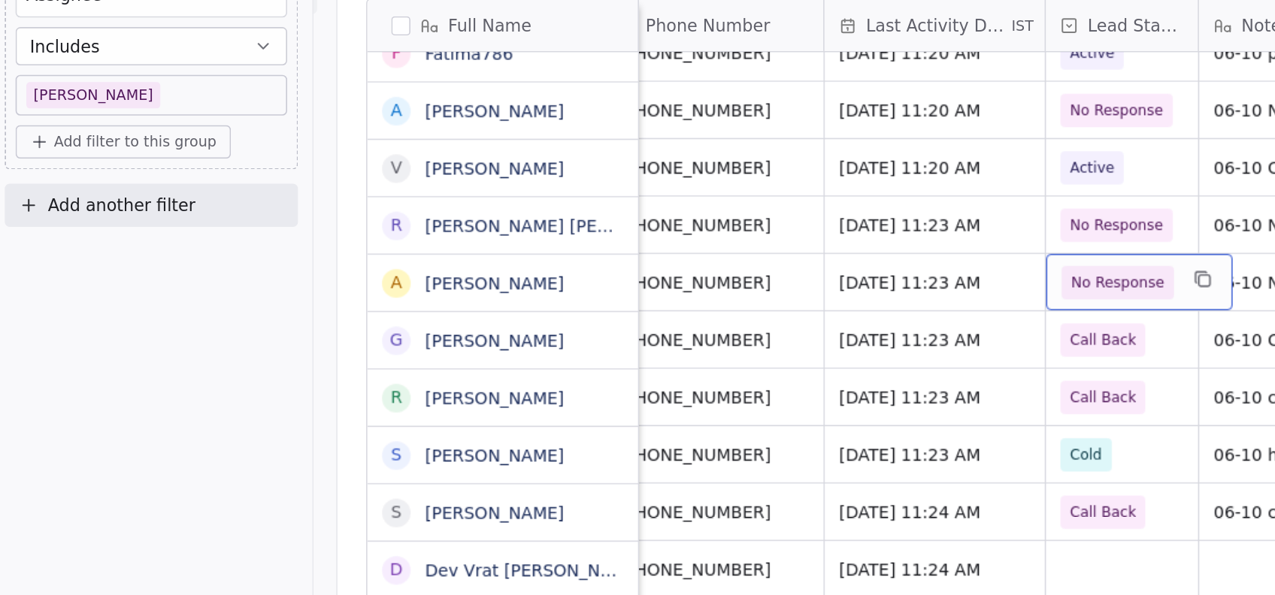
click at [689, 275] on span "No Response" at bounding box center [708, 272] width 59 height 15
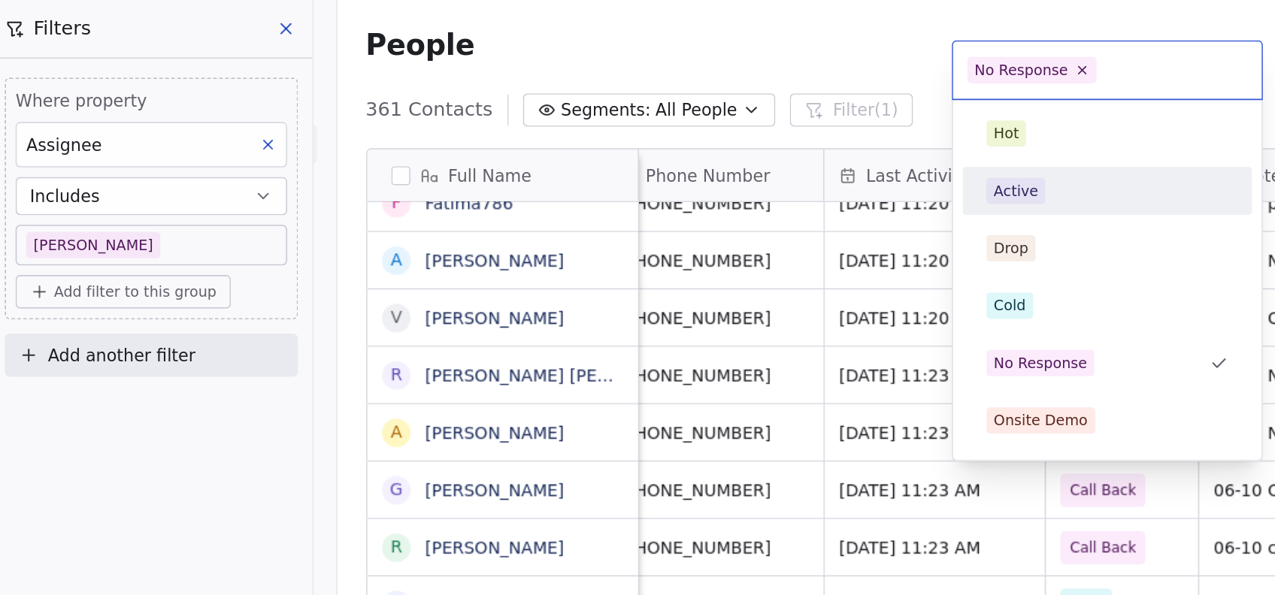
click at [636, 124] on div "Active" at bounding box center [644, 120] width 28 height 14
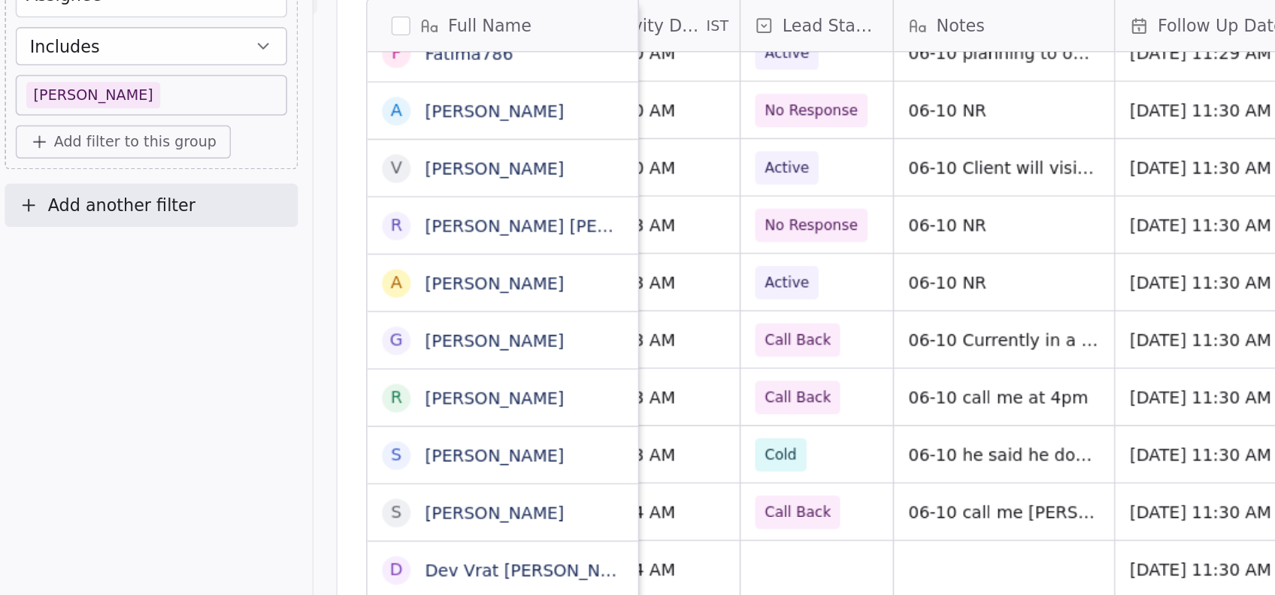
scroll to position [0, 413]
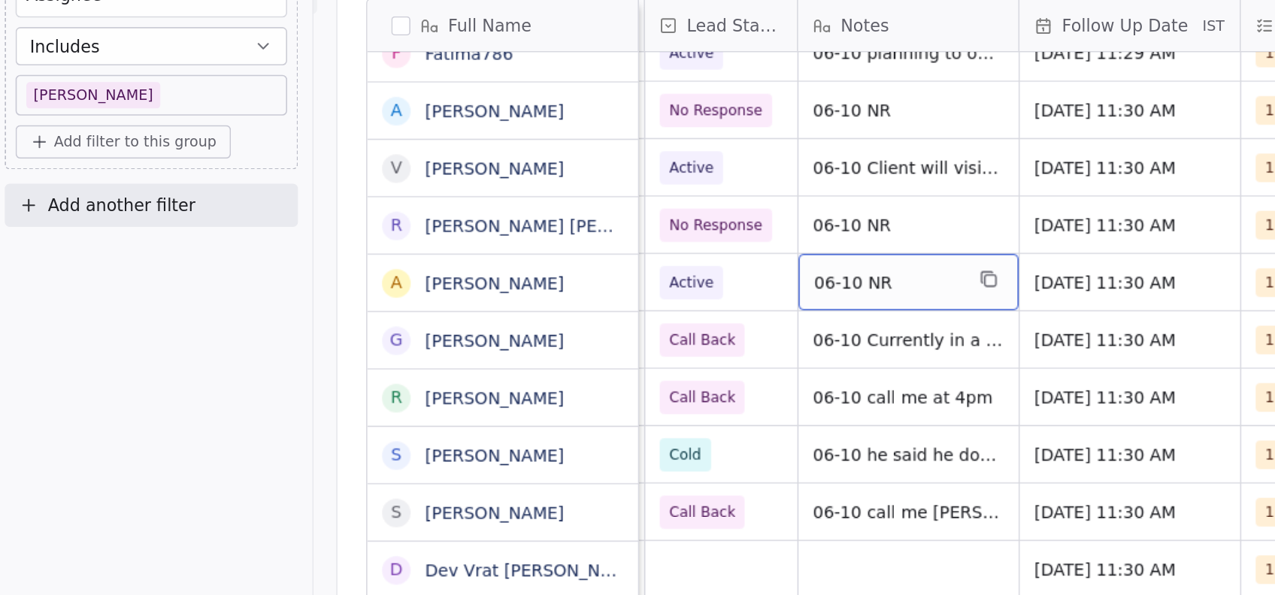
click at [572, 271] on span "06-10 NR" at bounding box center [563, 272] width 92 height 15
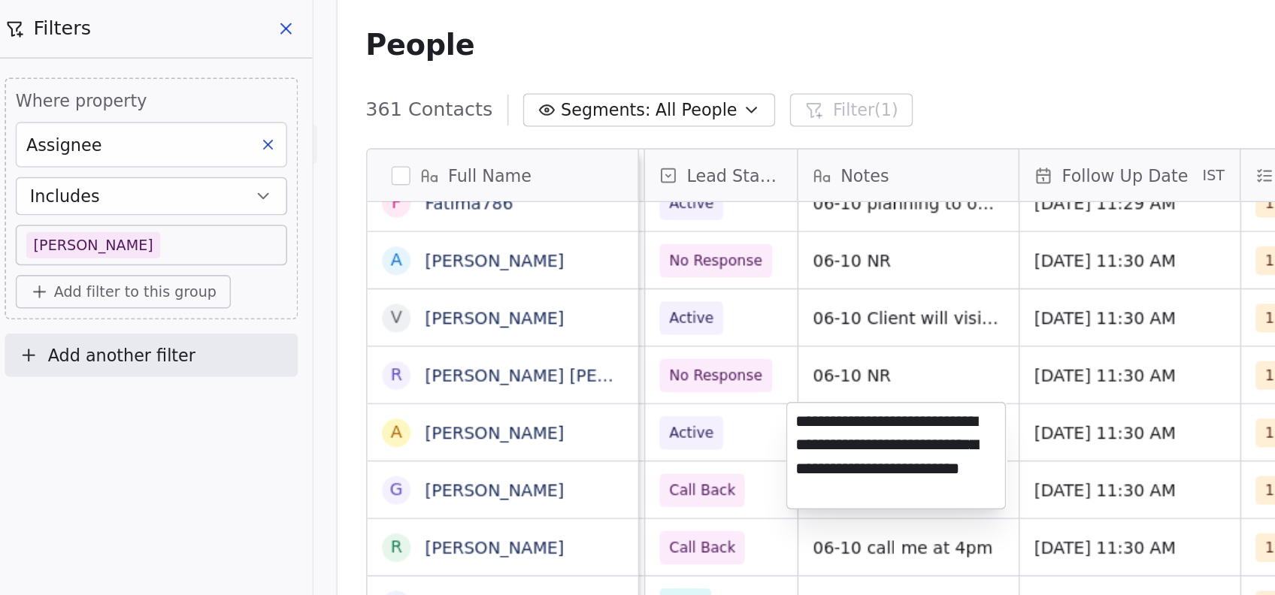
click at [543, 313] on textarea "**********" at bounding box center [568, 286] width 137 height 66
type textarea "**********"
click at [590, 324] on html "On2Cook India Pvt. Ltd. Contacts People Marketing Workflows Campaigns Metrics &…" at bounding box center [637, 297] width 1275 height 595
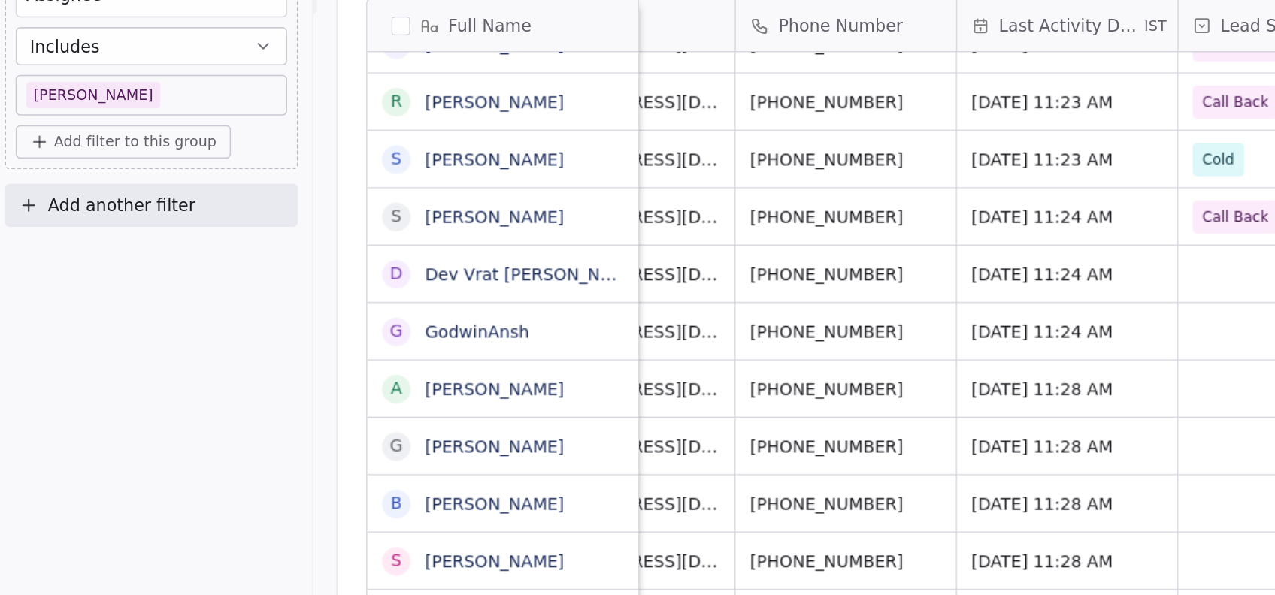
scroll to position [0, 78]
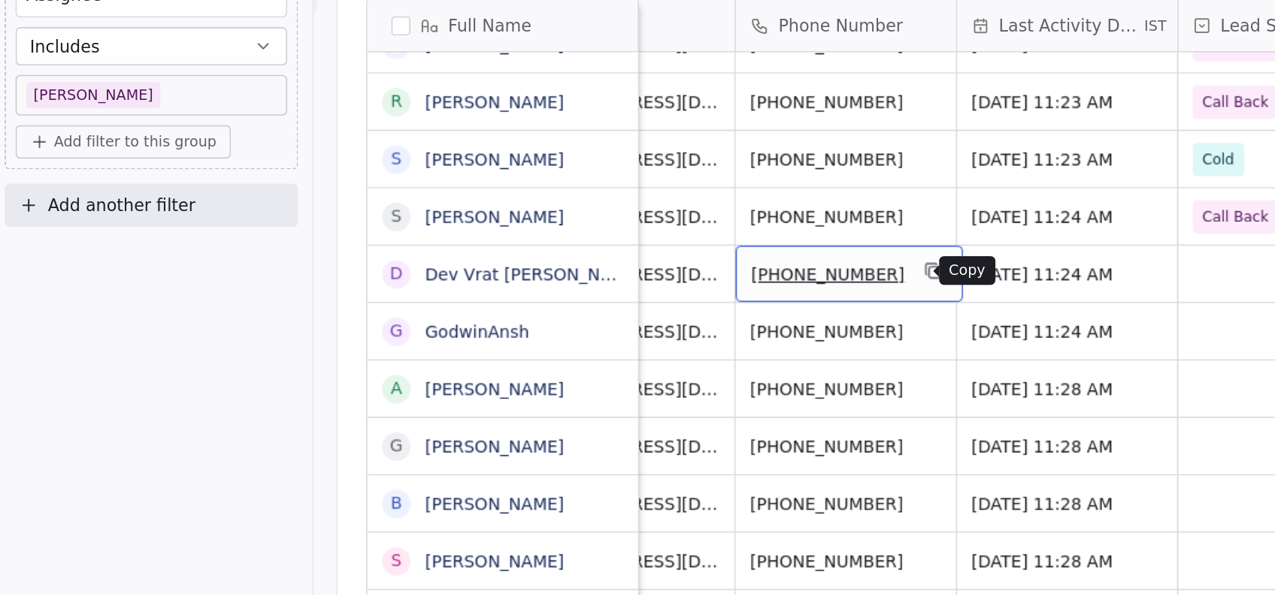
click at [586, 267] on icon "grid" at bounding box center [592, 265] width 12 height 12
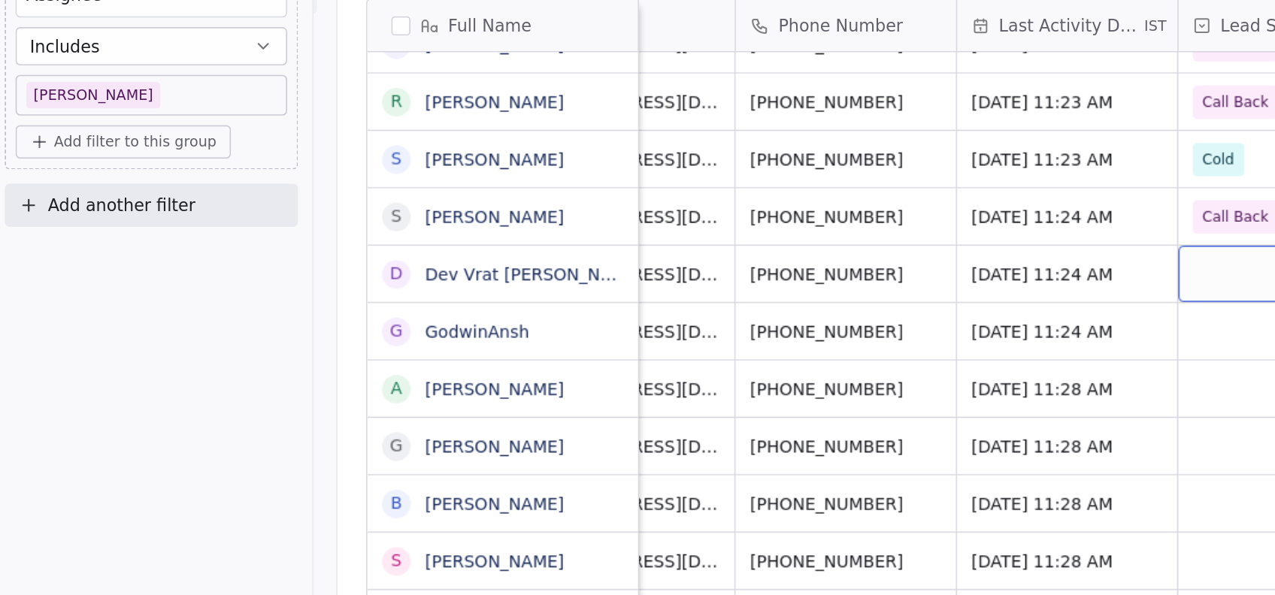
click at [751, 263] on div "grid" at bounding box center [793, 266] width 95 height 35
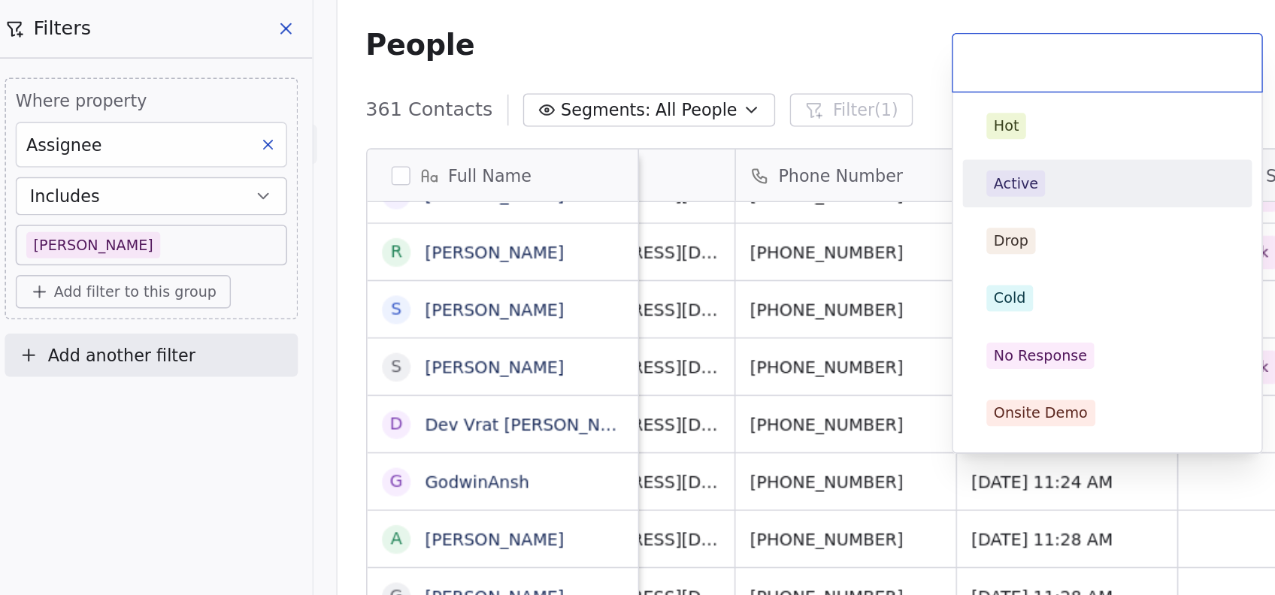
click at [661, 123] on div "Active" at bounding box center [701, 115] width 170 height 24
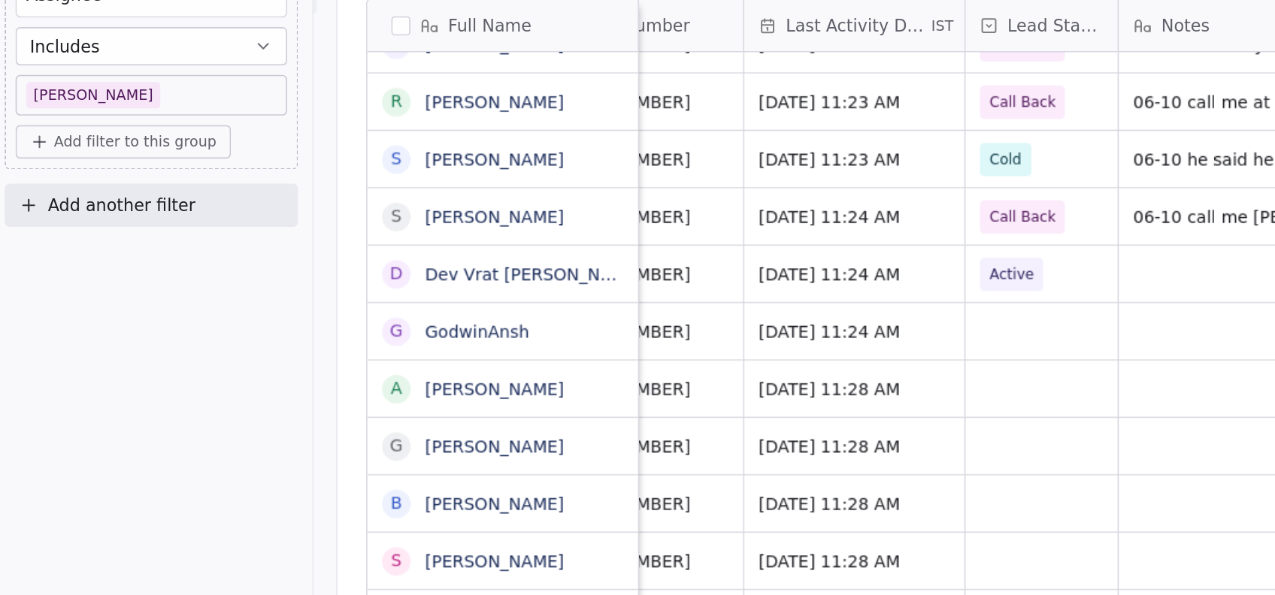
scroll to position [0, 285]
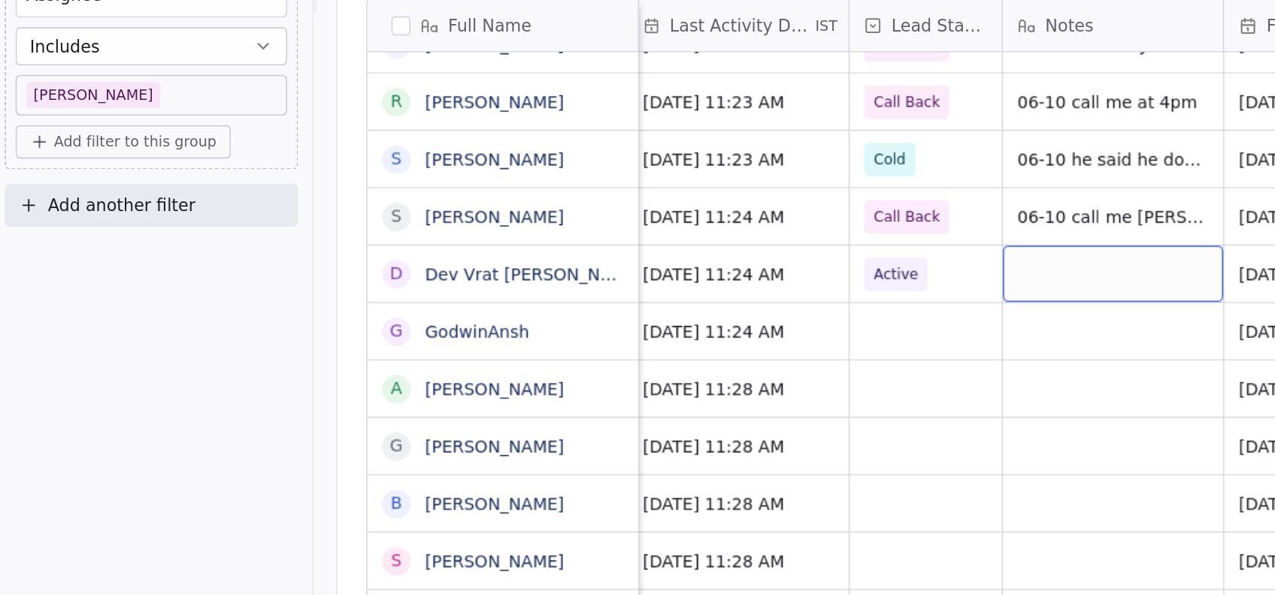
click at [664, 259] on div "grid" at bounding box center [705, 266] width 138 height 35
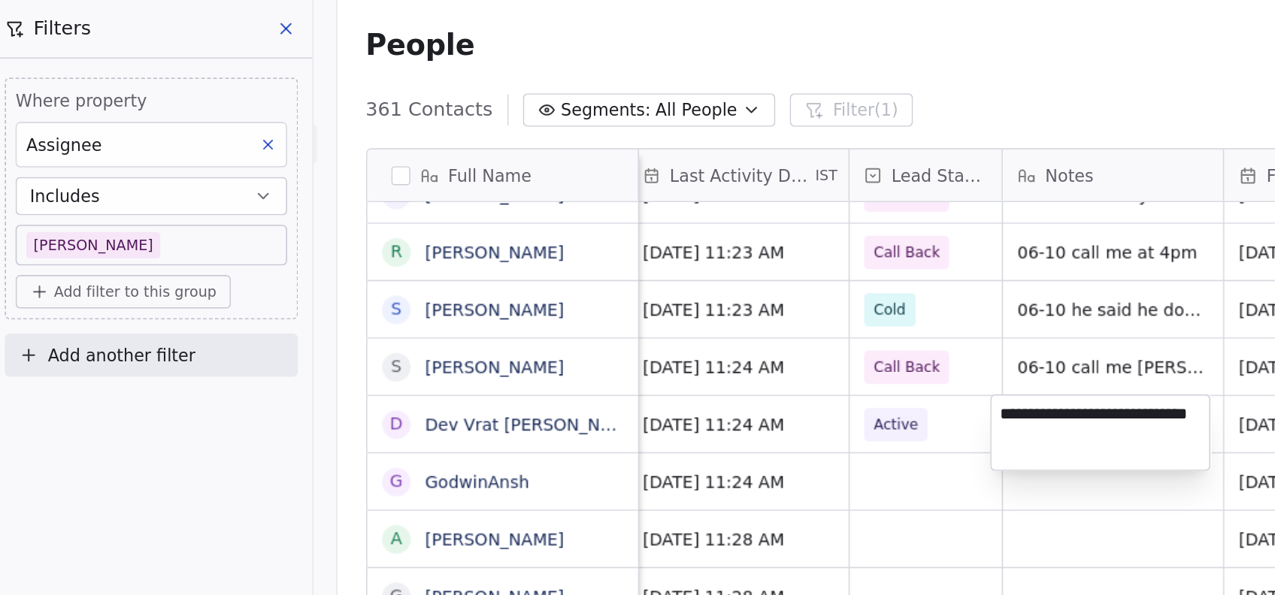
type textarea "**********"
click at [583, 406] on html "On2Cook India Pvt. Ltd. Contacts People Marketing Workflows Campaigns Metrics &…" at bounding box center [637, 297] width 1275 height 595
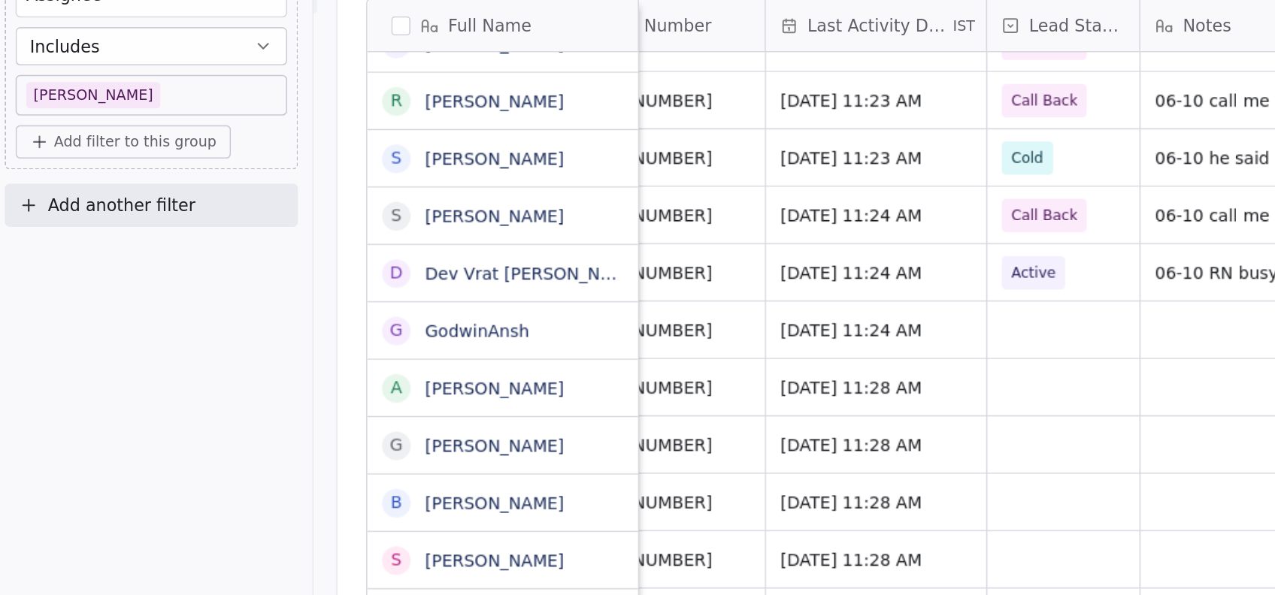
scroll to position [0, 195]
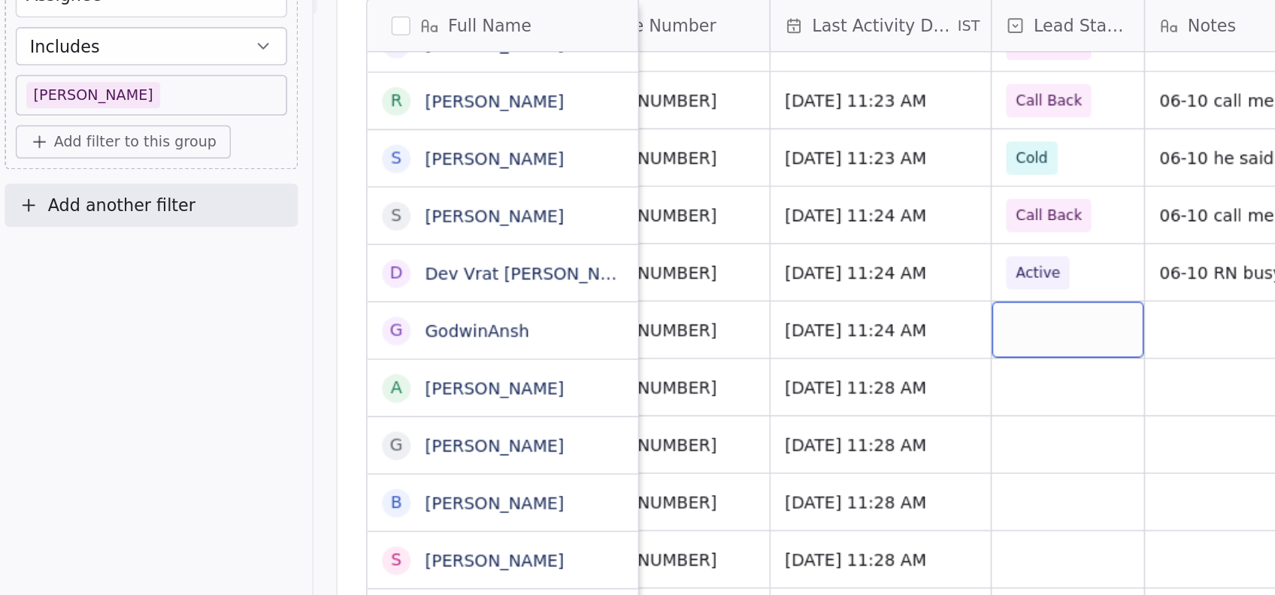
click at [646, 312] on div "grid" at bounding box center [676, 301] width 95 height 35
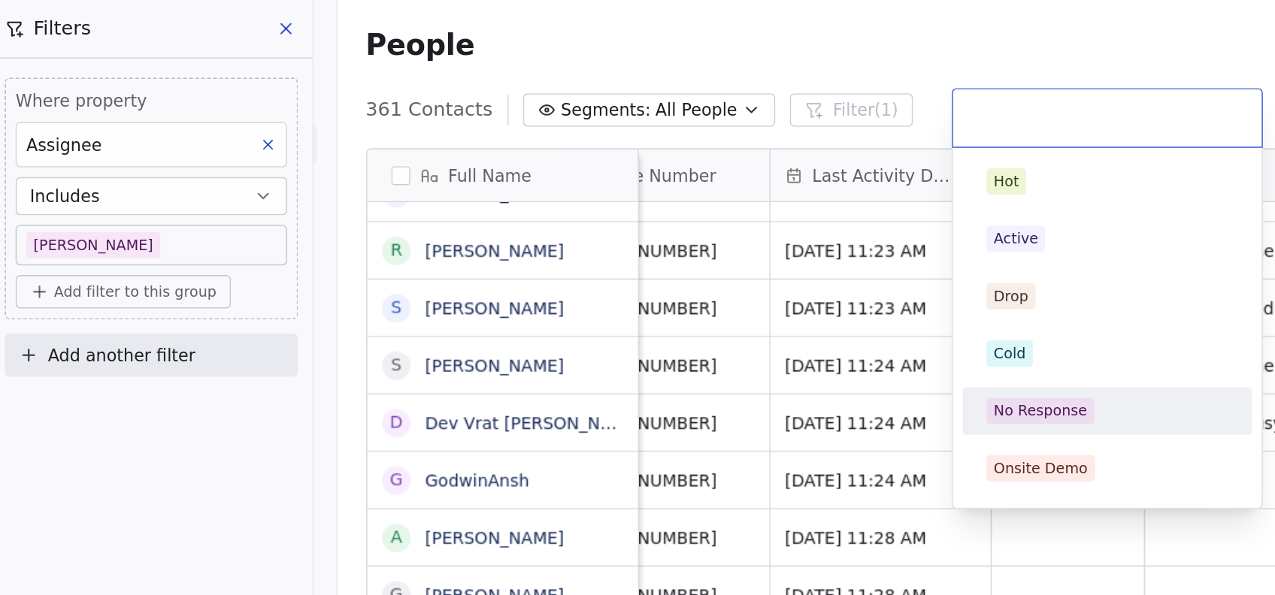
click at [649, 246] on div "No Response" at bounding box center [701, 258] width 170 height 24
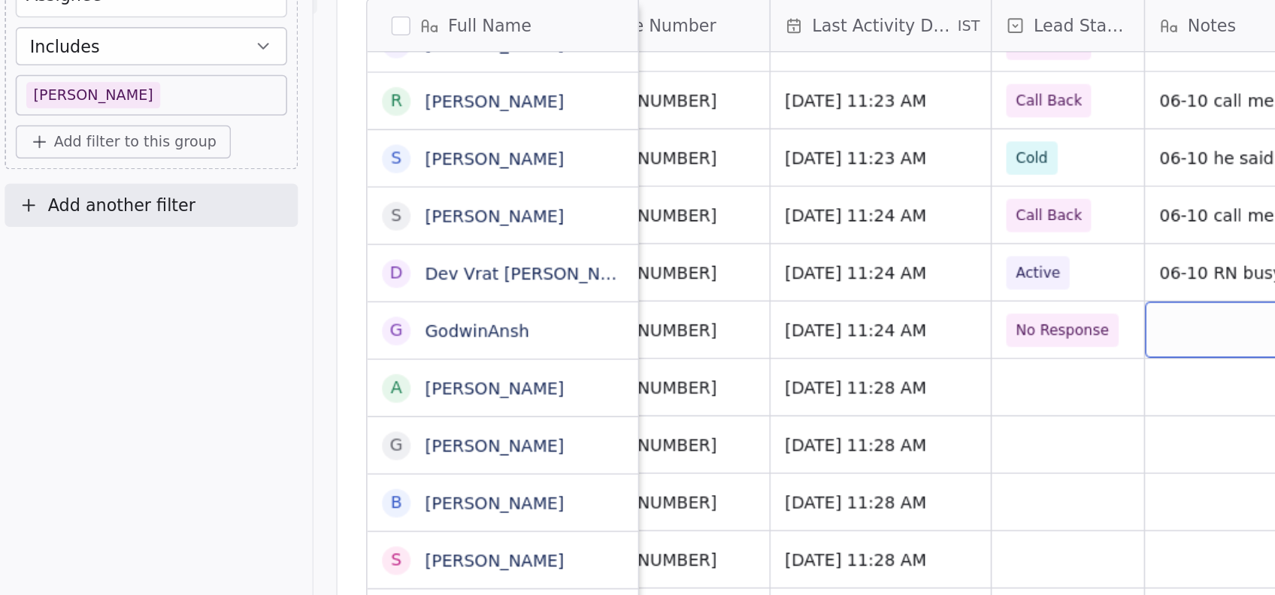
click at [764, 305] on div "grid" at bounding box center [794, 301] width 138 height 35
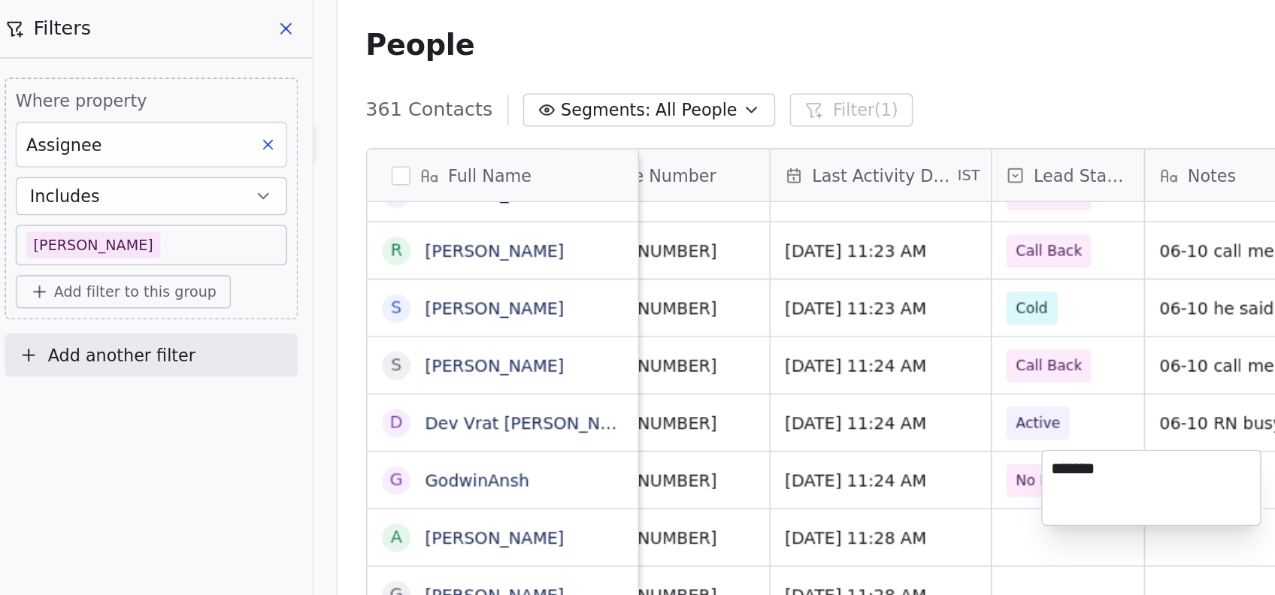
type textarea "********"
click at [663, 365] on html "On2Cook India Pvt. Ltd. Contacts People Marketing Workflows Campaigns Metrics &…" at bounding box center [637, 297] width 1275 height 595
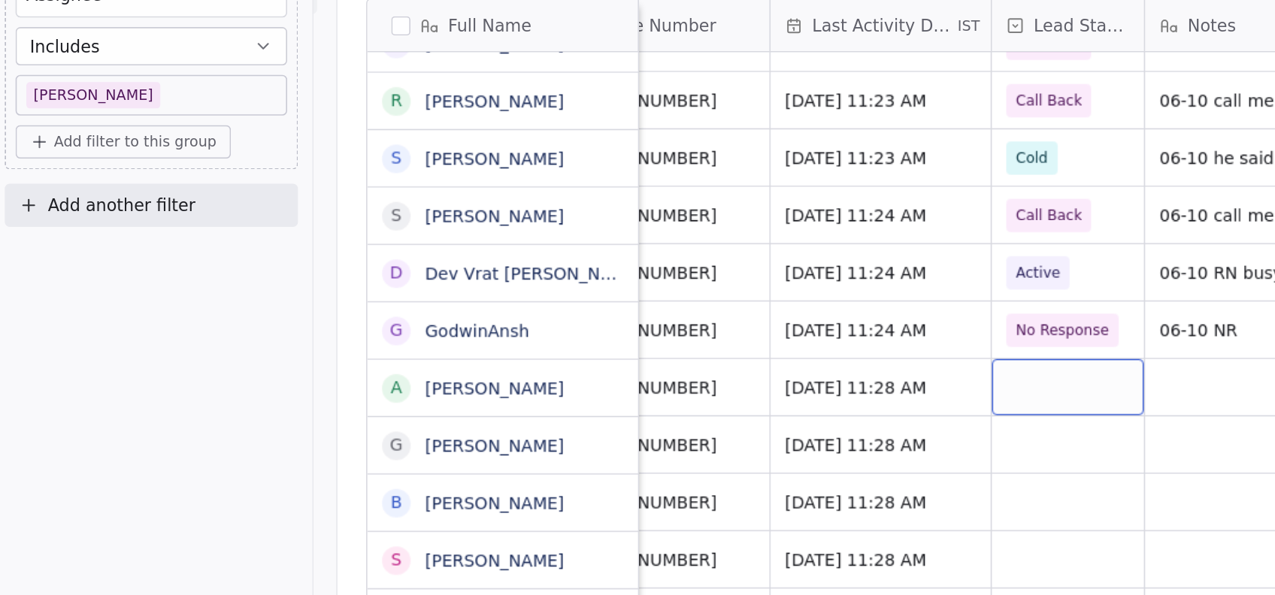
click at [686, 340] on div "grid" at bounding box center [676, 337] width 95 height 35
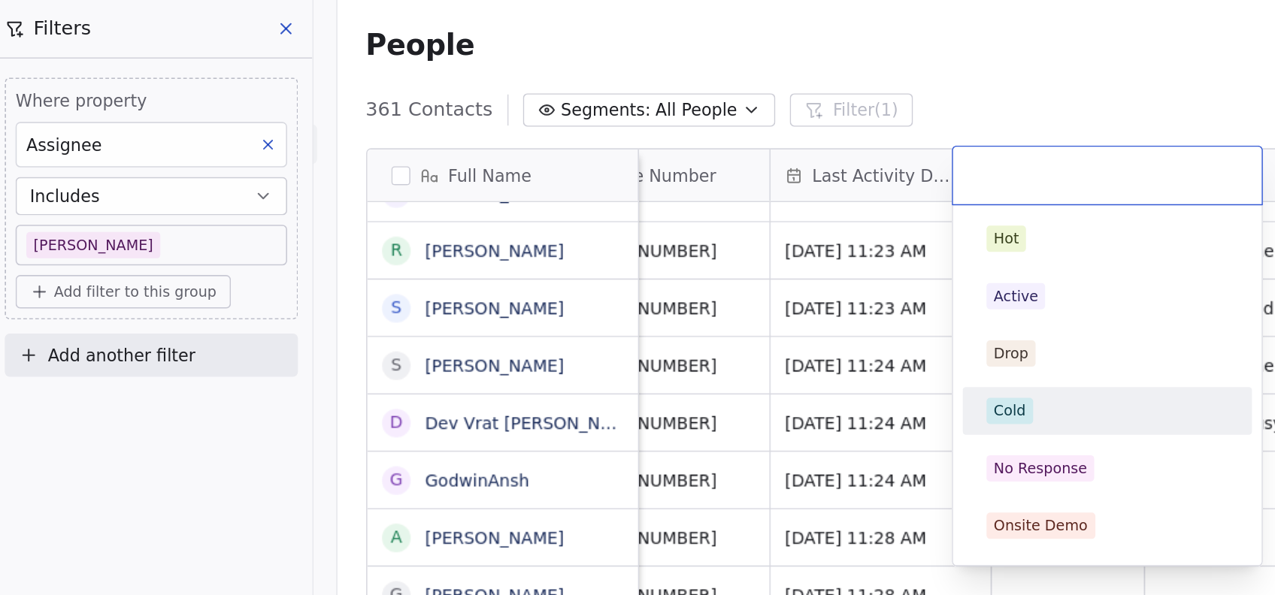
click at [579, 365] on html "On2Cook India Pvt. Ltd. Contacts People Marketing Workflows Campaigns Metrics &…" at bounding box center [637, 297] width 1275 height 595
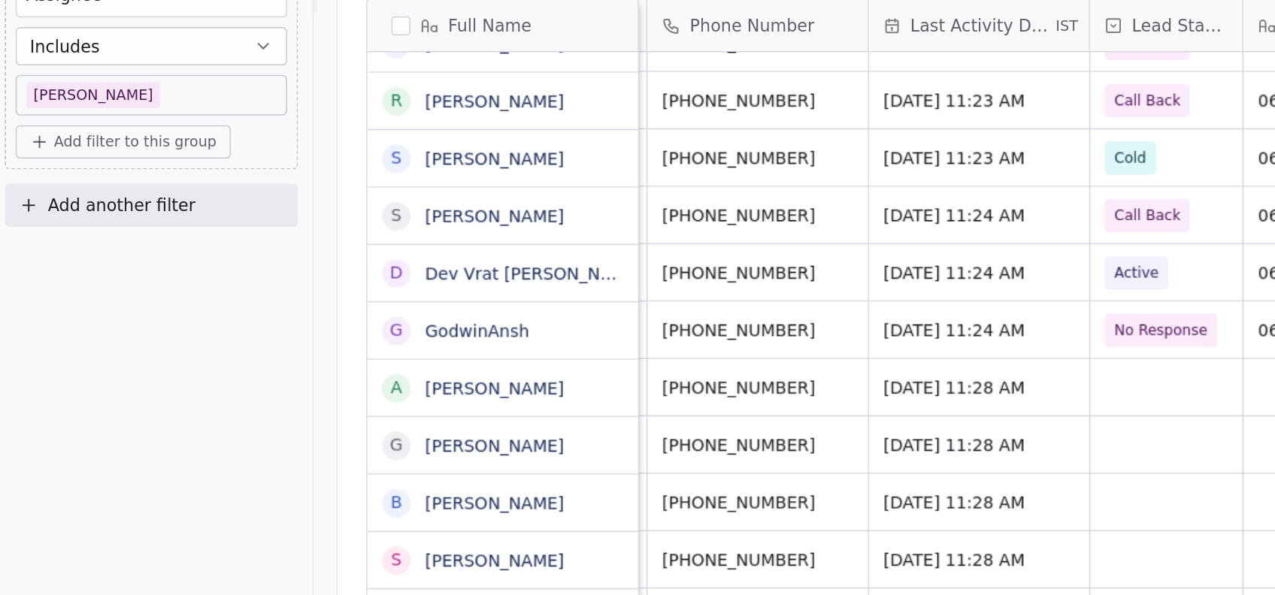
scroll to position [0, 138]
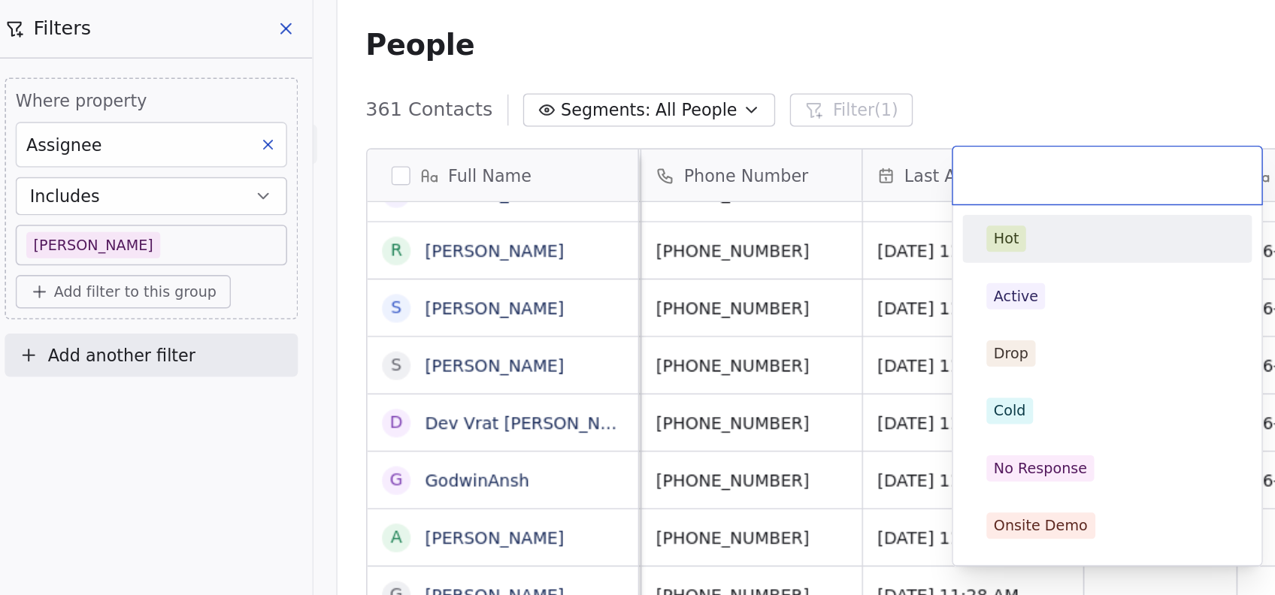
click at [679, 299] on div "No Response" at bounding box center [659, 295] width 59 height 14
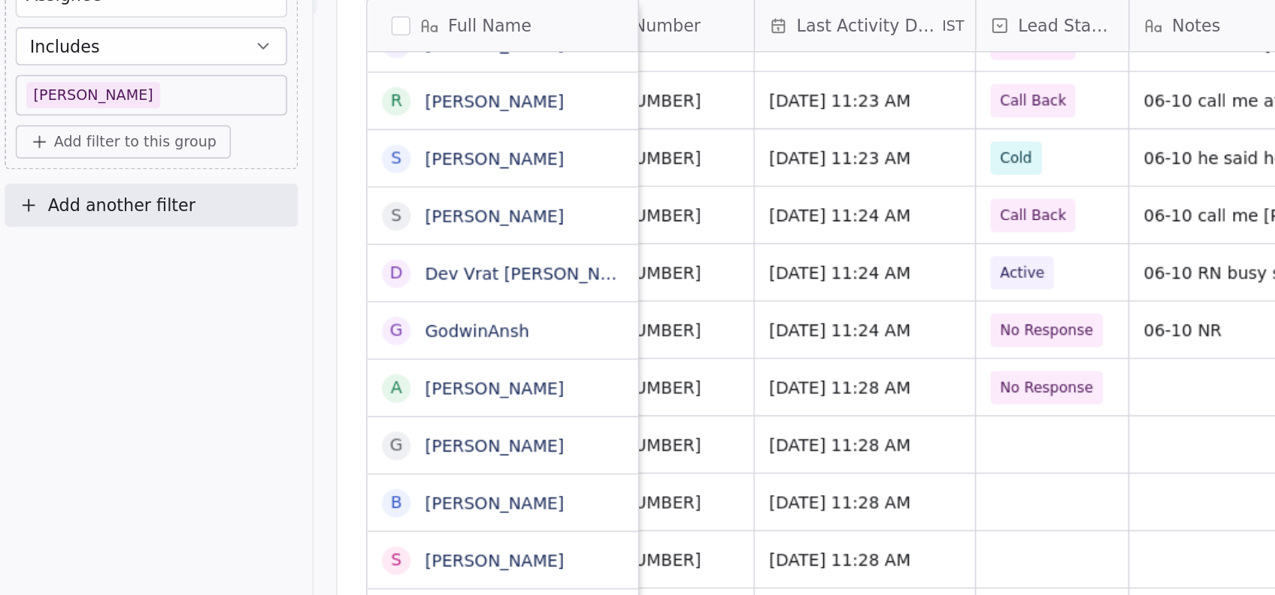
scroll to position [0, 210]
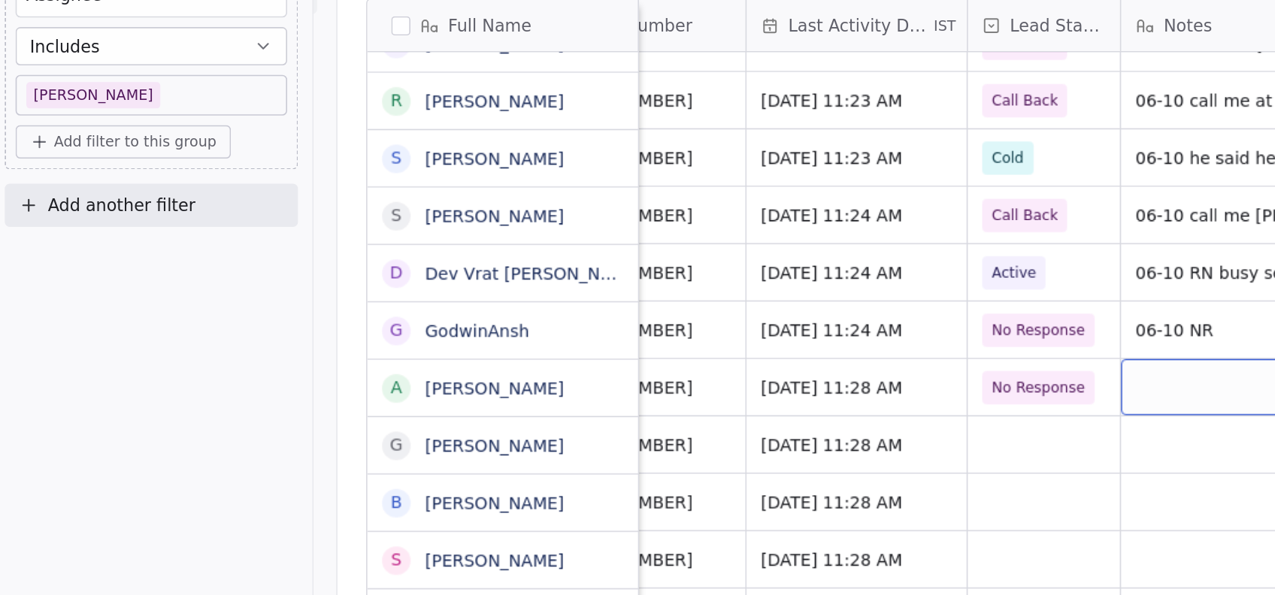
click at [742, 342] on div "grid" at bounding box center [779, 337] width 138 height 35
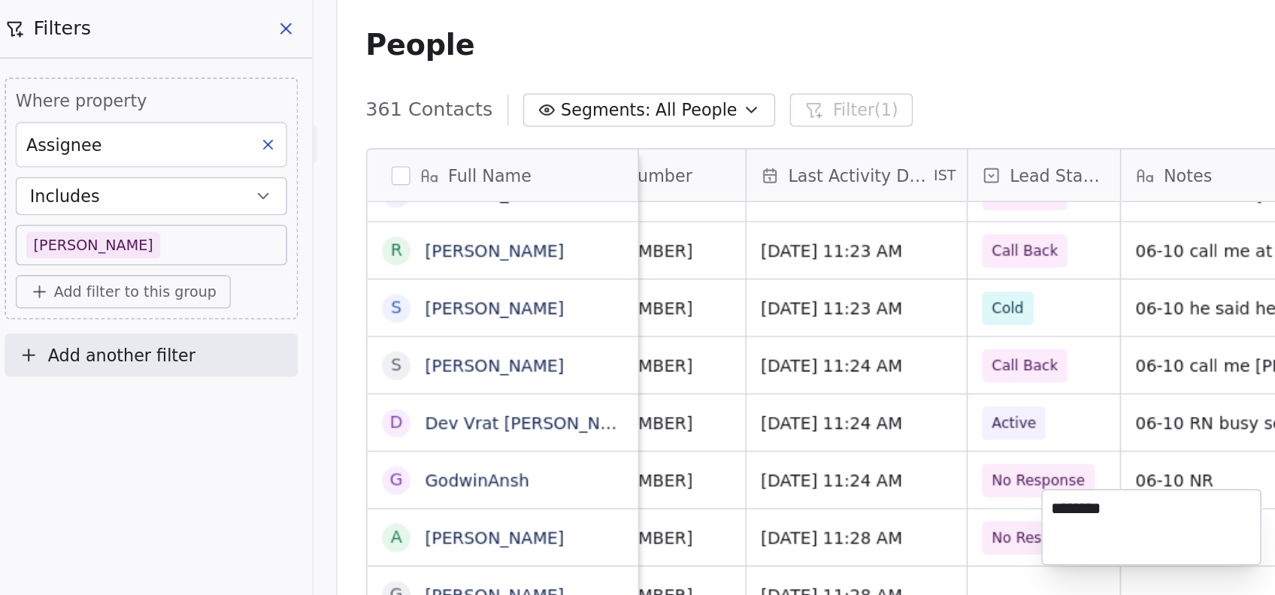
type textarea "********"
click at [606, 378] on html "On2Cook India Pvt. Ltd. Contacts People Marketing Workflows Campaigns Metrics &…" at bounding box center [637, 297] width 1275 height 595
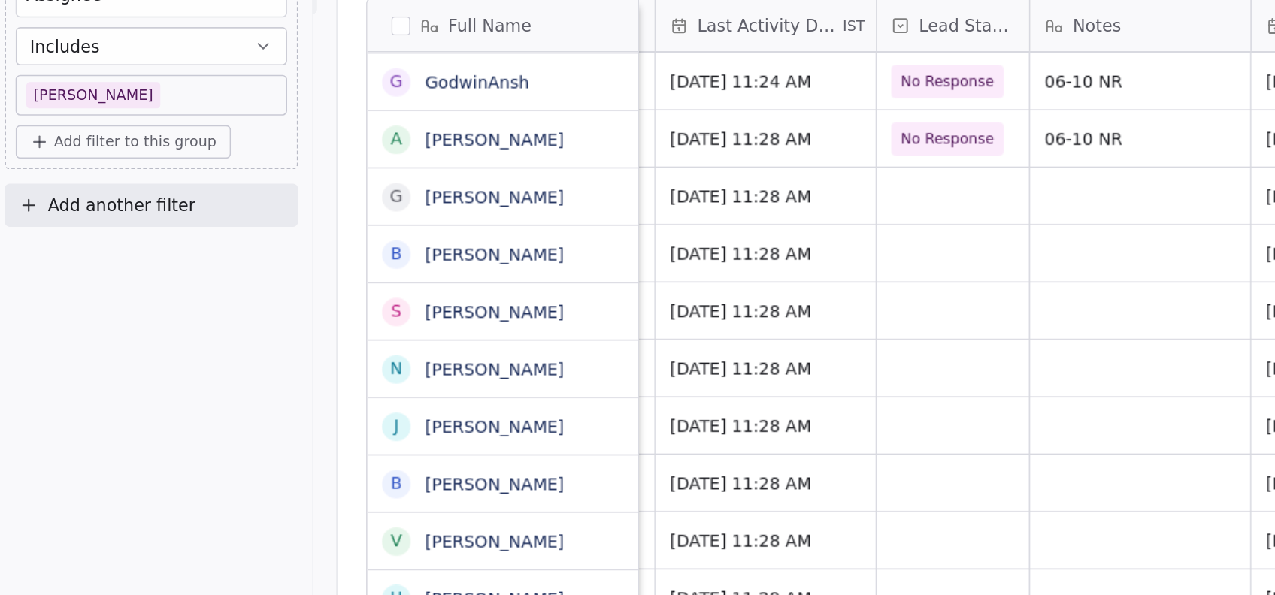
scroll to position [0, 266]
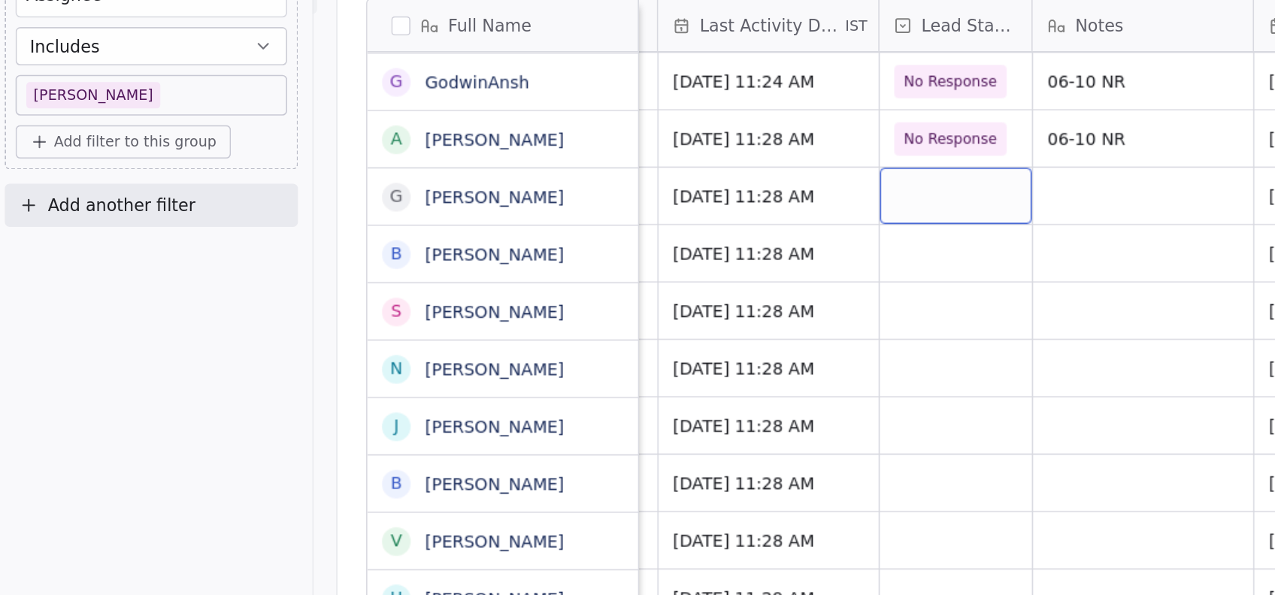
click at [615, 222] on div "grid" at bounding box center [605, 217] width 95 height 35
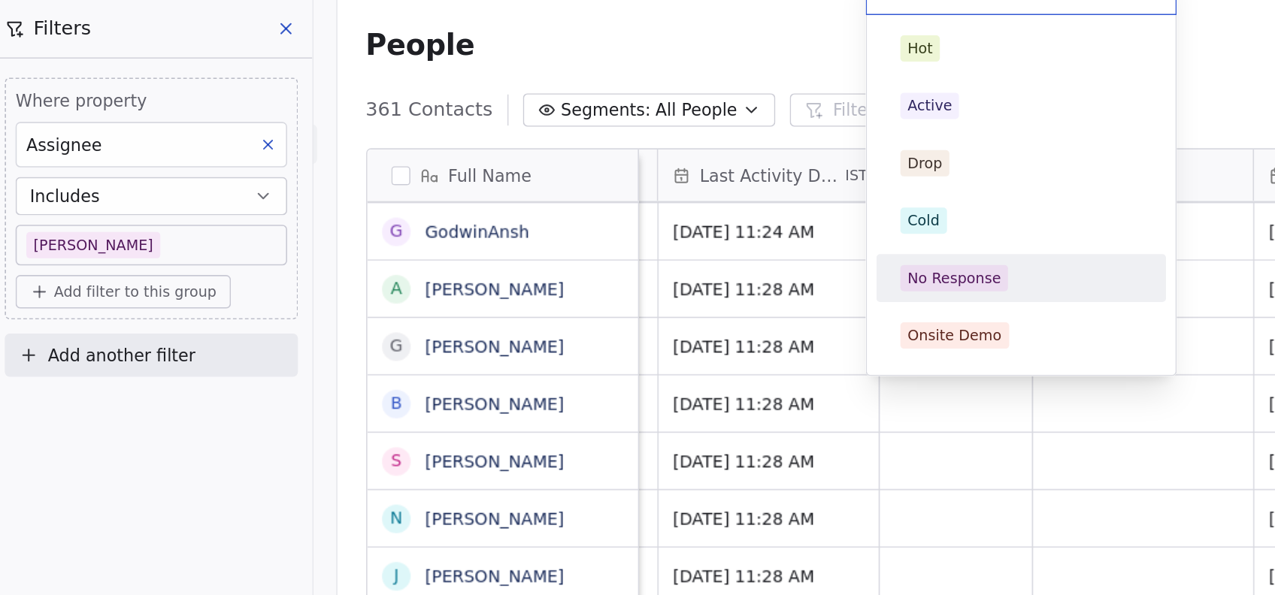
click at [617, 174] on div "No Response" at bounding box center [605, 175] width 59 height 14
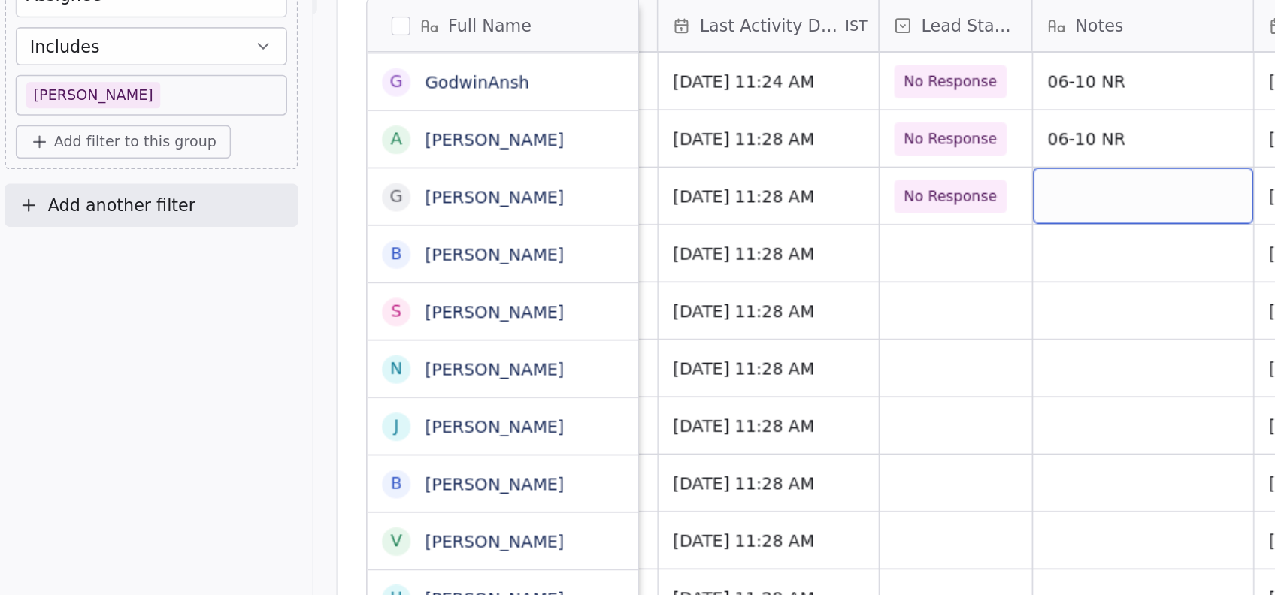
click at [678, 223] on div "grid" at bounding box center [724, 217] width 138 height 35
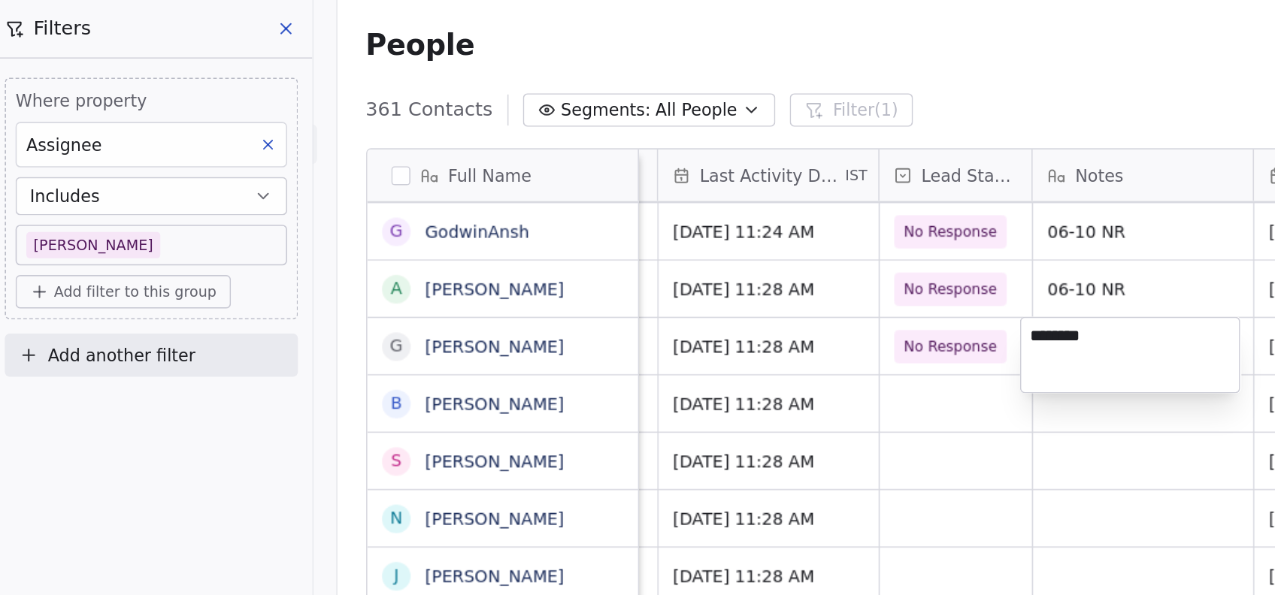
type textarea "********"
click at [597, 360] on html "On2Cook India Pvt. Ltd. Contacts People Marketing Workflows Campaigns Metrics &…" at bounding box center [637, 297] width 1275 height 595
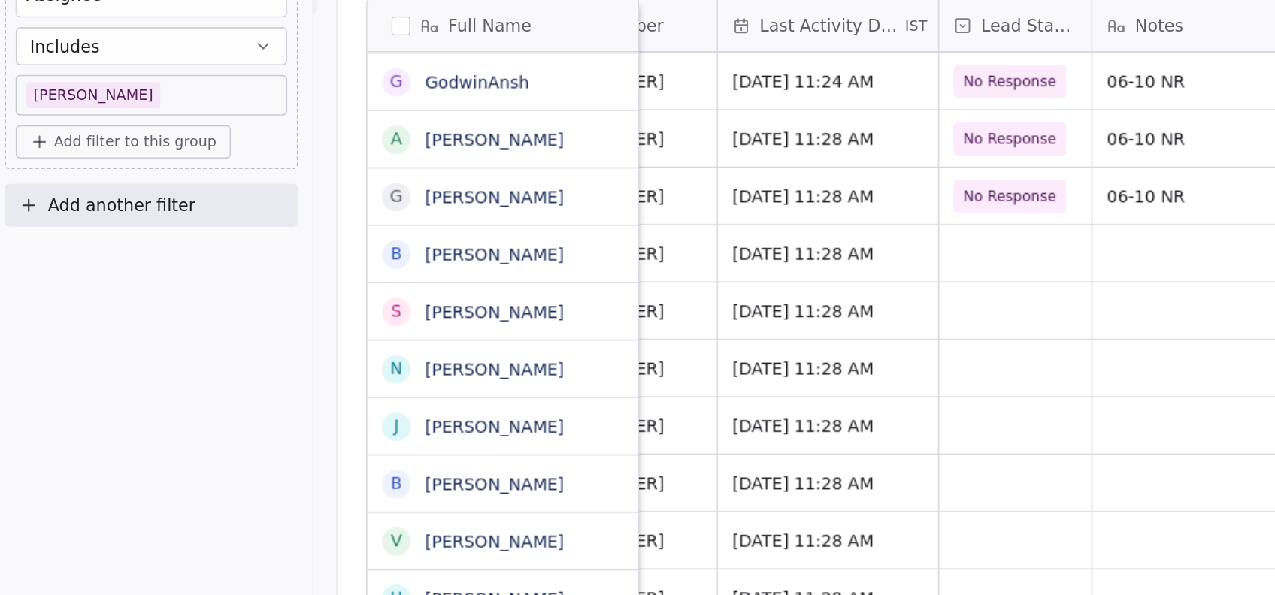
scroll to position [0, 242]
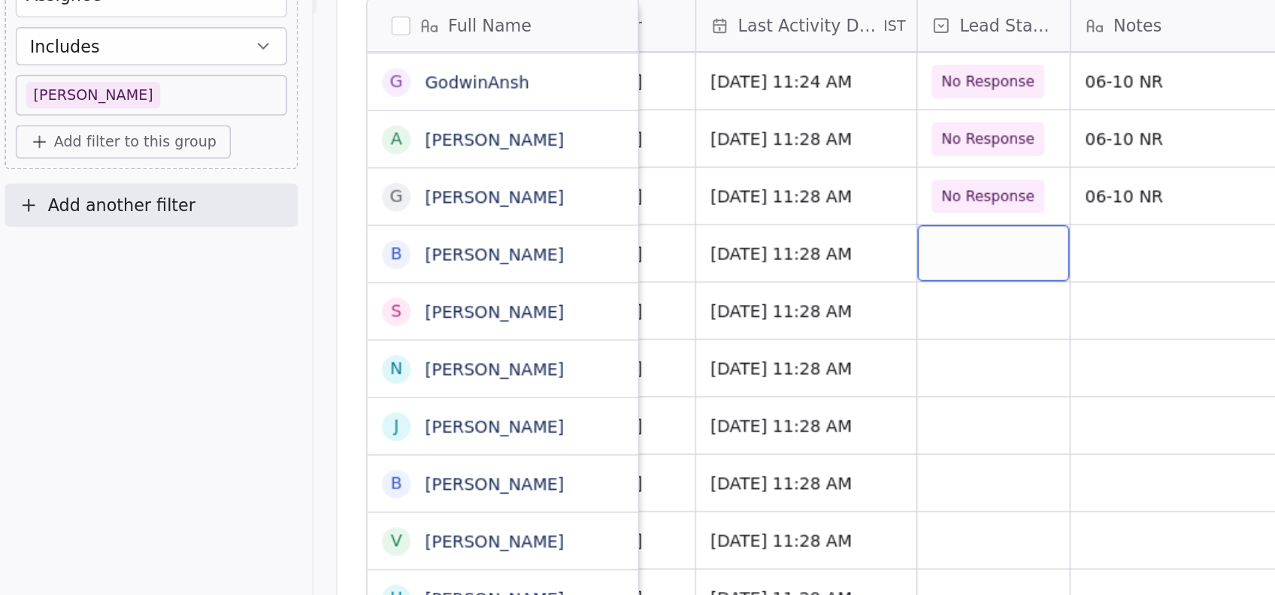
click at [637, 253] on div "grid" at bounding box center [629, 253] width 95 height 35
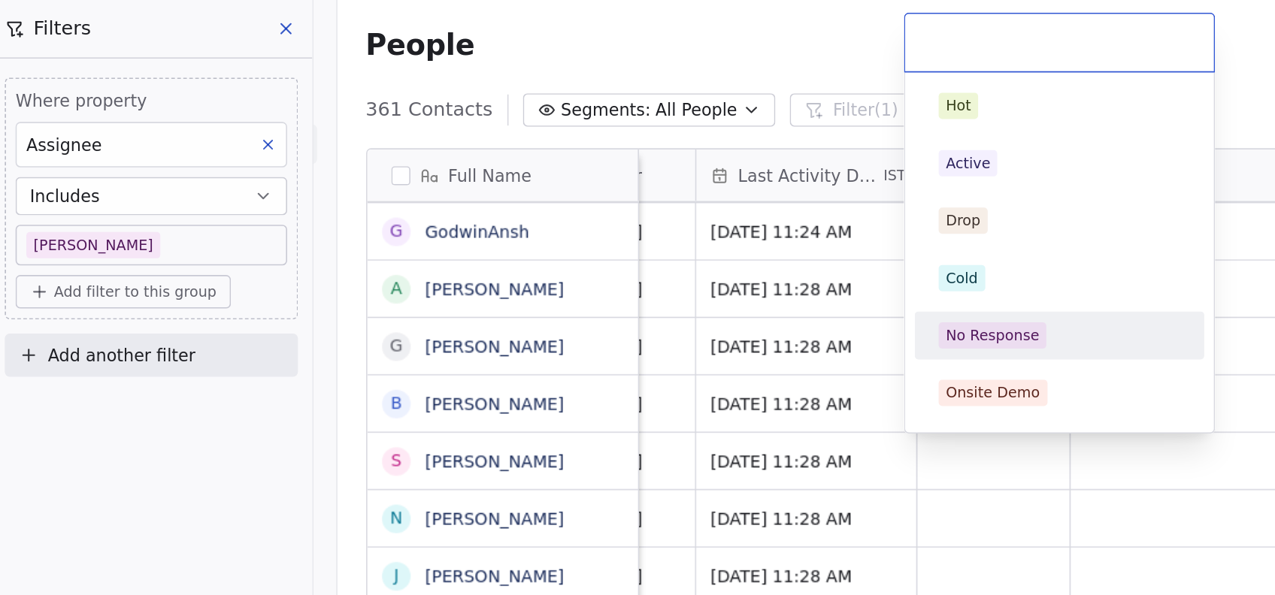
click at [622, 199] on div "No Response" at bounding box center [671, 211] width 170 height 24
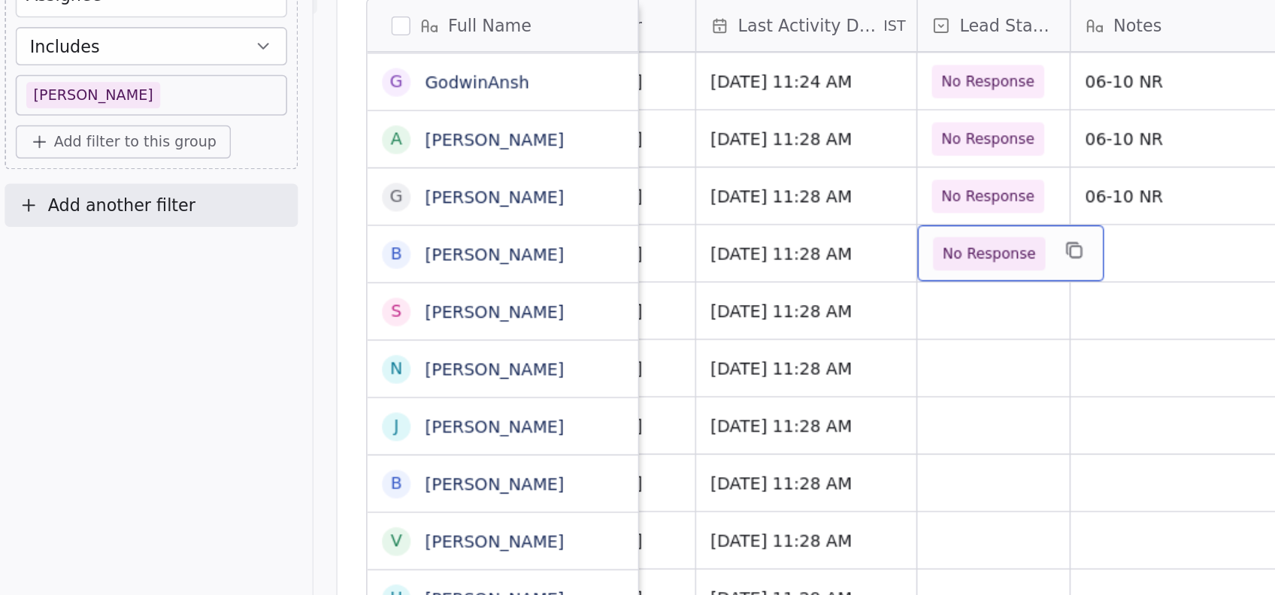
click at [613, 253] on span "No Response" at bounding box center [627, 253] width 59 height 15
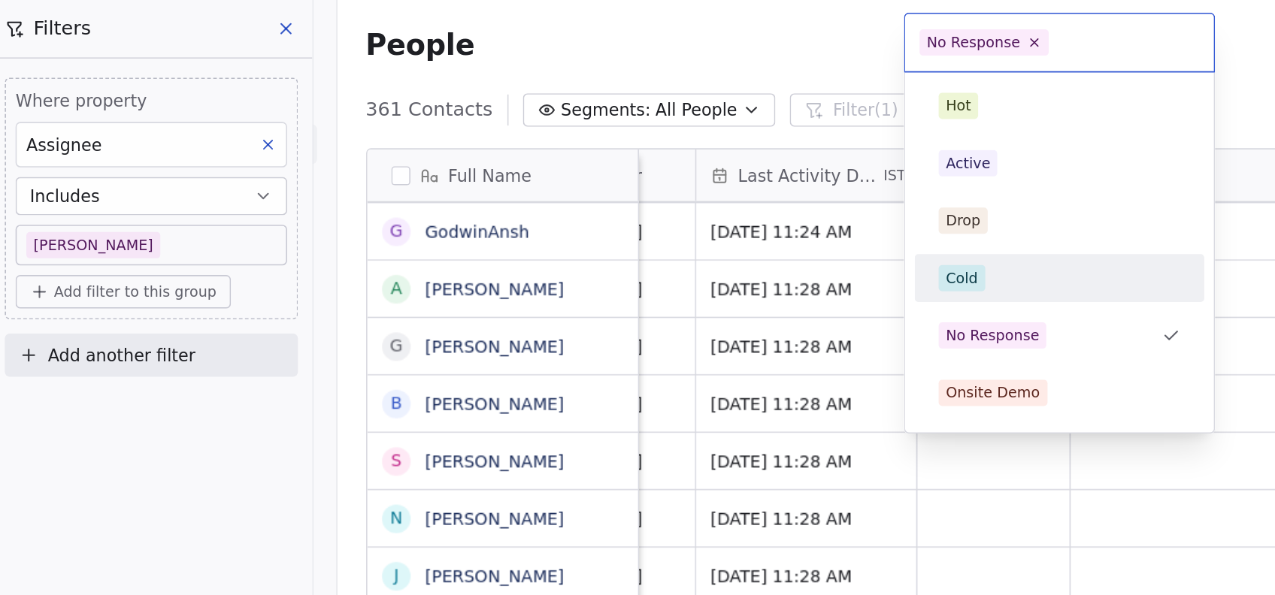
click at [612, 165] on div "Cold" at bounding box center [671, 175] width 170 height 24
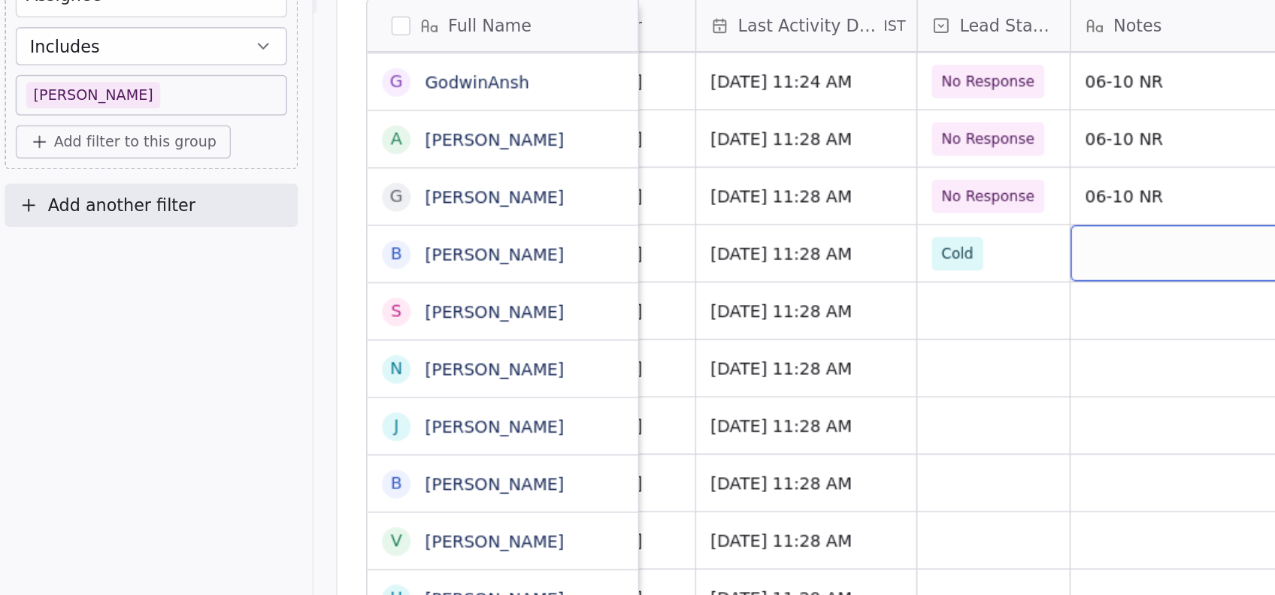
click at [706, 259] on div "grid" at bounding box center [748, 253] width 138 height 35
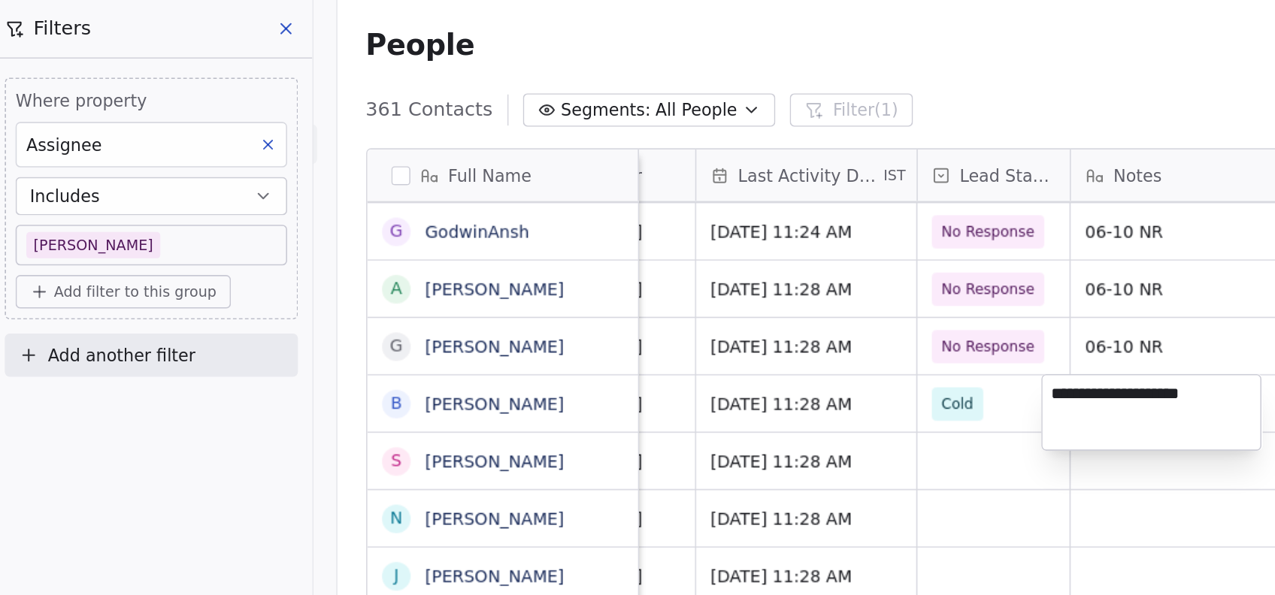
type textarea "**********"
click at [600, 383] on html "On2Cook India Pvt. Ltd. Contacts People Marketing Workflows Campaigns Metrics &…" at bounding box center [637, 297] width 1275 height 595
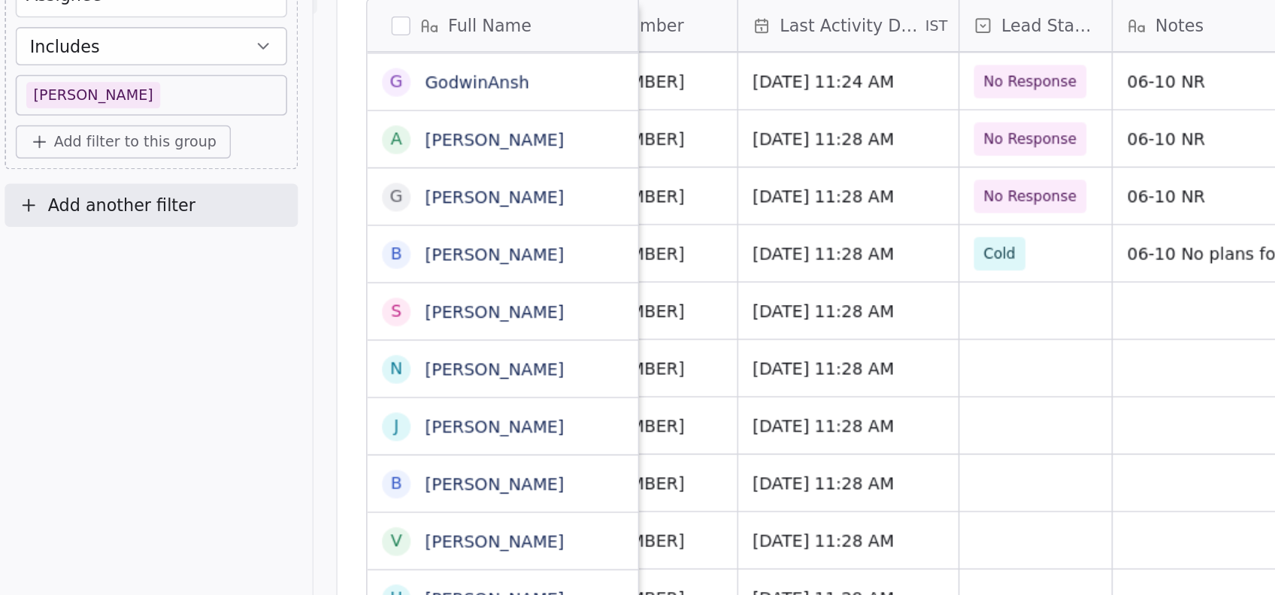
scroll to position [0, 216]
click at [660, 280] on div "grid" at bounding box center [656, 289] width 95 height 35
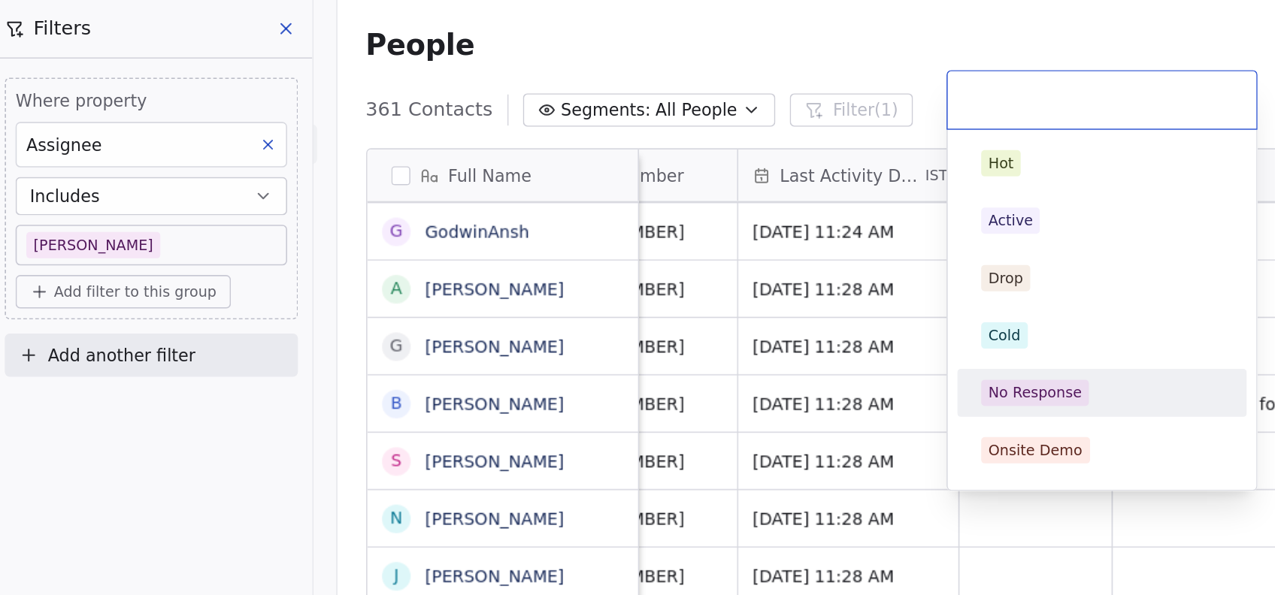
click at [650, 246] on div "No Response" at bounding box center [656, 247] width 59 height 14
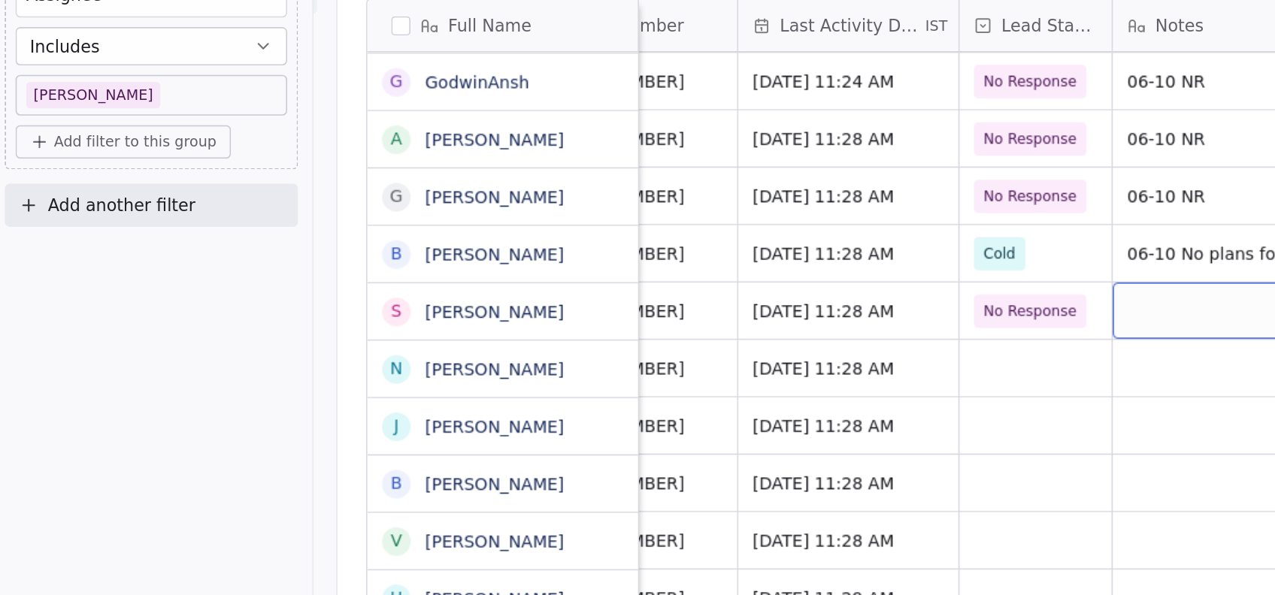
click at [721, 283] on div "grid" at bounding box center [774, 289] width 138 height 35
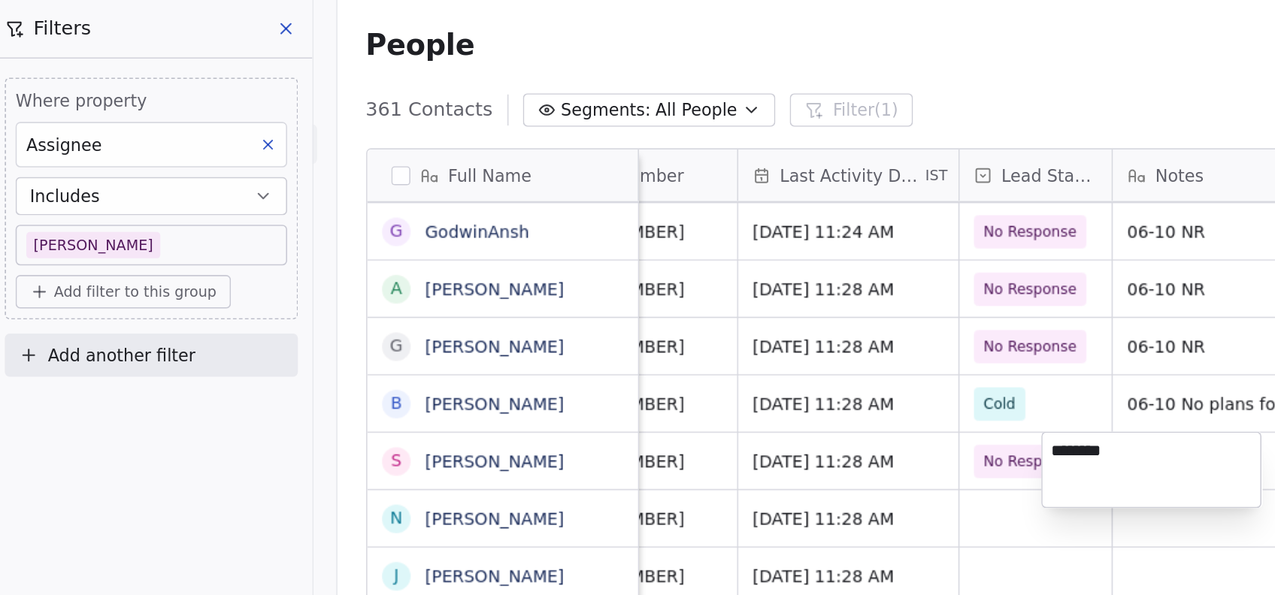
type textarea "********"
click at [665, 359] on html "On2Cook India Pvt. Ltd. Contacts People Marketing Workflows Campaigns Metrics &…" at bounding box center [637, 297] width 1275 height 595
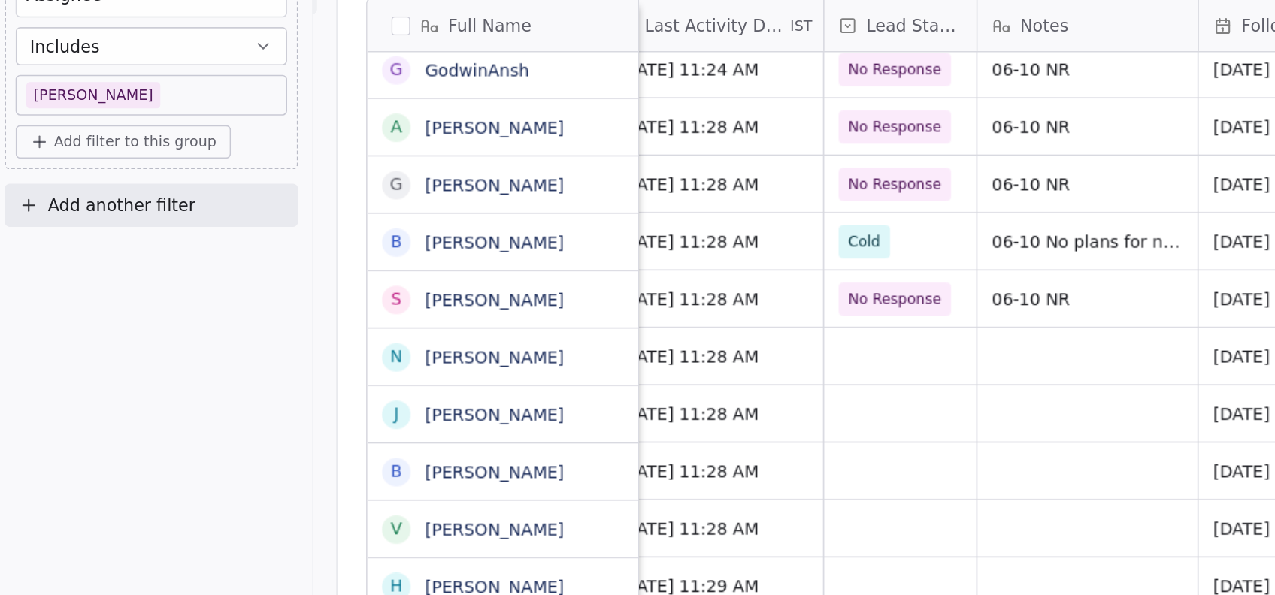
scroll to position [0, 300]
click at [558, 325] on div "grid" at bounding box center [572, 318] width 95 height 35
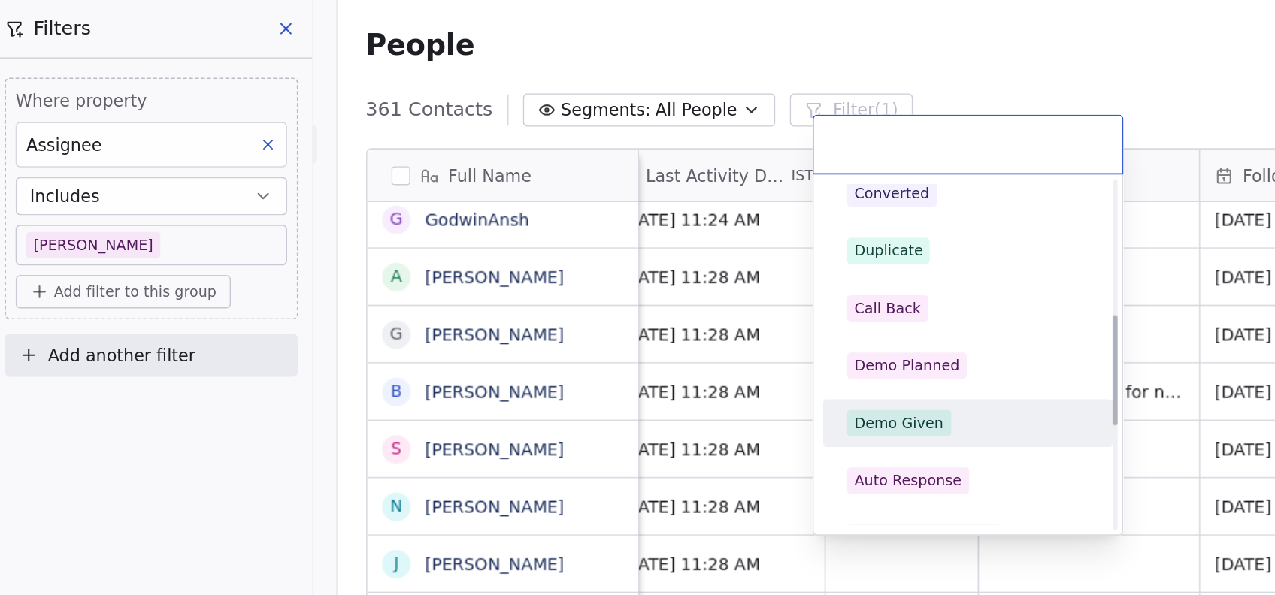
scroll to position [264, 0]
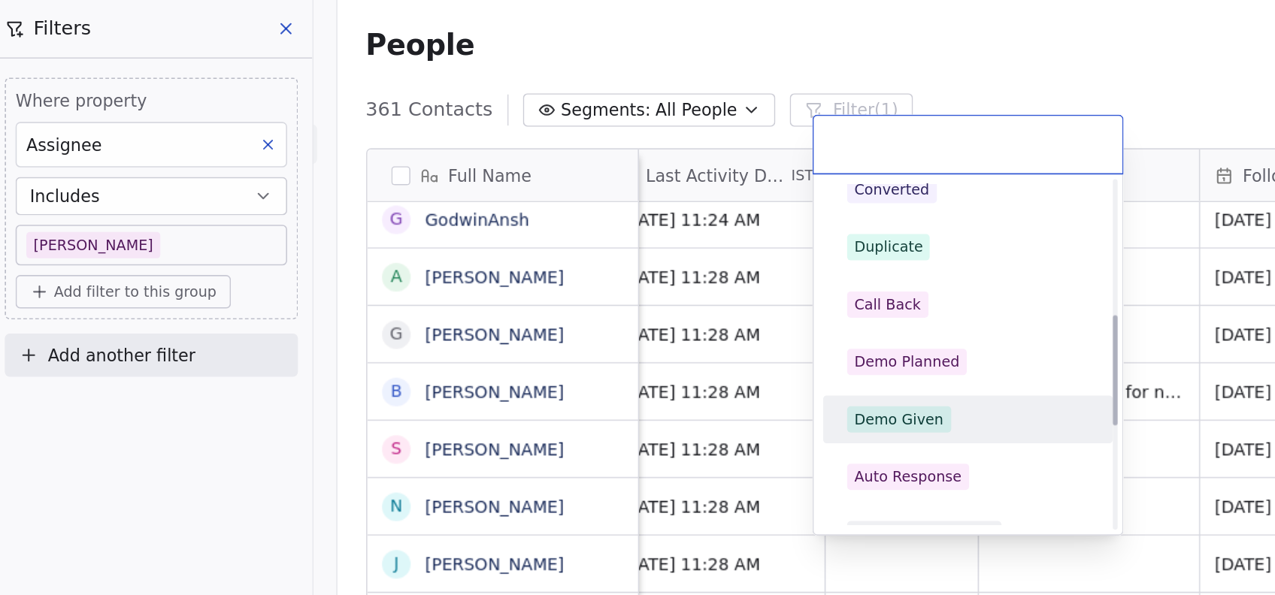
click at [589, 233] on div "Demo Planned" at bounding box center [576, 228] width 66 height 14
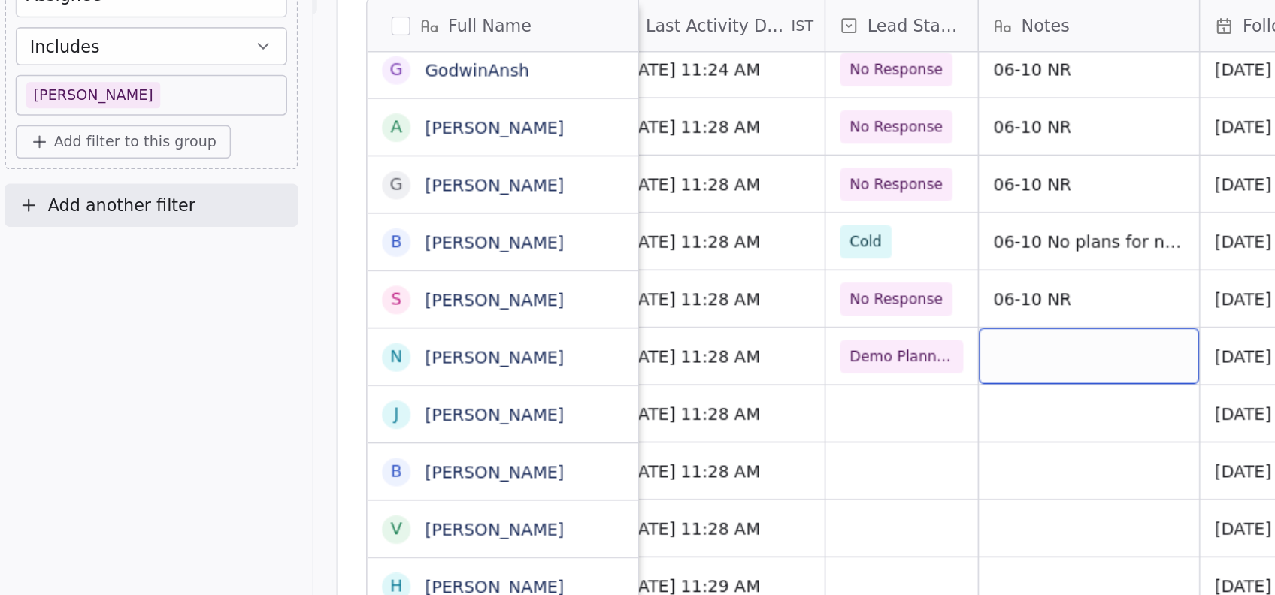
click at [676, 324] on div "grid" at bounding box center [690, 318] width 138 height 35
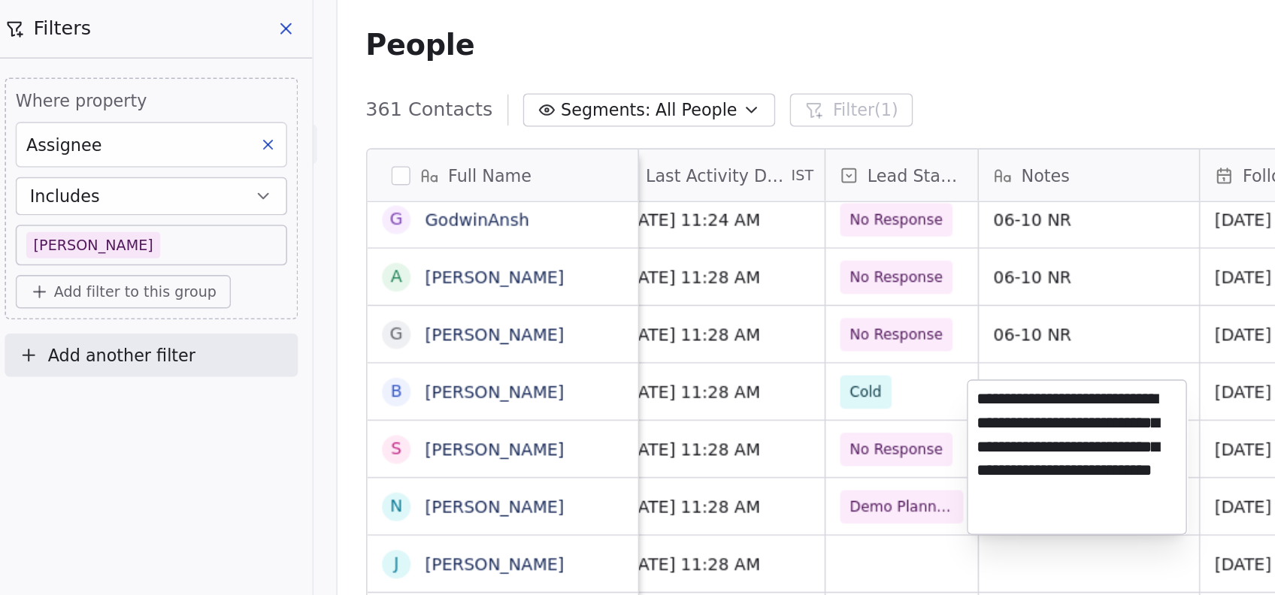
type textarea "**********"
click at [574, 380] on html "On2Cook India Pvt. Ltd. Contacts People Marketing Workflows Campaigns Metrics &…" at bounding box center [637, 297] width 1275 height 595
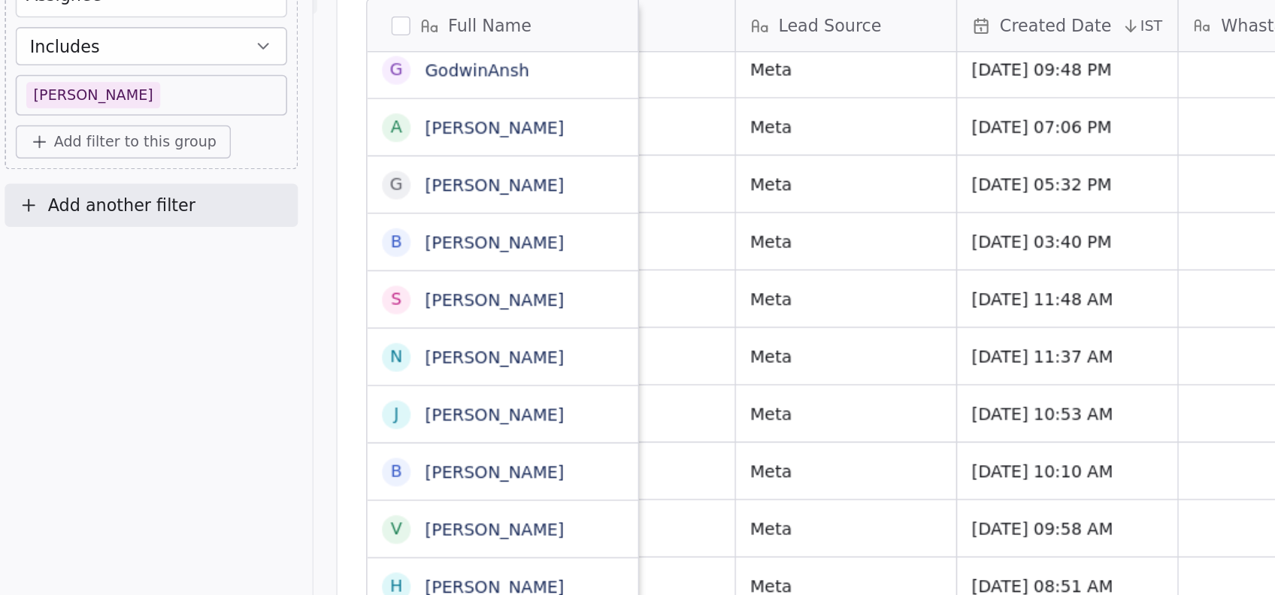
scroll to position [0, 1850]
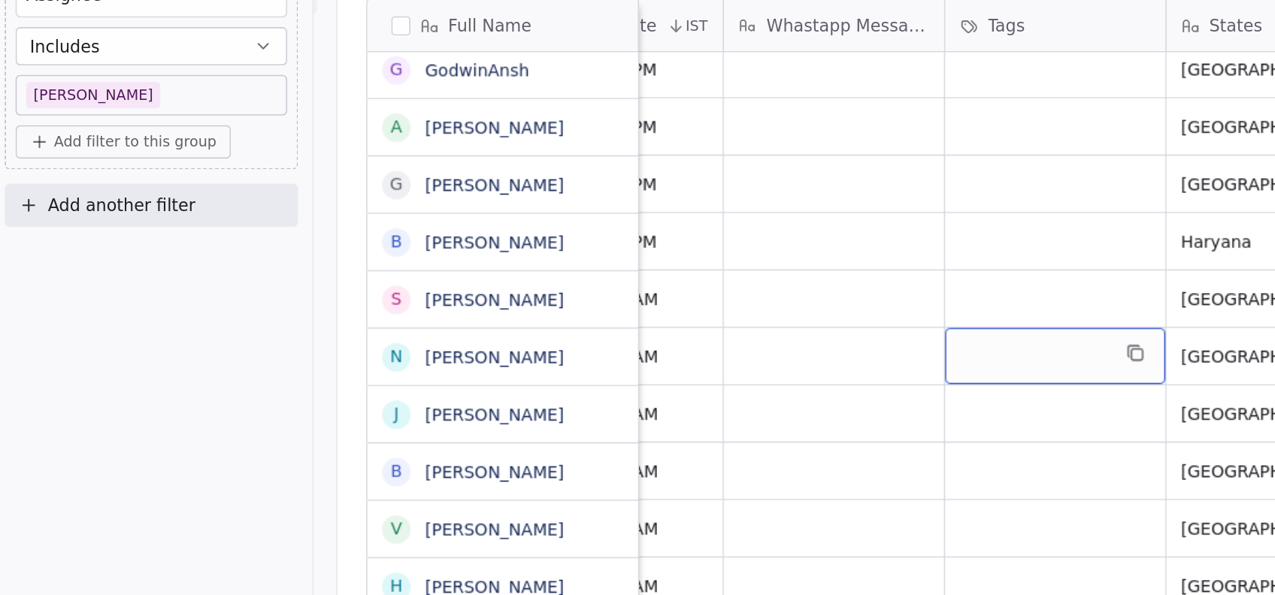
click at [639, 311] on div "grid" at bounding box center [669, 318] width 138 height 35
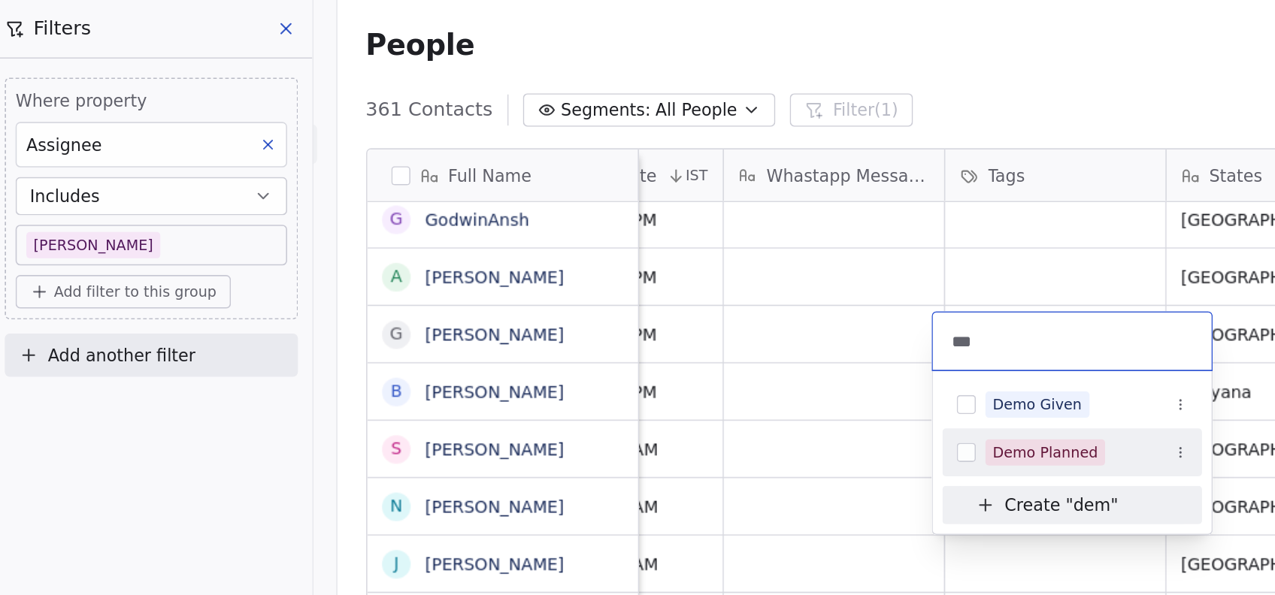
type input "***"
click at [644, 282] on div "Demo Planned" at bounding box center [663, 284] width 66 height 14
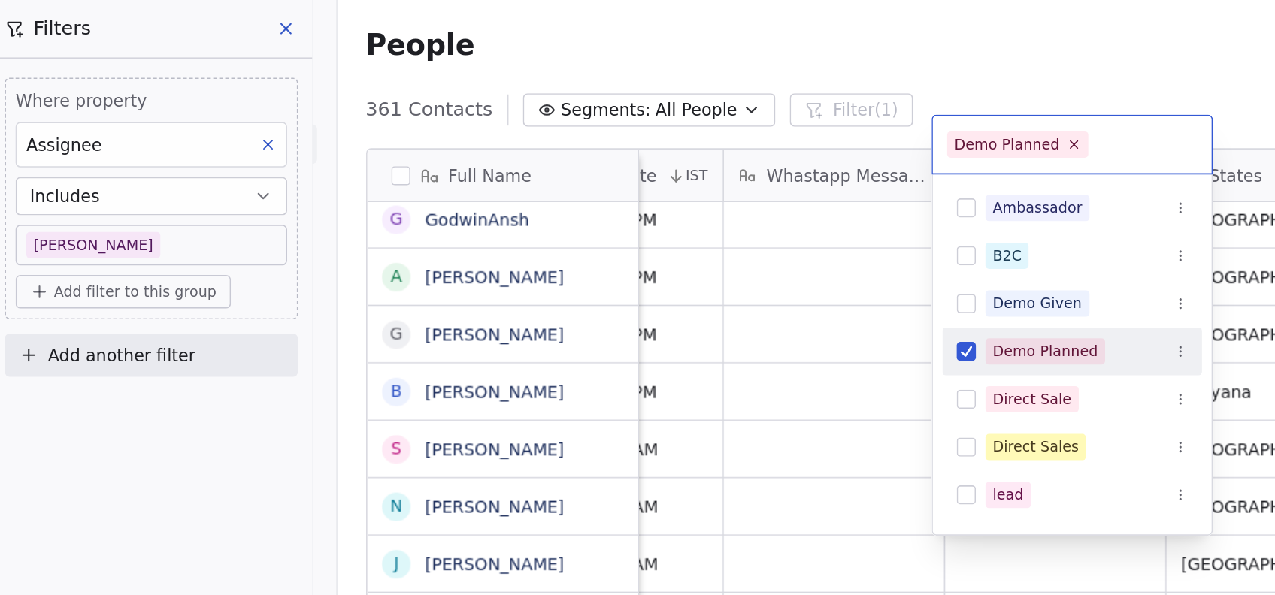
click at [475, 369] on html "On2Cook India Pvt. Ltd. Contacts People Marketing Workflows Campaigns Metrics &…" at bounding box center [637, 297] width 1275 height 595
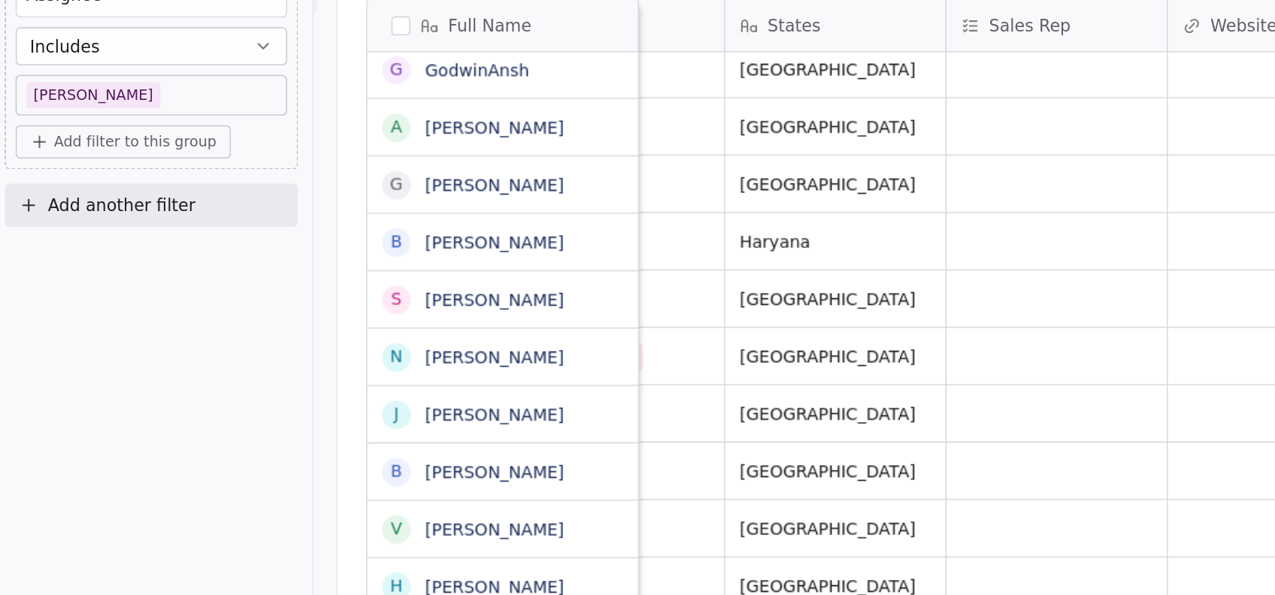
scroll to position [0, 2211]
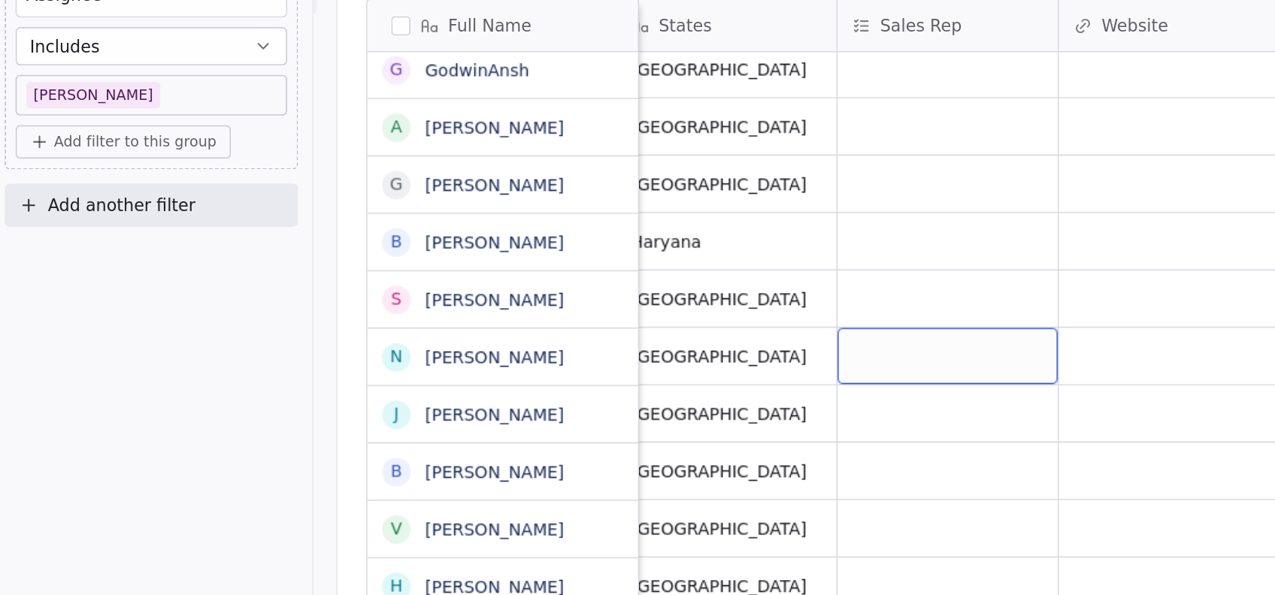
click at [580, 319] on div "grid" at bounding box center [601, 318] width 138 height 35
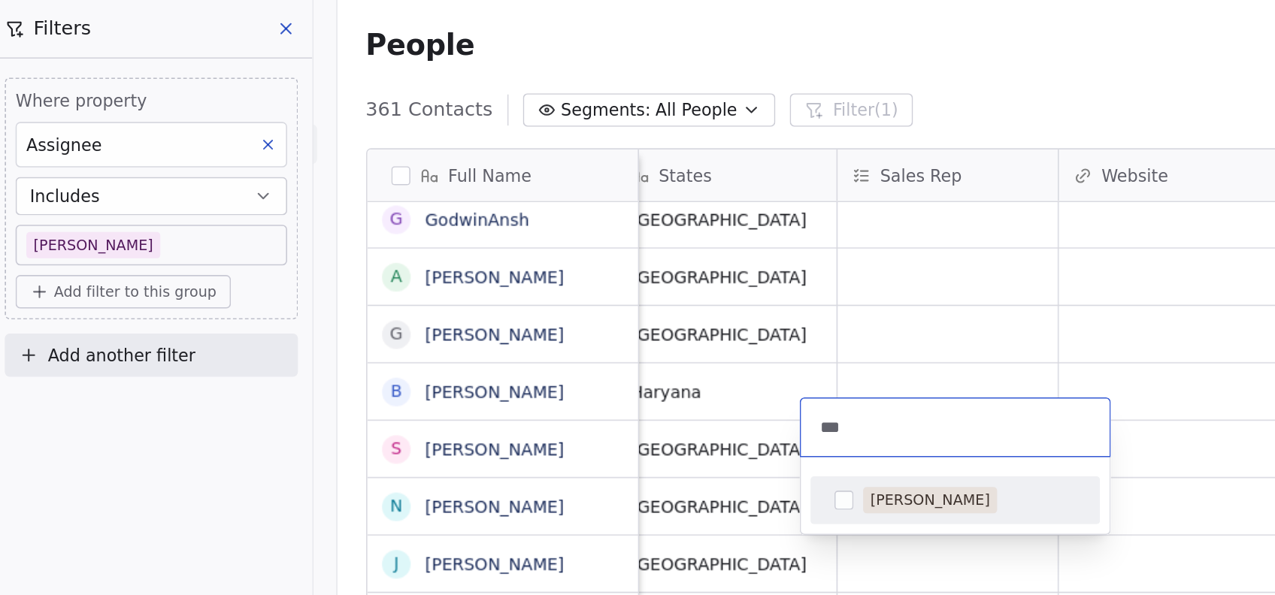
type input "***"
click at [542, 320] on div "[PERSON_NAME]" at bounding box center [606, 314] width 170 height 24
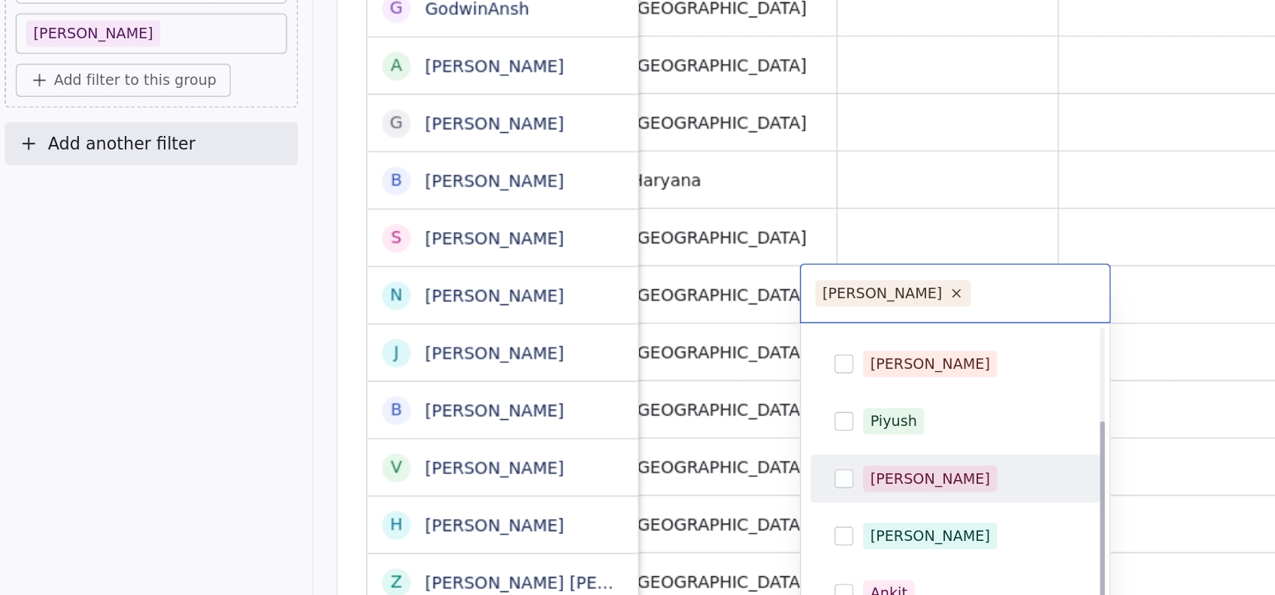
click at [467, 416] on html "On2Cook India Pvt. Ltd. Contacts People Marketing Workflows Campaigns Metrics &…" at bounding box center [637, 297] width 1275 height 595
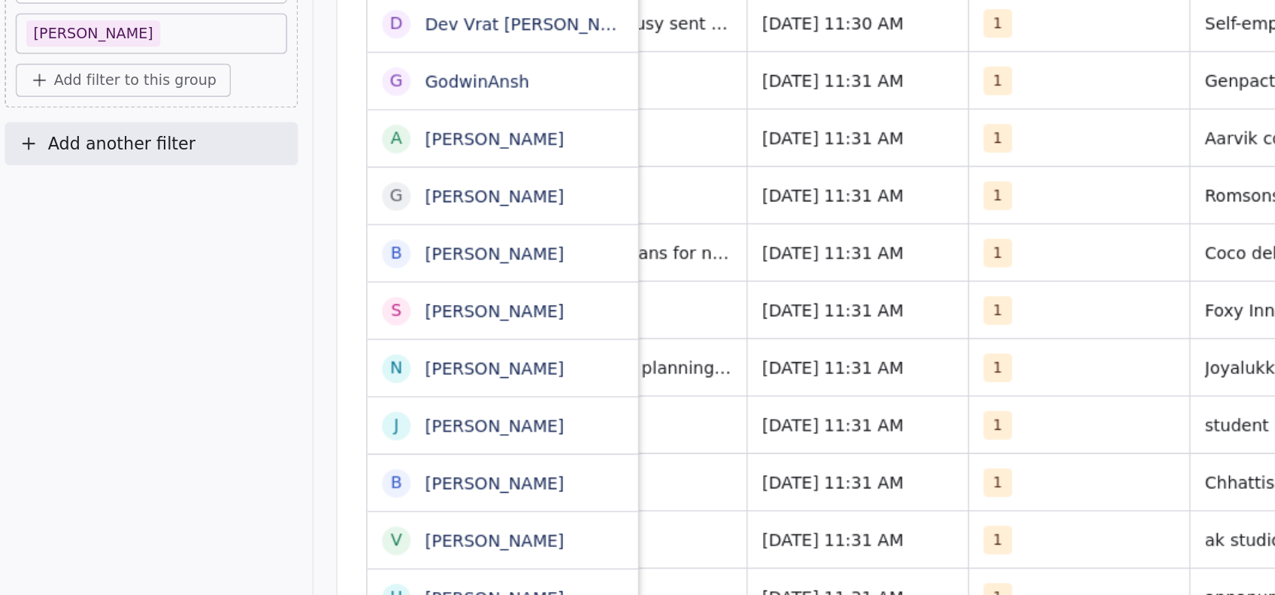
scroll to position [0, 808]
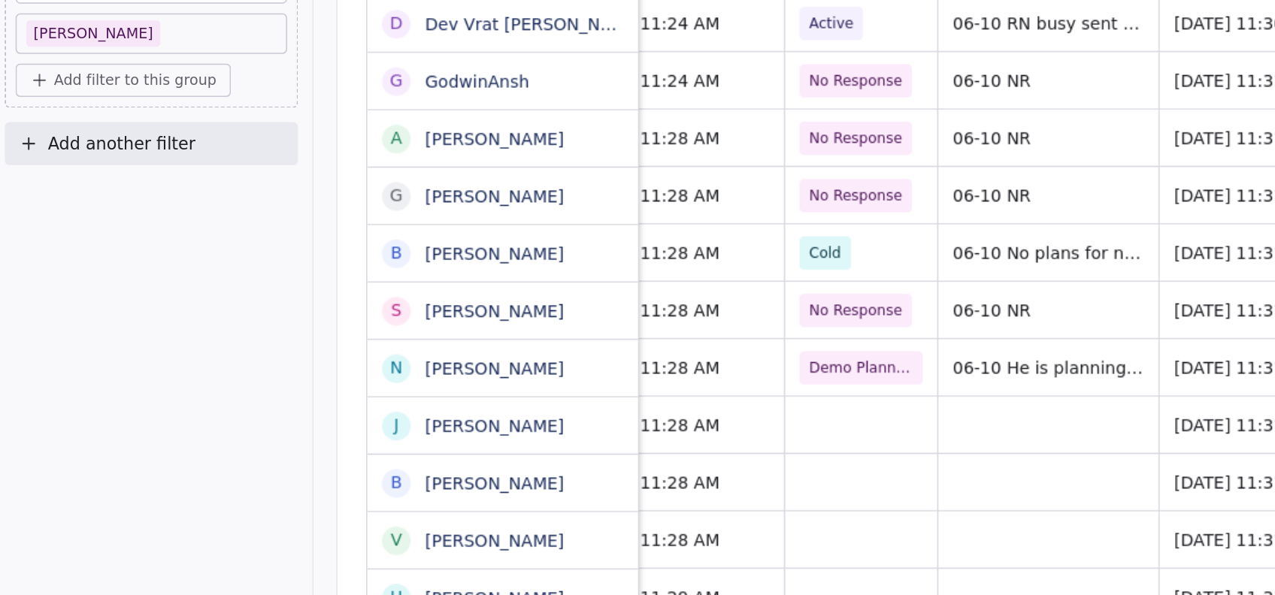
scroll to position [0, 325]
click at [511, 404] on div "grid" at bounding box center [547, 400] width 95 height 35
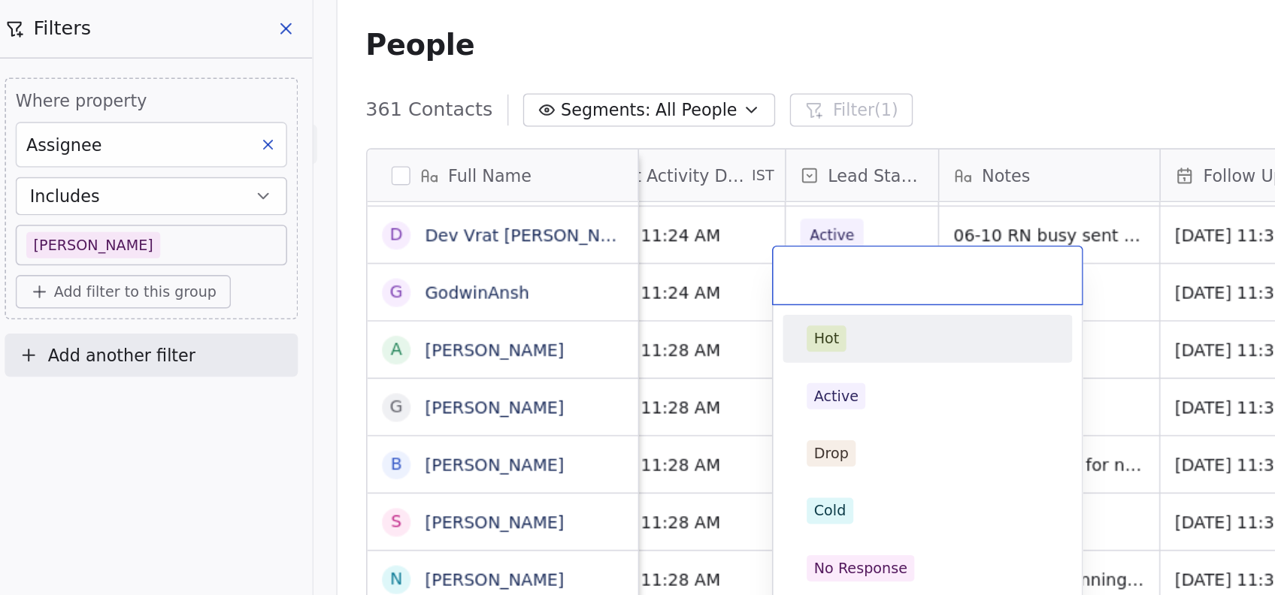
click at [471, 340] on html "On2Cook India Pvt. Ltd. Contacts People Marketing Workflows Campaigns Metrics &…" at bounding box center [637, 297] width 1275 height 595
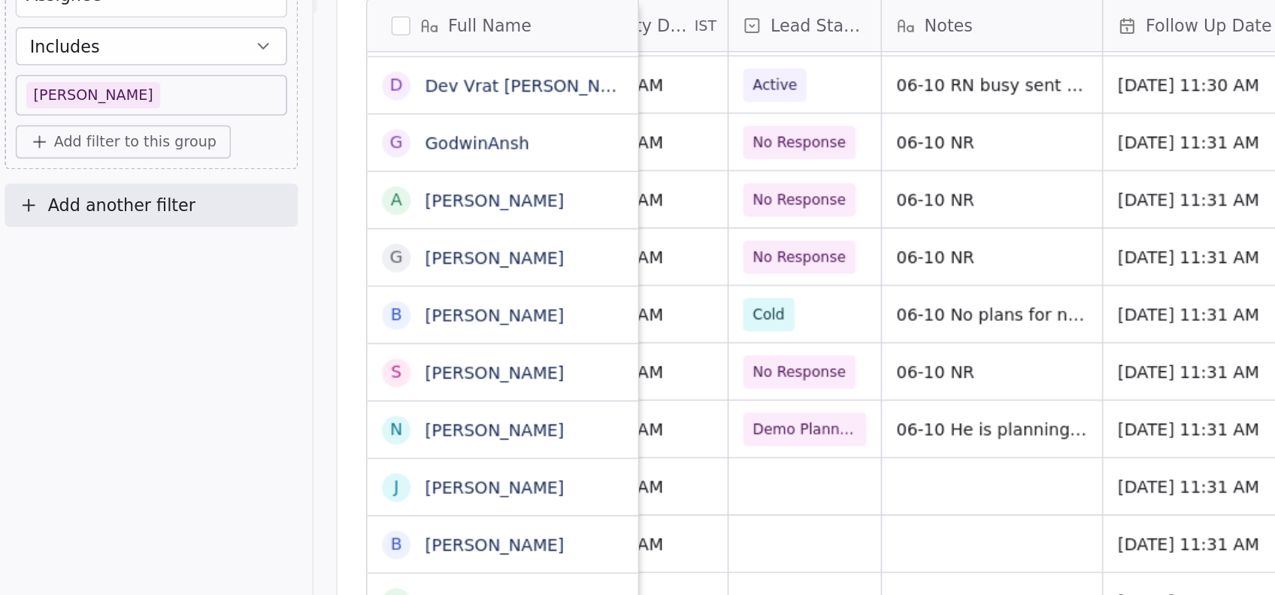
scroll to position [0, 360]
click at [490, 405] on div "grid" at bounding box center [511, 400] width 95 height 35
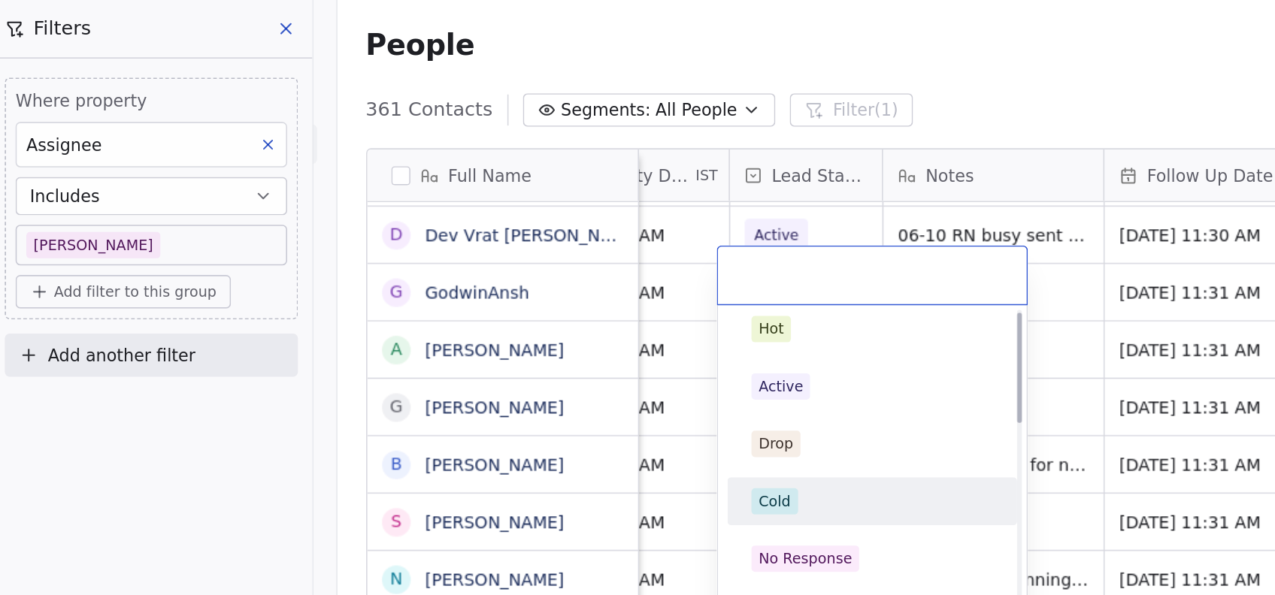
scroll to position [5, 0]
click at [503, 248] on div "Active" at bounding box center [496, 244] width 28 height 14
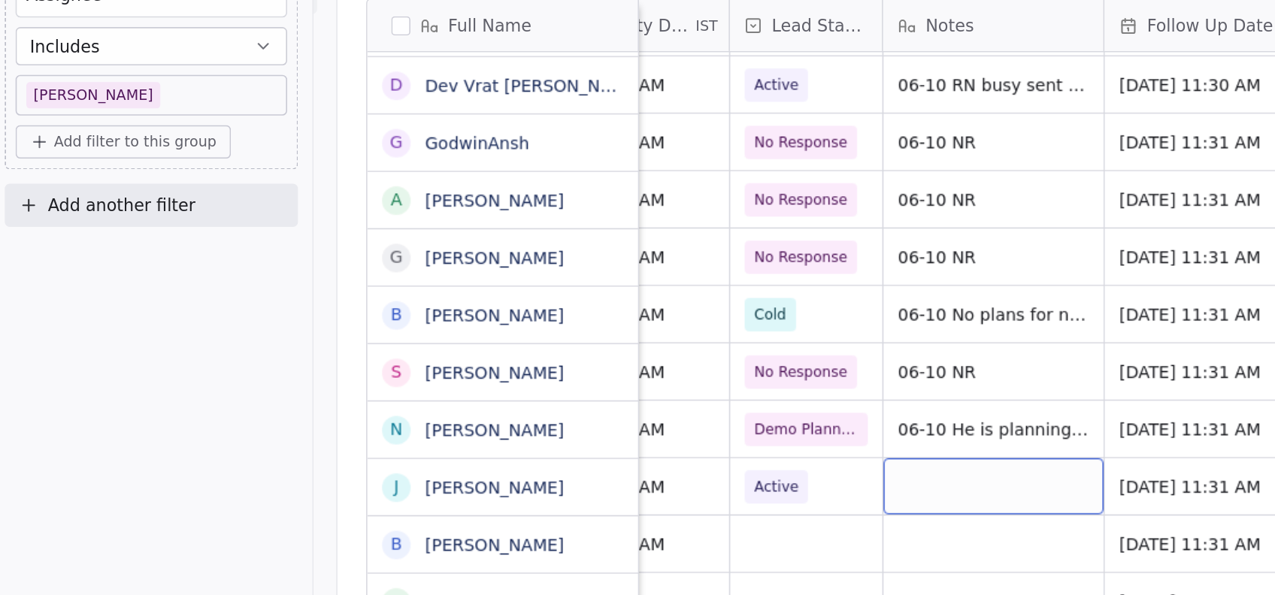
click at [606, 412] on div "grid" at bounding box center [630, 400] width 138 height 35
click at [615, 395] on div "grid" at bounding box center [630, 400] width 138 height 35
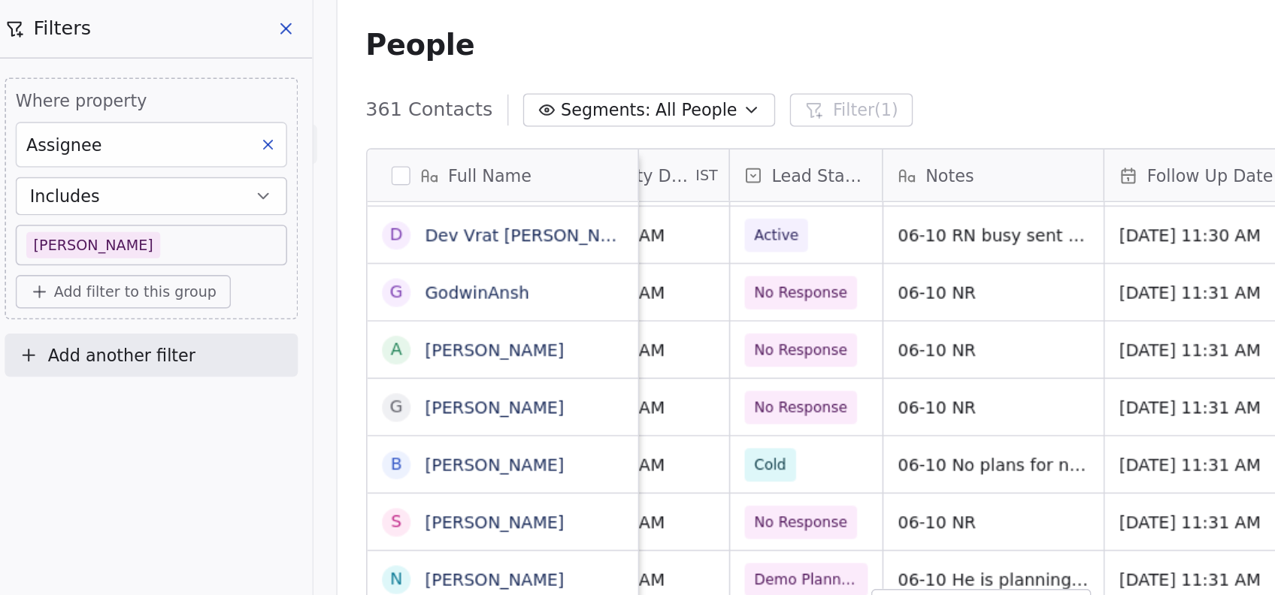
type textarea "*"
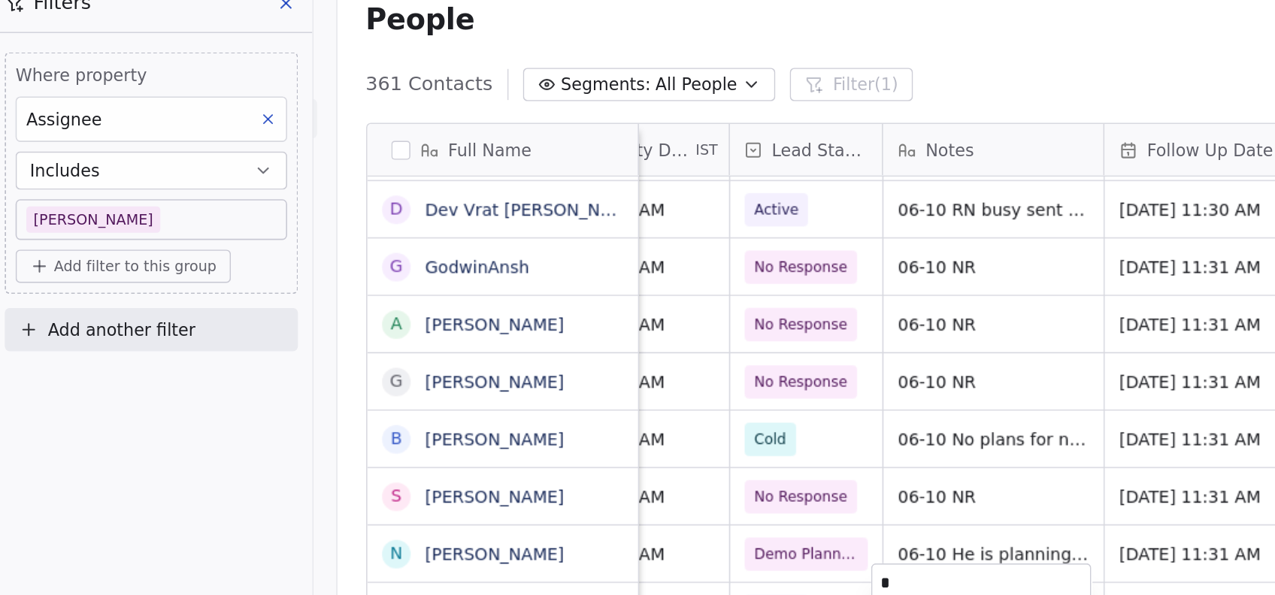
click at [537, 386] on html "On2Cook India Pvt. Ltd. Contacts People Marketing Workflows Campaigns Metrics &…" at bounding box center [637, 297] width 1275 height 595
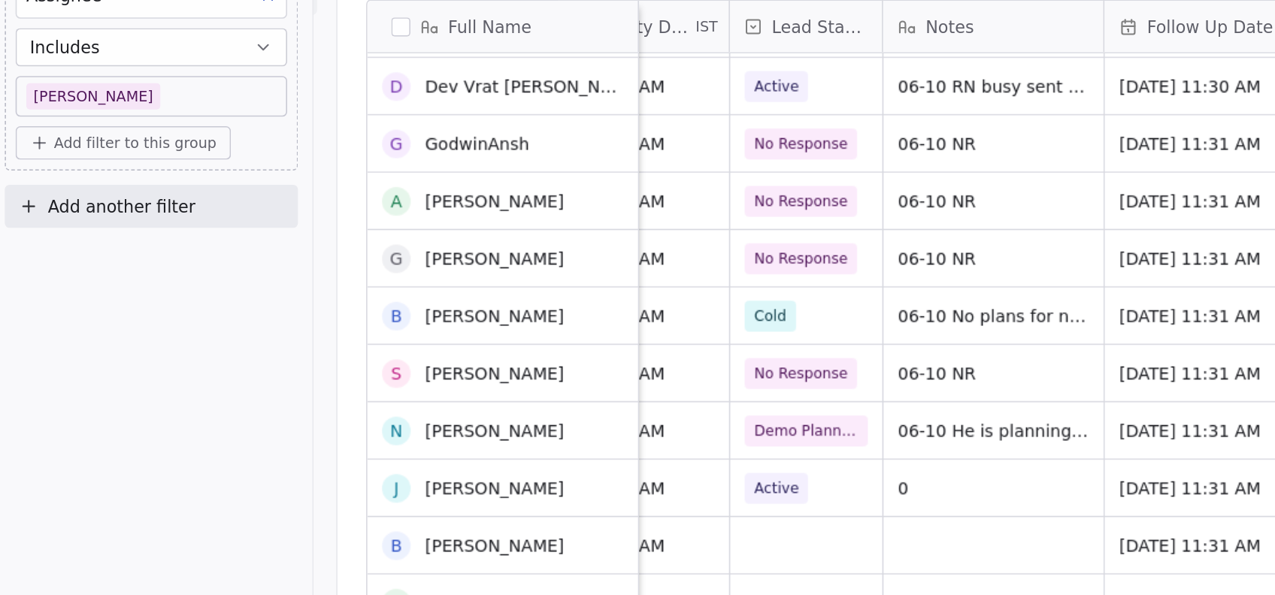
scroll to position [493, 0]
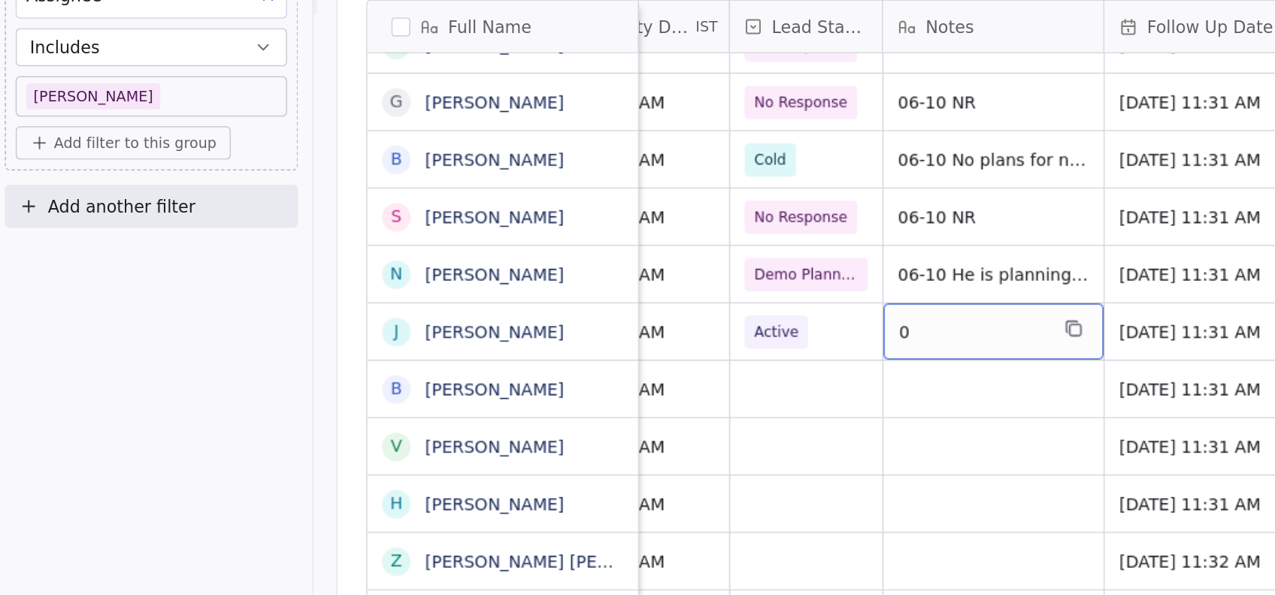
click at [612, 307] on span "0" at bounding box center [616, 302] width 92 height 15
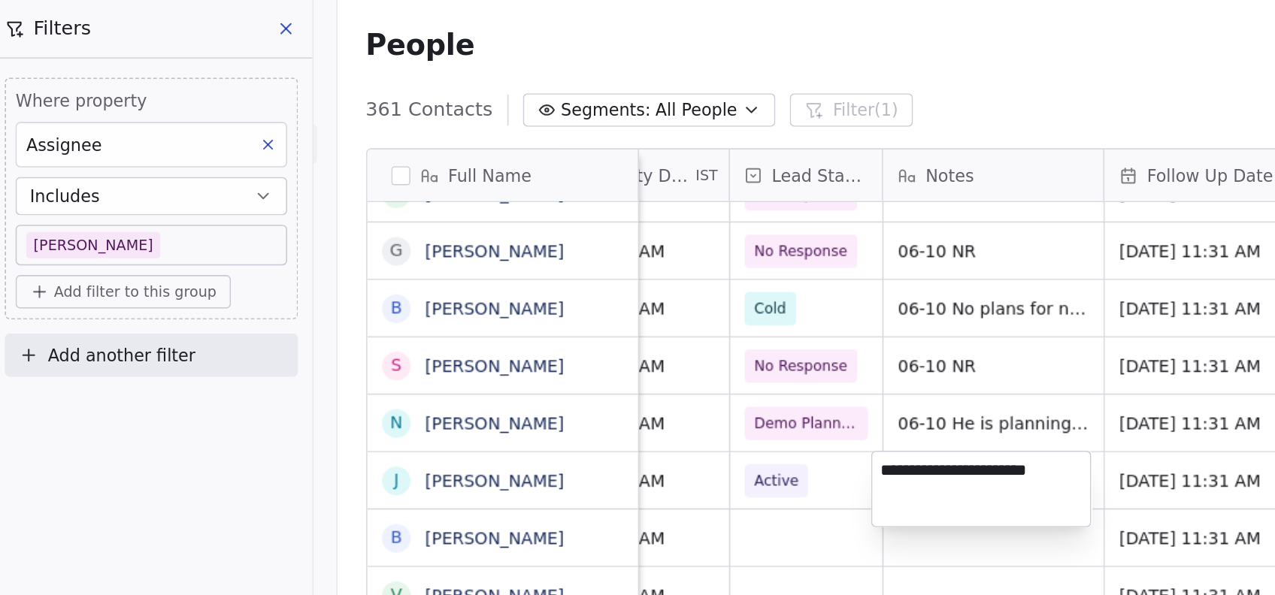
type textarea "**********"
click at [528, 376] on html "On2Cook India Pvt. Ltd. Contacts People Marketing Workflows Campaigns Metrics &…" at bounding box center [637, 297] width 1275 height 595
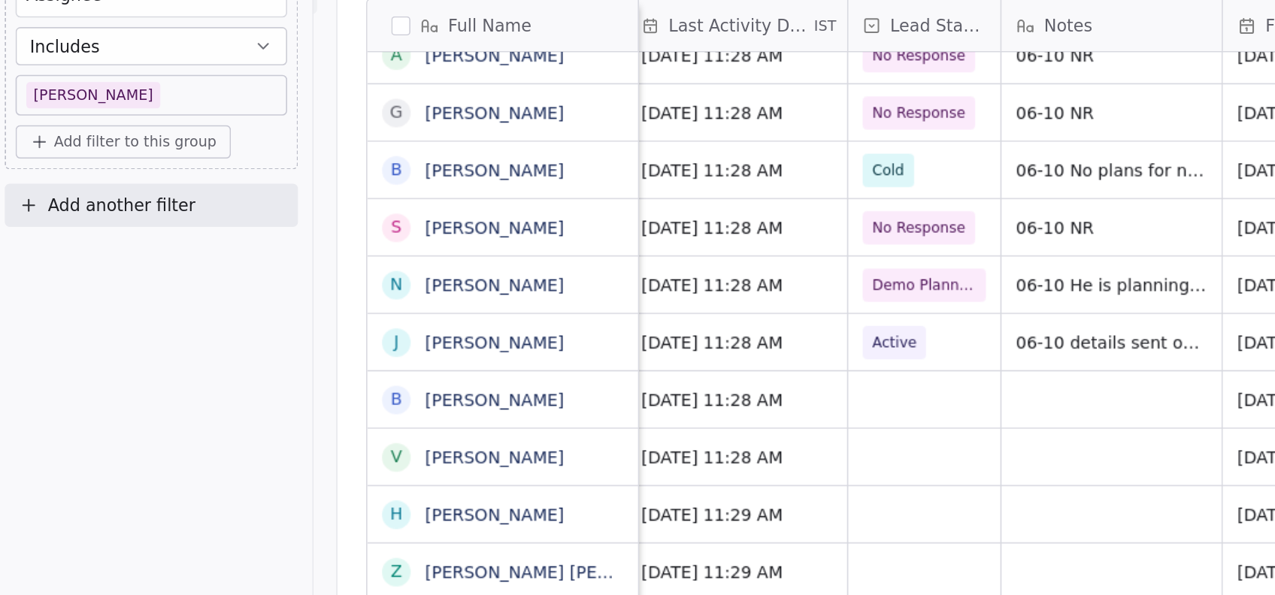
scroll to position [0, 264]
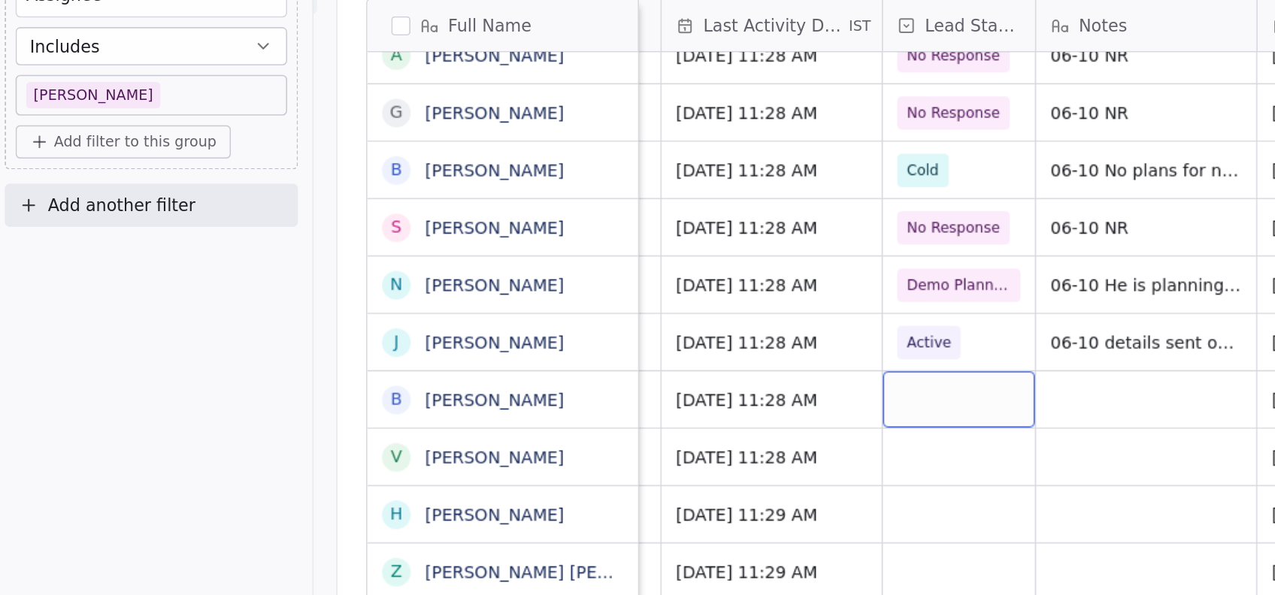
click at [621, 343] on div "grid" at bounding box center [608, 345] width 95 height 35
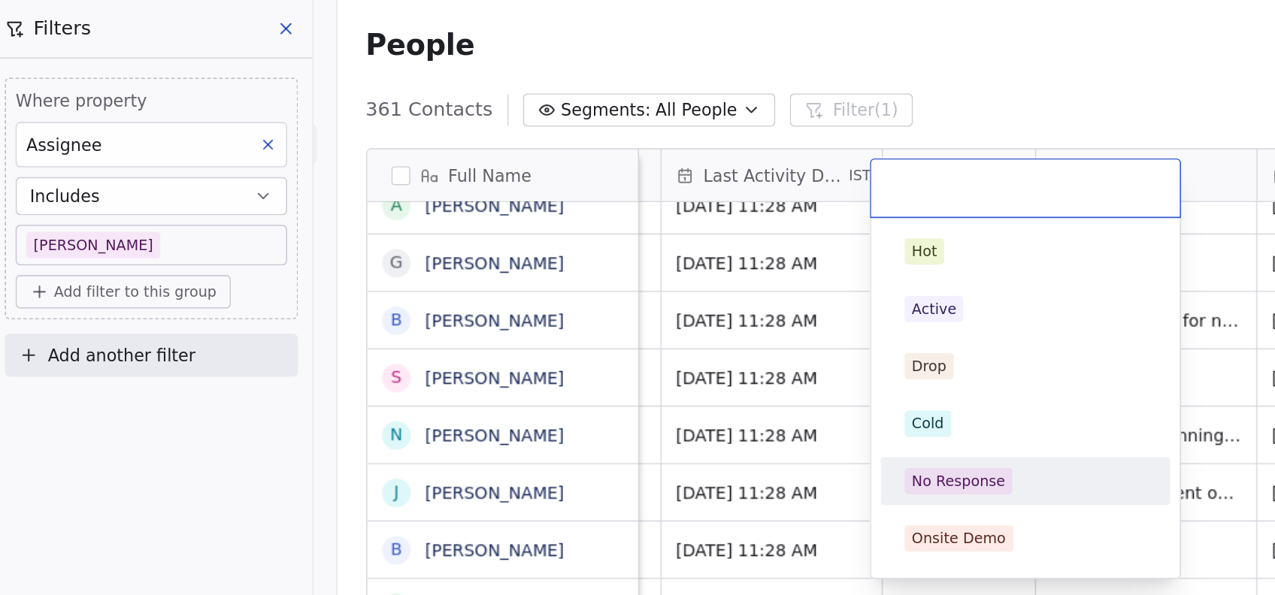
click at [605, 307] on div "No Response" at bounding box center [608, 302] width 59 height 14
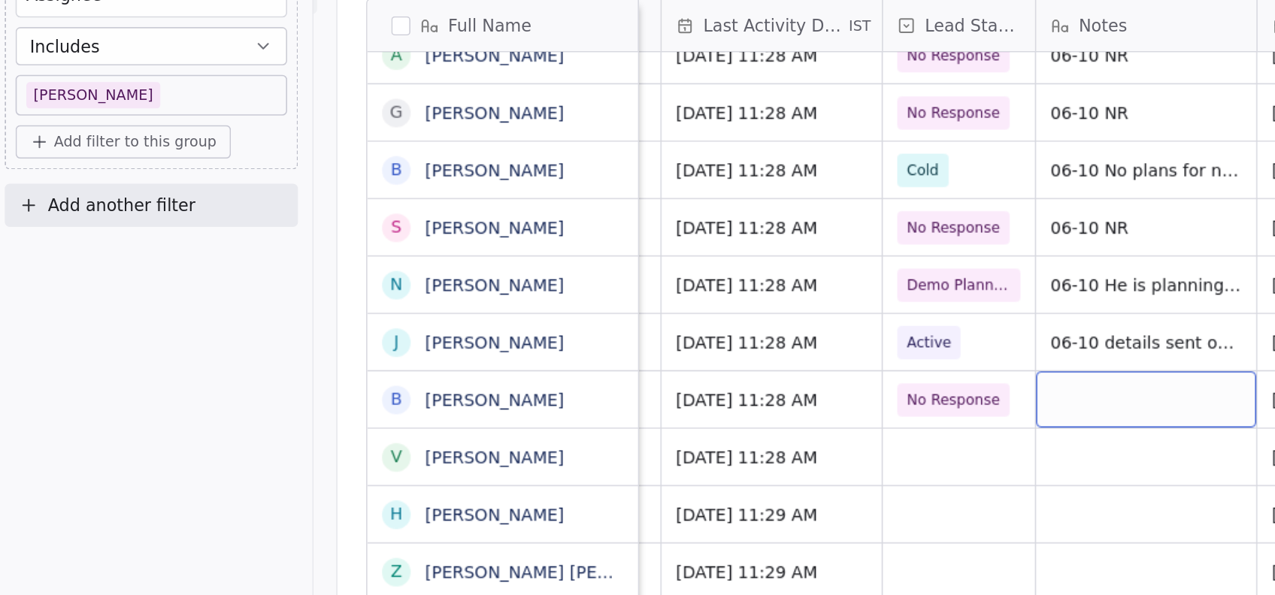
click at [688, 358] on div "grid" at bounding box center [726, 345] width 138 height 35
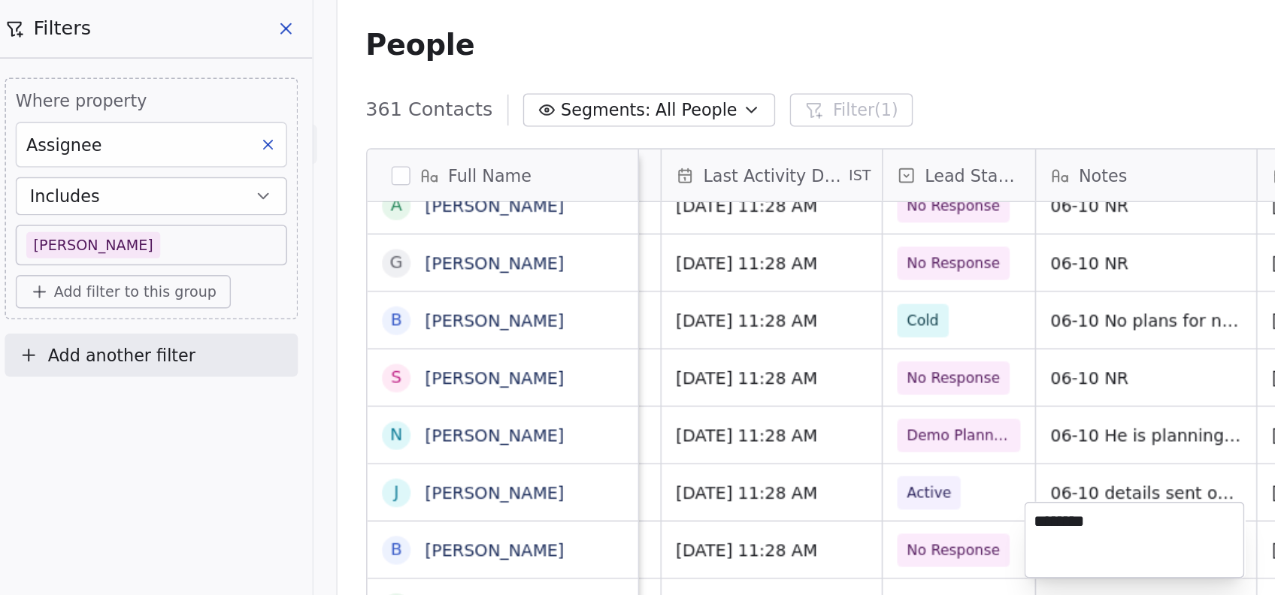
type textarea "********"
click at [620, 376] on html "On2Cook India Pvt. Ltd. Contacts People Marketing Workflows Campaigns Metrics &…" at bounding box center [637, 297] width 1275 height 595
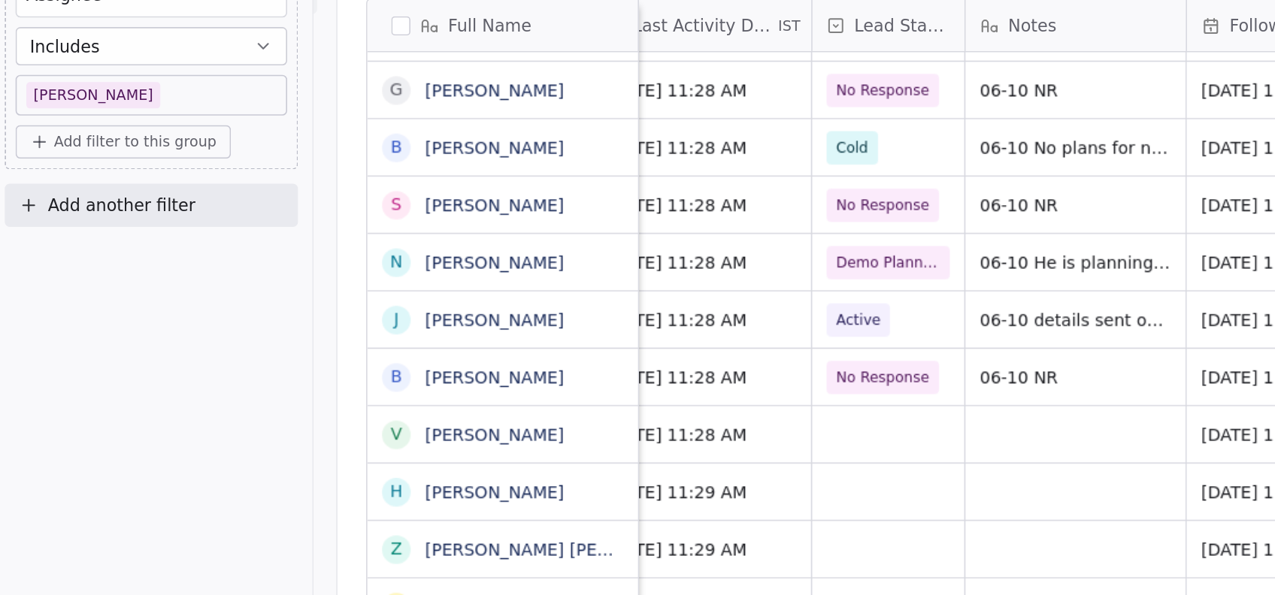
scroll to position [0, 370]
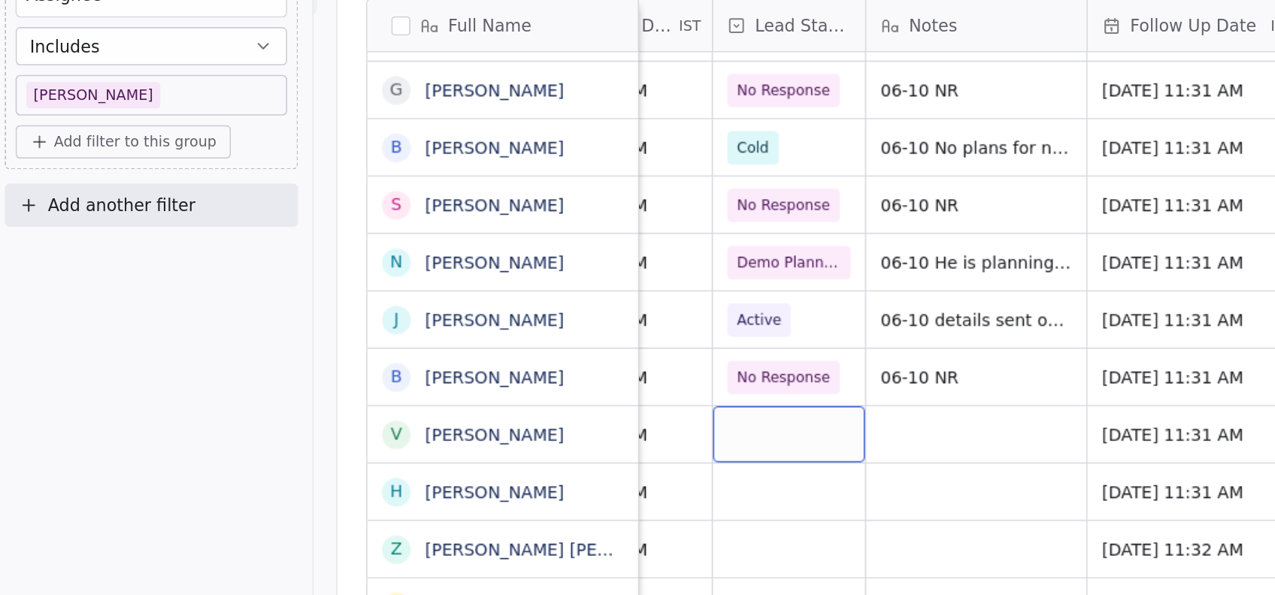
click at [494, 373] on div "grid" at bounding box center [501, 366] width 95 height 35
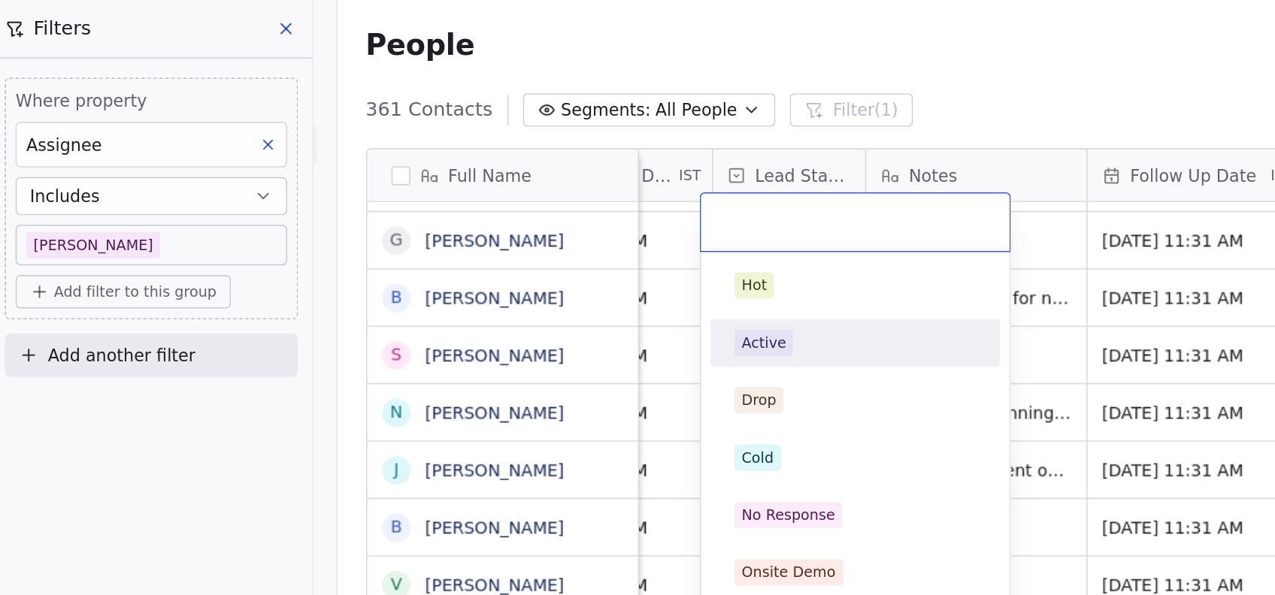
click at [666, 329] on html "On2Cook India Pvt. Ltd. Contacts People Marketing Workflows Campaigns Metrics &…" at bounding box center [637, 297] width 1275 height 595
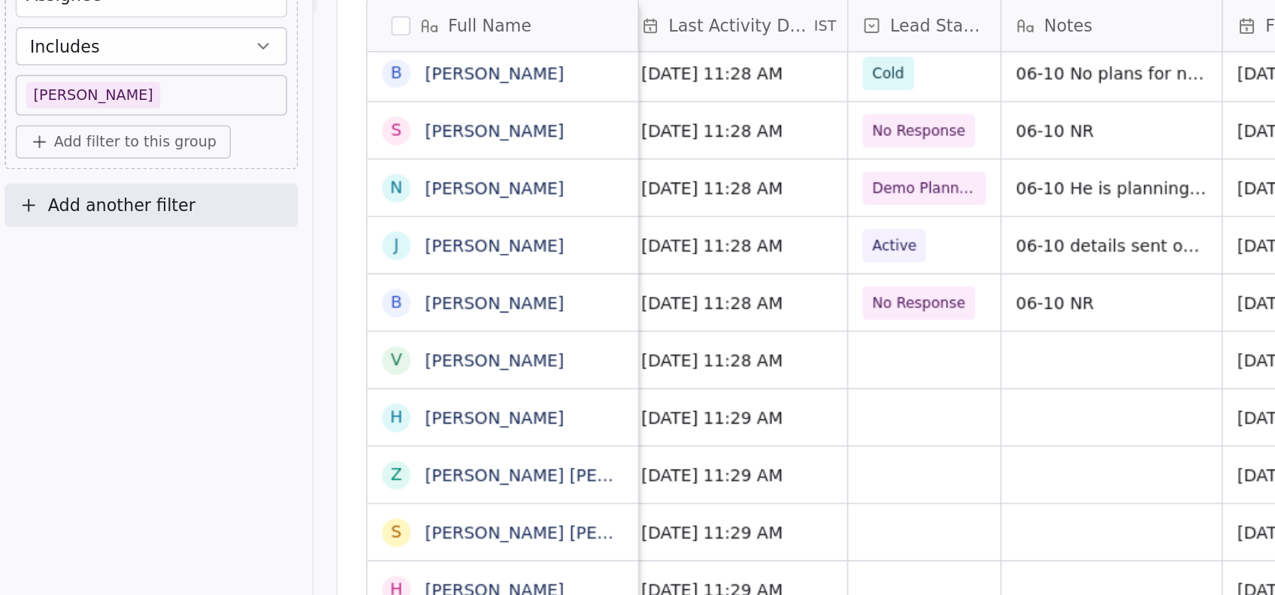
scroll to position [0, 289]
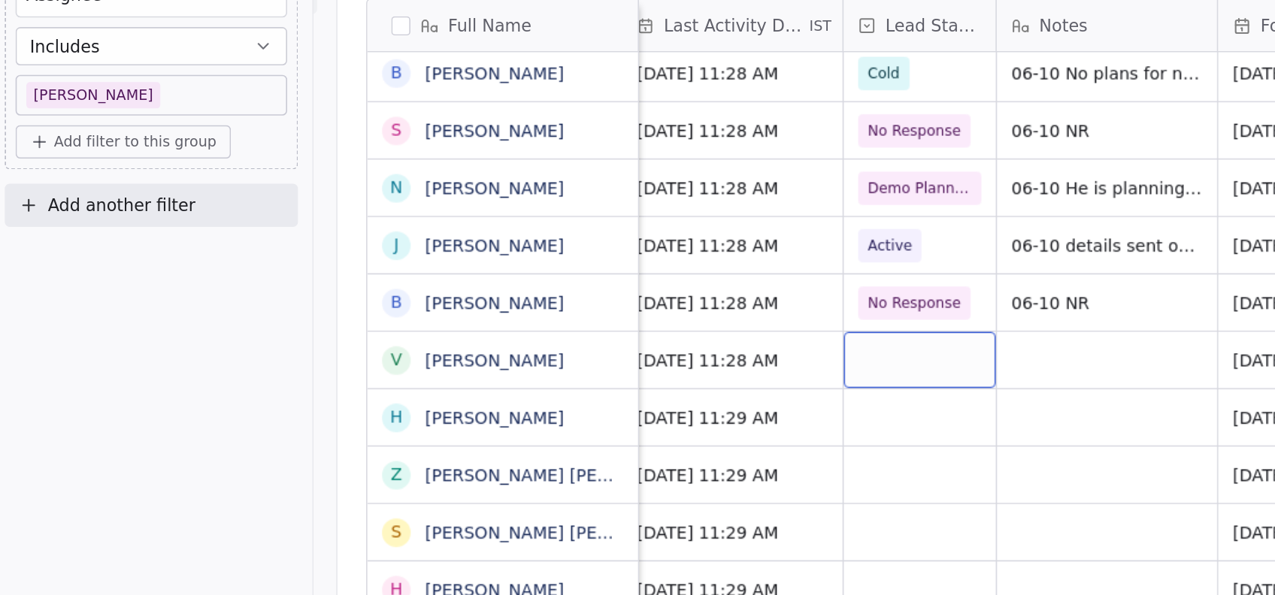
click at [560, 319] on div "grid" at bounding box center [583, 320] width 95 height 35
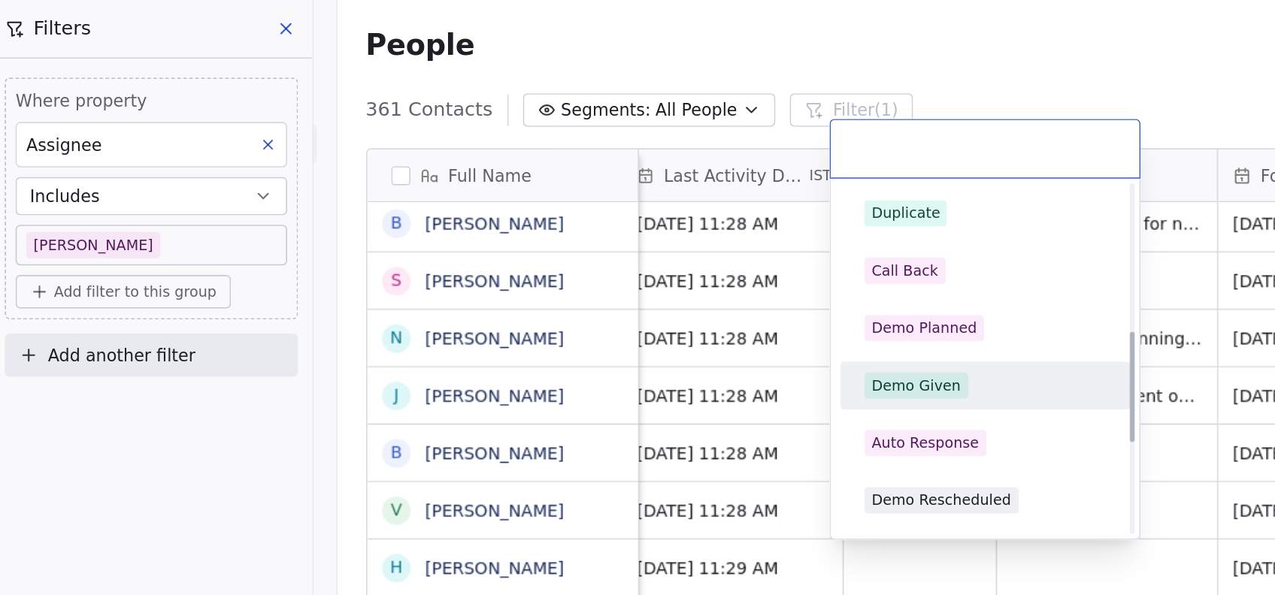
scroll to position [289, 0]
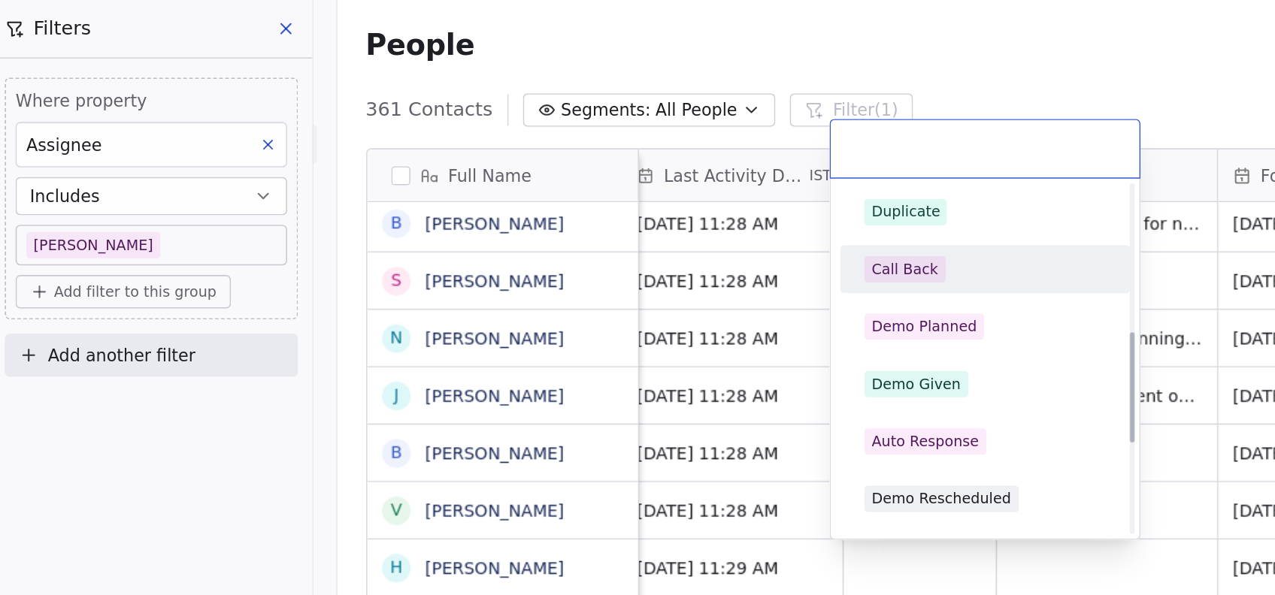
click at [574, 173] on div "Call Back" at bounding box center [574, 169] width 42 height 14
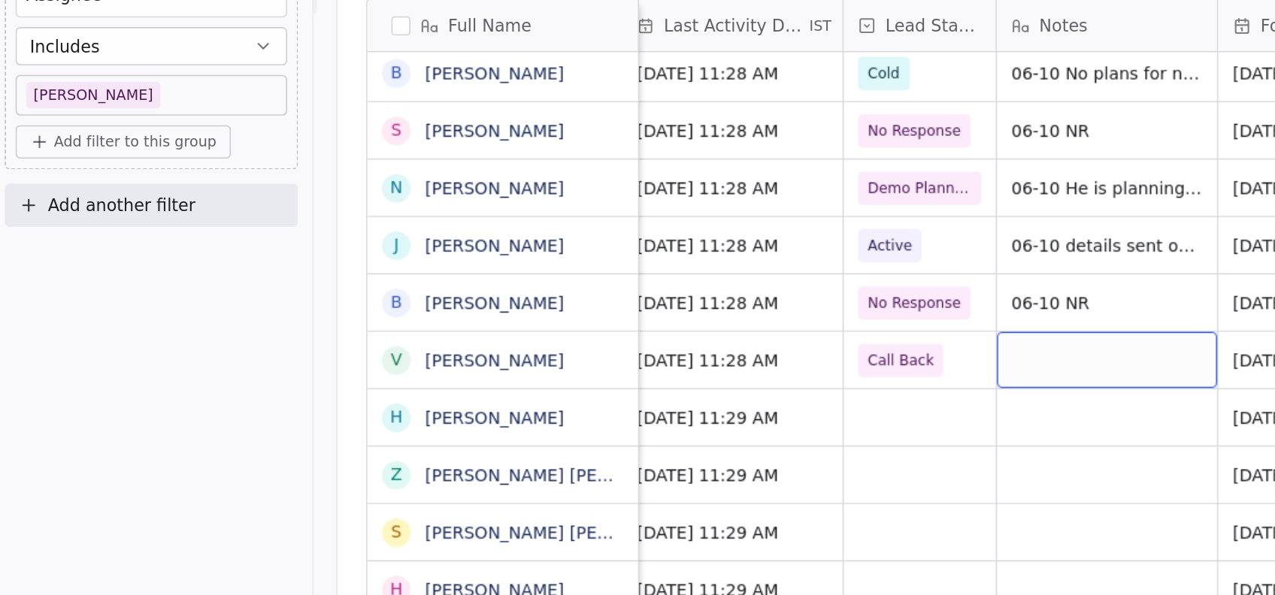
click at [641, 323] on div "grid" at bounding box center [701, 320] width 138 height 35
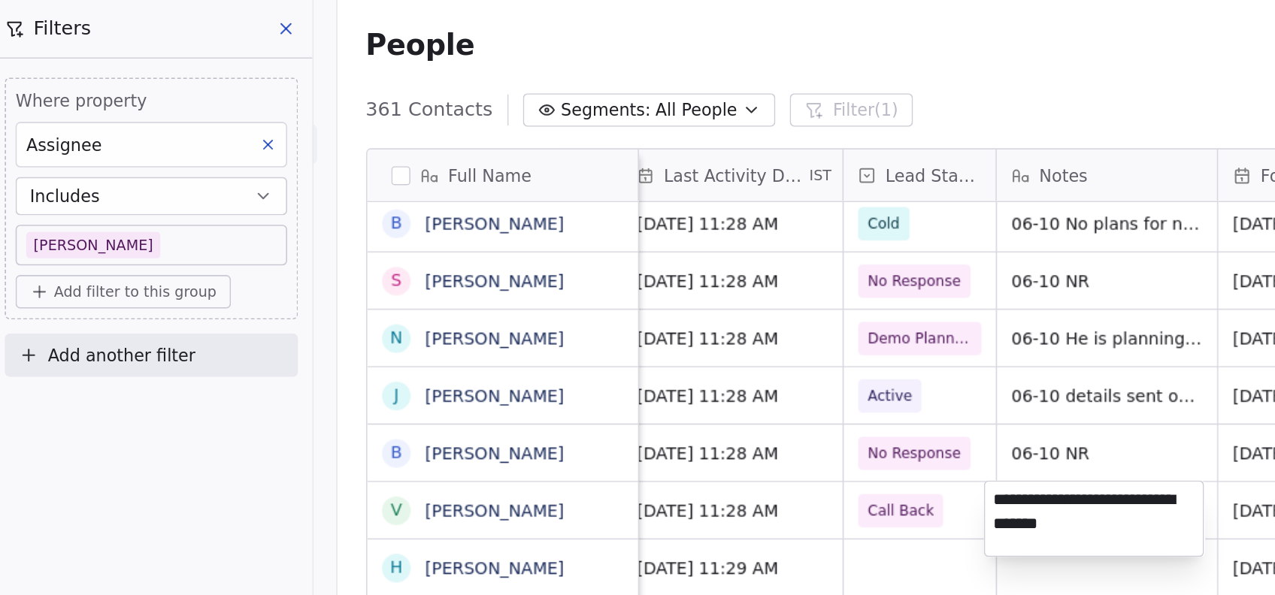
type textarea "**********"
click at [520, 395] on html "On2Cook India Pvt. Ltd. Contacts People Marketing Workflows Campaigns Metrics &…" at bounding box center [637, 297] width 1275 height 595
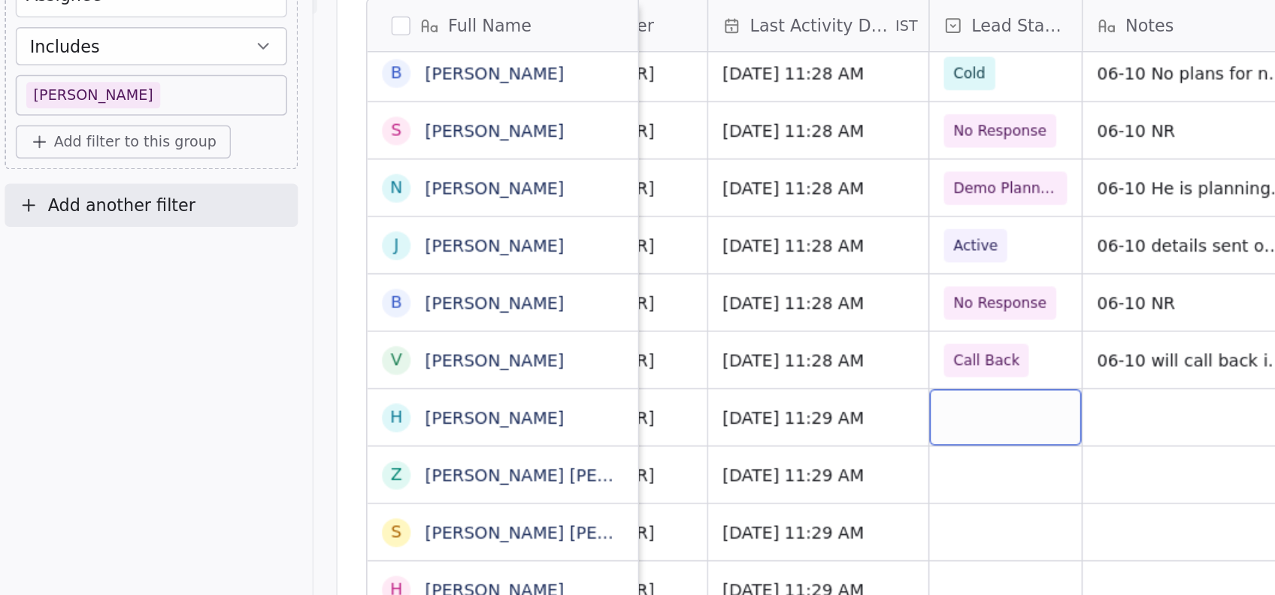
scroll to position [0, 237]
click at [606, 349] on div "grid" at bounding box center [635, 356] width 95 height 35
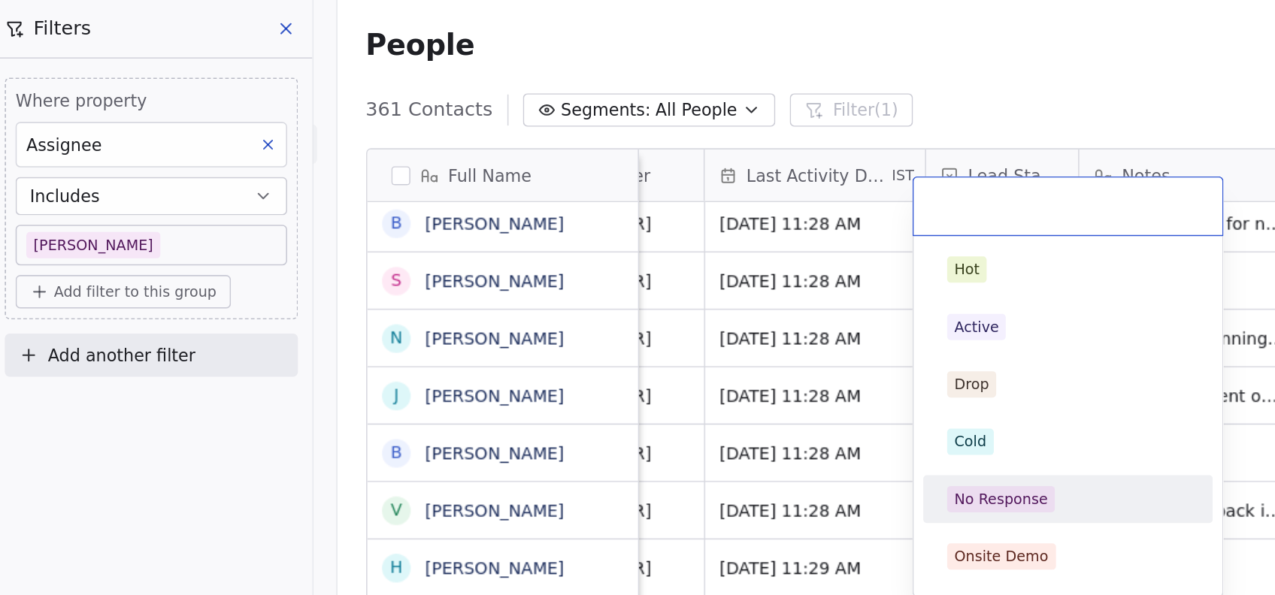
click at [632, 298] on div "No Response" at bounding box center [677, 313] width 182 height 30
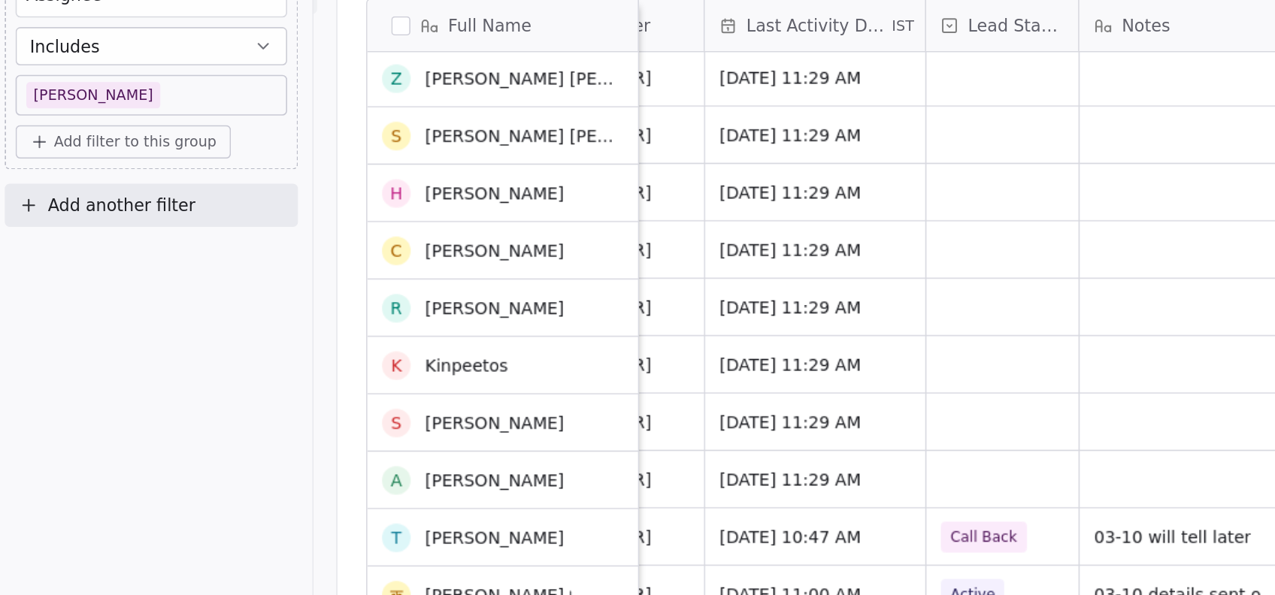
scroll to position [727, 0]
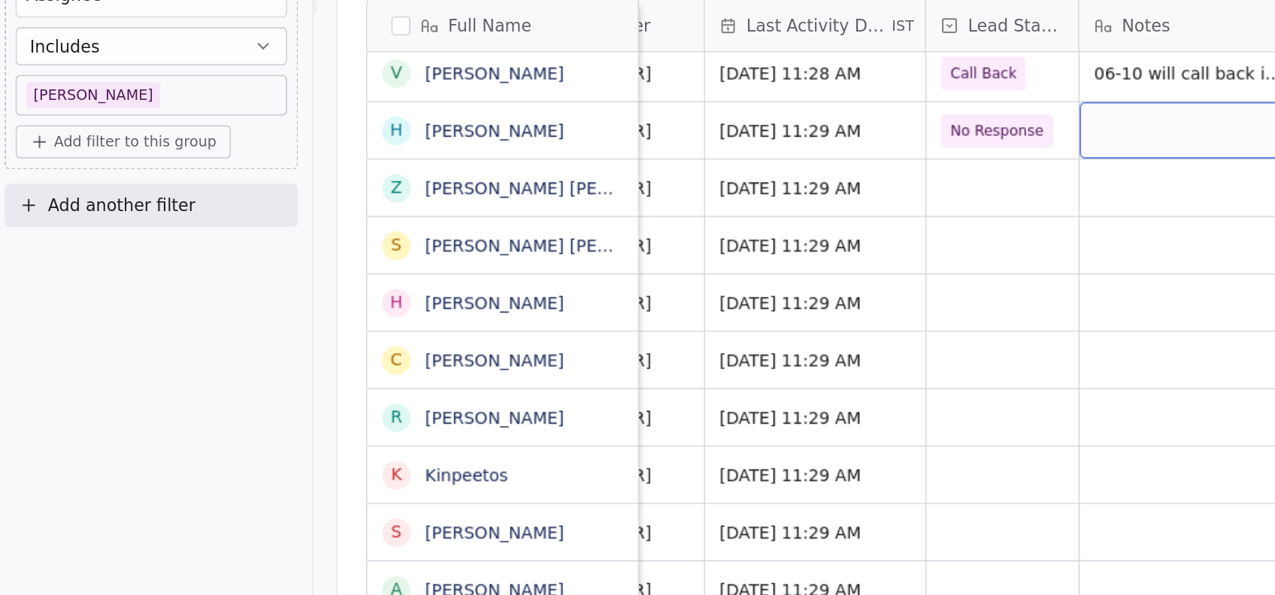
click at [751, 185] on div "grid" at bounding box center [753, 176] width 138 height 35
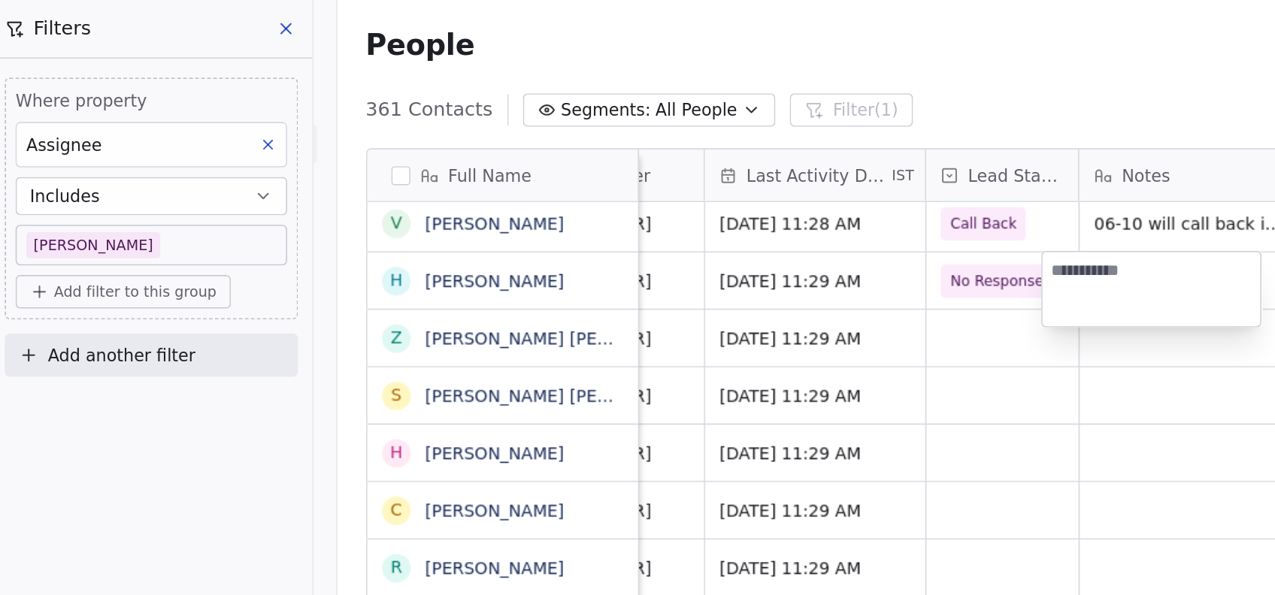
click at [643, 216] on html "On2Cook India Pvt. Ltd. Contacts People Marketing Workflows Campaigns Metrics &…" at bounding box center [637, 297] width 1275 height 595
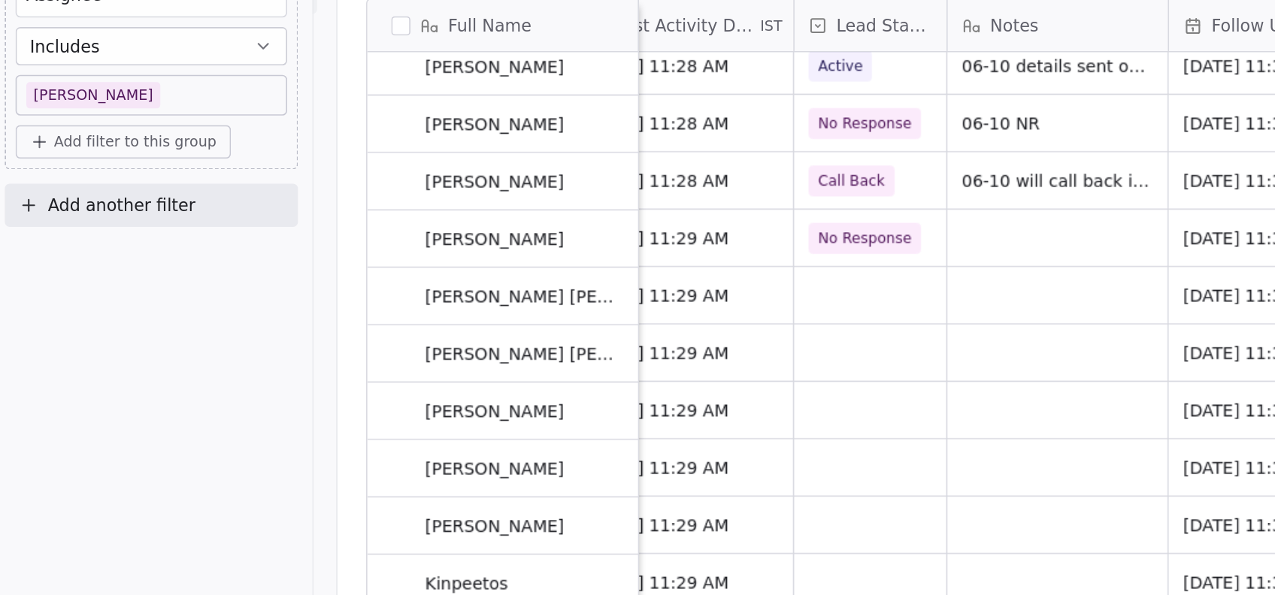
scroll to position [676, 0]
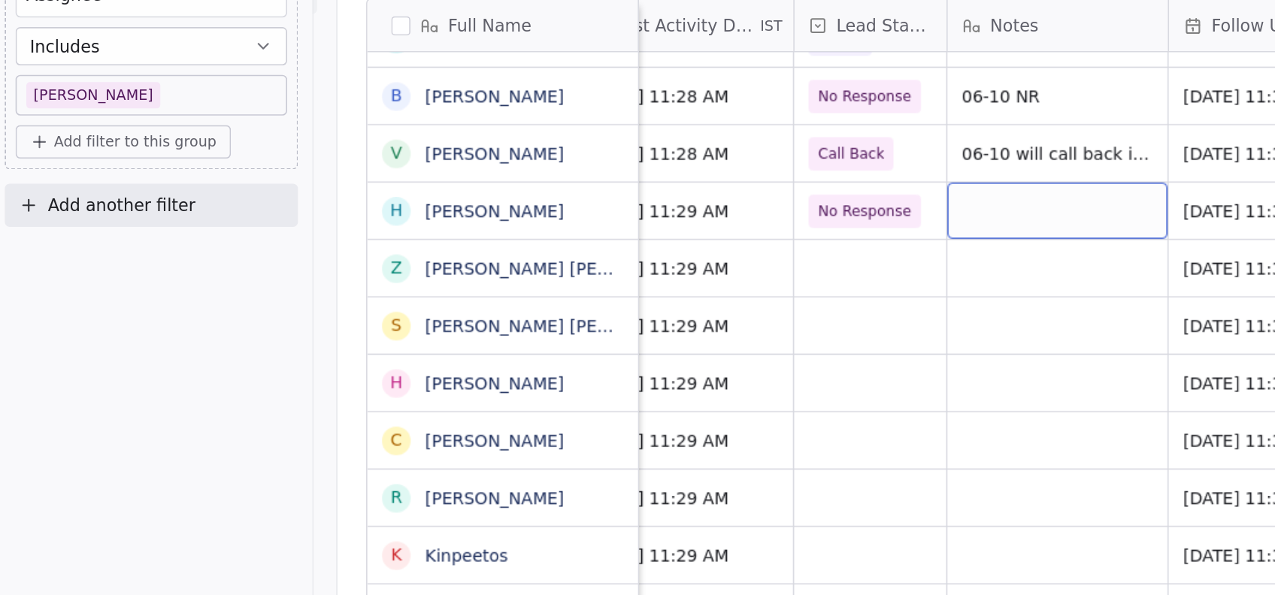
click at [618, 232] on div "grid" at bounding box center [670, 226] width 138 height 35
click at [629, 221] on div "grid" at bounding box center [670, 226] width 138 height 35
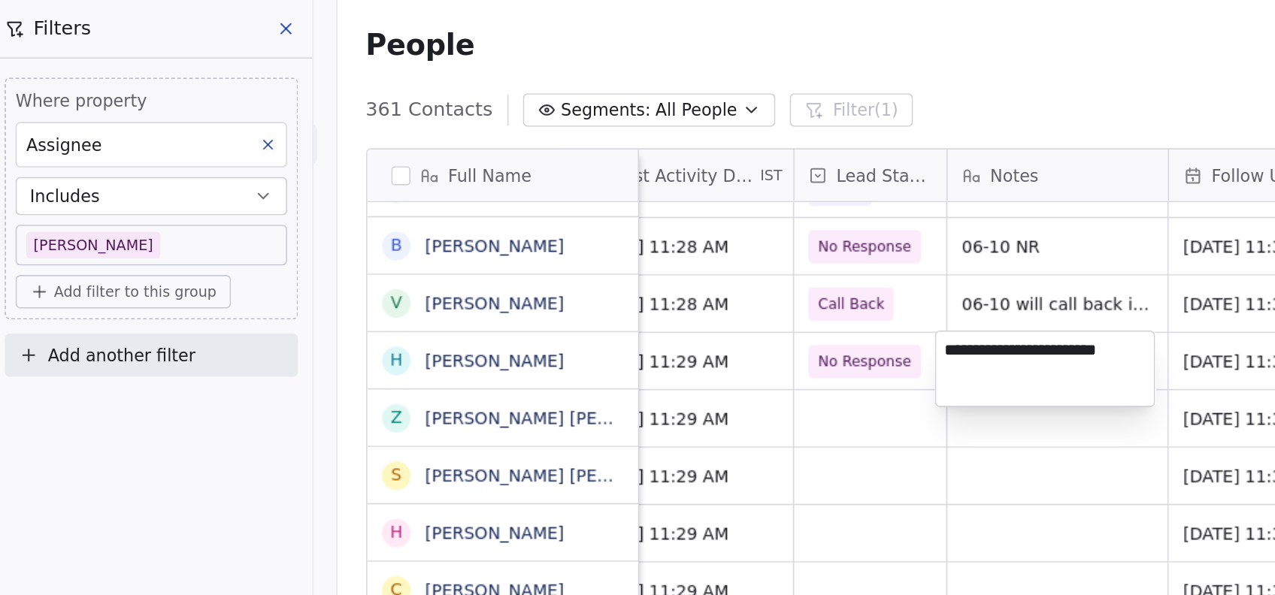
type textarea "**********"
click at [534, 369] on html "On2Cook India Pvt. Ltd. Contacts People Marketing Workflows Campaigns Metrics &…" at bounding box center [637, 297] width 1275 height 595
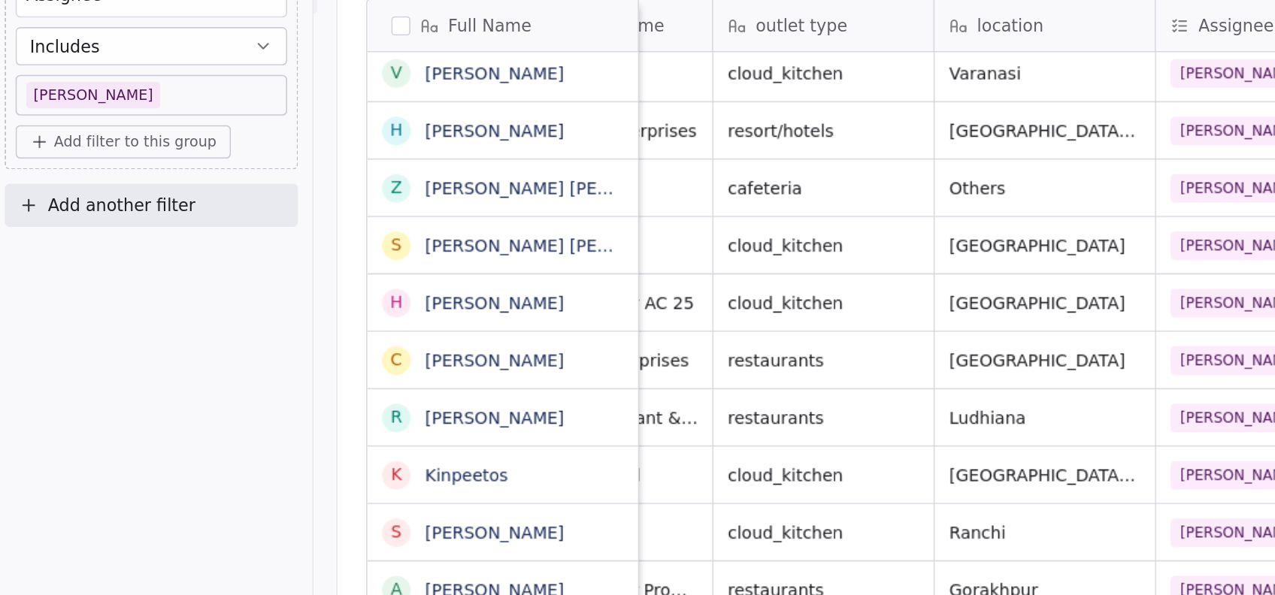
scroll to position [0, 1022]
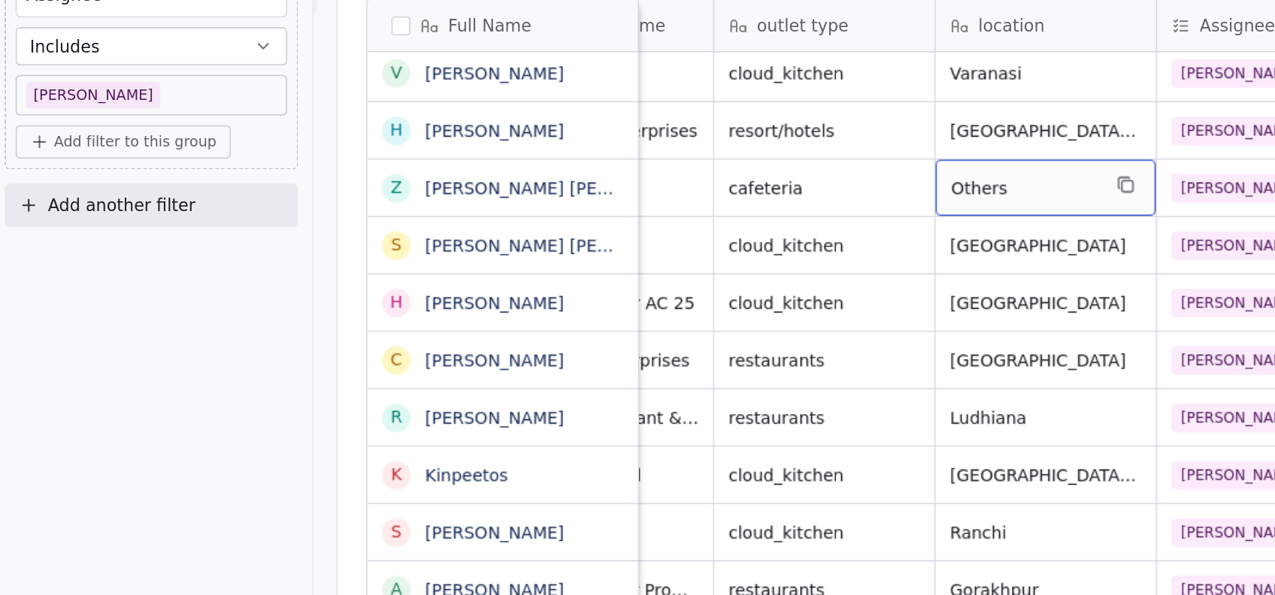
click at [637, 219] on span "Others" at bounding box center [649, 212] width 92 height 15
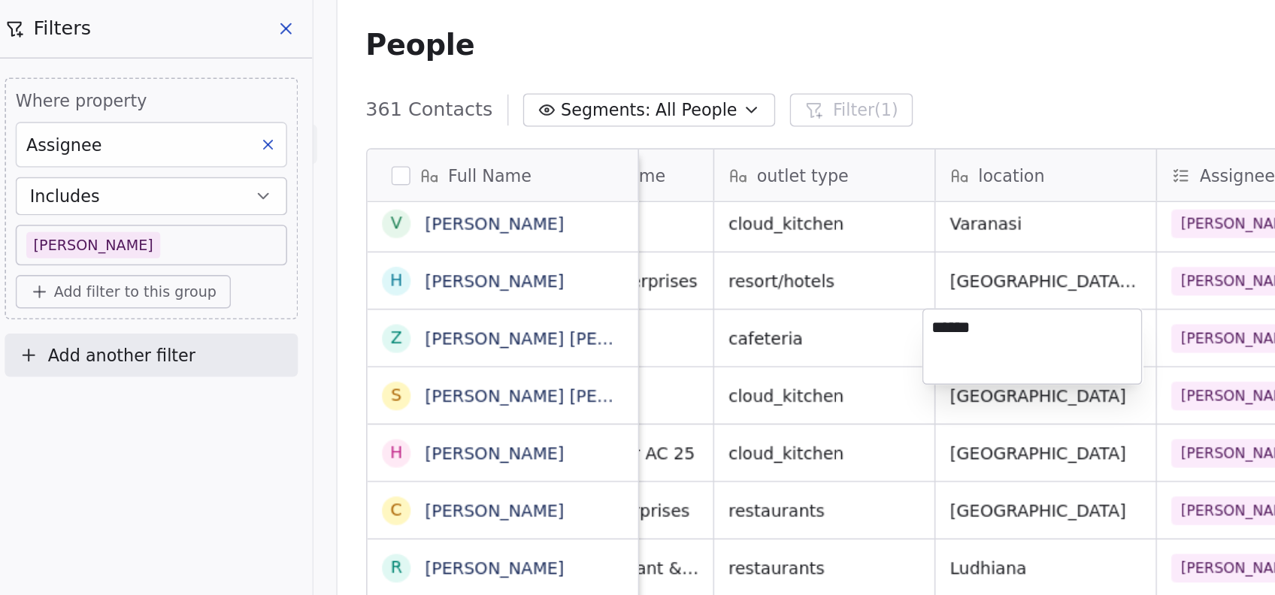
click at [519, 256] on html "On2Cook India Pvt. Ltd. Contacts People Marketing Workflows Campaigns Metrics &…" at bounding box center [637, 297] width 1275 height 595
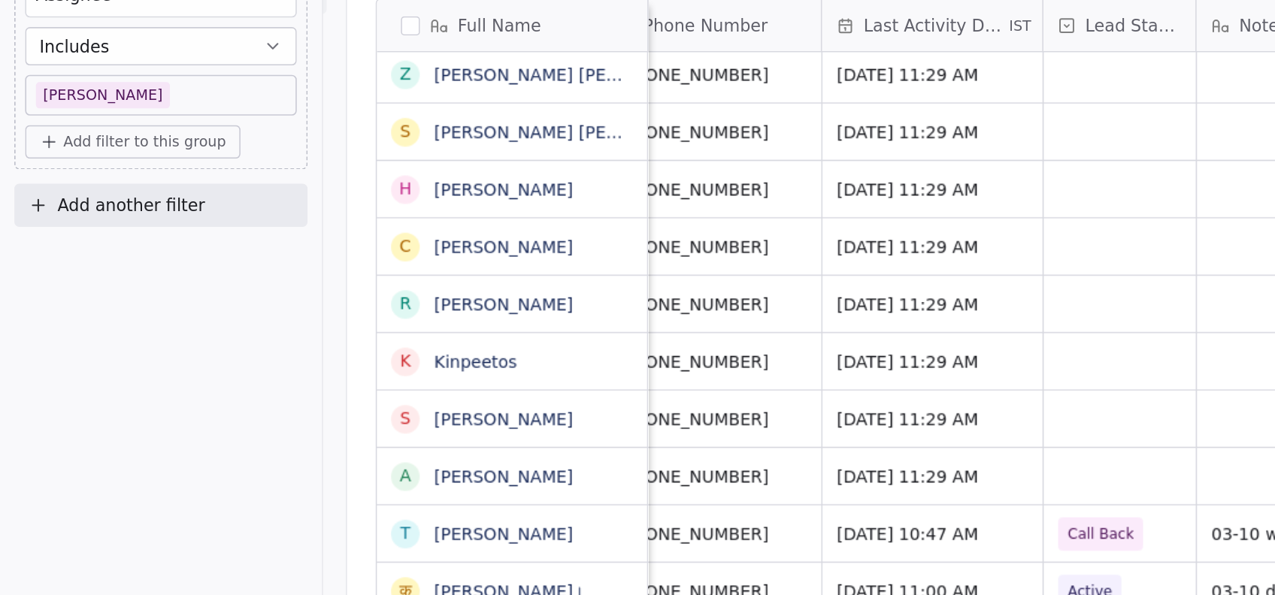
scroll to position [13, 168]
click at [675, 380] on div "grid" at bounding box center [703, 393] width 95 height 35
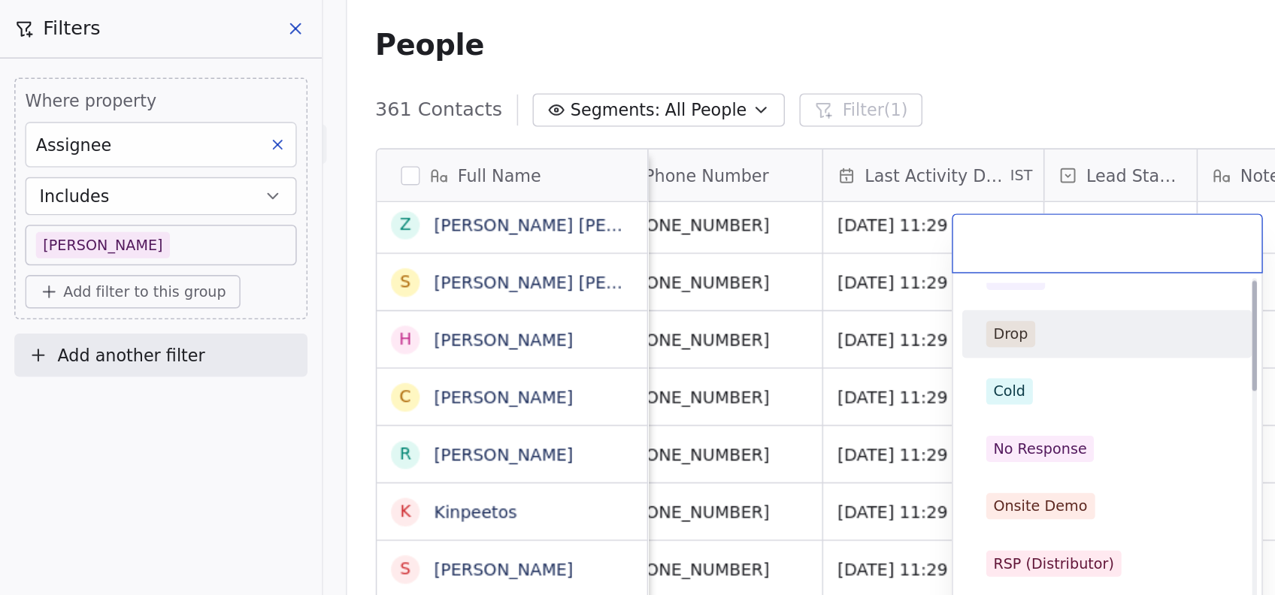
scroll to position [0, 0]
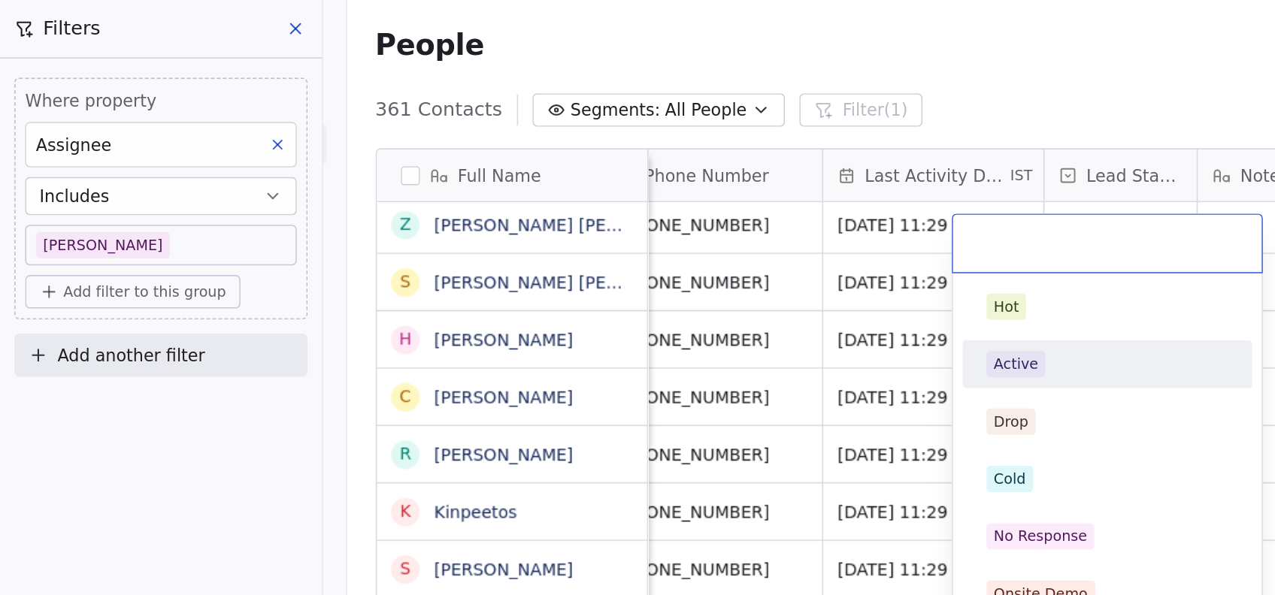
click at [638, 217] on div "Active" at bounding box center [695, 229] width 170 height 24
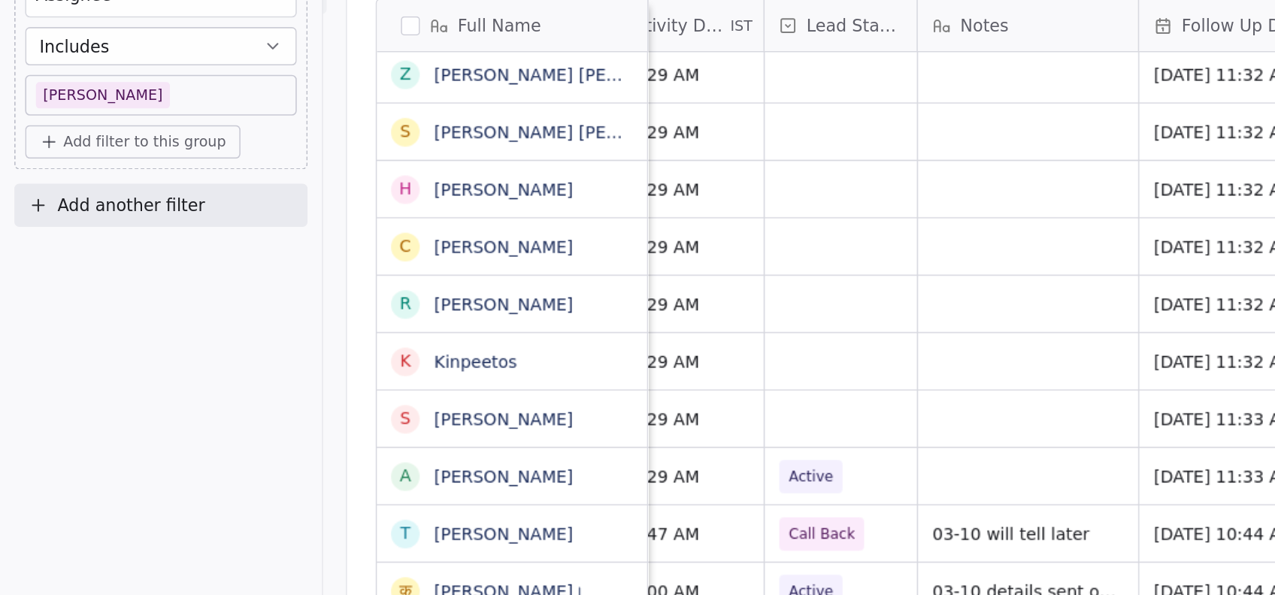
scroll to position [13, 346]
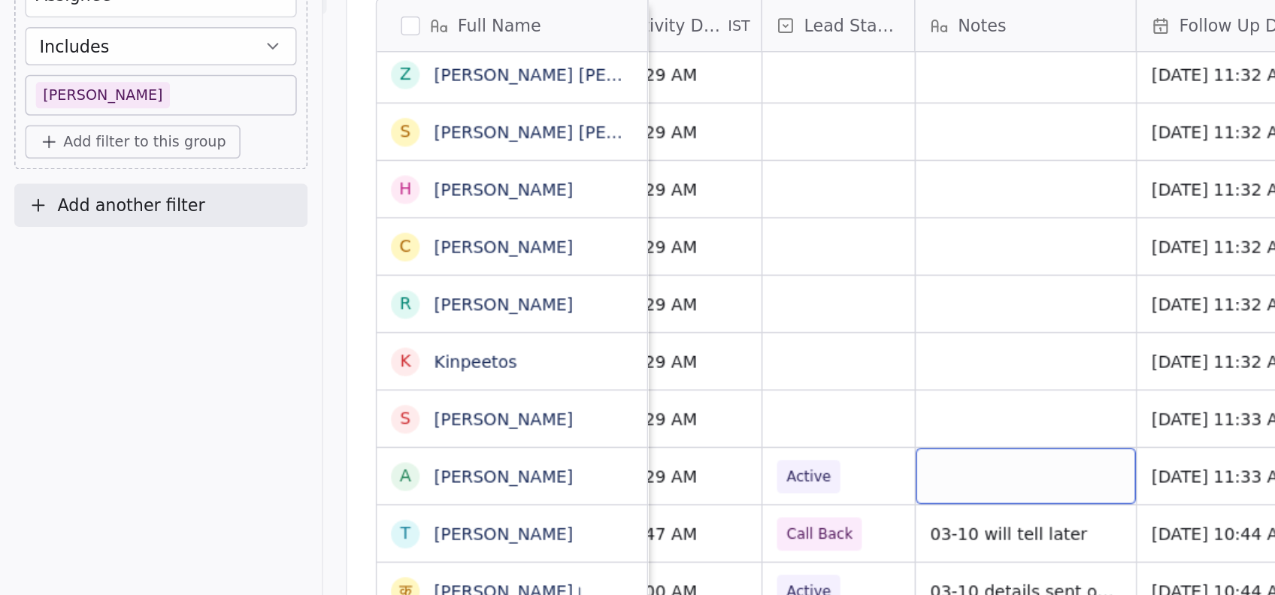
click at [624, 378] on div "grid" at bounding box center [644, 393] width 138 height 35
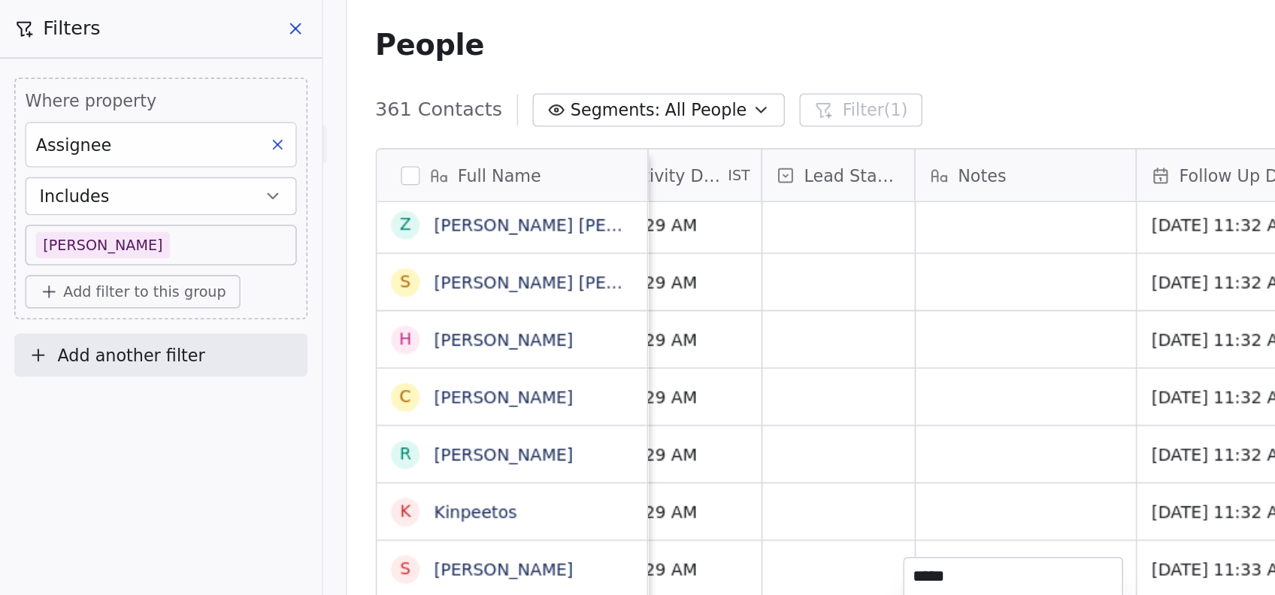
type textarea "*****"
click at [585, 370] on html "On2Cook India Pvt. Ltd. Contacts People Marketing Workflows Campaigns Metrics &…" at bounding box center [637, 297] width 1275 height 595
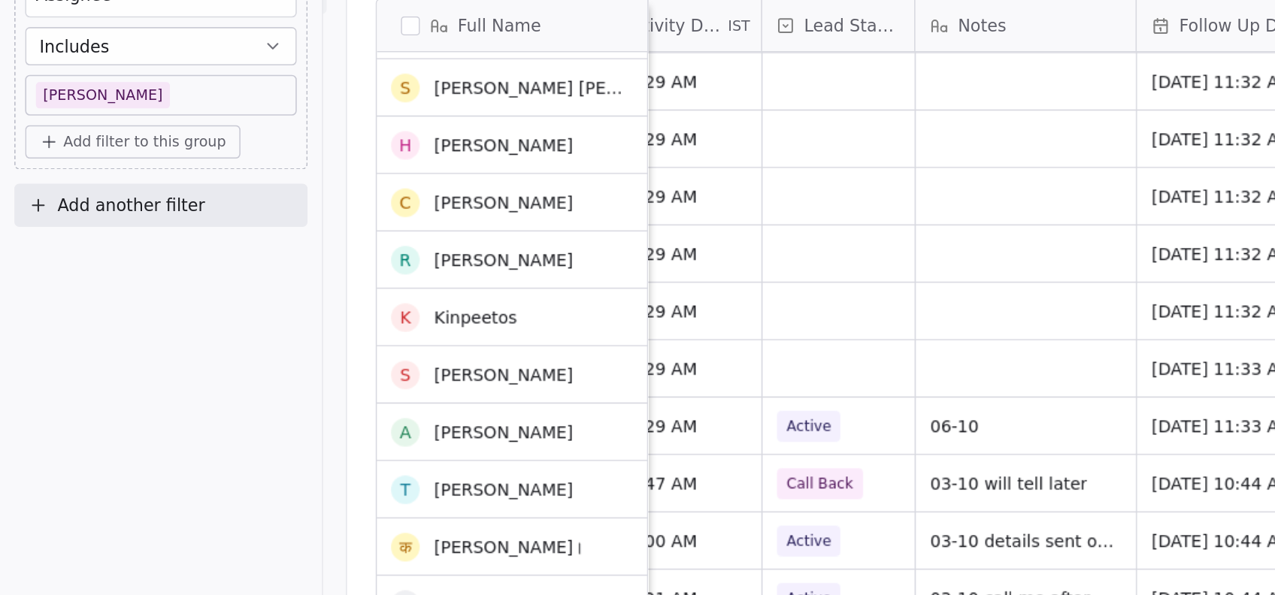
scroll to position [830, 0]
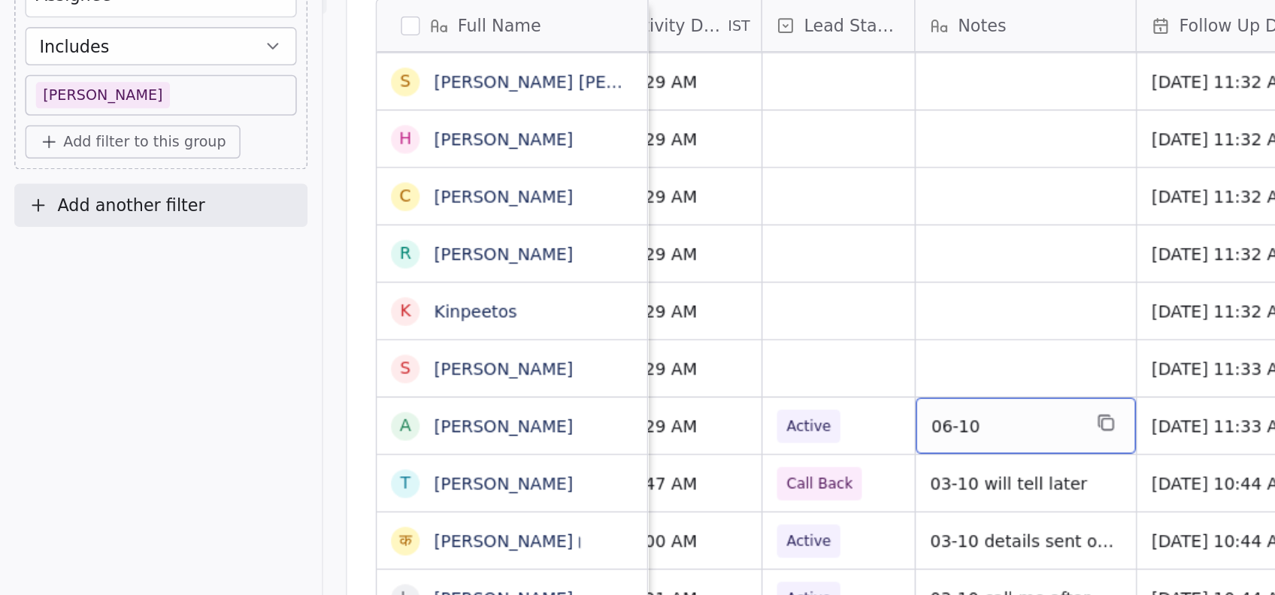
click at [629, 355] on span "06-10" at bounding box center [631, 362] width 92 height 15
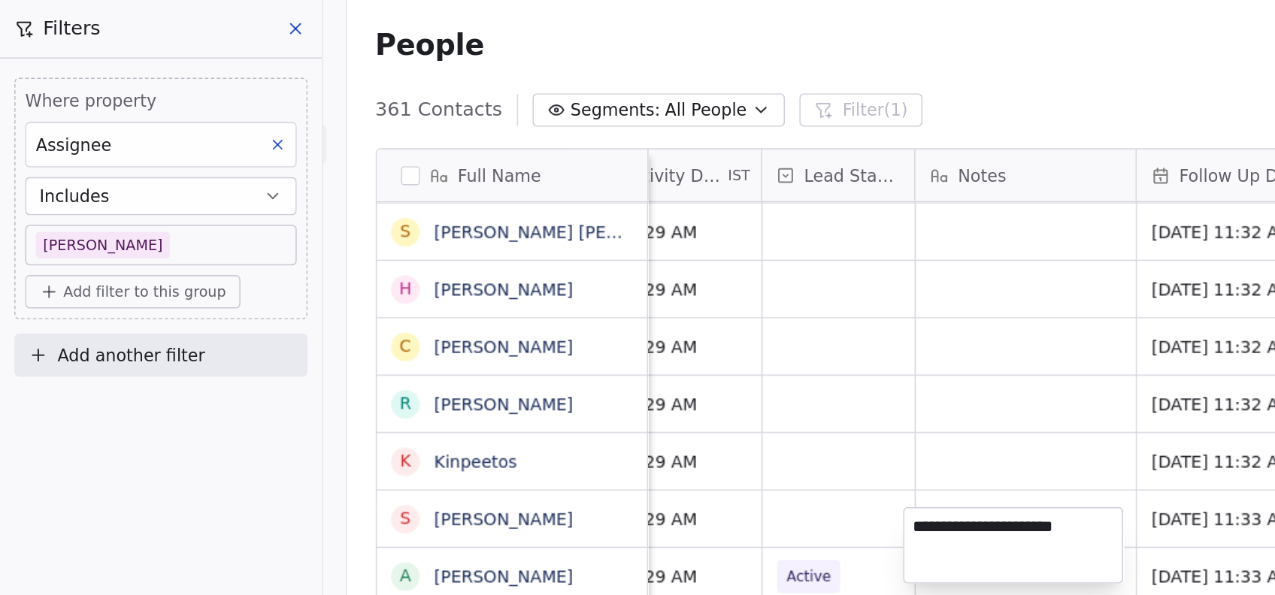
type textarea "**********"
click at [623, 369] on html "On2Cook India Pvt. Ltd. Contacts People Marketing Workflows Campaigns Metrics &…" at bounding box center [637, 297] width 1275 height 595
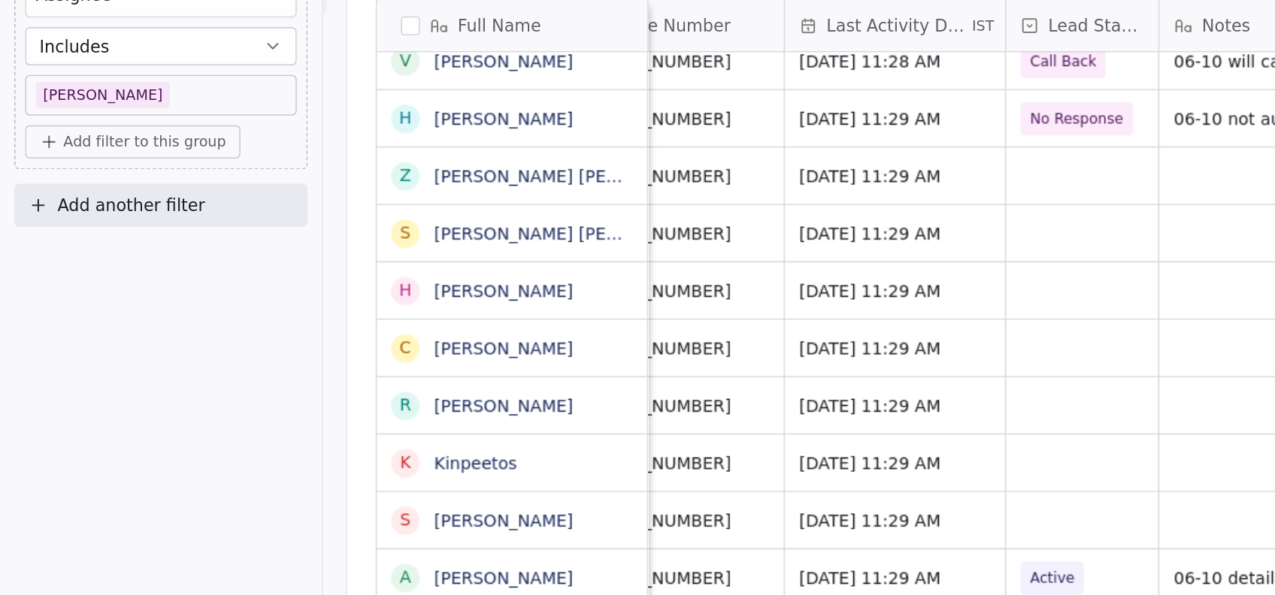
scroll to position [15, 188]
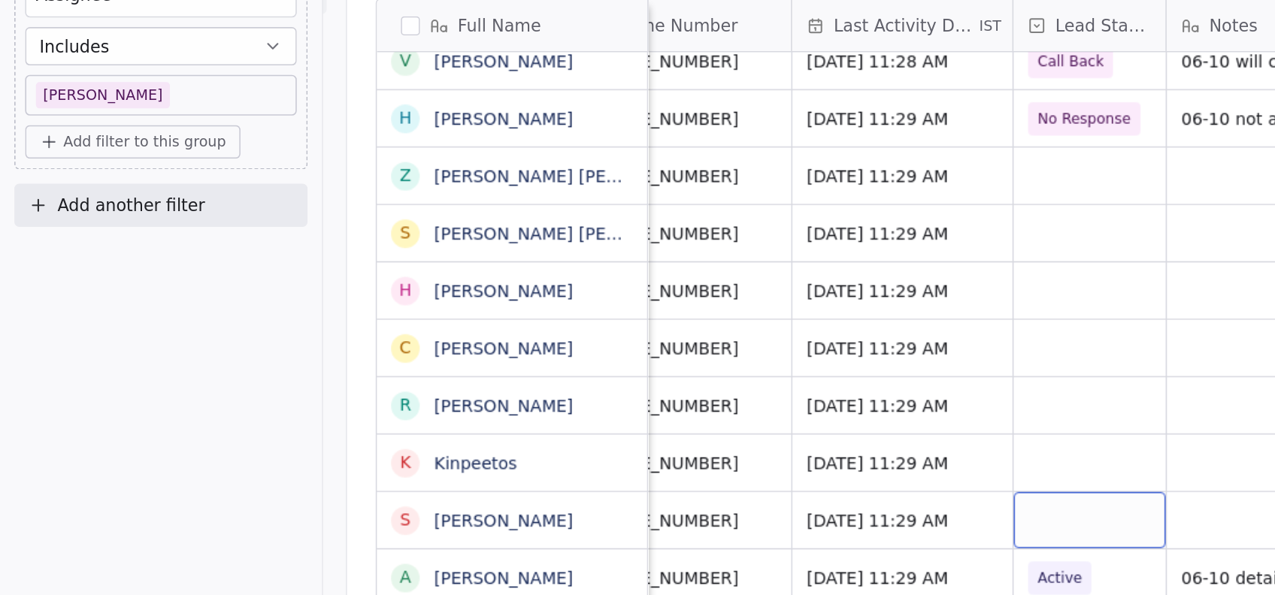
click at [652, 404] on div "grid" at bounding box center [684, 421] width 95 height 35
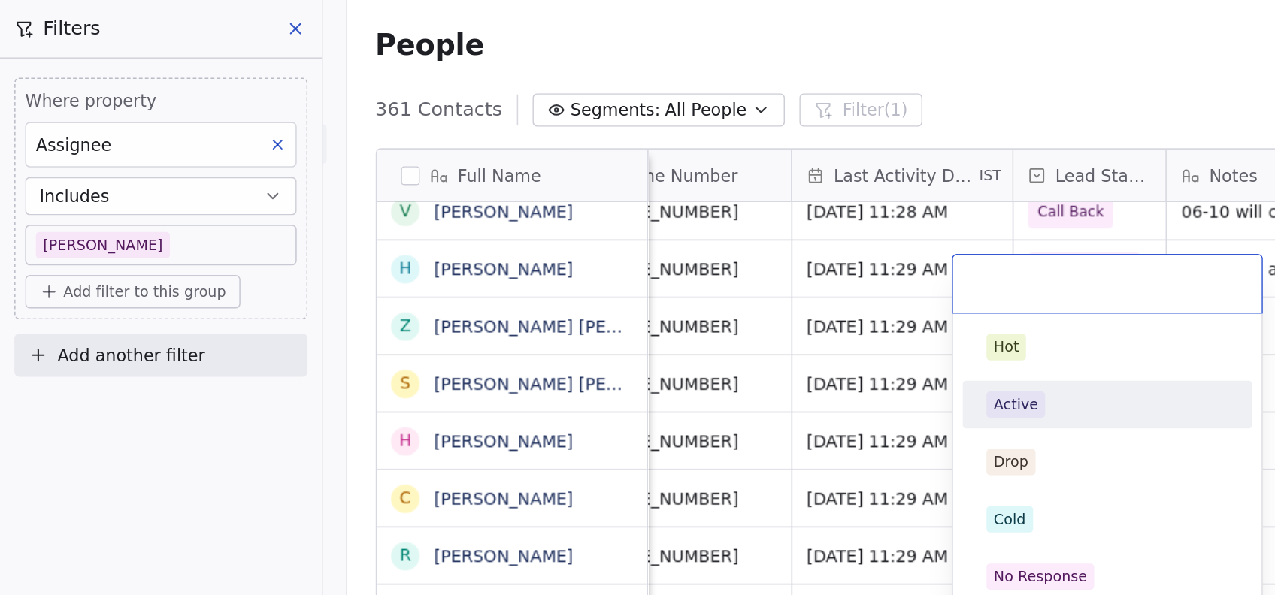
click at [634, 256] on div "Active" at bounding box center [638, 254] width 28 height 14
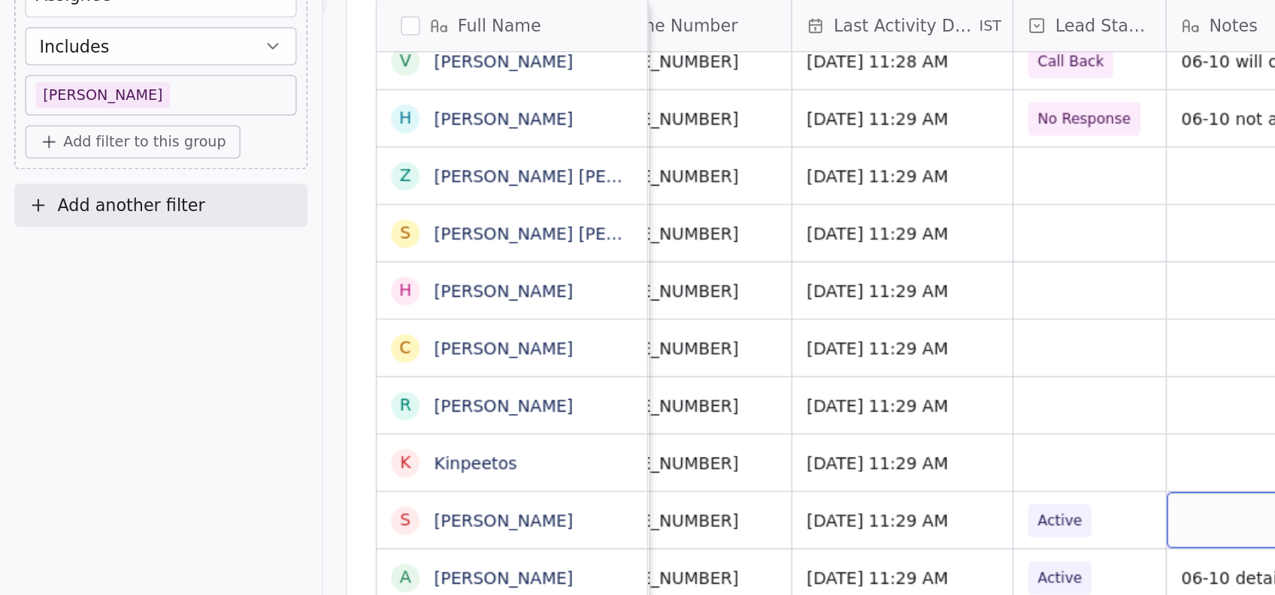
click at [744, 409] on div "grid" at bounding box center [802, 421] width 138 height 35
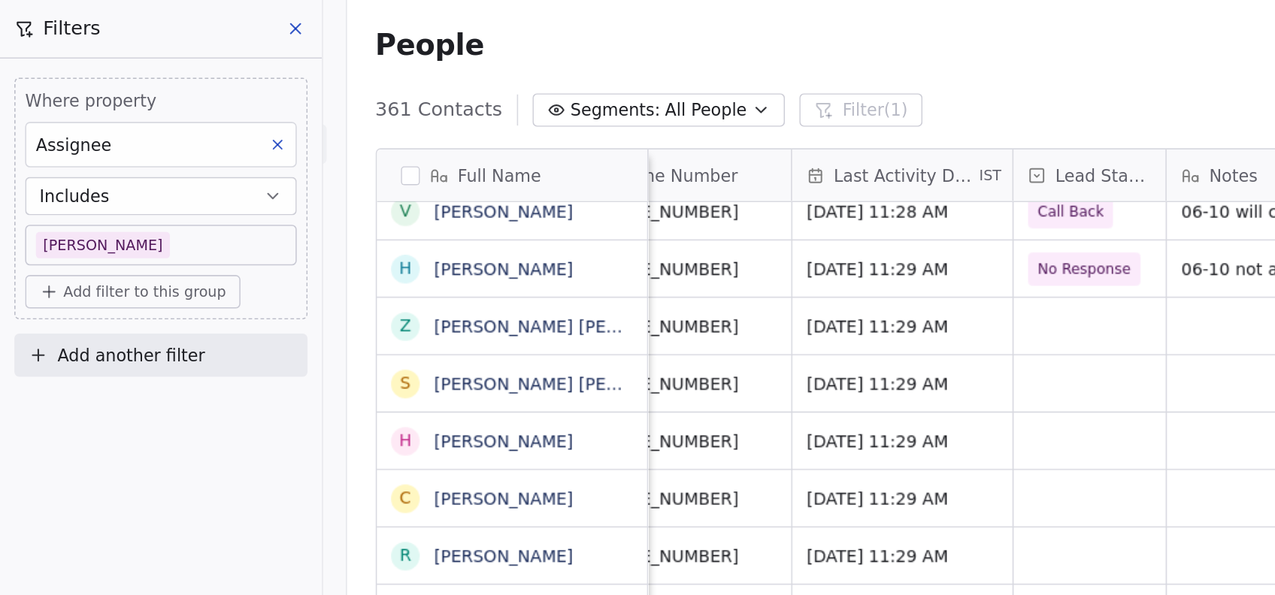
click at [726, 274] on html "On2Cook India Pvt. Ltd. Contacts People Marketing Workflows Campaigns Metrics &…" at bounding box center [637, 297] width 1275 height 595
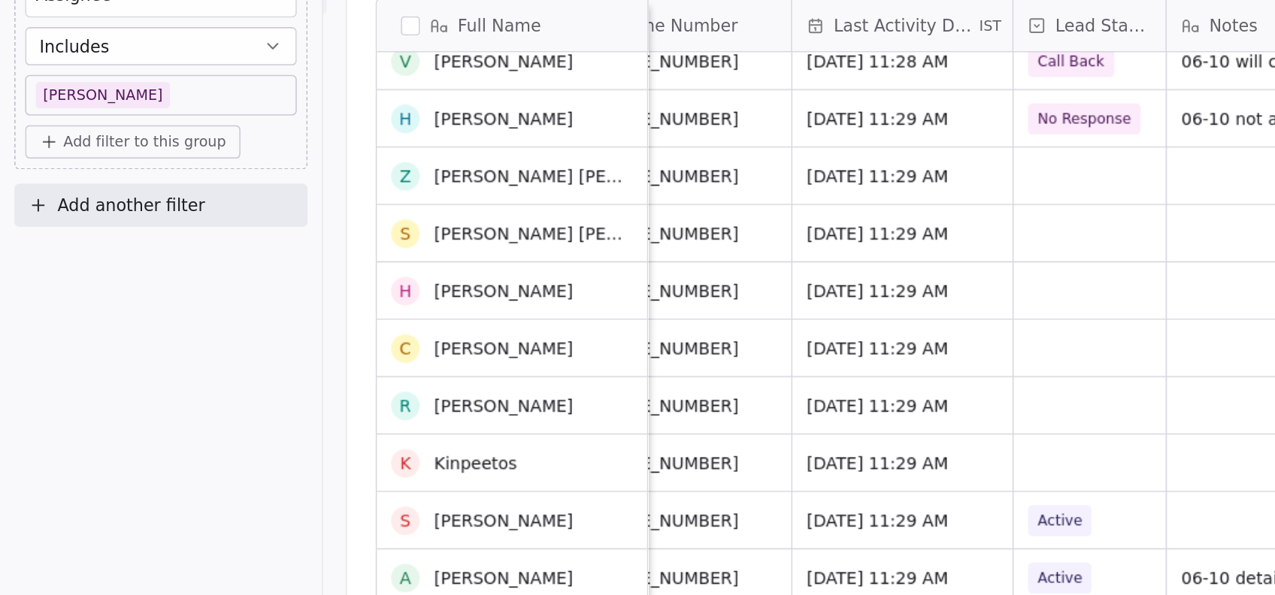
scroll to position [785, 0]
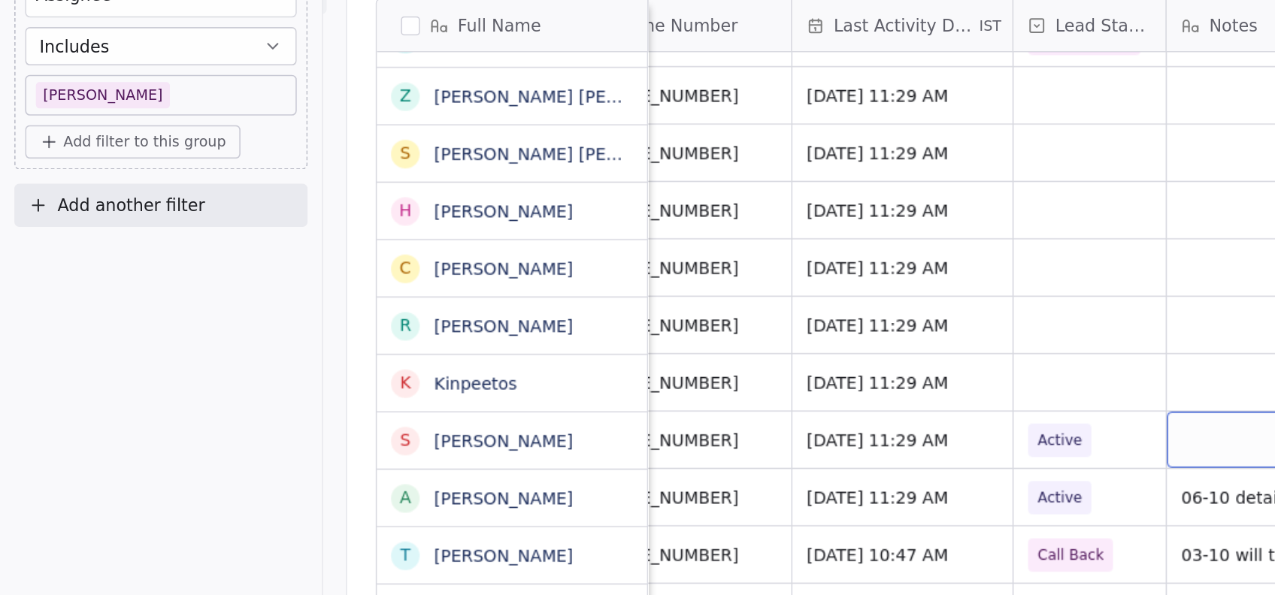
click at [762, 366] on div "grid" at bounding box center [802, 370] width 138 height 35
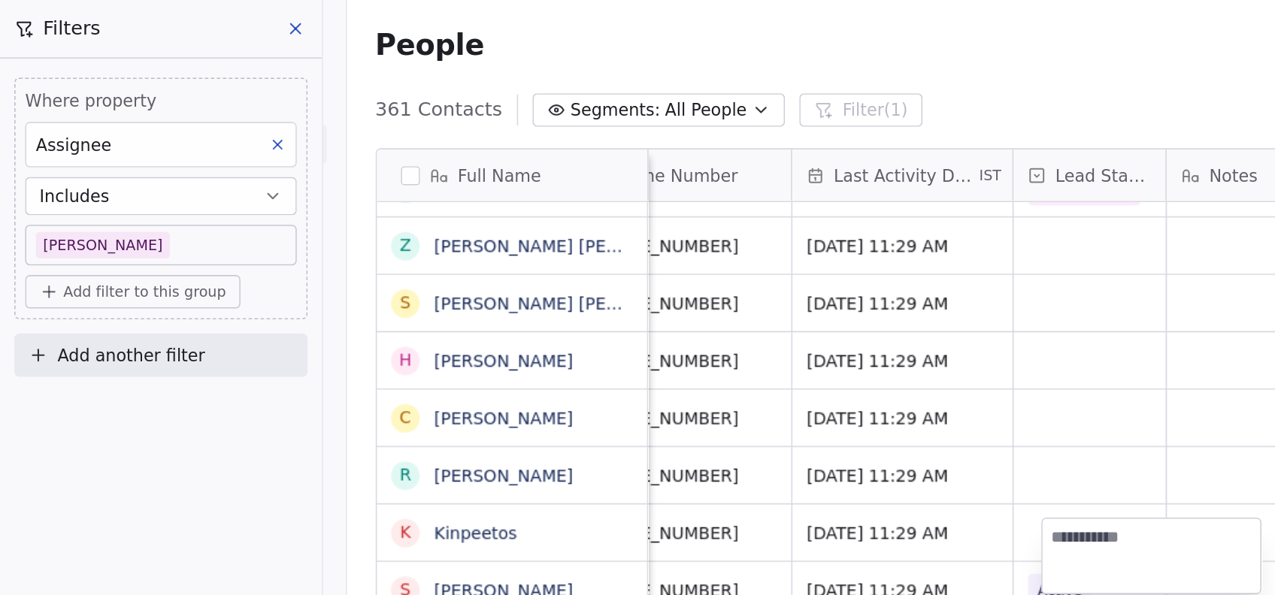
type textarea "*"
type textarea "**********"
click at [694, 393] on html "On2Cook India Pvt. Ltd. Contacts People Marketing Workflows Campaigns Metrics &…" at bounding box center [637, 297] width 1275 height 595
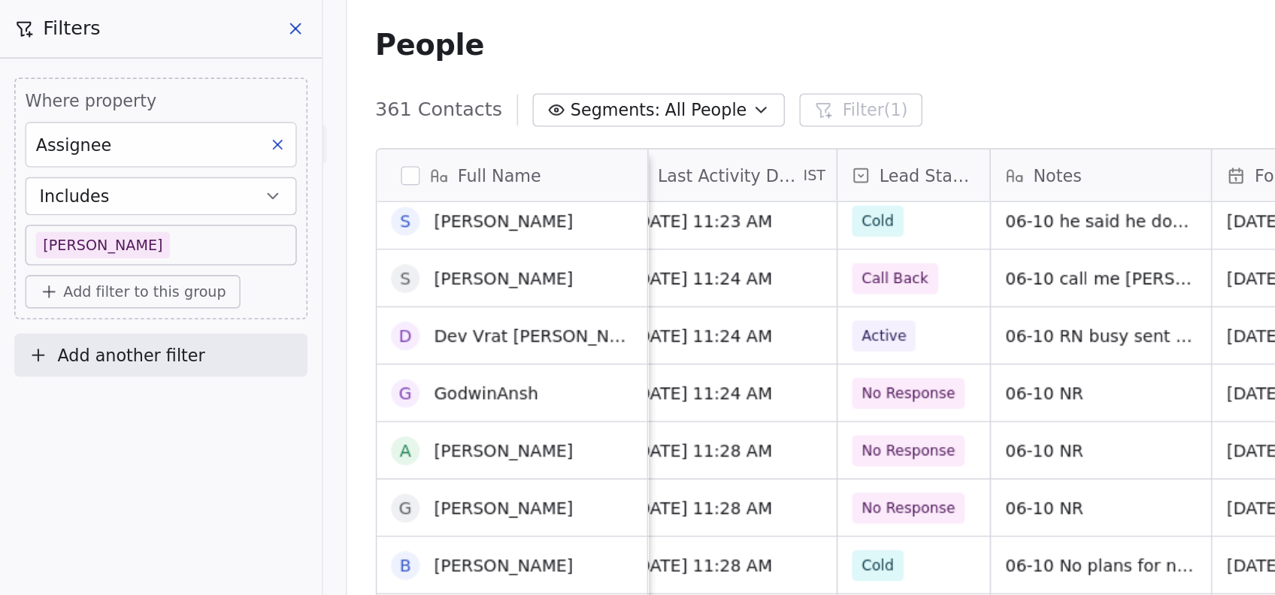
scroll to position [449, 0]
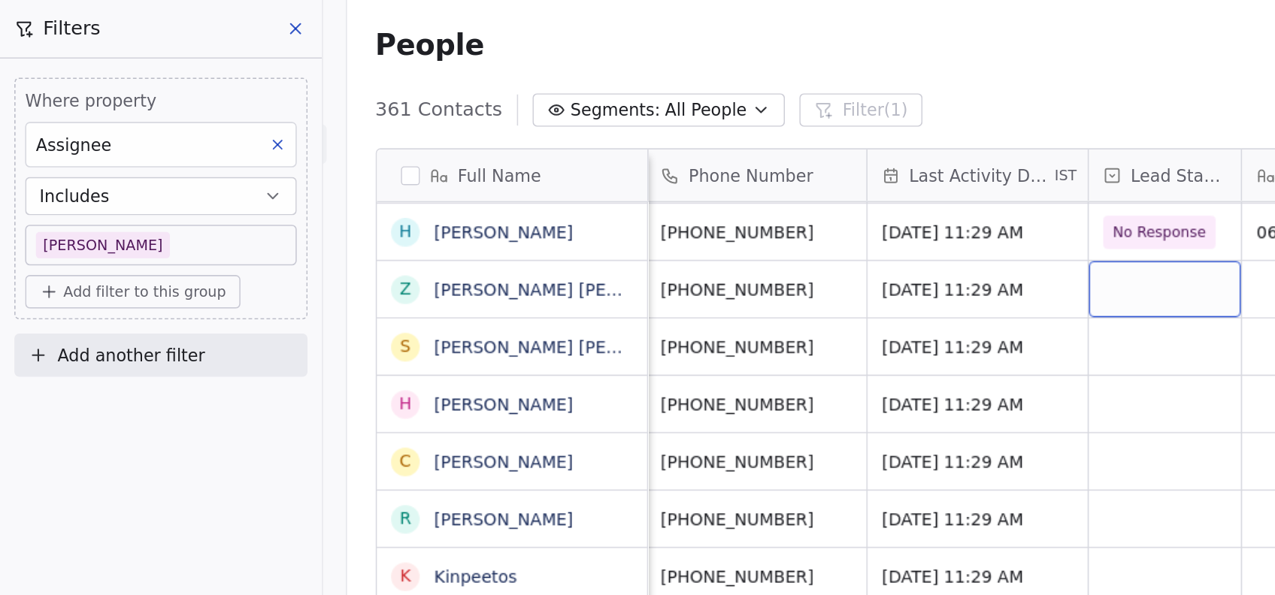
click at [703, 177] on div "grid" at bounding box center [731, 181] width 95 height 35
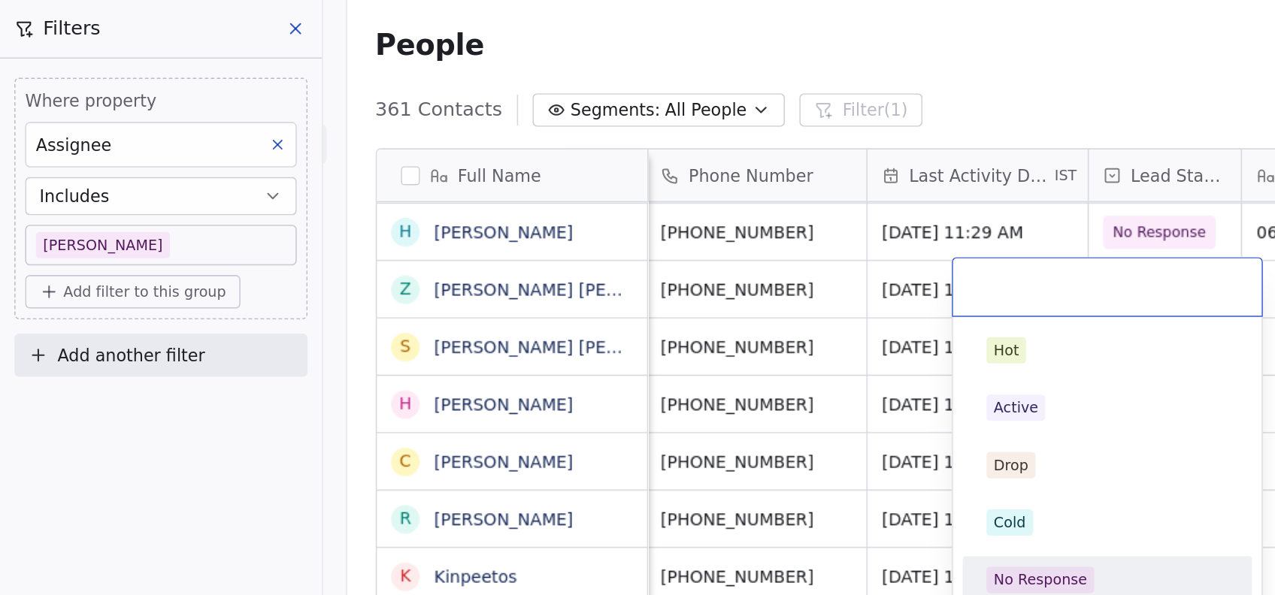
click at [643, 352] on div "No Response" at bounding box center [695, 364] width 170 height 24
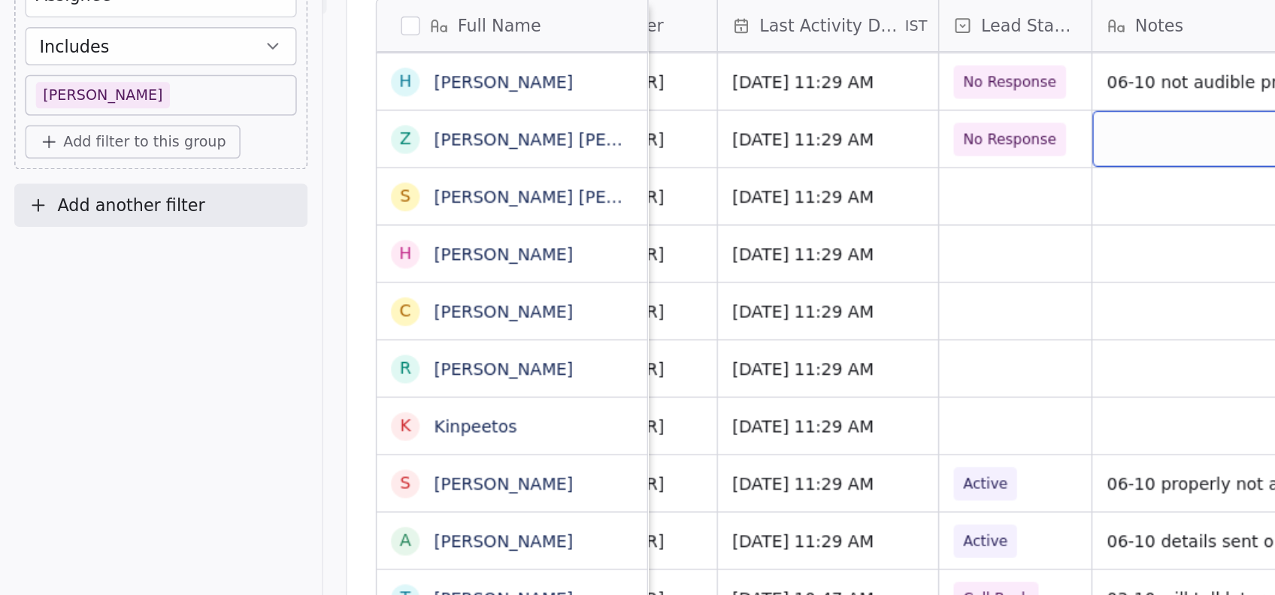
click at [708, 180] on div "grid" at bounding box center [755, 181] width 138 height 35
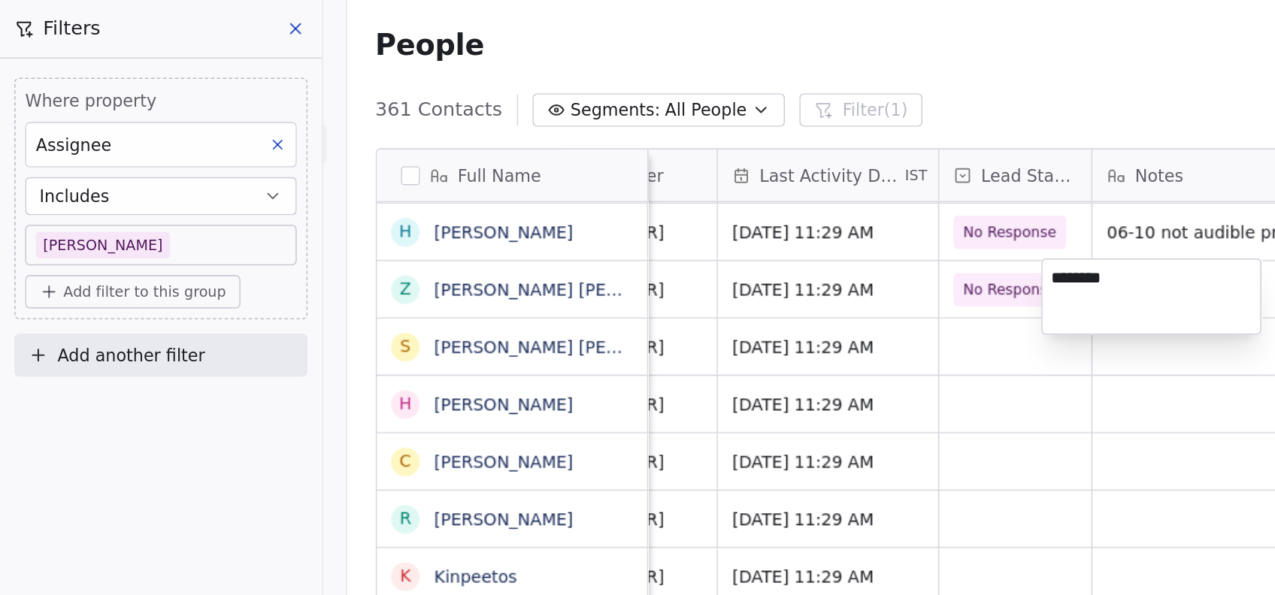
type textarea "********"
click at [631, 388] on html "On2Cook India Pvt. Ltd. Contacts People Marketing Workflows Campaigns Metrics &…" at bounding box center [637, 297] width 1275 height 595
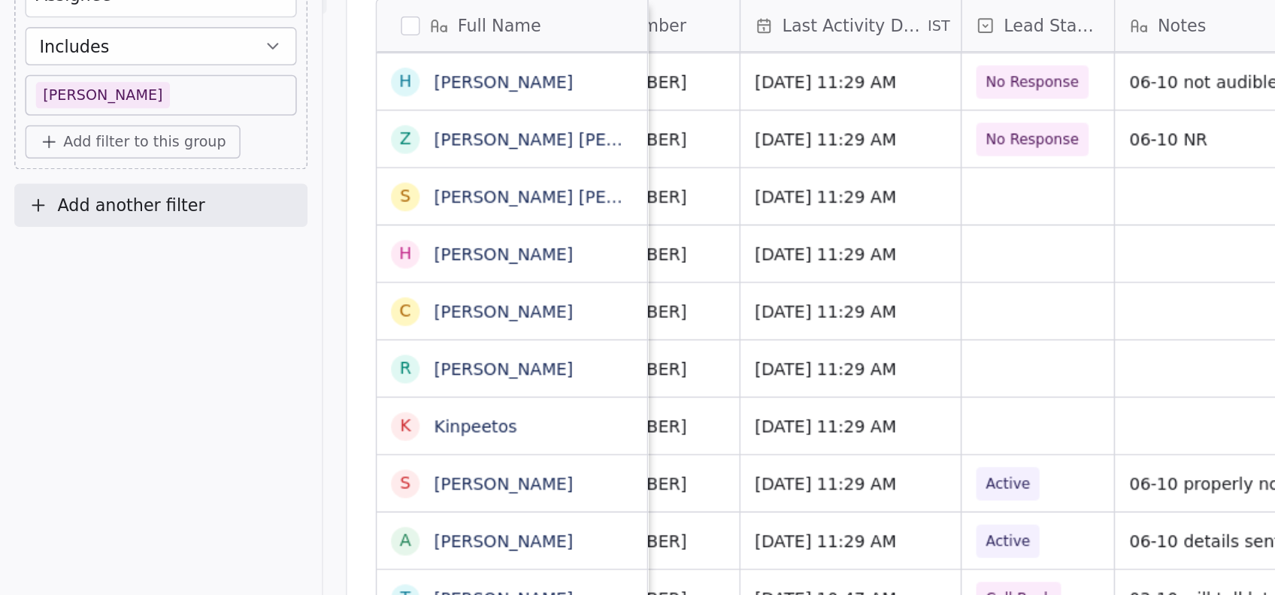
scroll to position [0, 221]
click at [657, 251] on div "grid" at bounding box center [650, 253] width 95 height 35
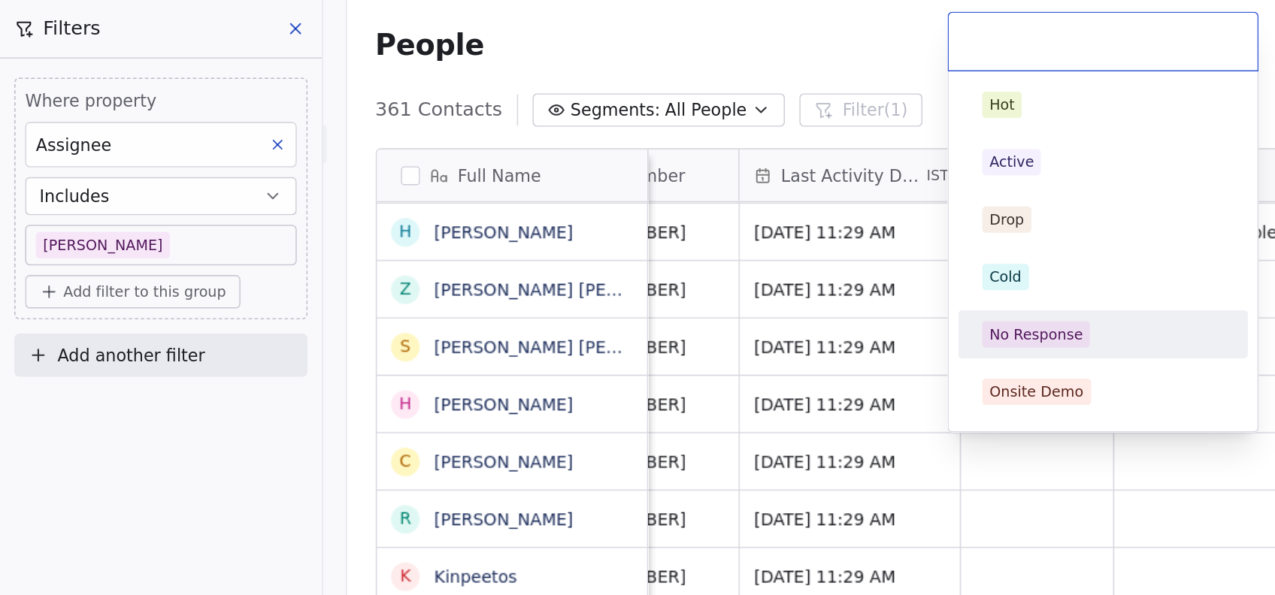
click at [638, 204] on div "No Response" at bounding box center [650, 211] width 59 height 14
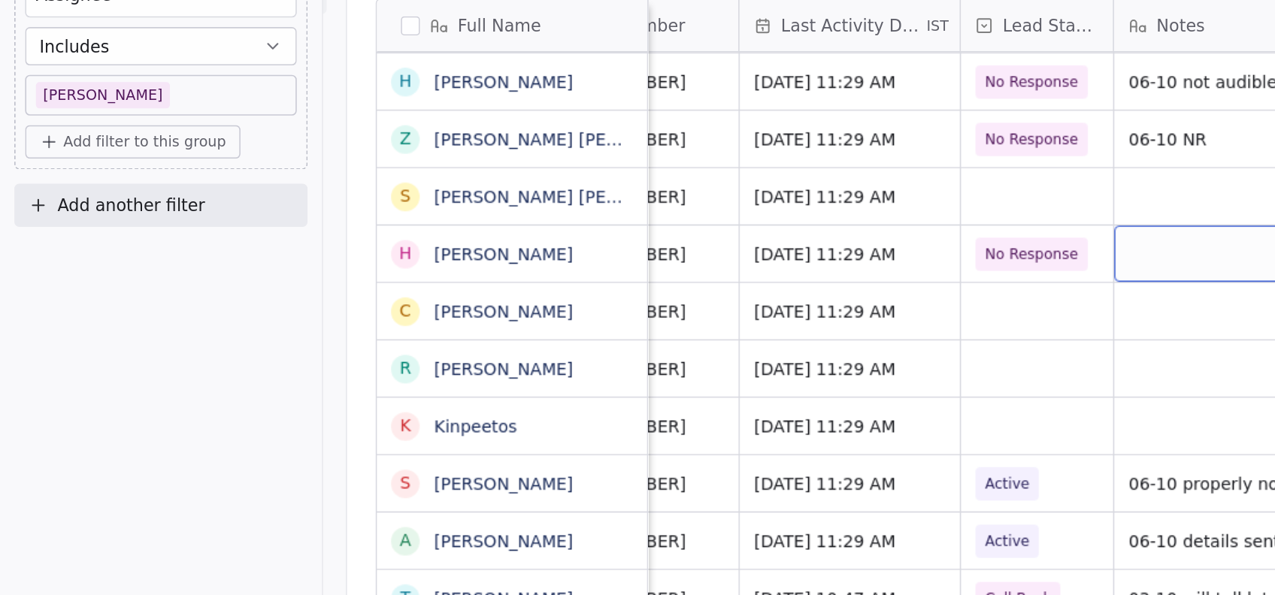
click at [733, 258] on div "grid" at bounding box center [769, 253] width 138 height 35
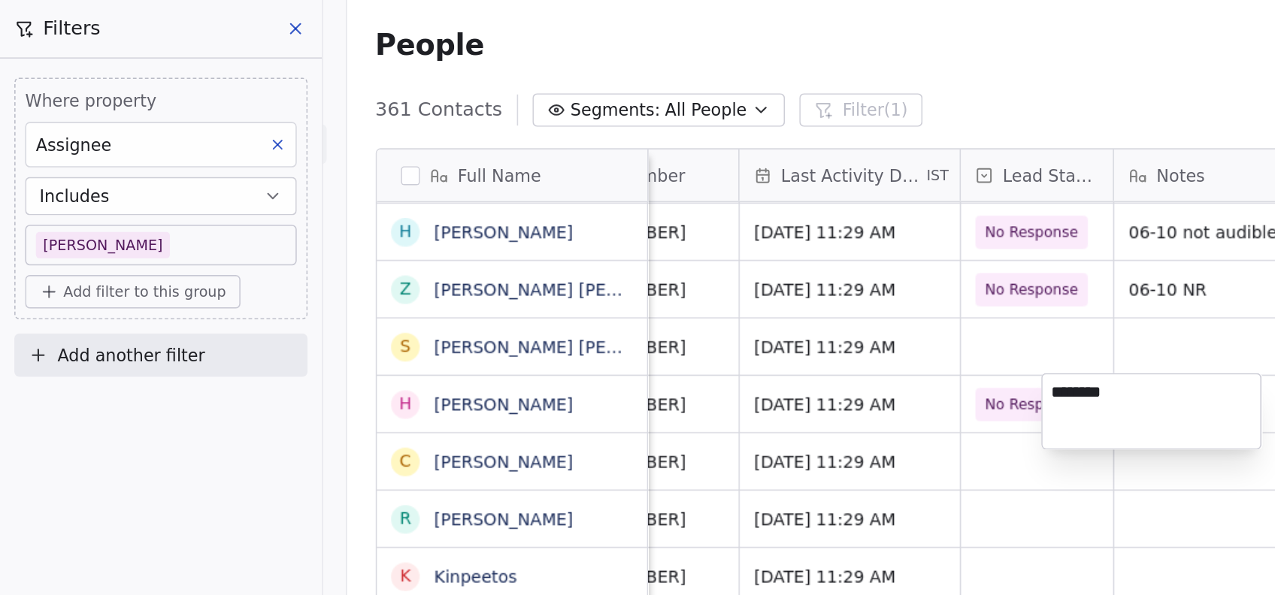
type textarea "********"
click at [641, 383] on html "On2Cook India Pvt. Ltd. Contacts People Marketing Workflows Campaigns Metrics &…" at bounding box center [637, 297] width 1275 height 595
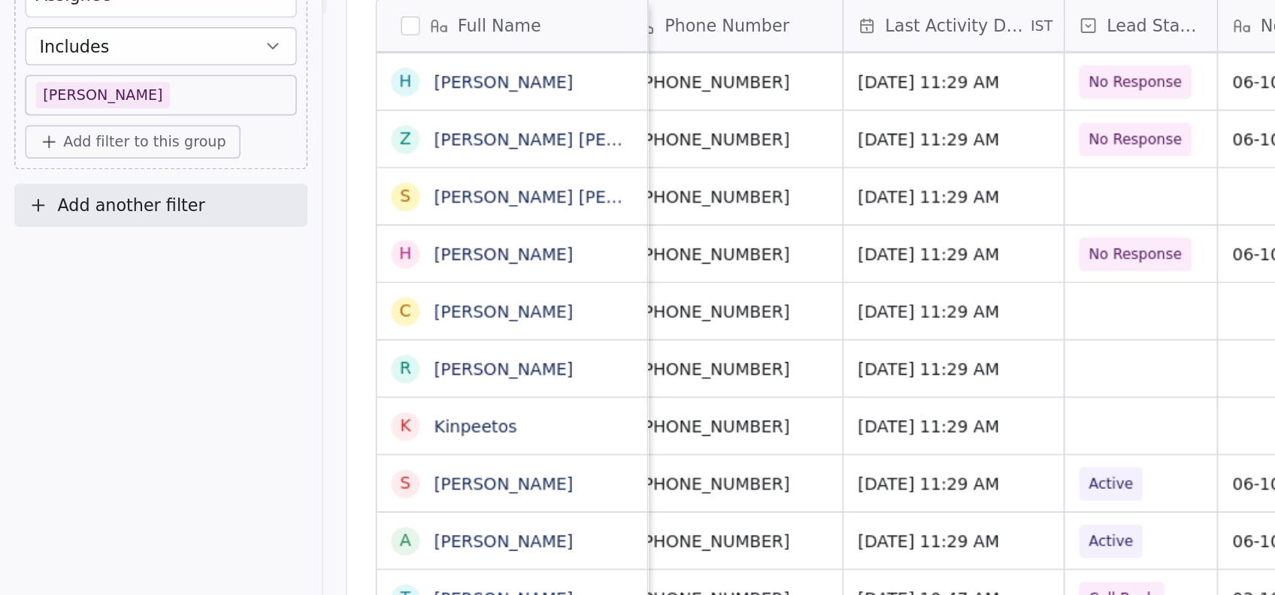
scroll to position [0, 155]
click at [699, 289] on div "grid" at bounding box center [717, 289] width 95 height 35
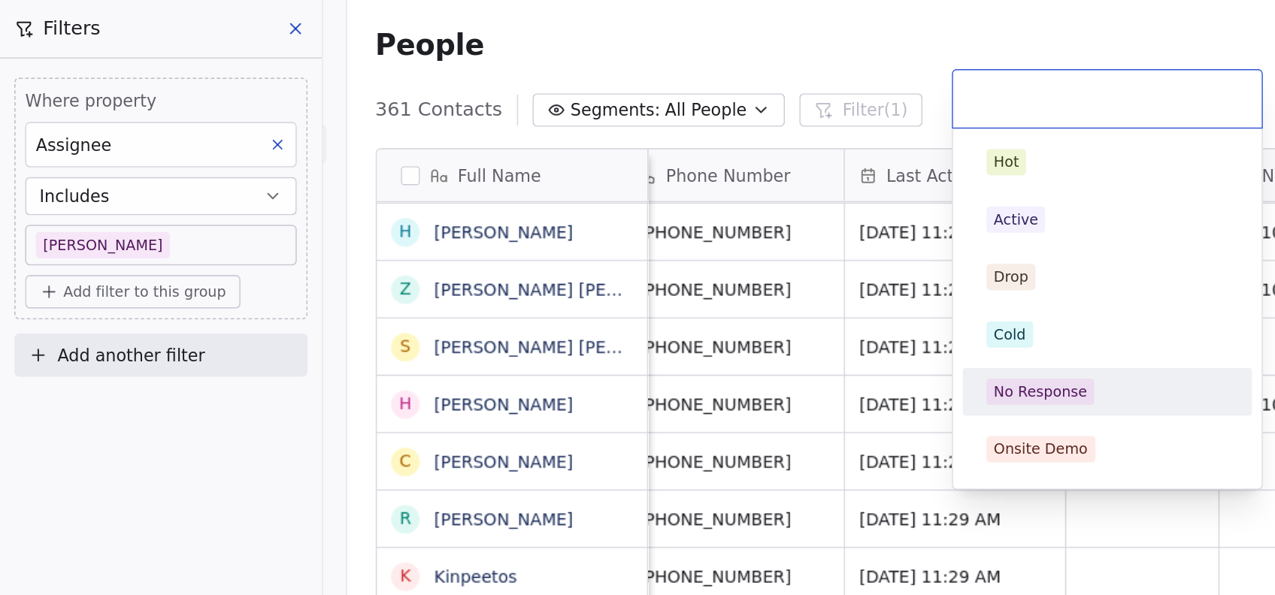
click at [673, 249] on div "No Response" at bounding box center [653, 247] width 59 height 14
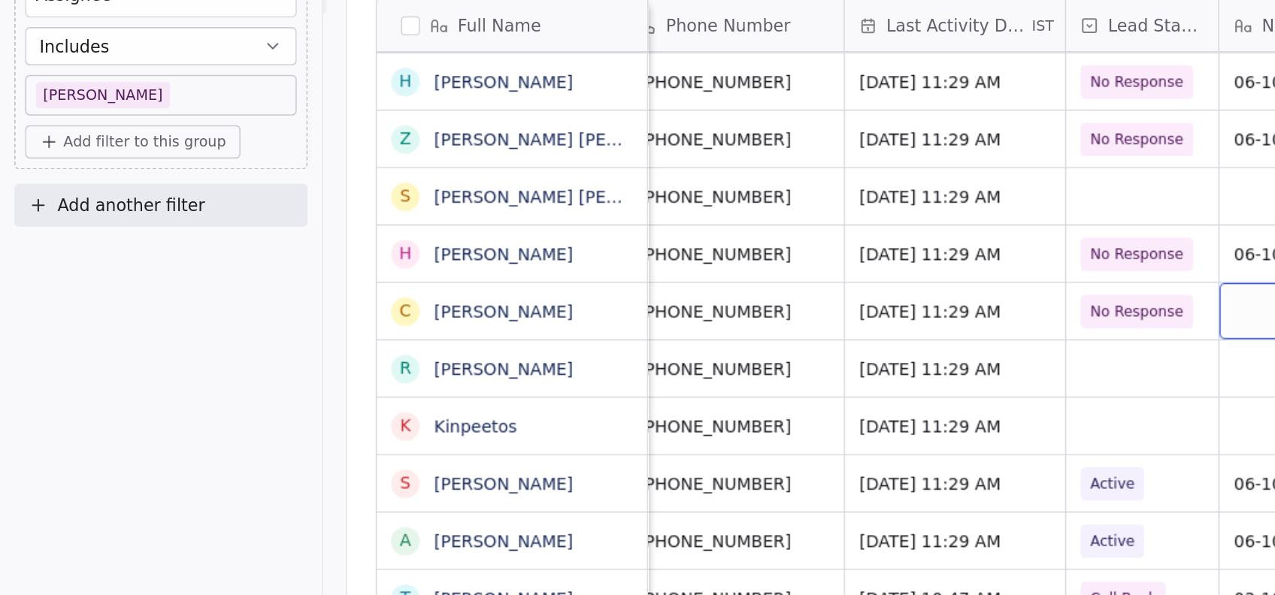
click at [777, 286] on div "grid" at bounding box center [835, 289] width 138 height 35
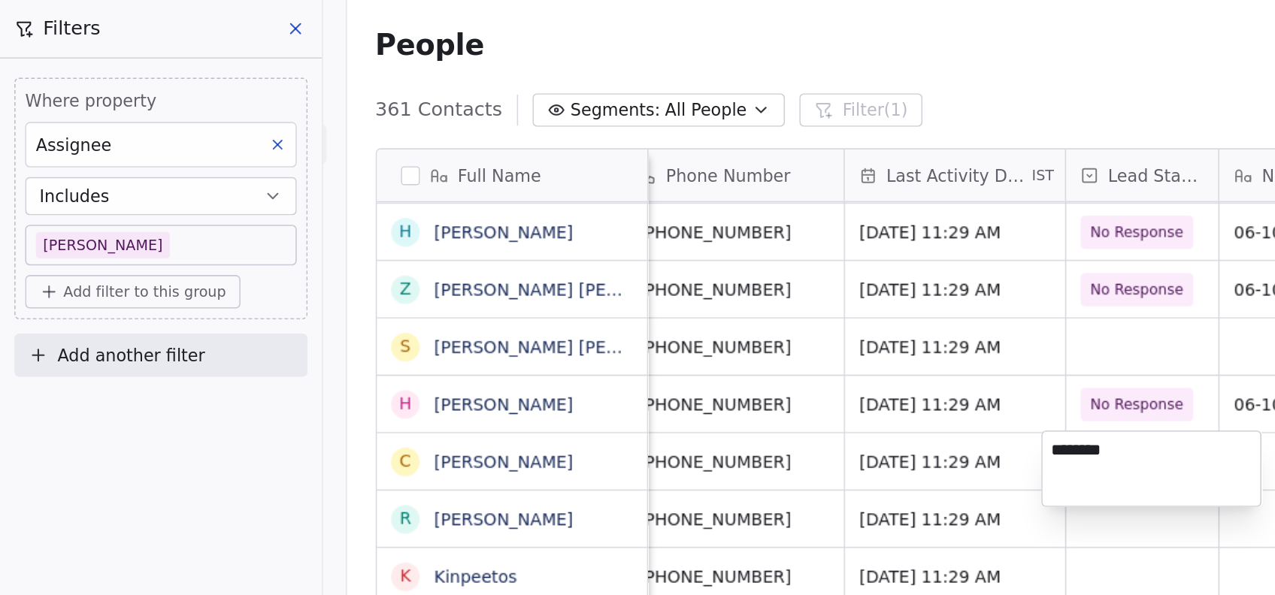
type textarea "********"
click at [609, 352] on html "On2Cook India Pvt. Ltd. Contacts People Marketing Workflows Campaigns Metrics &…" at bounding box center [637, 297] width 1275 height 595
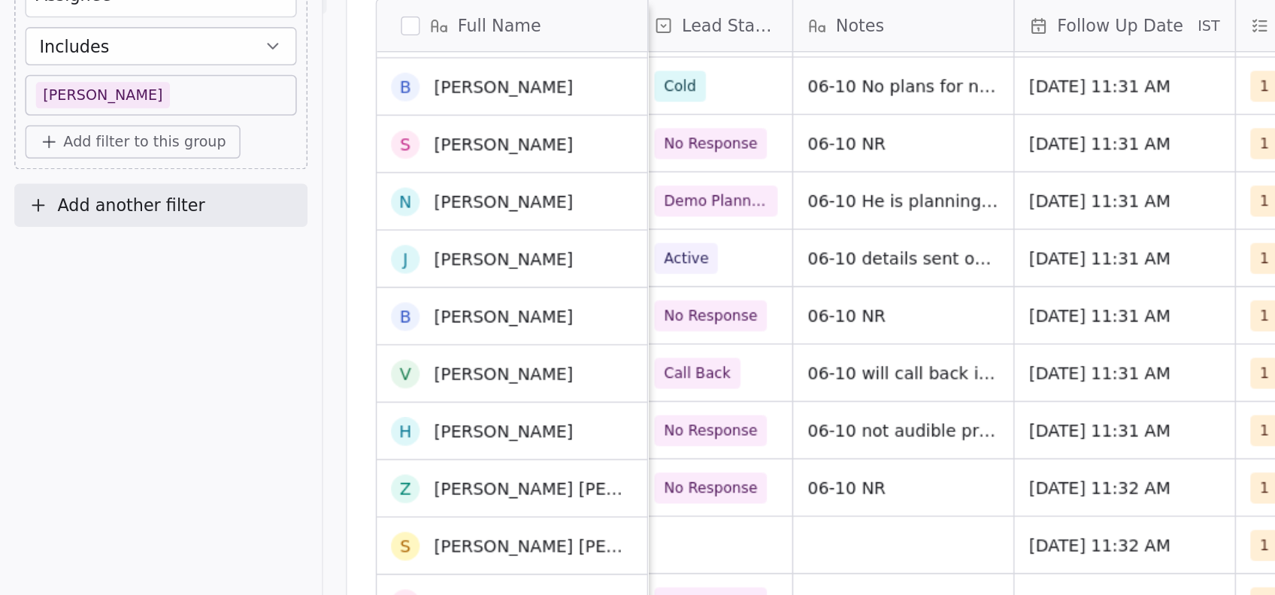
scroll to position [530, 0]
